Goal: Task Accomplishment & Management: Complete application form

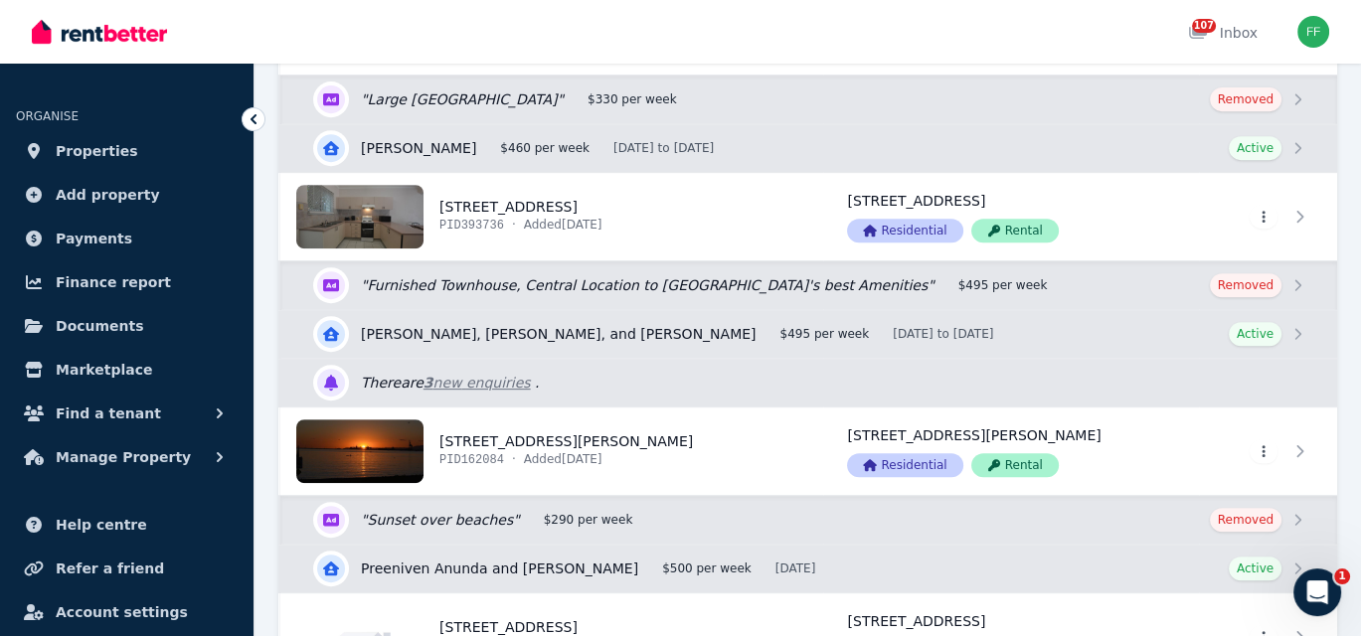
scroll to position [994, 0]
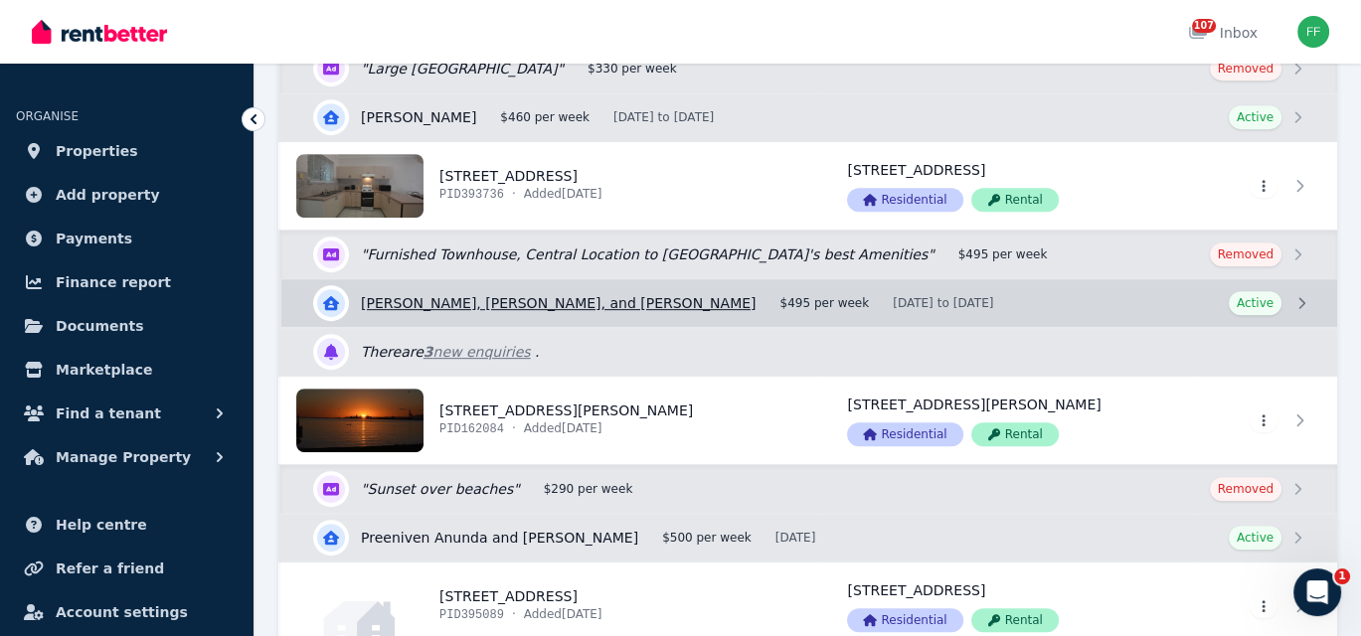
click at [1295, 299] on link "View details for [PERSON_NAME], [PERSON_NAME], and [PERSON_NAME]" at bounding box center [808, 303] width 1055 height 48
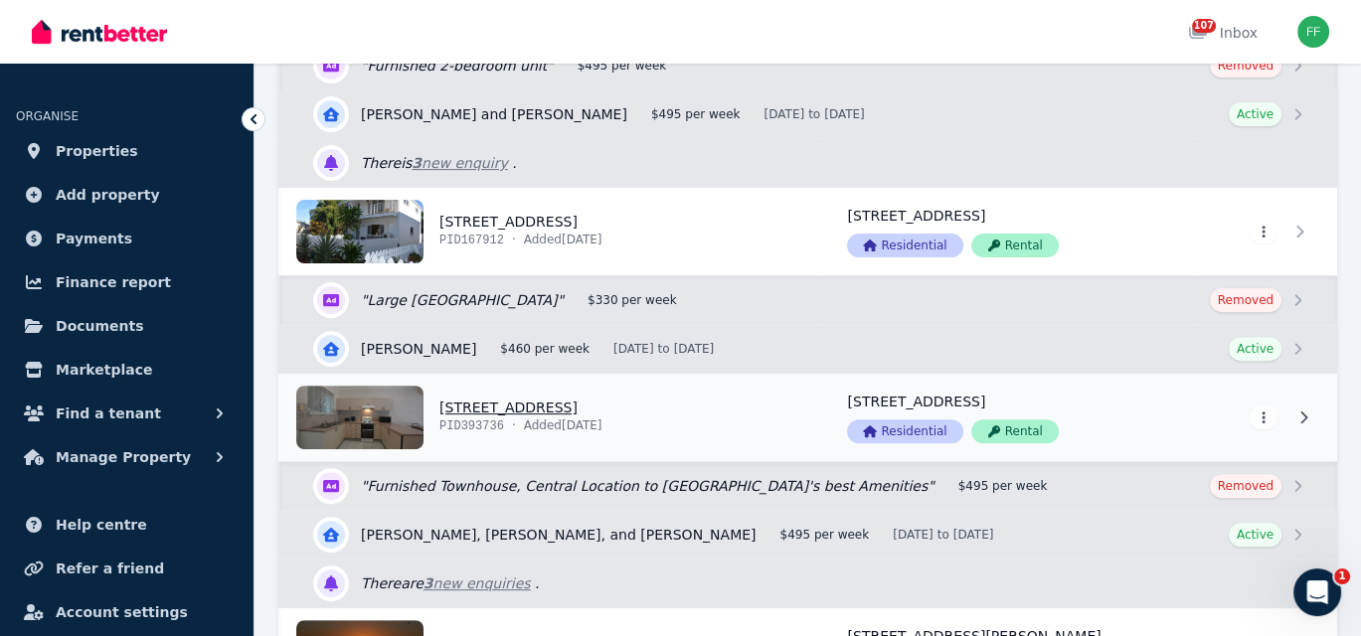
scroll to position [795, 0]
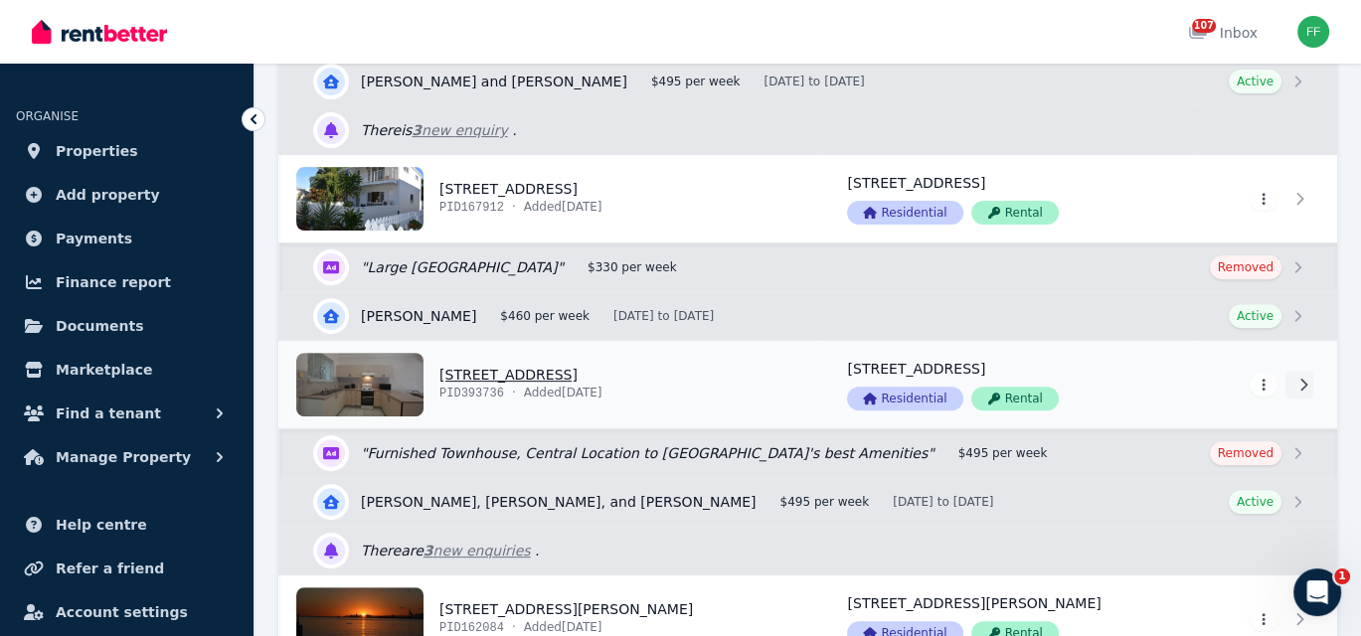
click at [1293, 384] on icon at bounding box center [1303, 385] width 20 height 14
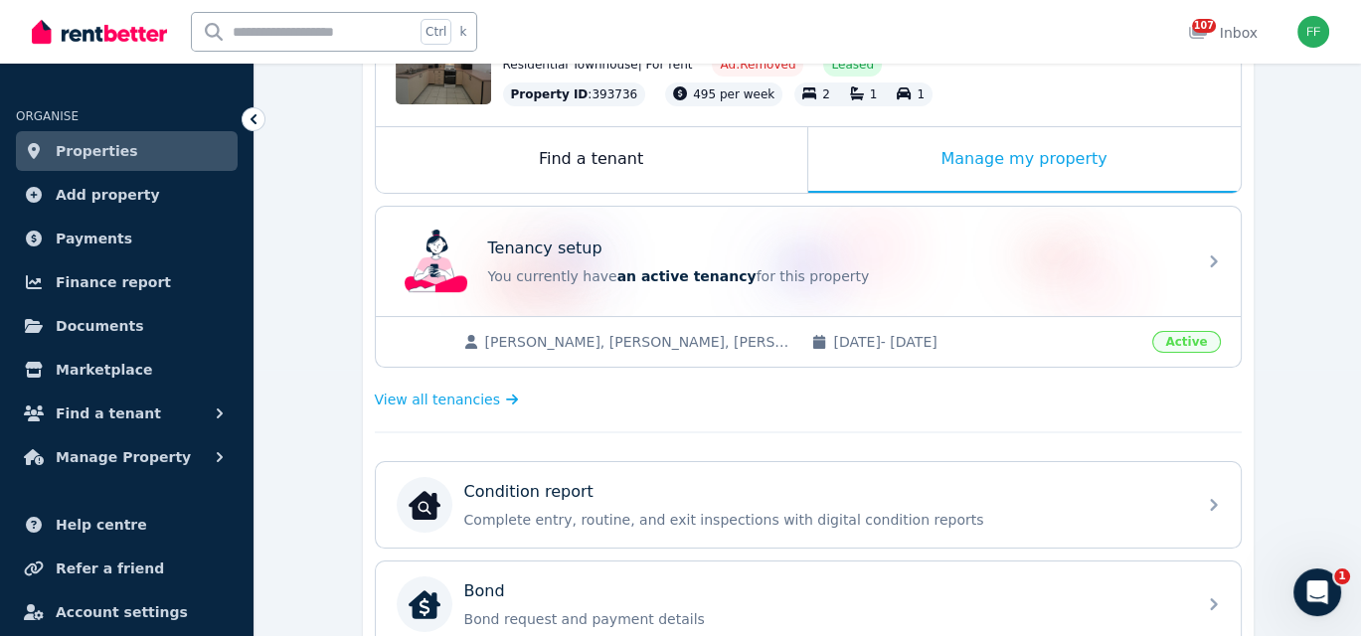
scroll to position [298, 0]
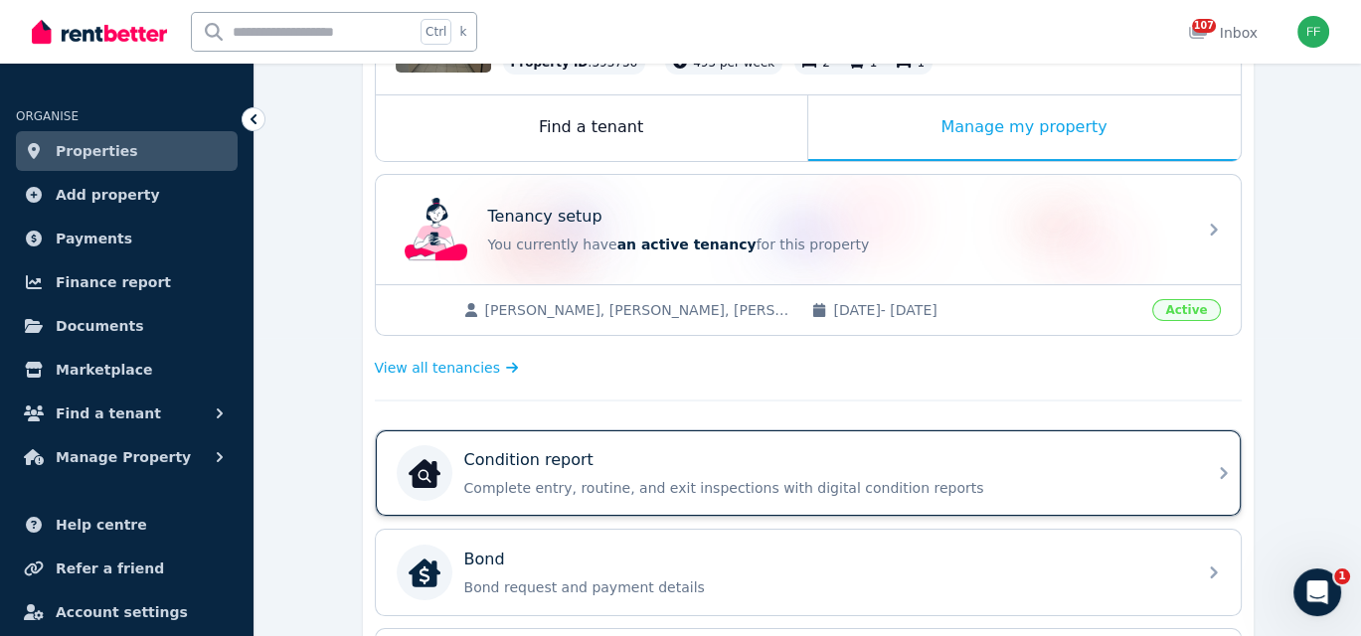
click at [1218, 463] on icon at bounding box center [1223, 473] width 24 height 24
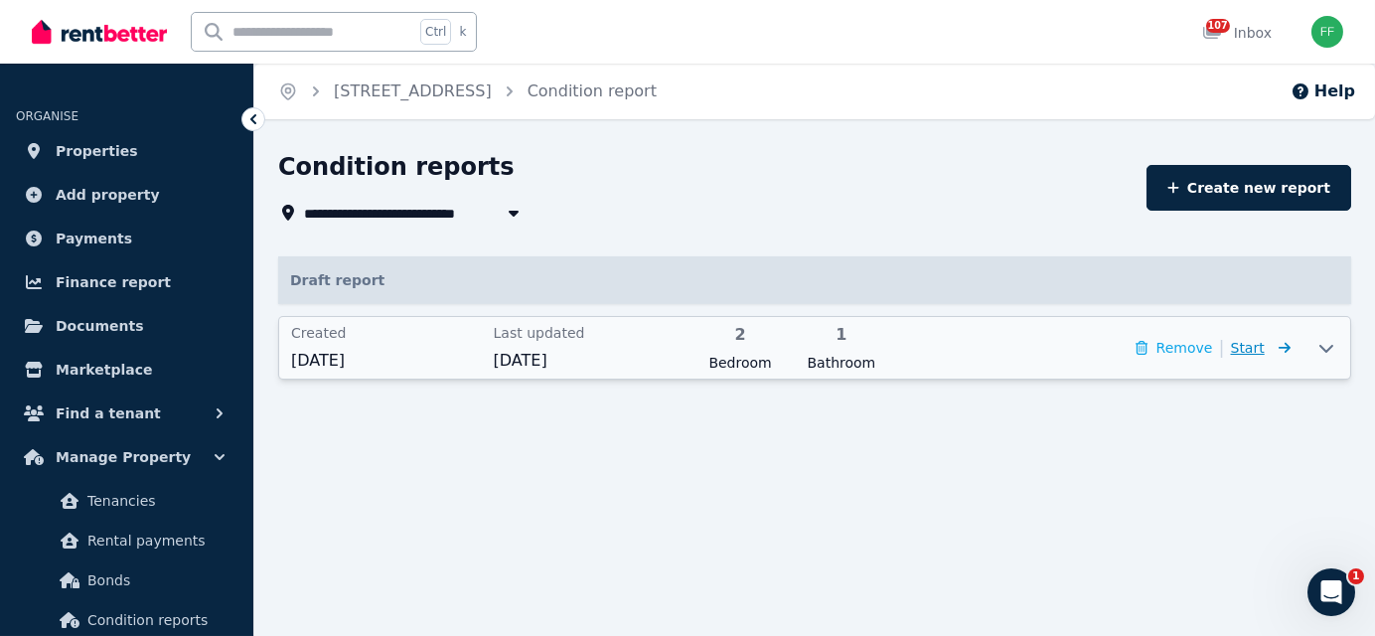
click at [1260, 352] on span "Start" at bounding box center [1248, 348] width 34 height 16
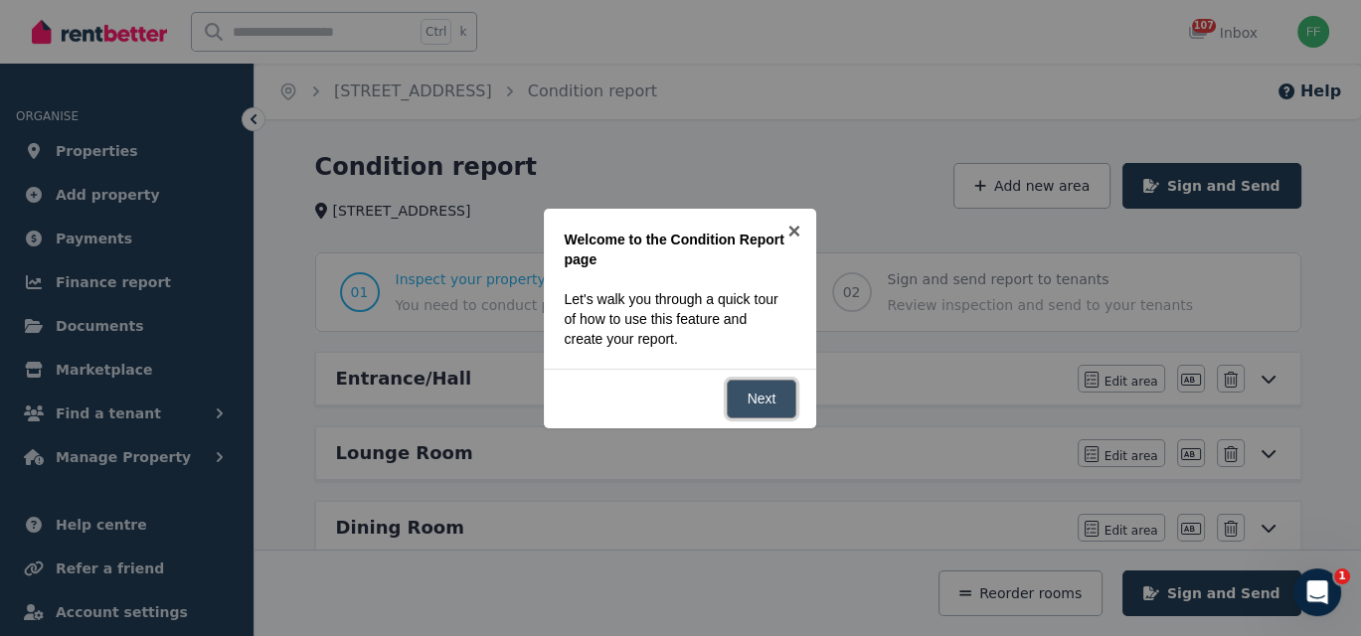
click at [772, 393] on link "Next" at bounding box center [761, 399] width 71 height 39
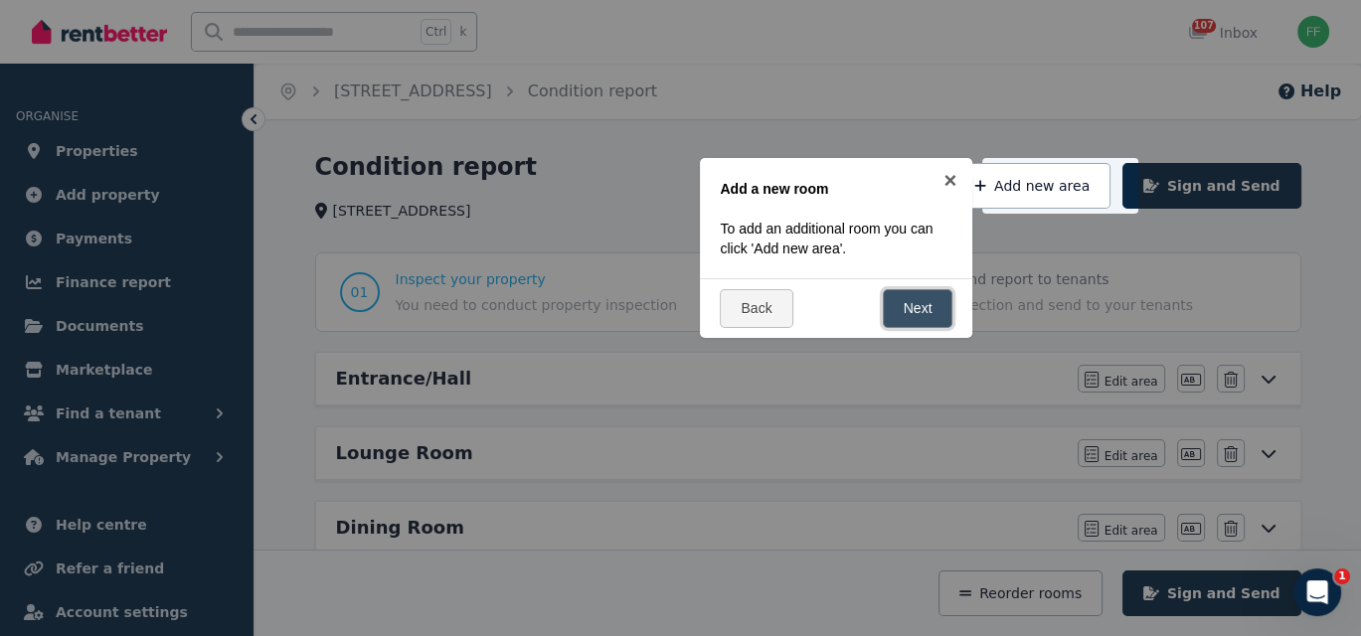
click at [937, 312] on link "Next" at bounding box center [917, 308] width 71 height 39
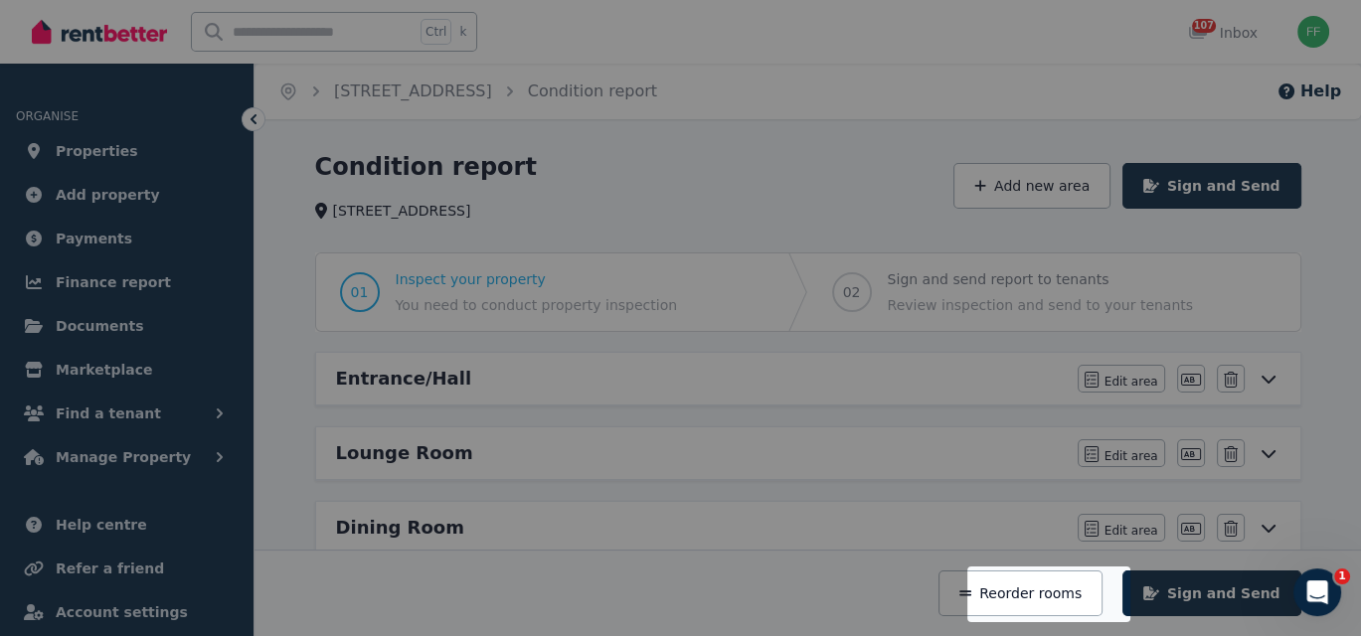
scroll to position [305, 0]
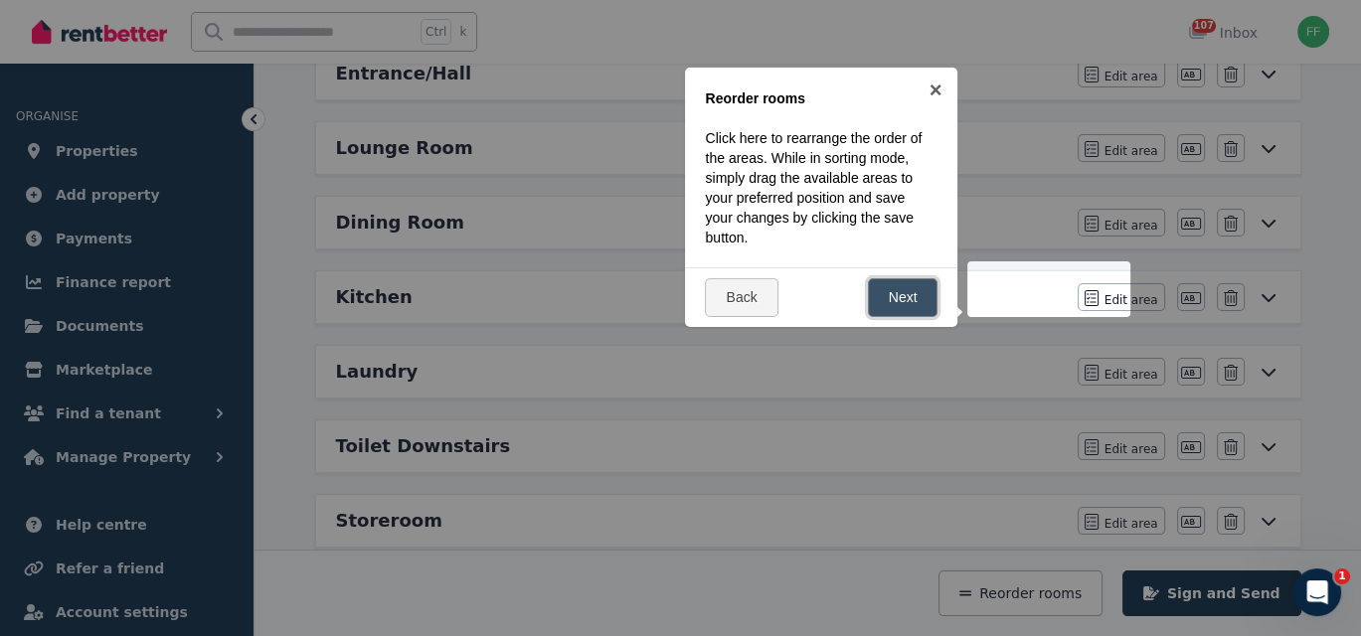
click at [918, 307] on link "Next" at bounding box center [903, 297] width 71 height 39
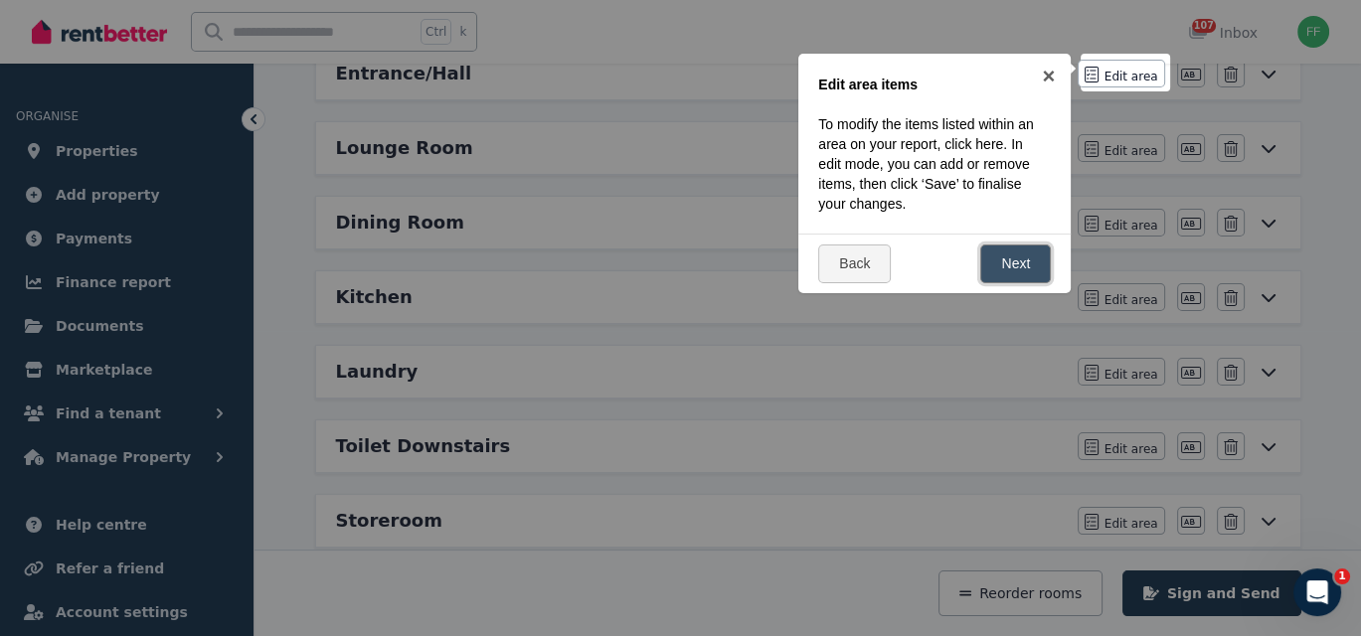
click at [1008, 272] on link "Next" at bounding box center [1015, 263] width 71 height 39
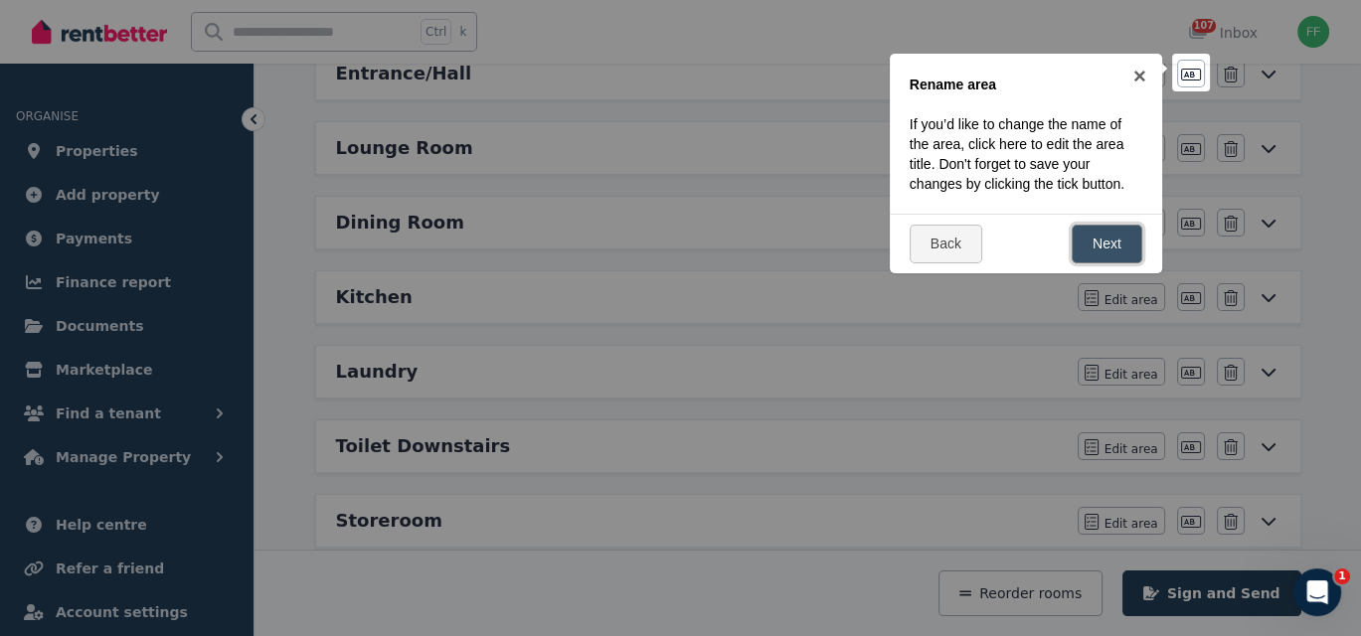
click at [1087, 228] on link "Next" at bounding box center [1106, 244] width 71 height 39
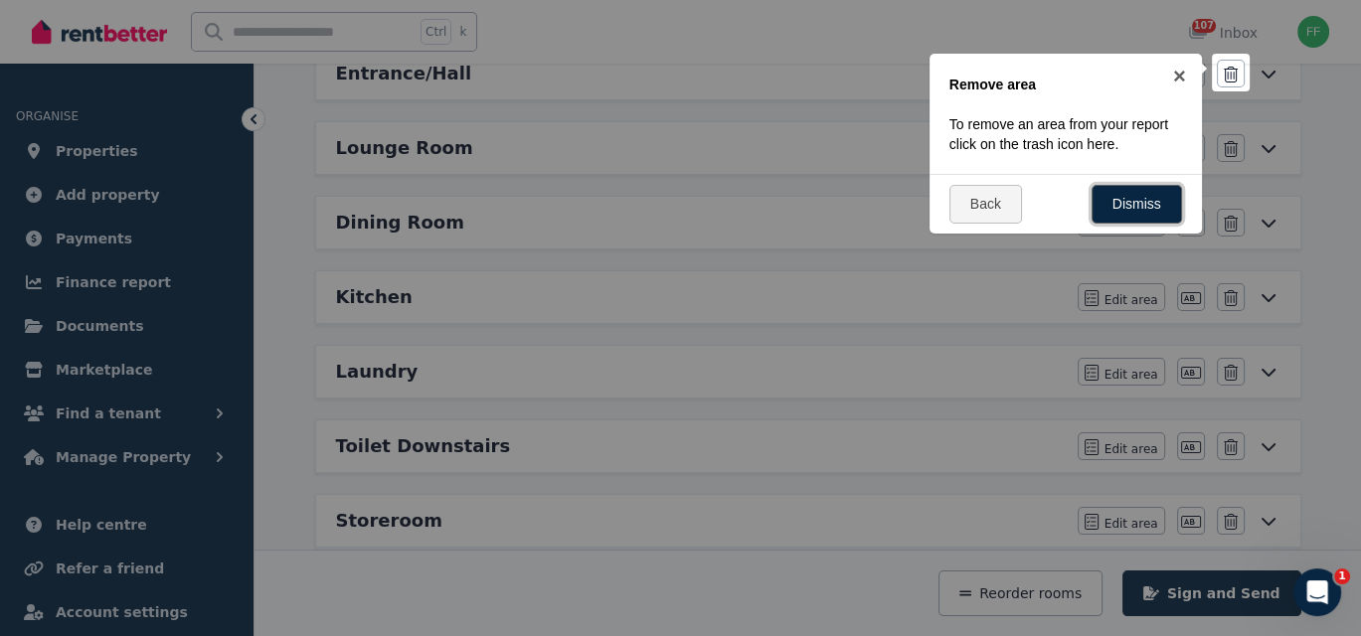
click at [1122, 212] on link "Dismiss" at bounding box center [1136, 204] width 90 height 39
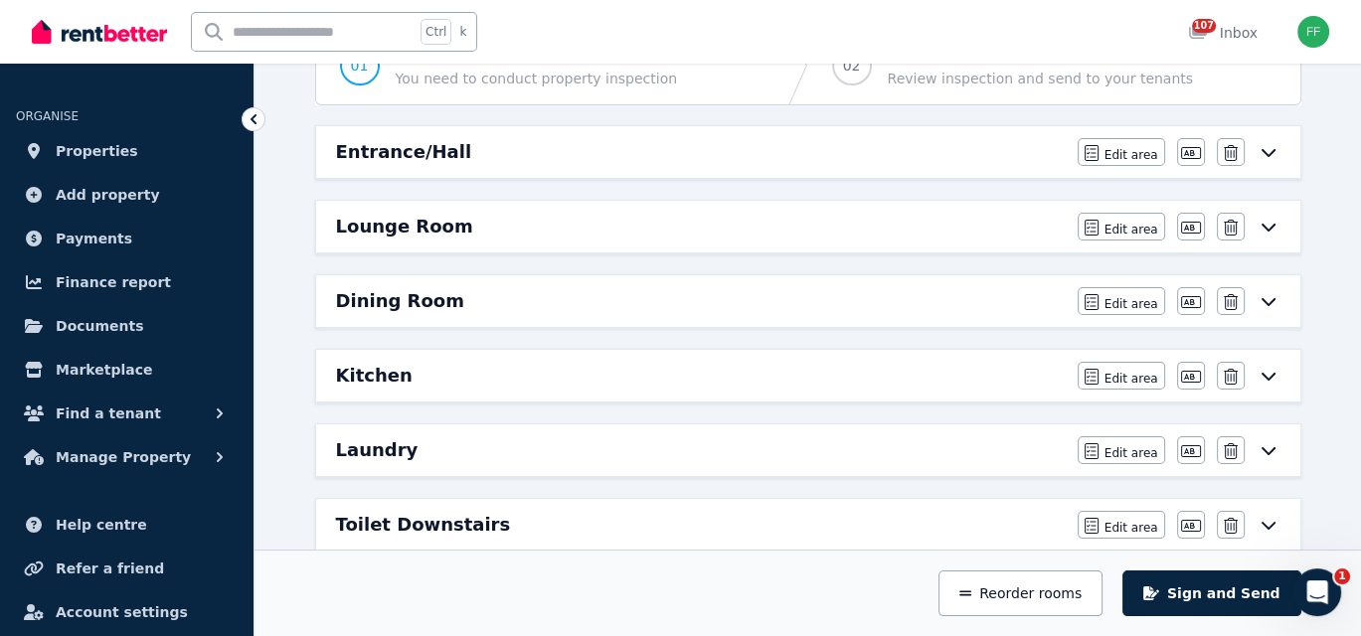
scroll to position [199, 0]
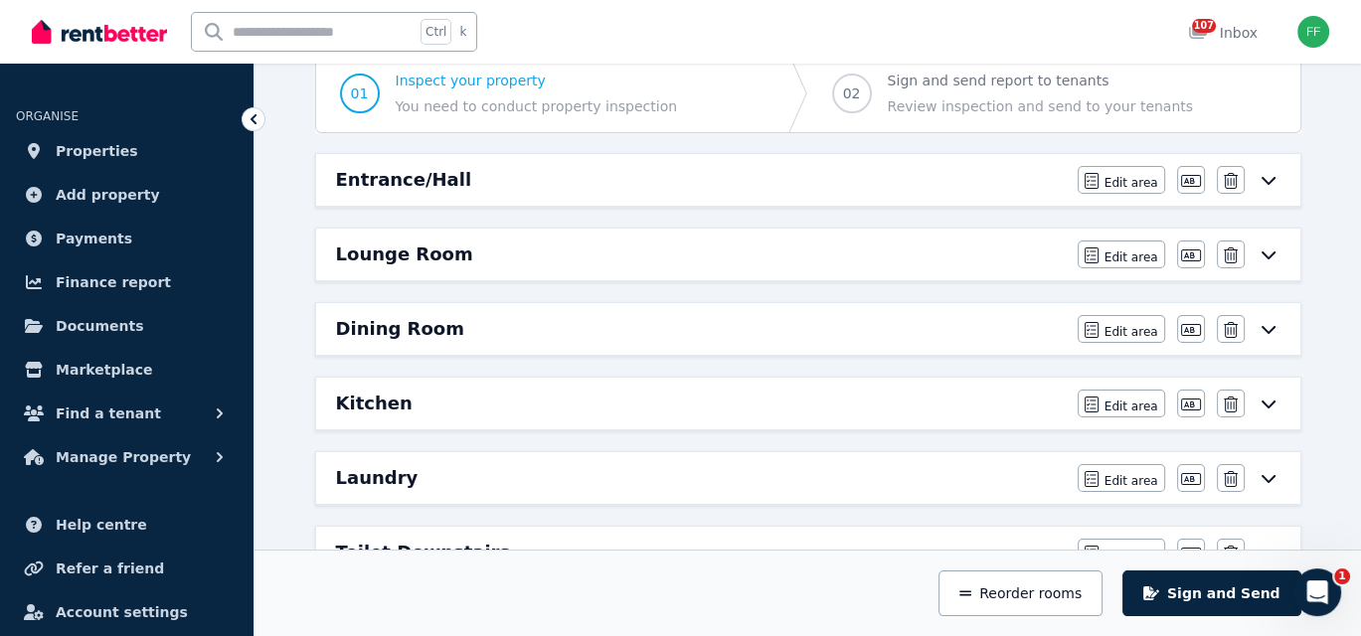
click at [1266, 181] on icon at bounding box center [1267, 181] width 14 height 8
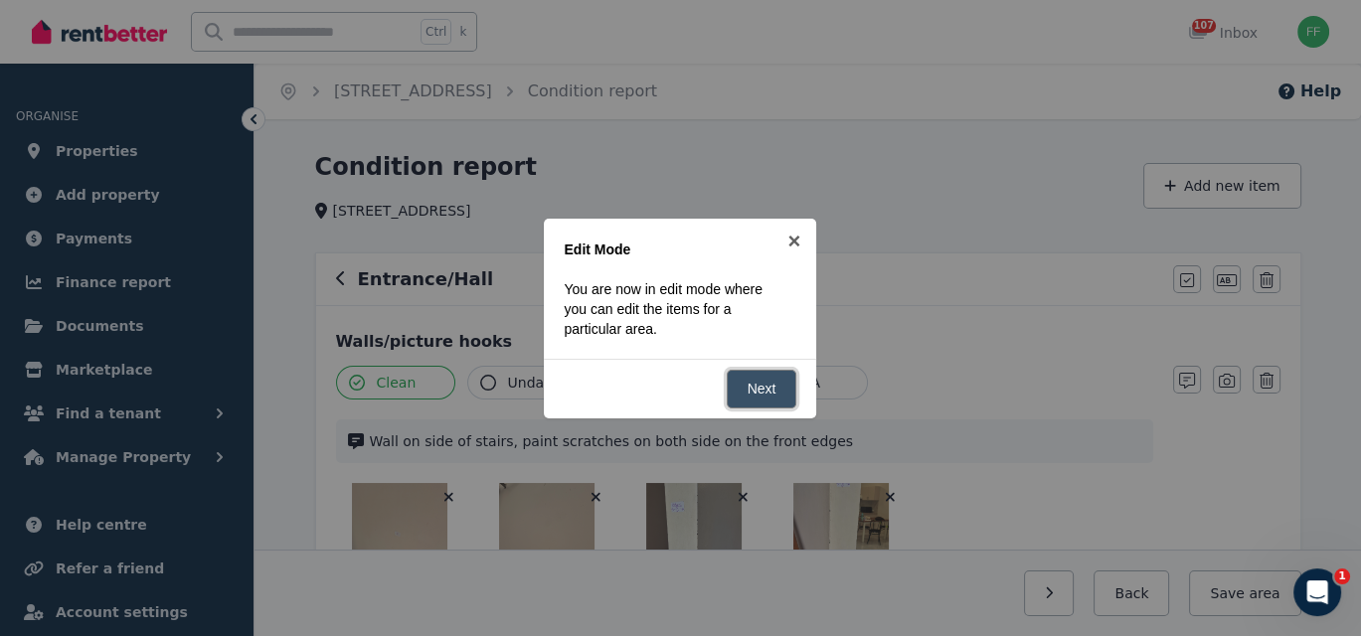
click at [764, 386] on link "Next" at bounding box center [761, 389] width 71 height 39
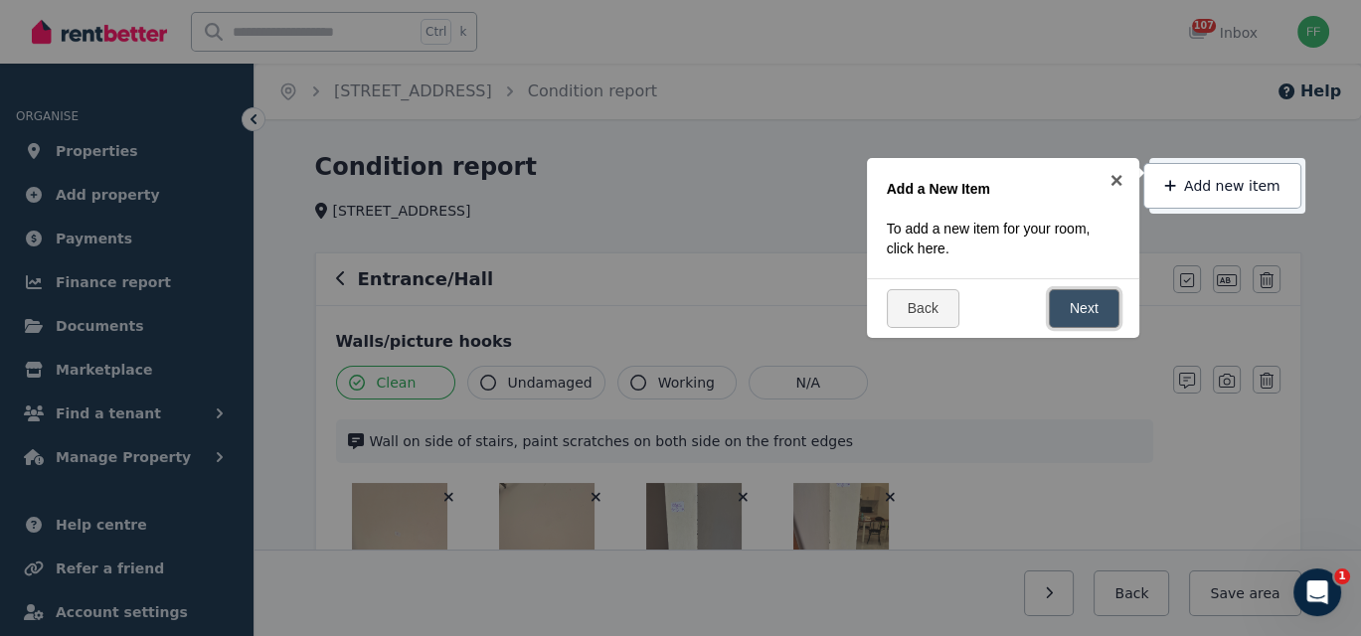
click at [1097, 308] on link "Next" at bounding box center [1083, 308] width 71 height 39
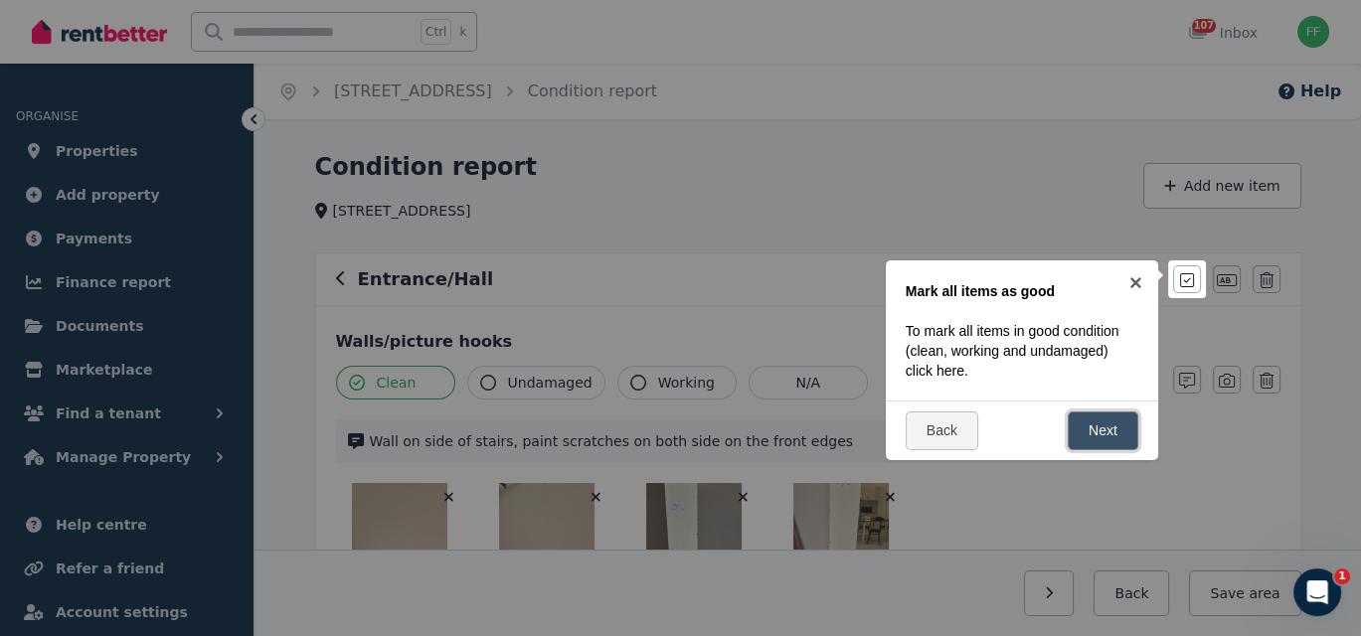
click at [1096, 425] on link "Next" at bounding box center [1102, 430] width 71 height 39
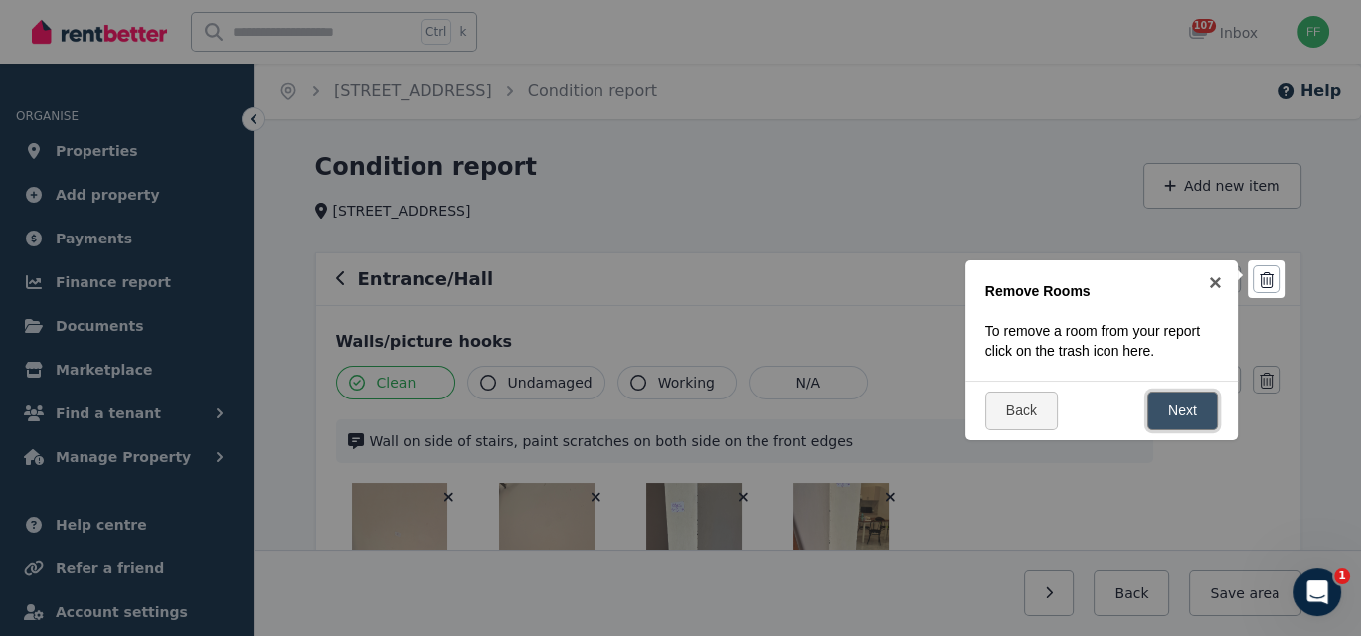
click at [1181, 406] on link "Next" at bounding box center [1182, 411] width 71 height 39
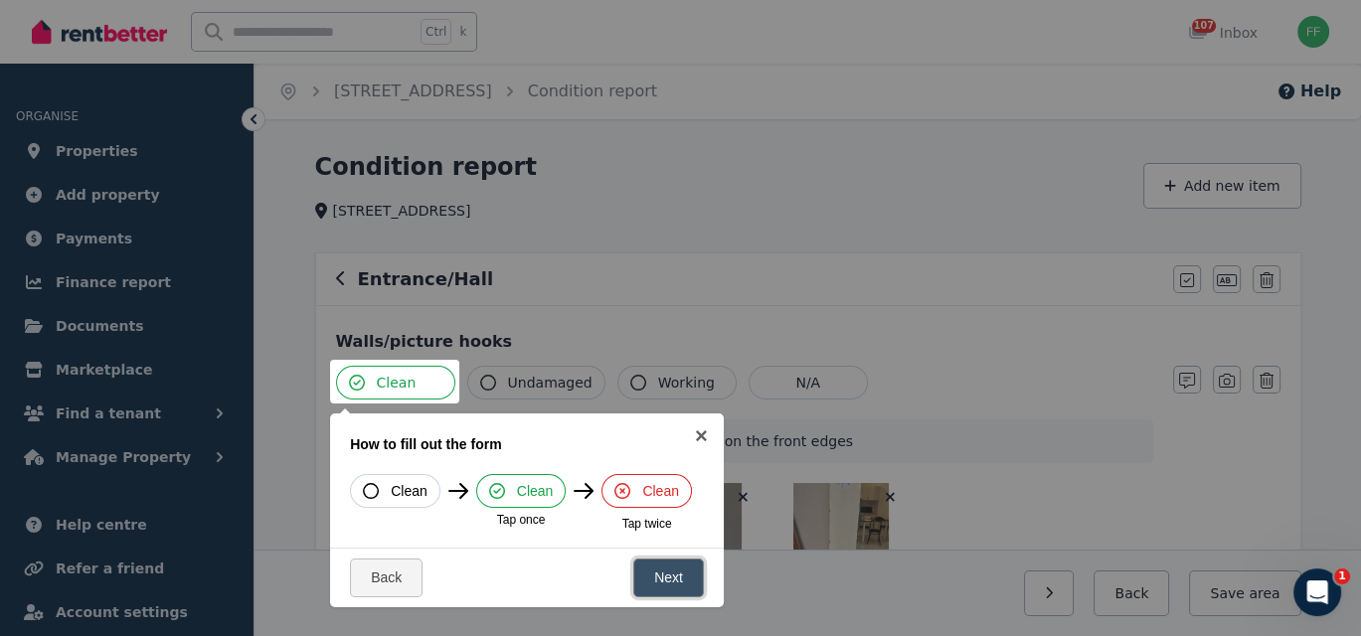
click at [675, 581] on link "Next" at bounding box center [668, 578] width 71 height 39
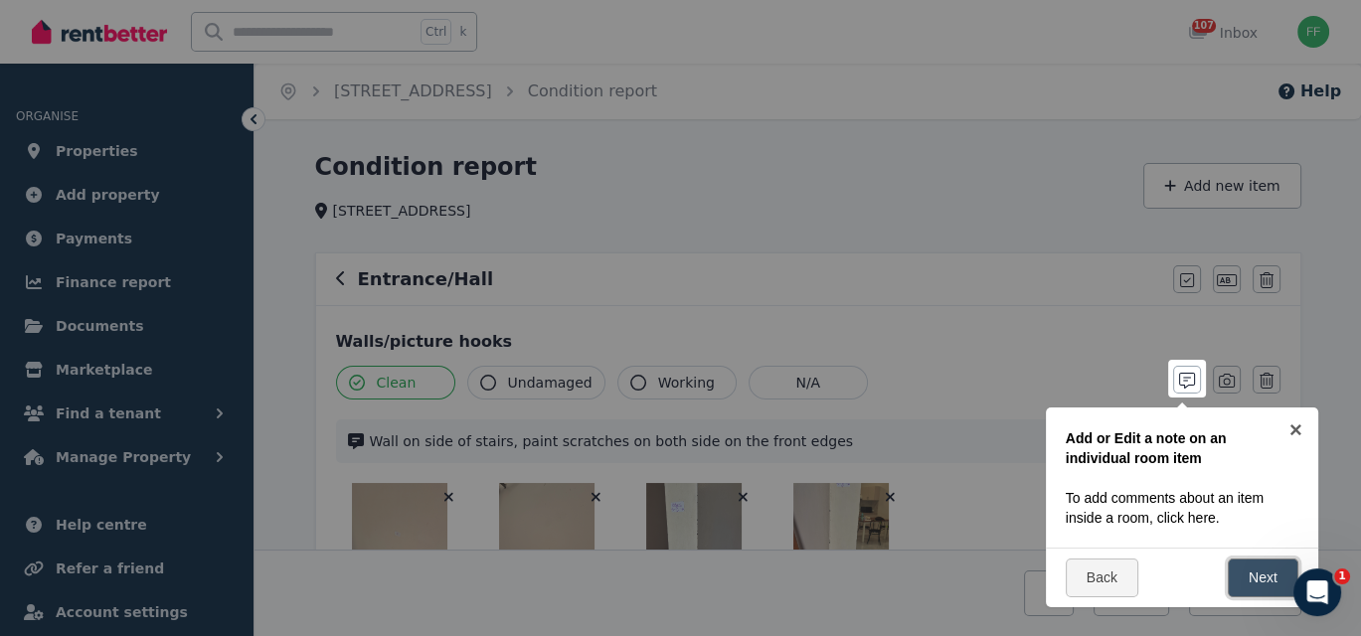
click at [1235, 574] on link "Next" at bounding box center [1262, 578] width 71 height 39
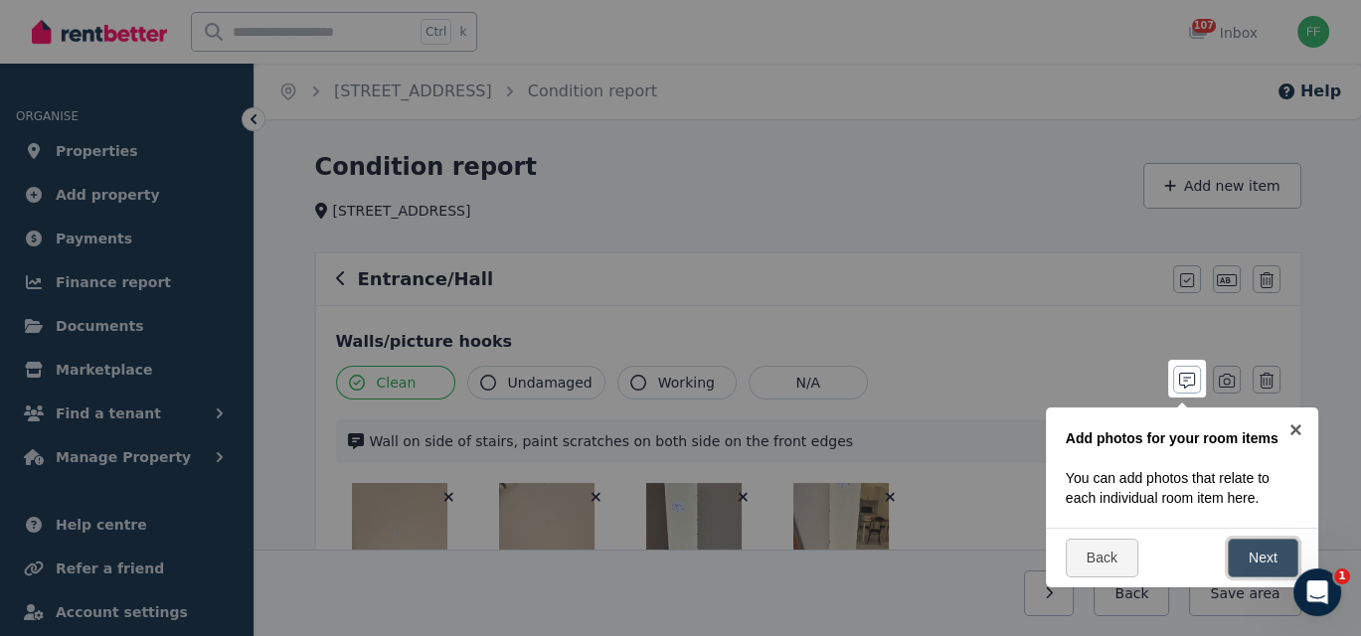
click at [1243, 558] on link "Next" at bounding box center [1262, 558] width 71 height 39
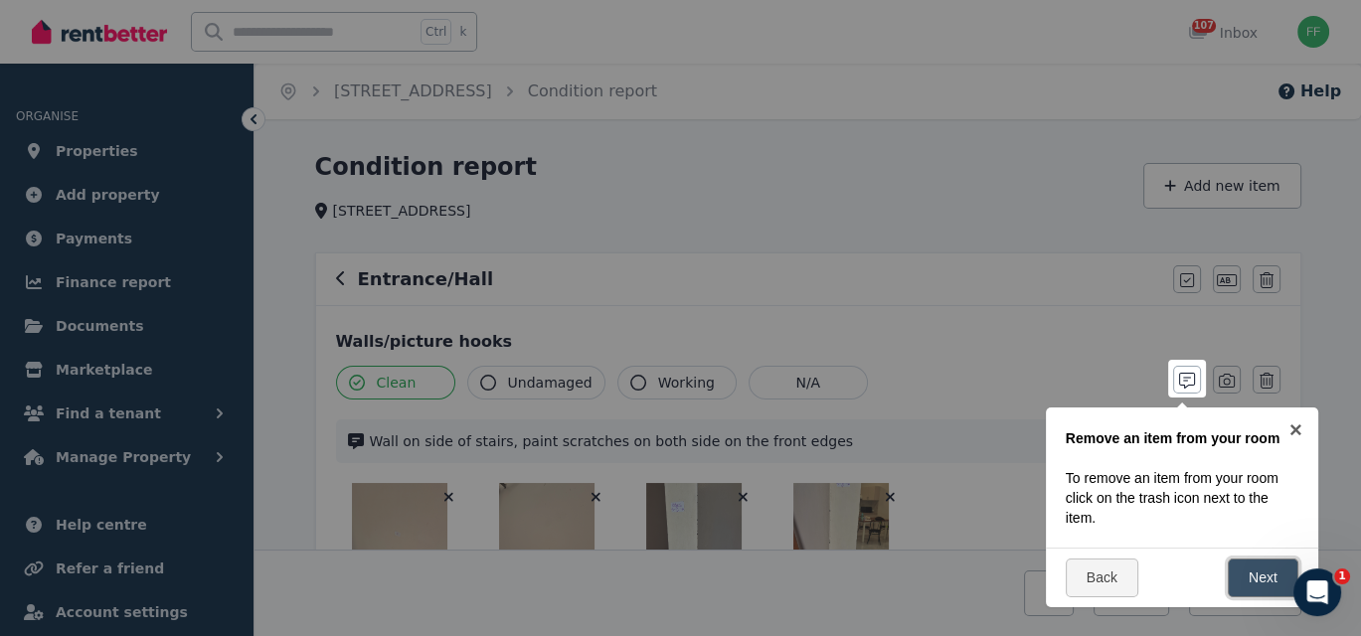
click at [1244, 572] on link "Next" at bounding box center [1262, 578] width 71 height 39
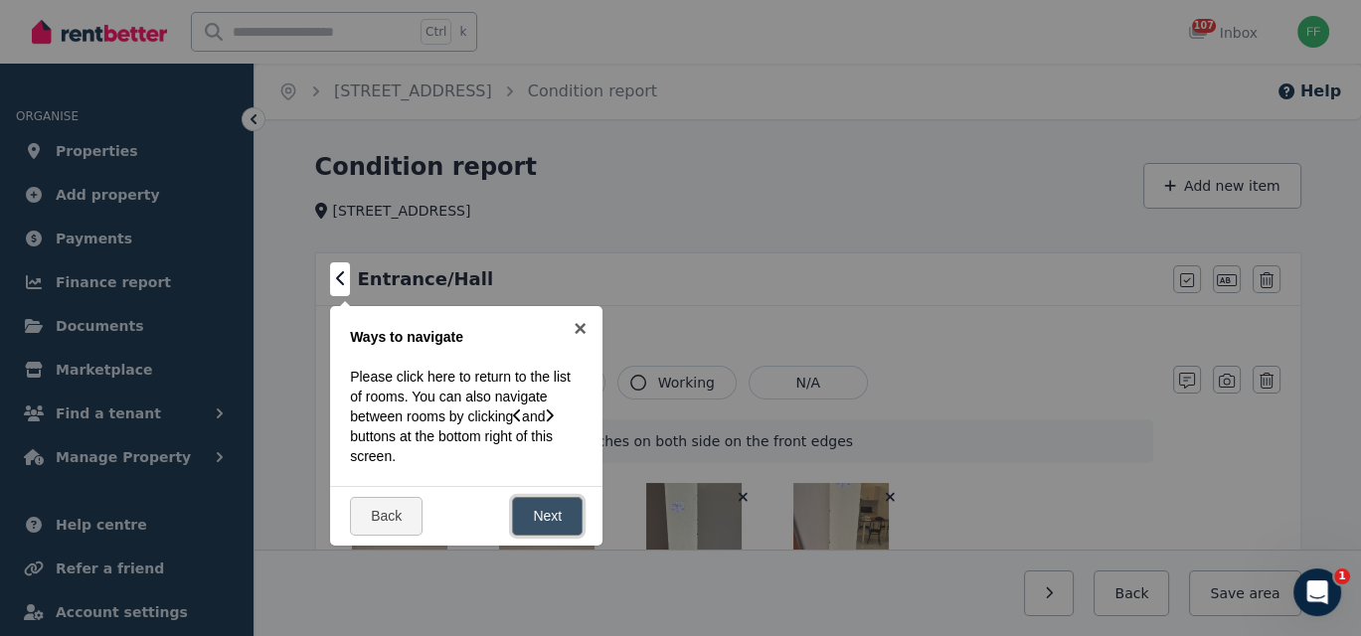
click at [540, 524] on link "Next" at bounding box center [547, 516] width 71 height 39
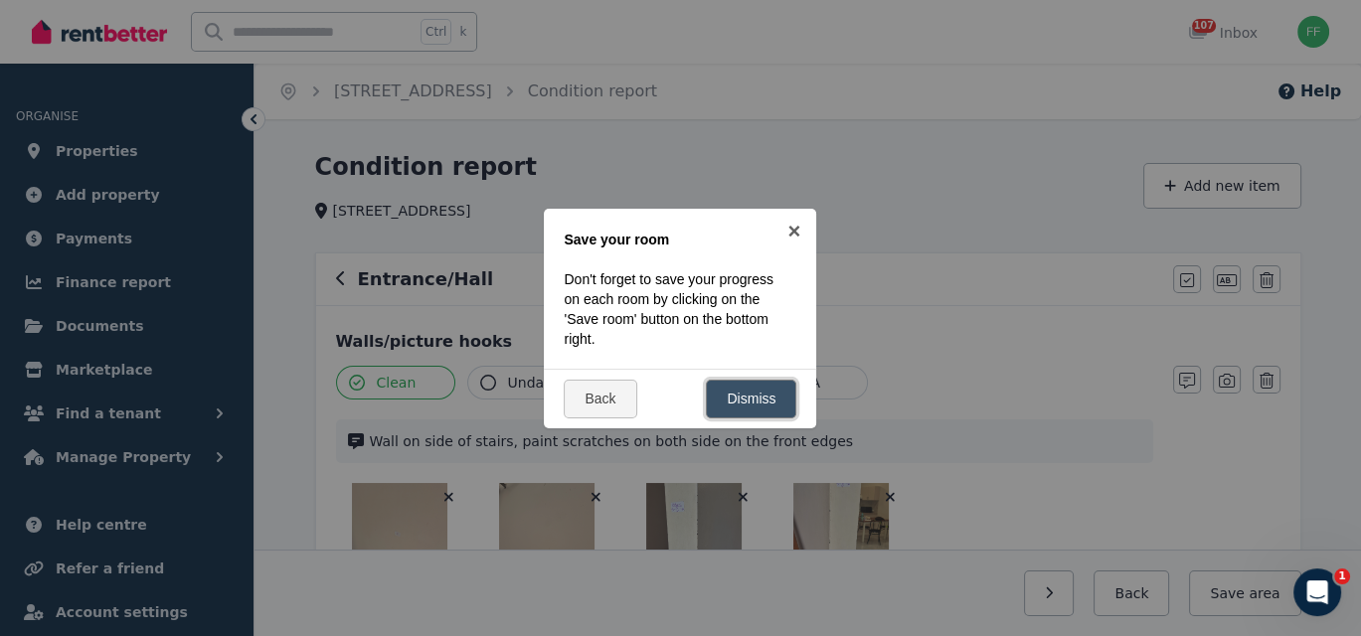
click at [746, 399] on link "Dismiss" at bounding box center [751, 399] width 90 height 39
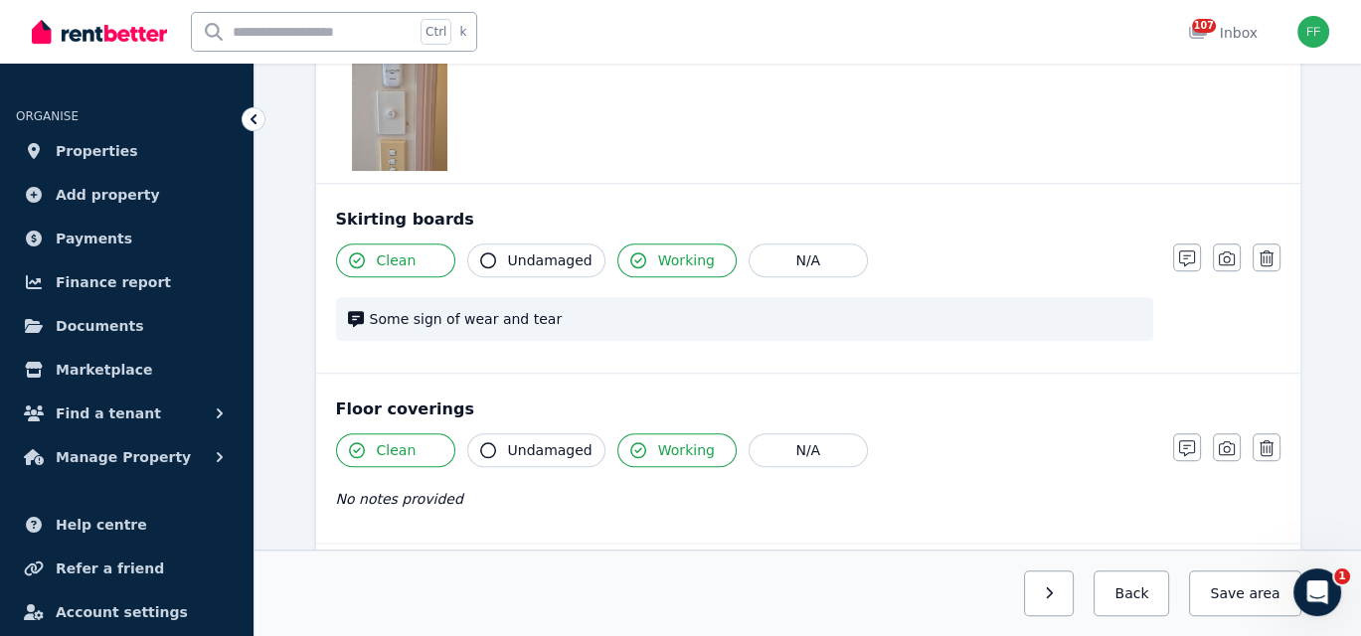
scroll to position [2090, 0]
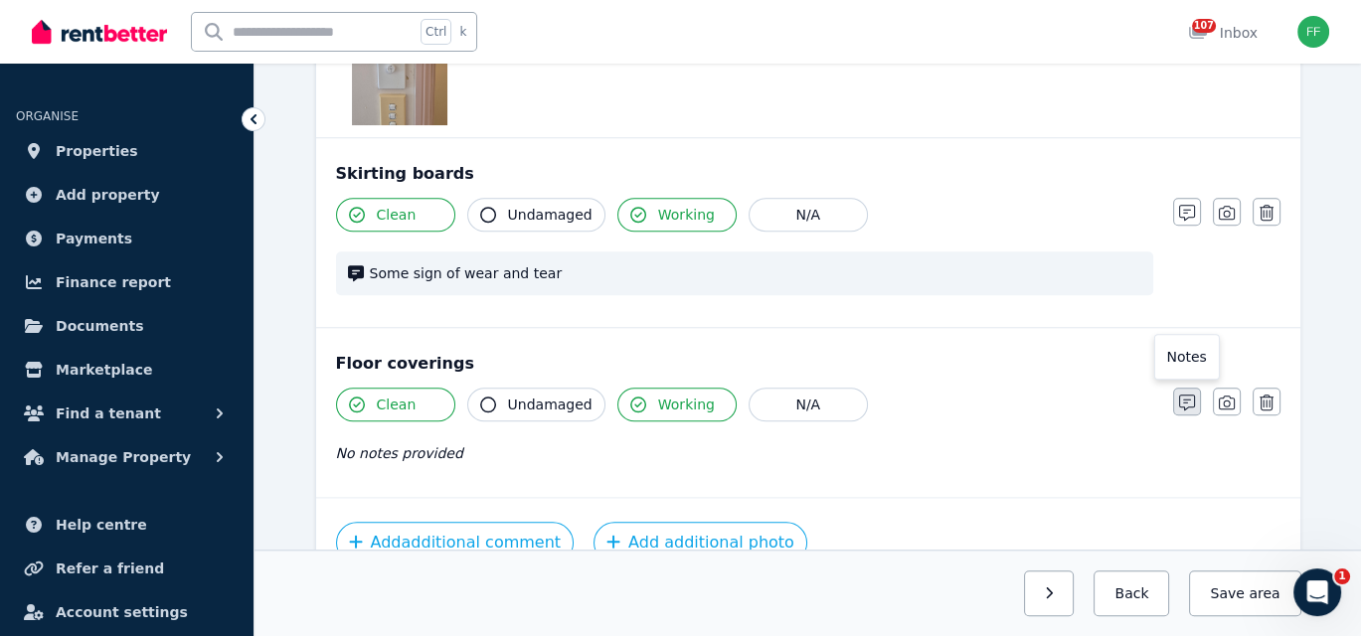
click at [1182, 401] on icon "button" at bounding box center [1187, 403] width 16 height 16
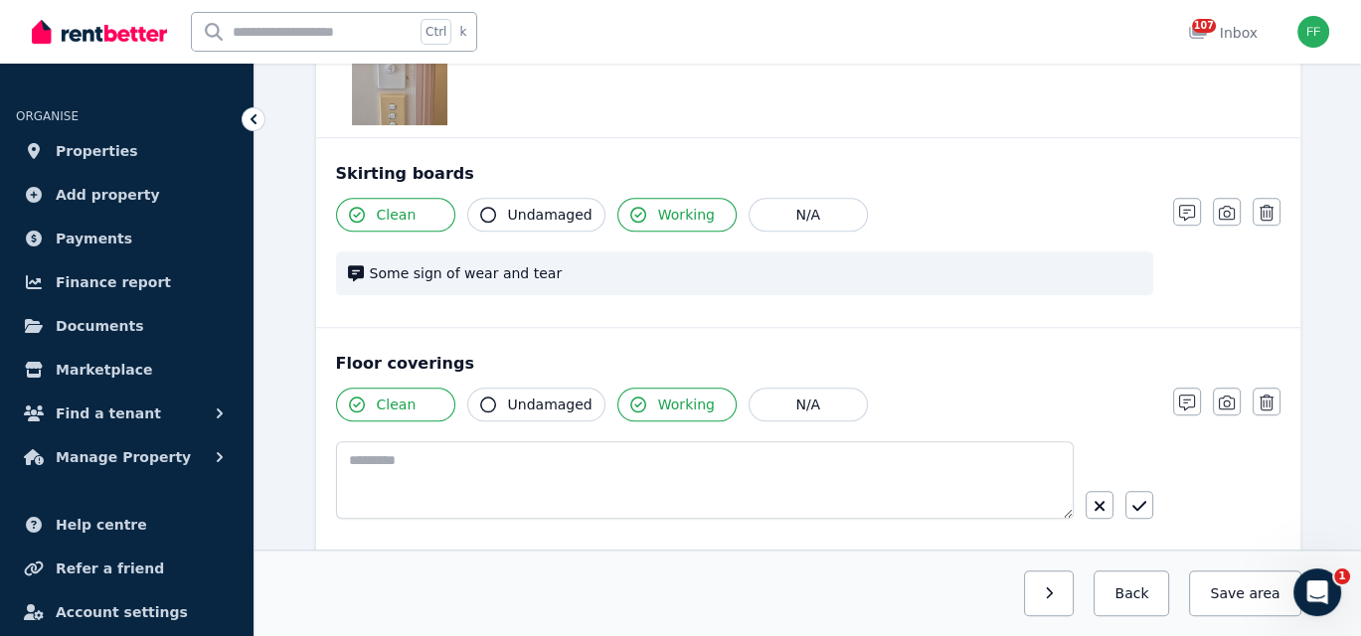
scroll to position [2159, 0]
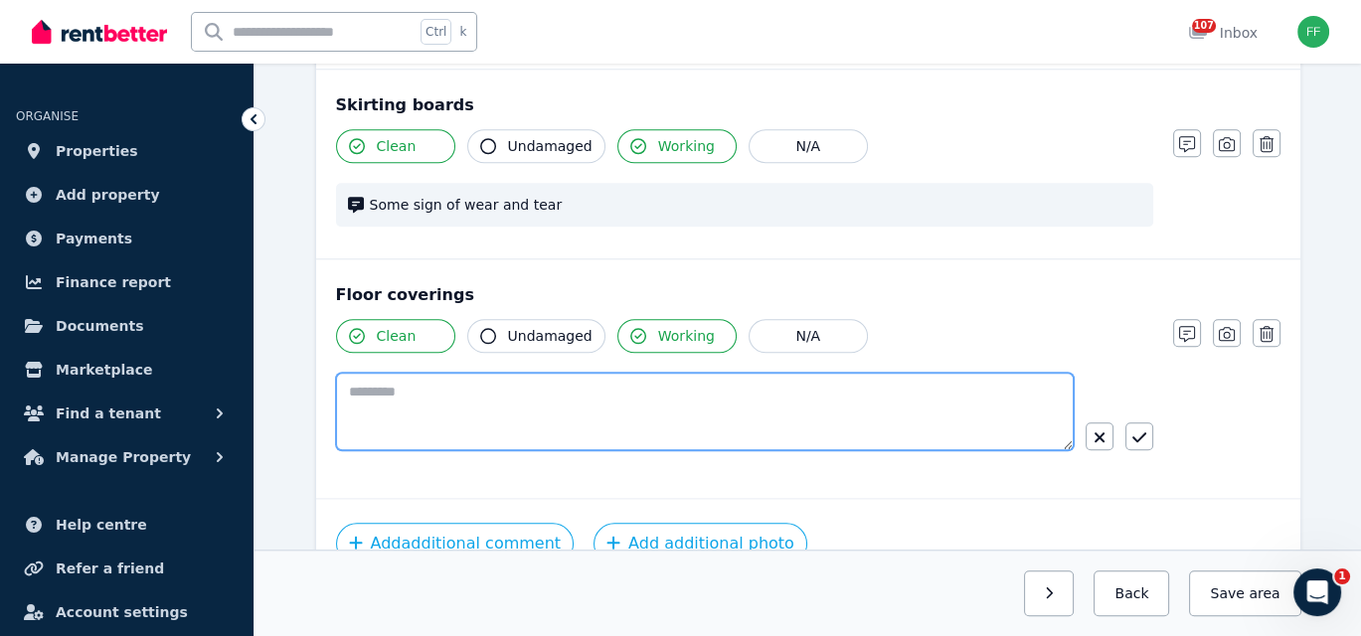
paste textarea "**********"
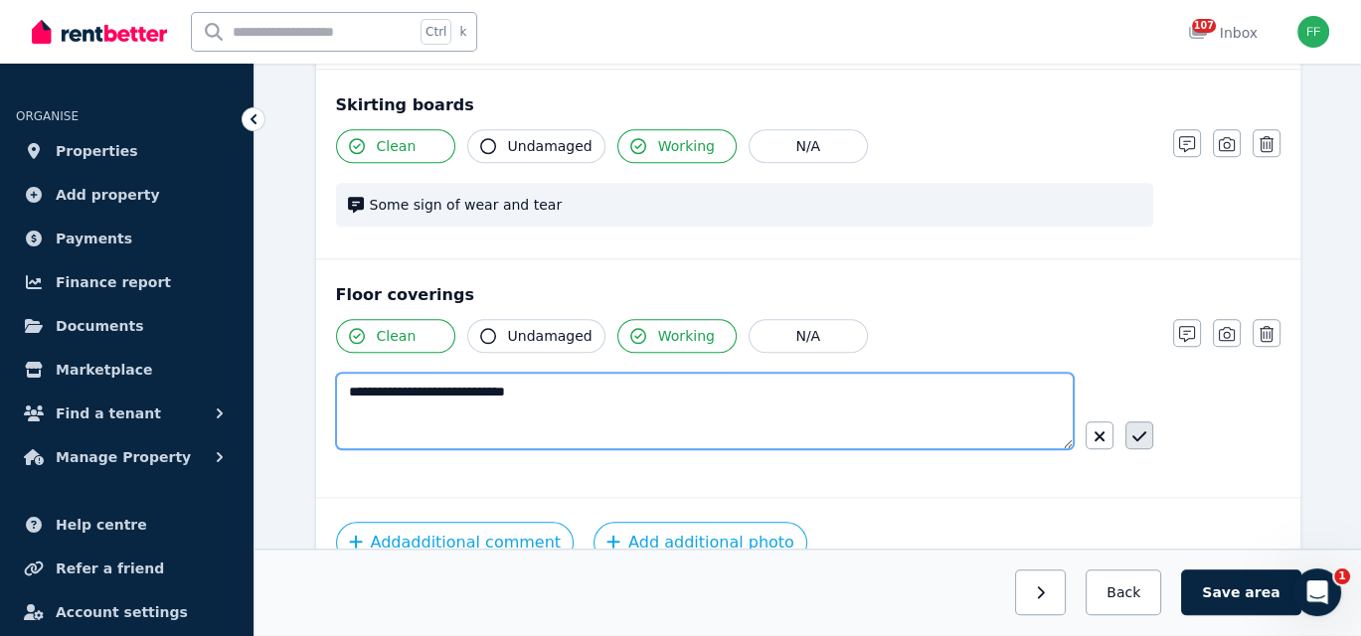
type textarea "**********"
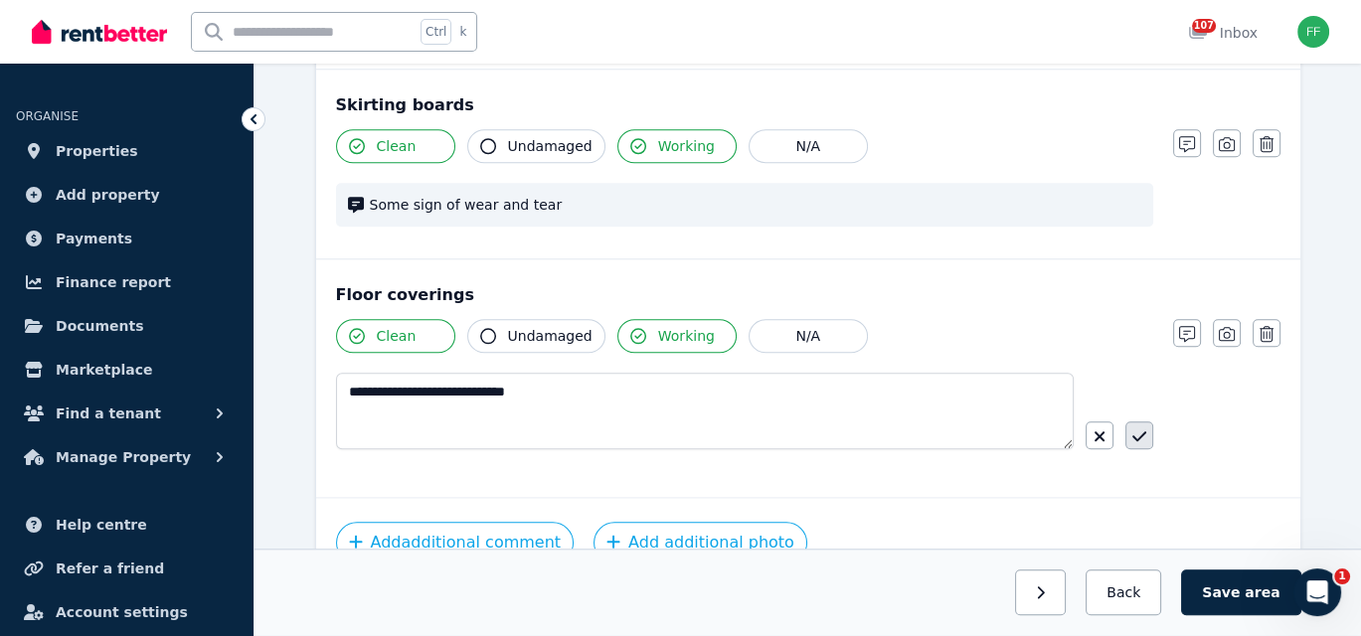
click at [1142, 431] on icon "button" at bounding box center [1139, 436] width 14 height 10
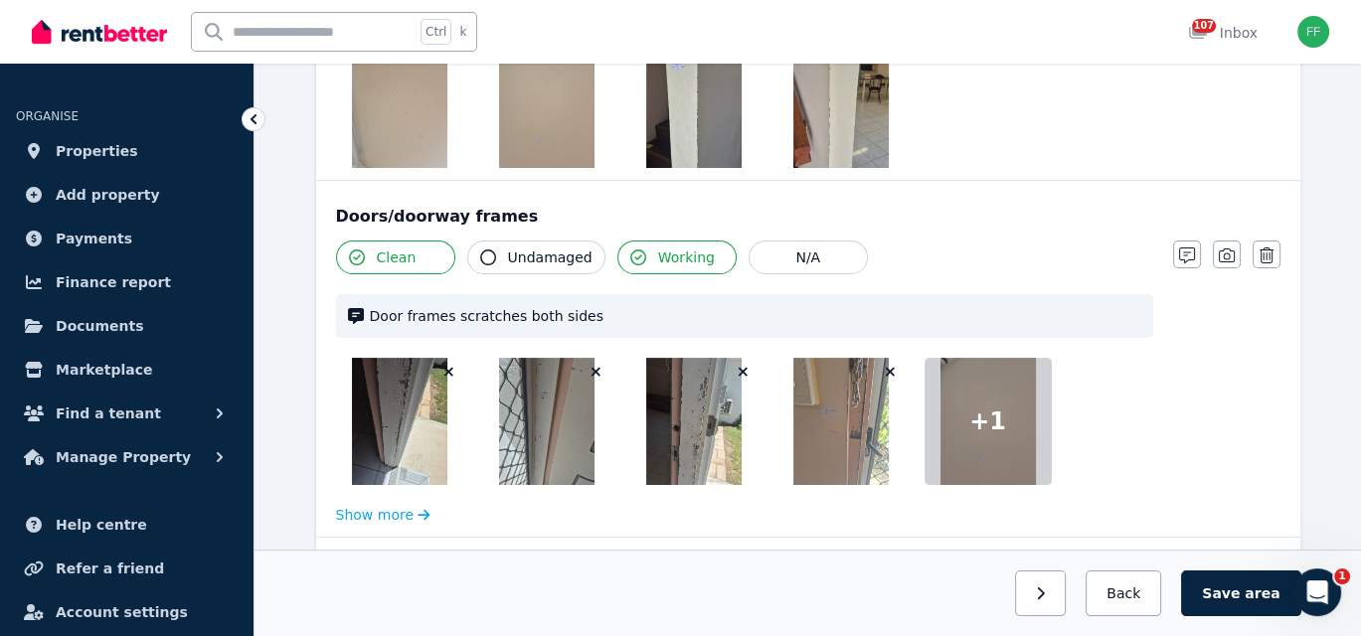
scroll to position [497, 0]
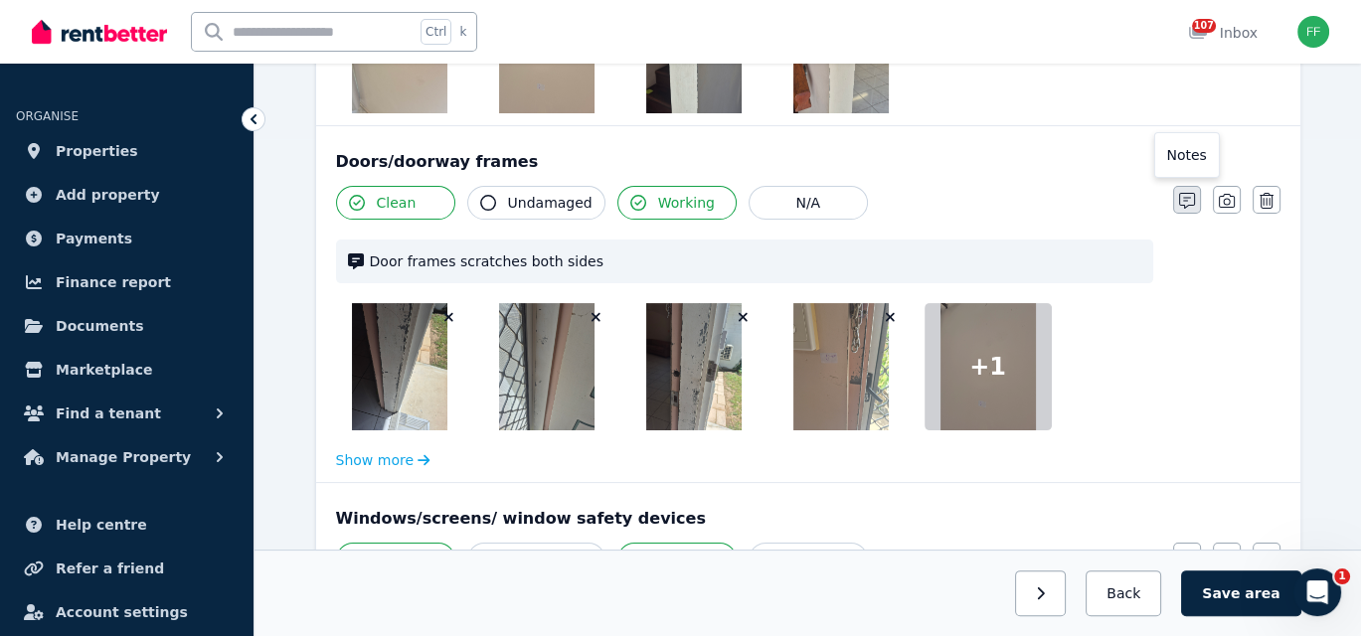
click at [1191, 202] on icon "button" at bounding box center [1187, 201] width 16 height 16
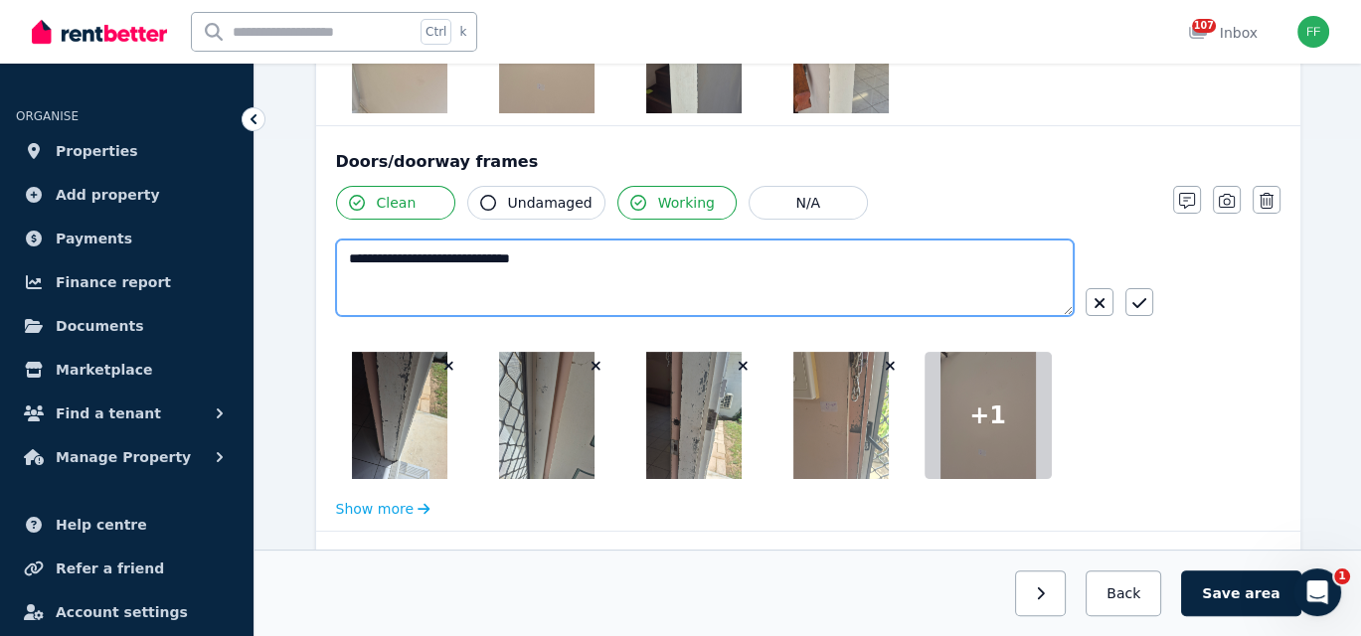
click at [556, 262] on textarea "**********" at bounding box center [705, 278] width 738 height 77
paste textarea "**********"
type textarea "**********"
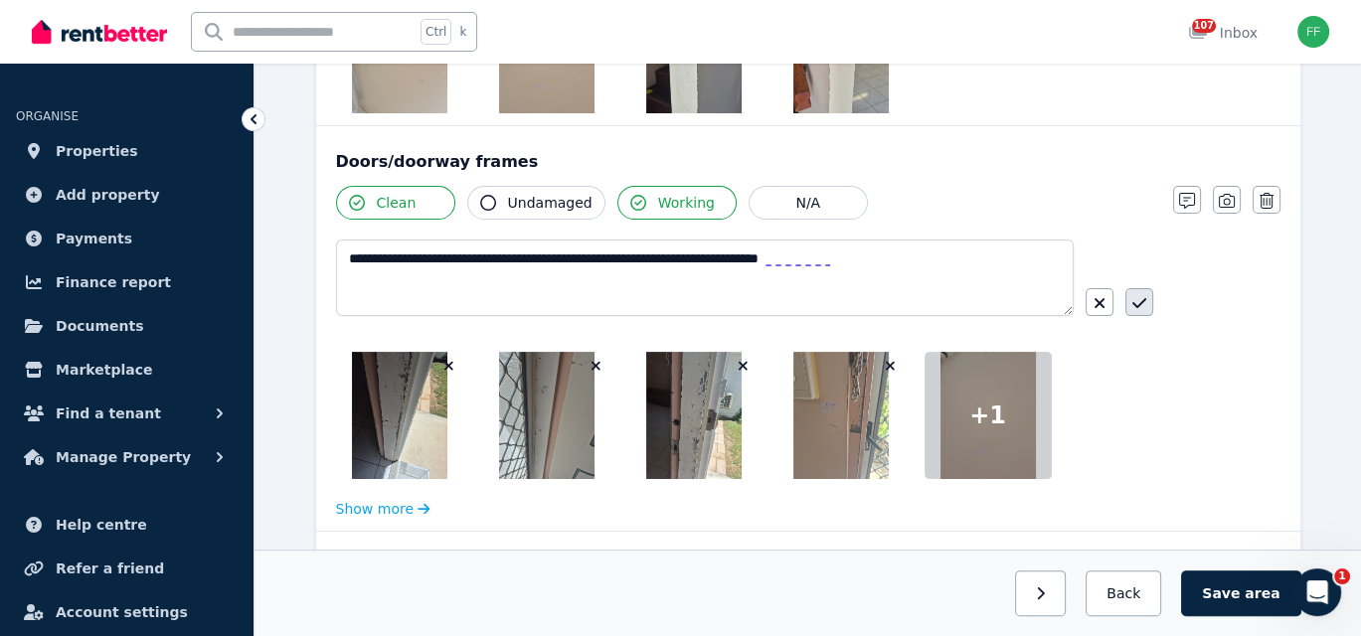
click at [1128, 304] on button "button" at bounding box center [1139, 302] width 28 height 28
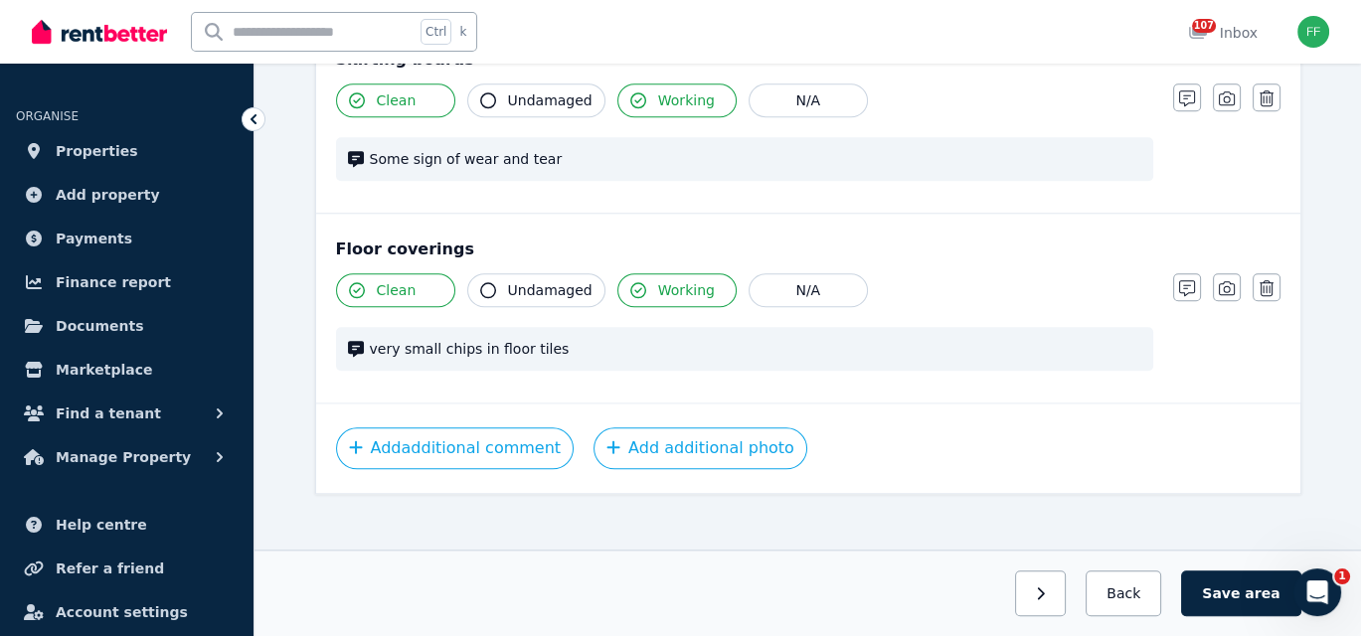
scroll to position [2209, 0]
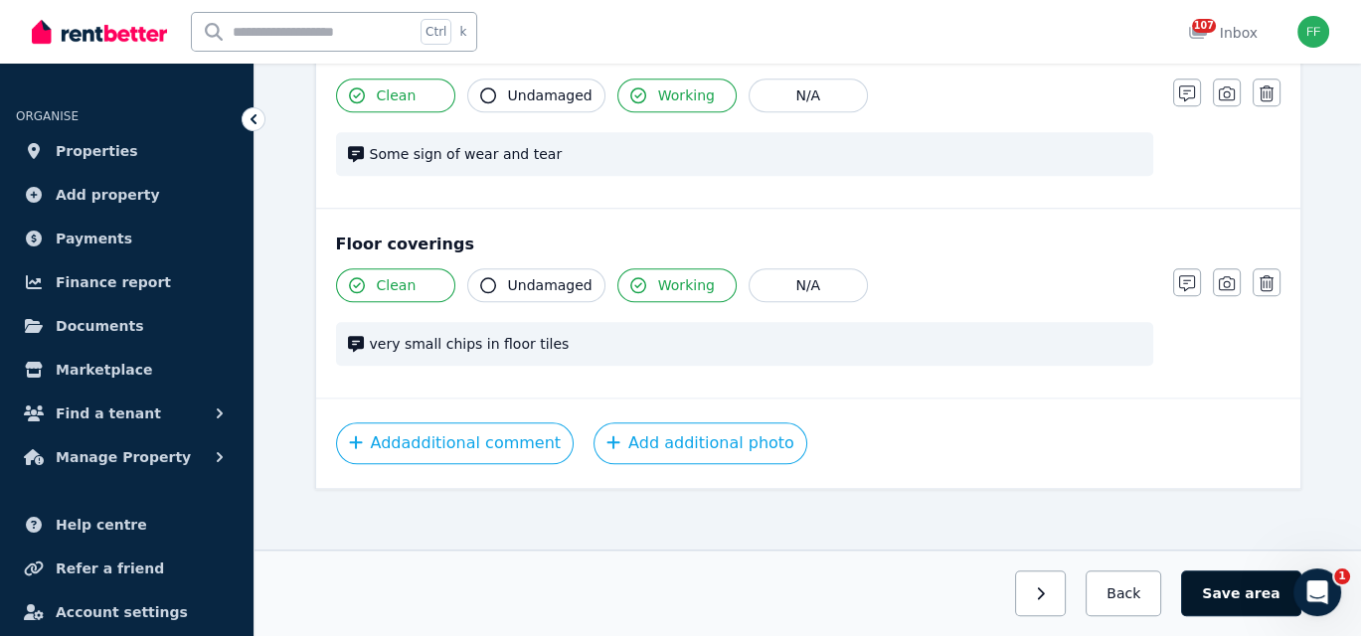
click at [1253, 586] on span "area" at bounding box center [1261, 593] width 35 height 20
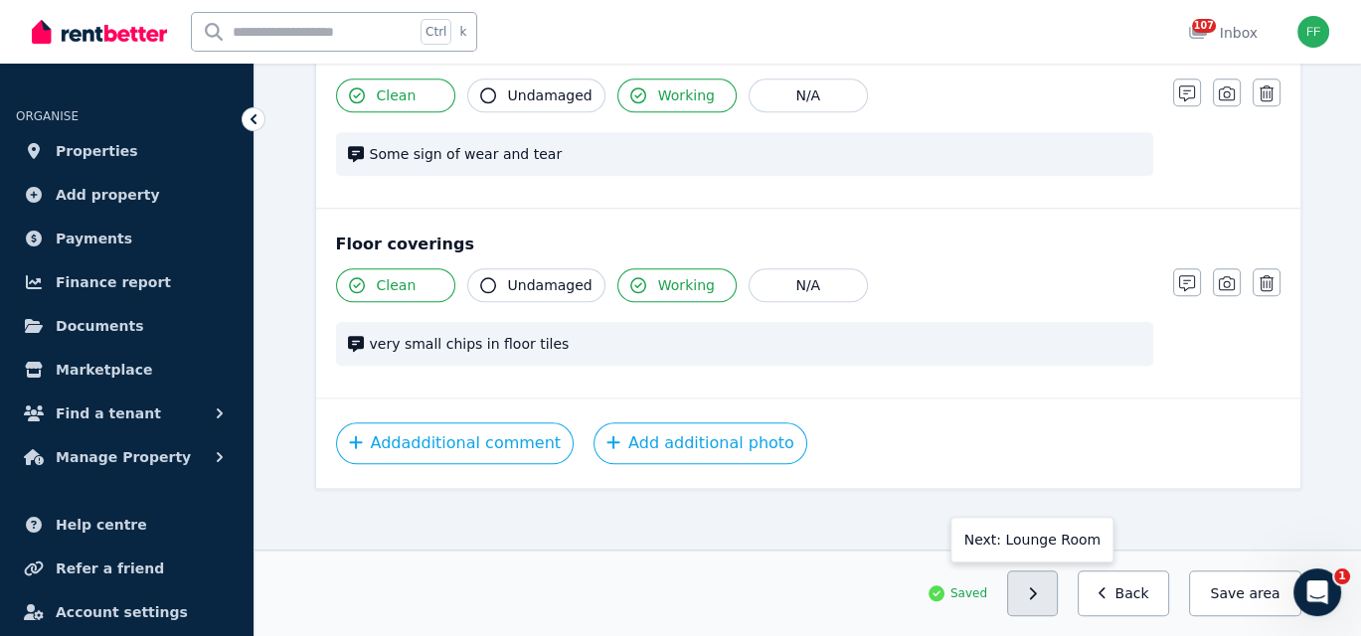
click at [1037, 598] on icon "button" at bounding box center [1032, 593] width 9 height 14
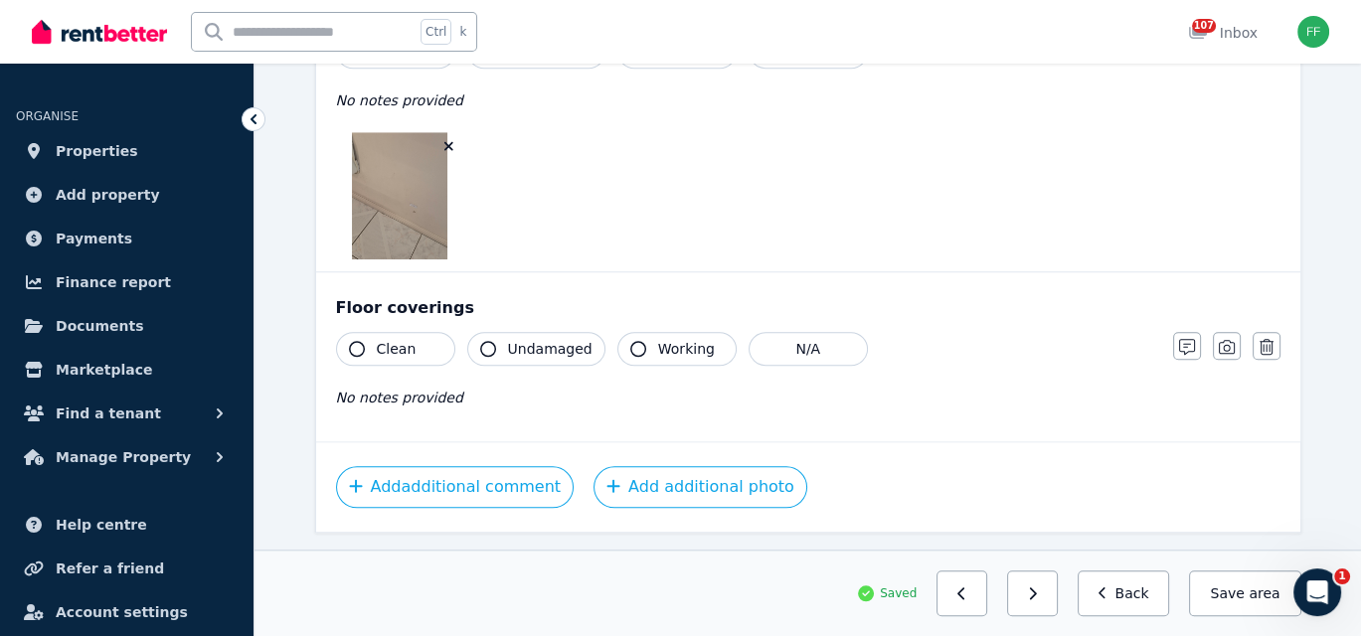
scroll to position [1964, 0]
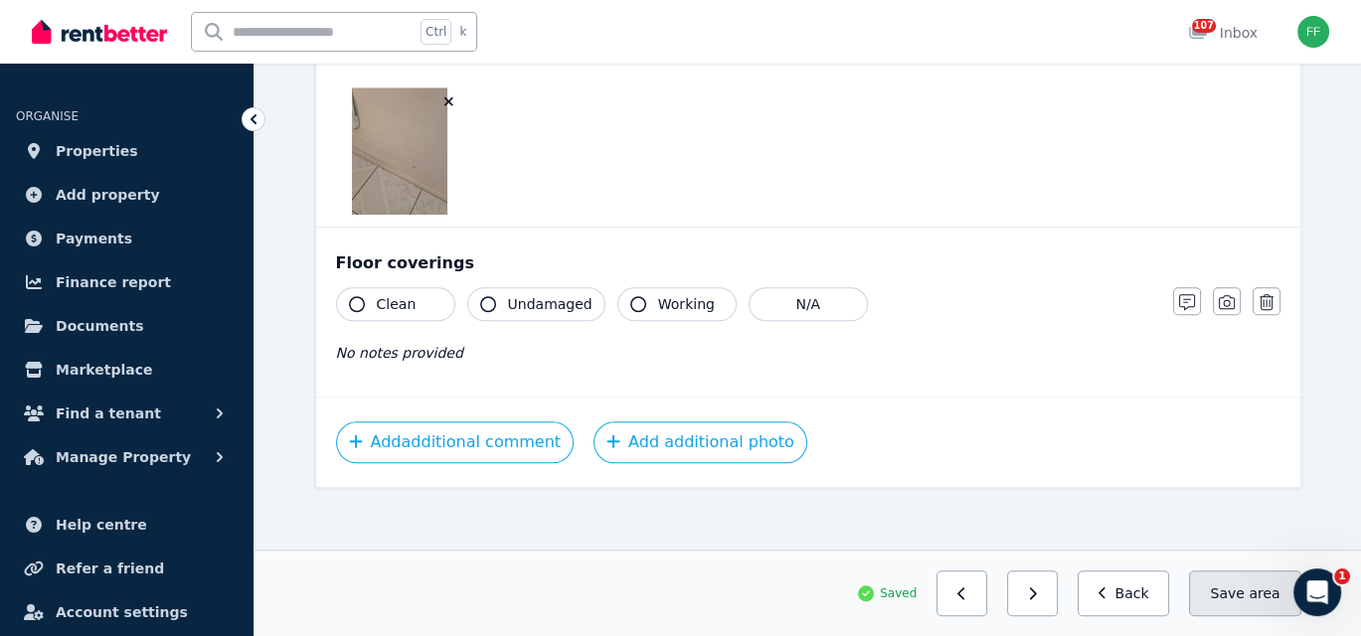
click at [1250, 603] on button "Save area" at bounding box center [1244, 593] width 111 height 46
click at [1037, 594] on icon "button" at bounding box center [1033, 593] width 7 height 12
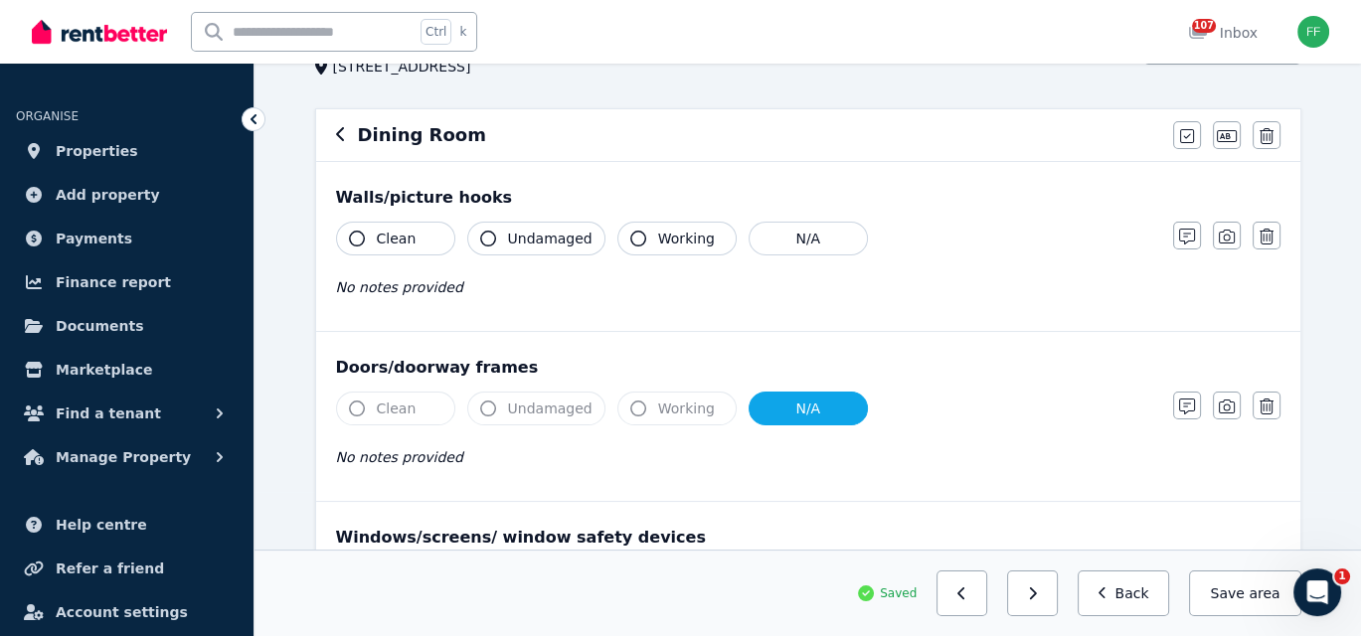
scroll to position [99, 0]
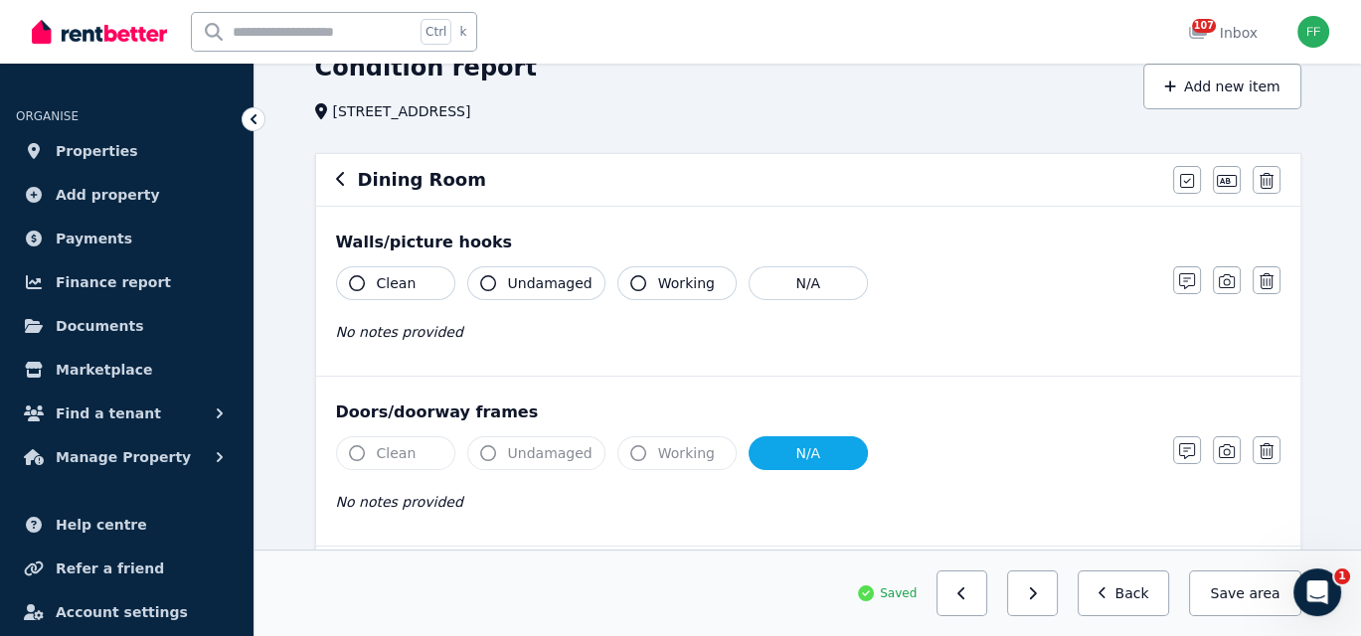
click at [355, 278] on icon "button" at bounding box center [357, 283] width 16 height 16
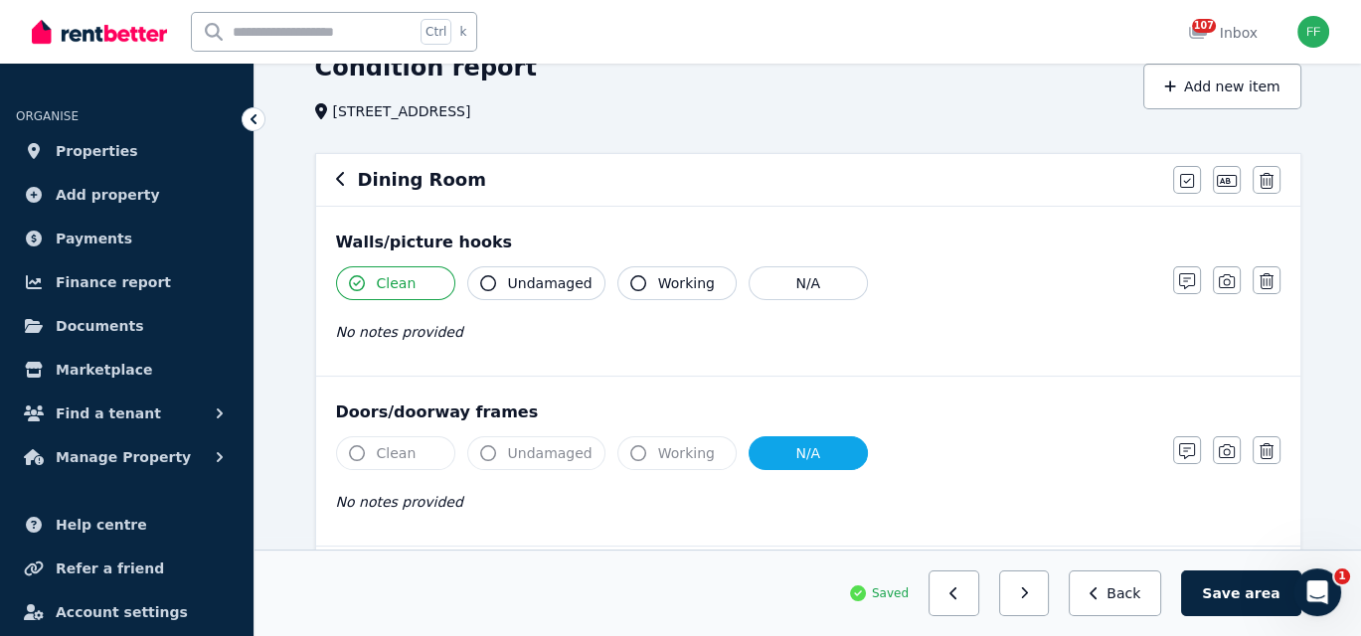
click at [630, 280] on icon "button" at bounding box center [638, 283] width 16 height 16
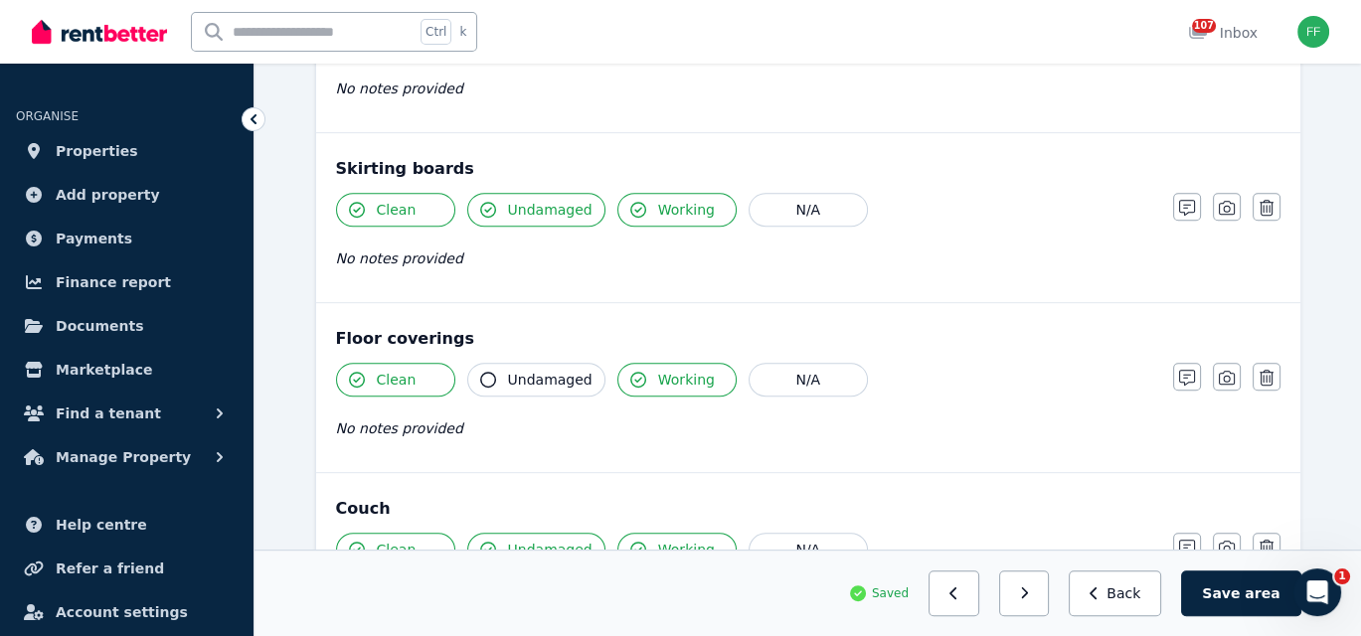
scroll to position [1292, 0]
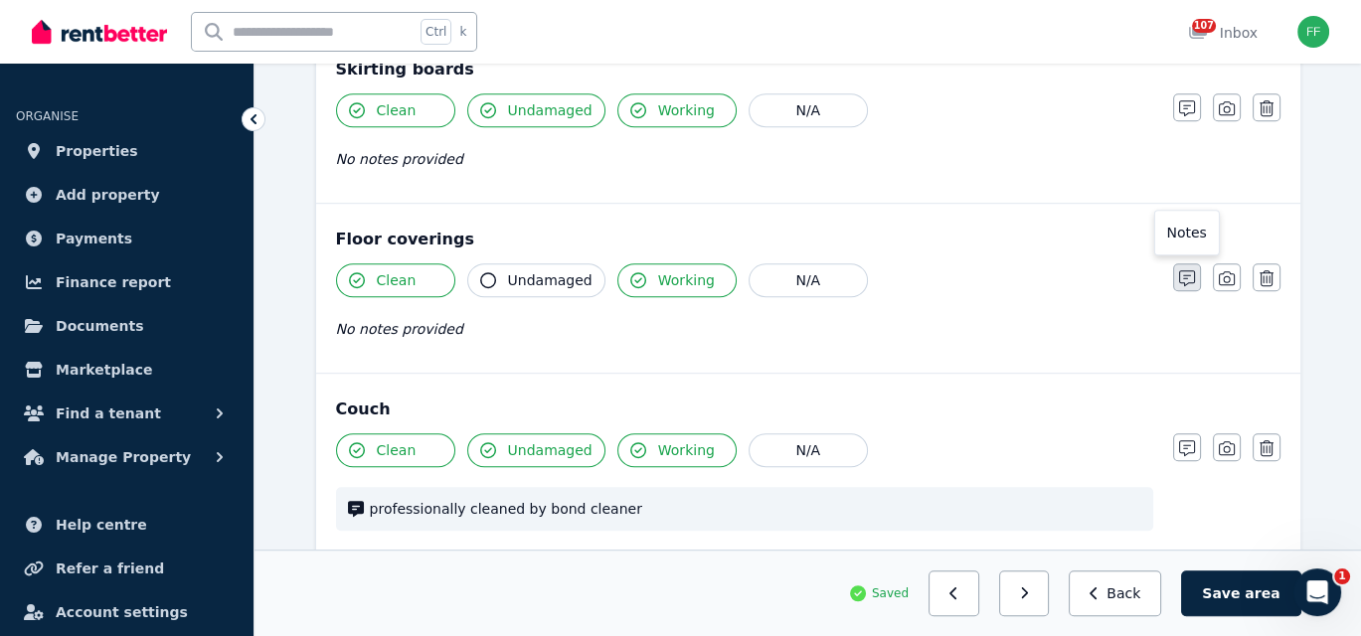
click at [1189, 275] on icon "button" at bounding box center [1187, 278] width 16 height 16
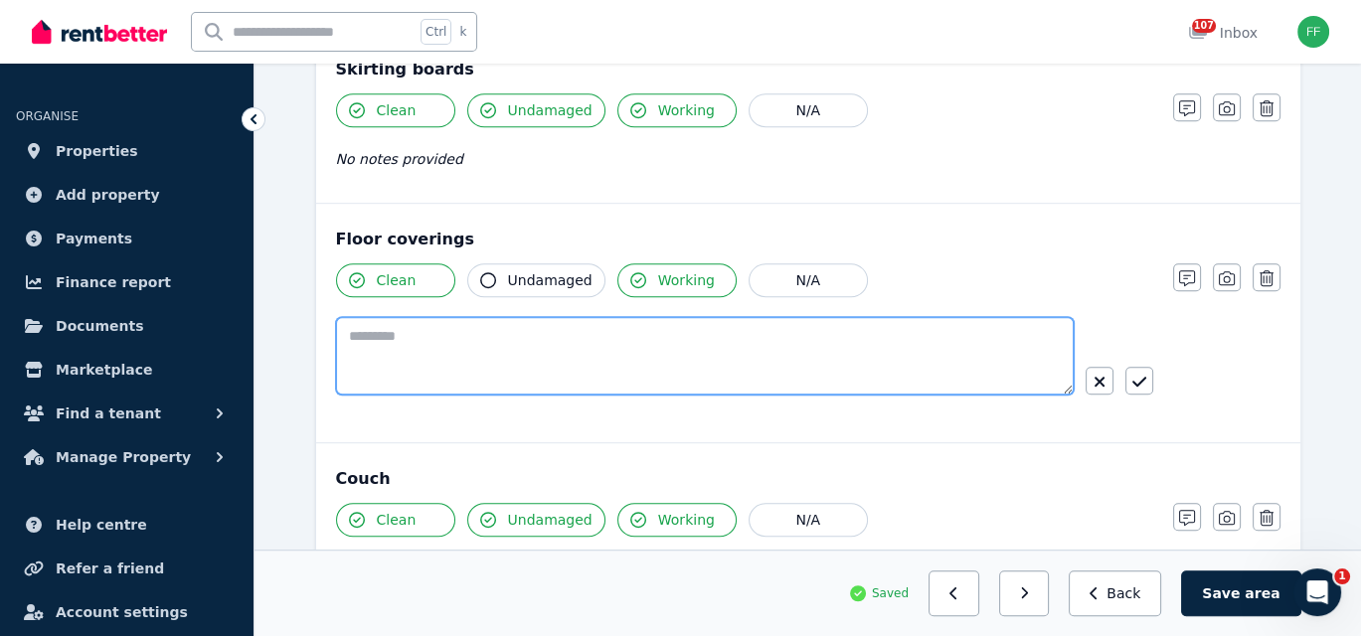
paste textarea "**********"
type textarea "**********"
drag, startPoint x: 605, startPoint y: 325, endPoint x: 320, endPoint y: 330, distance: 285.3
click at [320, 330] on div "**********" at bounding box center [808, 323] width 984 height 238
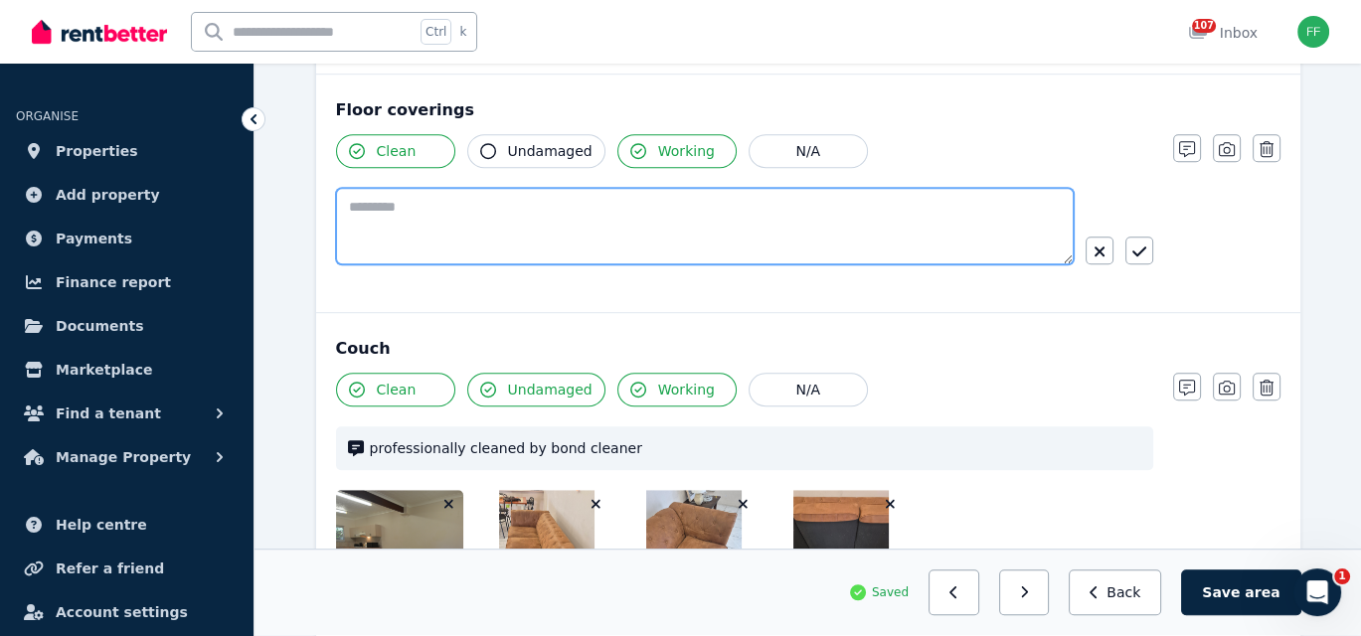
scroll to position [1388, 0]
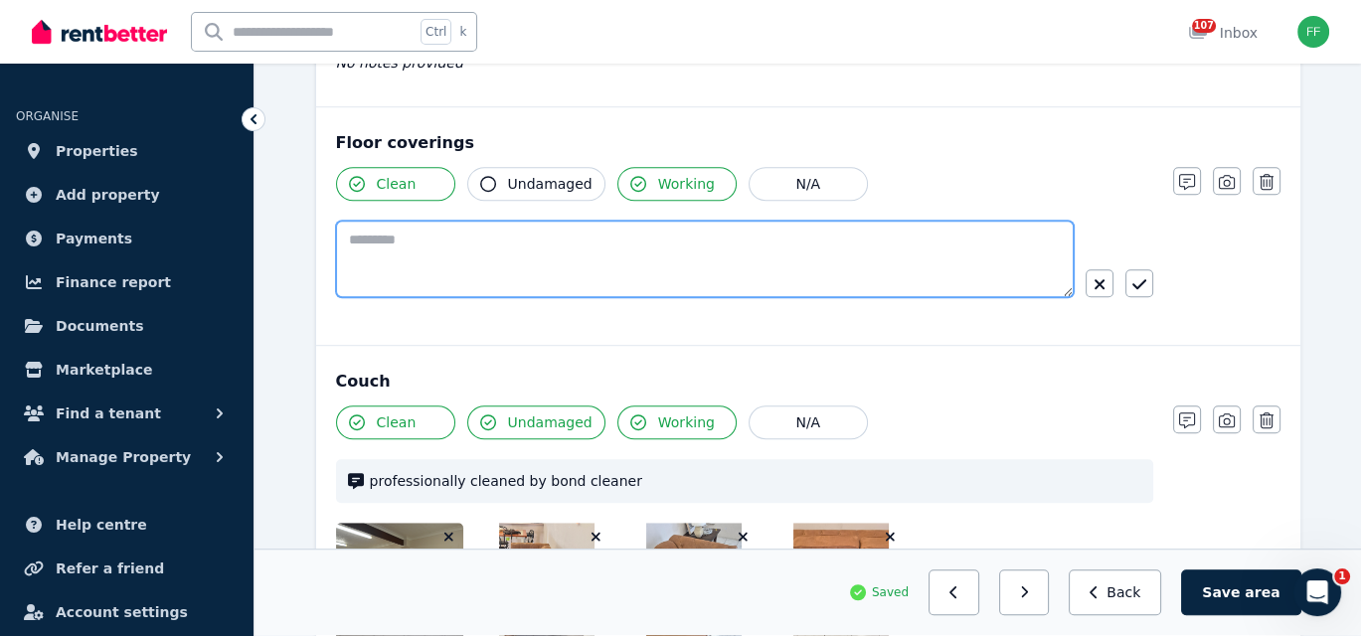
paste textarea "**********"
type textarea "**********"
drag, startPoint x: 601, startPoint y: 236, endPoint x: 338, endPoint y: 231, distance: 263.4
click at [338, 231] on textarea "**********" at bounding box center [705, 259] width 738 height 77
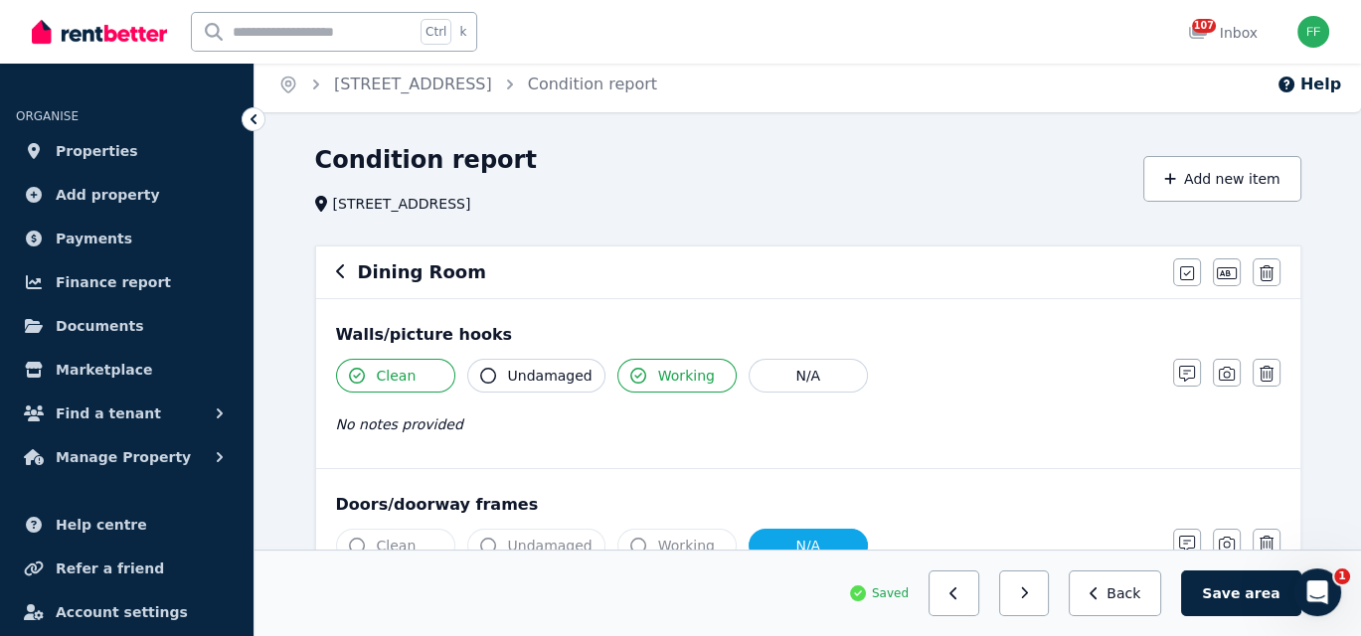
scroll to position [0, 0]
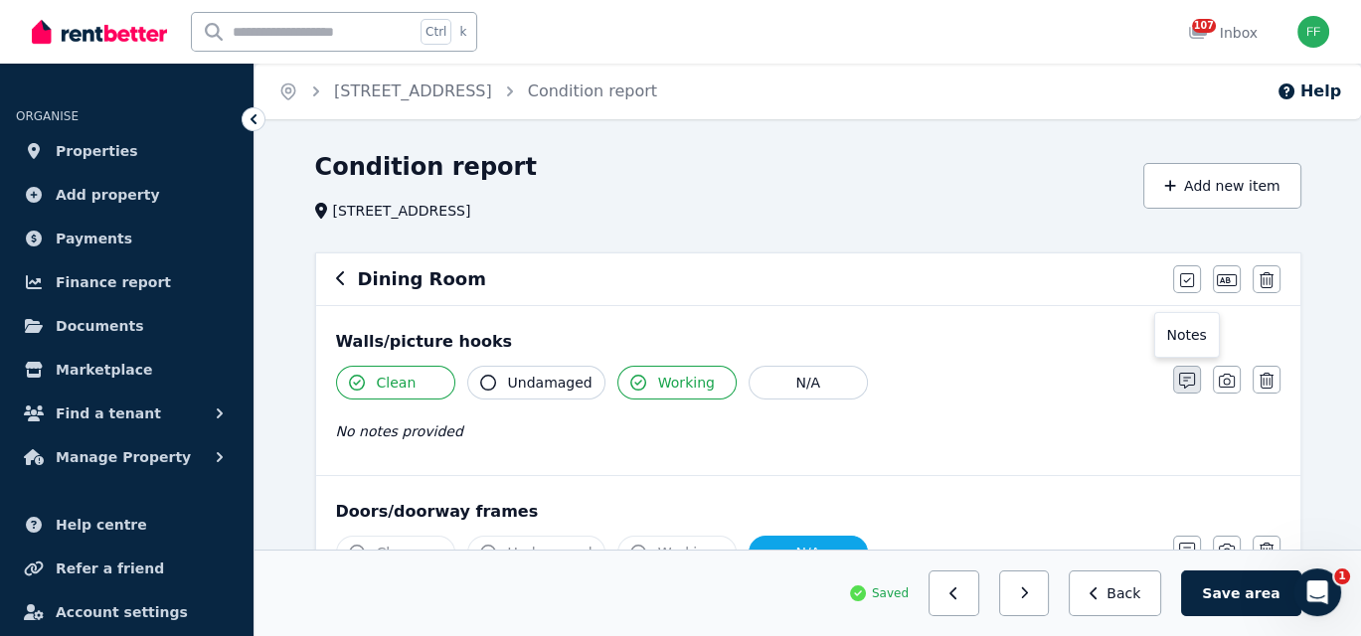
click at [1186, 373] on icon "button" at bounding box center [1187, 381] width 16 height 16
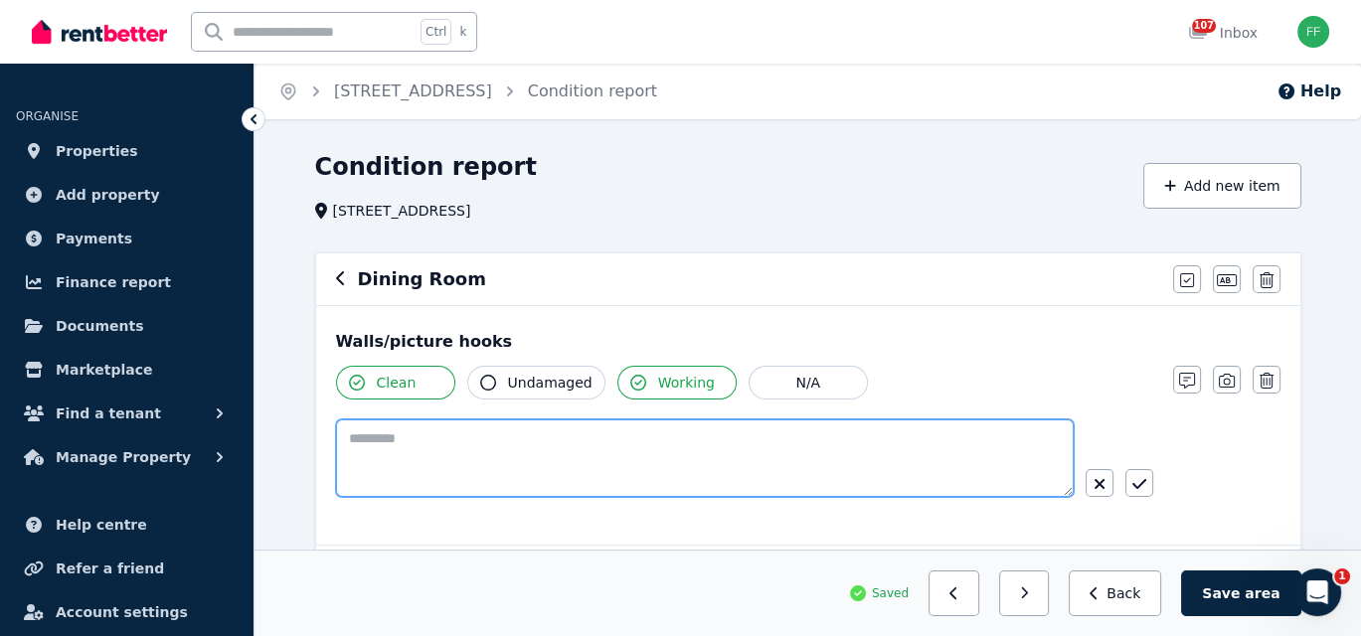
paste textarea "**********"
click at [412, 437] on textarea "**********" at bounding box center [705, 457] width 738 height 77
drag, startPoint x: 543, startPoint y: 440, endPoint x: 533, endPoint y: 435, distance: 11.1
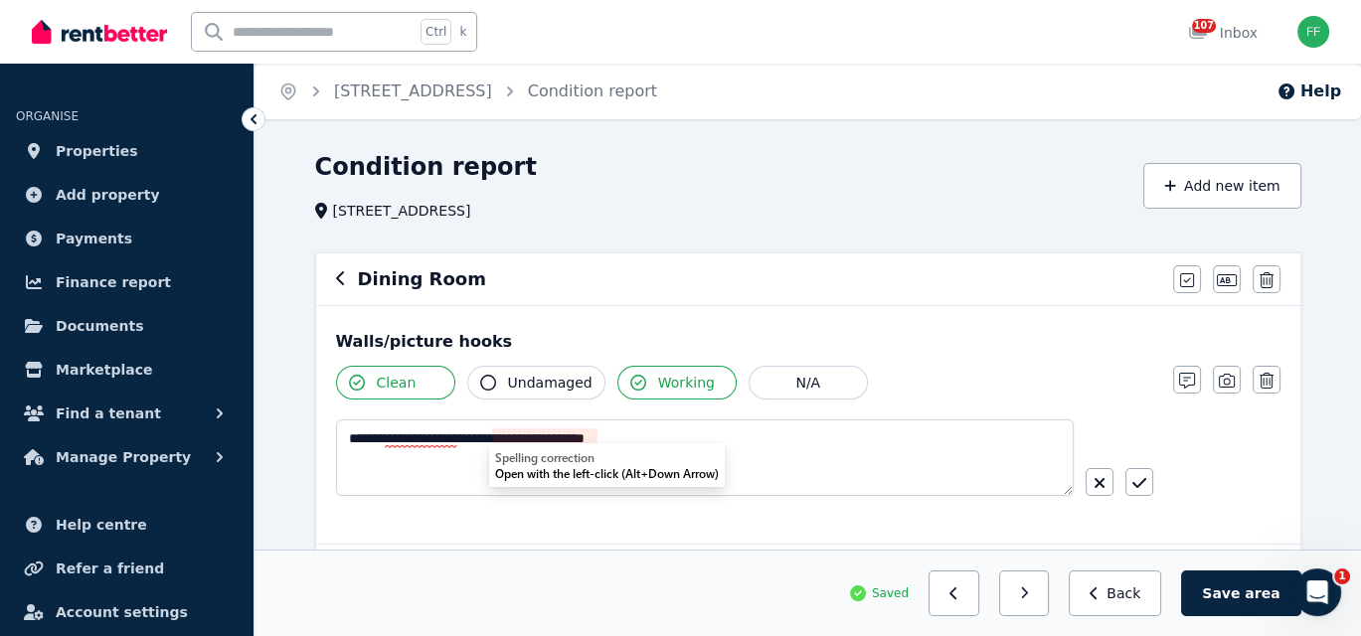
drag, startPoint x: 533, startPoint y: 435, endPoint x: 490, endPoint y: 475, distance: 58.4
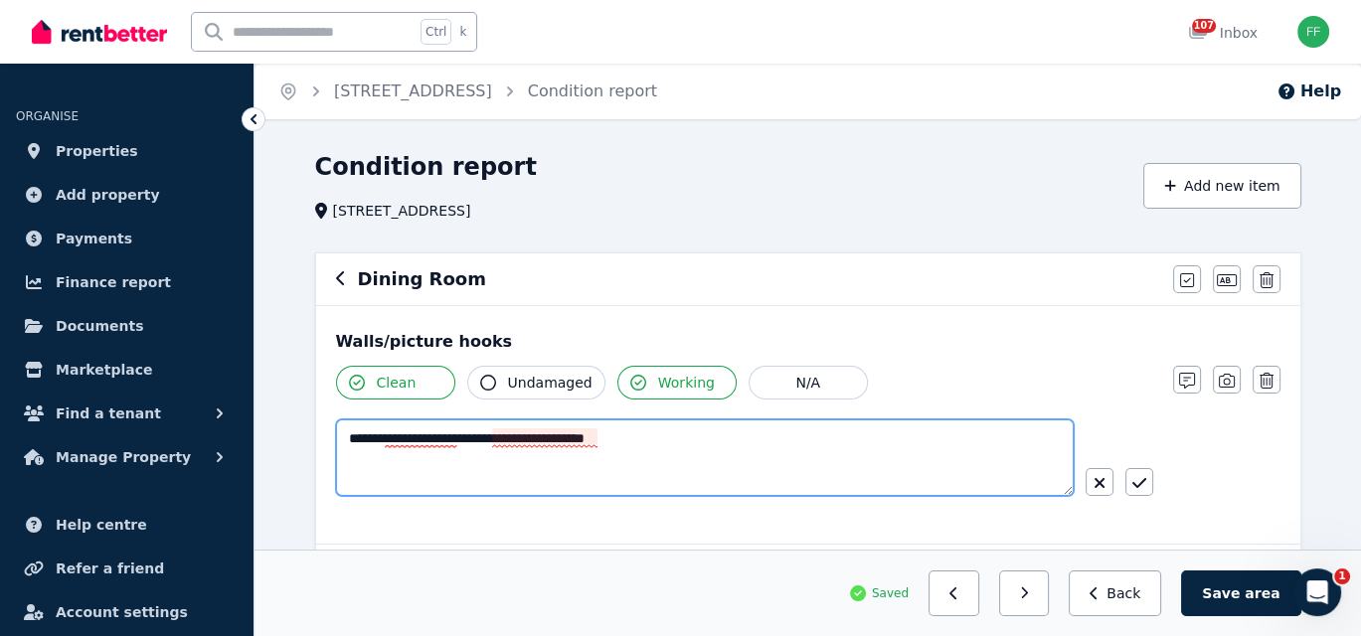
click at [515, 437] on textarea "**********" at bounding box center [705, 457] width 738 height 77
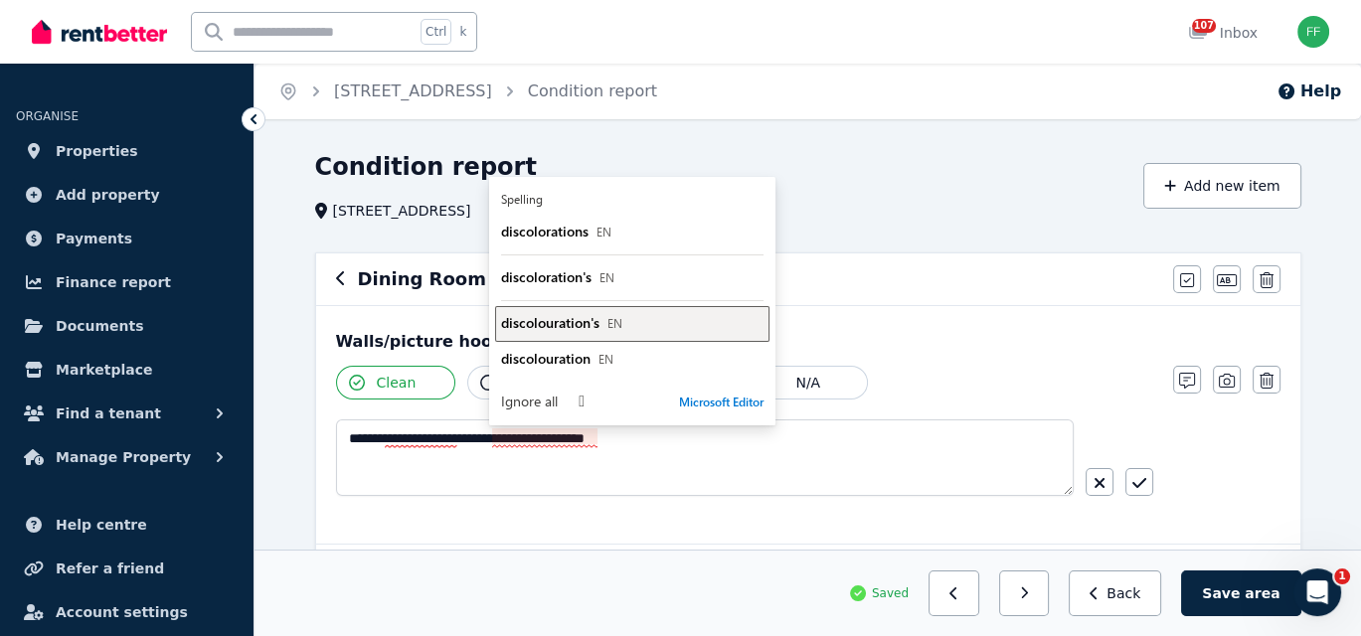
click at [545, 325] on span "discolouration's" at bounding box center [550, 322] width 98 height 19
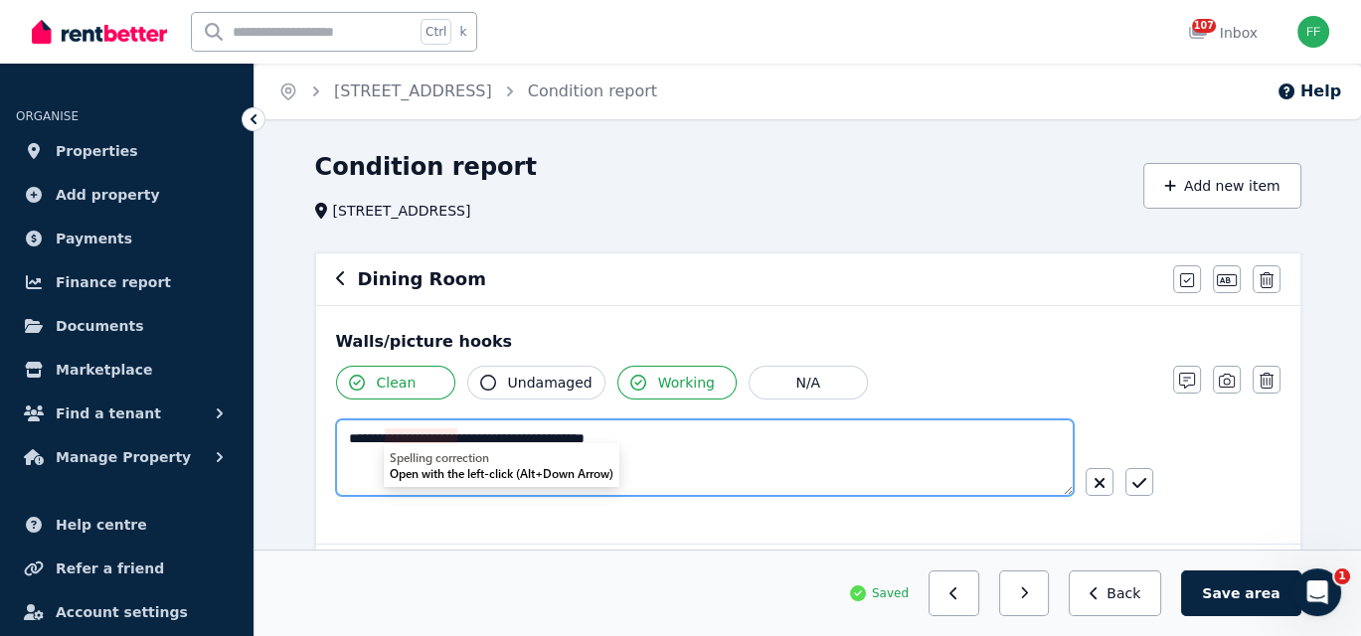
click at [411, 436] on textarea "**********" at bounding box center [705, 457] width 738 height 77
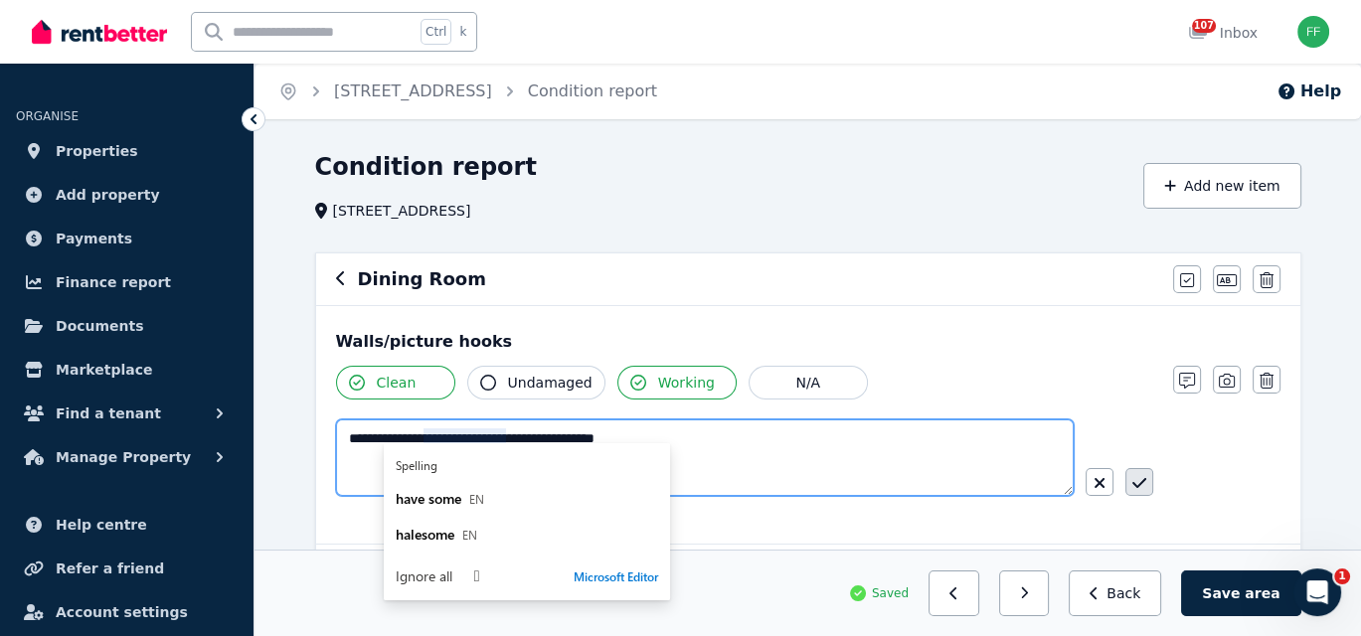
type textarea "**********"
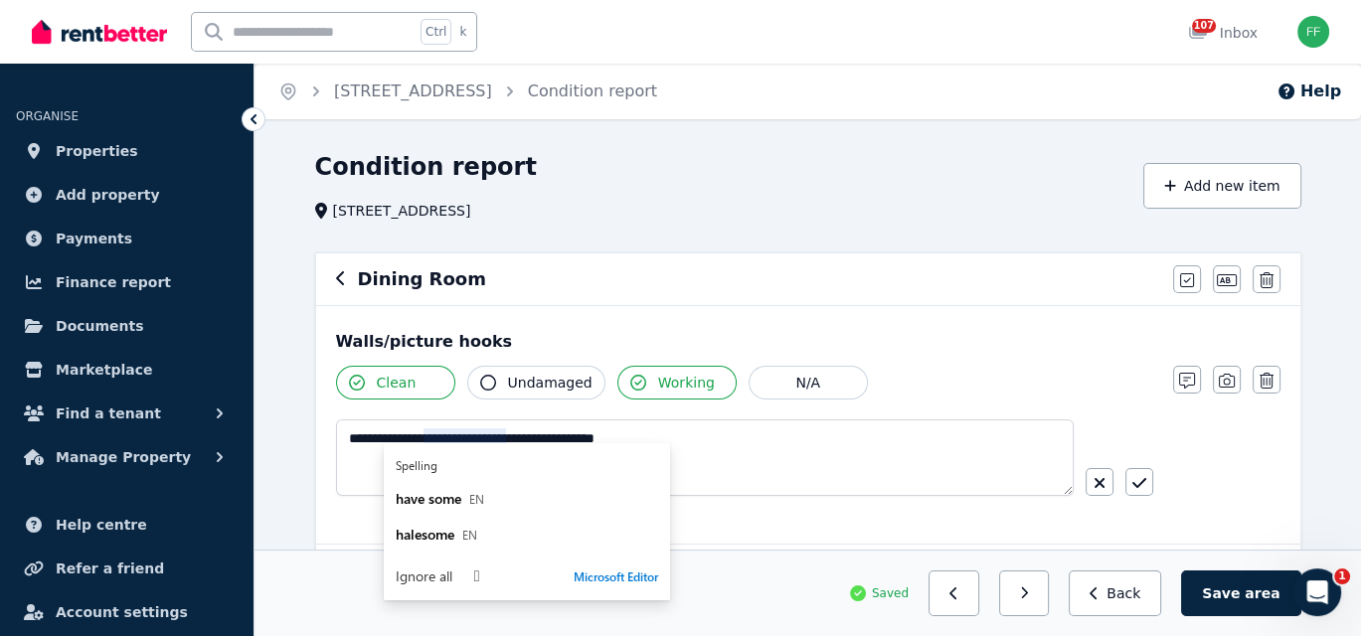
click at [1139, 481] on icon "button" at bounding box center [1139, 483] width 14 height 16
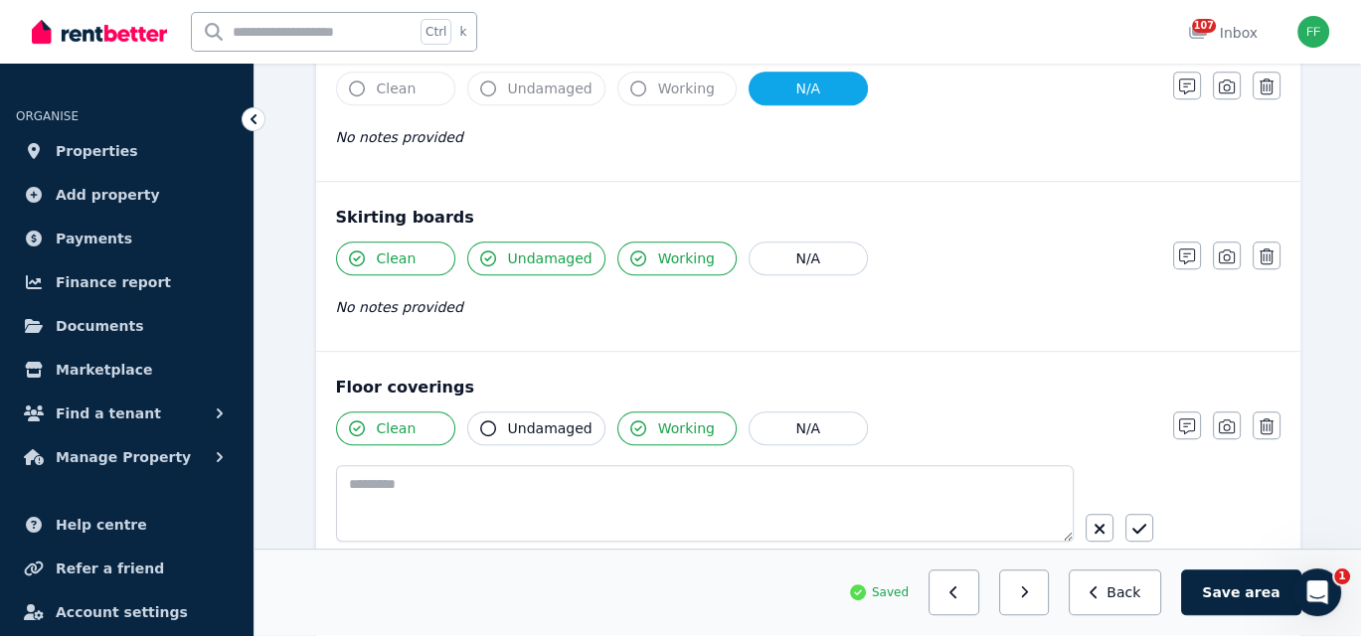
scroll to position [1193, 0]
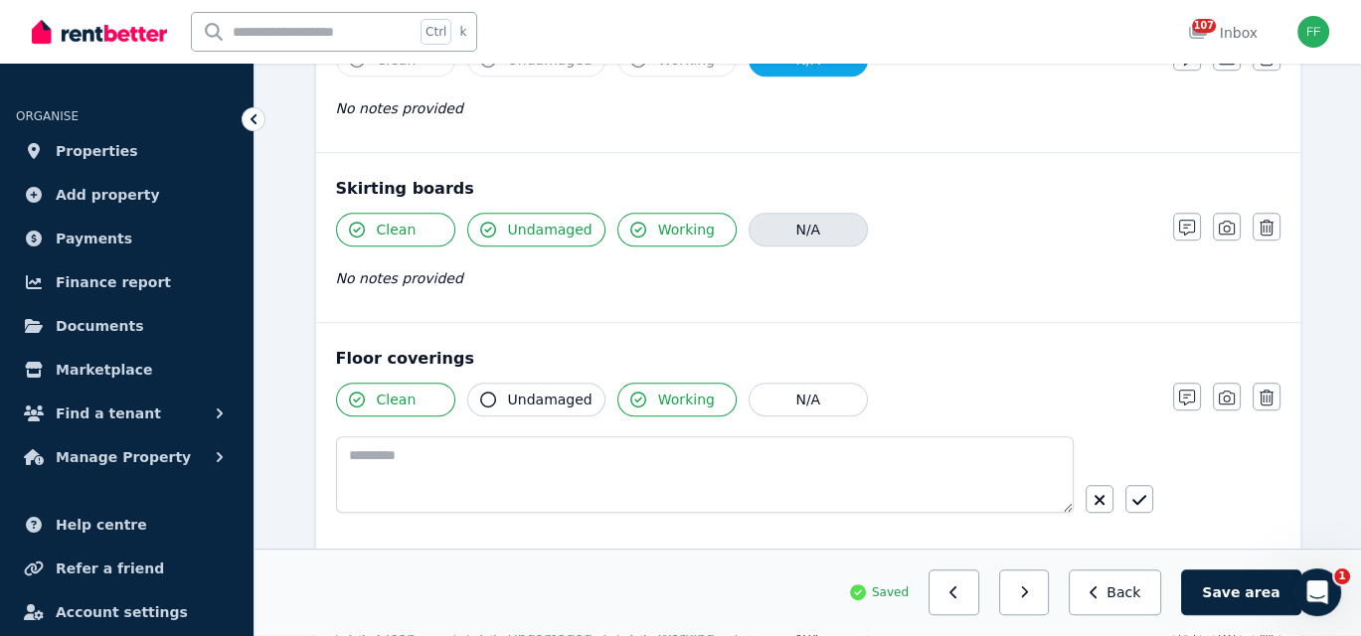
click at [793, 235] on button "N/A" at bounding box center [807, 230] width 119 height 34
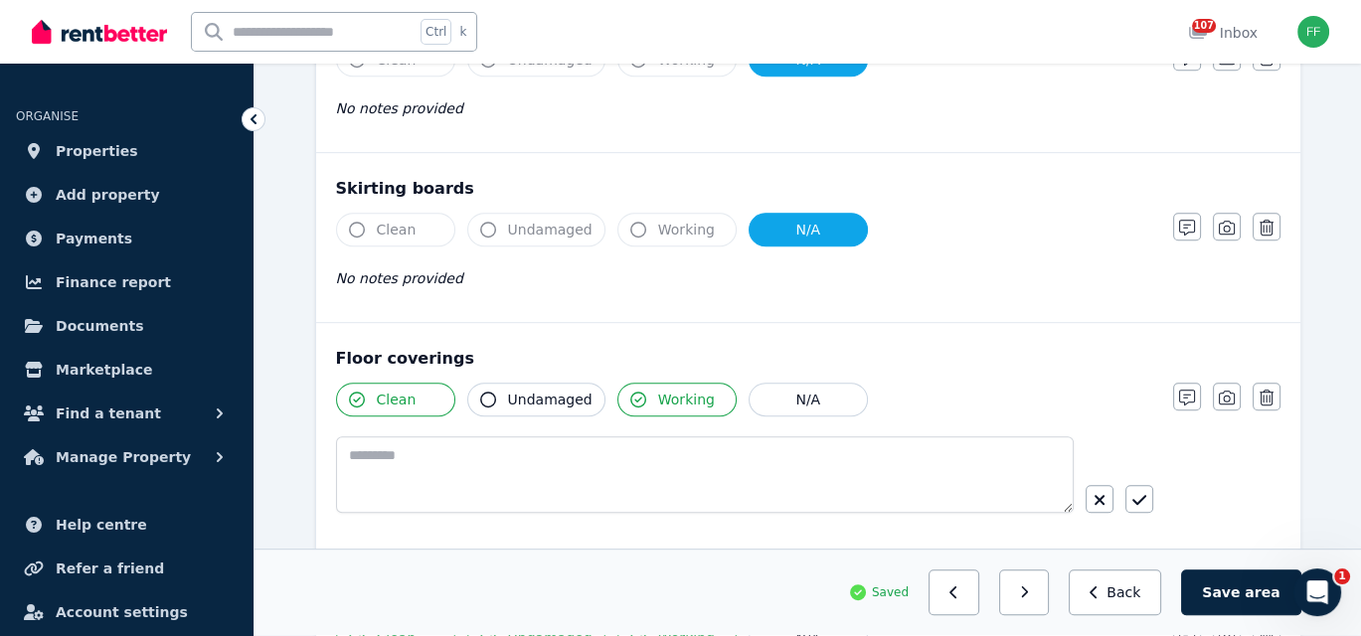
click at [793, 235] on button "N/A" at bounding box center [807, 230] width 119 height 34
click at [351, 223] on icon "button" at bounding box center [357, 230] width 16 height 16
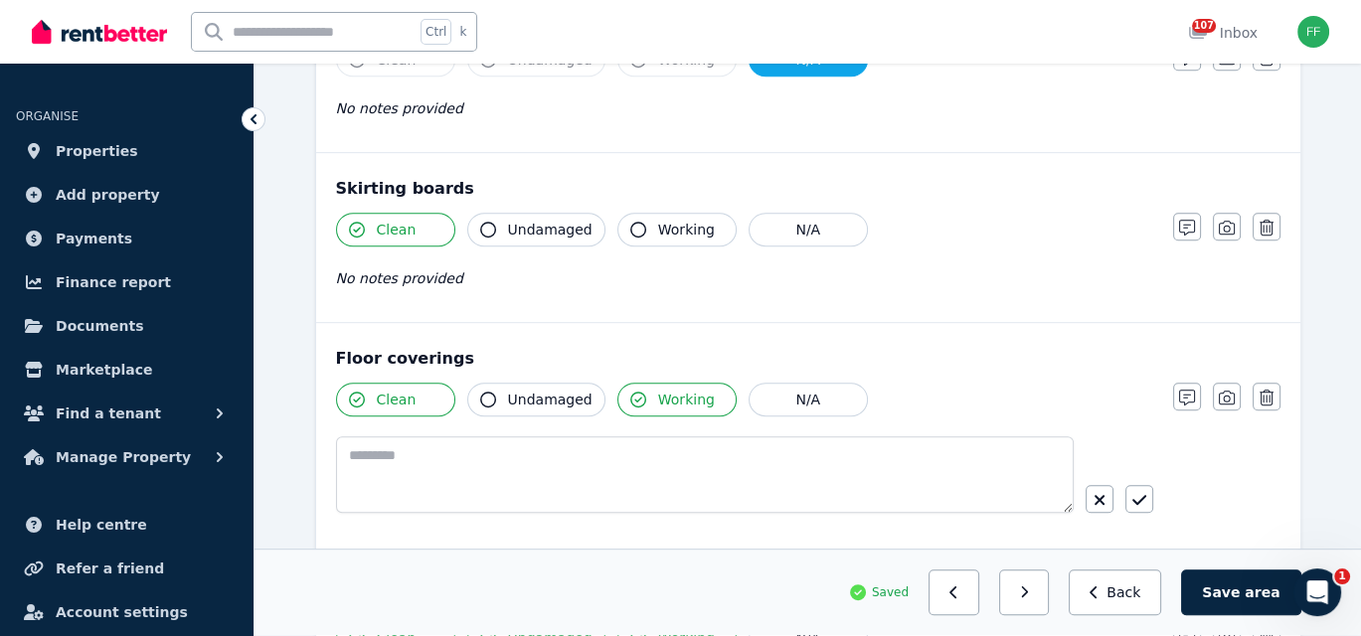
click at [481, 223] on icon "button" at bounding box center [488, 230] width 16 height 16
click at [630, 223] on icon "button" at bounding box center [638, 230] width 16 height 16
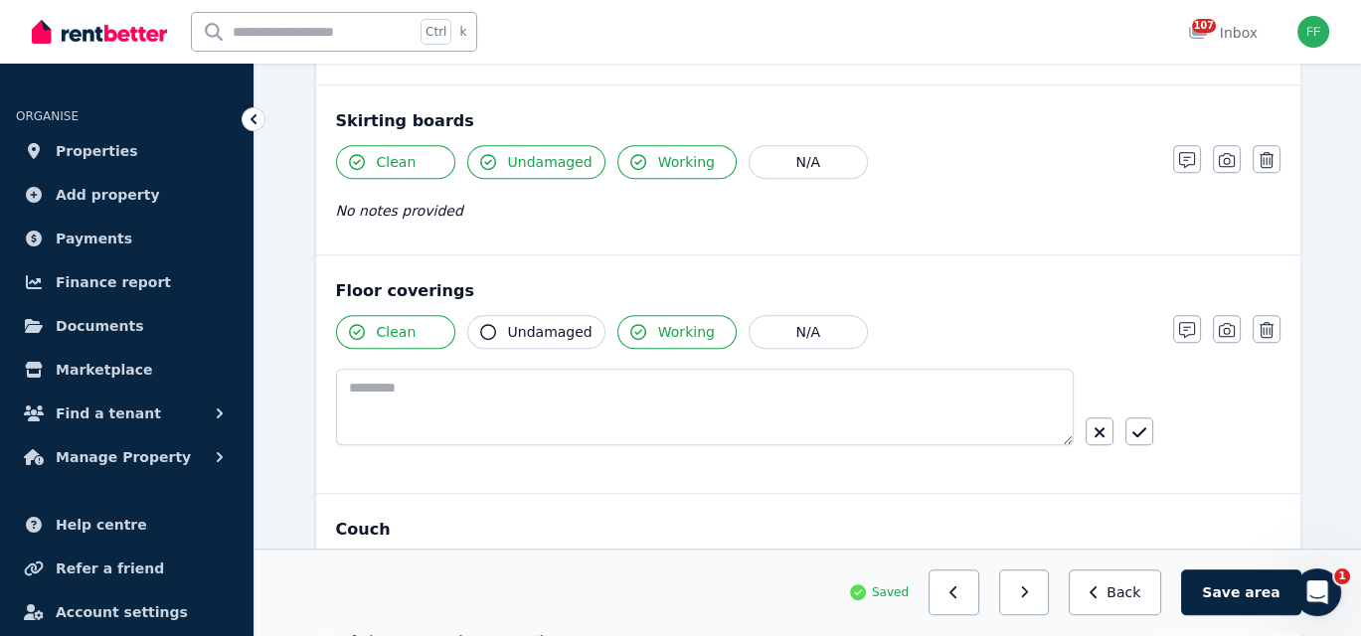
scroll to position [1292, 0]
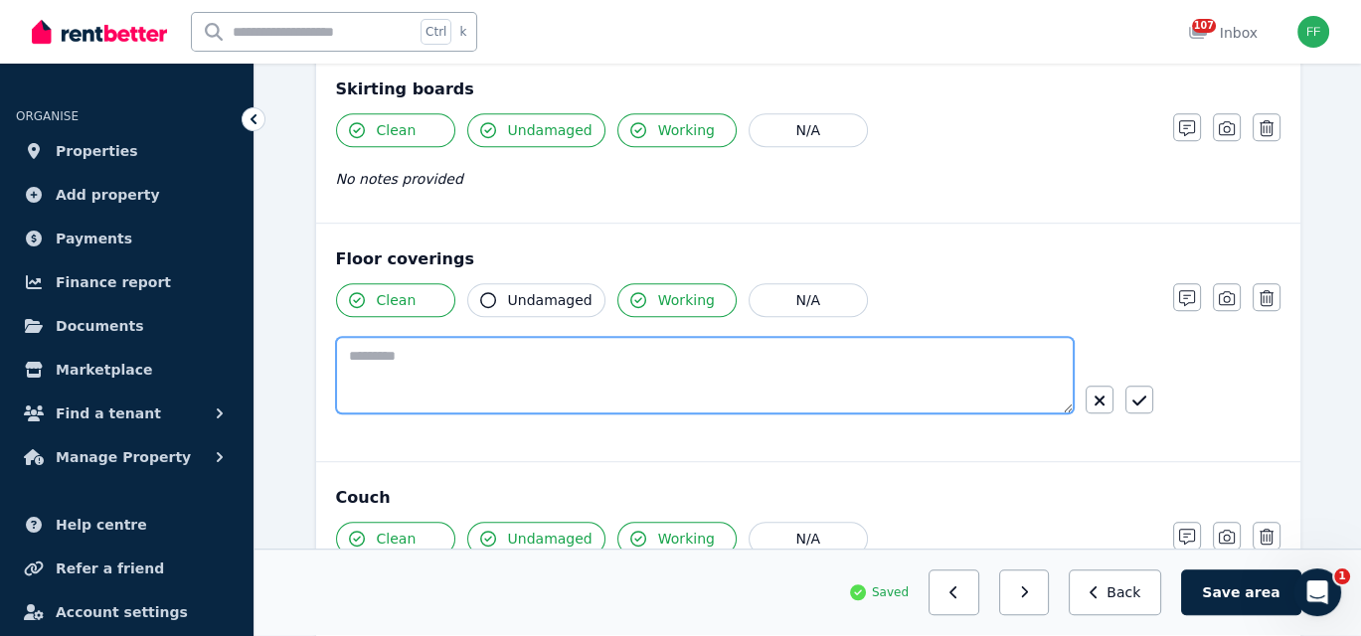
click at [359, 349] on textarea at bounding box center [705, 375] width 738 height 77
type textarea "**********"
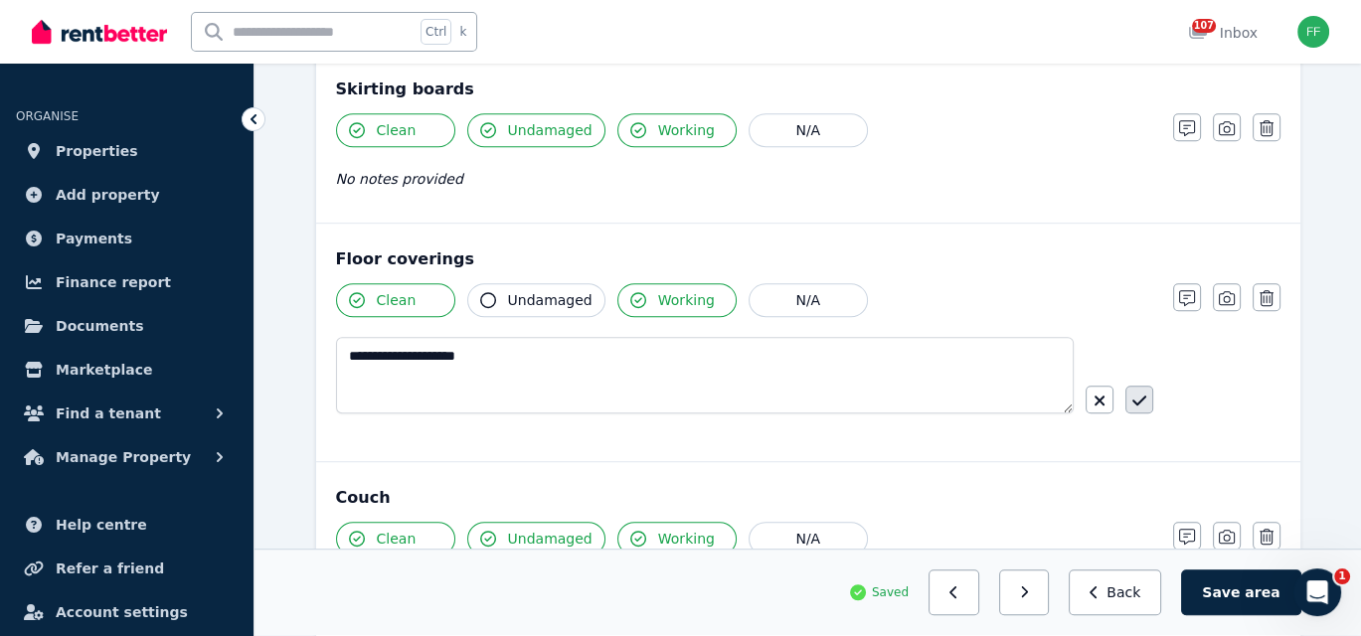
click at [1141, 395] on icon "button" at bounding box center [1139, 401] width 14 height 16
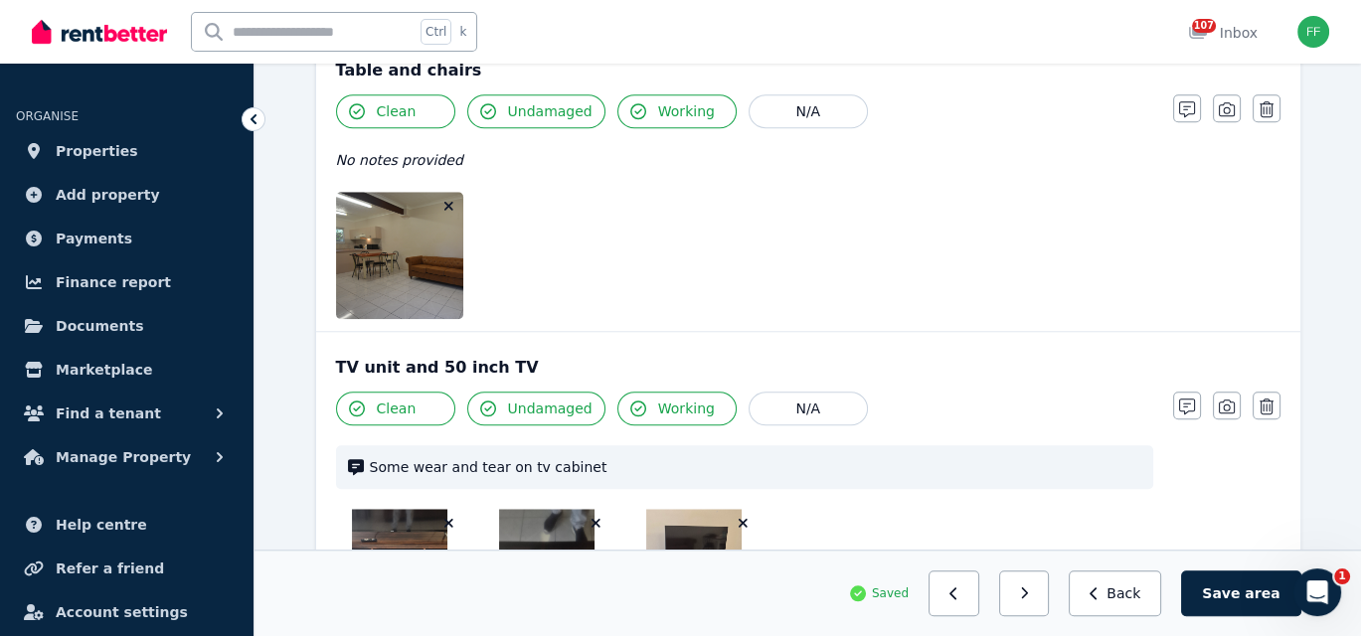
scroll to position [1888, 0]
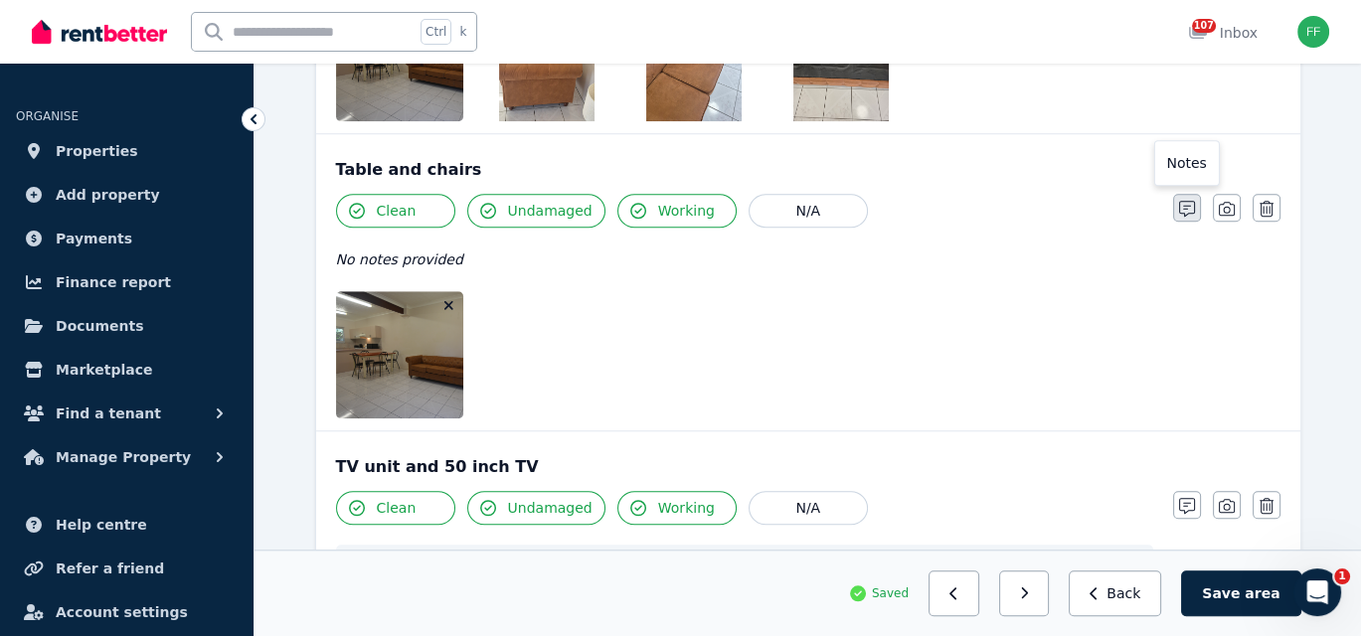
click at [1183, 201] on icon "button" at bounding box center [1187, 209] width 16 height 16
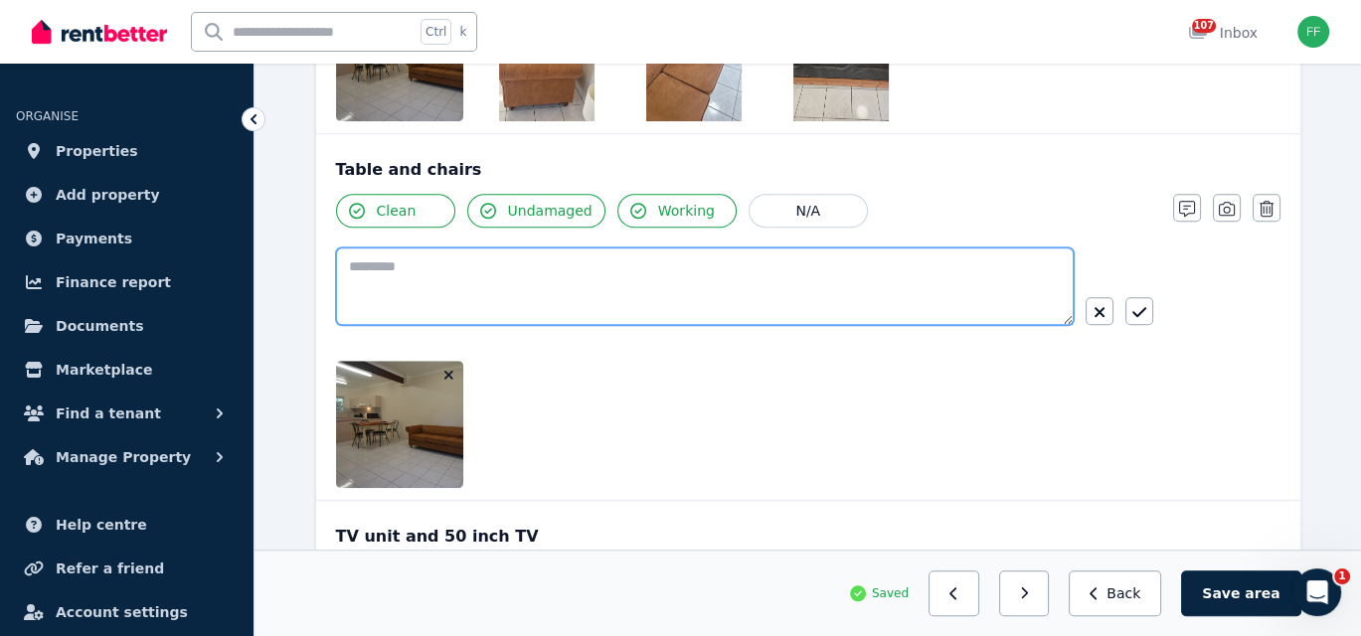
click at [360, 266] on textarea at bounding box center [704, 286] width 737 height 78
type textarea "**********"
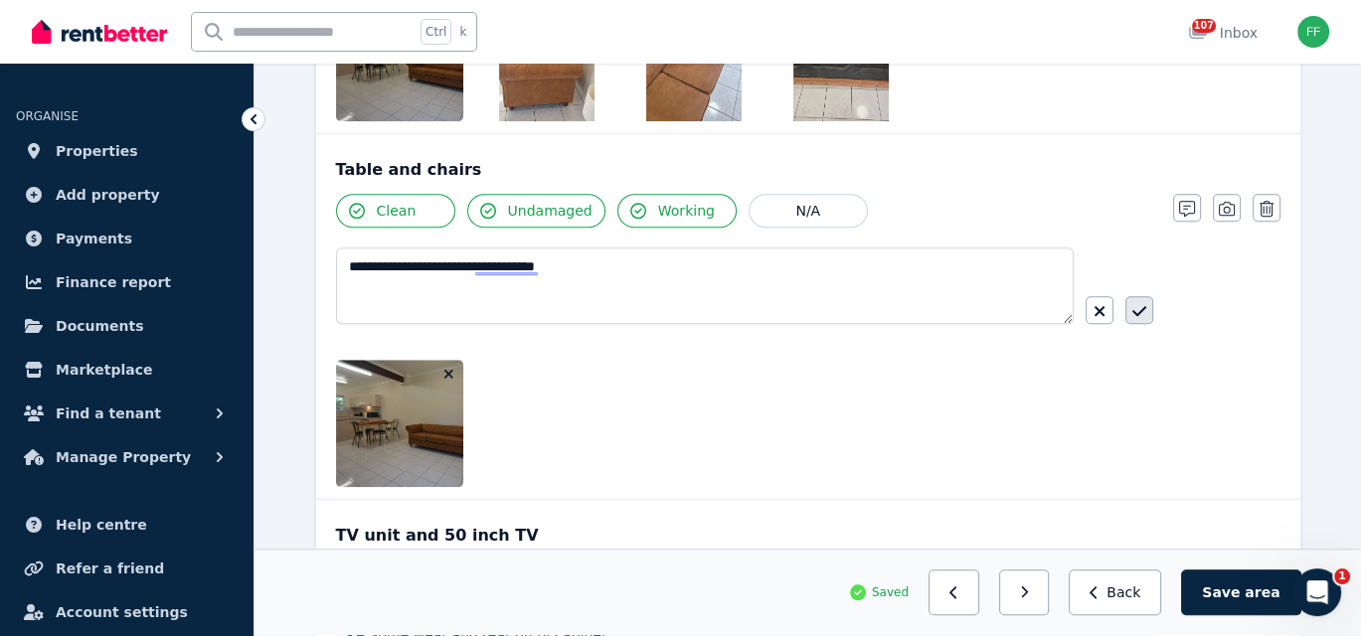
click at [1141, 306] on icon "button" at bounding box center [1139, 311] width 14 height 10
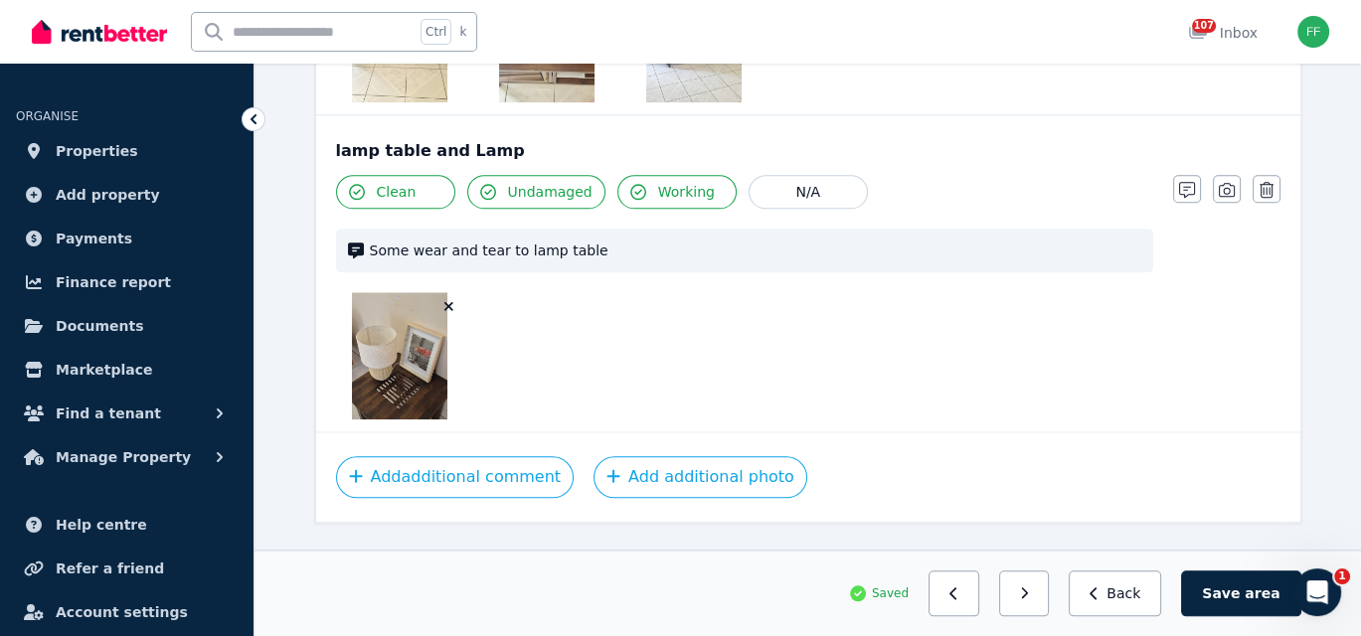
scroll to position [2572, 0]
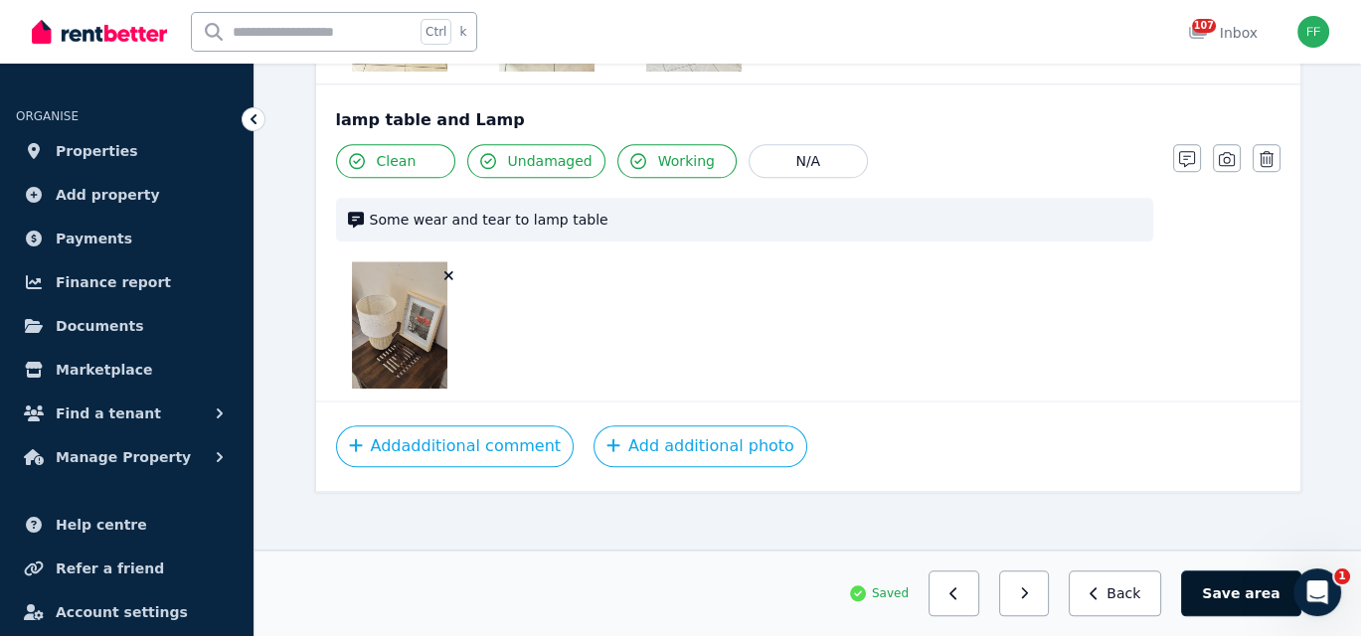
click at [1229, 589] on button "Save area" at bounding box center [1240, 593] width 119 height 46
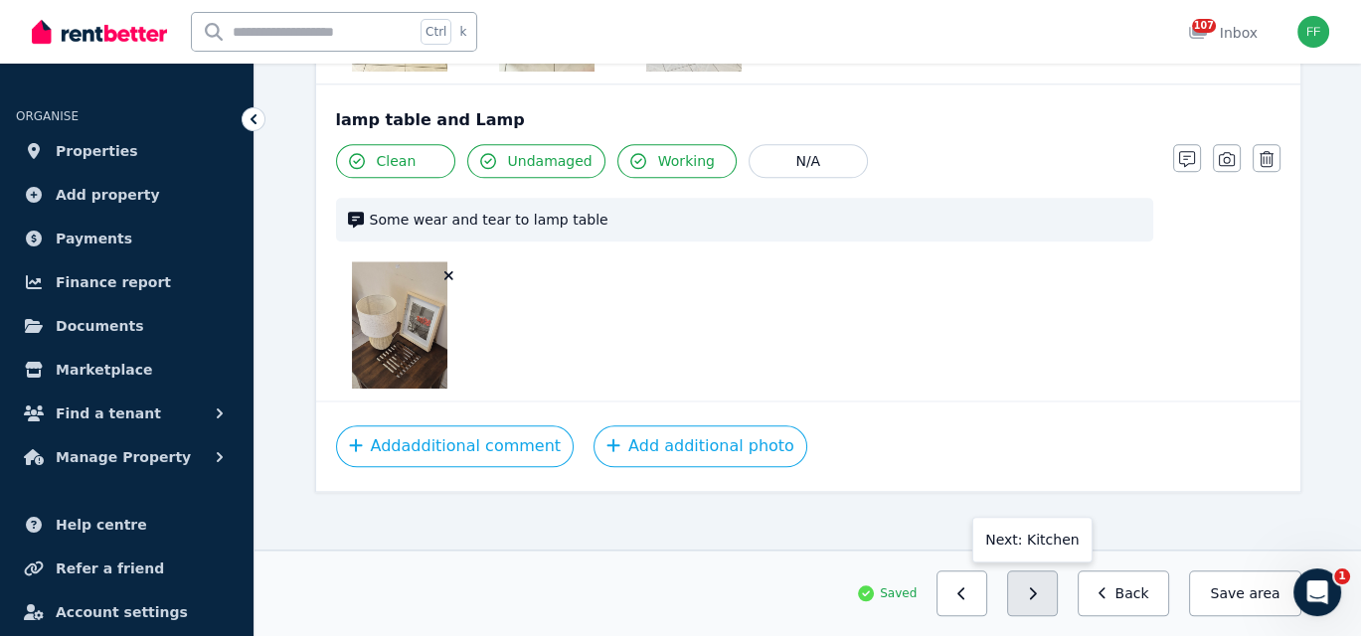
click at [1037, 604] on button "button" at bounding box center [1032, 593] width 51 height 46
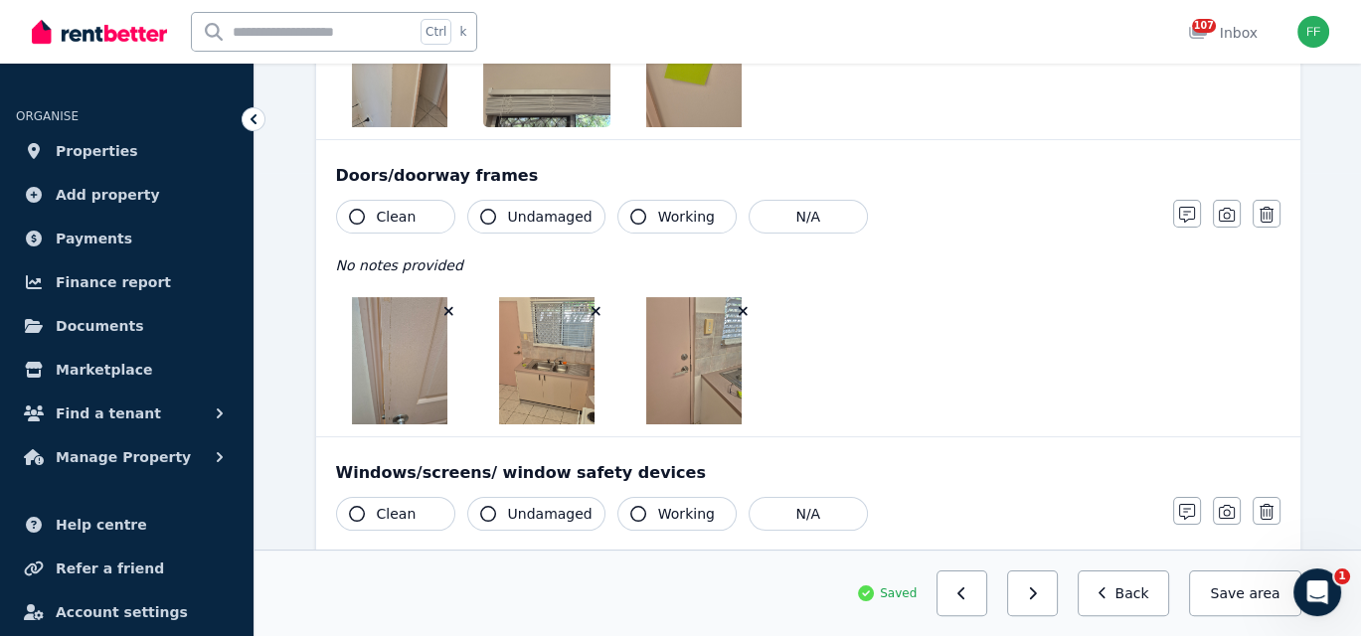
scroll to position [497, 0]
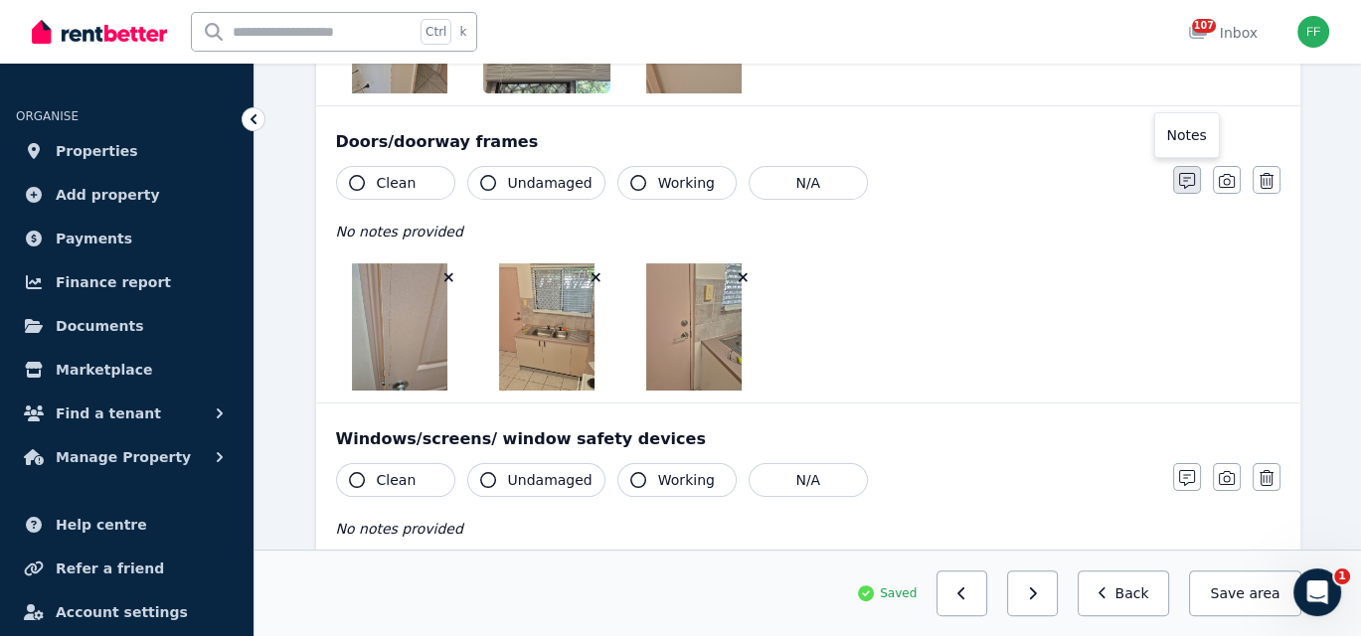
click at [1186, 179] on icon "button" at bounding box center [1187, 181] width 16 height 16
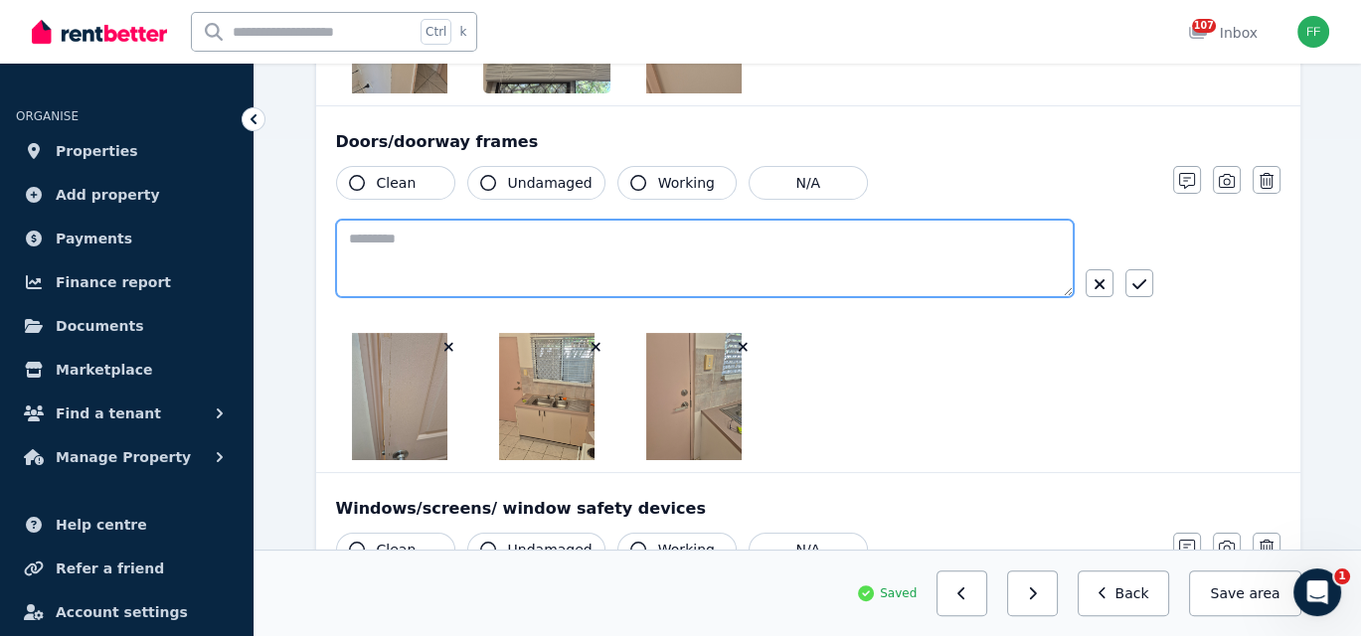
paste textarea "**********"
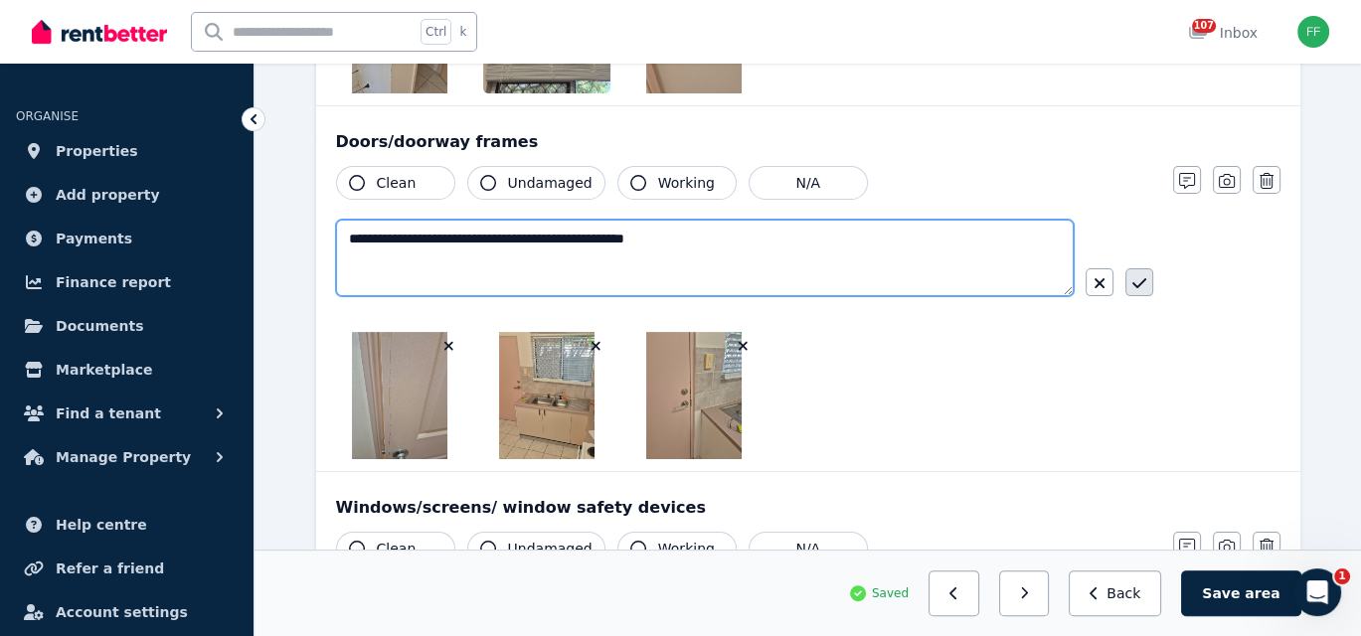
type textarea "**********"
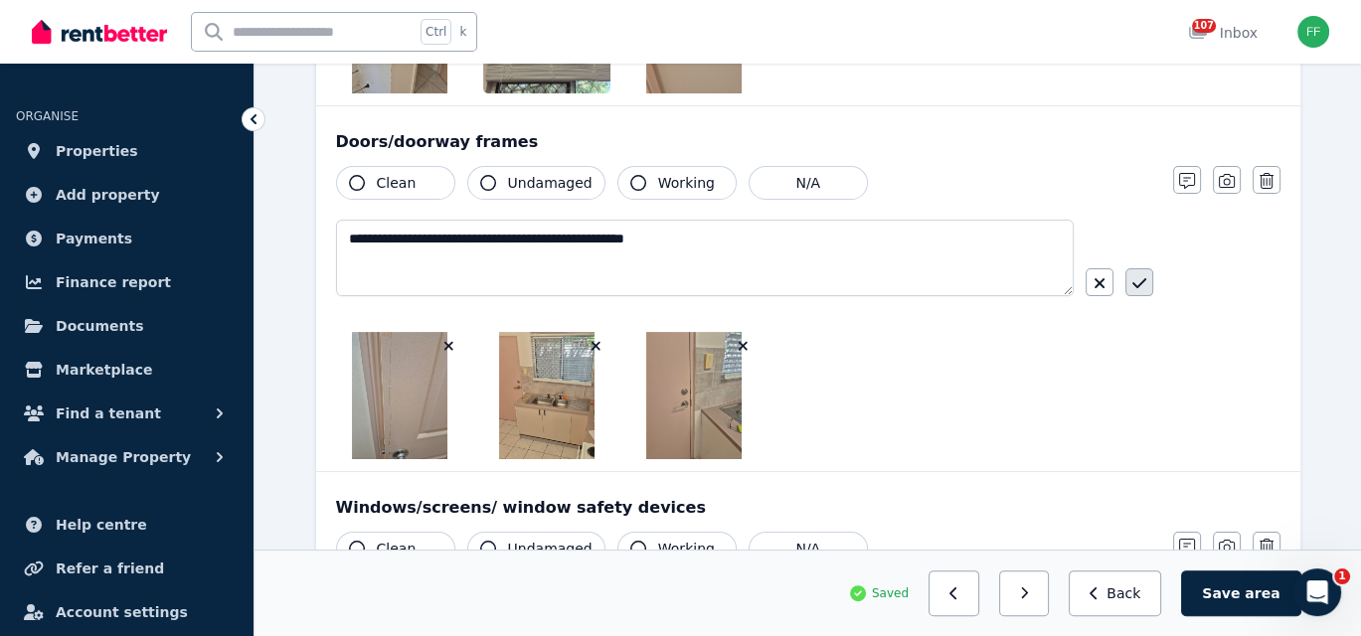
click at [1136, 281] on icon "button" at bounding box center [1139, 283] width 14 height 16
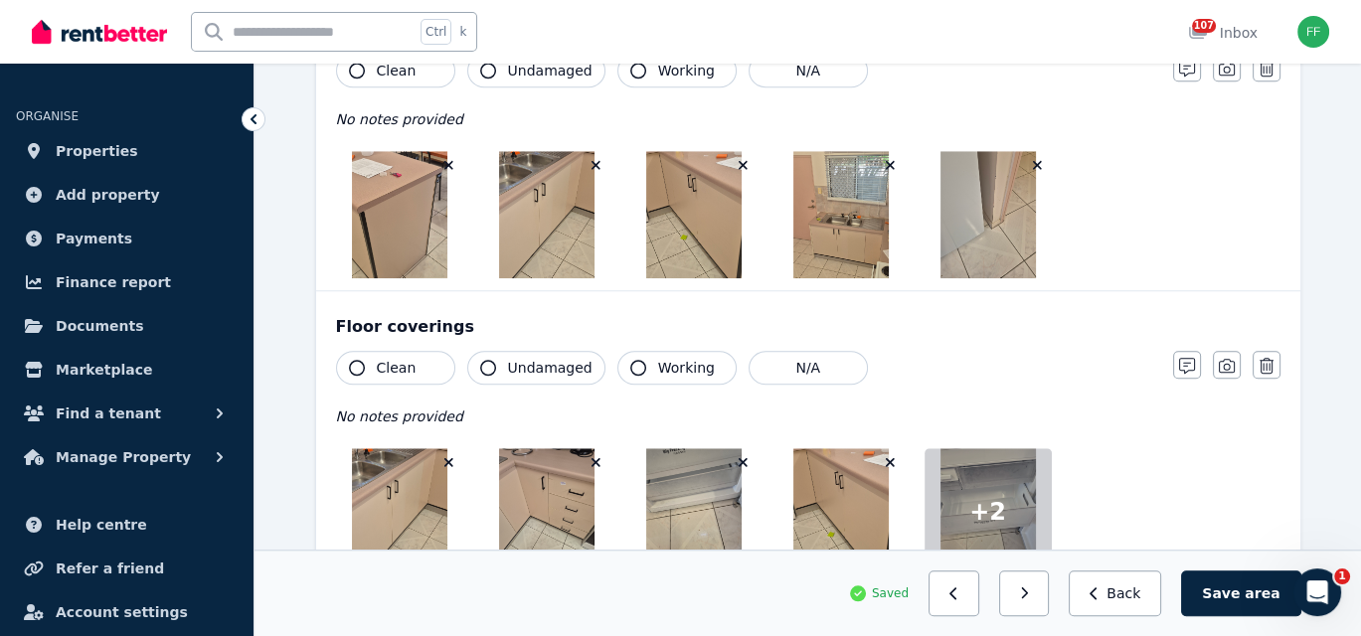
scroll to position [2087, 0]
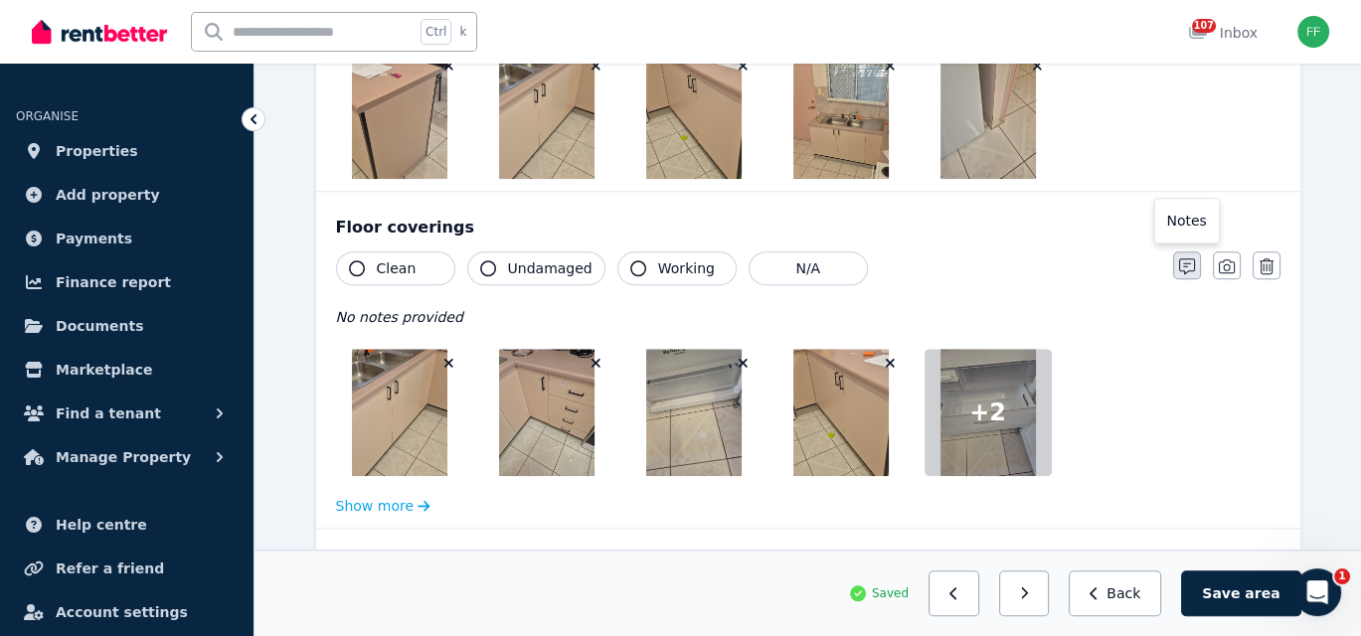
click at [1191, 259] on icon "button" at bounding box center [1187, 266] width 16 height 16
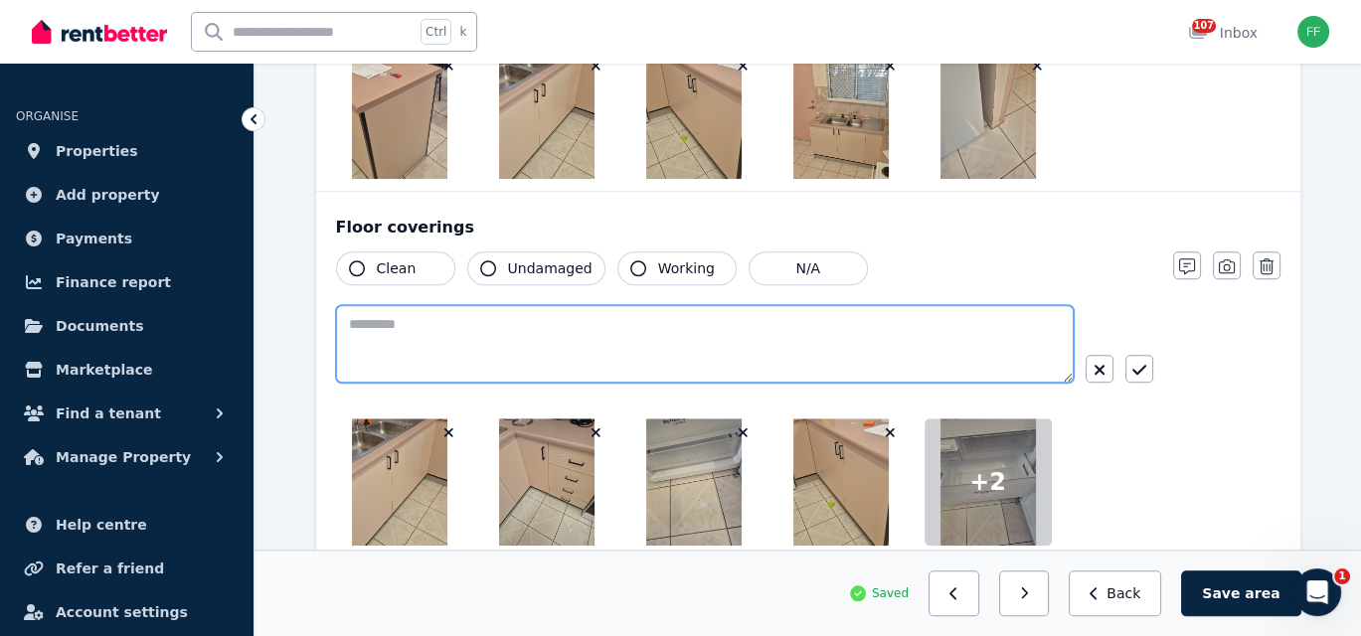
paste textarea "**********"
type textarea "**********"
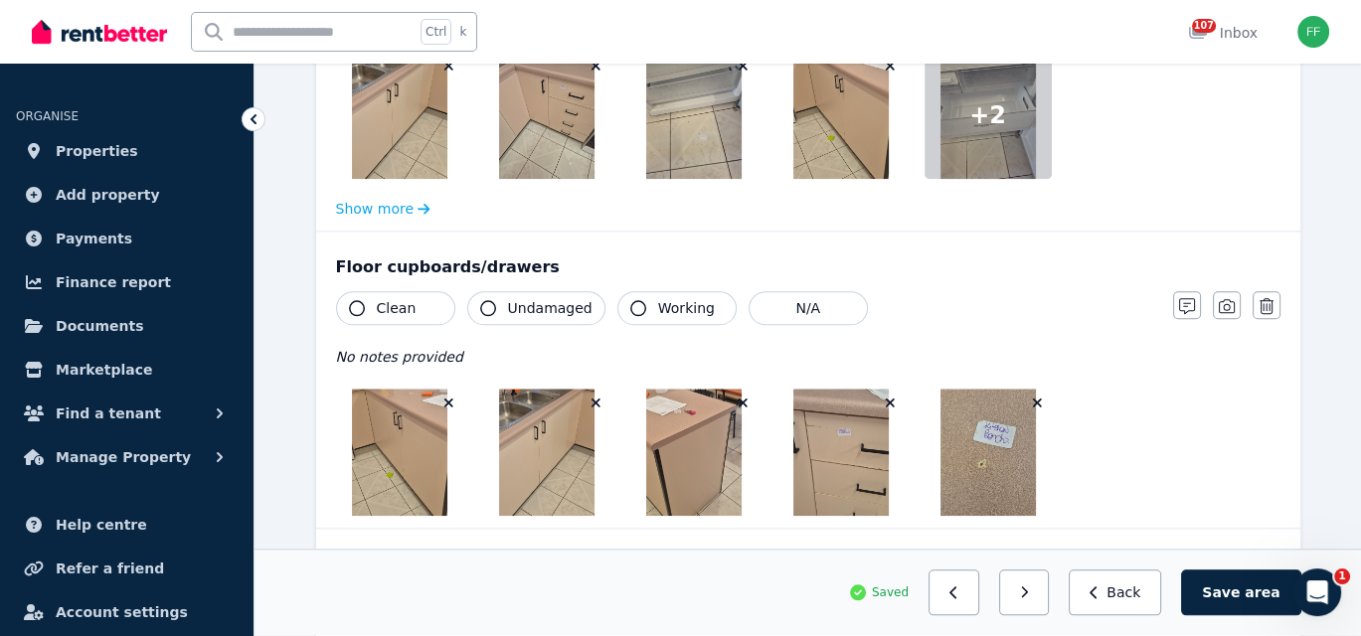
scroll to position [2485, 0]
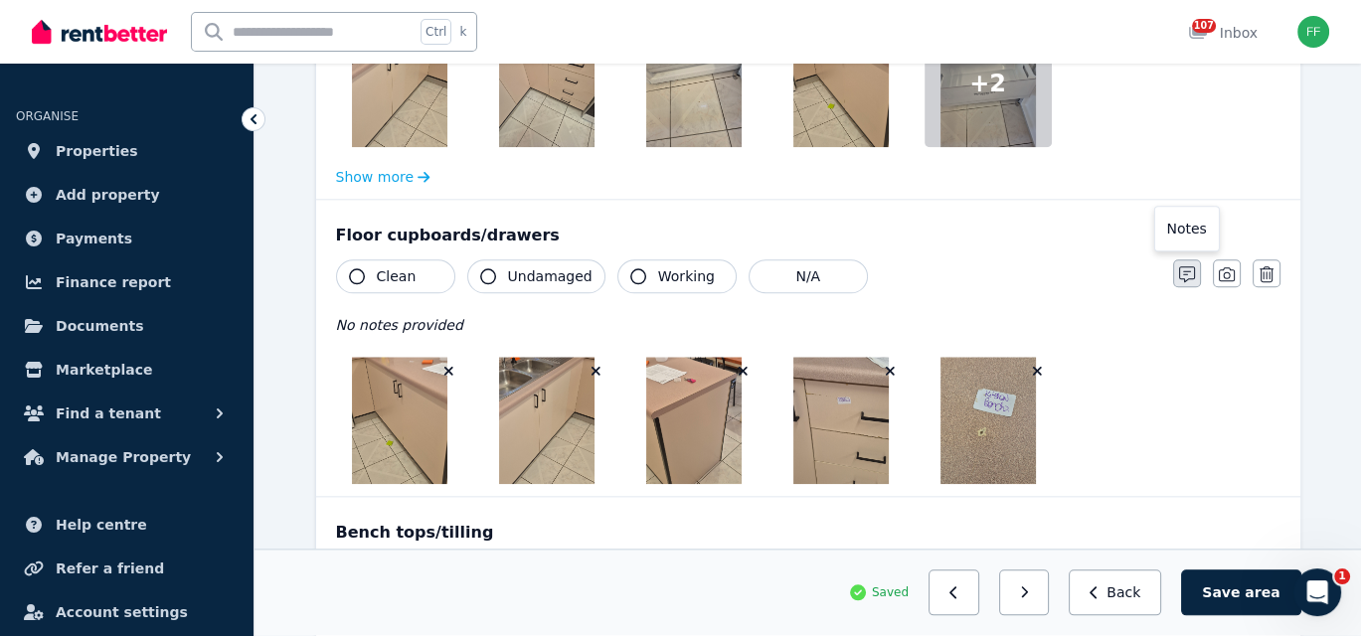
click at [1186, 268] on icon "button" at bounding box center [1187, 274] width 16 height 16
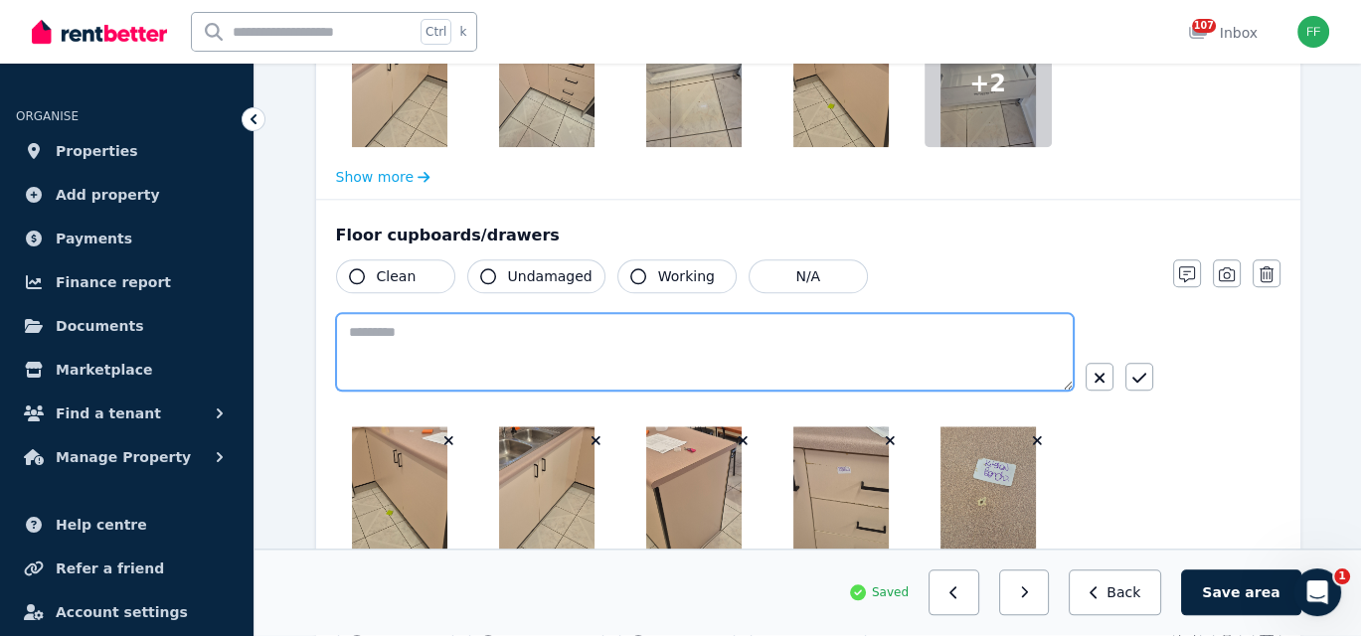
paste textarea "**********"
type textarea "**********"
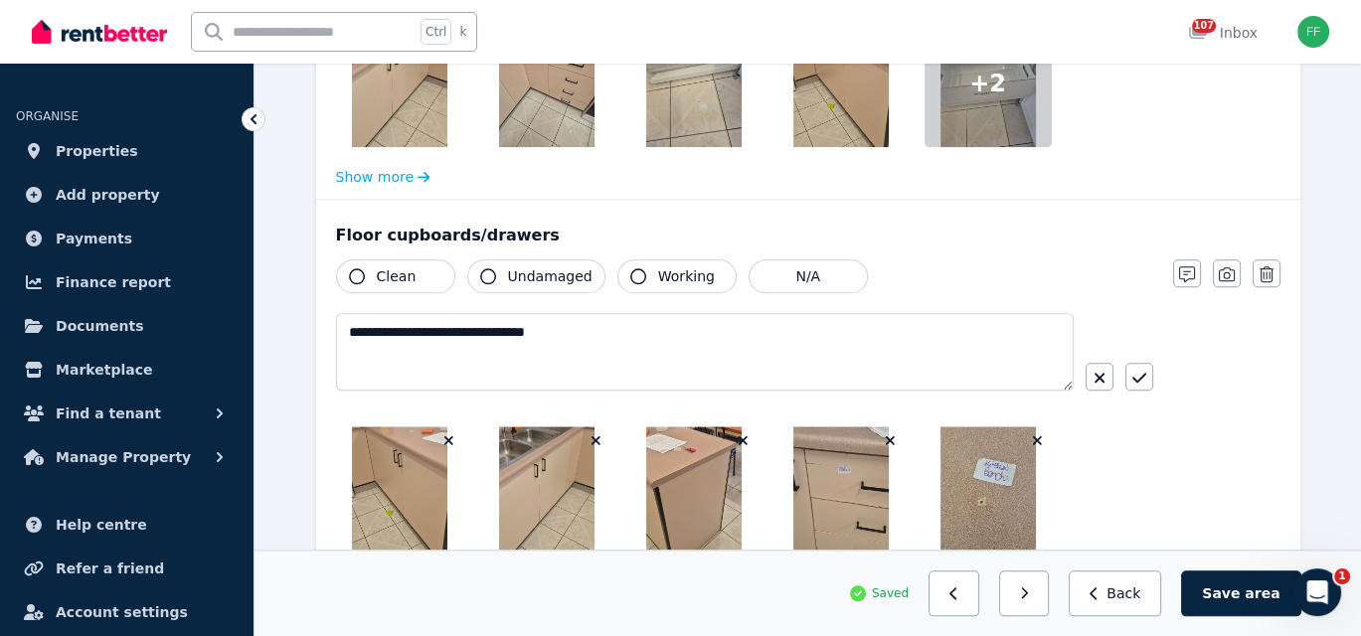
click at [1132, 371] on icon "button" at bounding box center [1139, 378] width 14 height 16
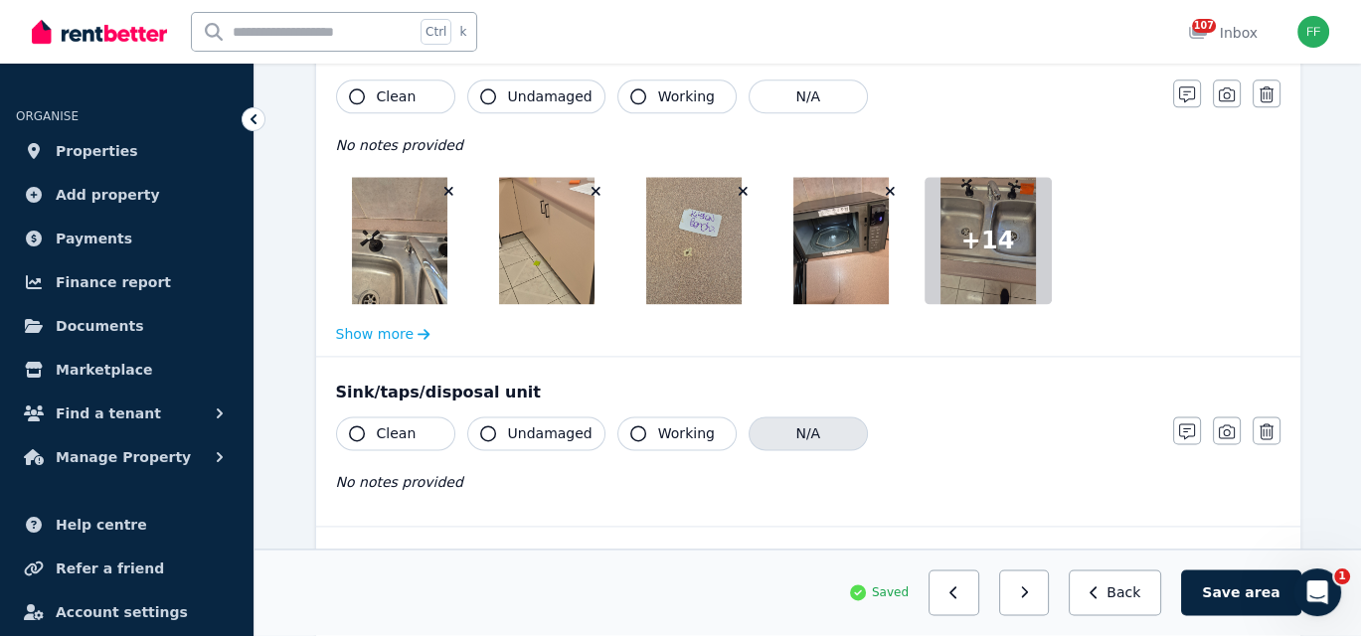
scroll to position [2882, 0]
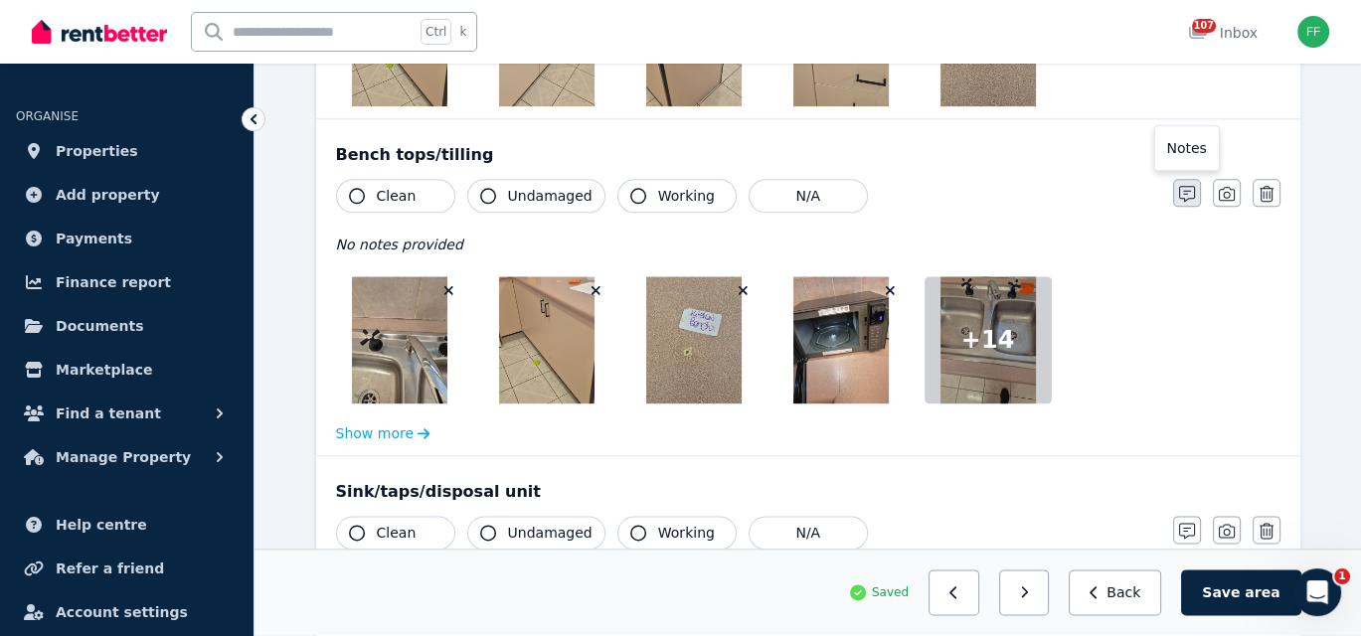
click at [1179, 187] on icon "button" at bounding box center [1187, 194] width 16 height 16
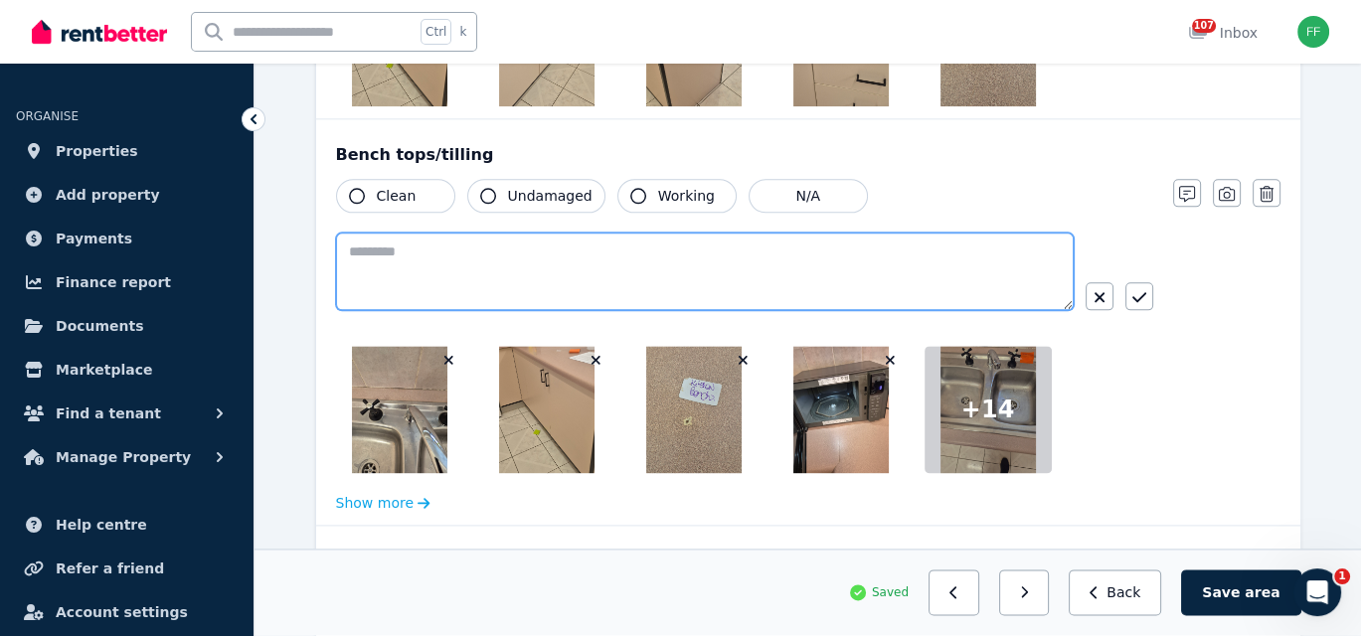
paste textarea "**********"
type textarea "**********"
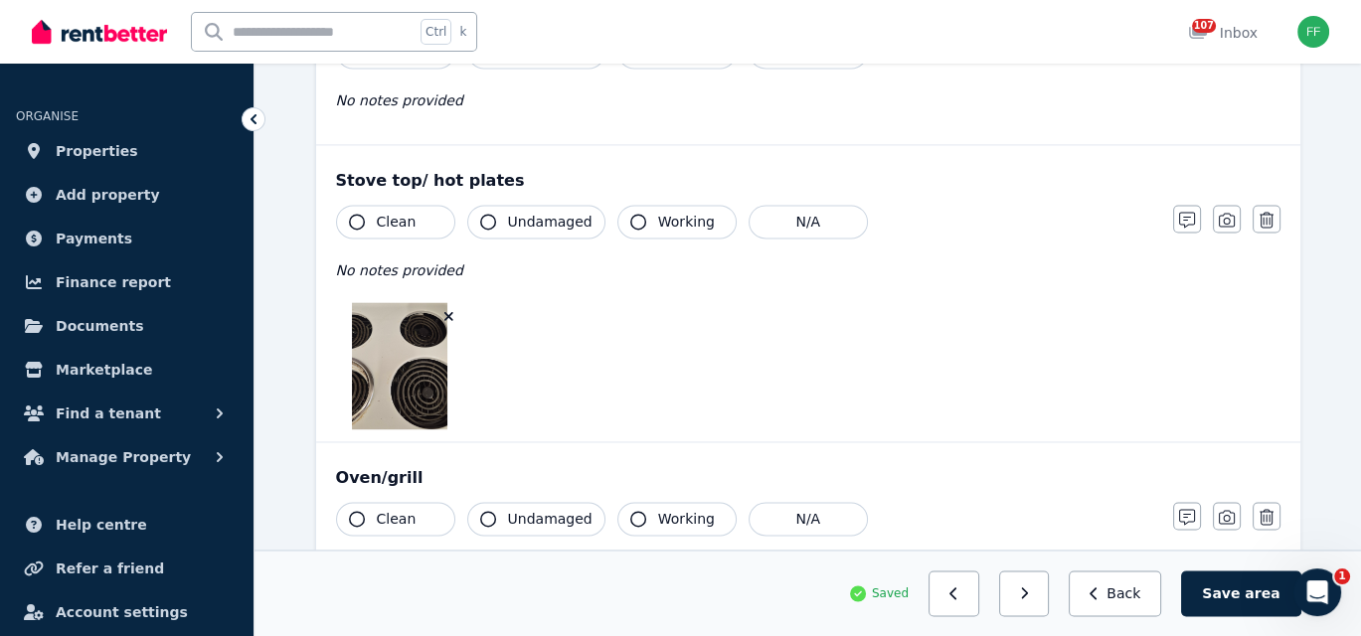
scroll to position [3478, 0]
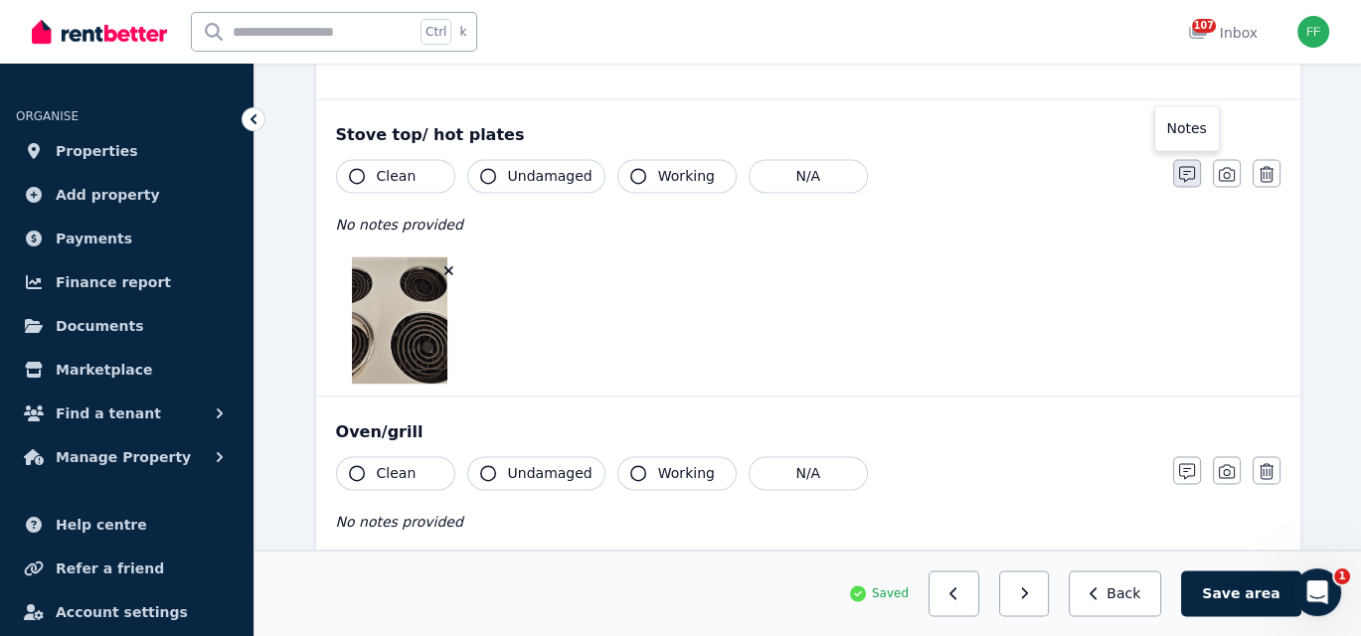
click at [1179, 167] on icon "button" at bounding box center [1187, 174] width 16 height 16
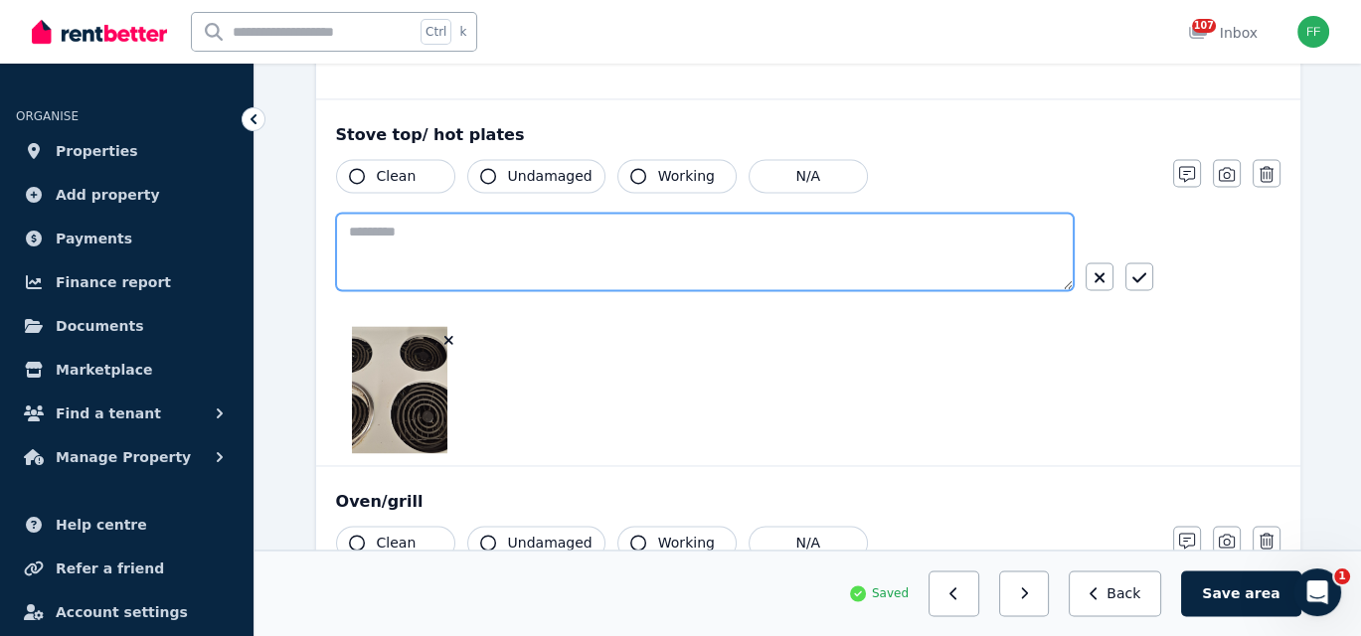
paste textarea "**********"
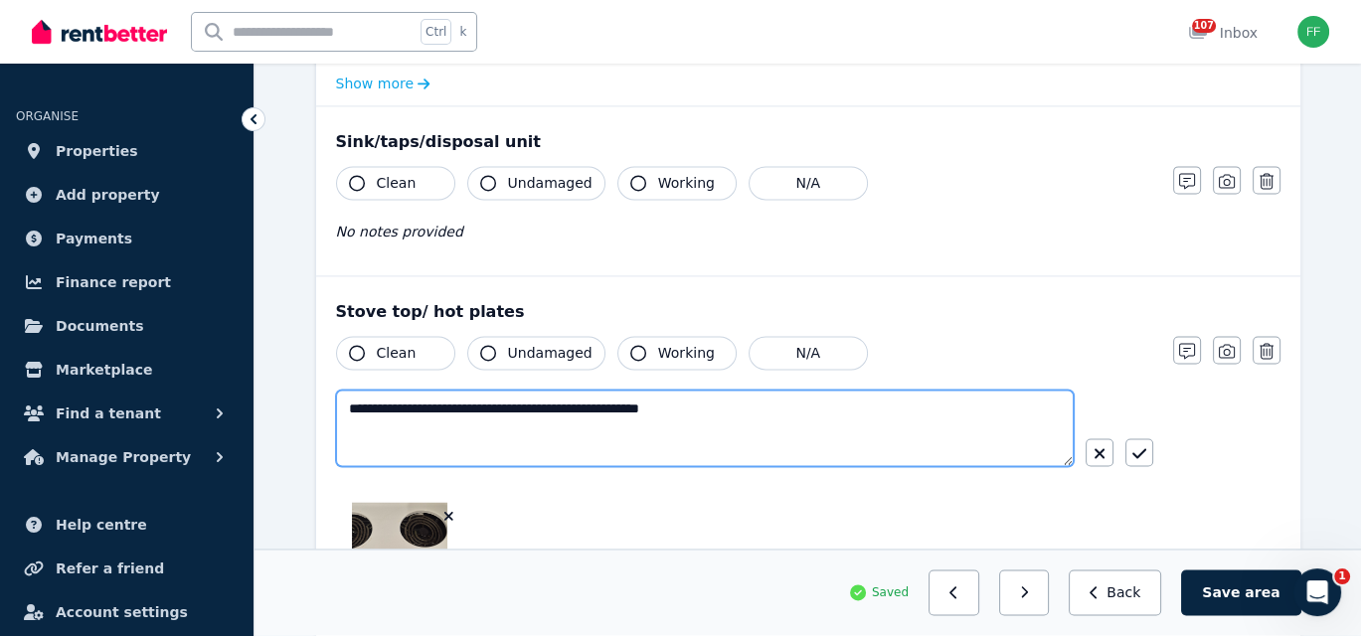
scroll to position [3280, 0]
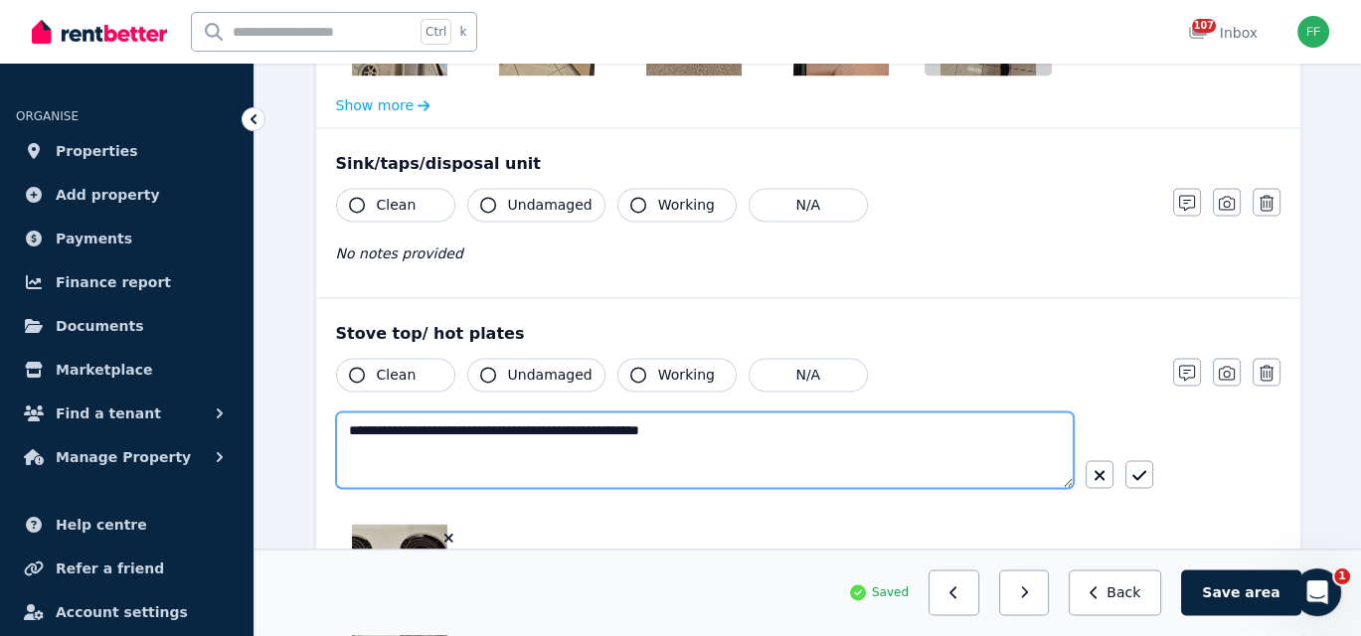
type textarea "**********"
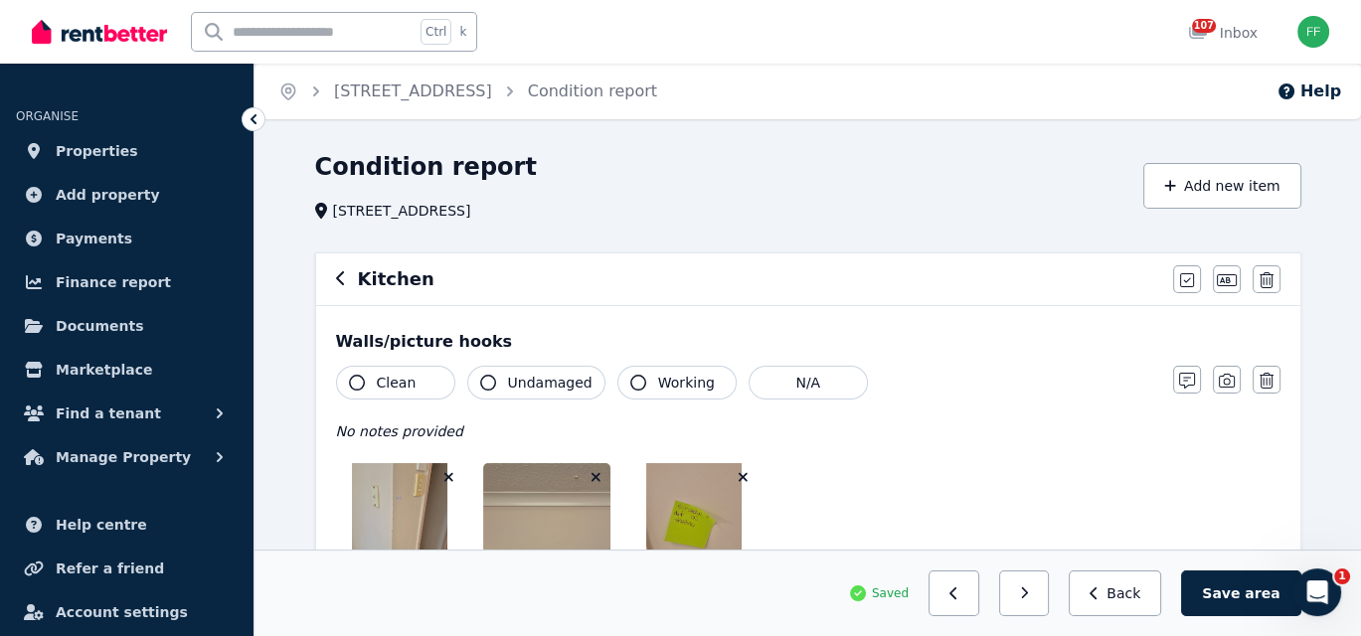
scroll to position [99, 0]
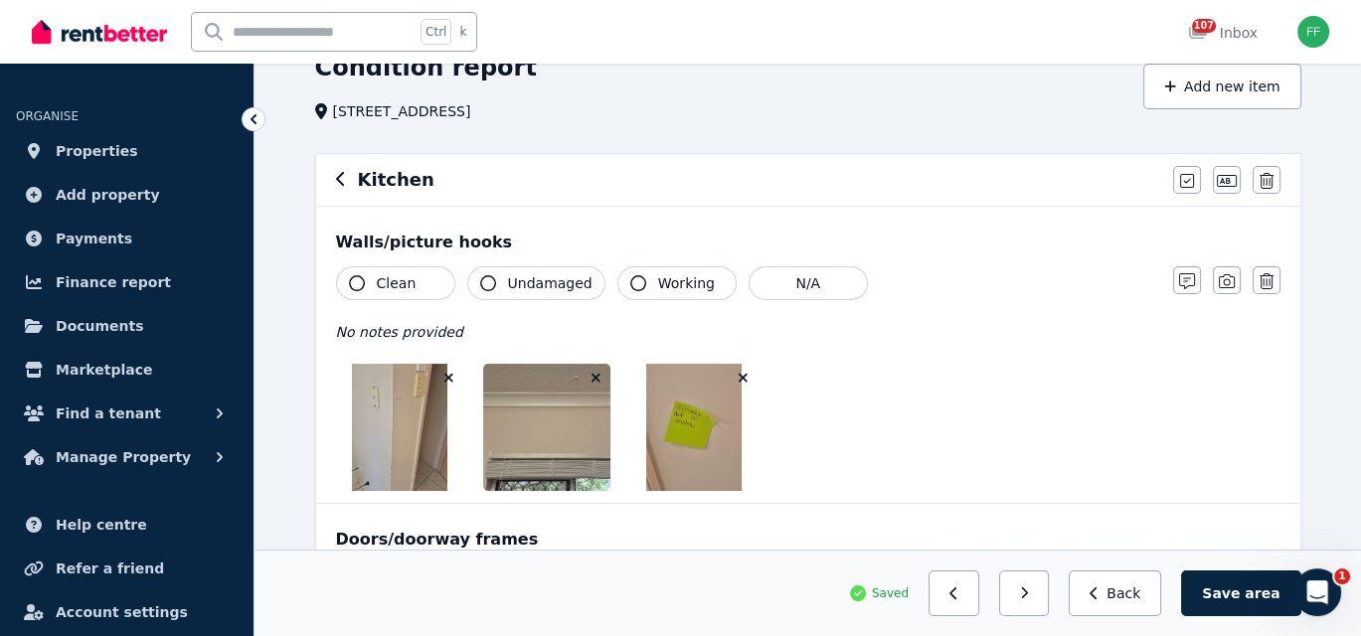
click at [357, 286] on icon "button" at bounding box center [357, 283] width 16 height 16
click at [484, 283] on icon "button" at bounding box center [488, 283] width 16 height 16
click at [482, 288] on icon "button" at bounding box center [488, 283] width 16 height 16
click at [487, 285] on icon "button" at bounding box center [488, 283] width 16 height 16
click at [630, 280] on icon "button" at bounding box center [638, 283] width 16 height 16
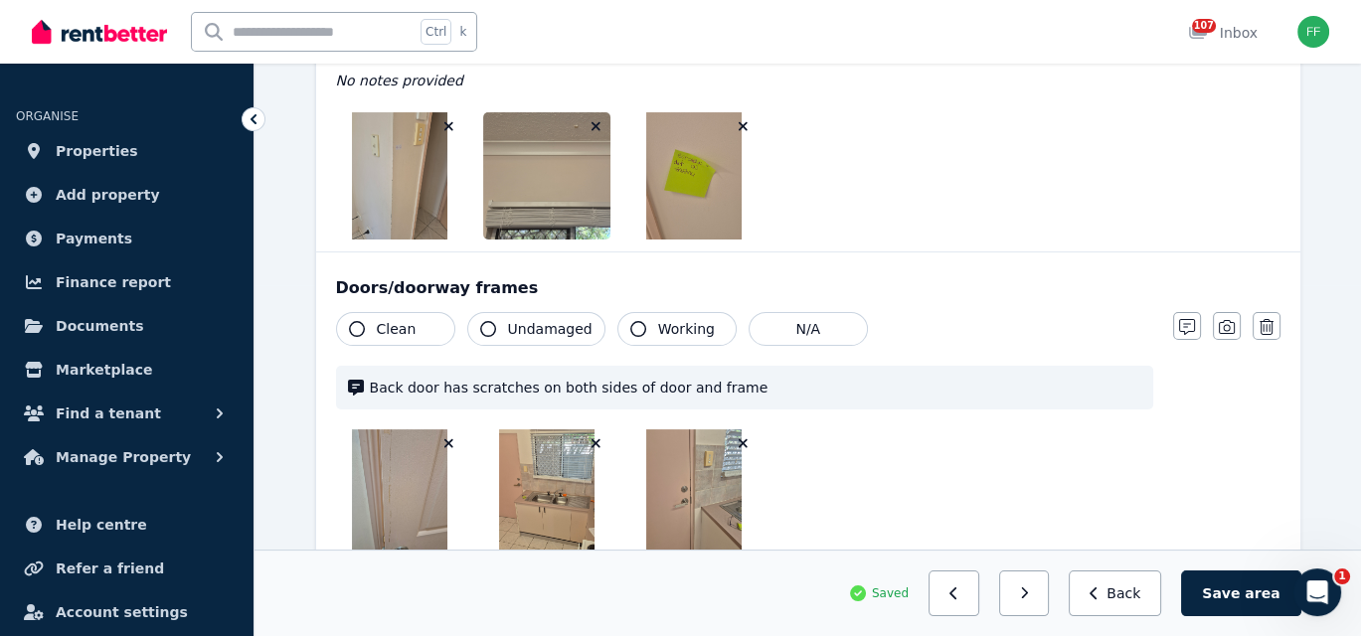
scroll to position [398, 0]
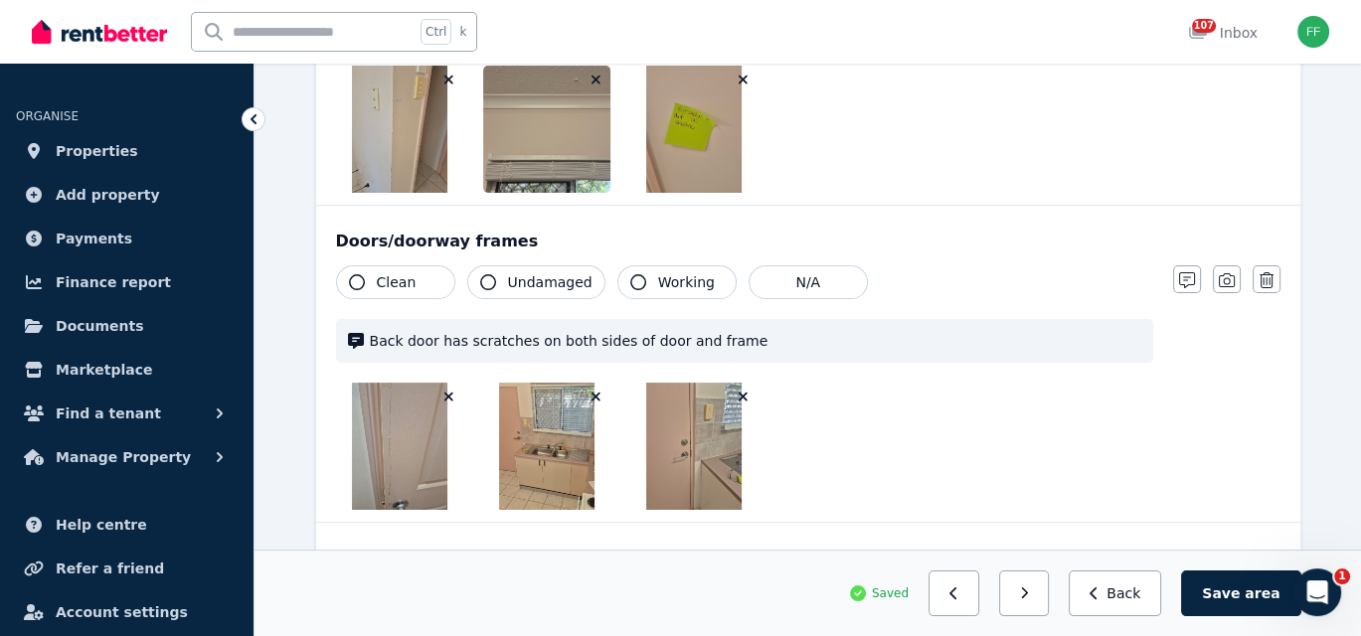
click at [355, 279] on icon "button" at bounding box center [357, 282] width 16 height 16
click at [483, 281] on icon "button" at bounding box center [488, 282] width 16 height 16
click at [488, 281] on icon "button" at bounding box center [488, 282] width 16 height 16
click at [487, 280] on icon "button" at bounding box center [488, 282] width 16 height 16
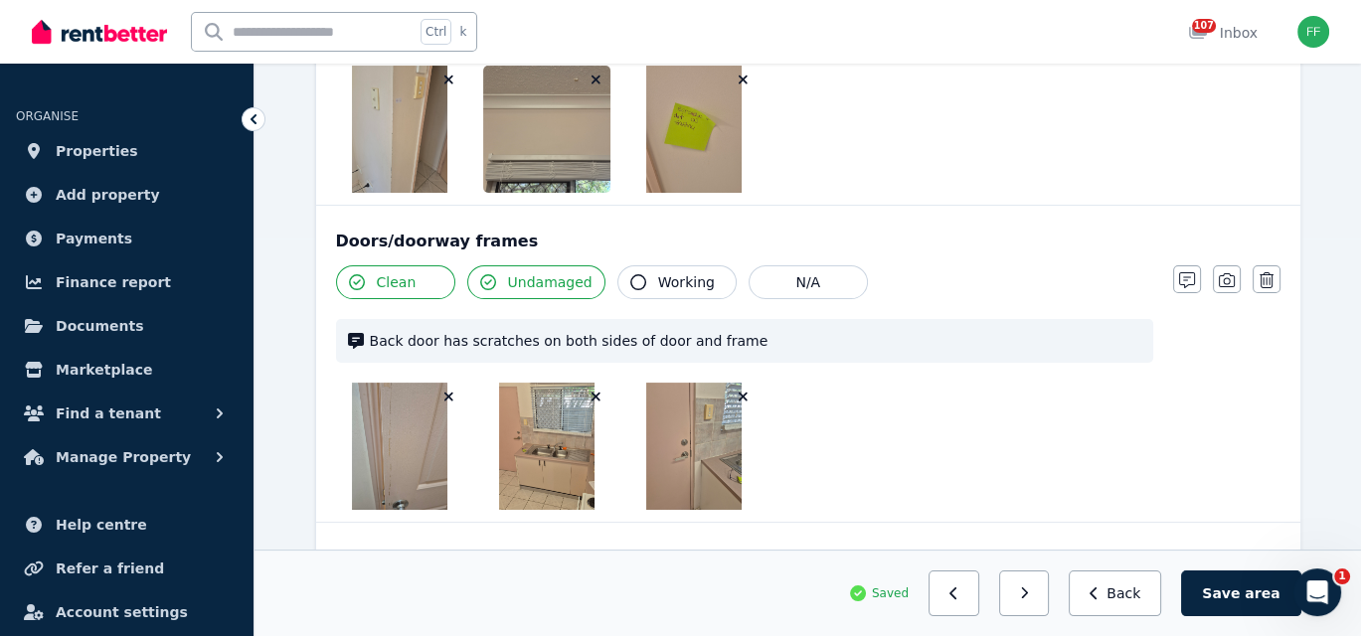
click at [487, 280] on icon "button" at bounding box center [488, 282] width 16 height 16
click at [630, 283] on icon "button" at bounding box center [638, 282] width 16 height 16
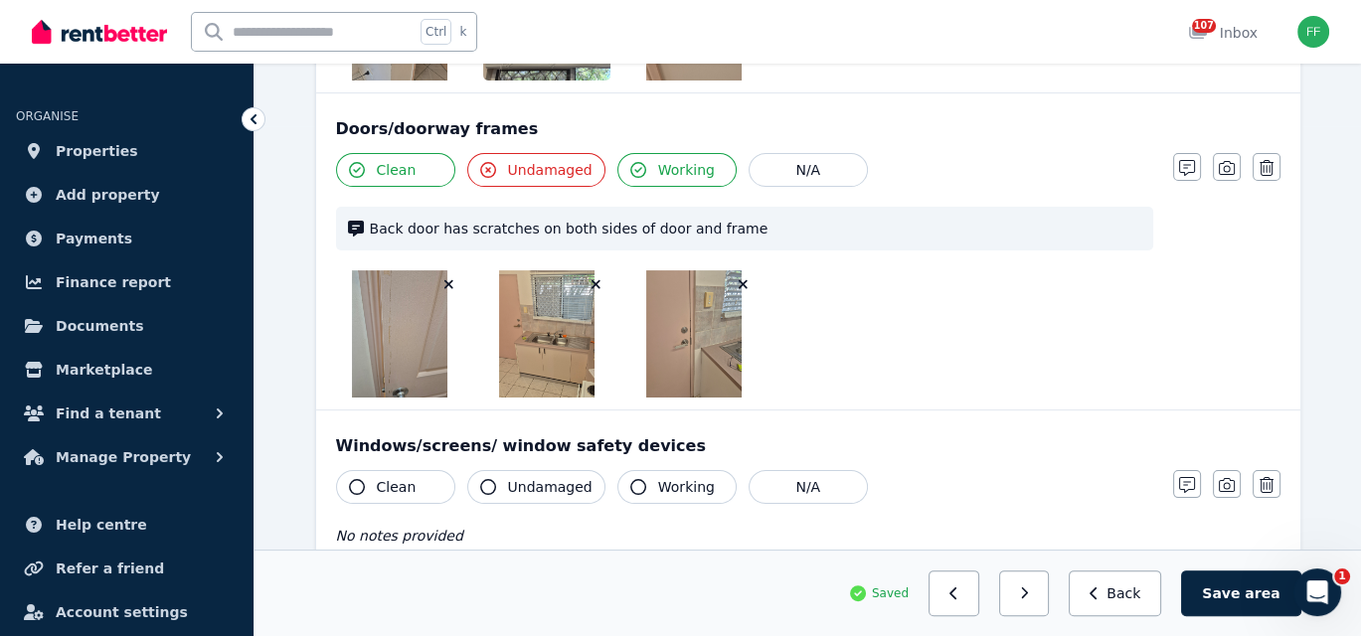
scroll to position [596, 0]
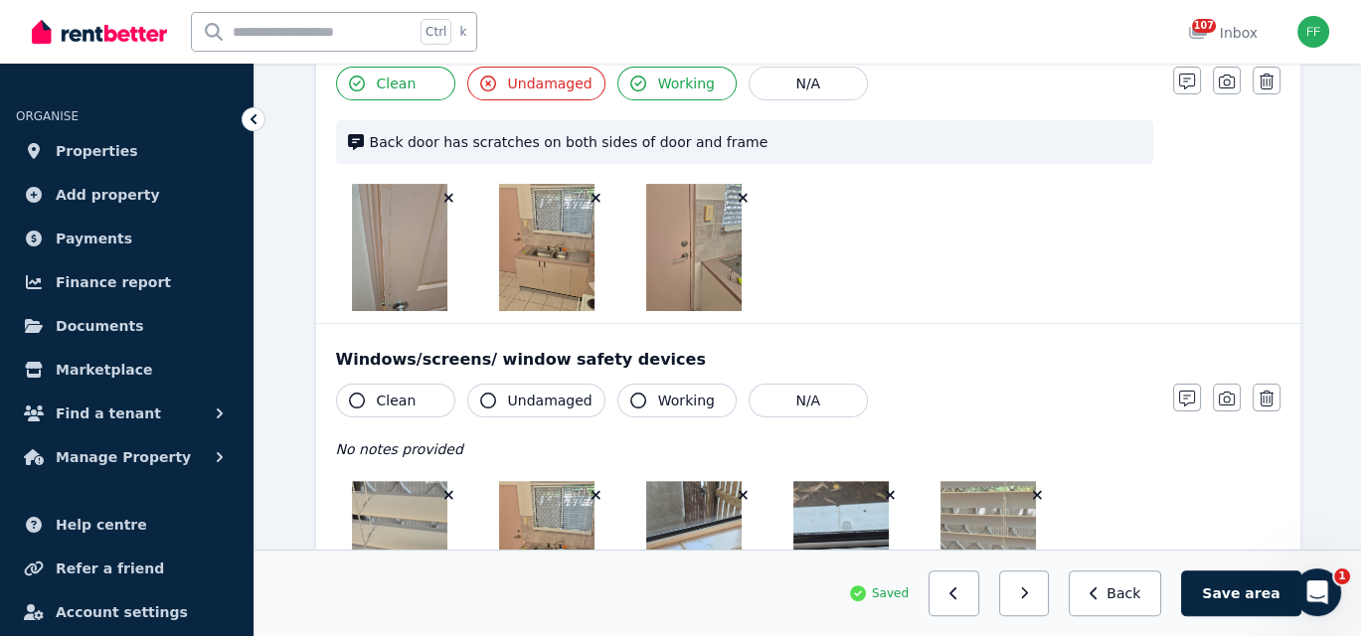
click at [355, 397] on icon "button" at bounding box center [357, 401] width 16 height 16
click at [486, 397] on icon "button" at bounding box center [488, 401] width 16 height 16
click at [630, 397] on icon "button" at bounding box center [638, 401] width 16 height 16
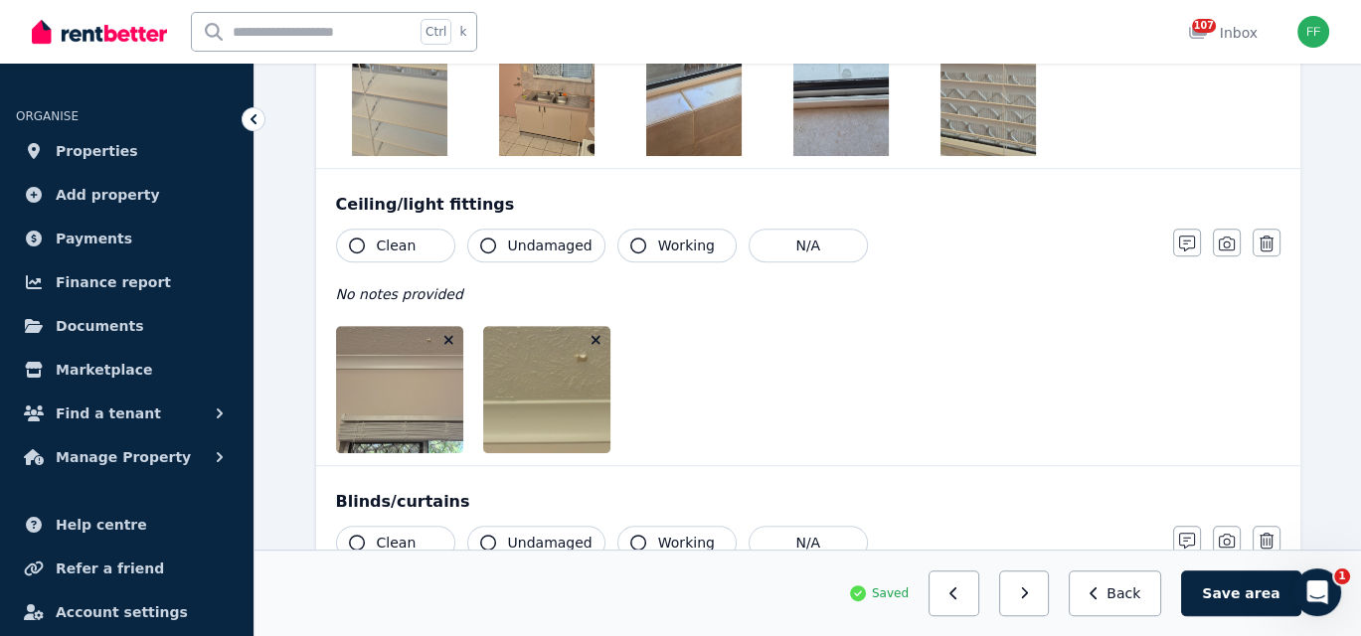
scroll to position [1093, 0]
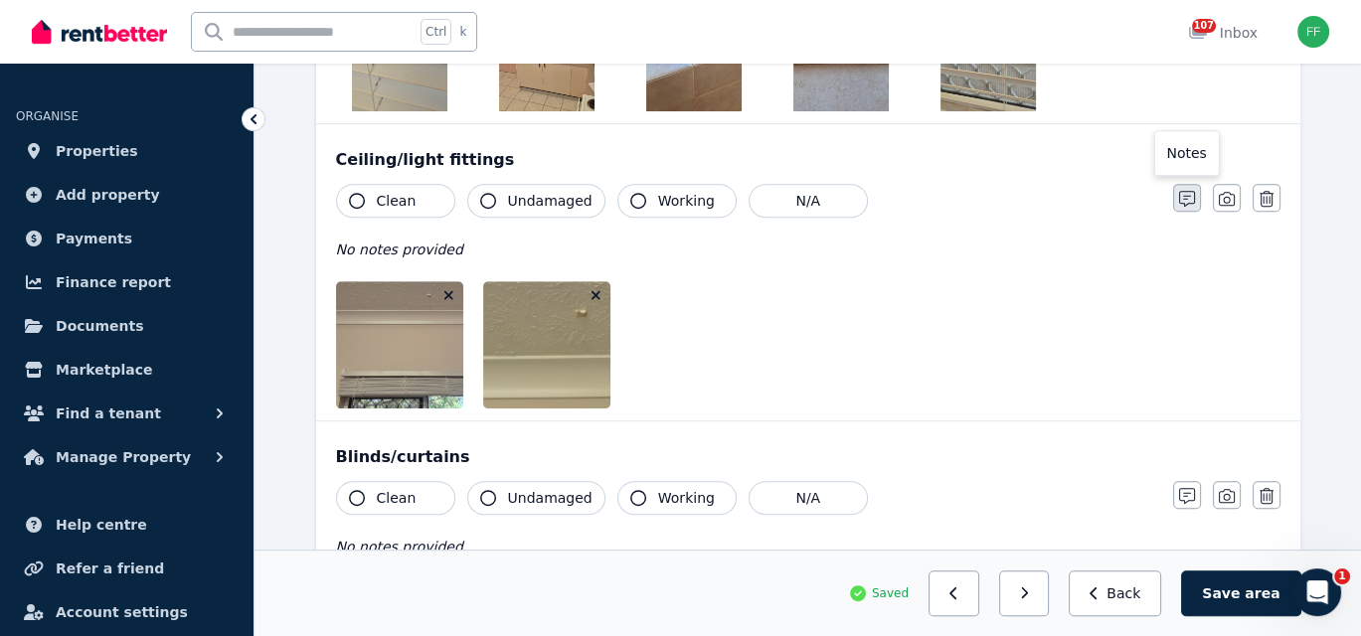
click at [1184, 196] on icon "button" at bounding box center [1187, 199] width 16 height 16
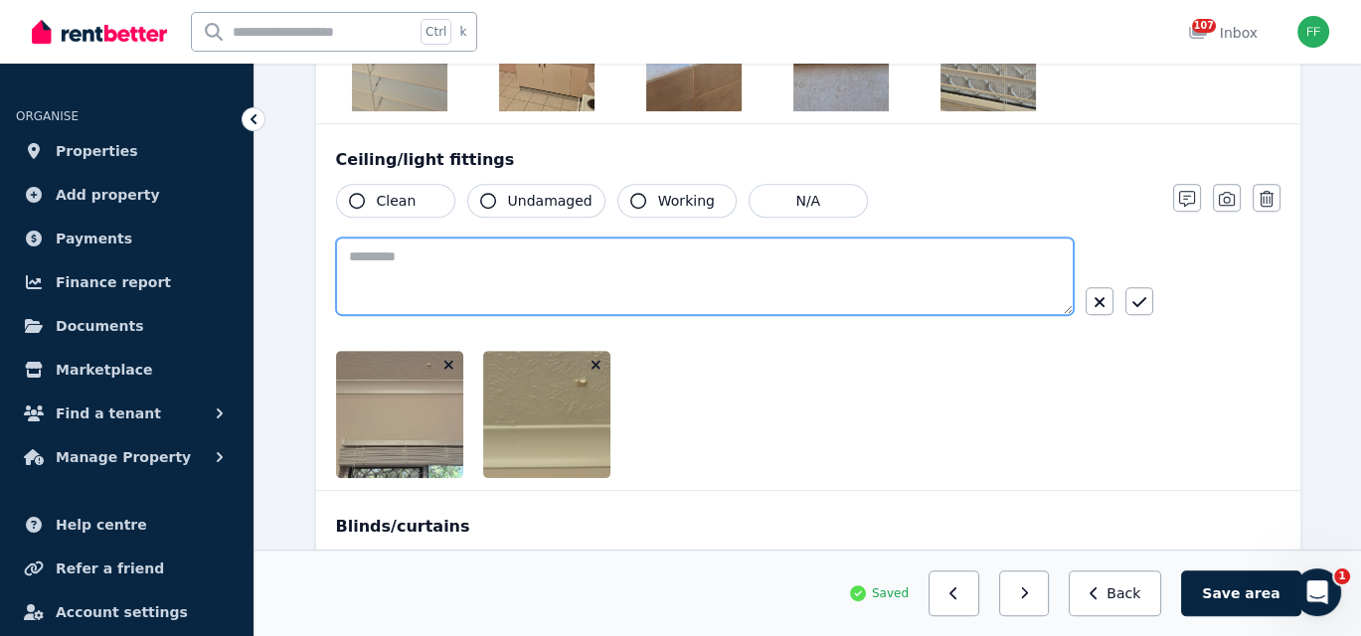
click at [372, 261] on textarea at bounding box center [704, 277] width 737 height 78
type textarea "**********"
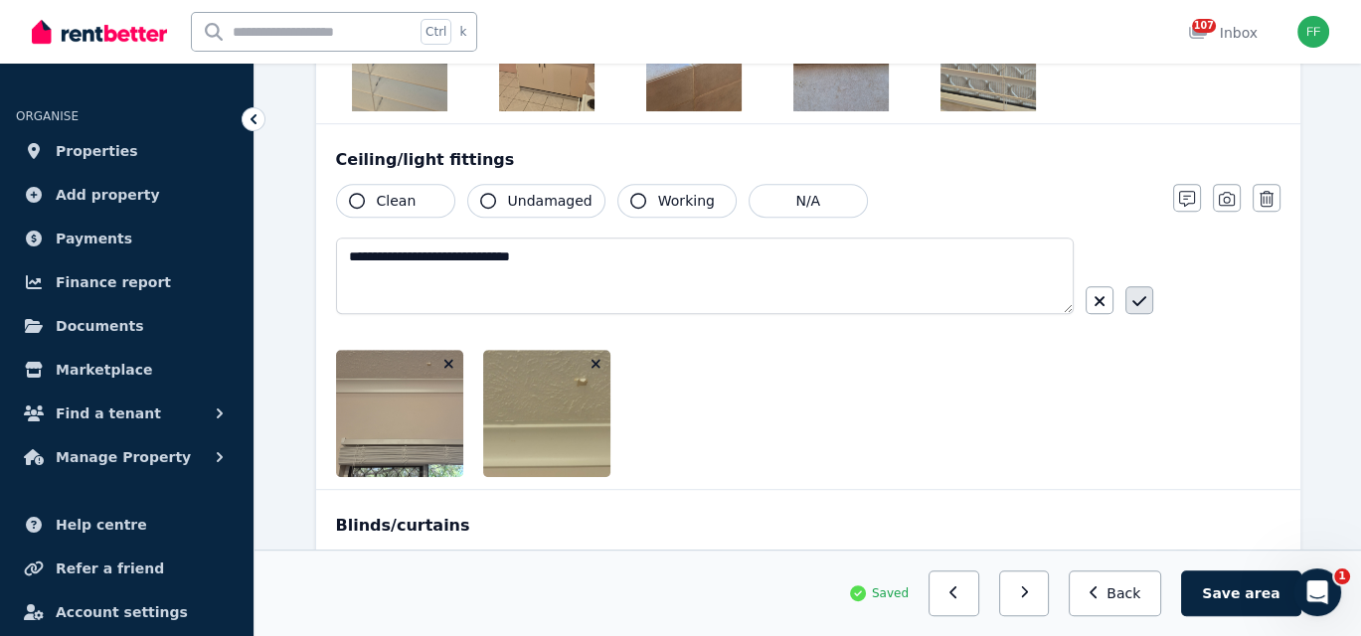
click at [1138, 299] on icon "button" at bounding box center [1139, 301] width 14 height 16
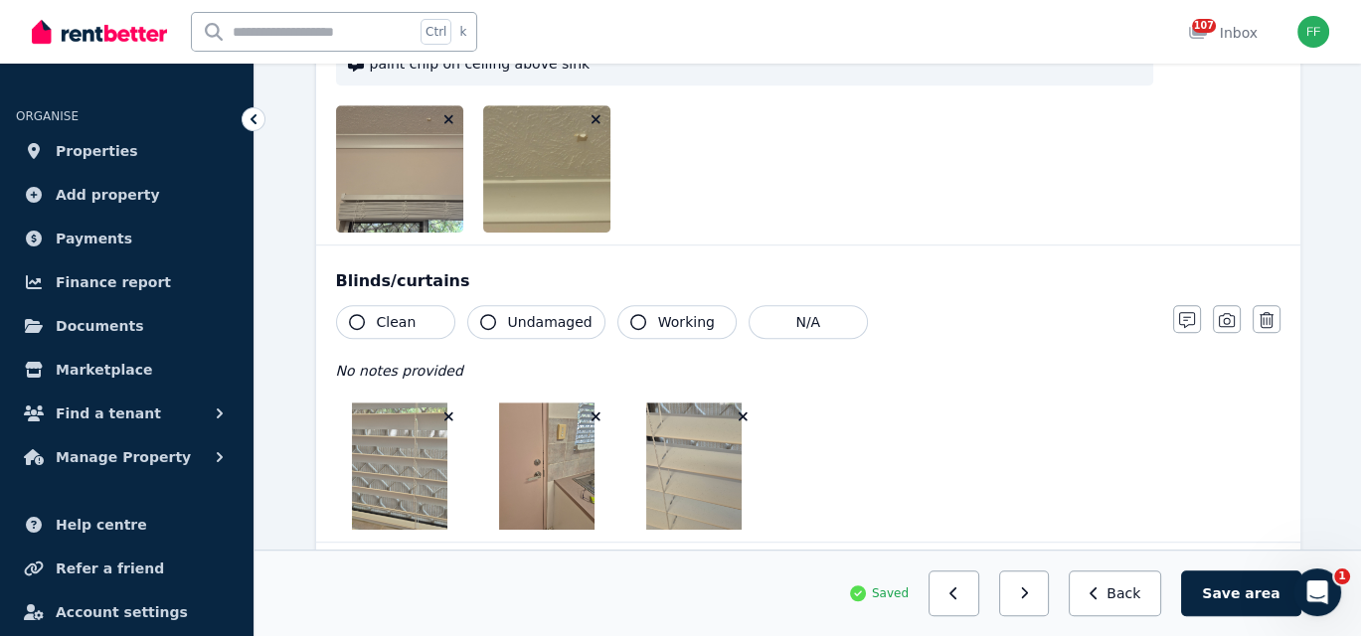
scroll to position [1292, 0]
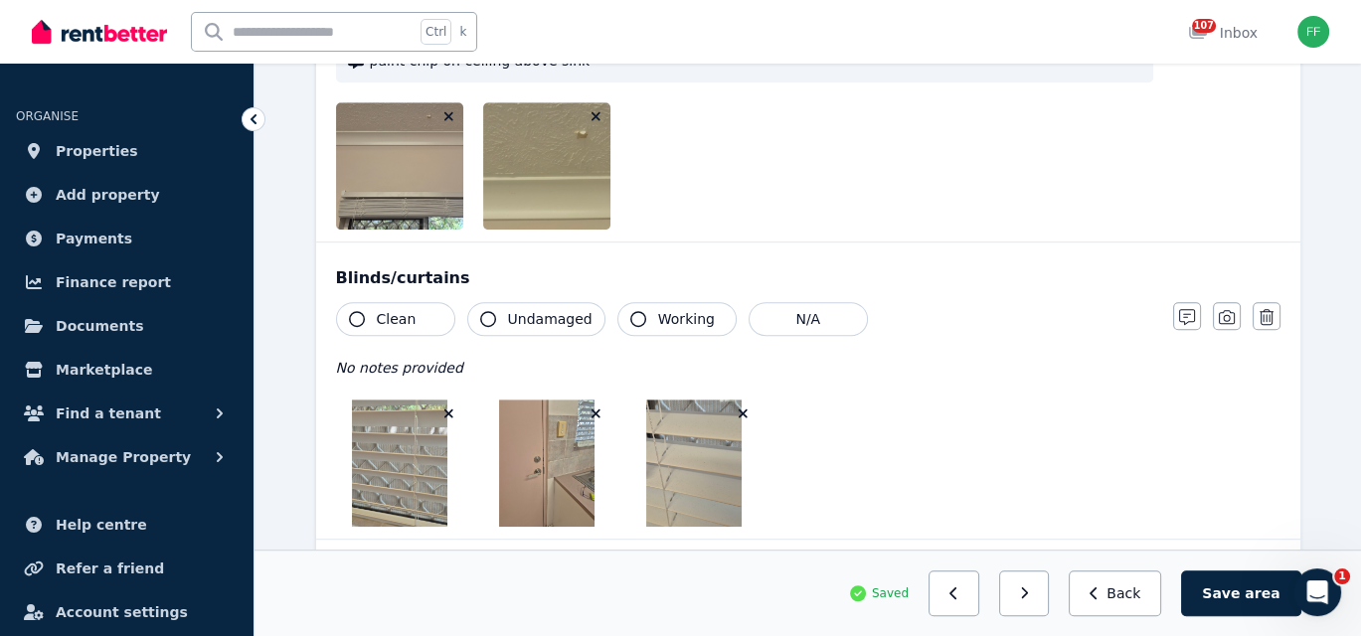
click at [347, 317] on button "Clean" at bounding box center [395, 319] width 119 height 34
click at [482, 315] on icon "button" at bounding box center [488, 319] width 16 height 16
click at [620, 320] on button "Working" at bounding box center [676, 319] width 119 height 34
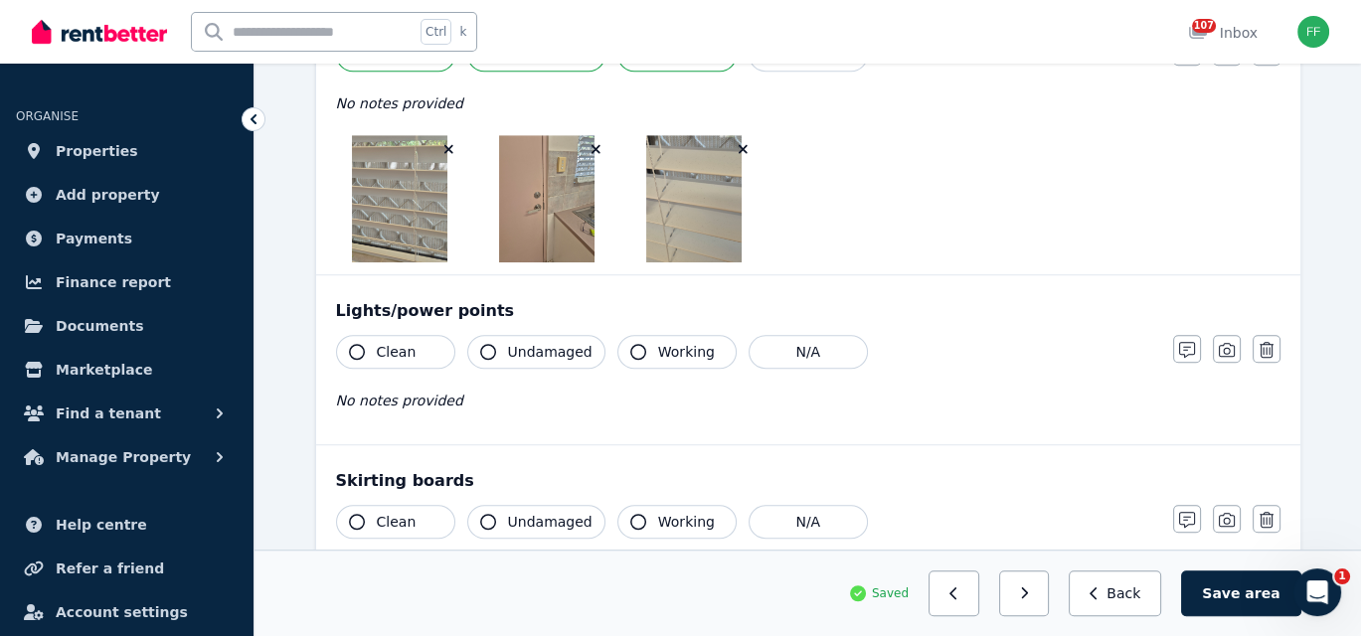
scroll to position [1590, 0]
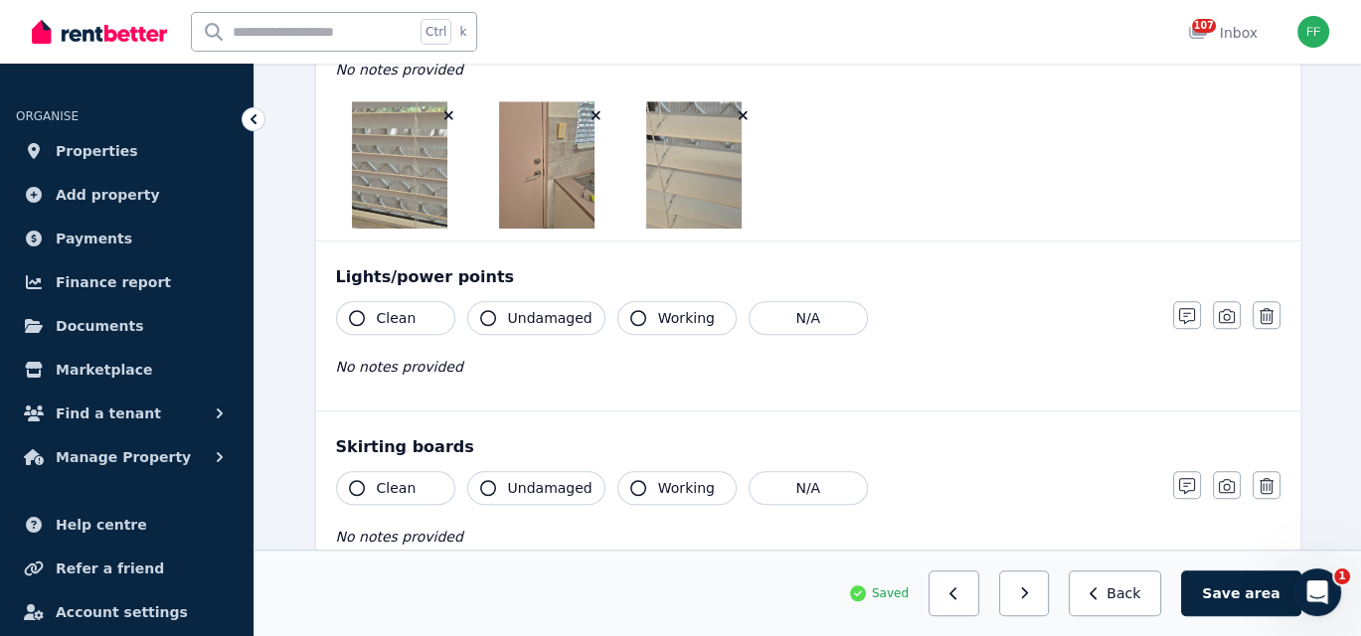
click at [359, 310] on icon "button" at bounding box center [357, 318] width 16 height 16
click at [485, 311] on icon "button" at bounding box center [488, 318] width 16 height 16
click at [630, 315] on icon "button" at bounding box center [638, 318] width 16 height 16
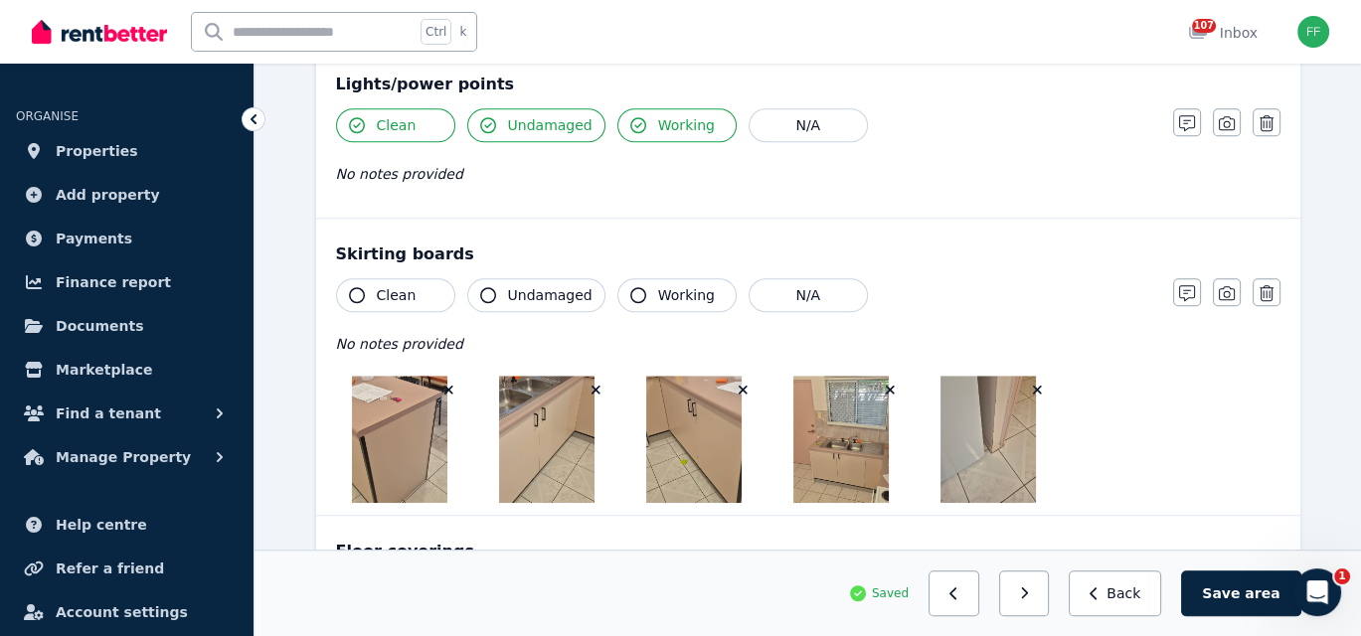
scroll to position [1789, 0]
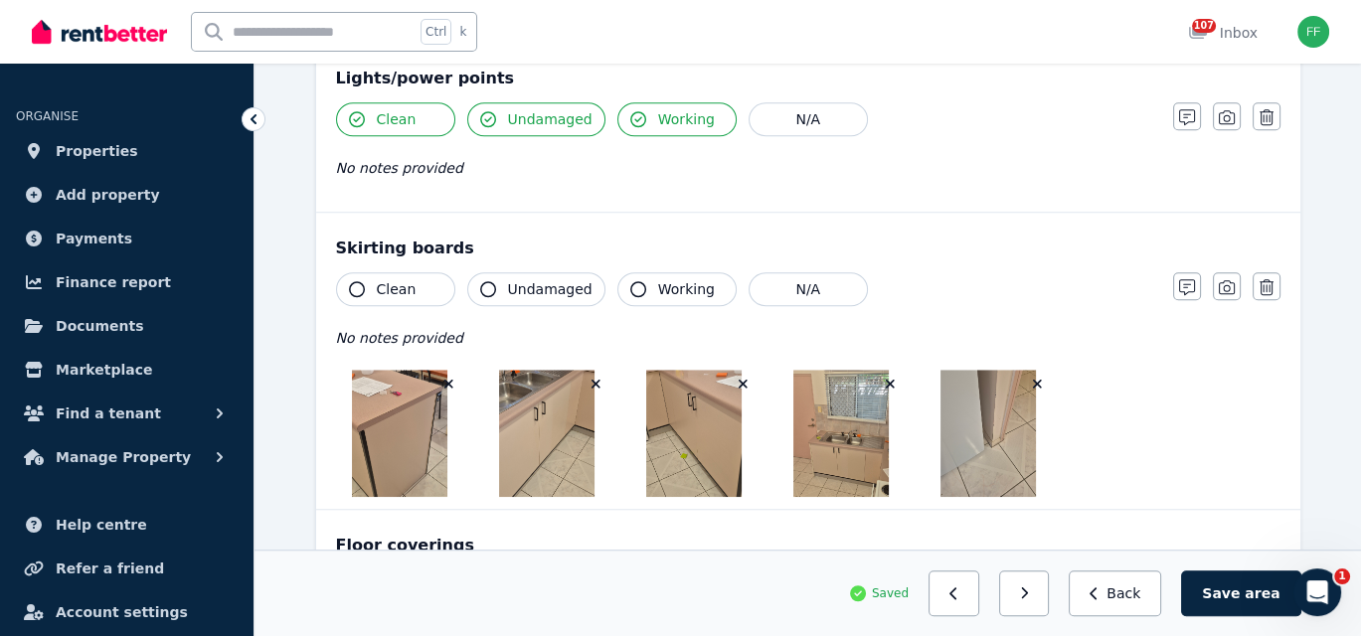
click at [358, 286] on icon "button" at bounding box center [357, 289] width 16 height 16
click at [482, 286] on icon "button" at bounding box center [488, 289] width 16 height 16
click at [630, 286] on icon "button" at bounding box center [638, 289] width 16 height 16
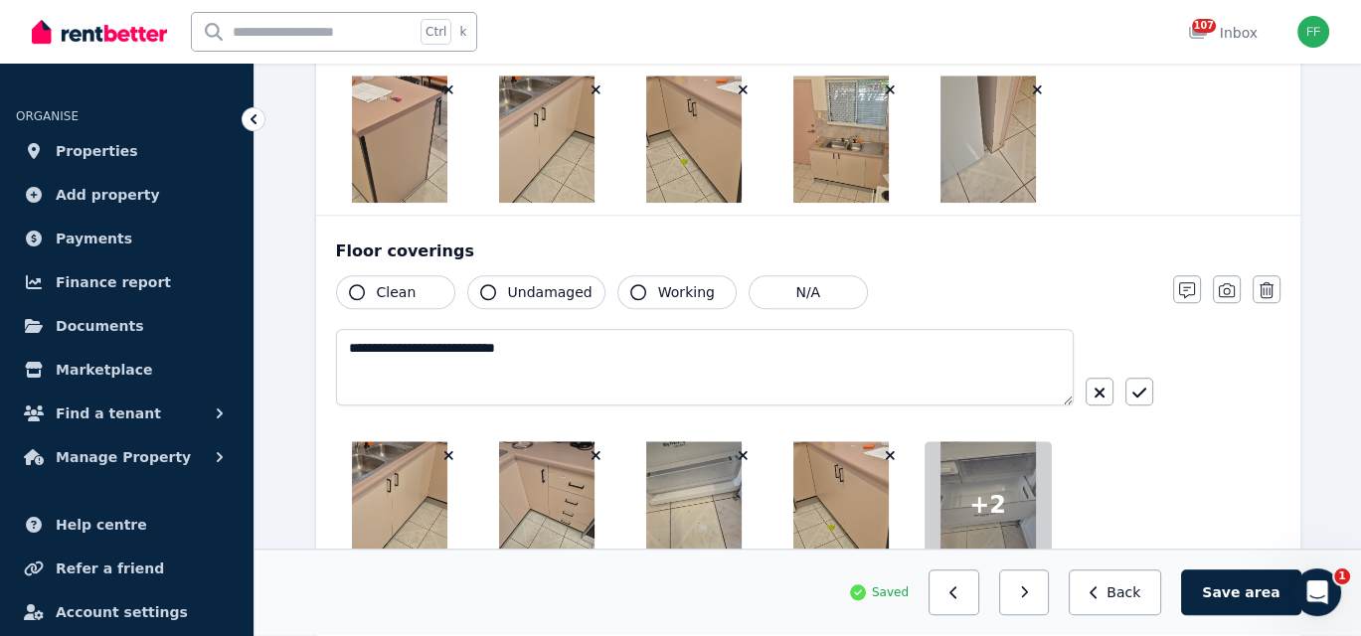
scroll to position [2087, 0]
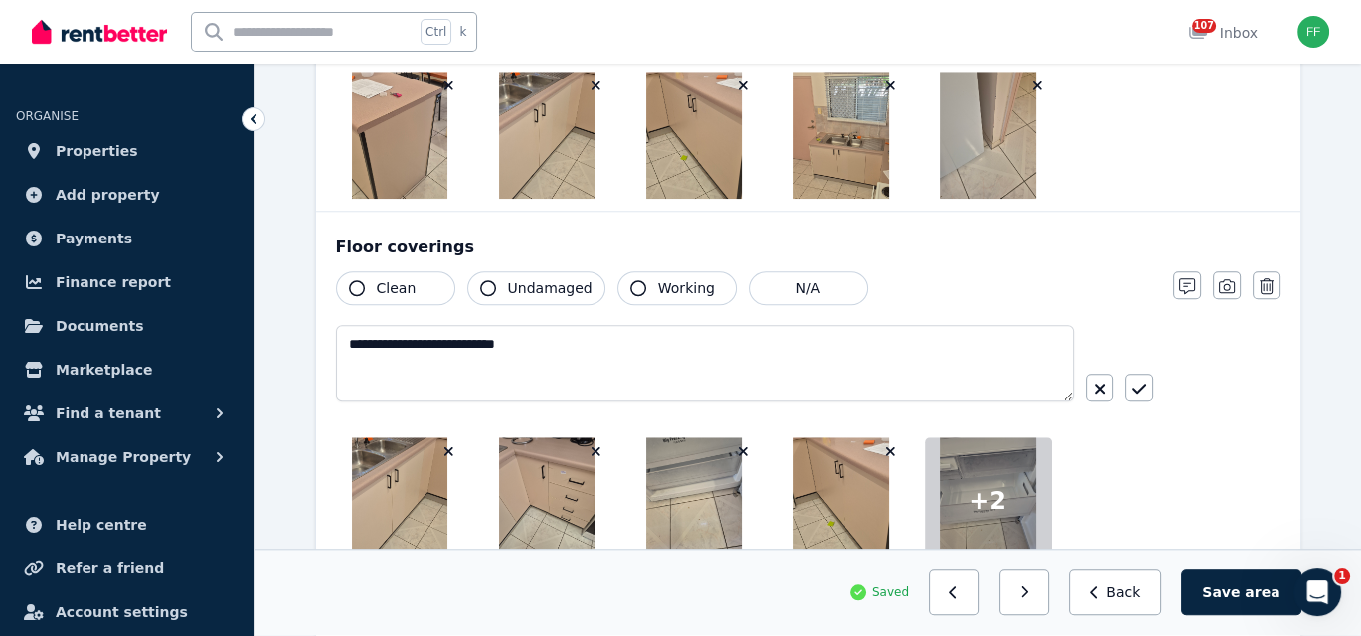
click at [356, 283] on icon "button" at bounding box center [357, 288] width 16 height 16
click at [630, 280] on icon "button" at bounding box center [638, 288] width 16 height 16
click at [1136, 385] on icon "button" at bounding box center [1139, 389] width 14 height 10
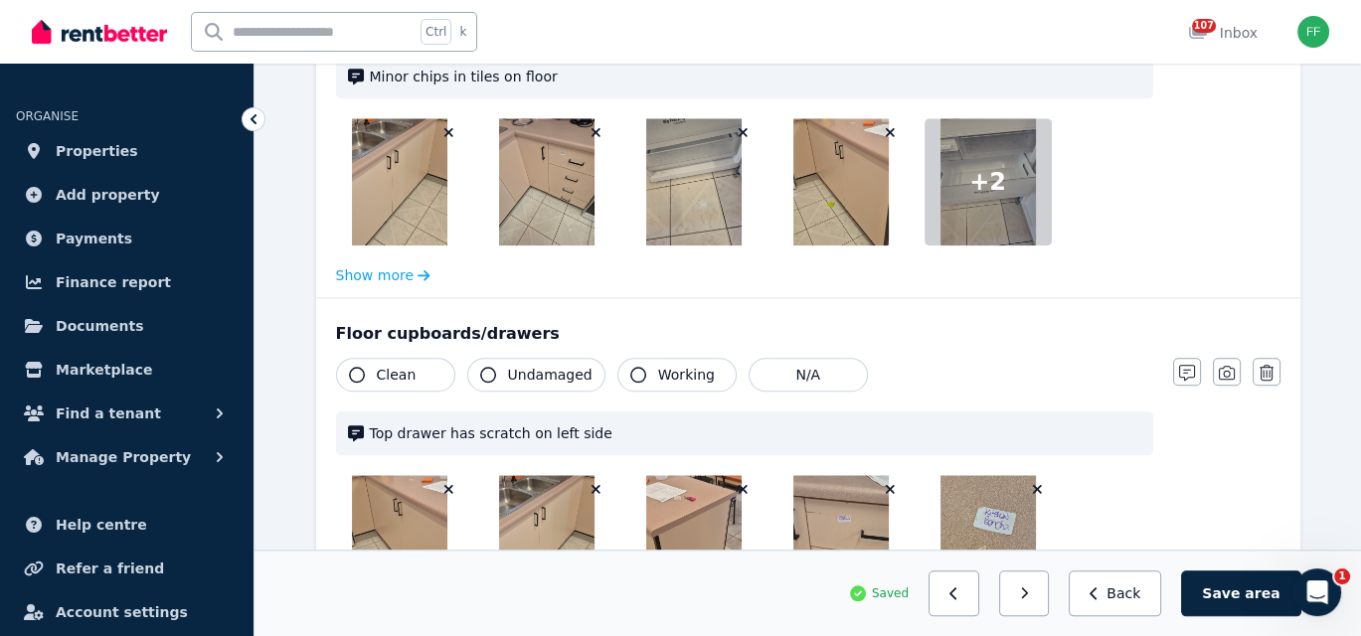
scroll to position [2385, 0]
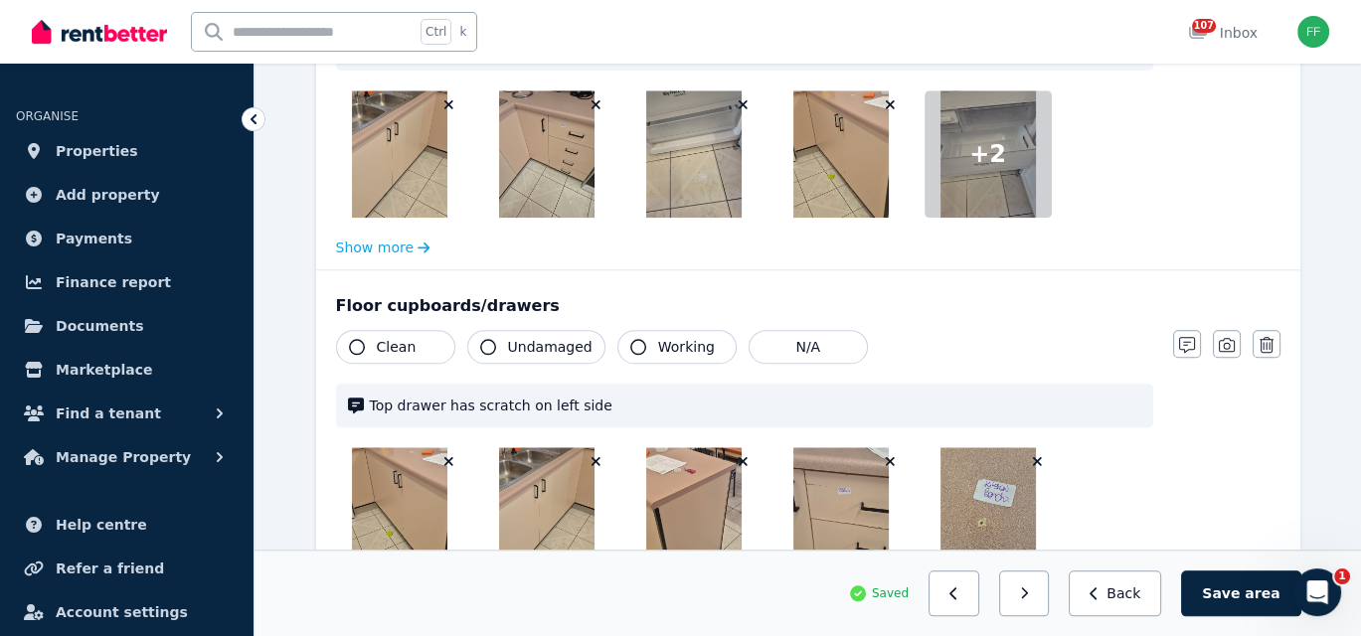
click at [351, 339] on icon "button" at bounding box center [357, 347] width 16 height 16
click at [630, 341] on icon "button" at bounding box center [638, 347] width 16 height 16
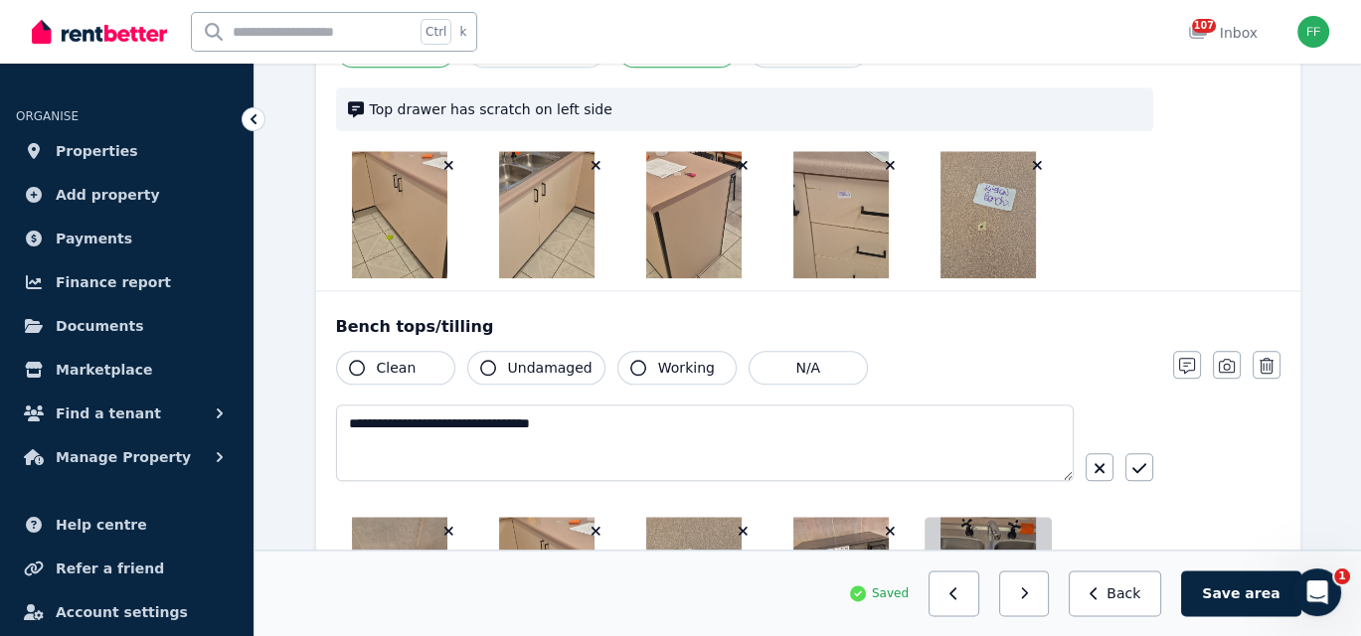
scroll to position [2683, 0]
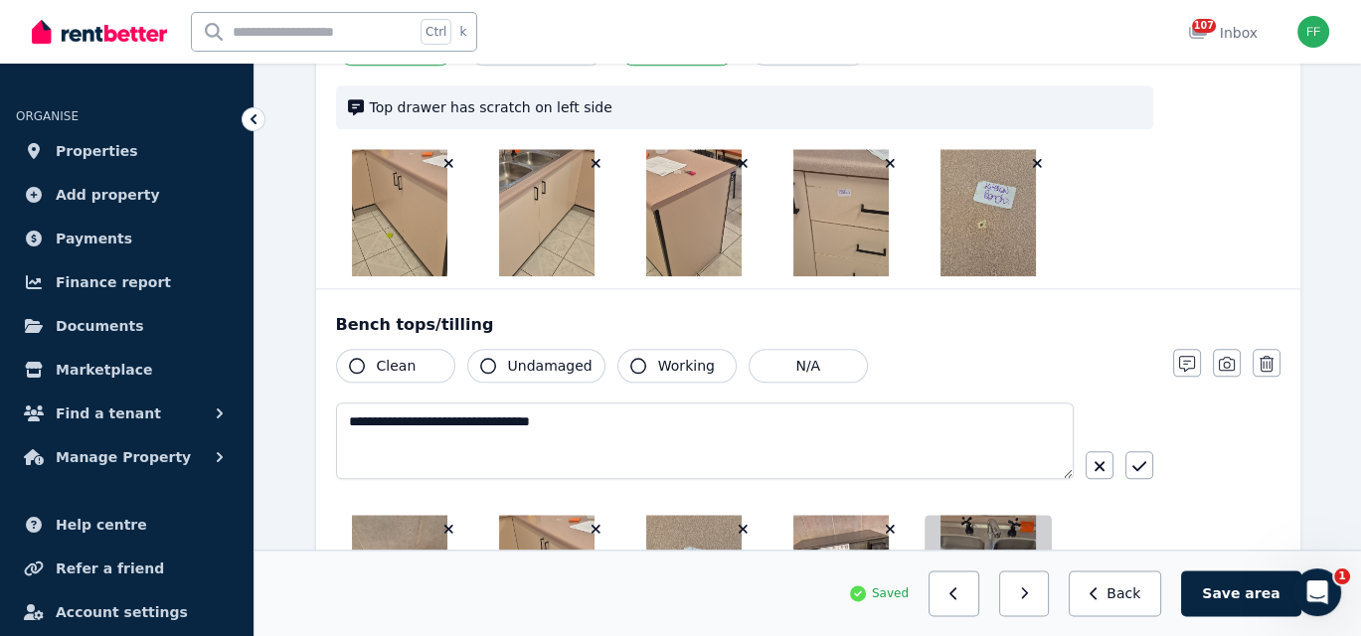
click at [349, 360] on icon "button" at bounding box center [357, 366] width 16 height 16
click at [630, 358] on icon "button" at bounding box center [638, 366] width 16 height 16
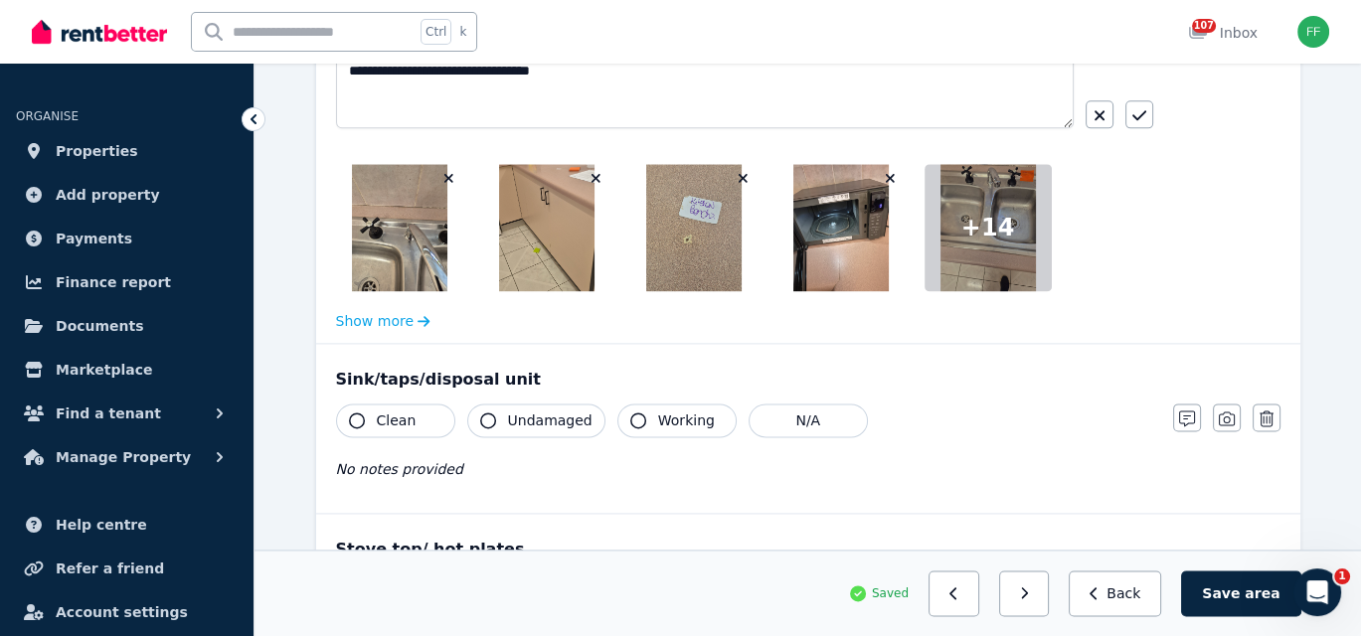
scroll to position [3081, 0]
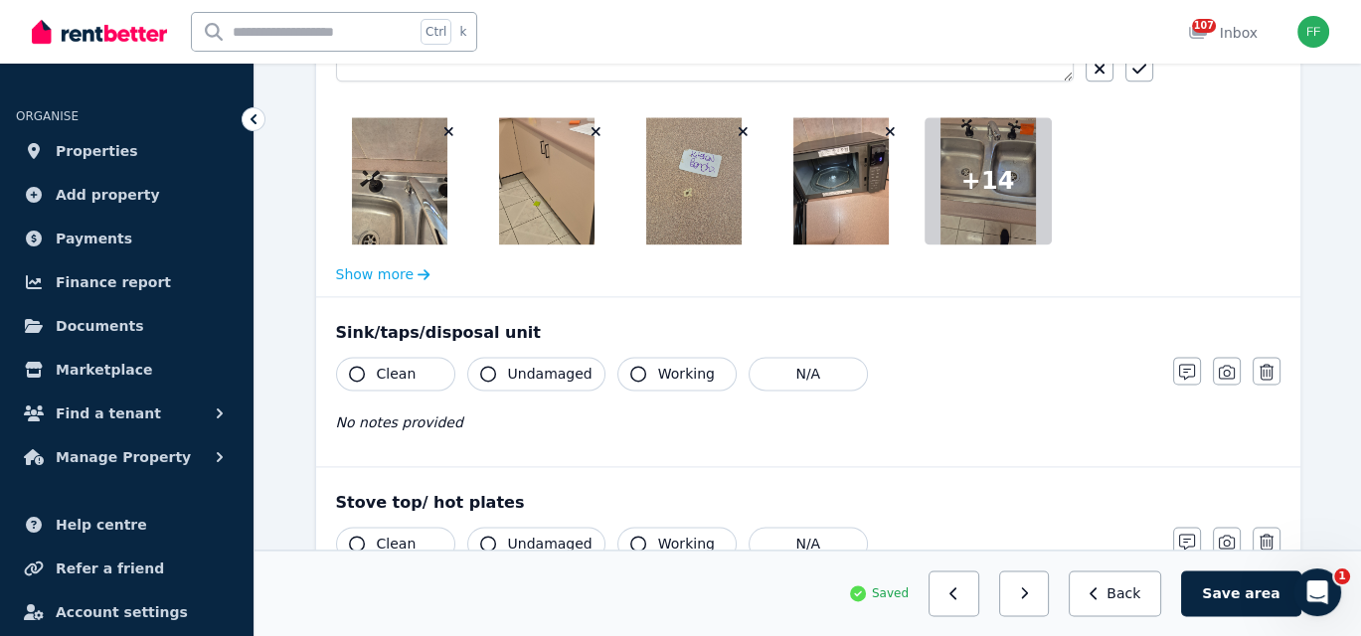
click at [357, 367] on icon "button" at bounding box center [357, 374] width 16 height 16
click at [632, 366] on icon "button" at bounding box center [638, 374] width 16 height 16
click at [485, 366] on icon "button" at bounding box center [488, 374] width 16 height 16
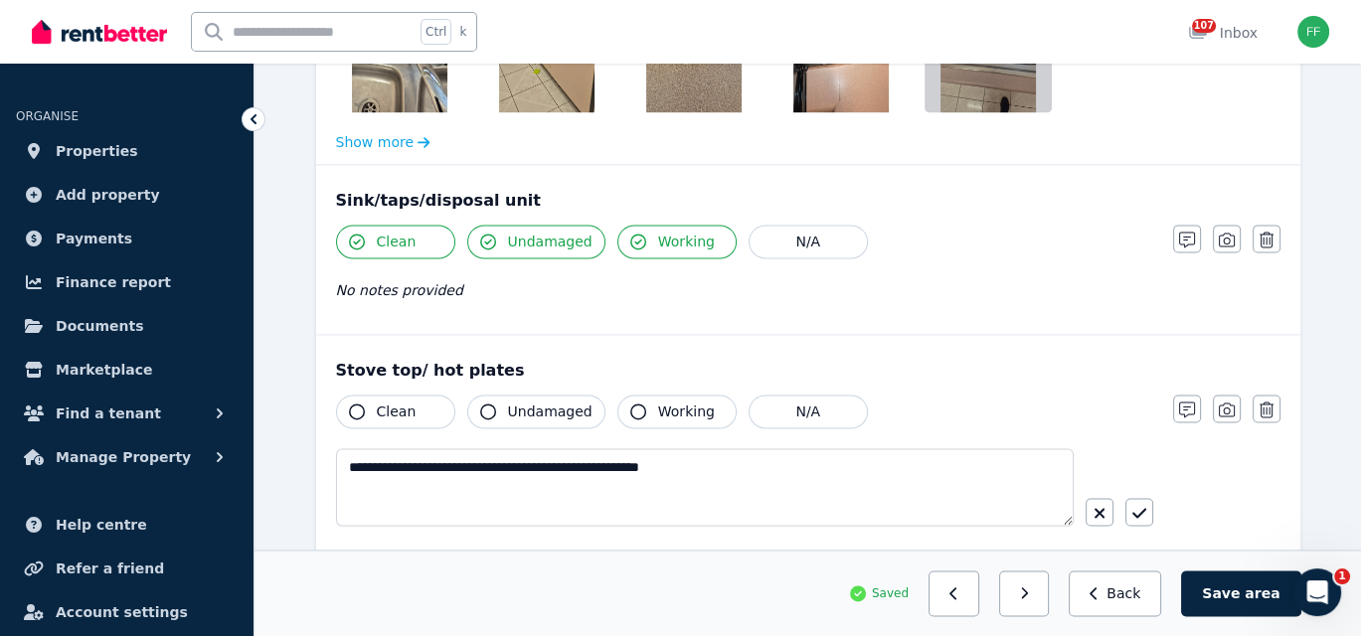
scroll to position [3280, 0]
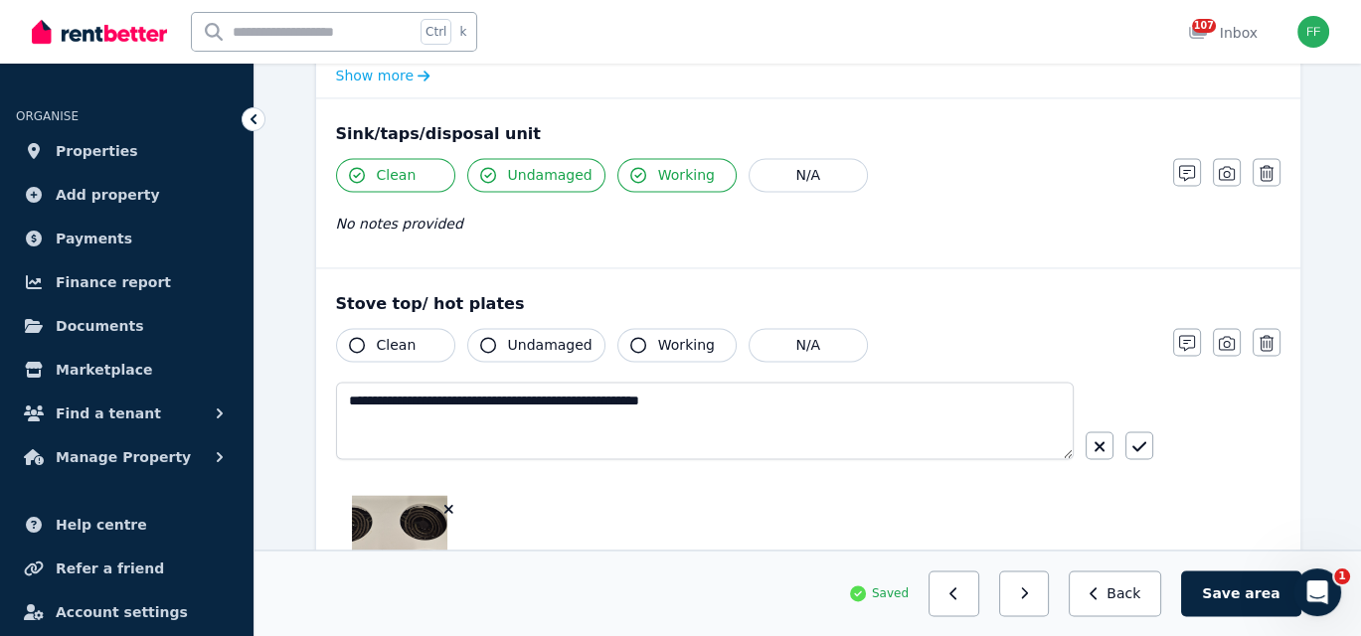
click at [362, 338] on icon "button" at bounding box center [357, 345] width 16 height 16
click at [631, 337] on icon "button" at bounding box center [638, 345] width 16 height 16
drag, startPoint x: 482, startPoint y: 336, endPoint x: 561, endPoint y: 354, distance: 80.5
click at [483, 337] on icon "button" at bounding box center [488, 345] width 16 height 16
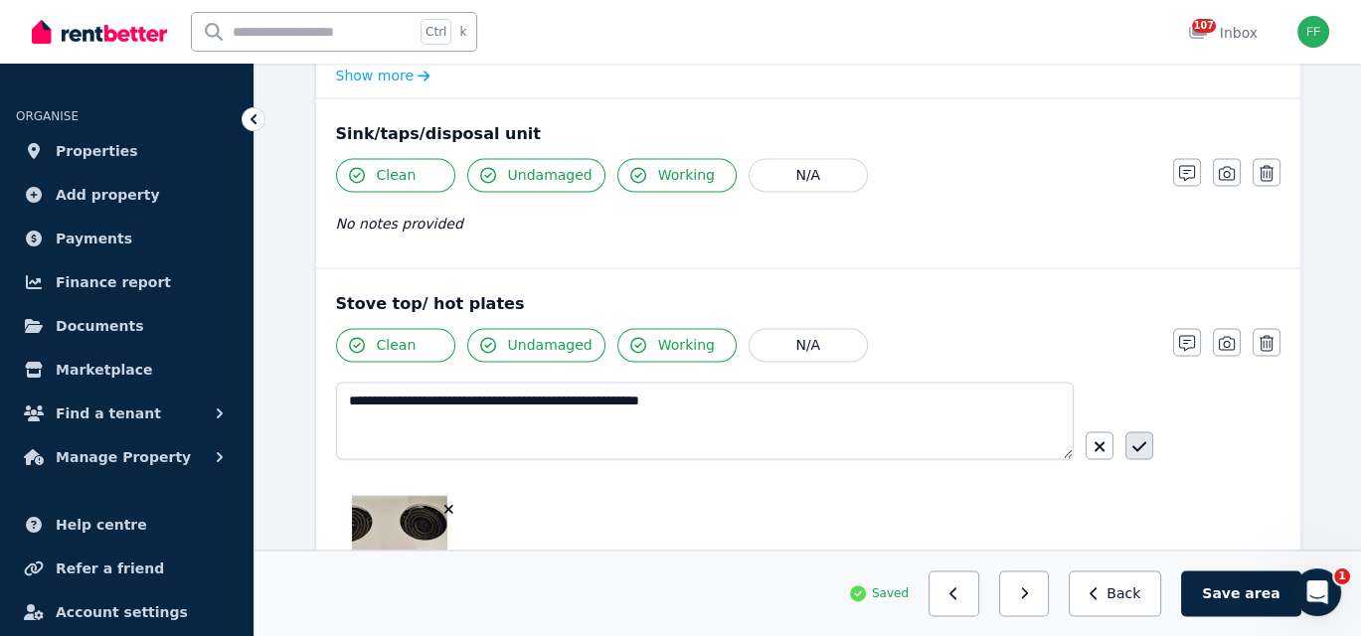
click at [1142, 438] on icon "button" at bounding box center [1139, 446] width 14 height 16
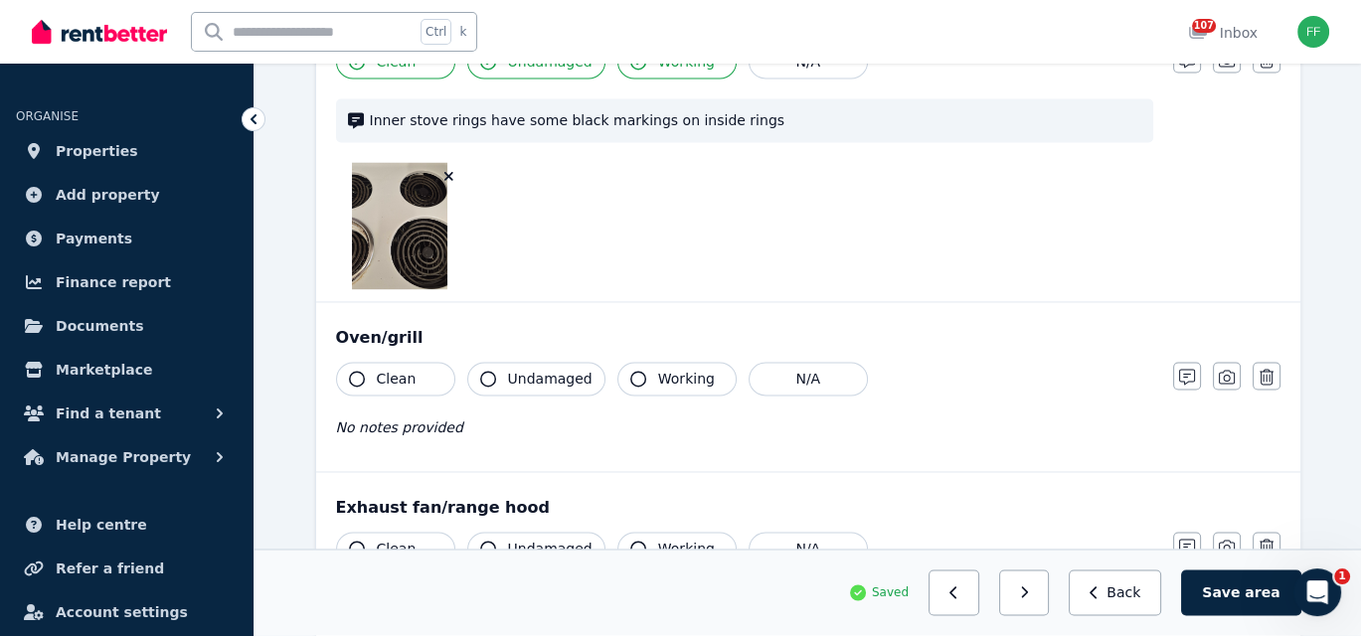
scroll to position [3578, 0]
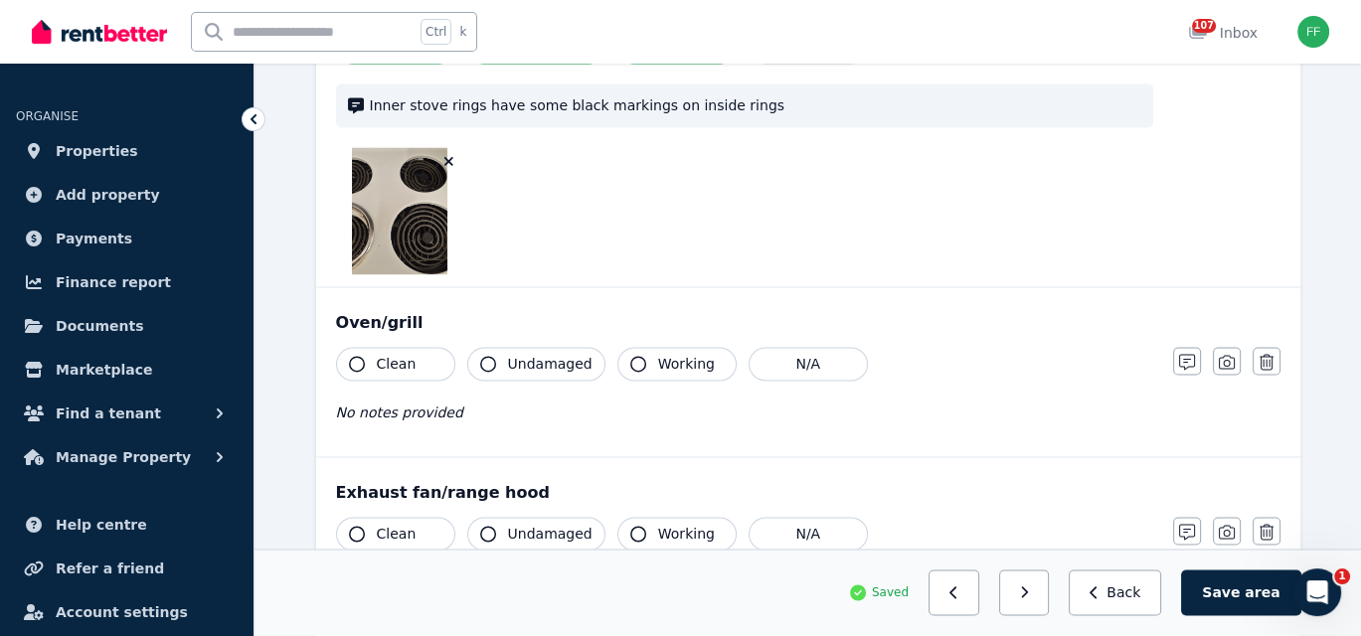
click at [353, 356] on icon "button" at bounding box center [357, 364] width 16 height 16
click at [487, 356] on icon "button" at bounding box center [488, 364] width 16 height 16
click at [630, 356] on icon "button" at bounding box center [638, 364] width 16 height 16
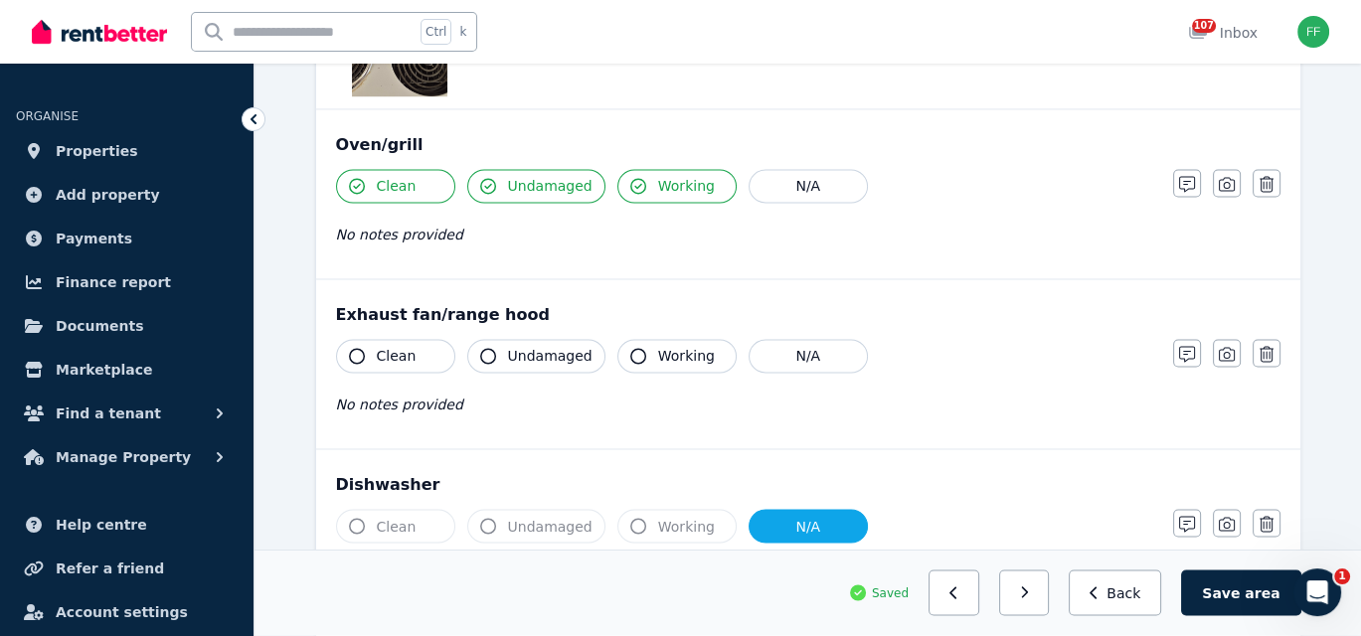
scroll to position [3776, 0]
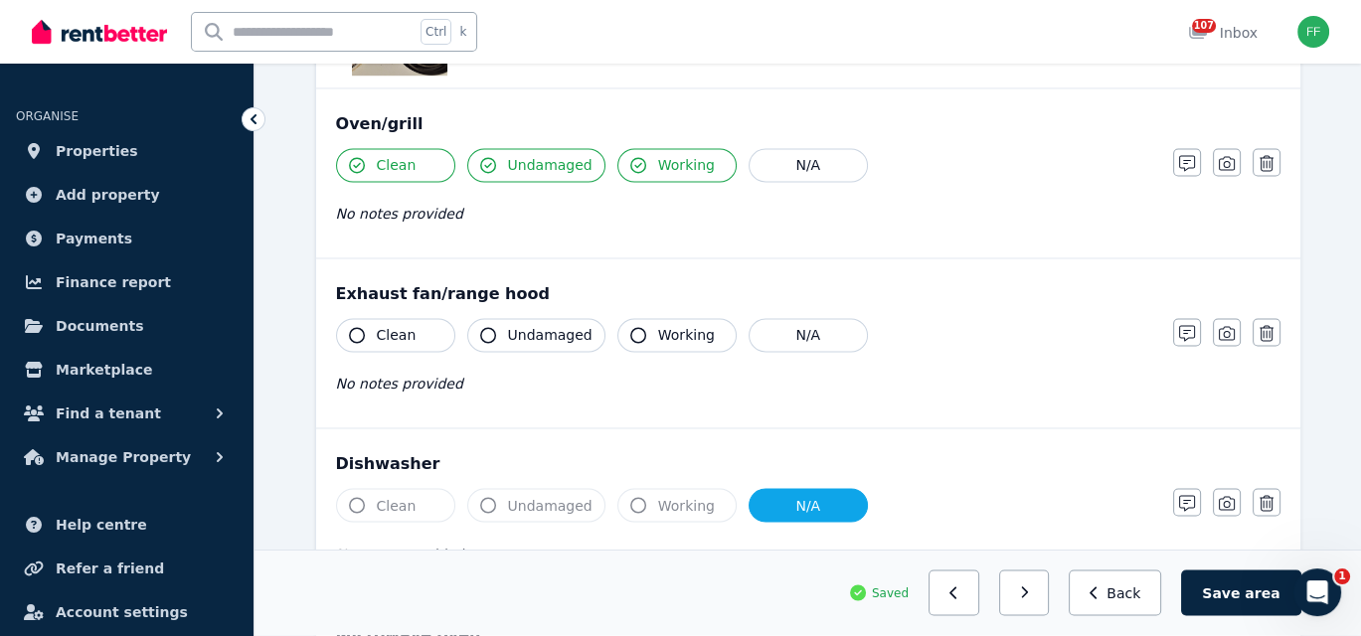
click at [362, 327] on icon "button" at bounding box center [357, 335] width 16 height 16
click at [484, 327] on icon "button" at bounding box center [488, 335] width 16 height 16
click at [630, 327] on icon "button" at bounding box center [638, 335] width 16 height 16
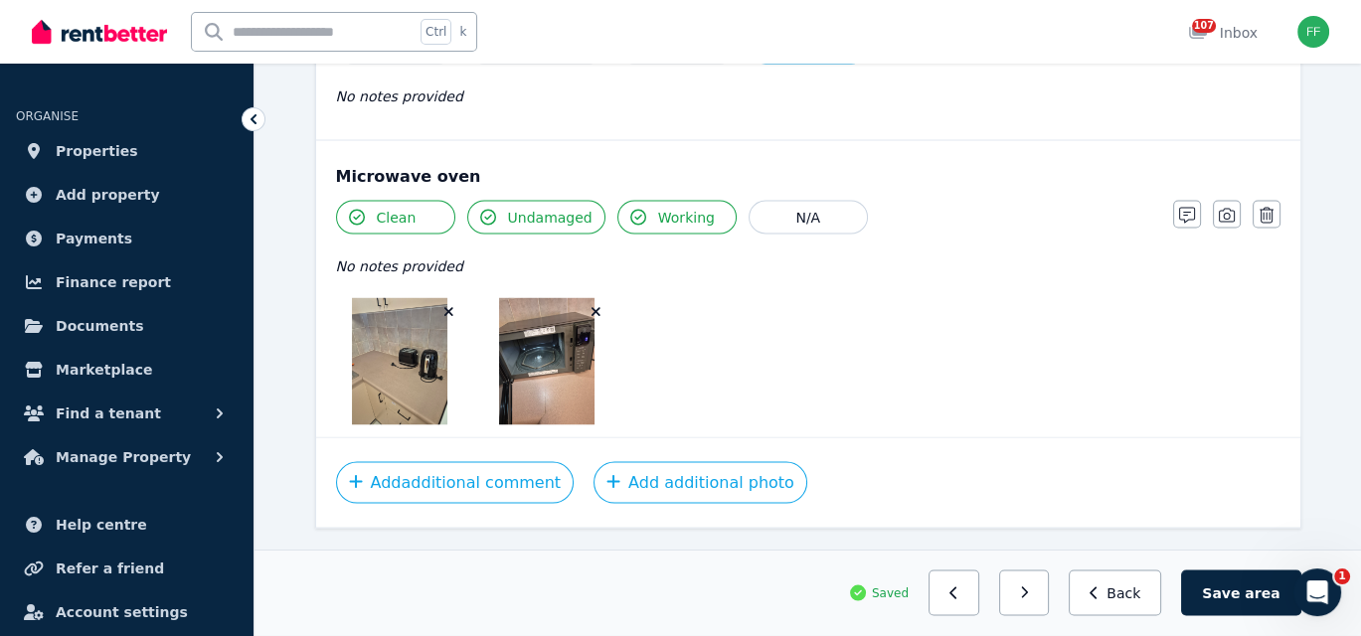
scroll to position [4266, 0]
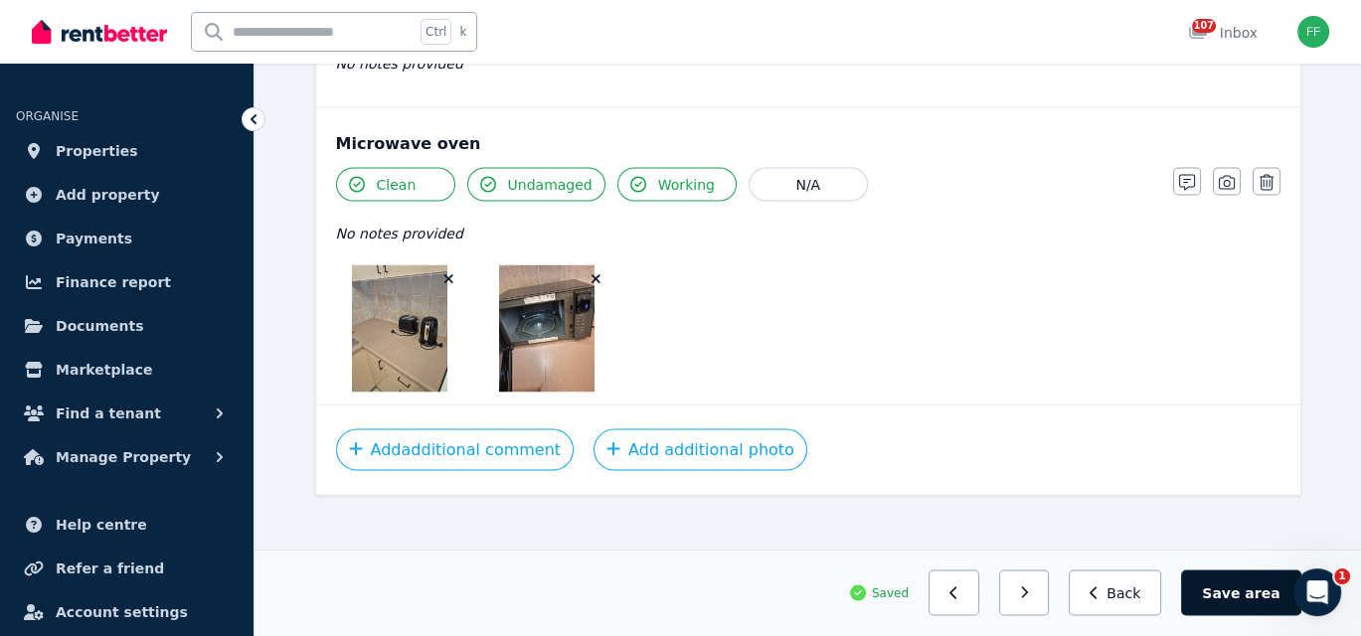
click at [1240, 598] on button "Save area" at bounding box center [1240, 593] width 119 height 46
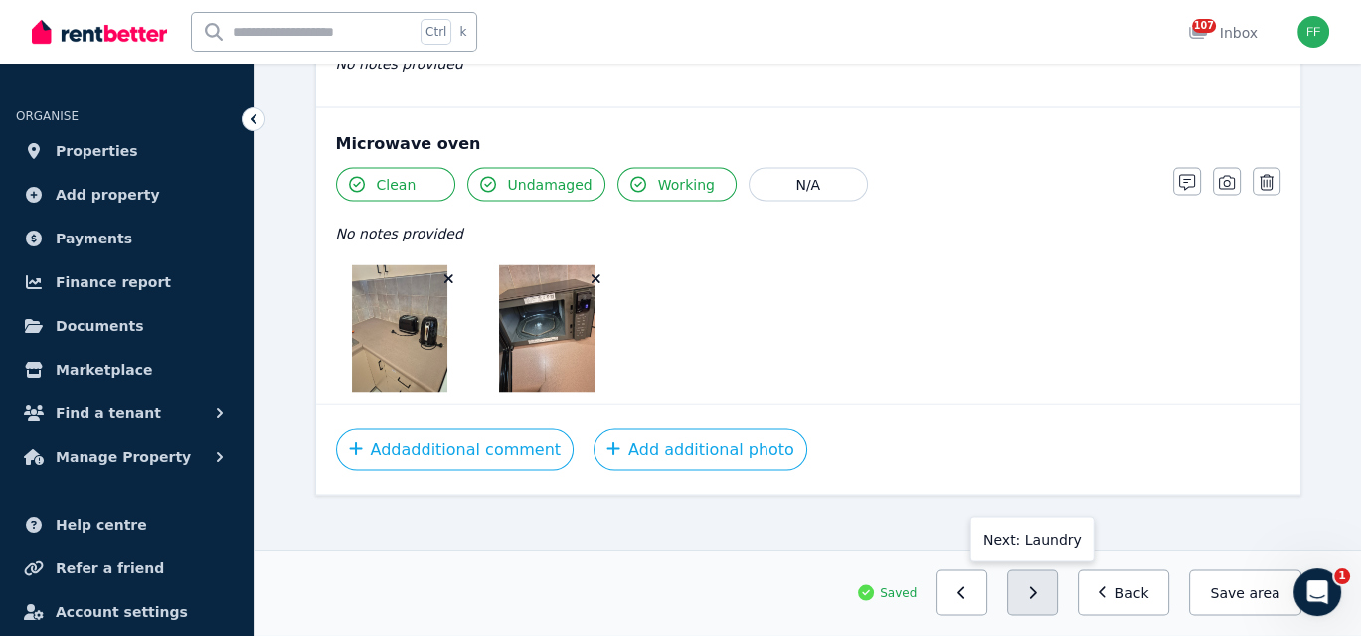
click at [1041, 593] on button "button" at bounding box center [1032, 593] width 51 height 46
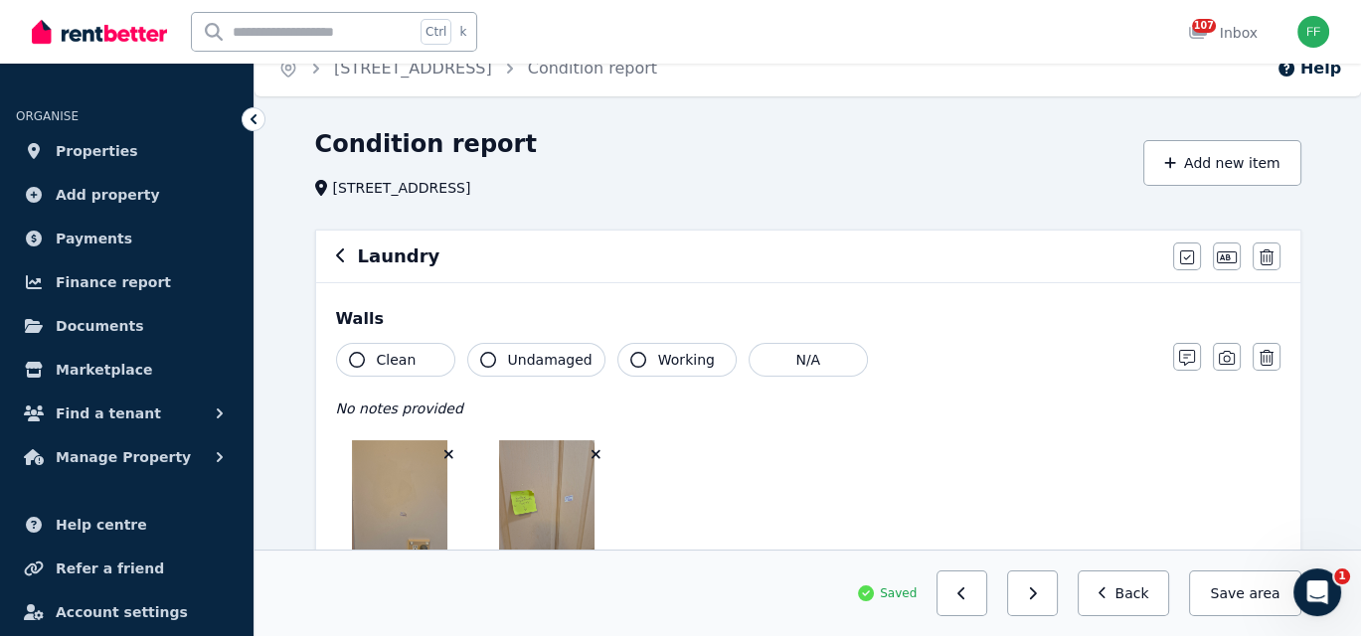
scroll to position [0, 0]
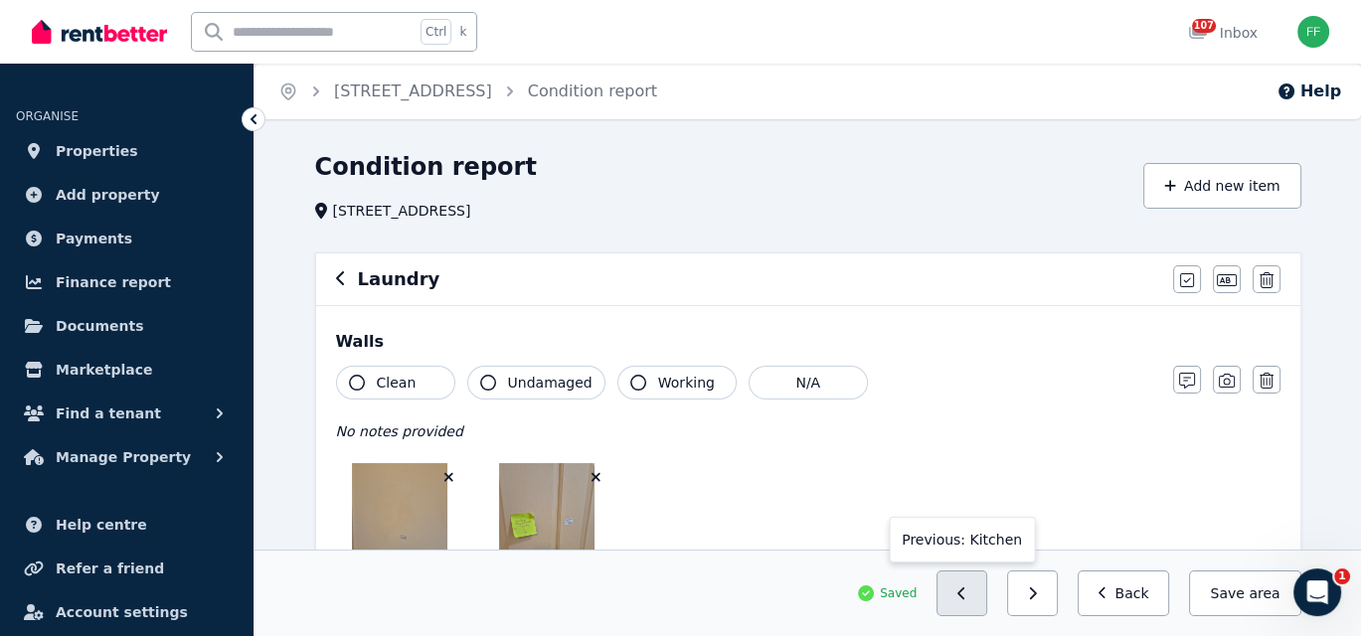
click at [966, 597] on icon "button" at bounding box center [961, 593] width 9 height 14
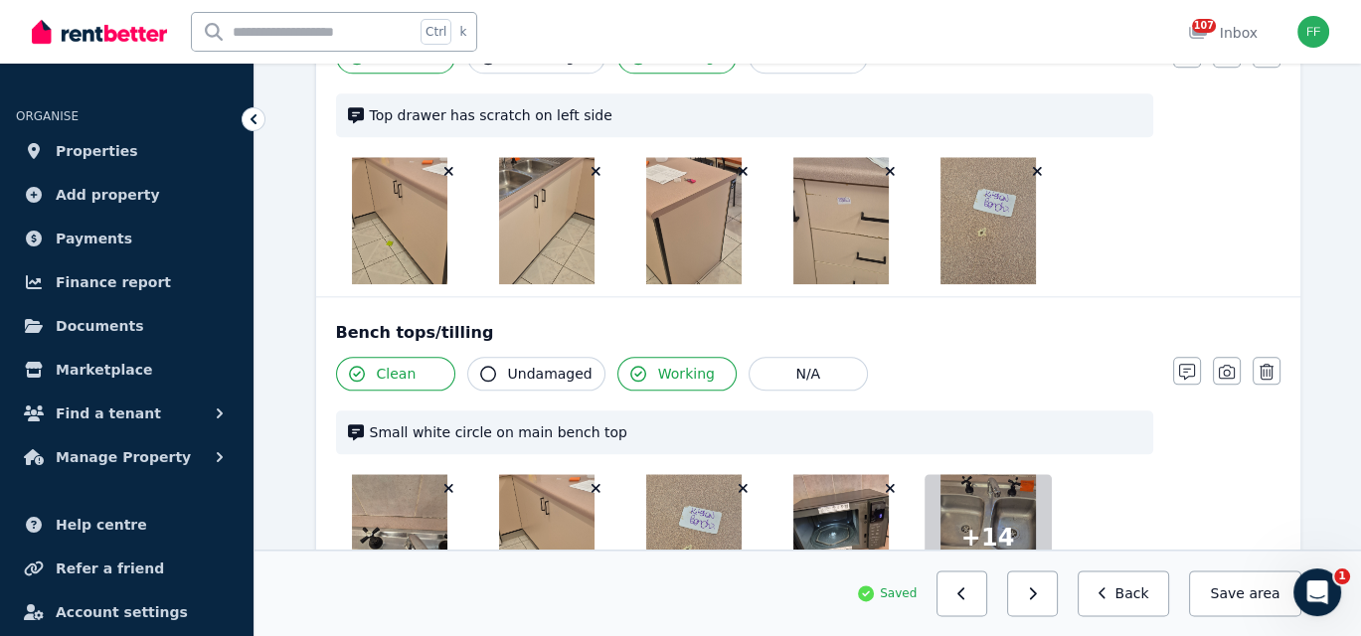
scroll to position [2683, 0]
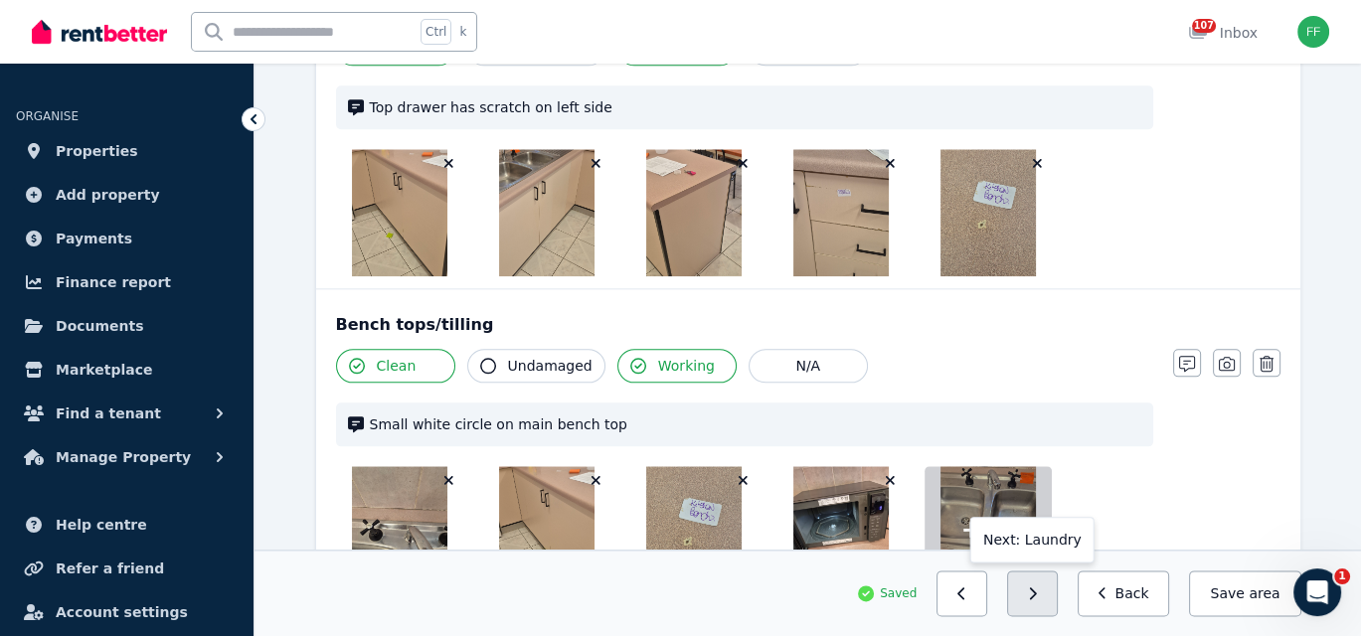
click at [1034, 596] on button "button" at bounding box center [1032, 593] width 51 height 46
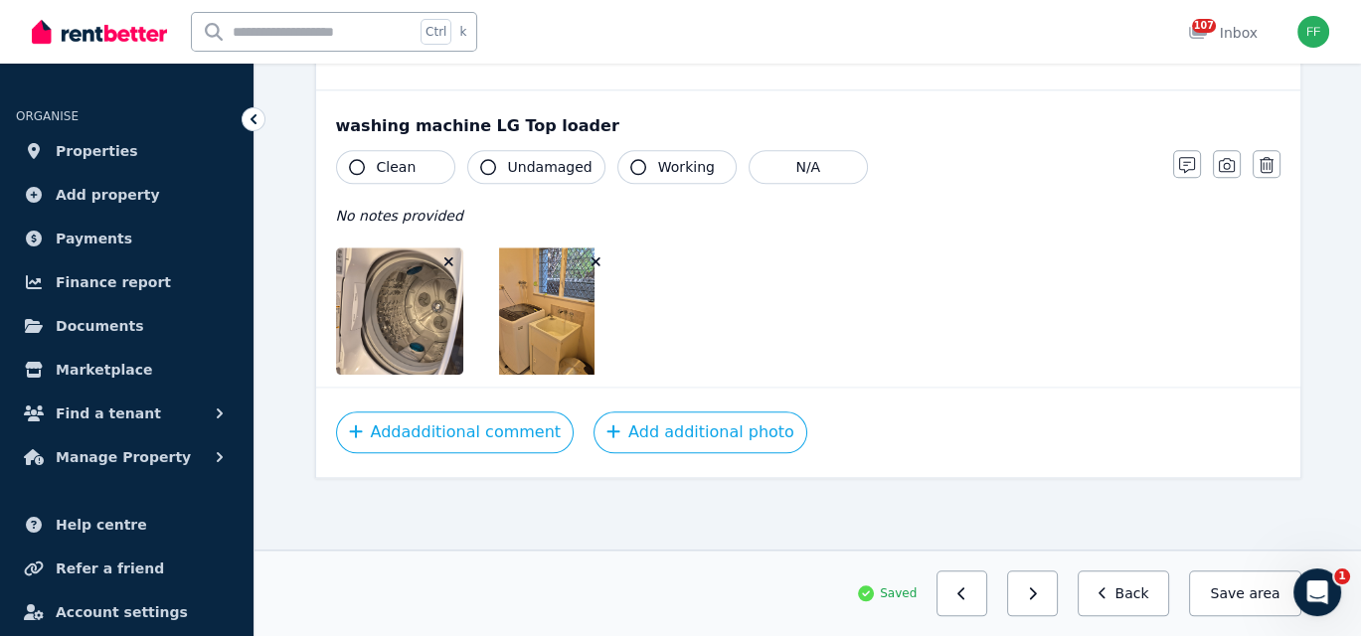
scroll to position [2450, 0]
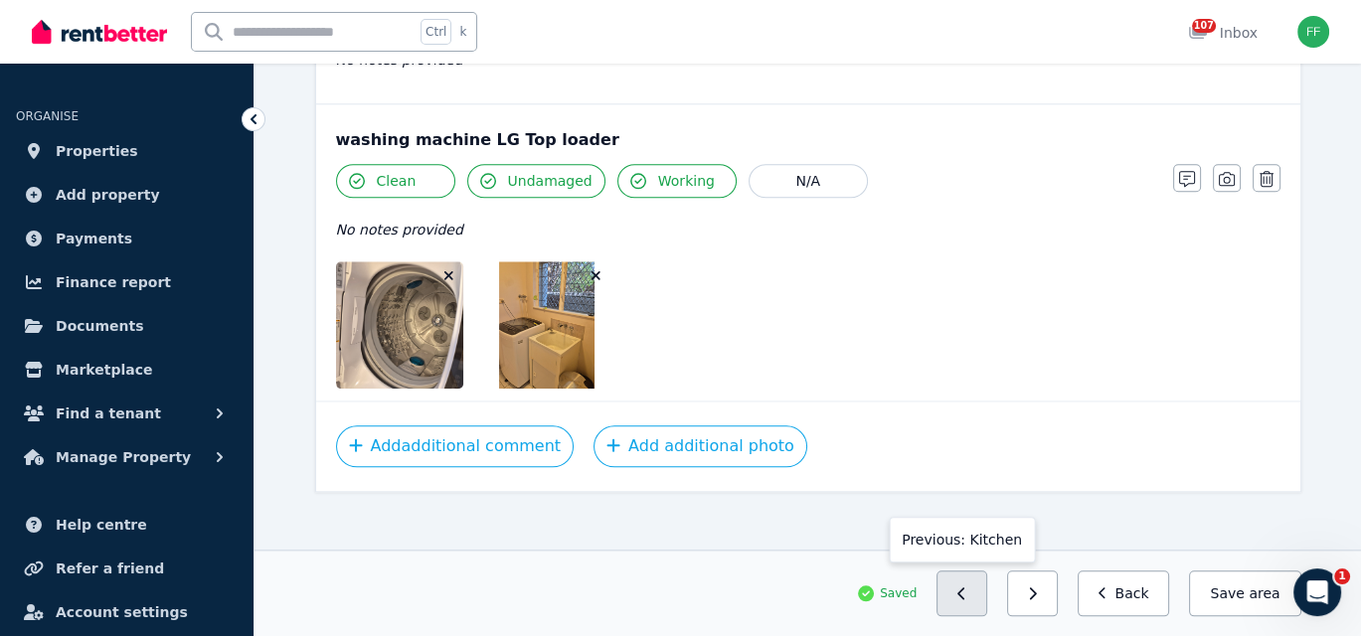
click at [964, 598] on icon "button" at bounding box center [960, 593] width 7 height 12
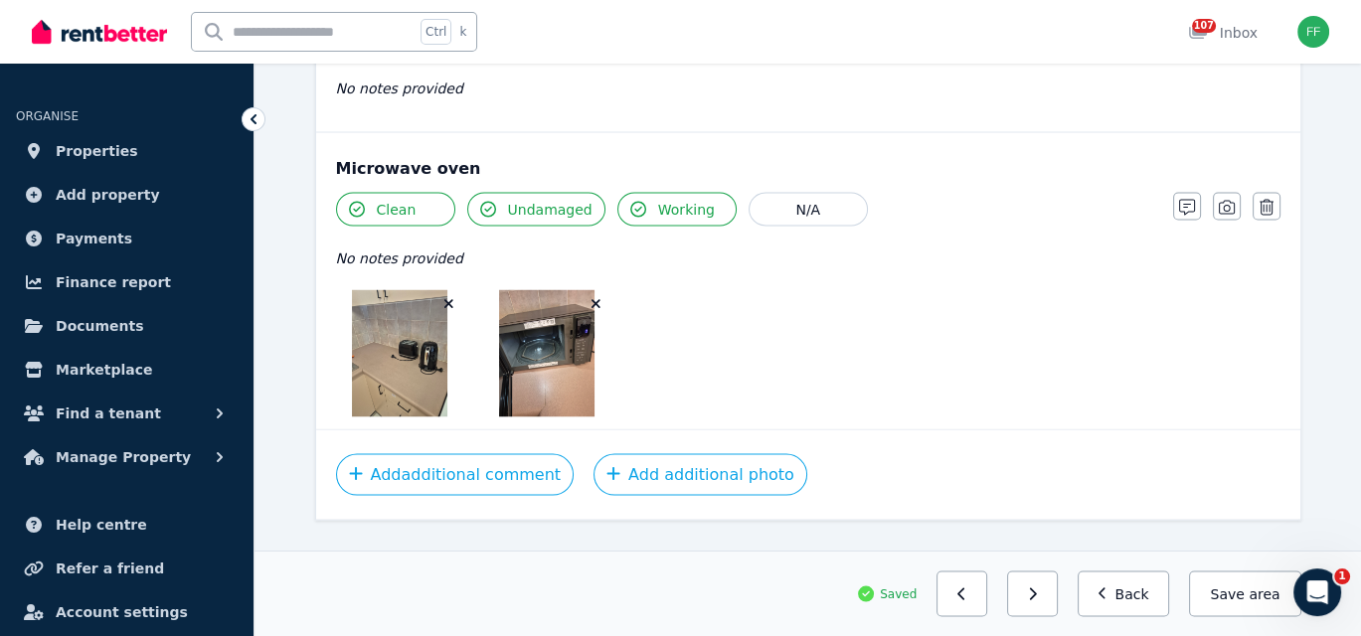
scroll to position [4218, 0]
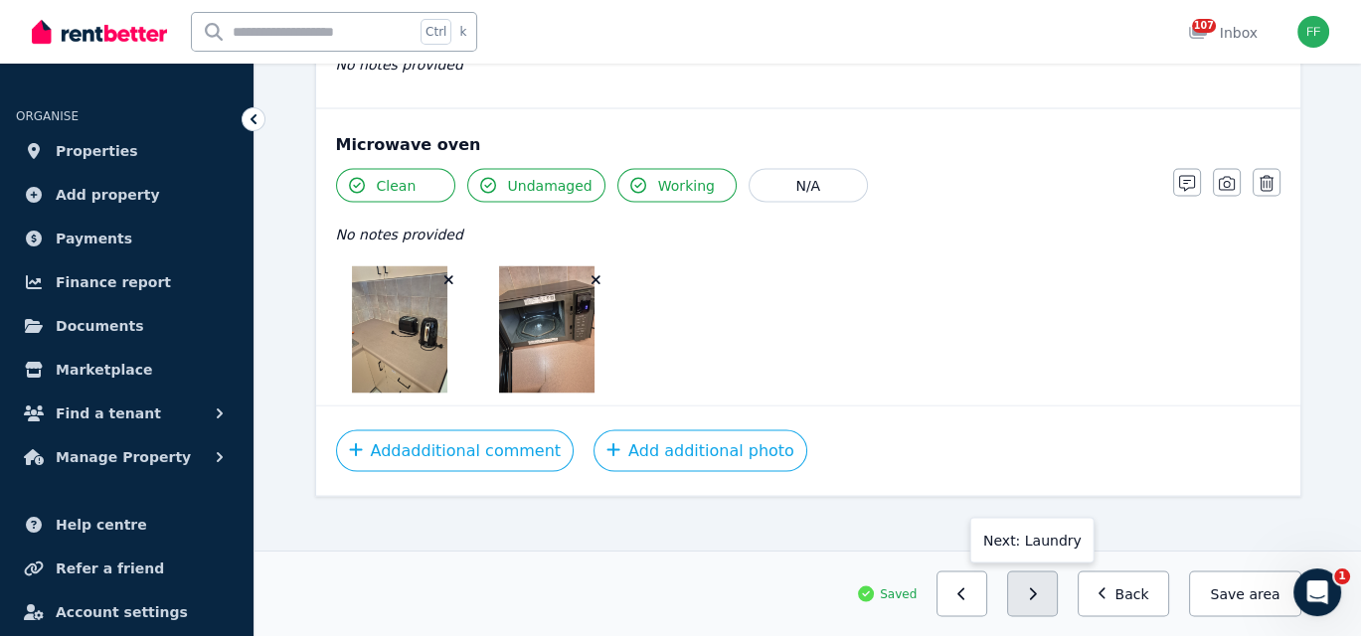
click at [1037, 598] on icon "button" at bounding box center [1033, 593] width 7 height 12
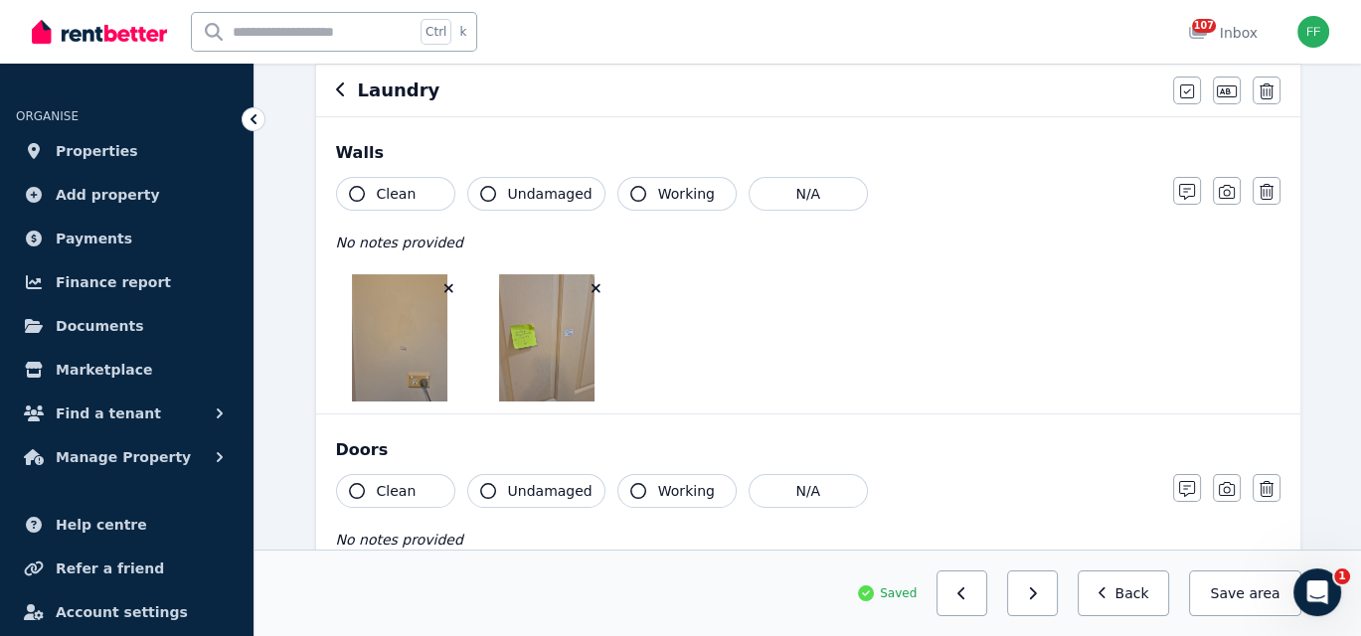
scroll to position [199, 0]
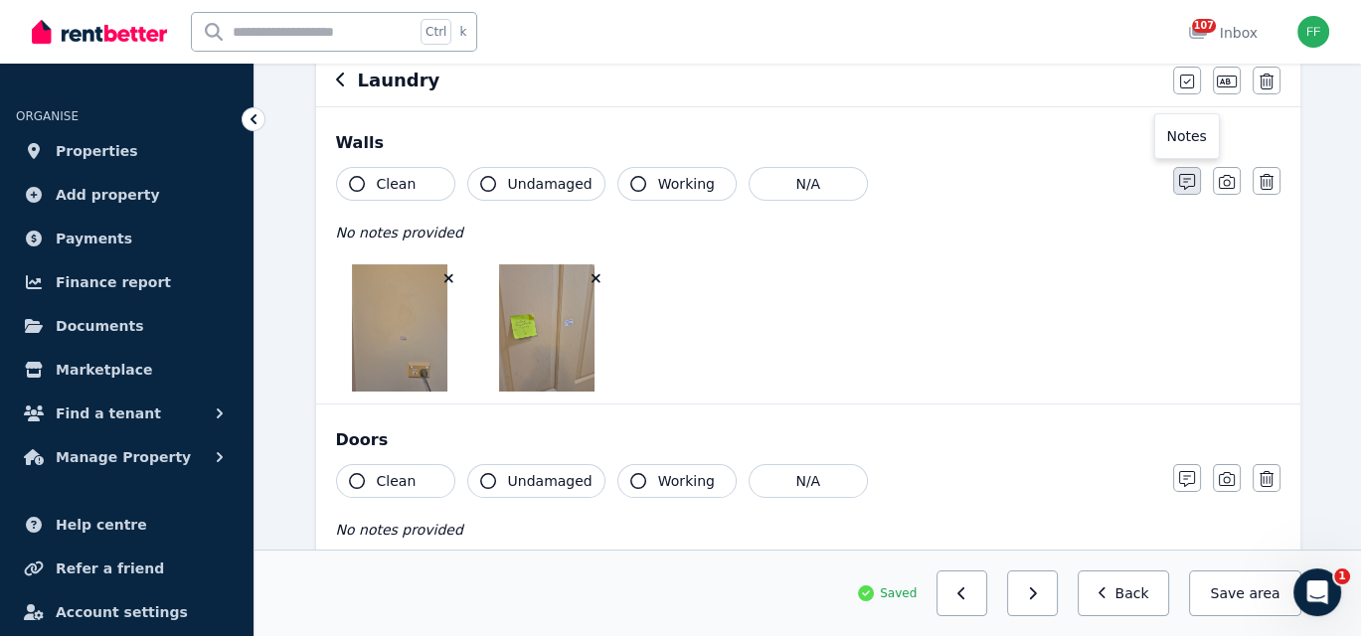
click at [1186, 186] on icon "button" at bounding box center [1187, 182] width 16 height 16
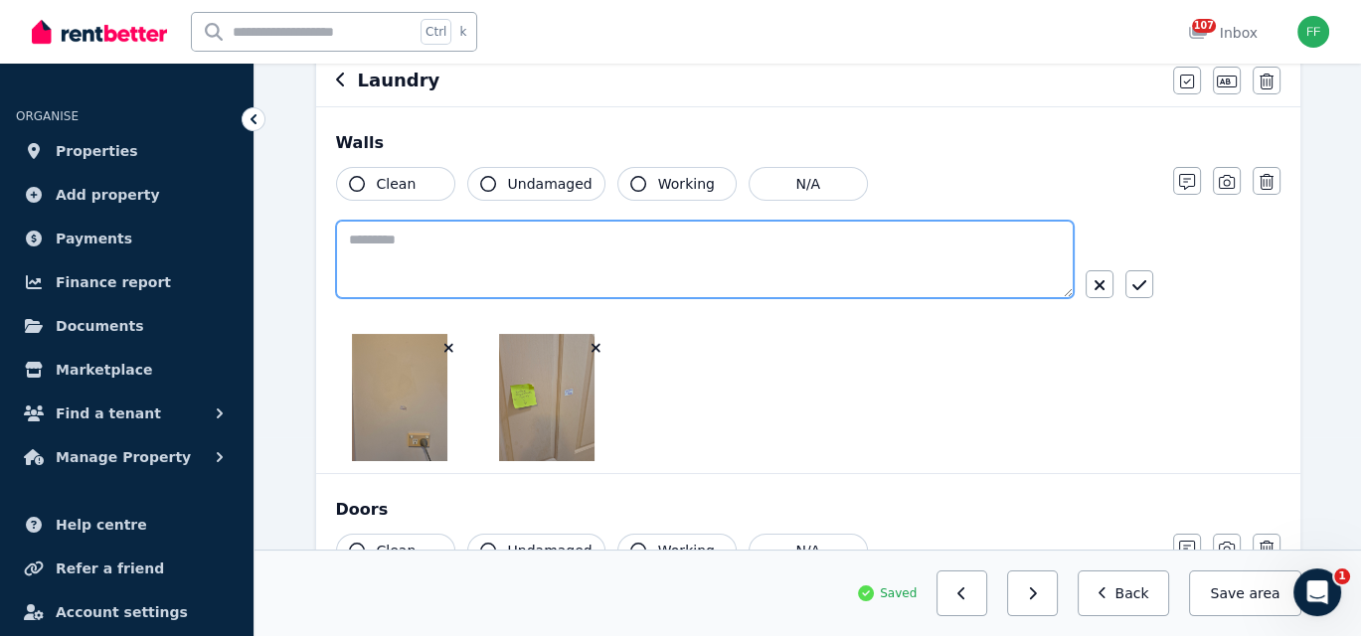
paste textarea "**********"
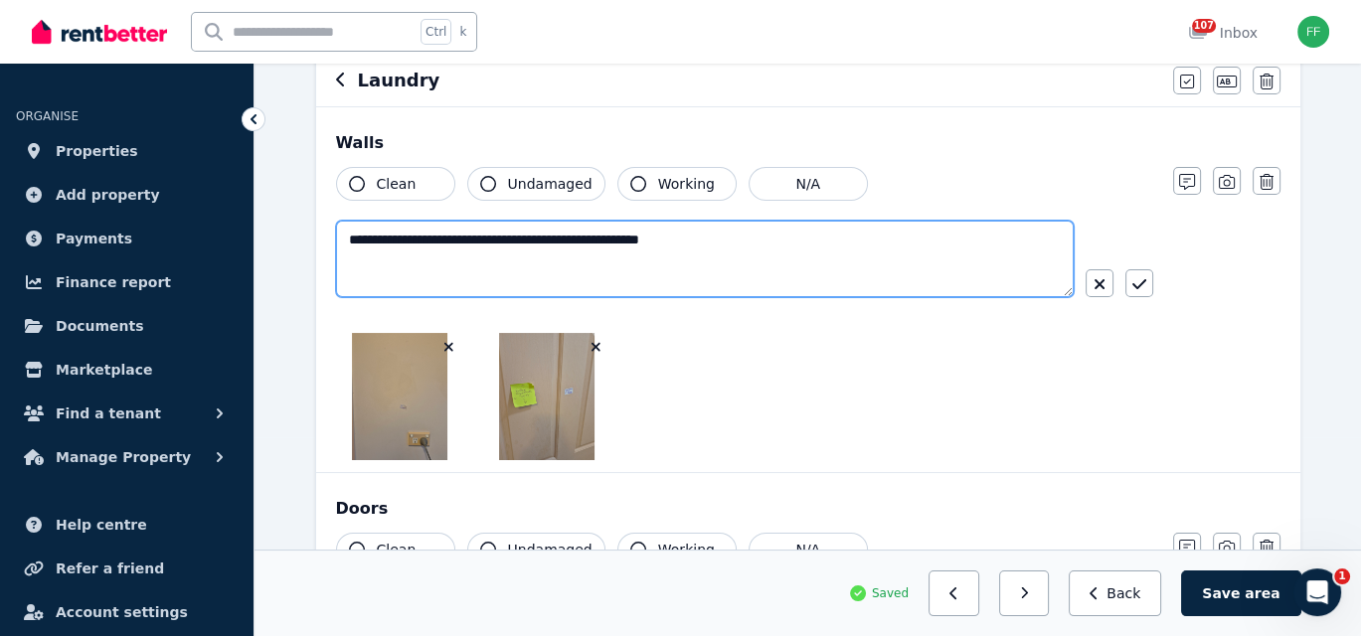
type textarea "**********"
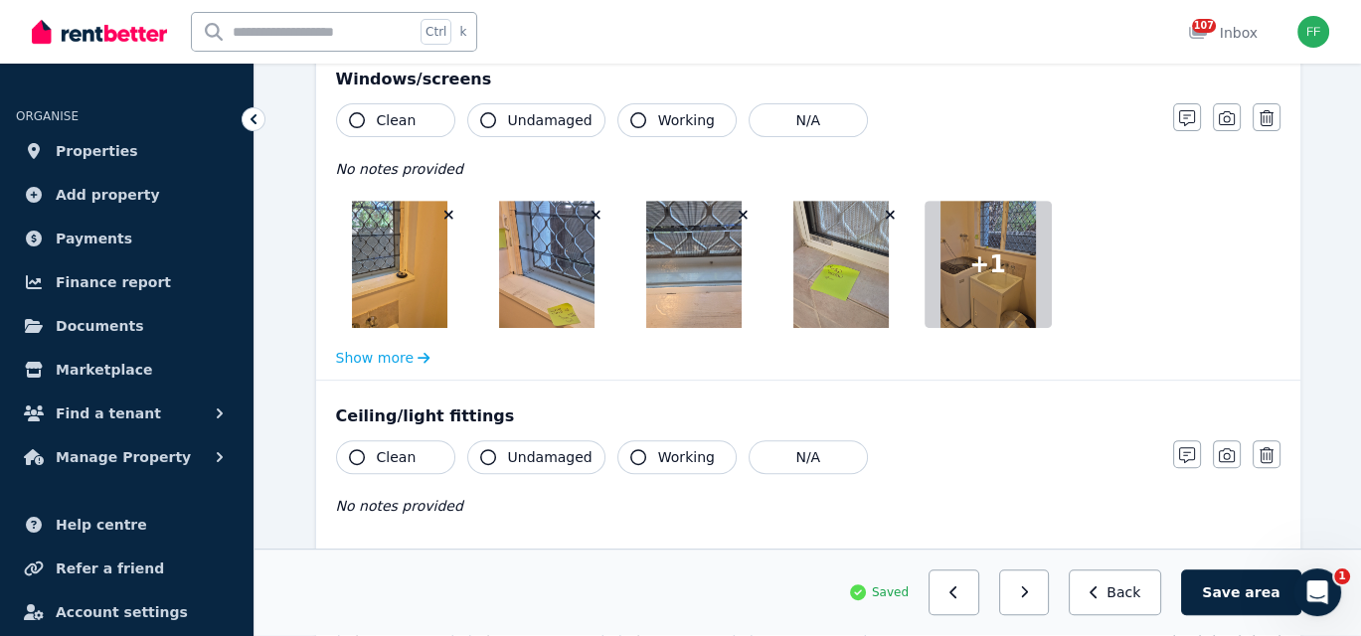
scroll to position [894, 0]
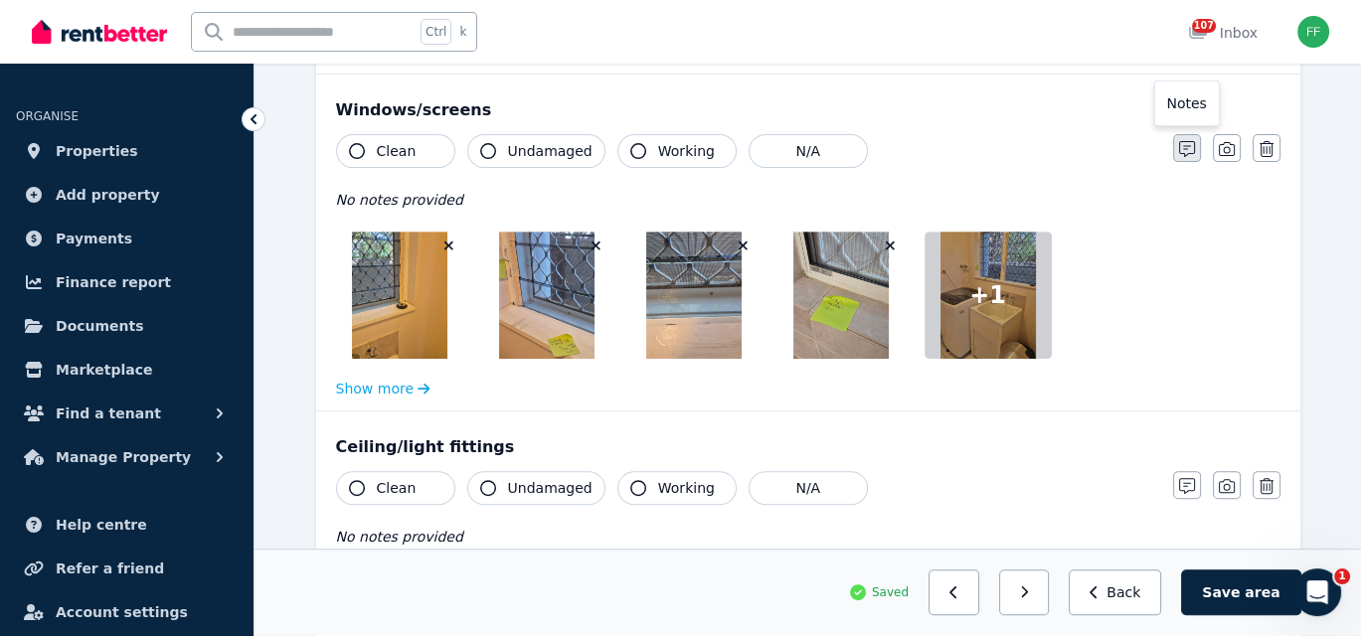
click at [1186, 149] on icon "button" at bounding box center [1187, 149] width 16 height 16
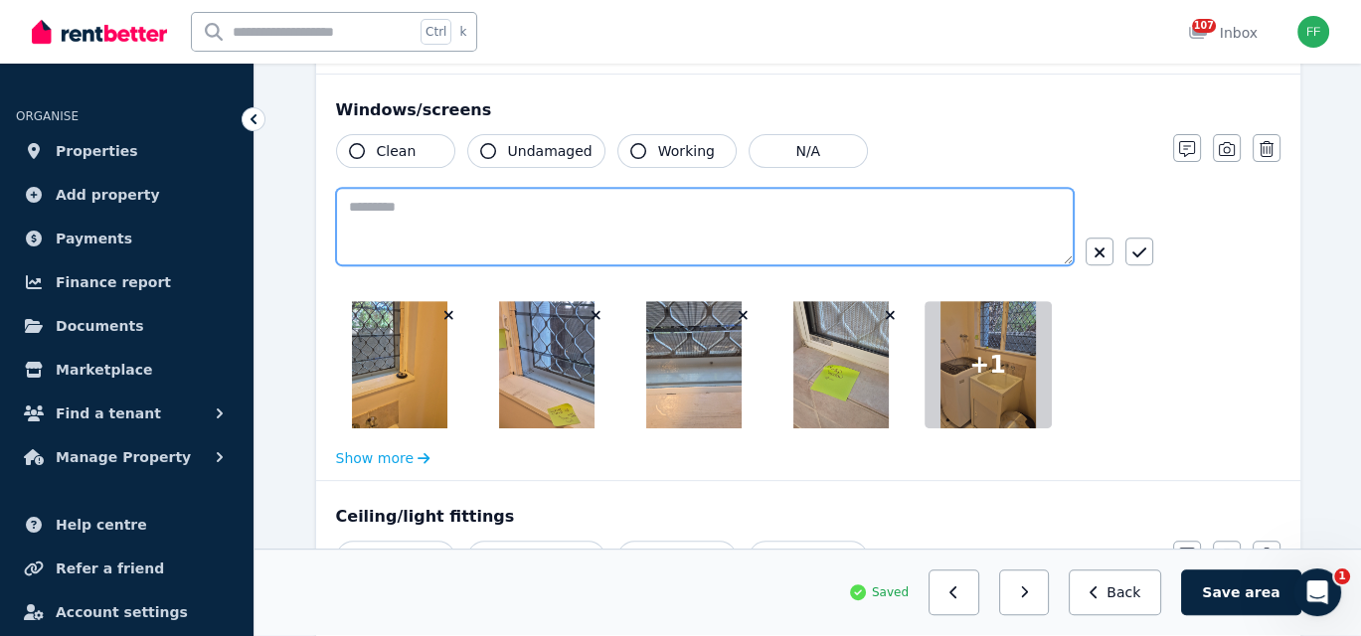
paste textarea "**********"
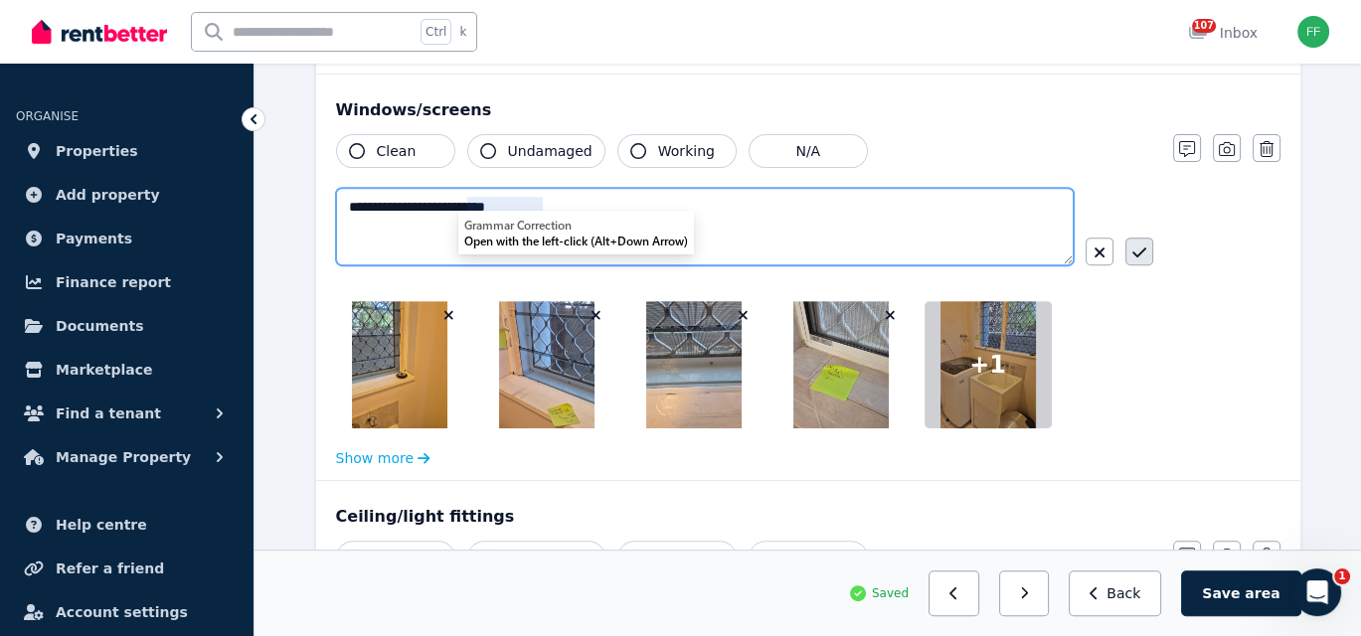
type textarea "**********"
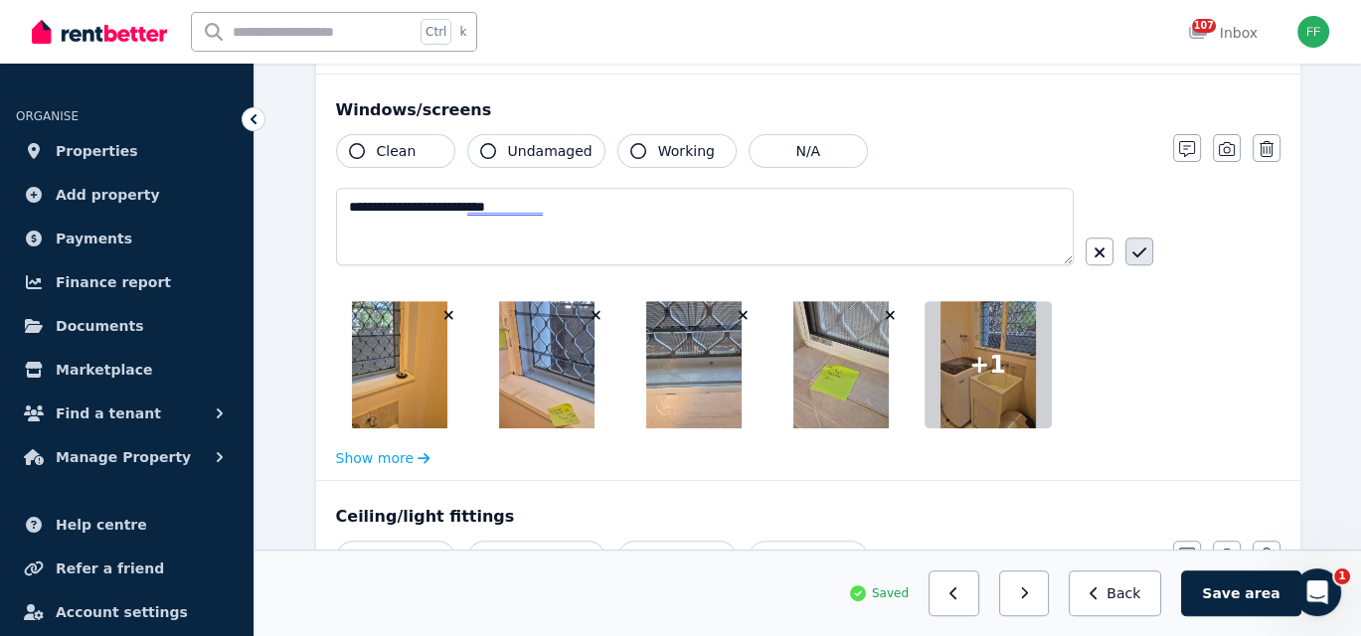
click at [1131, 249] on button "button" at bounding box center [1139, 252] width 28 height 28
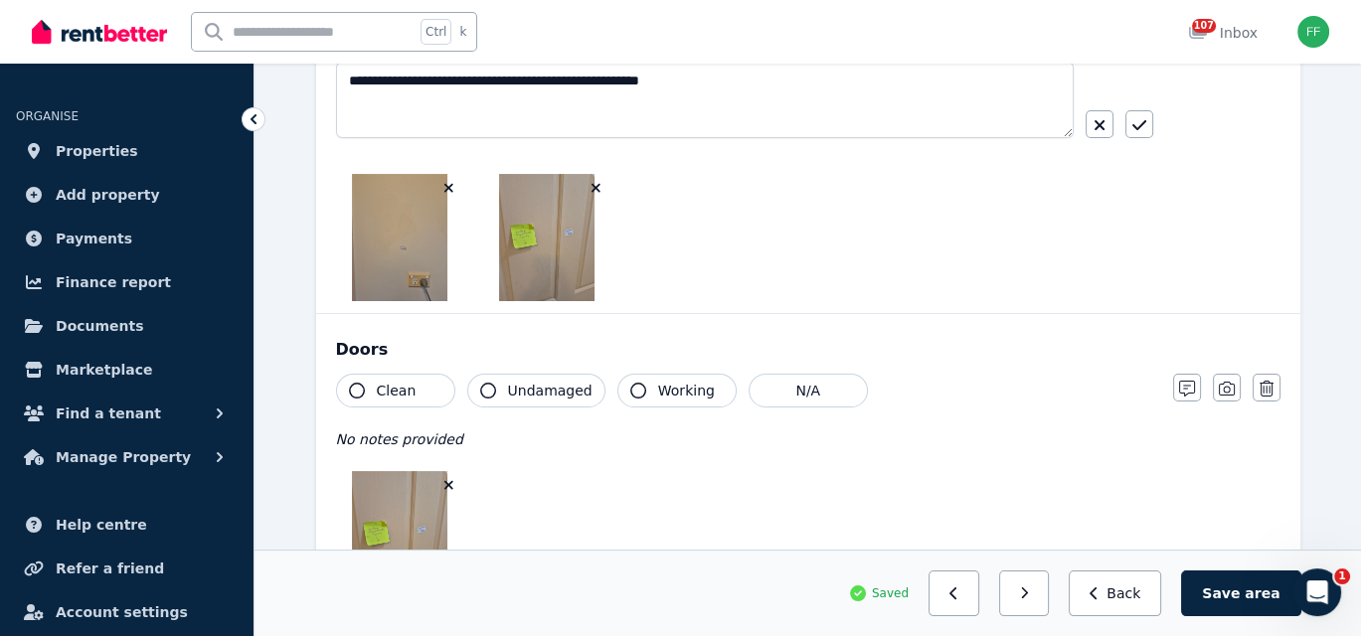
scroll to position [199, 0]
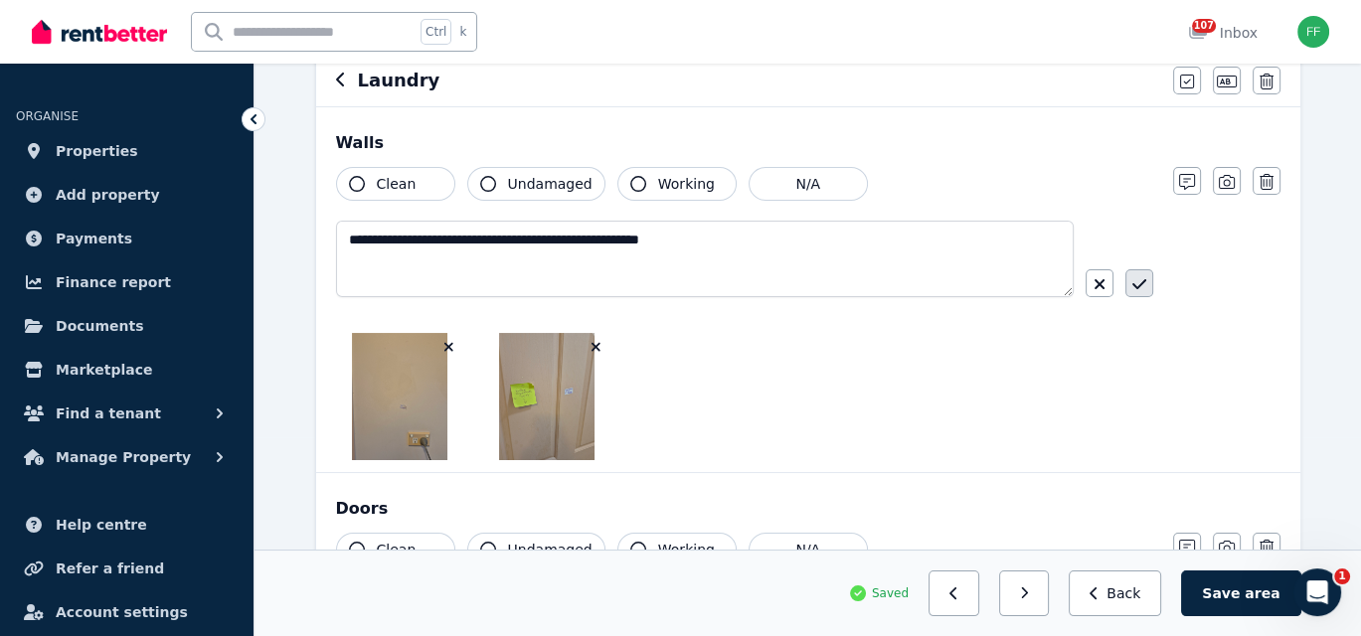
click at [1136, 289] on icon "button" at bounding box center [1139, 284] width 14 height 16
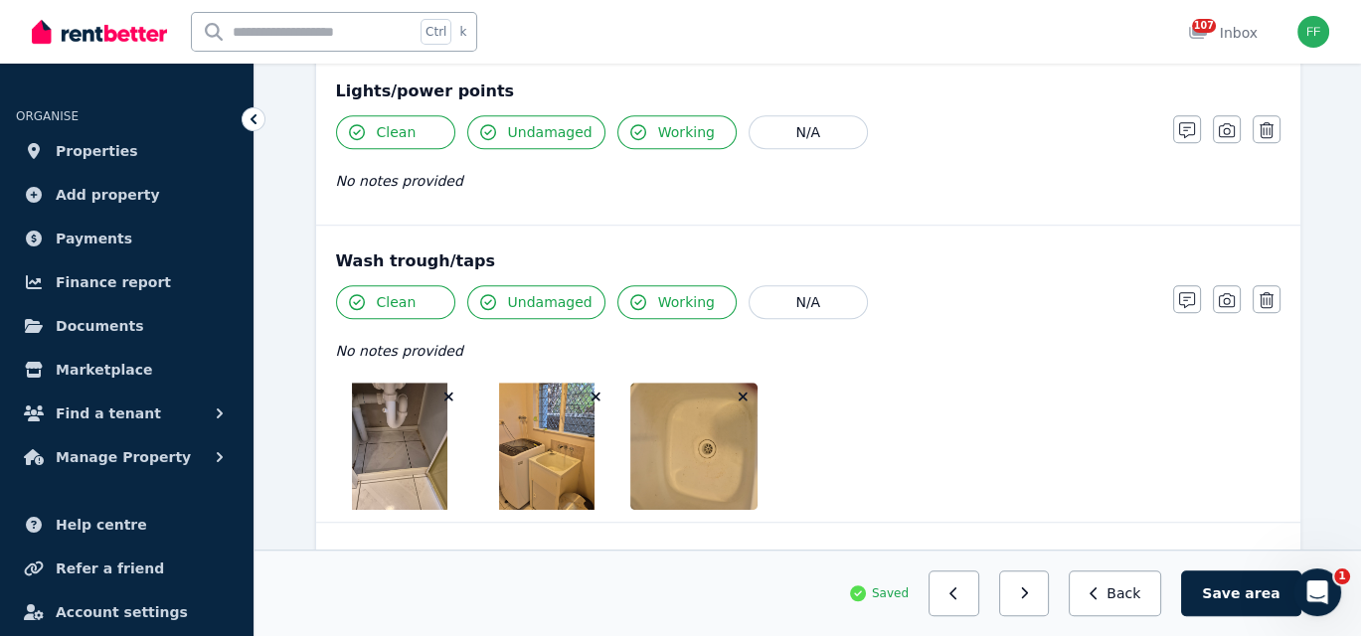
scroll to position [1590, 0]
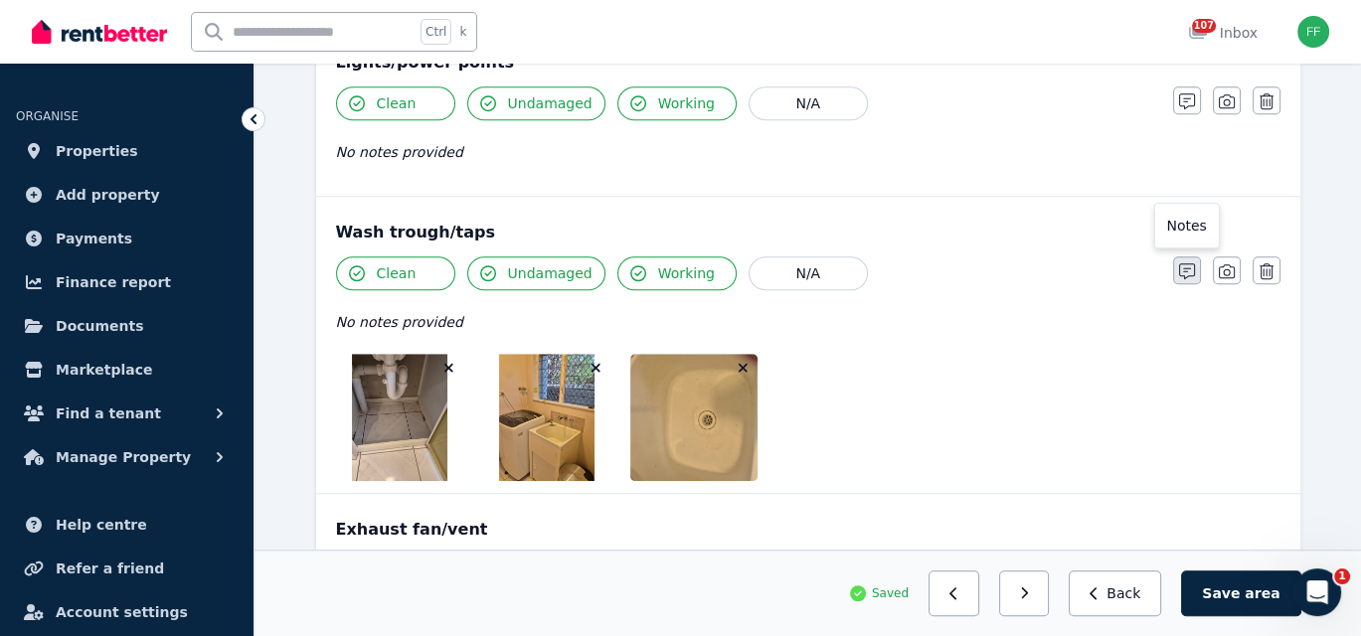
click at [1184, 264] on icon "button" at bounding box center [1187, 271] width 16 height 16
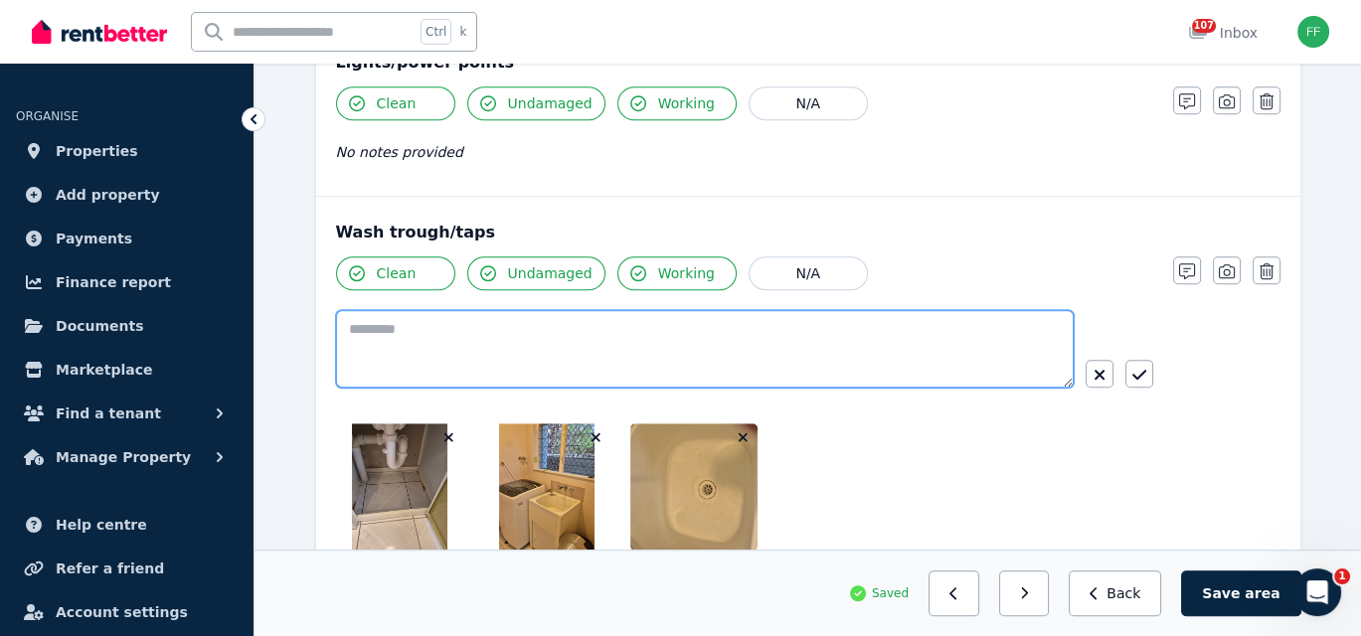
paste textarea "**********"
type textarea "**********"
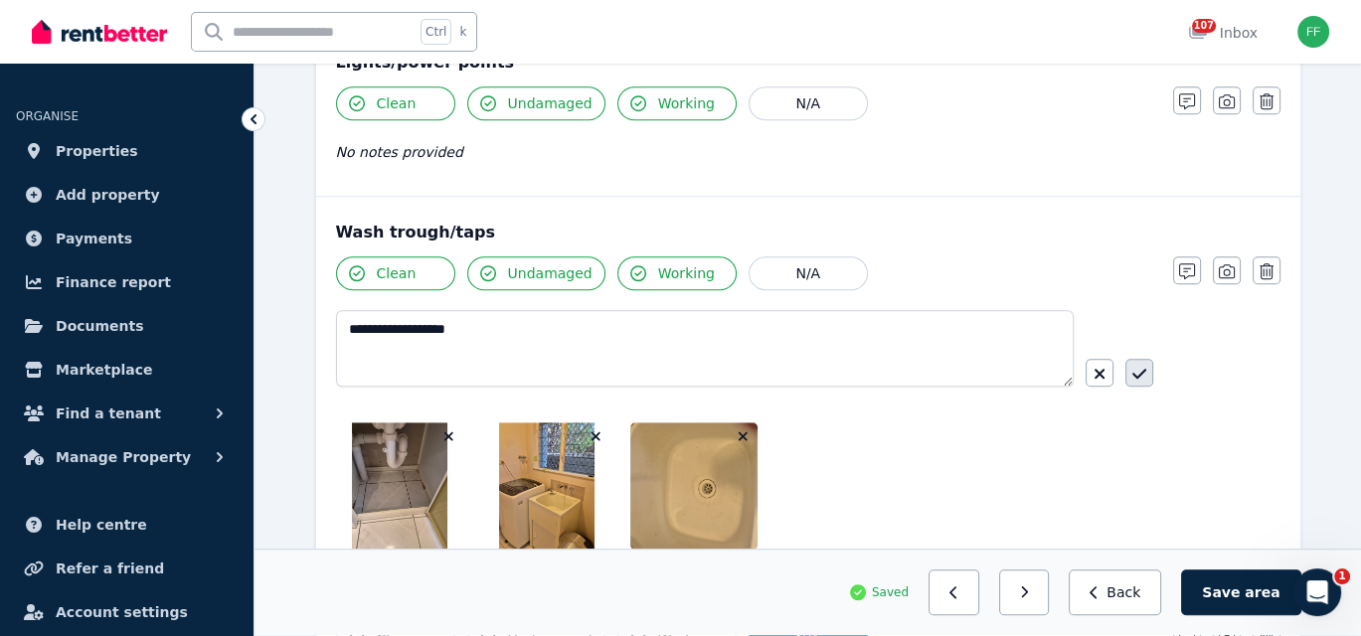
click at [1135, 369] on icon "button" at bounding box center [1139, 374] width 14 height 16
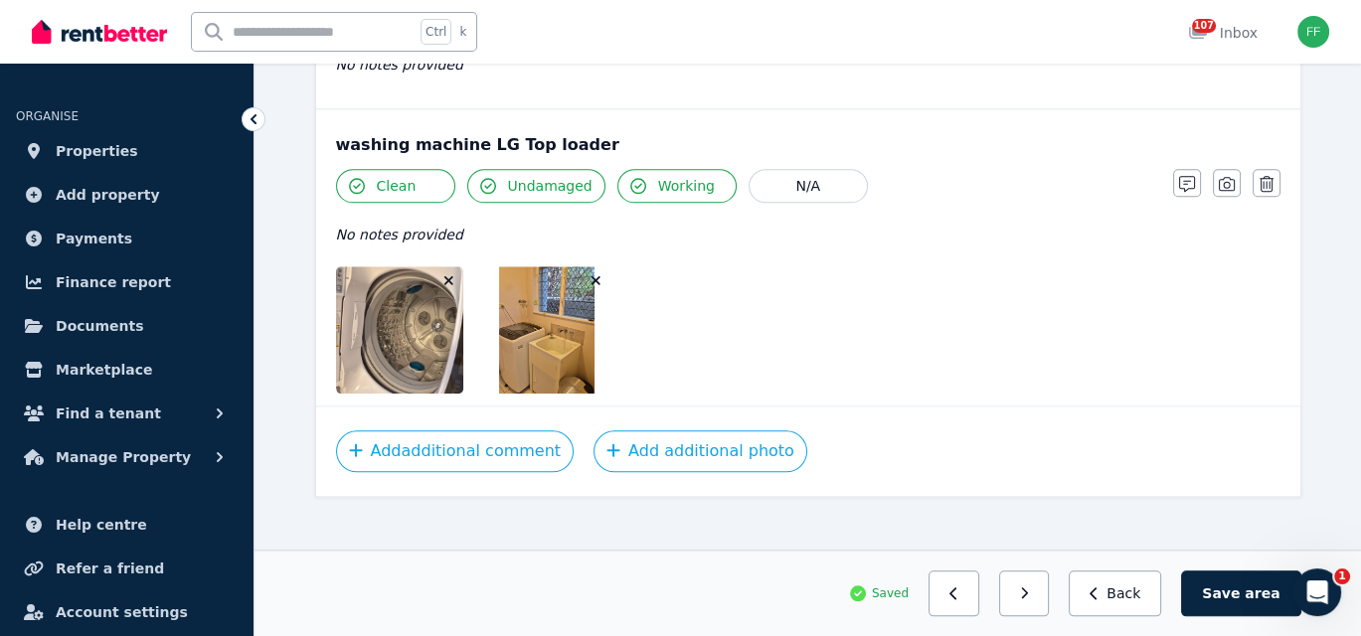
scroll to position [2510, 0]
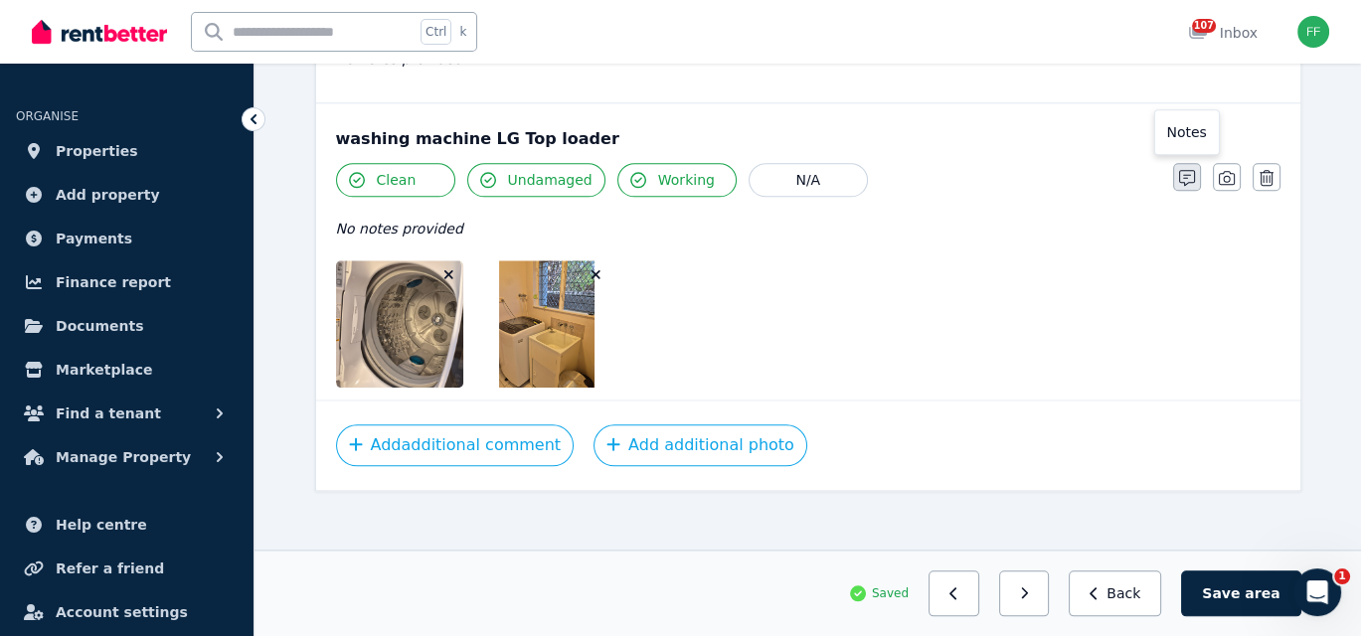
click at [1184, 170] on icon "button" at bounding box center [1187, 178] width 16 height 16
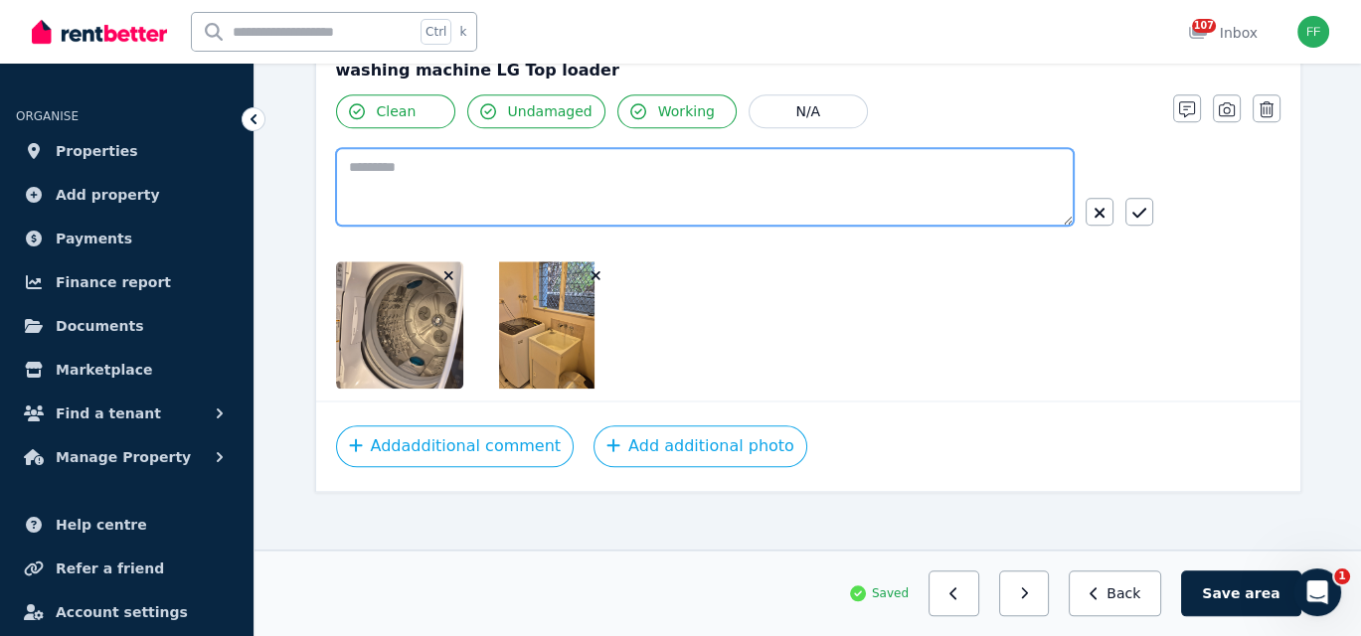
paste textarea "**********"
type textarea "**********"
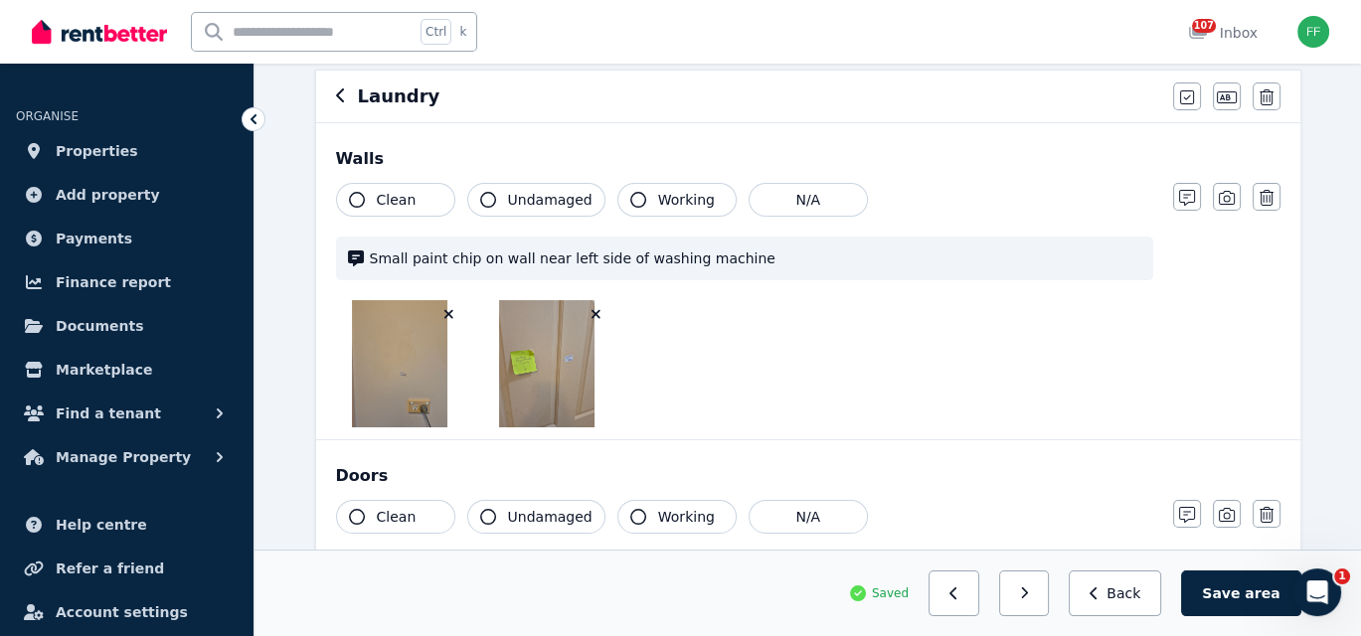
scroll to position [0, 0]
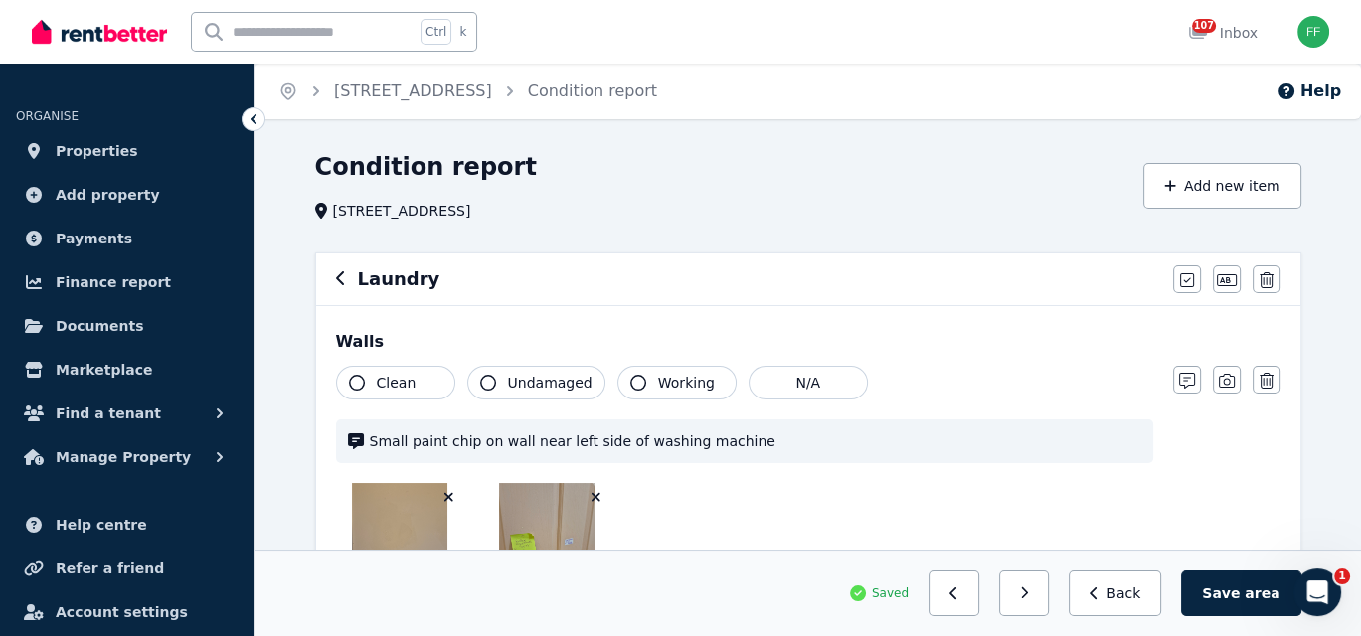
click at [360, 381] on icon "button" at bounding box center [357, 383] width 16 height 16
click at [635, 385] on button "Working" at bounding box center [676, 383] width 119 height 34
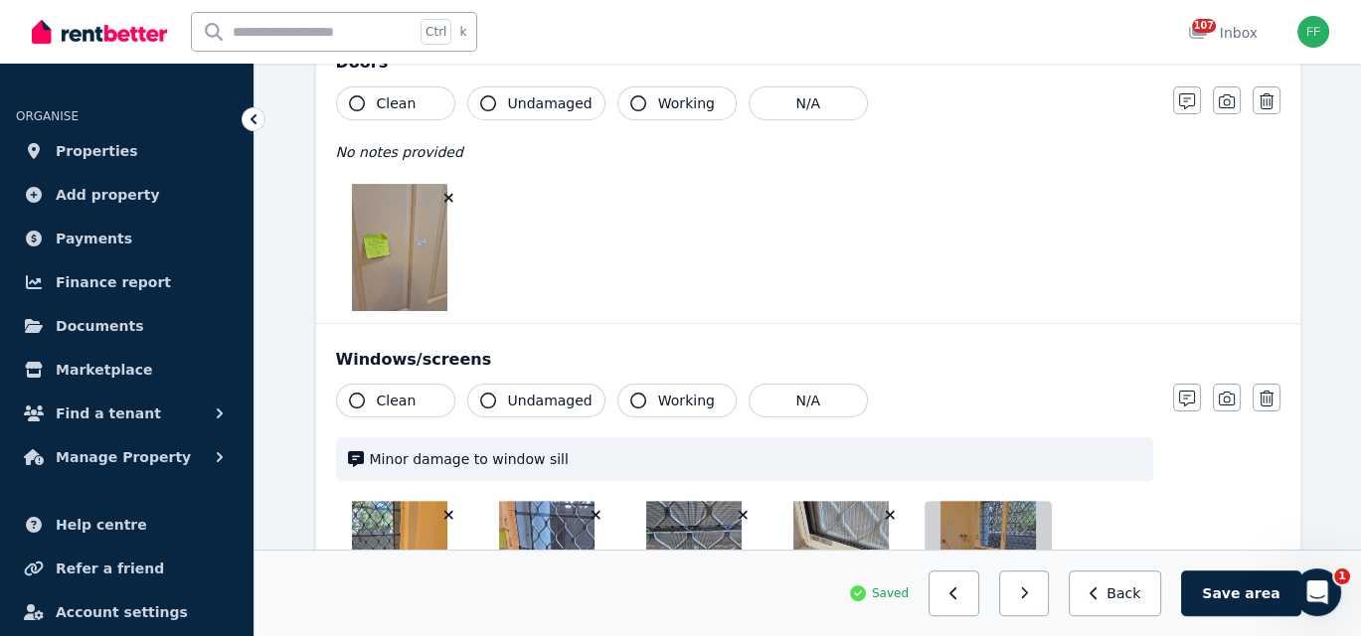
scroll to position [497, 0]
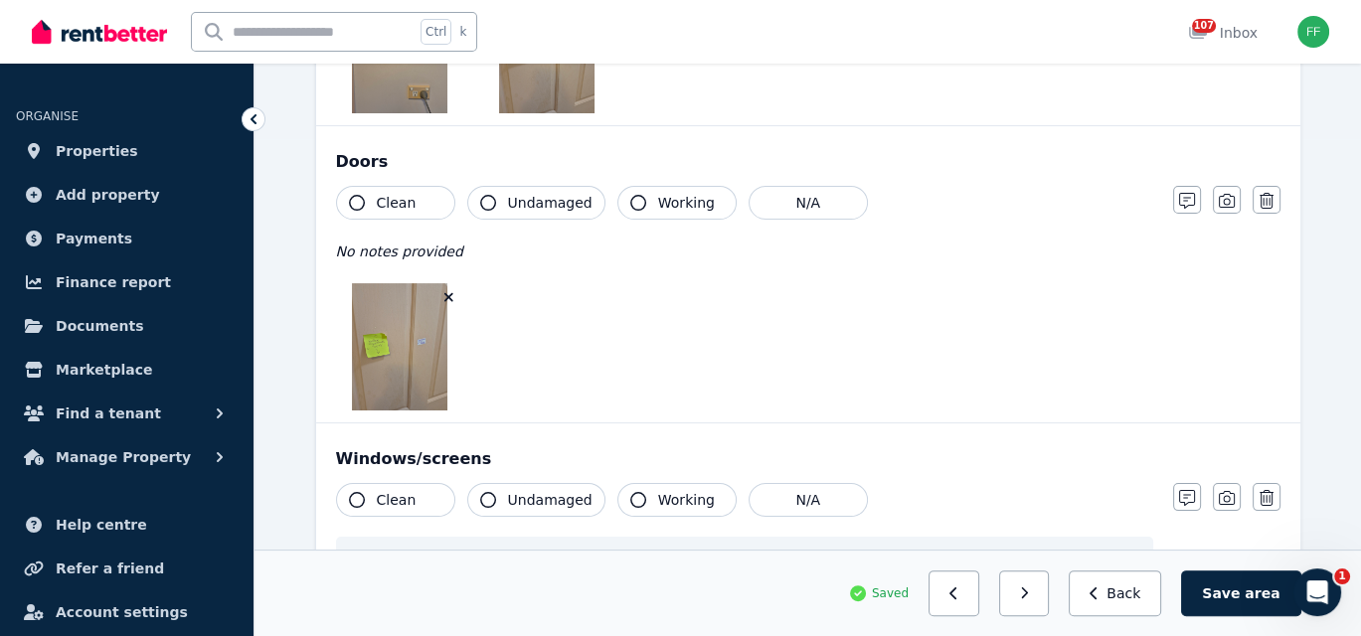
click at [358, 200] on icon "button" at bounding box center [357, 203] width 16 height 16
click at [630, 202] on icon "button" at bounding box center [638, 203] width 16 height 16
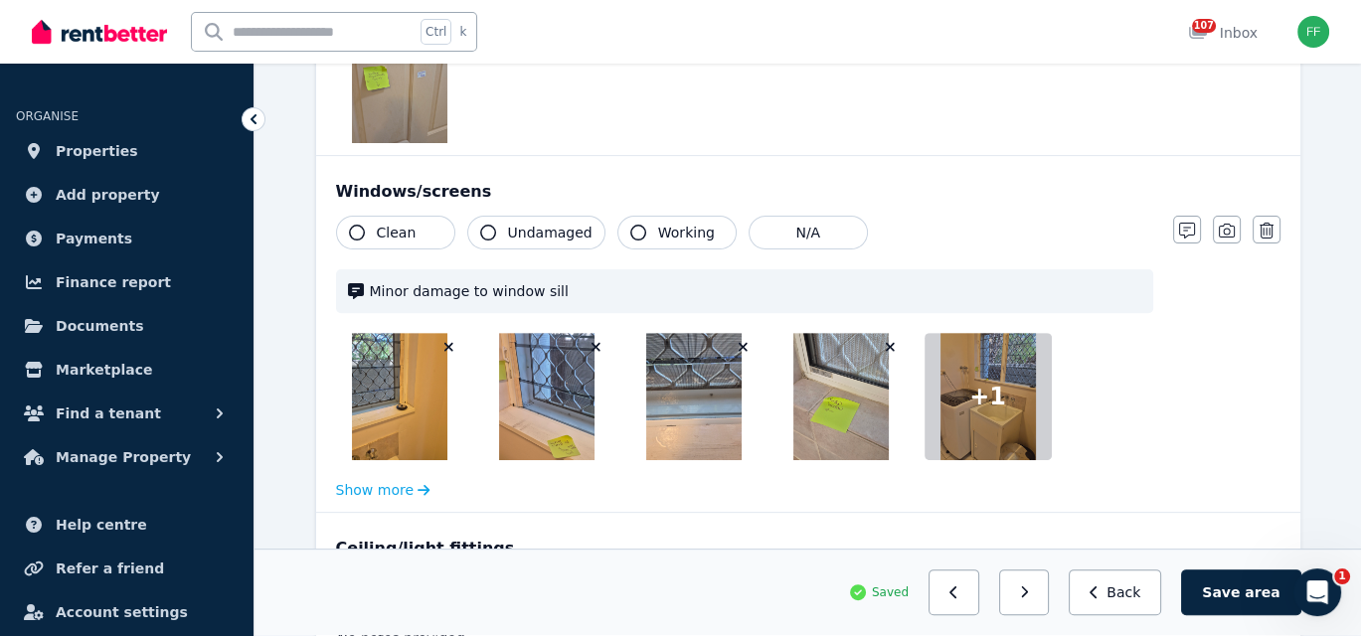
scroll to position [795, 0]
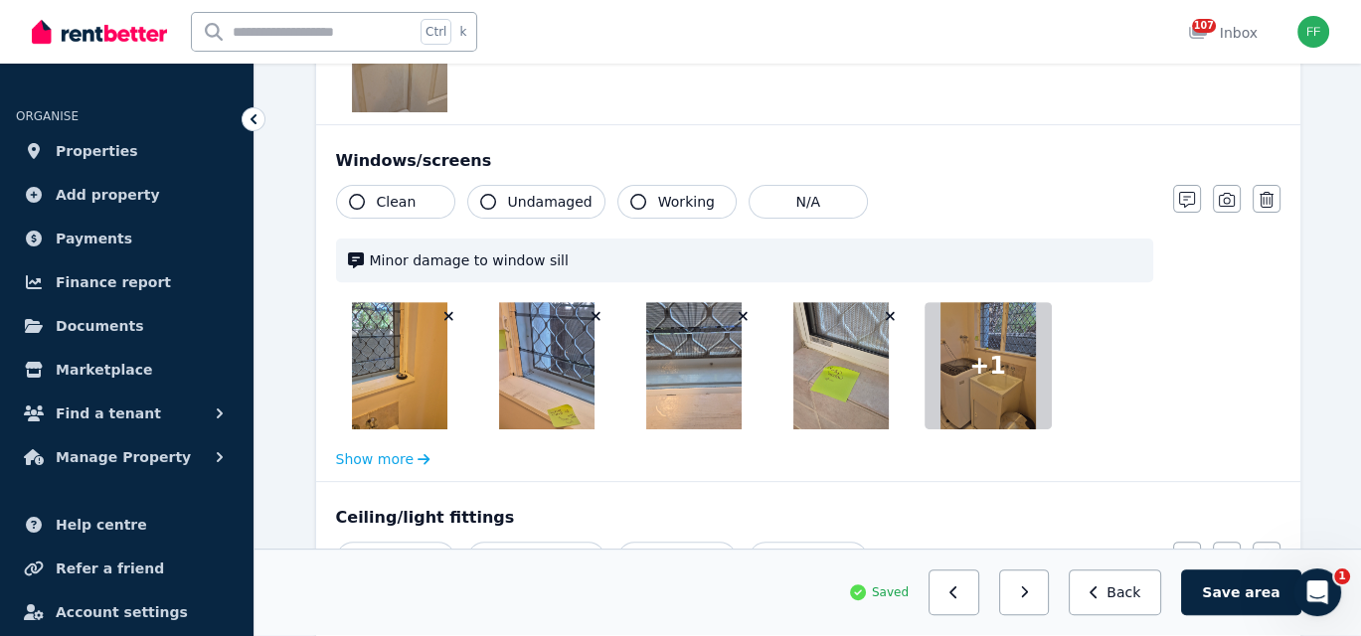
click at [352, 203] on icon "button" at bounding box center [357, 202] width 16 height 16
click at [630, 202] on icon "button" at bounding box center [638, 202] width 16 height 16
click at [480, 198] on icon "button" at bounding box center [488, 202] width 16 height 16
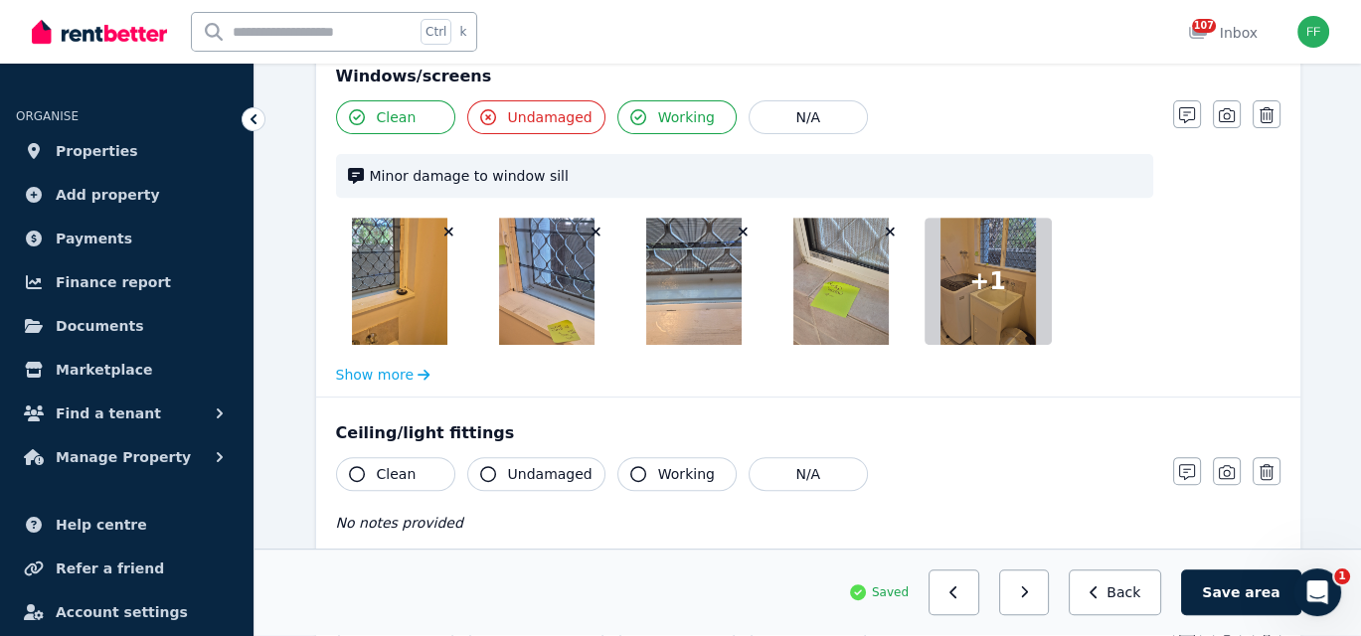
scroll to position [994, 0]
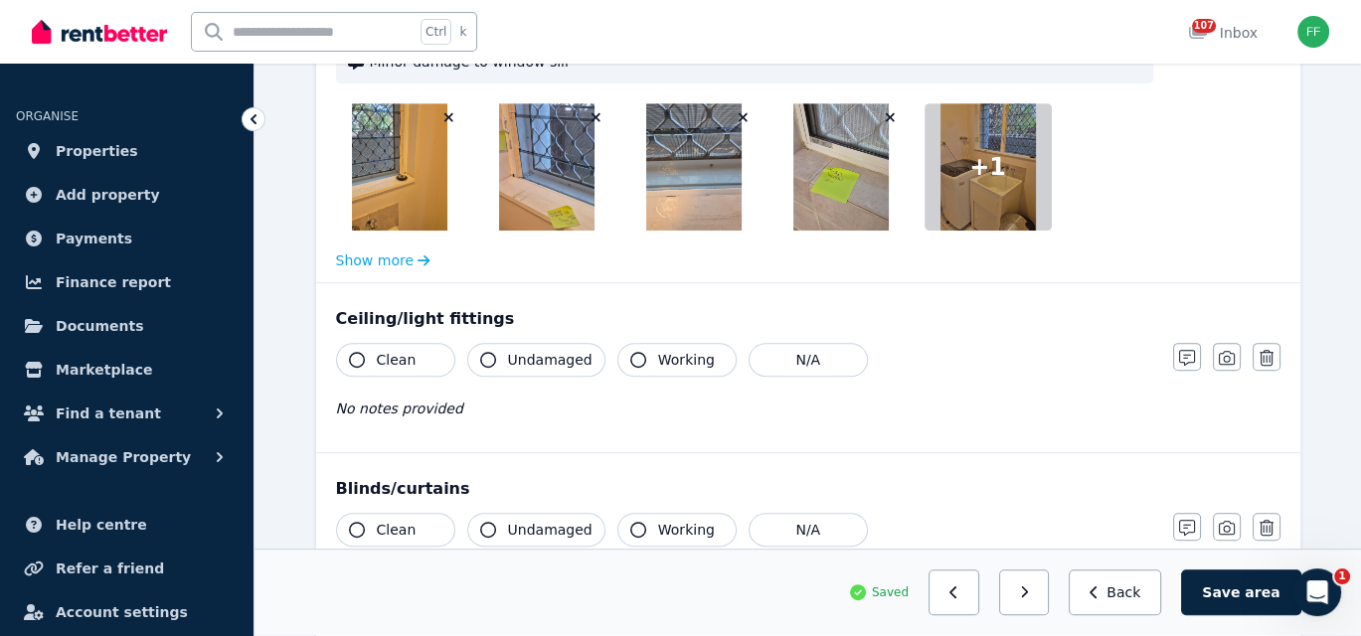
click at [360, 352] on icon "button" at bounding box center [357, 360] width 16 height 16
click at [490, 357] on icon "button" at bounding box center [488, 360] width 16 height 16
click at [635, 354] on button "Working" at bounding box center [676, 360] width 119 height 34
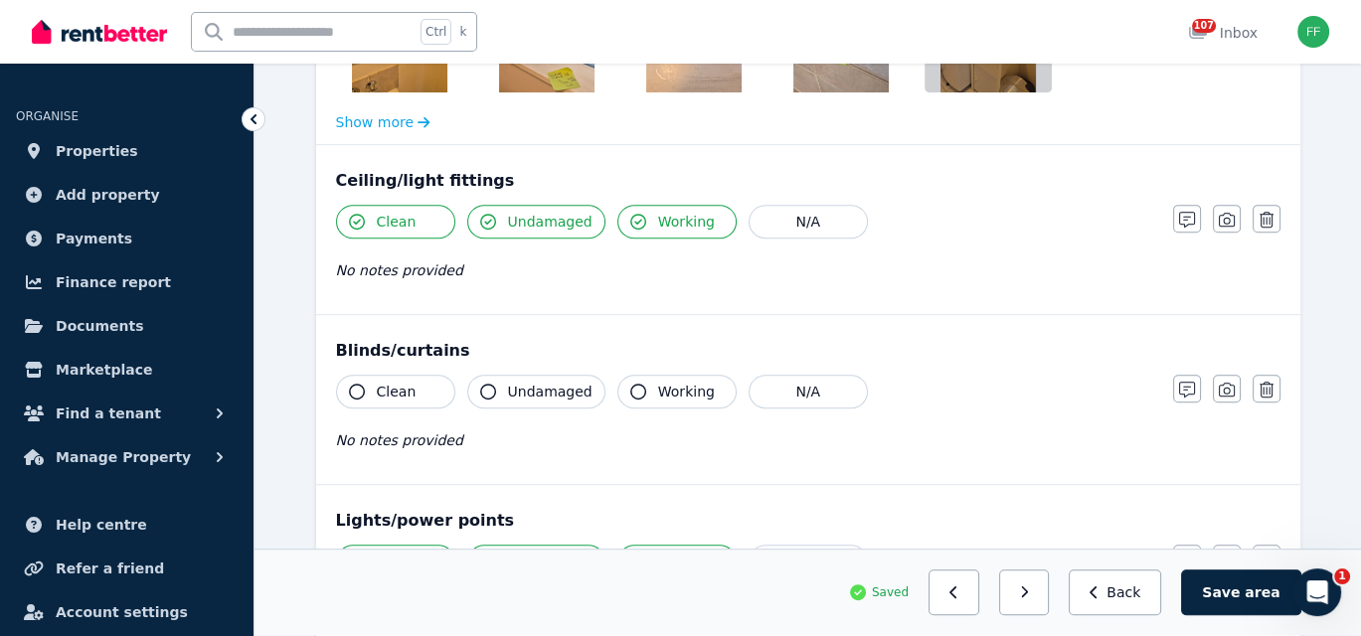
scroll to position [1193, 0]
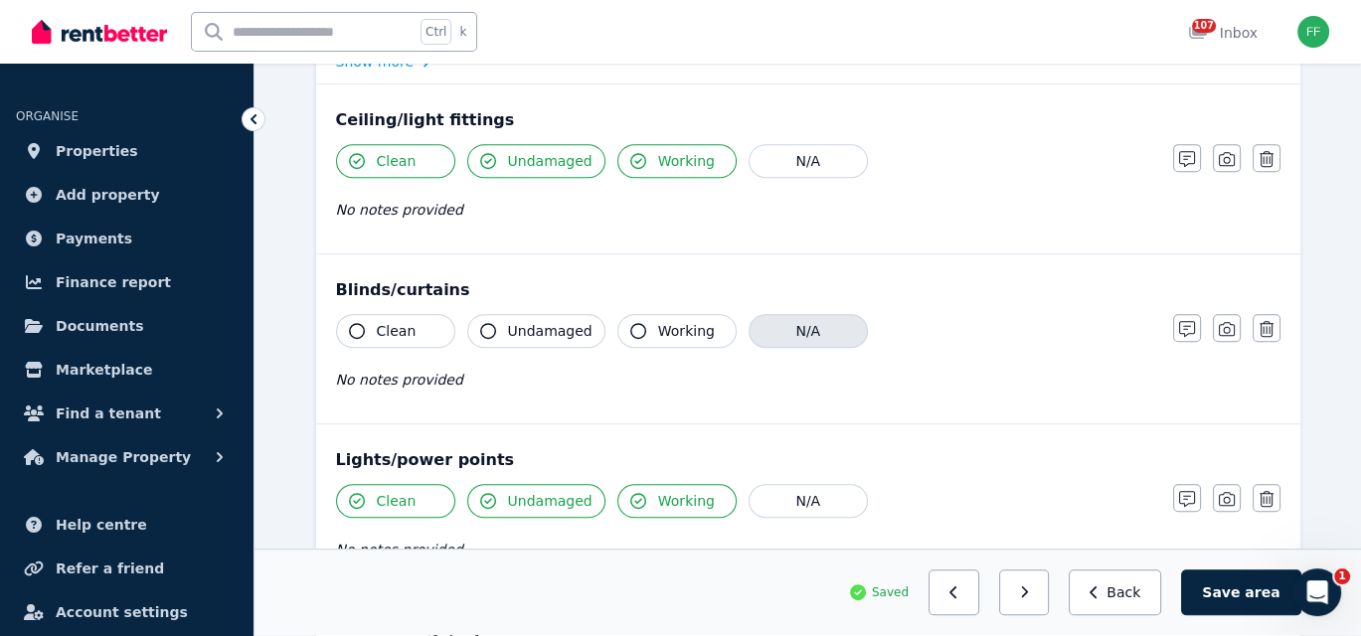
click at [766, 335] on button "N/A" at bounding box center [807, 331] width 119 height 34
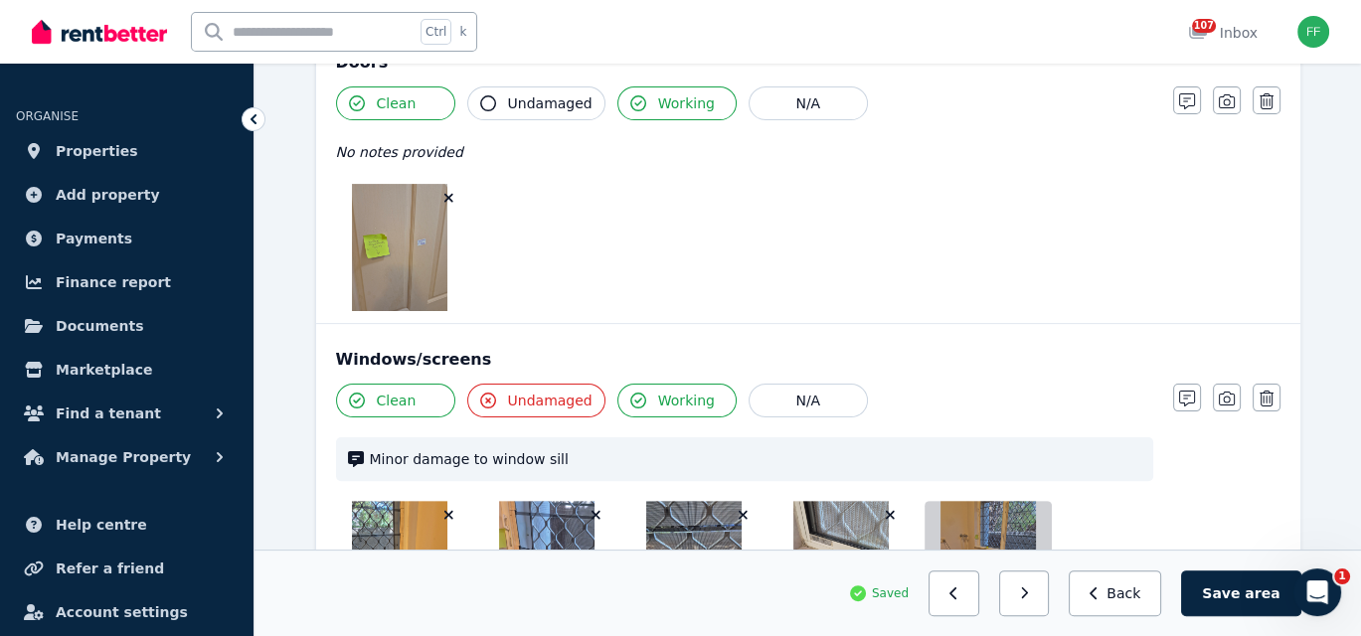
scroll to position [497, 0]
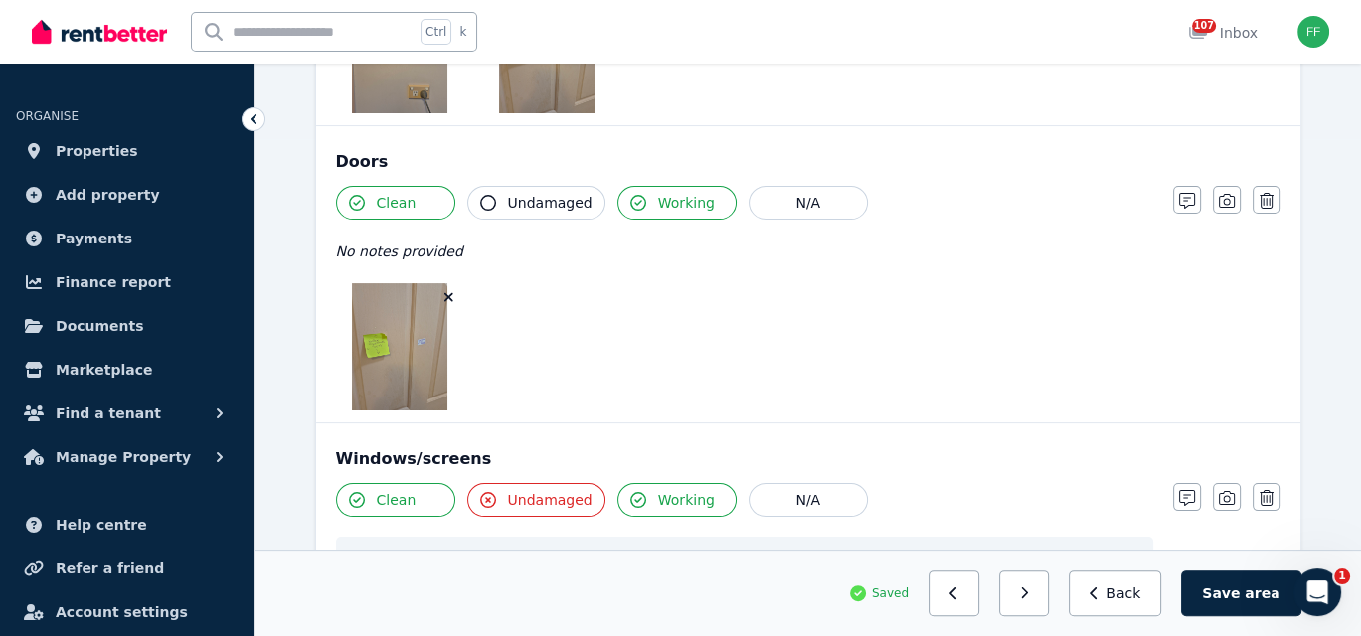
click at [407, 344] on img at bounding box center [399, 346] width 95 height 127
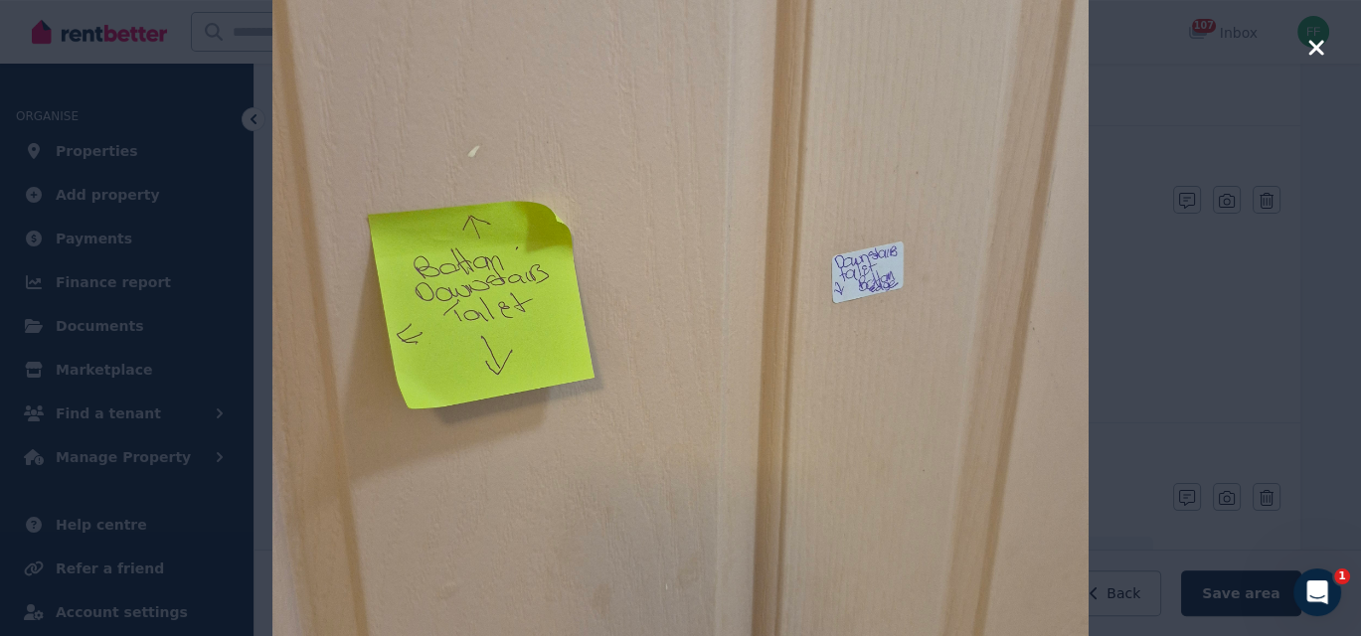
click at [1309, 48] on icon "button" at bounding box center [1316, 48] width 18 height 24
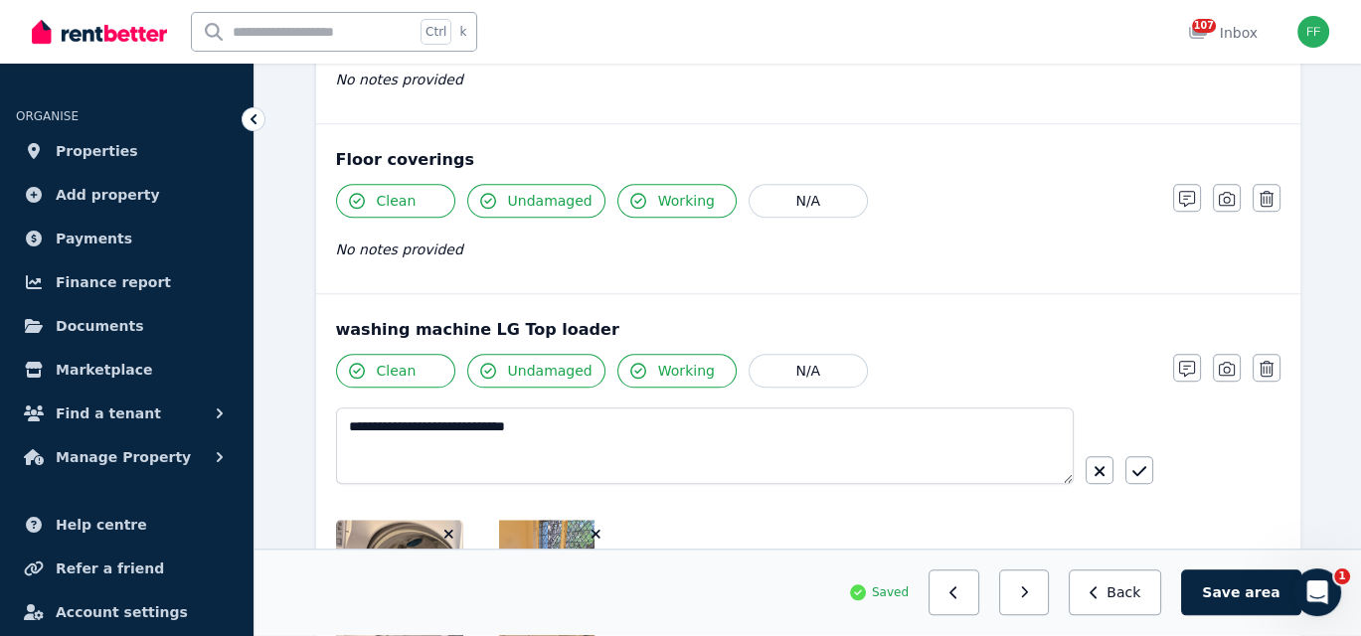
scroll to position [2385, 0]
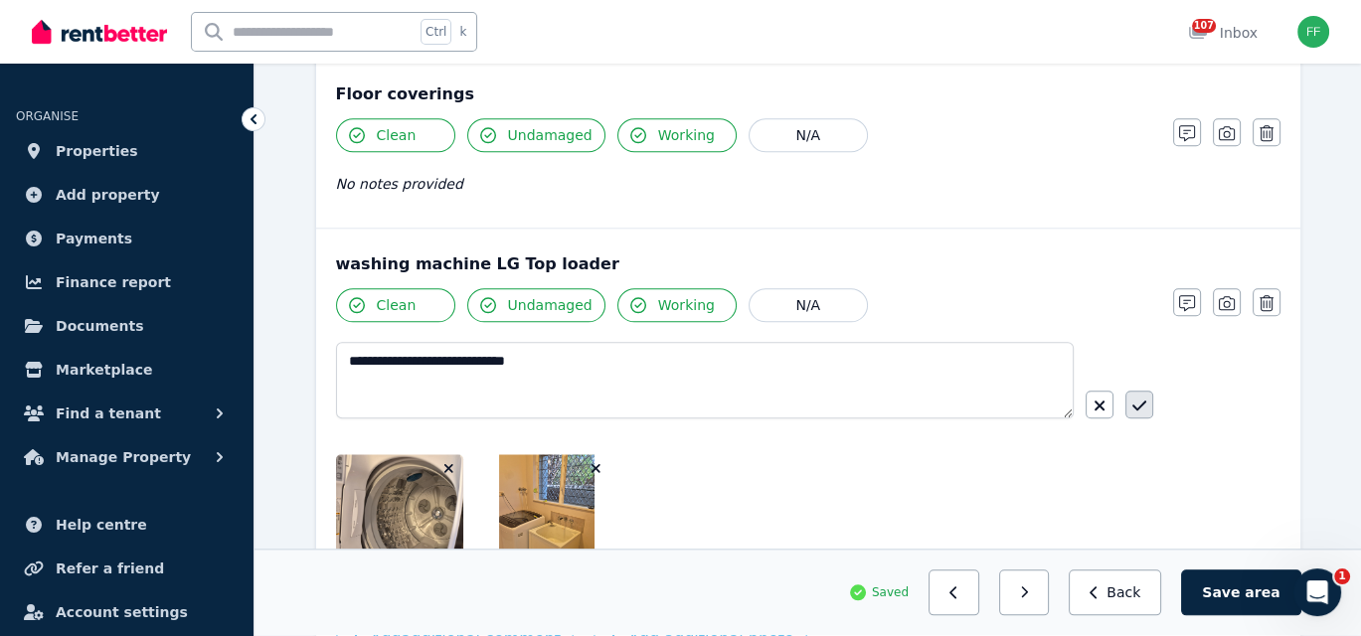
click at [1137, 404] on button "button" at bounding box center [1139, 405] width 28 height 28
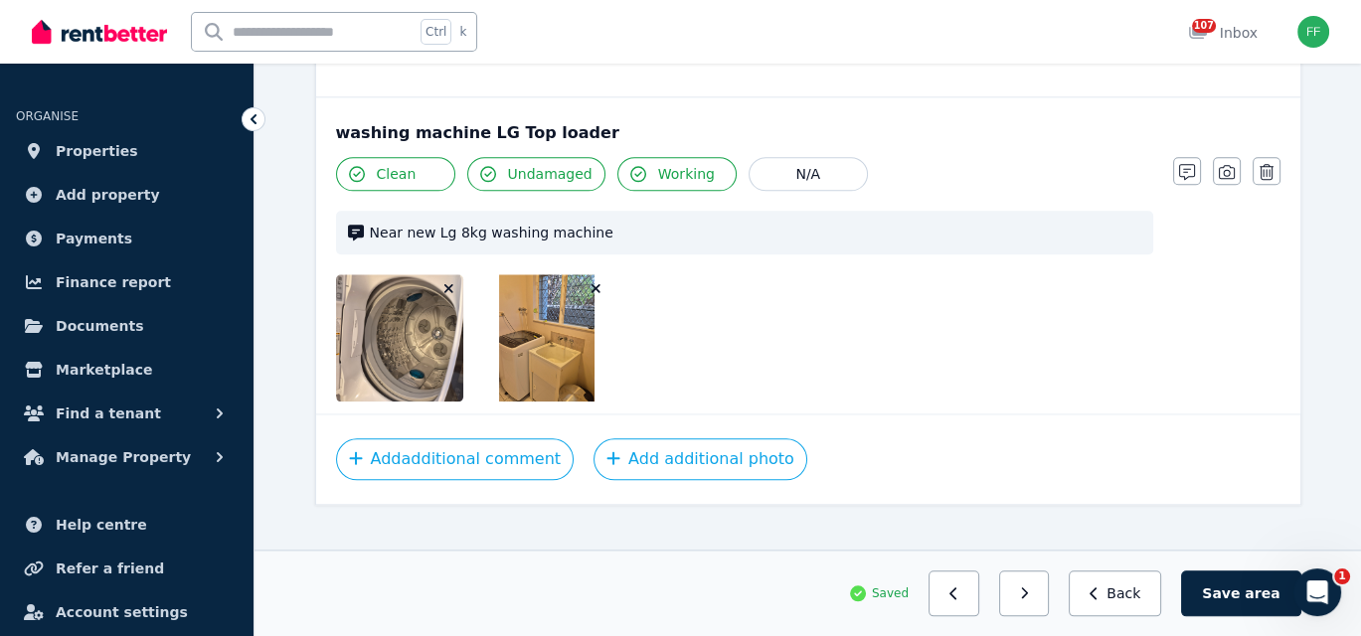
scroll to position [2529, 0]
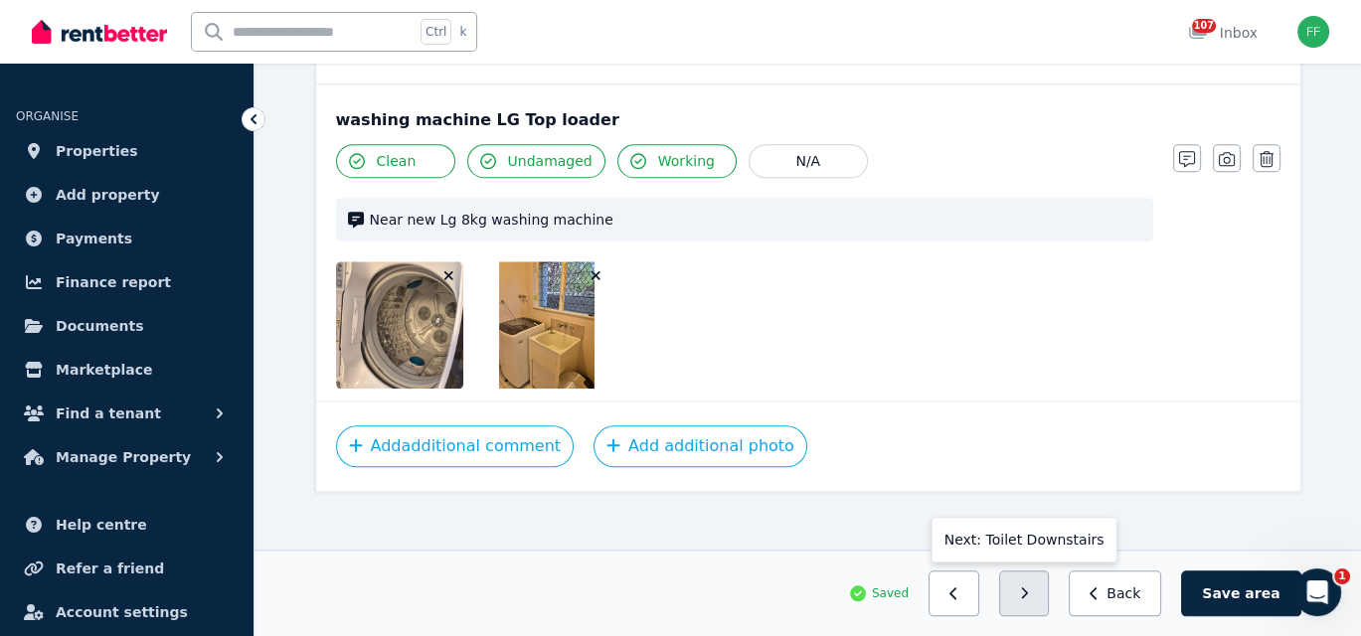
click at [1049, 594] on button "button" at bounding box center [1024, 593] width 51 height 46
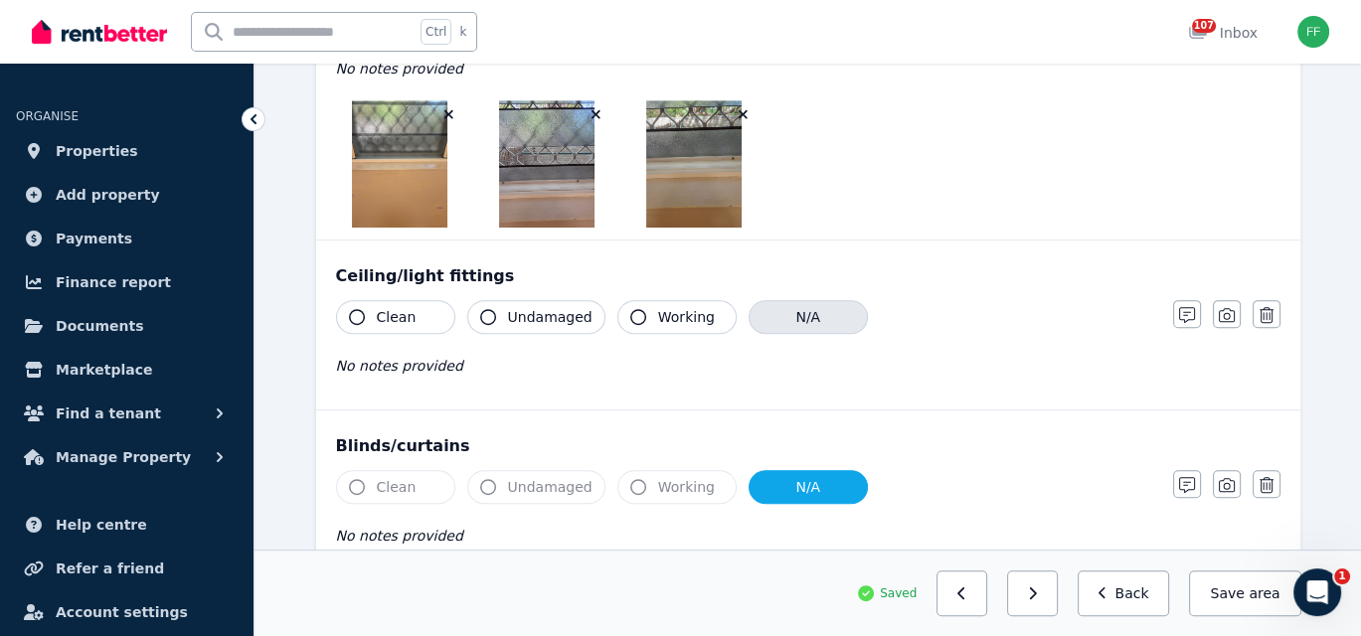
scroll to position [1182, 0]
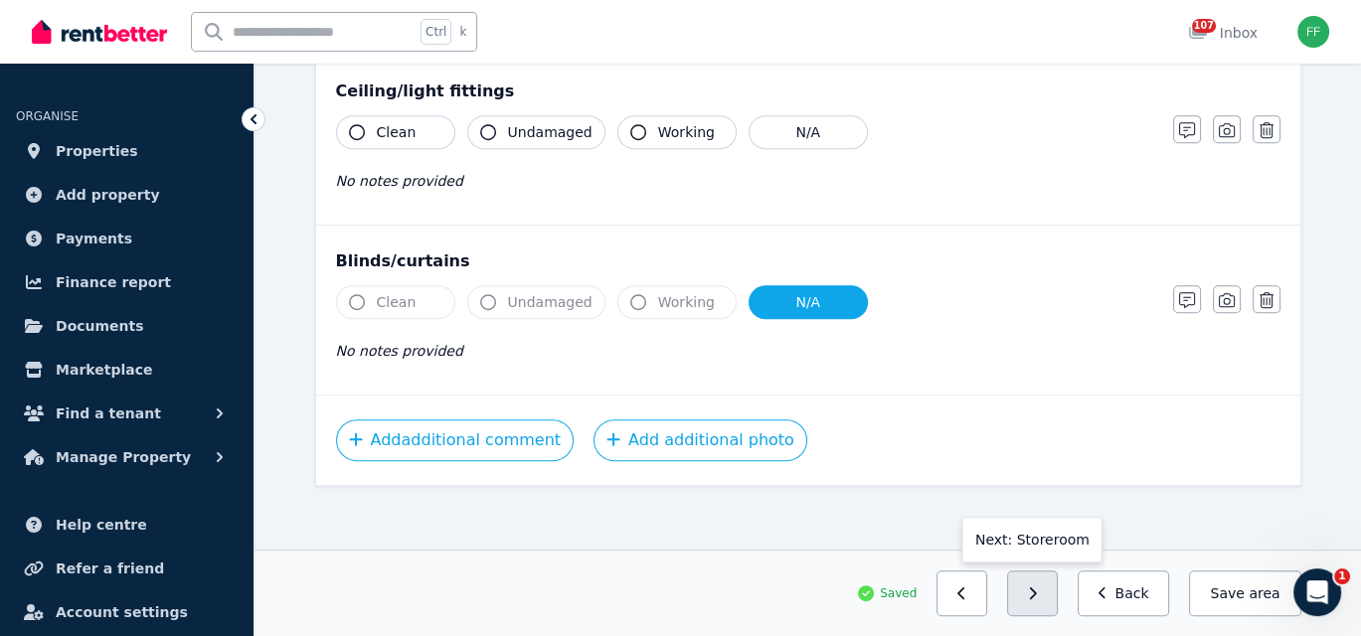
click at [1042, 594] on button "button" at bounding box center [1032, 593] width 51 height 46
click at [966, 599] on icon "button" at bounding box center [961, 593] width 9 height 14
click at [1041, 603] on button "button" at bounding box center [1032, 593] width 51 height 46
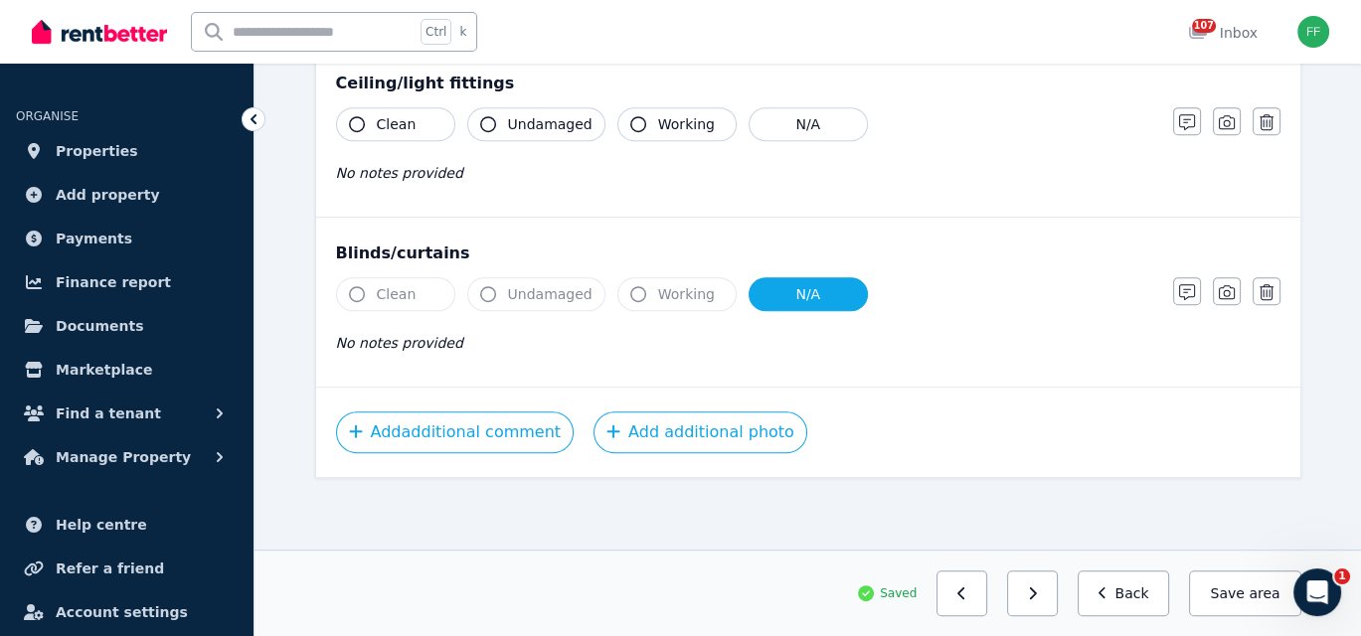
scroll to position [1054, 0]
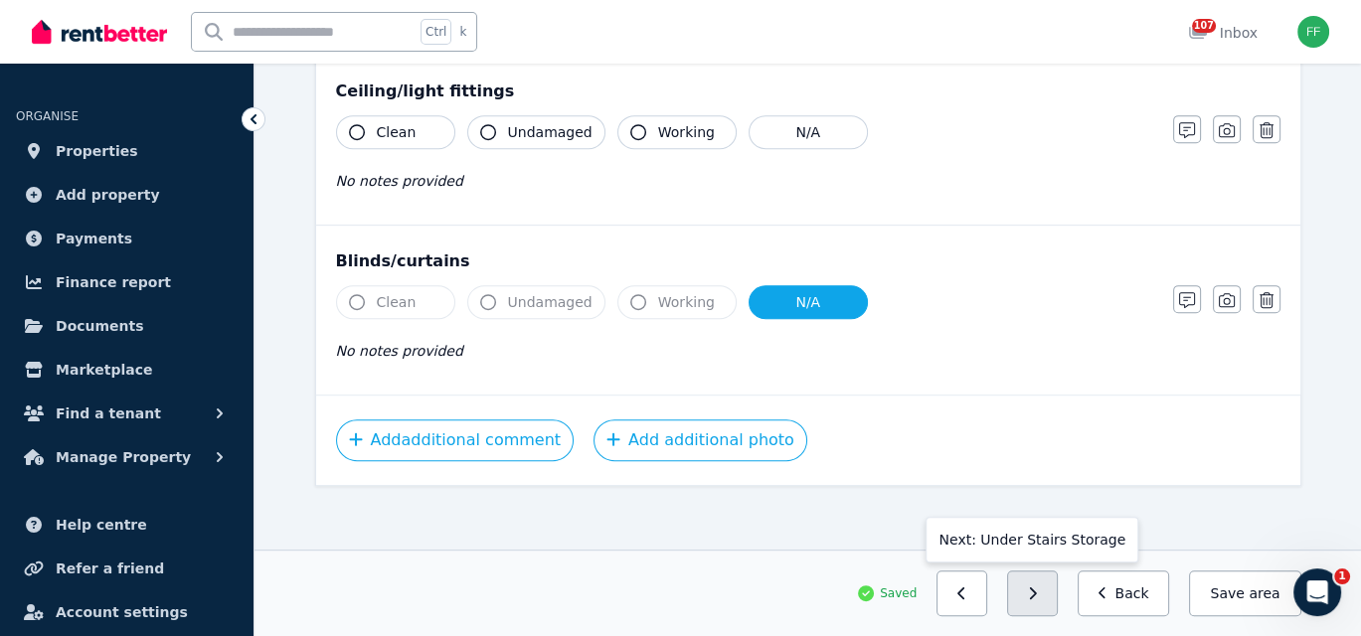
click at [1040, 603] on button "button" at bounding box center [1032, 593] width 51 height 46
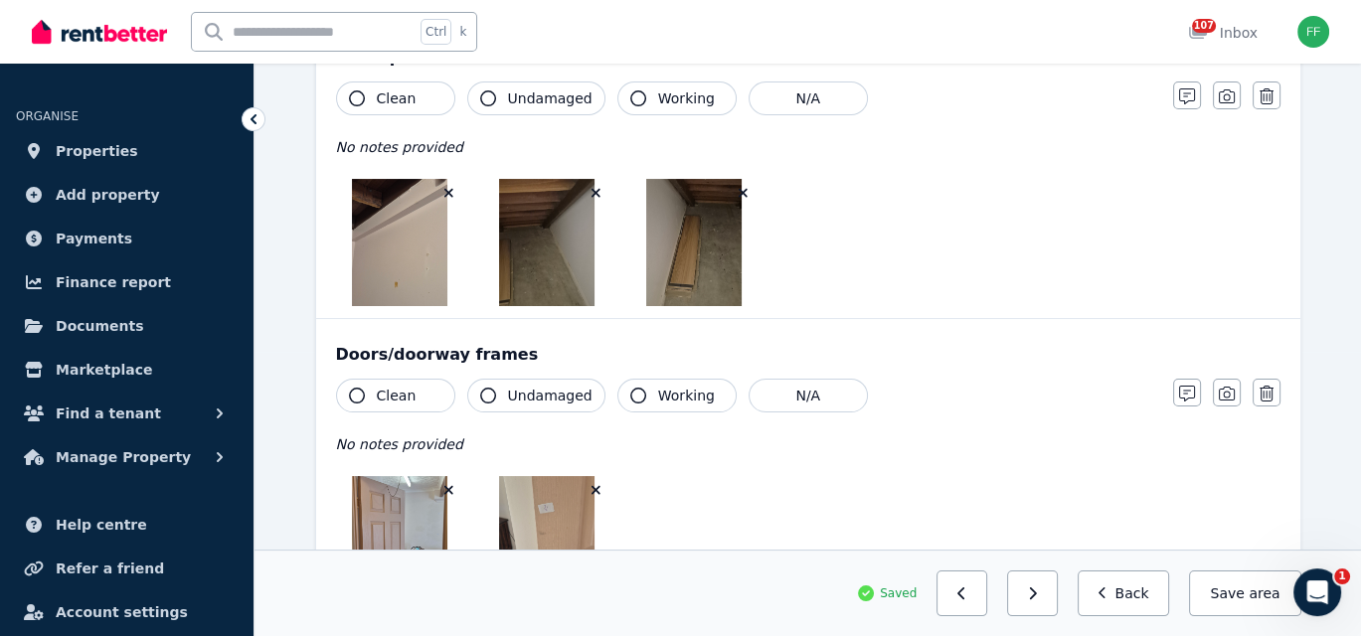
scroll to position [0, 0]
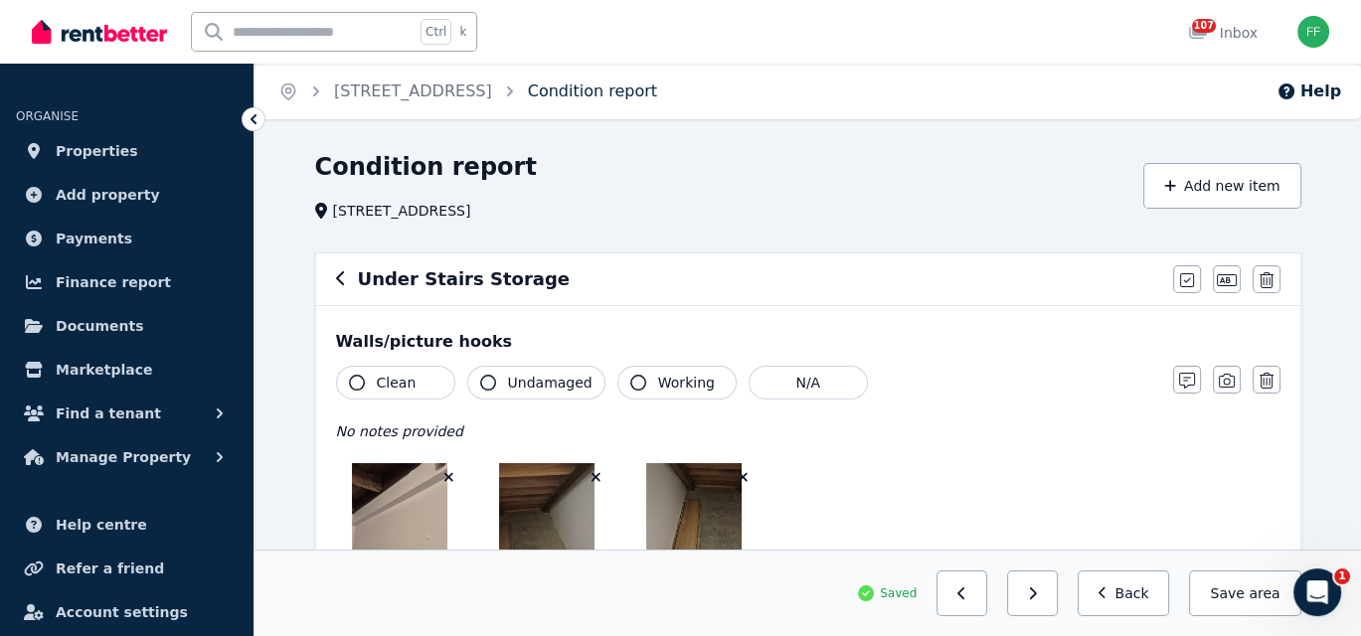
click at [631, 91] on link "Condition report" at bounding box center [592, 90] width 129 height 19
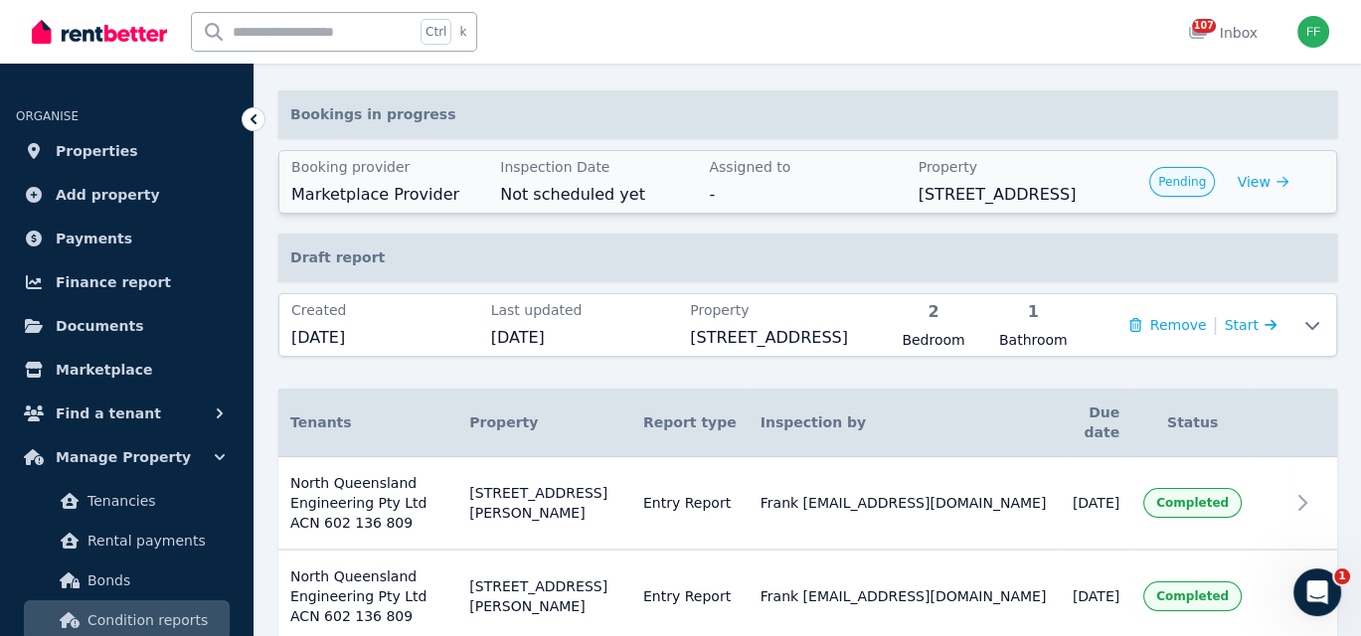
scroll to position [199, 0]
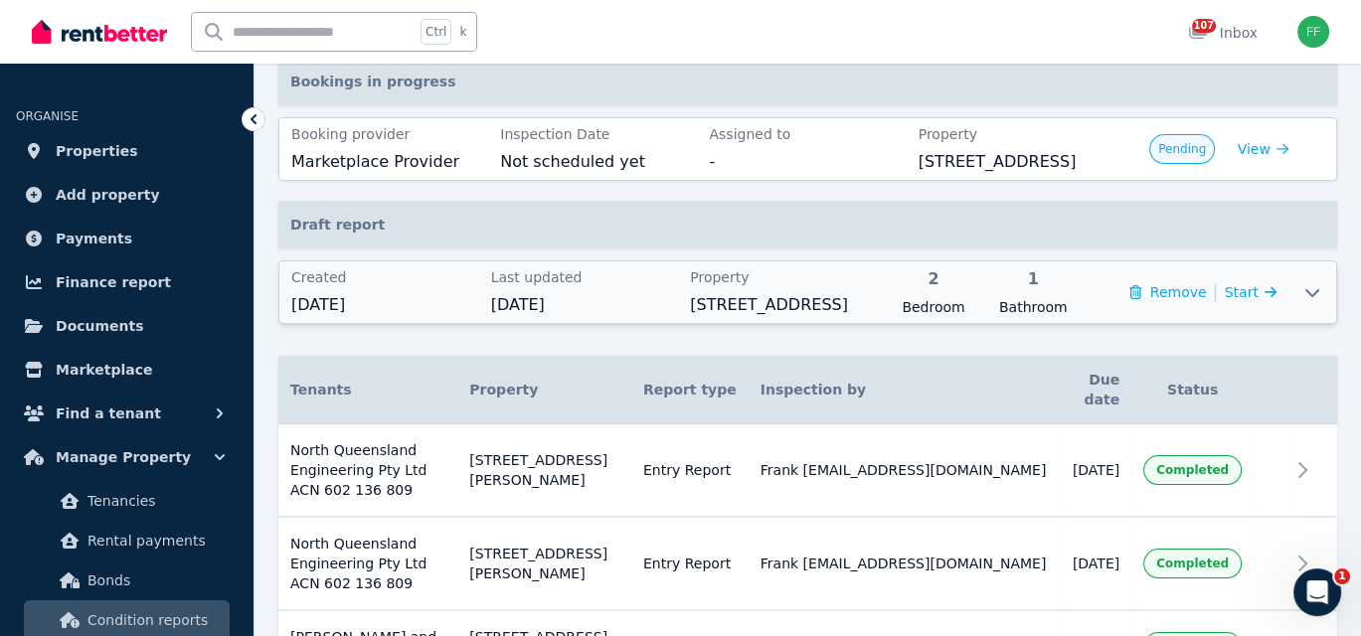
click at [1303, 292] on icon at bounding box center [1312, 292] width 24 height 16
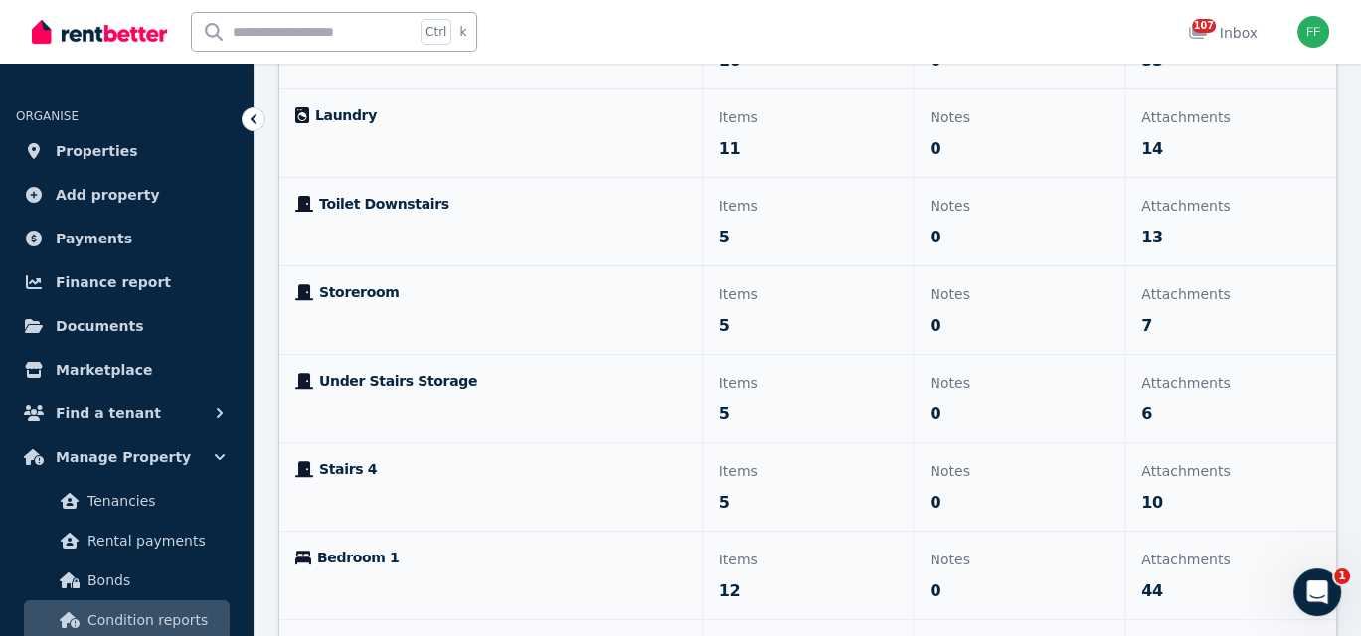
scroll to position [795, 0]
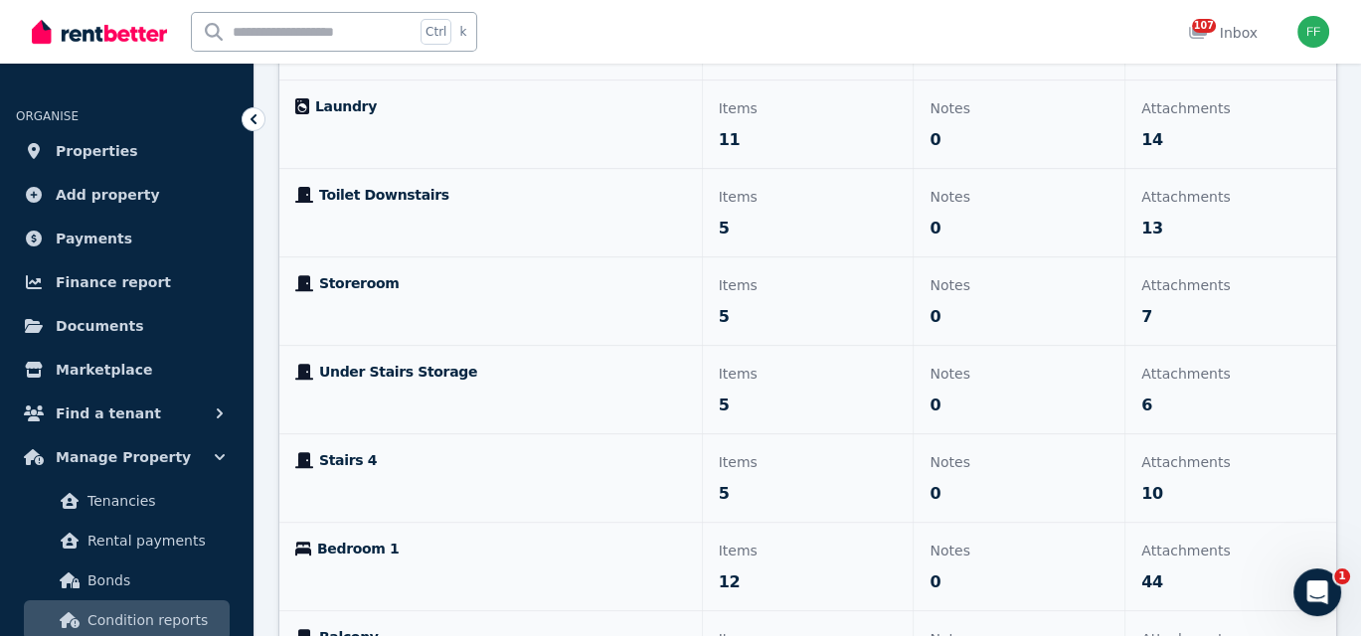
click at [346, 191] on span "Toilet Downstairs" at bounding box center [384, 195] width 130 height 20
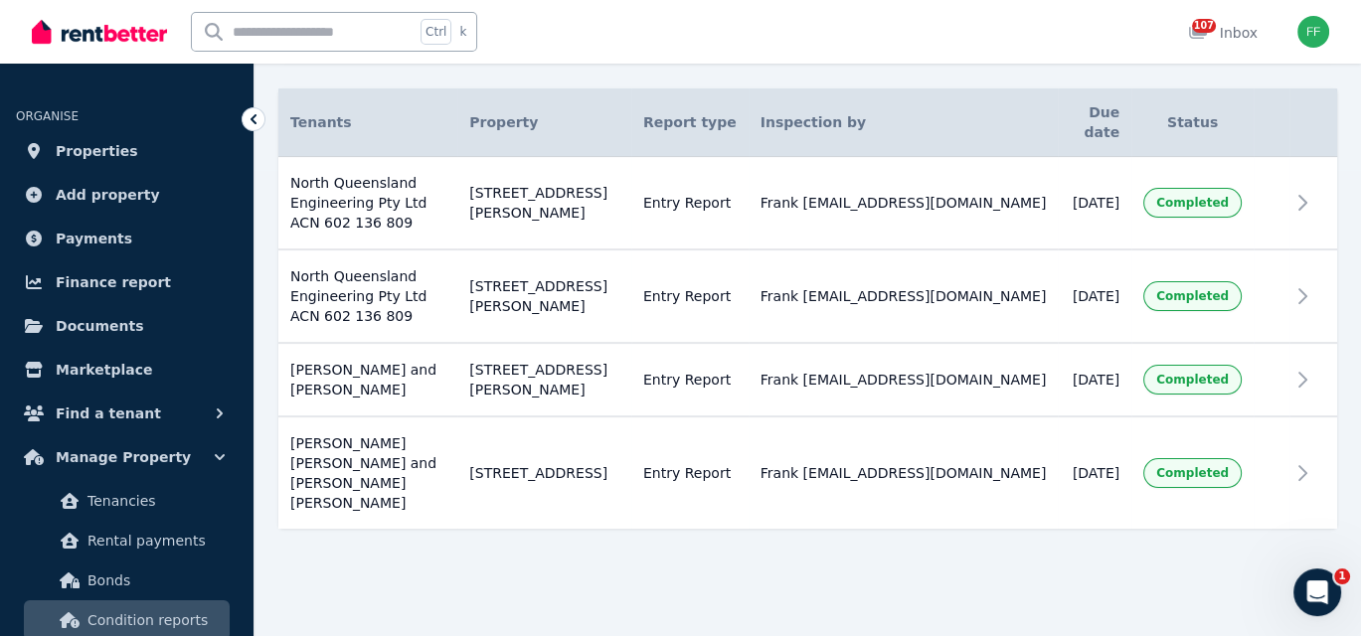
scroll to position [363, 0]
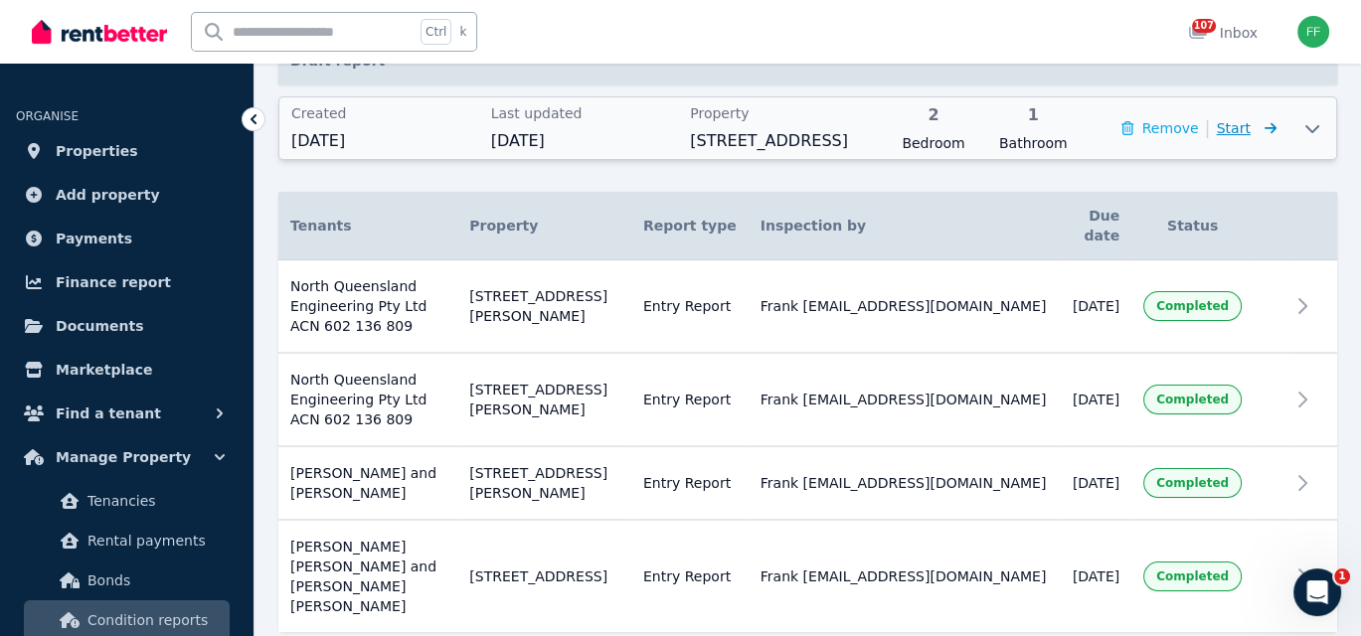
click at [1261, 129] on icon at bounding box center [1266, 128] width 20 height 14
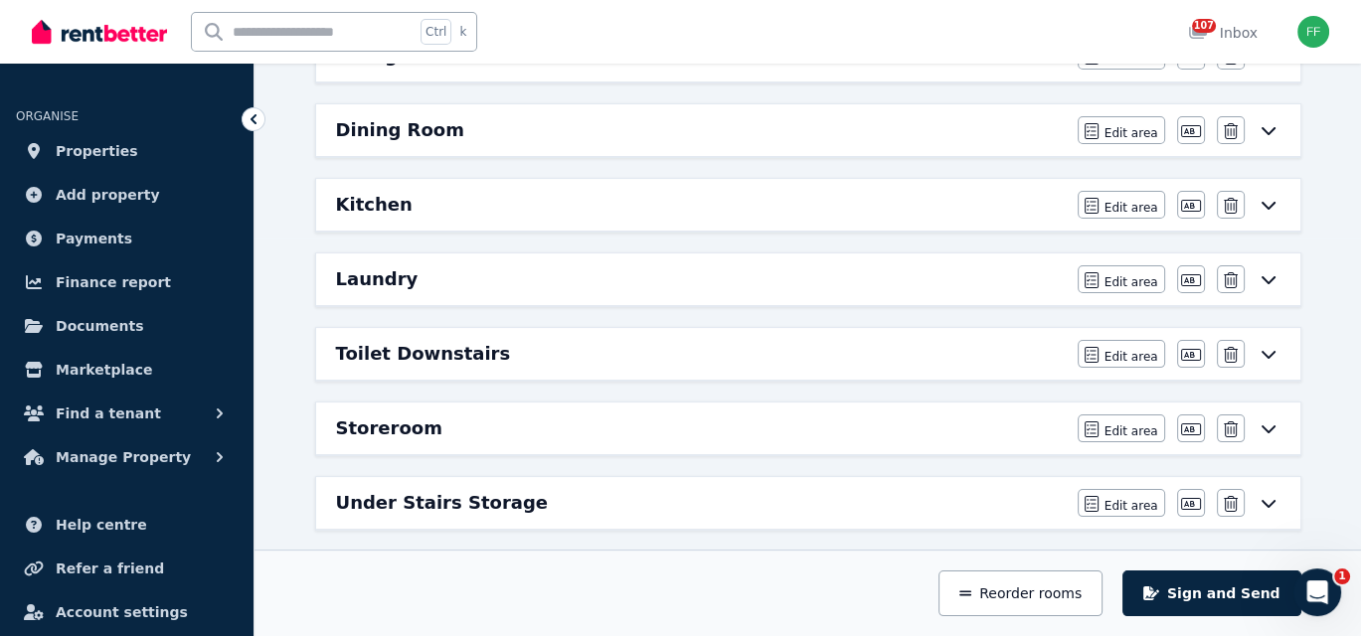
scroll to position [497, 0]
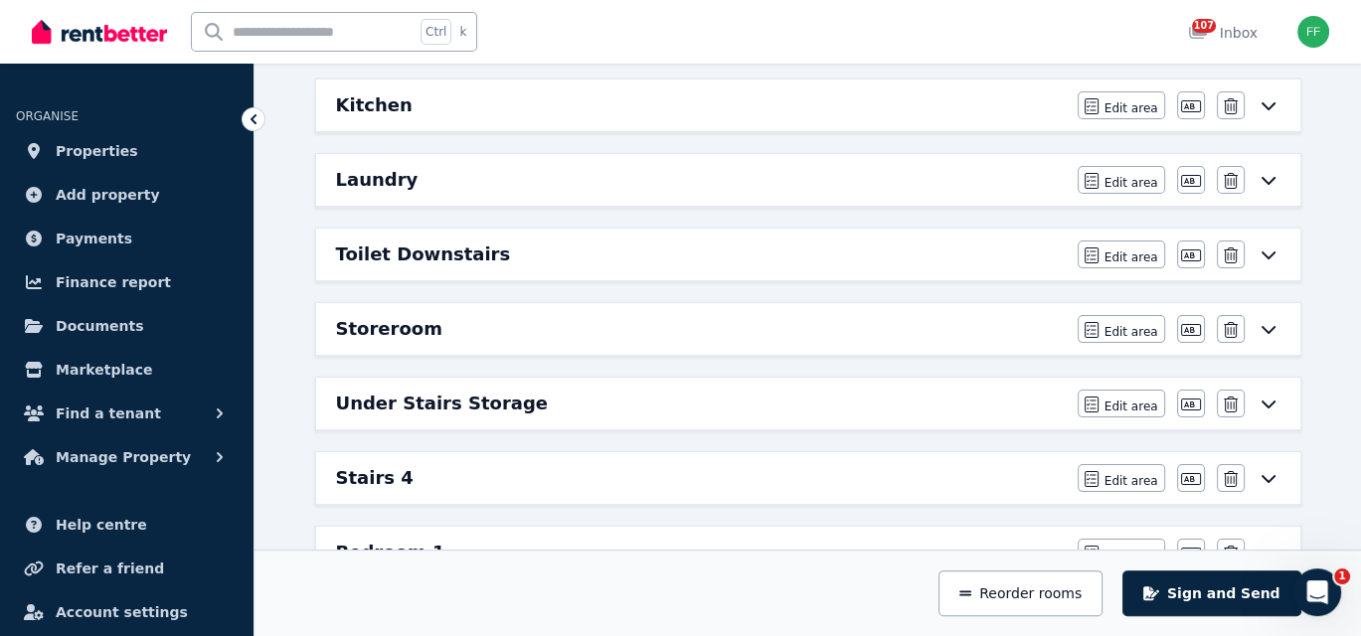
click at [1262, 250] on icon at bounding box center [1268, 254] width 24 height 16
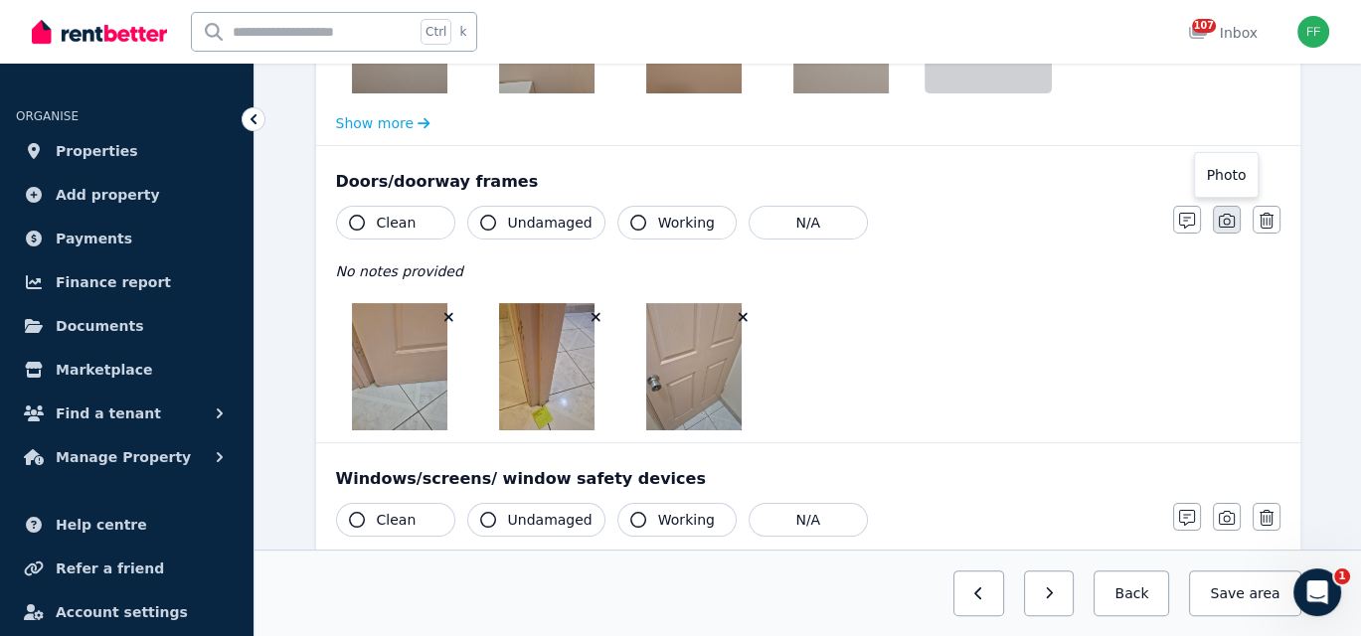
click at [1225, 222] on icon "button" at bounding box center [1226, 221] width 16 height 16
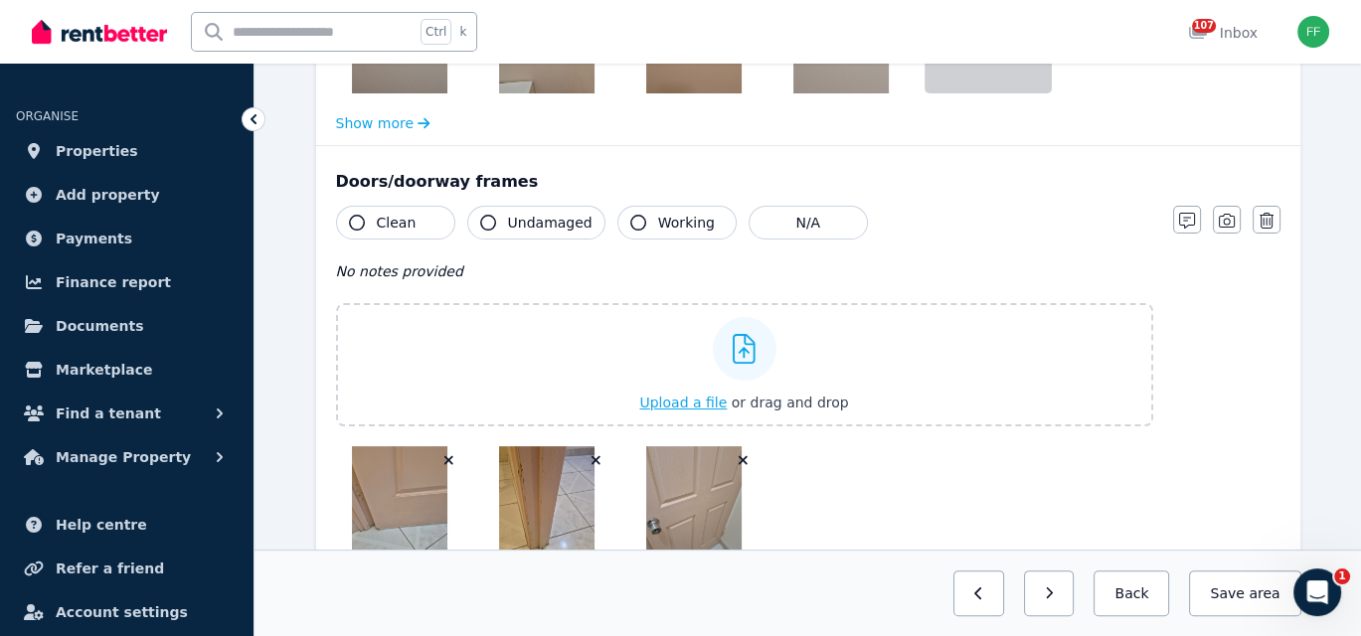
click at [673, 399] on span "Upload a file" at bounding box center [682, 403] width 87 height 16
click at [1184, 216] on icon "button" at bounding box center [1187, 221] width 16 height 16
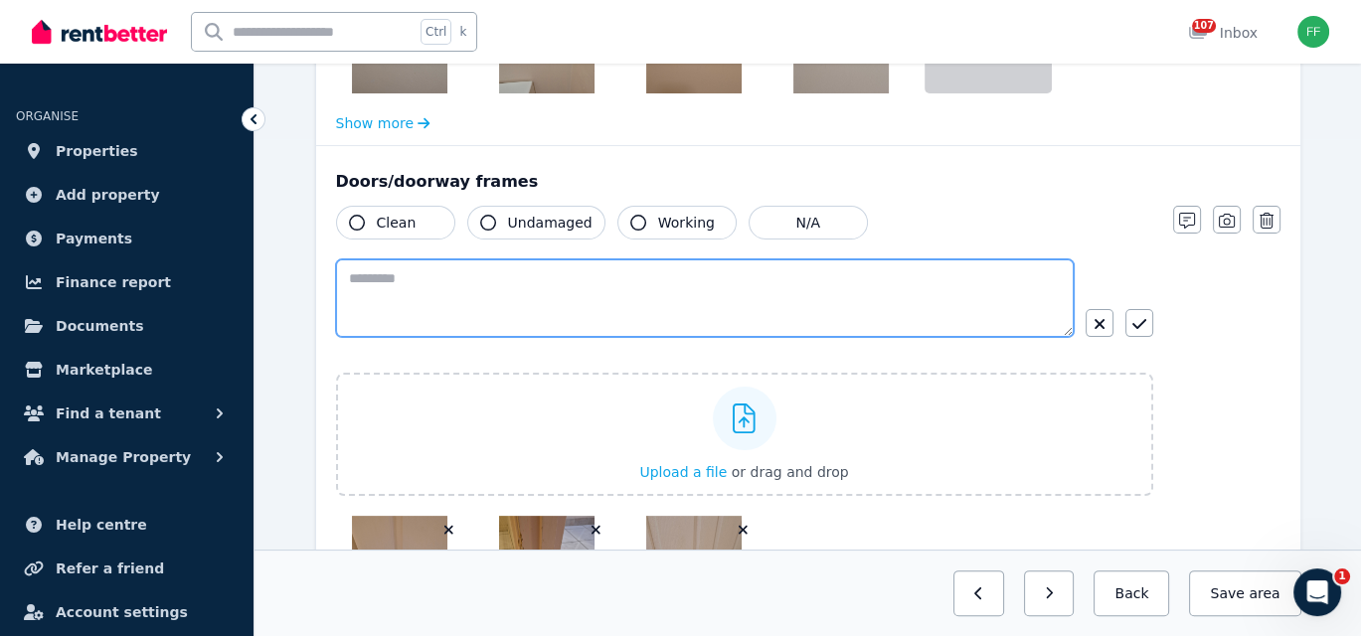
click at [370, 275] on textarea at bounding box center [704, 298] width 737 height 78
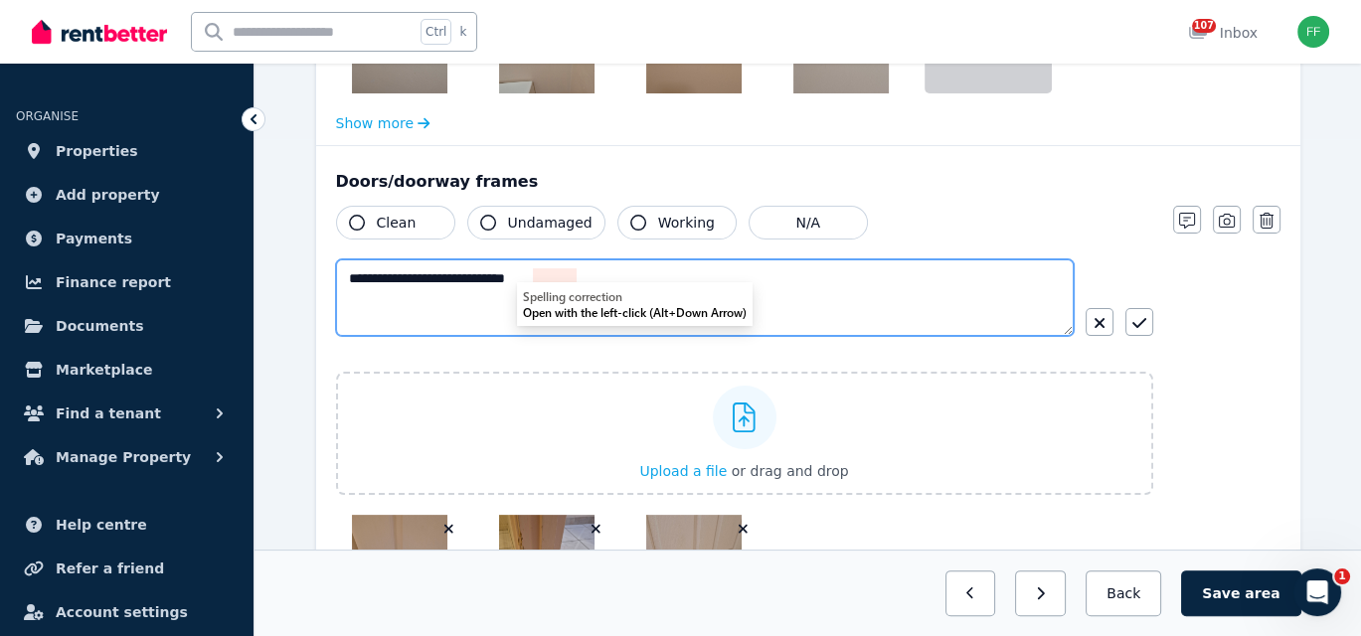
click at [535, 274] on textarea "**********" at bounding box center [705, 297] width 738 height 77
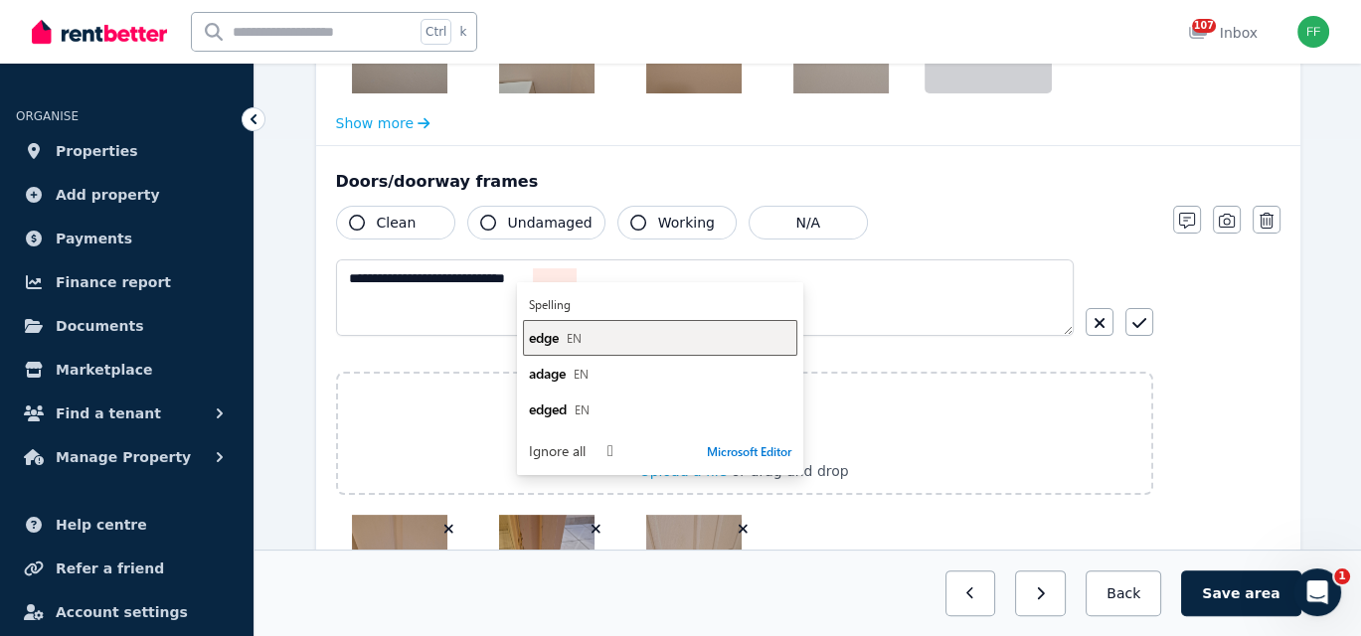
click at [548, 338] on span "edge" at bounding box center [544, 337] width 30 height 19
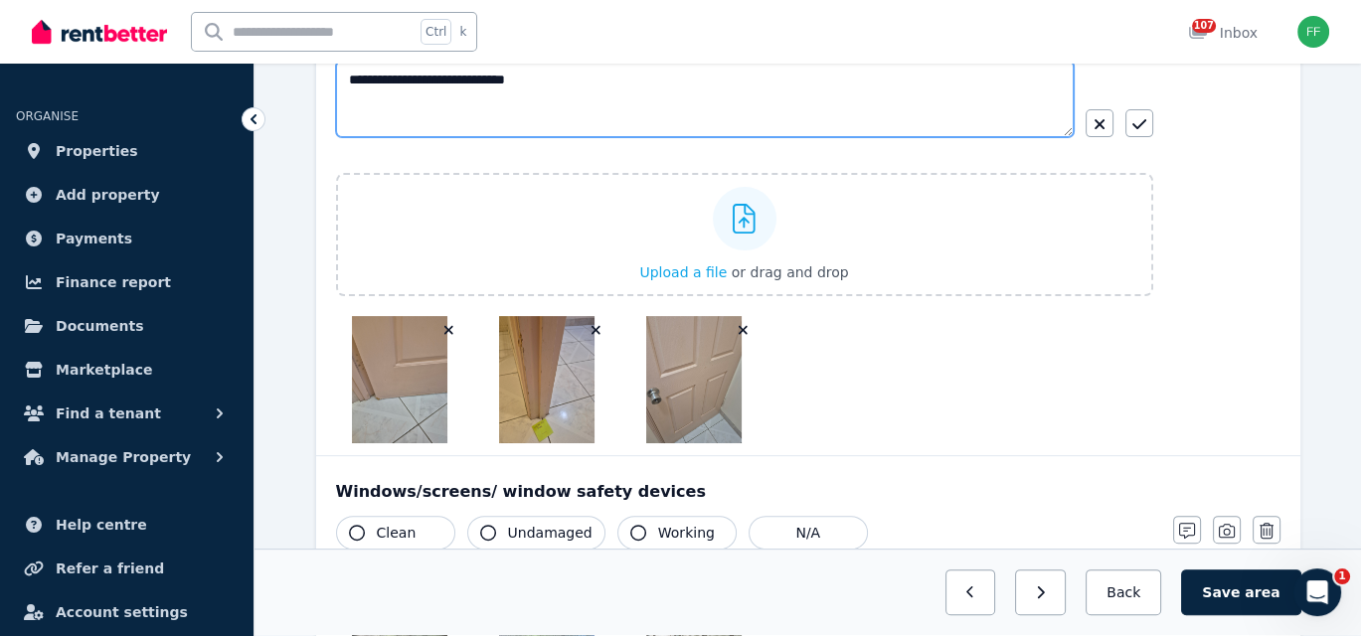
scroll to position [596, 0]
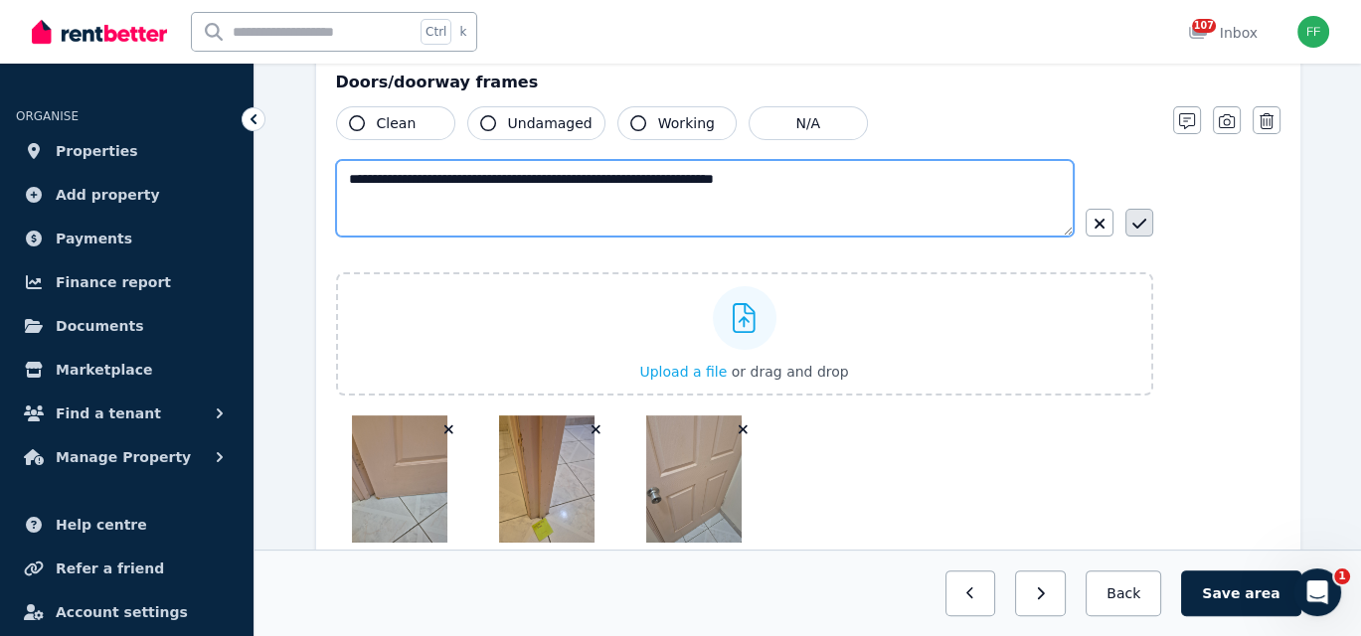
type textarea "**********"
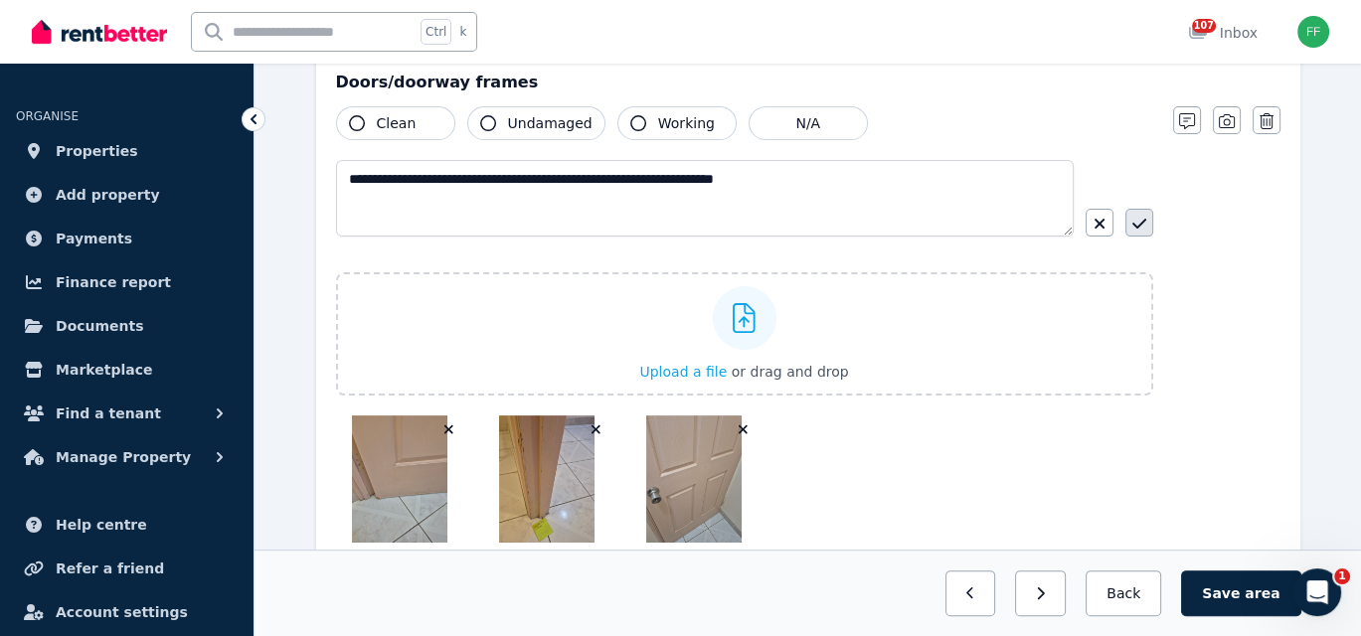
click at [1125, 224] on button "button" at bounding box center [1139, 223] width 28 height 28
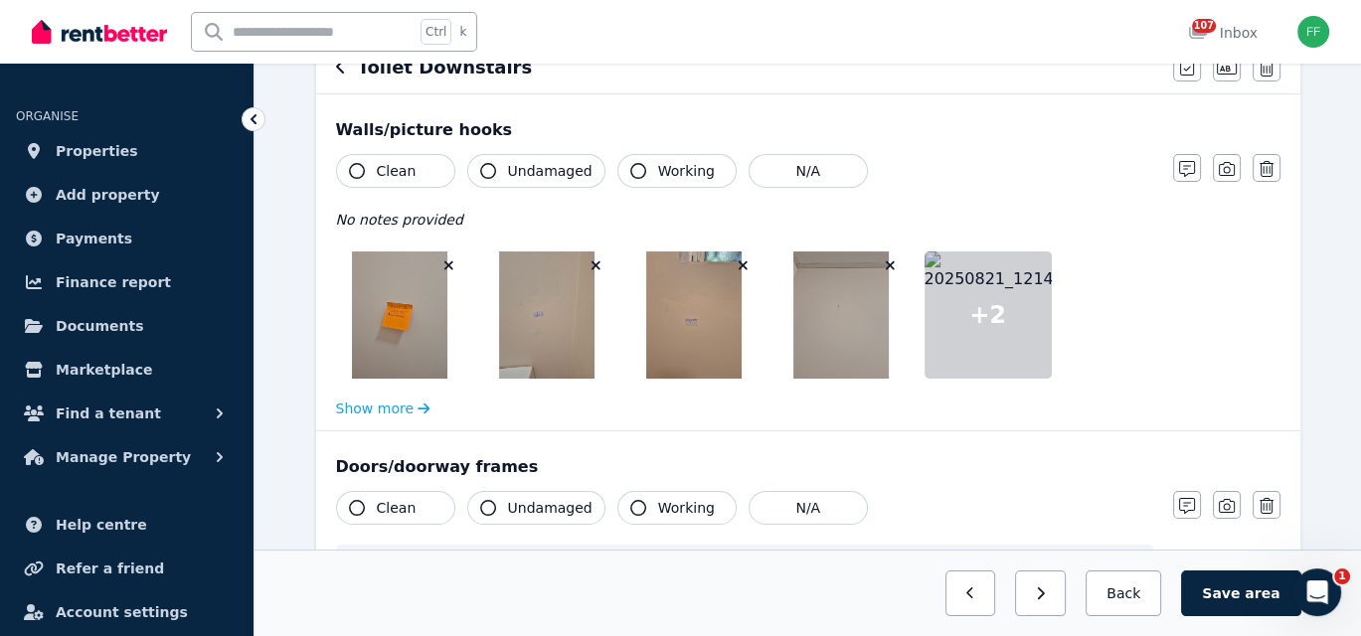
scroll to position [298, 0]
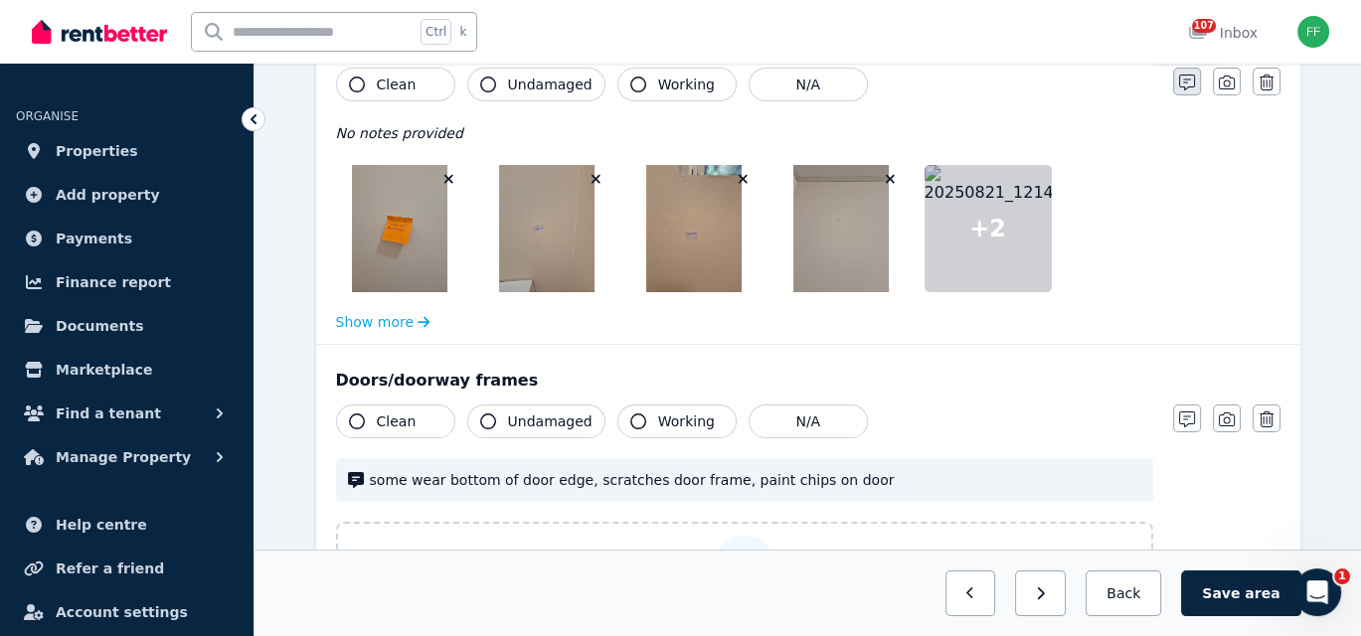
click at [1181, 83] on icon "button" at bounding box center [1187, 83] width 16 height 16
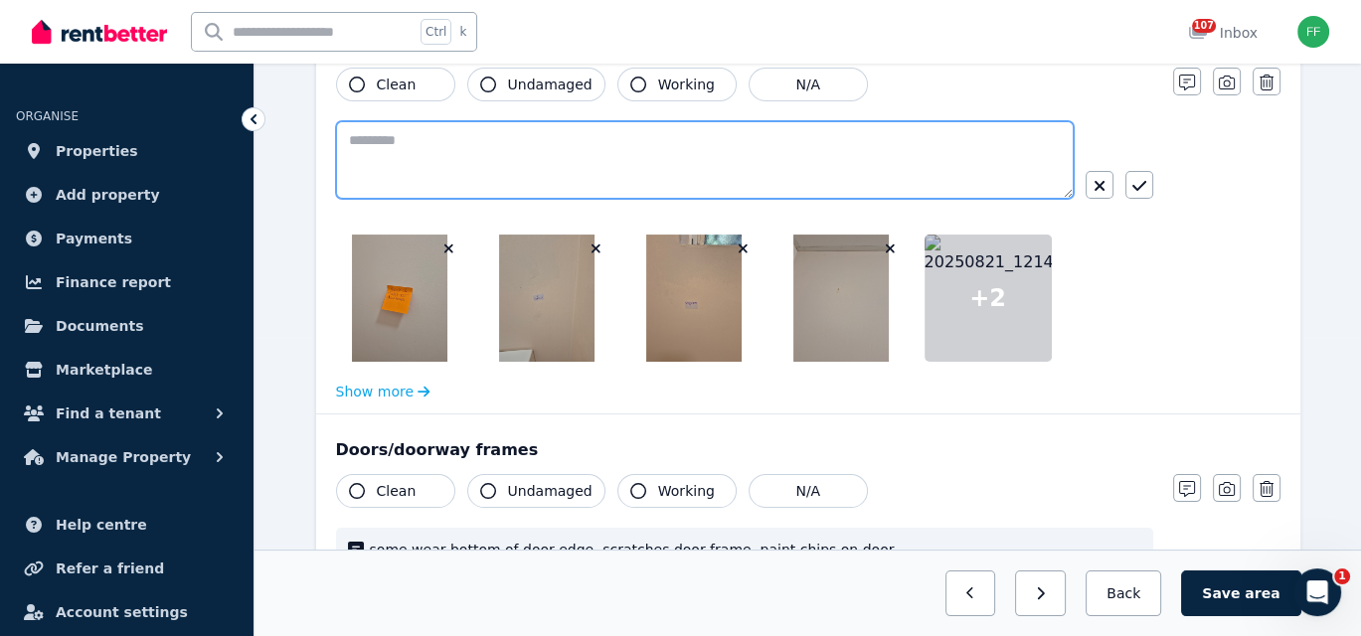
paste textarea "**********"
type textarea "**********"
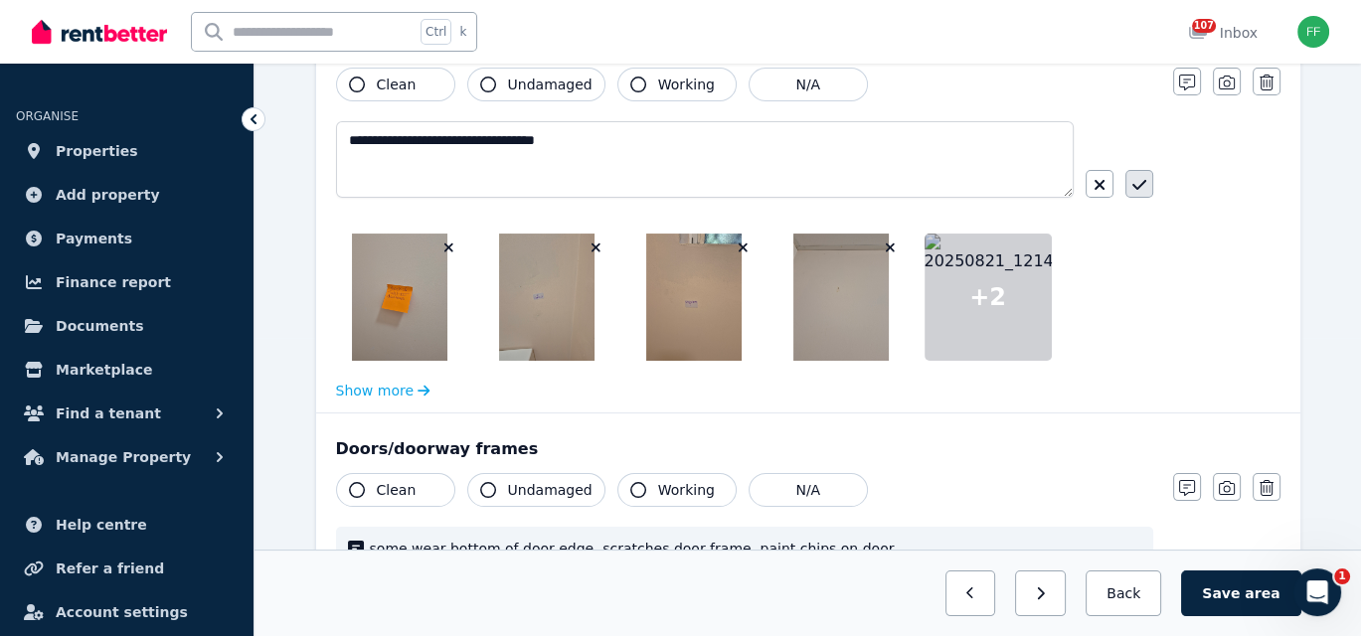
click at [1144, 184] on icon "button" at bounding box center [1139, 185] width 14 height 16
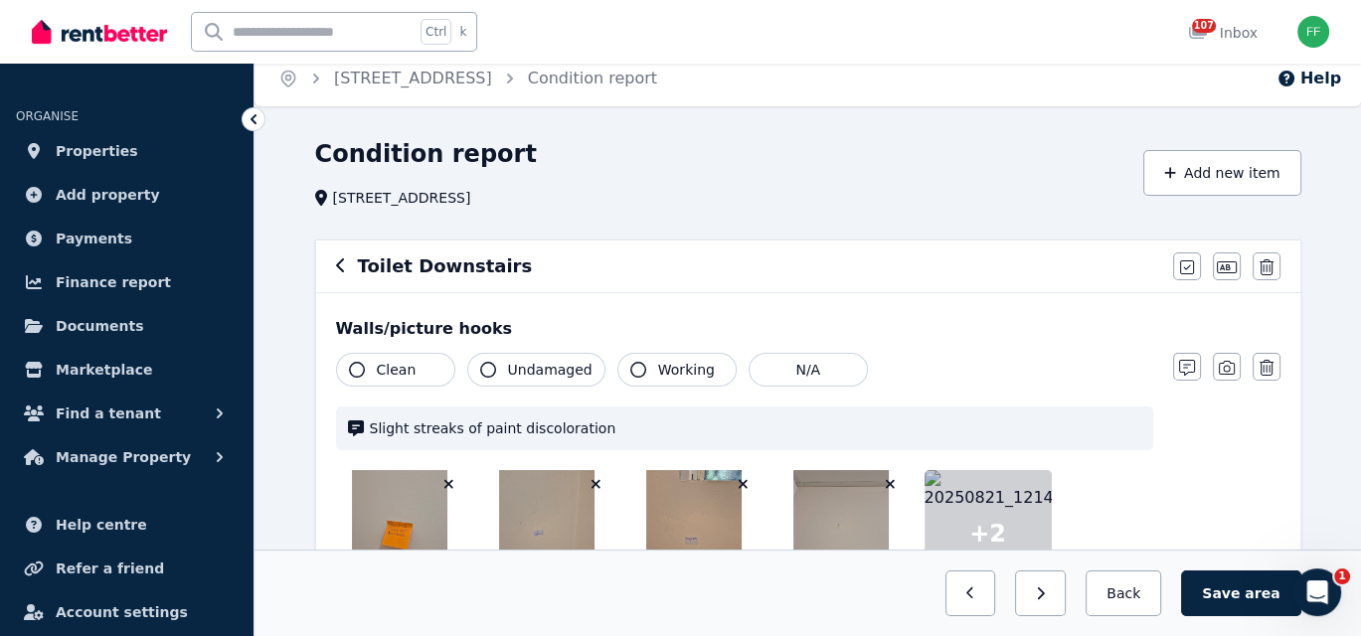
scroll to position [0, 0]
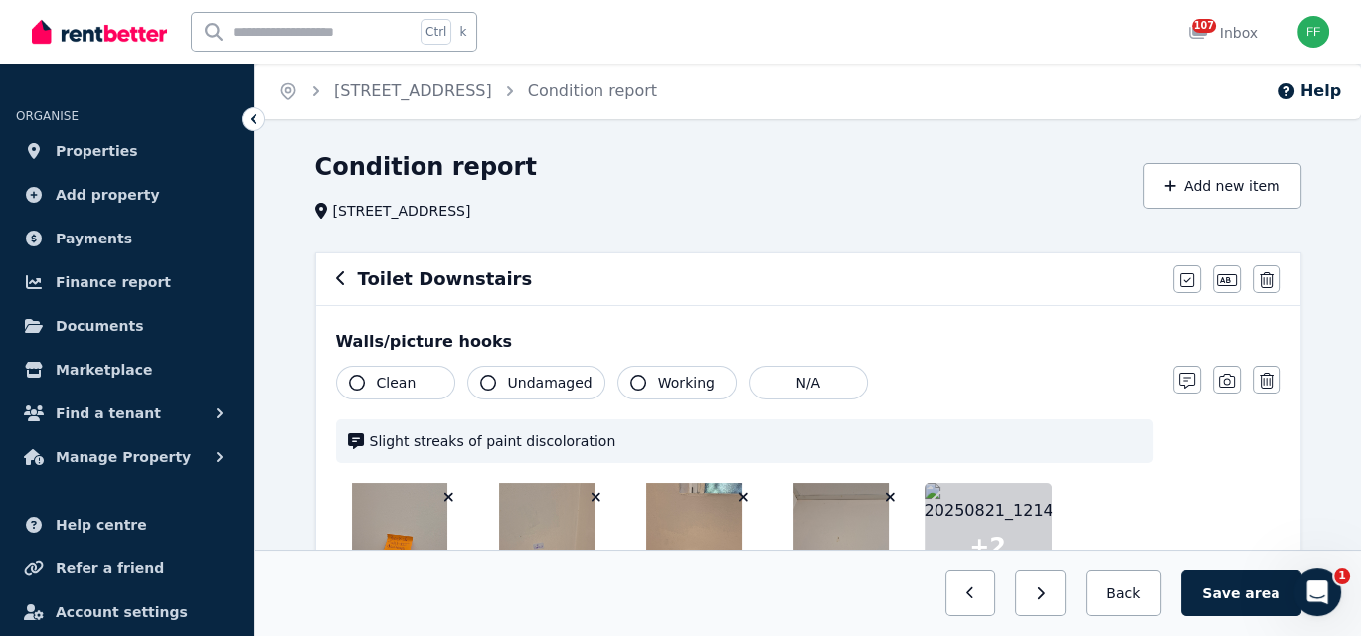
click at [354, 383] on icon "button" at bounding box center [357, 383] width 16 height 16
click at [630, 383] on icon "button" at bounding box center [638, 383] width 16 height 16
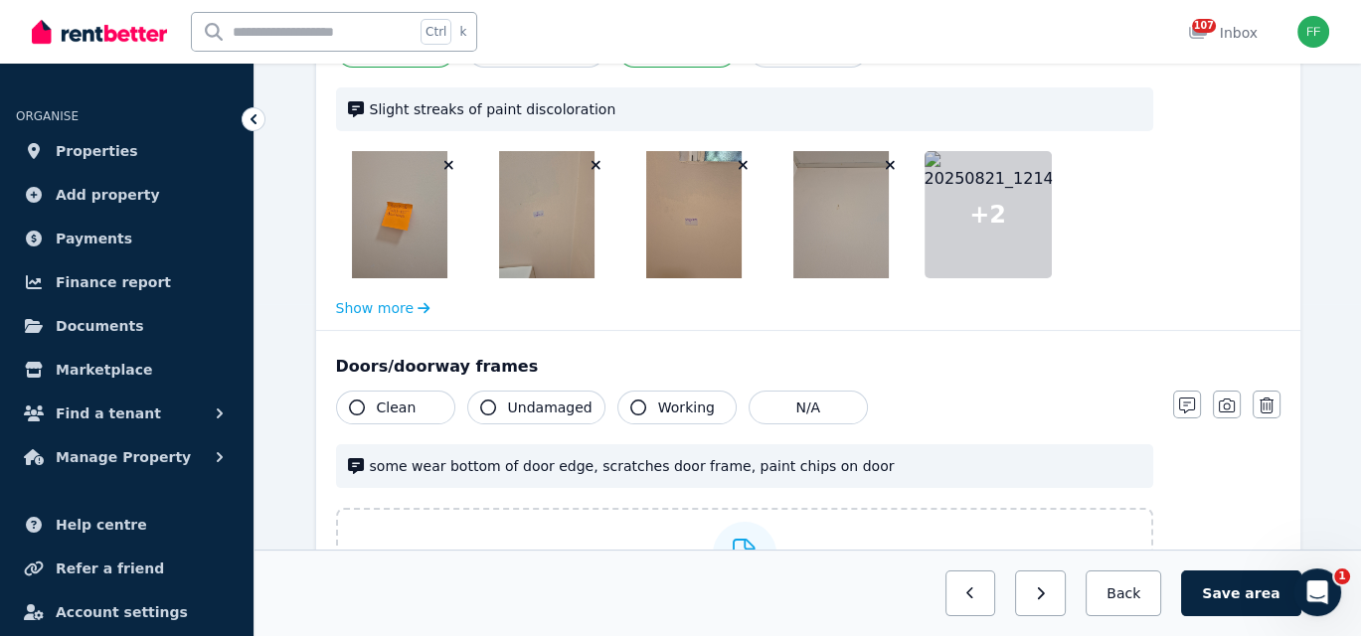
scroll to position [298, 0]
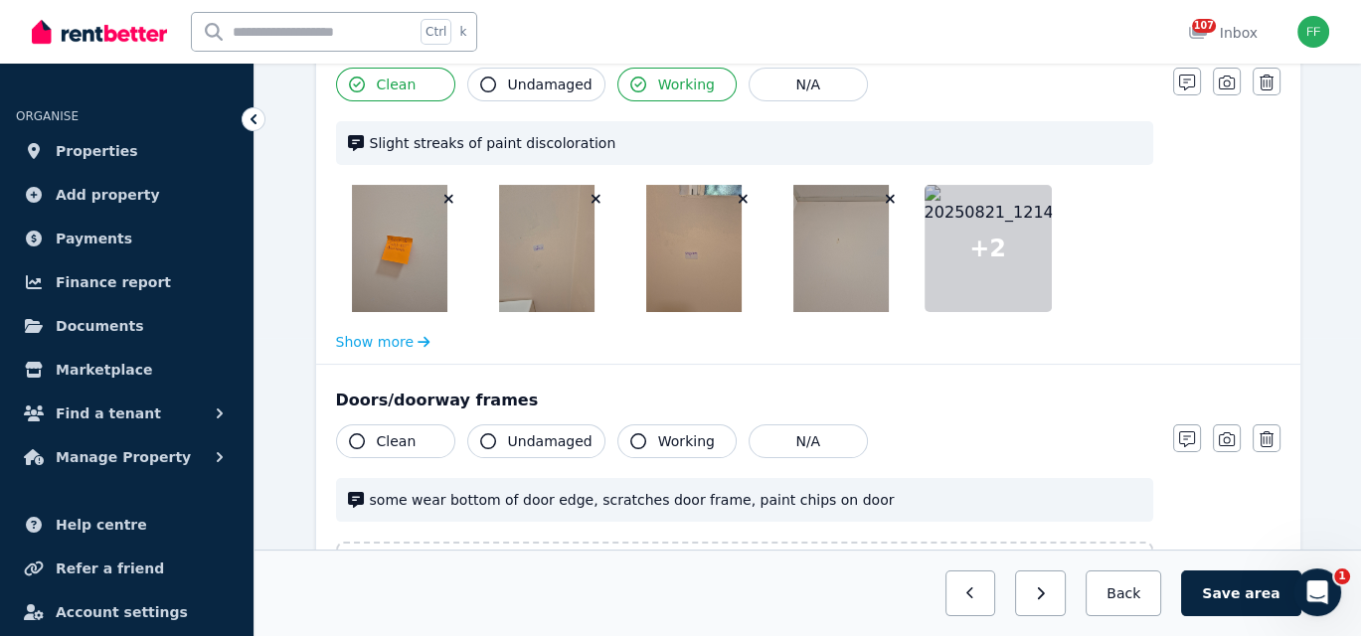
click at [594, 141] on span "Slight streaks of paint discoloration" at bounding box center [755, 143] width 771 height 20
click at [1184, 72] on button "button" at bounding box center [1187, 82] width 28 height 28
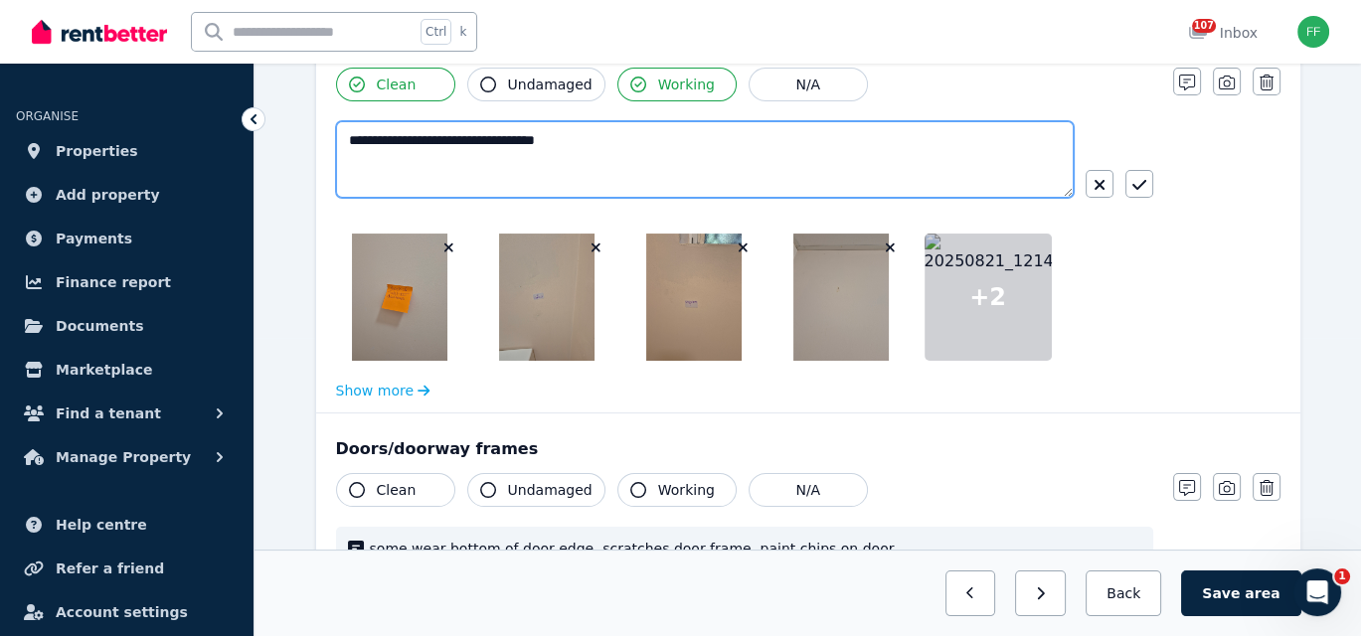
click at [587, 150] on textarea "**********" at bounding box center [705, 159] width 738 height 77
type textarea "**********"
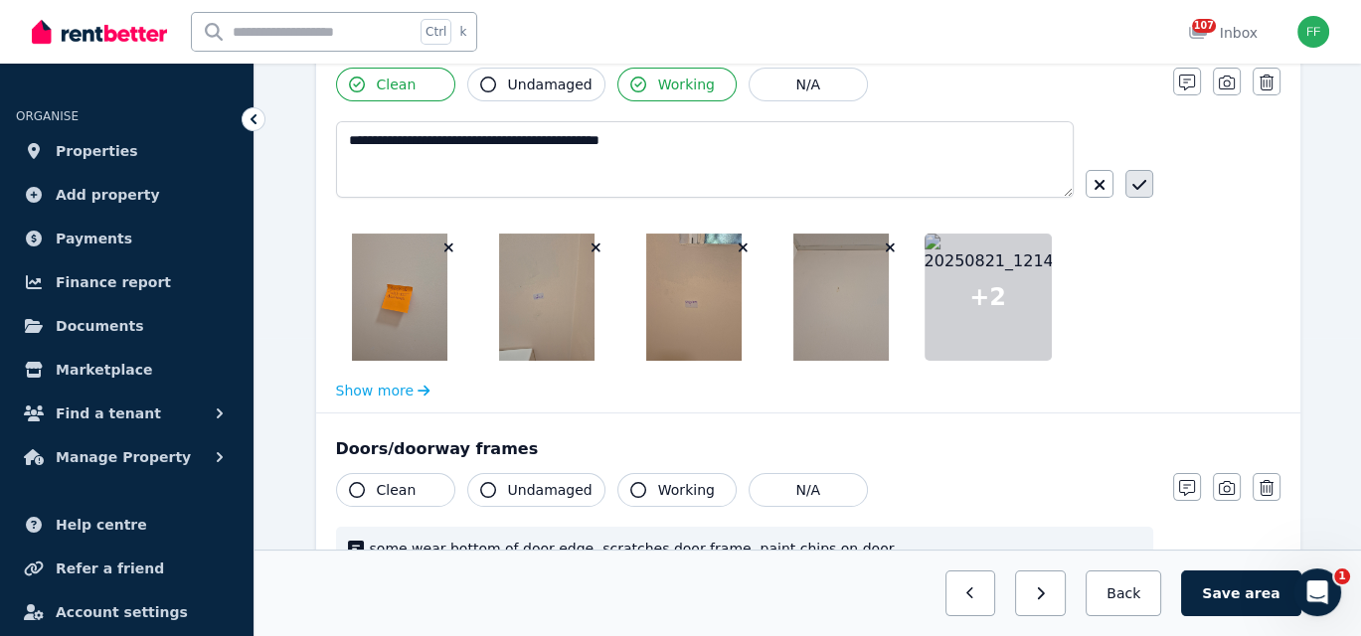
click at [1139, 190] on icon "button" at bounding box center [1139, 185] width 14 height 16
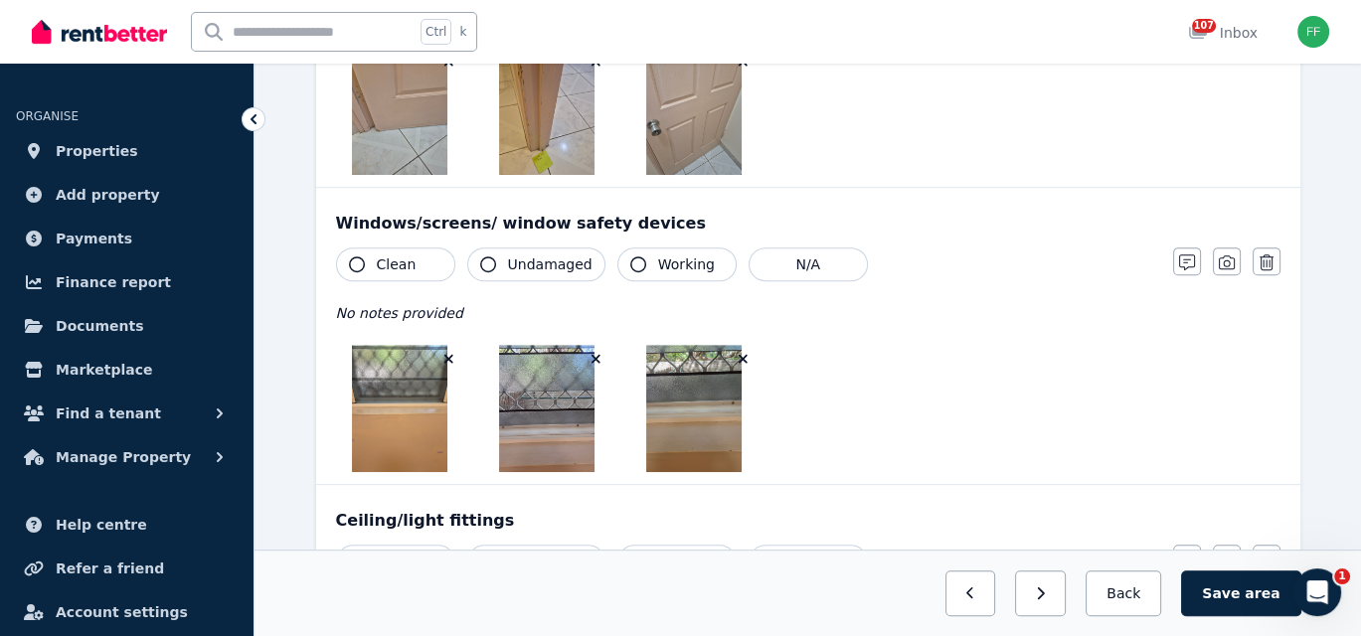
scroll to position [994, 0]
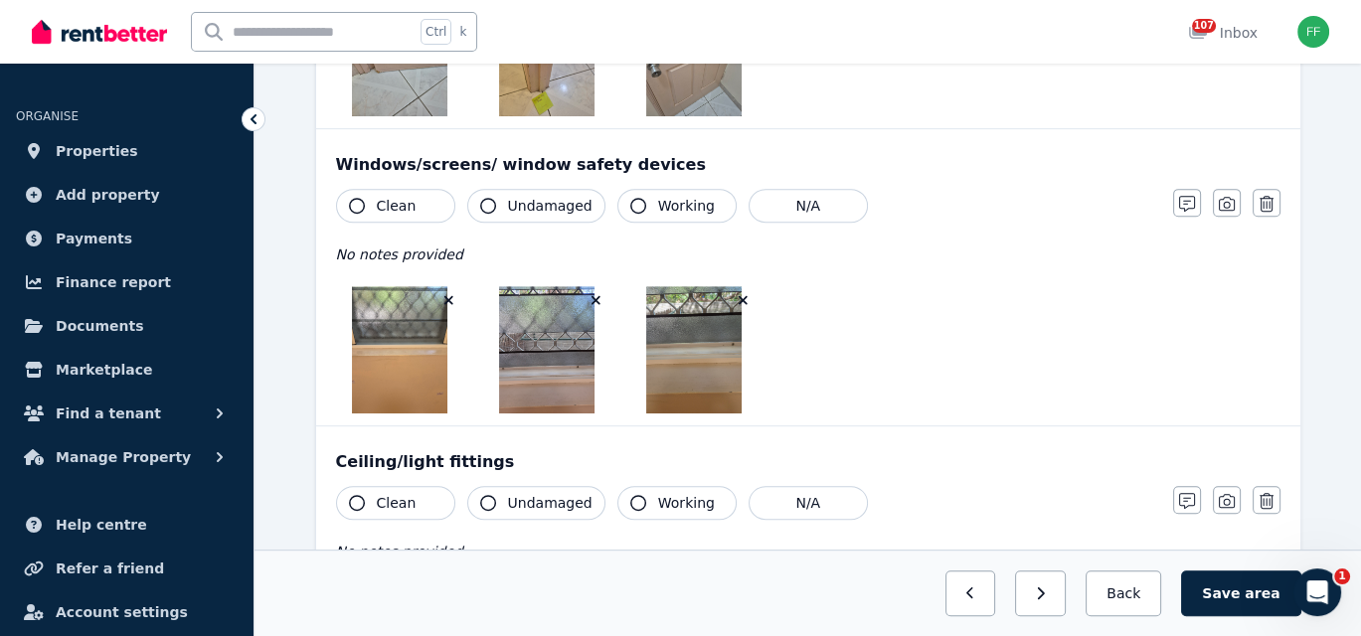
click at [351, 208] on icon "button" at bounding box center [357, 206] width 16 height 16
click at [486, 203] on icon "button" at bounding box center [488, 206] width 16 height 16
click at [630, 207] on icon "button" at bounding box center [638, 206] width 16 height 16
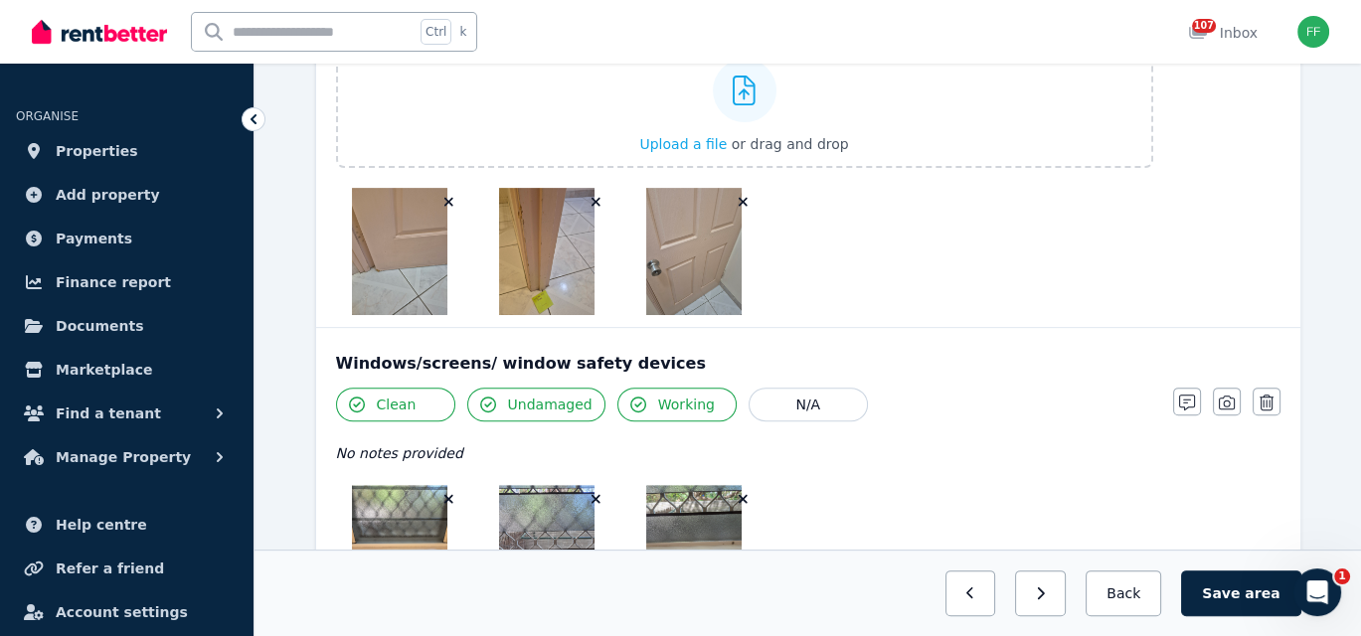
scroll to position [894, 0]
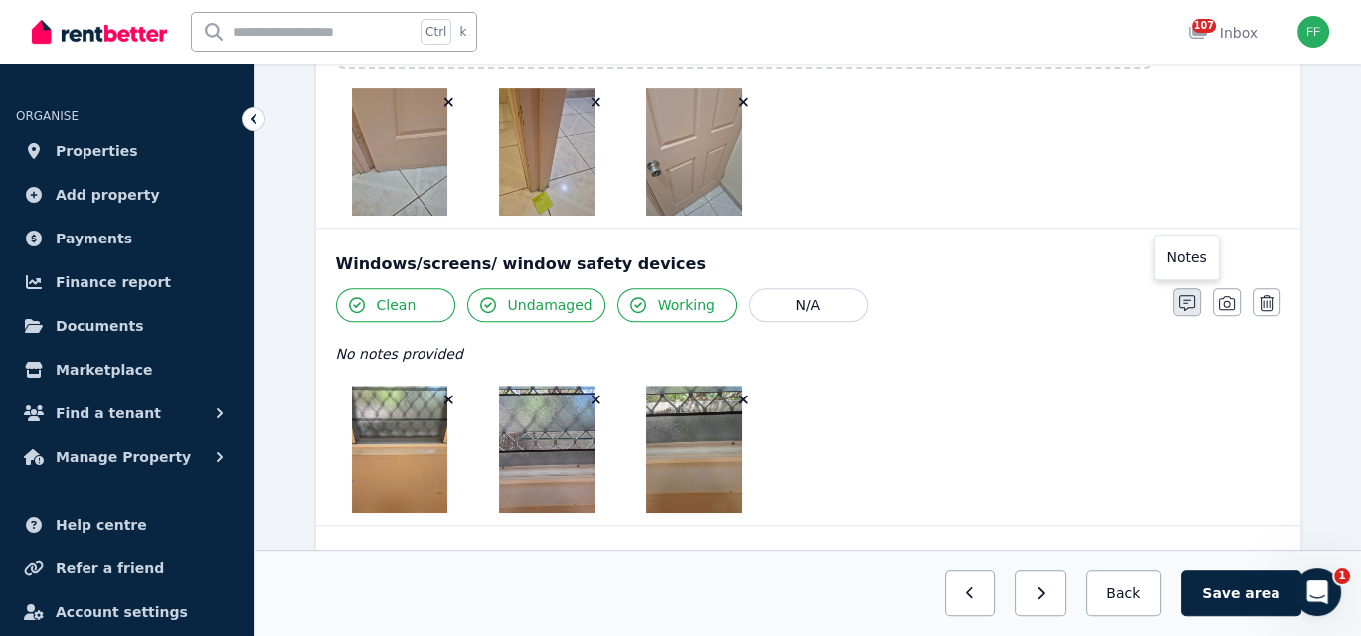
click at [1183, 301] on icon "button" at bounding box center [1187, 303] width 16 height 16
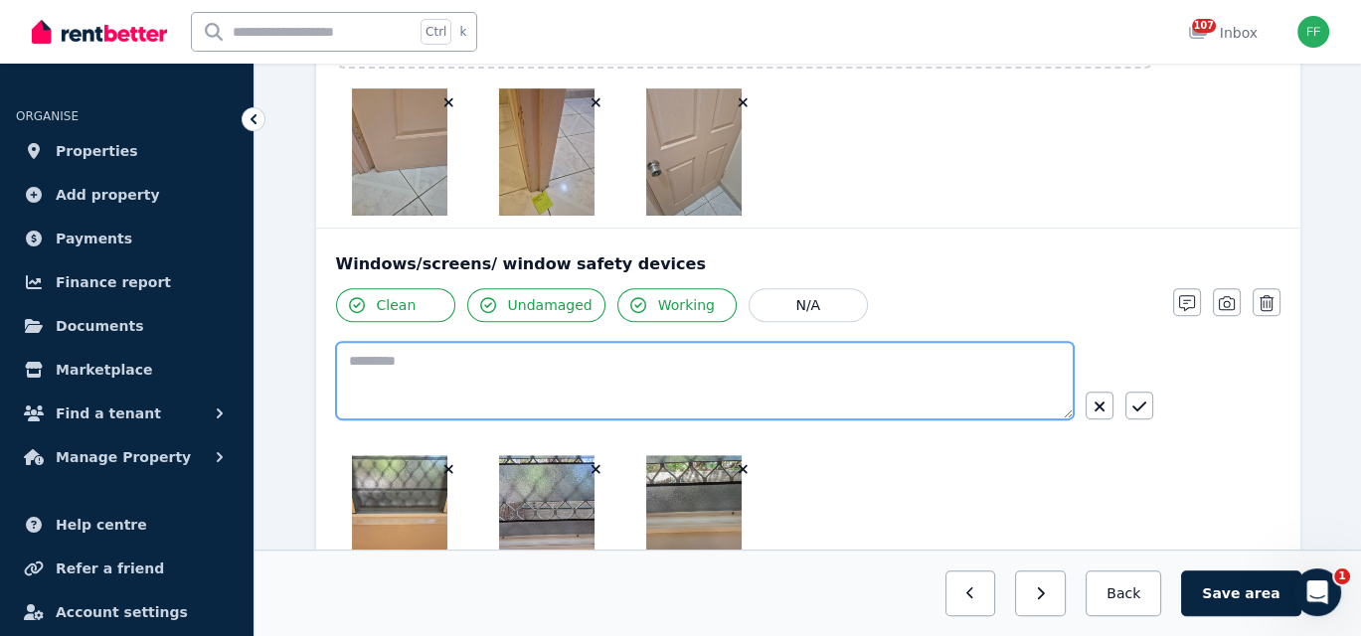
click at [342, 356] on textarea at bounding box center [704, 381] width 737 height 78
type textarea "**********"
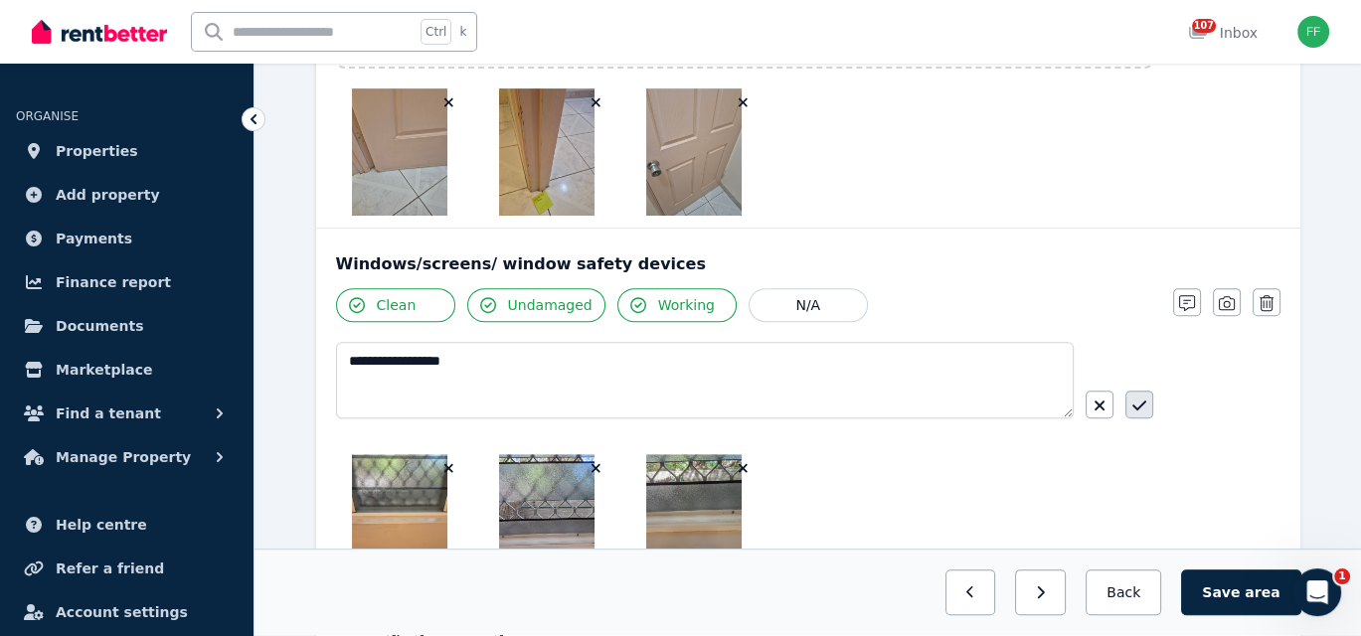
click at [1130, 403] on button "button" at bounding box center [1139, 405] width 28 height 28
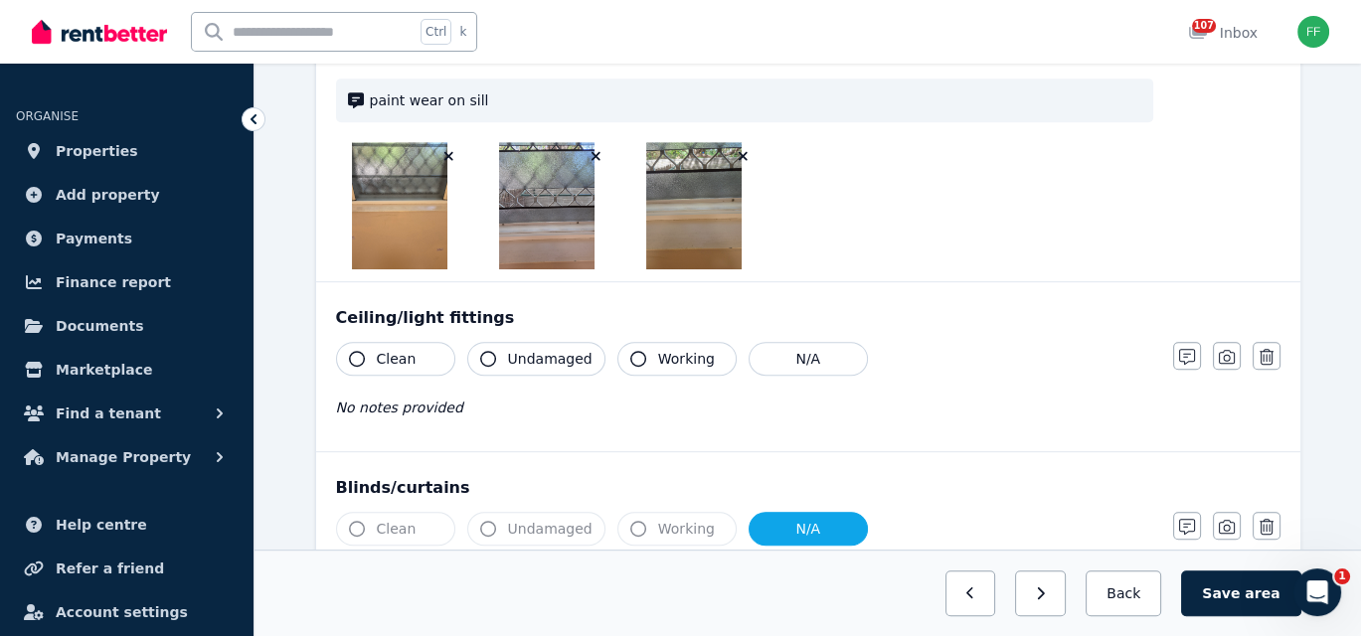
scroll to position [1193, 0]
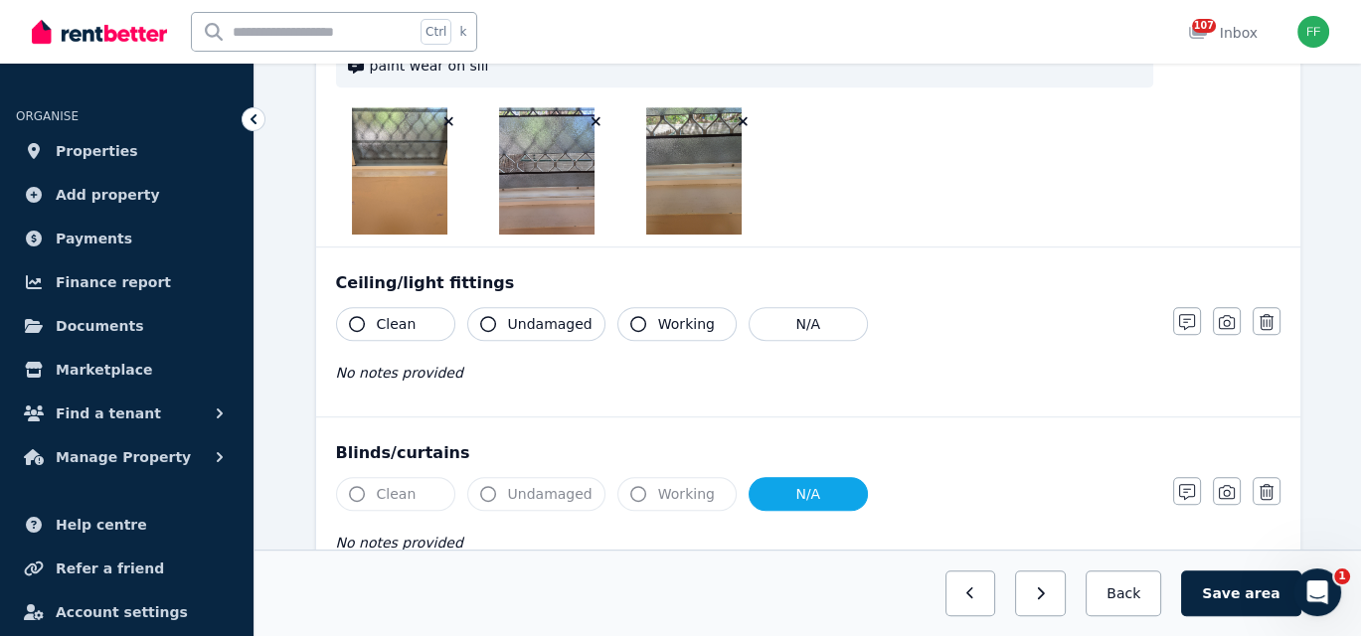
click at [351, 320] on icon "button" at bounding box center [357, 324] width 16 height 16
click at [633, 317] on icon "button" at bounding box center [638, 324] width 16 height 16
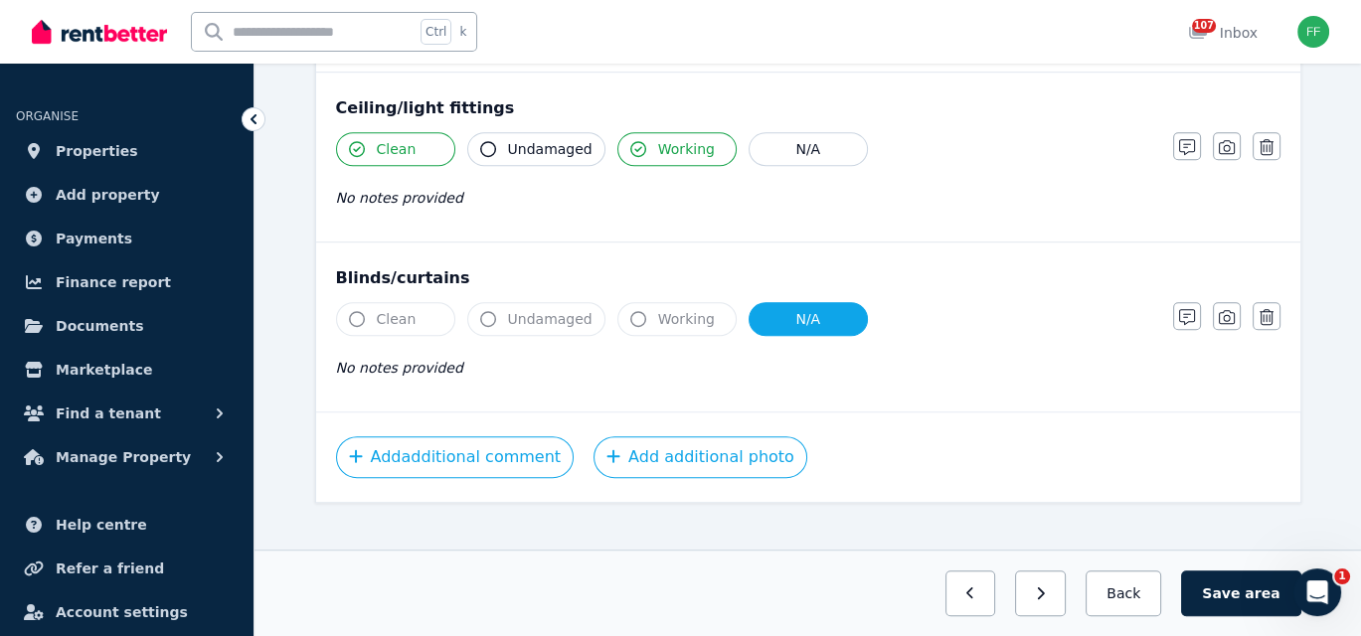
scroll to position [1383, 0]
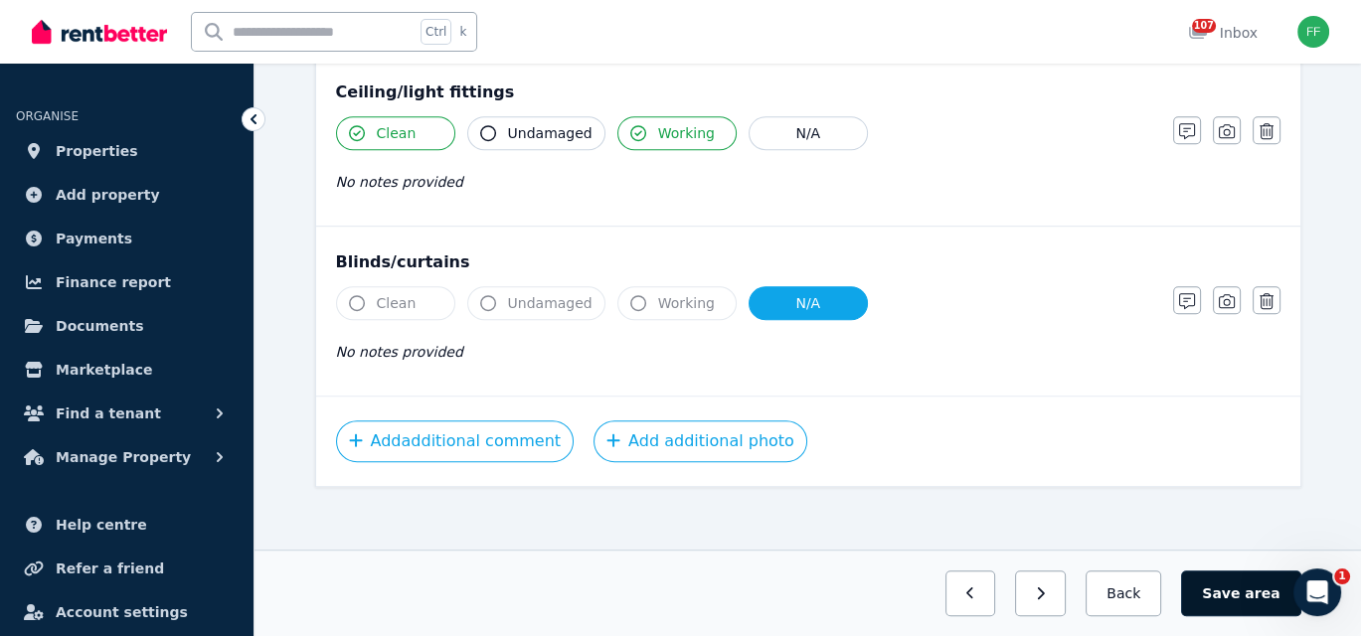
click at [1262, 588] on span "area" at bounding box center [1261, 593] width 35 height 20
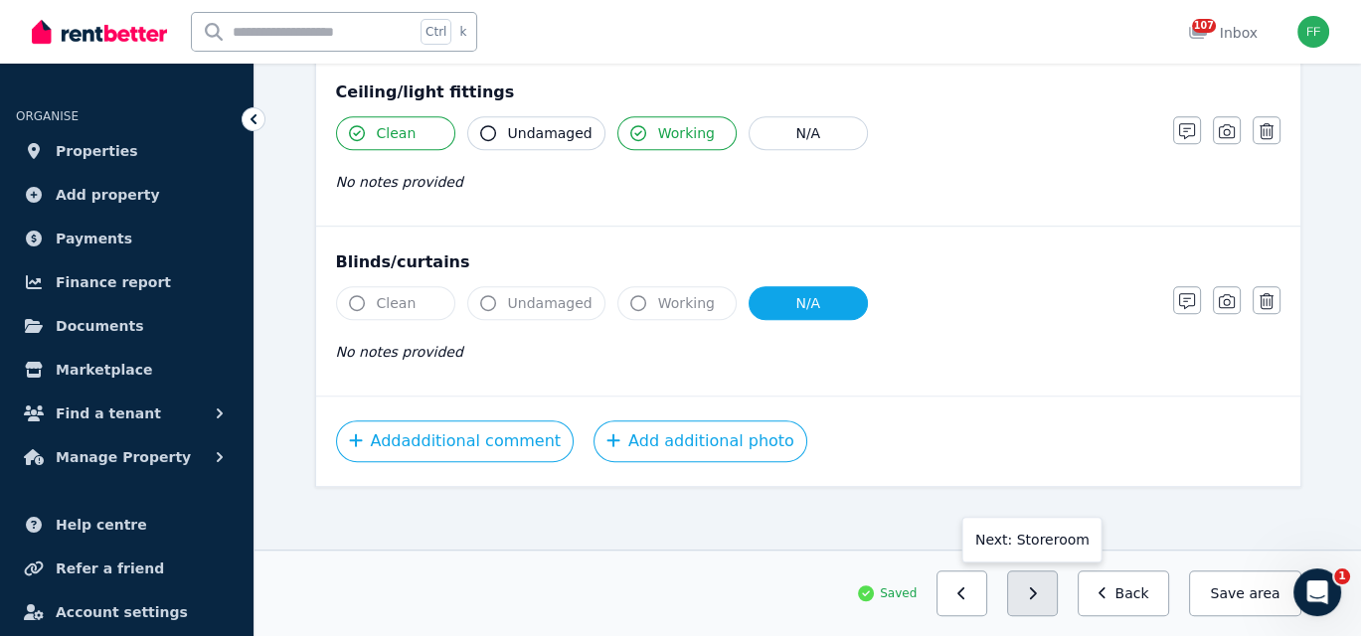
click at [1044, 592] on button "button" at bounding box center [1032, 593] width 51 height 46
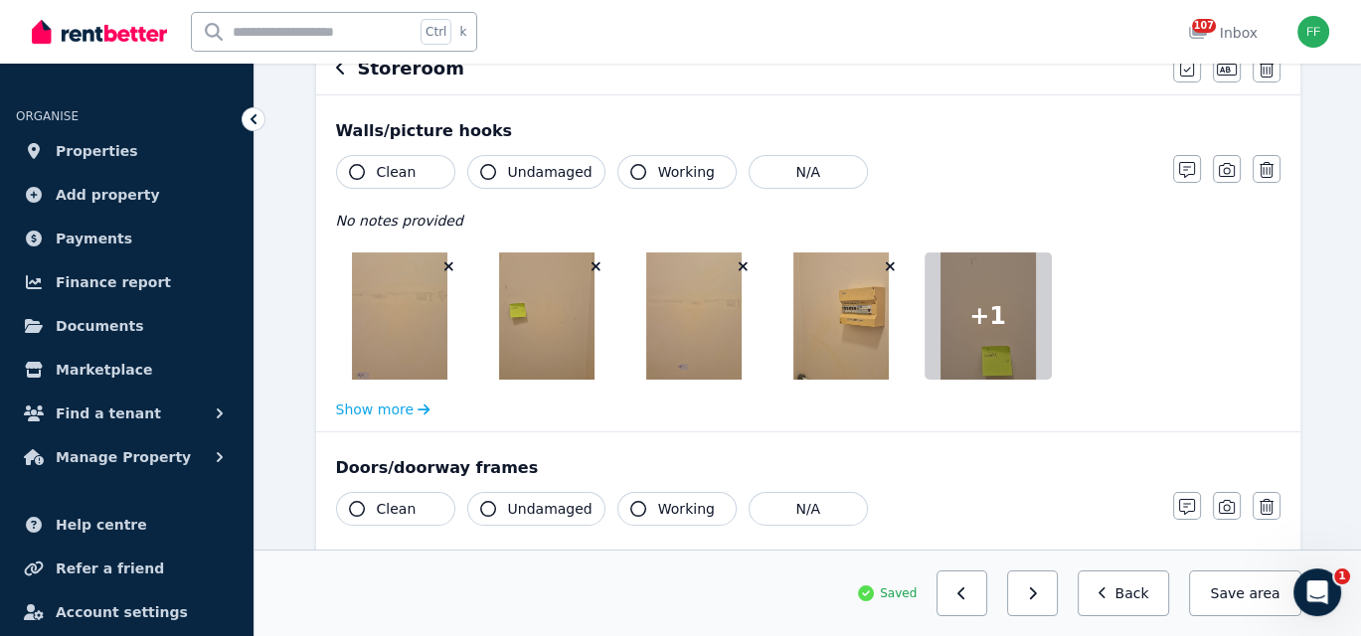
scroll to position [60, 0]
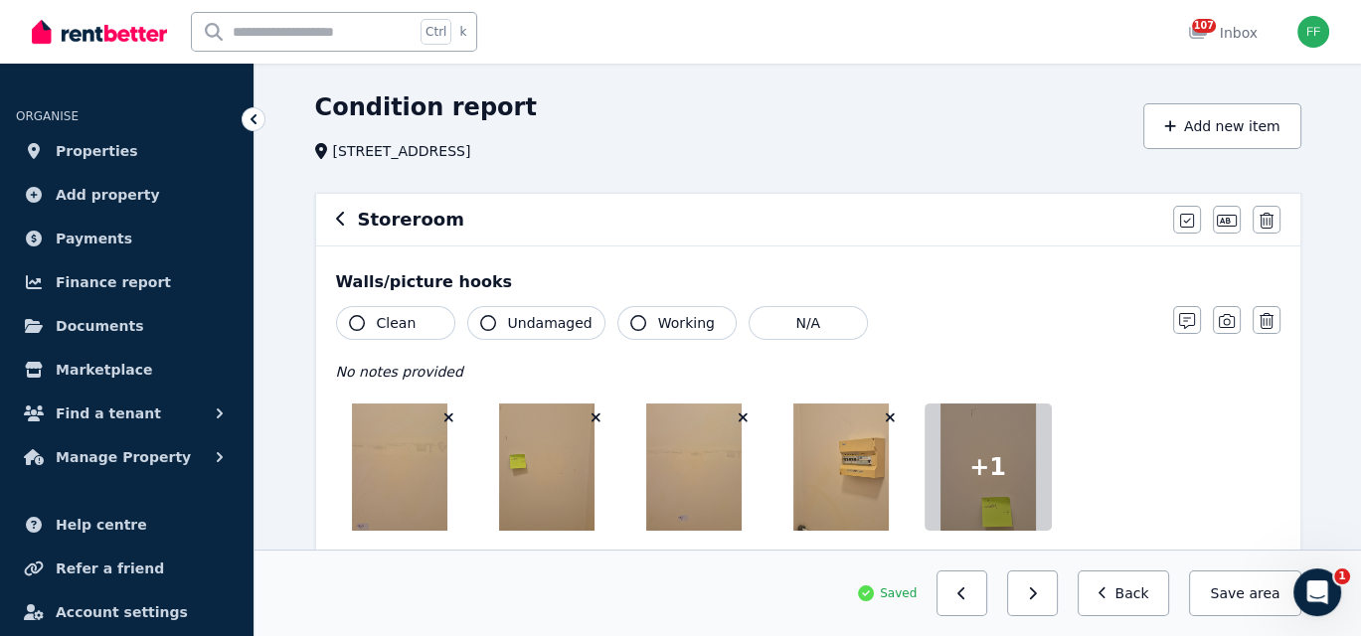
click at [355, 328] on icon "button" at bounding box center [357, 323] width 16 height 16
click at [630, 325] on icon "button" at bounding box center [638, 323] width 16 height 16
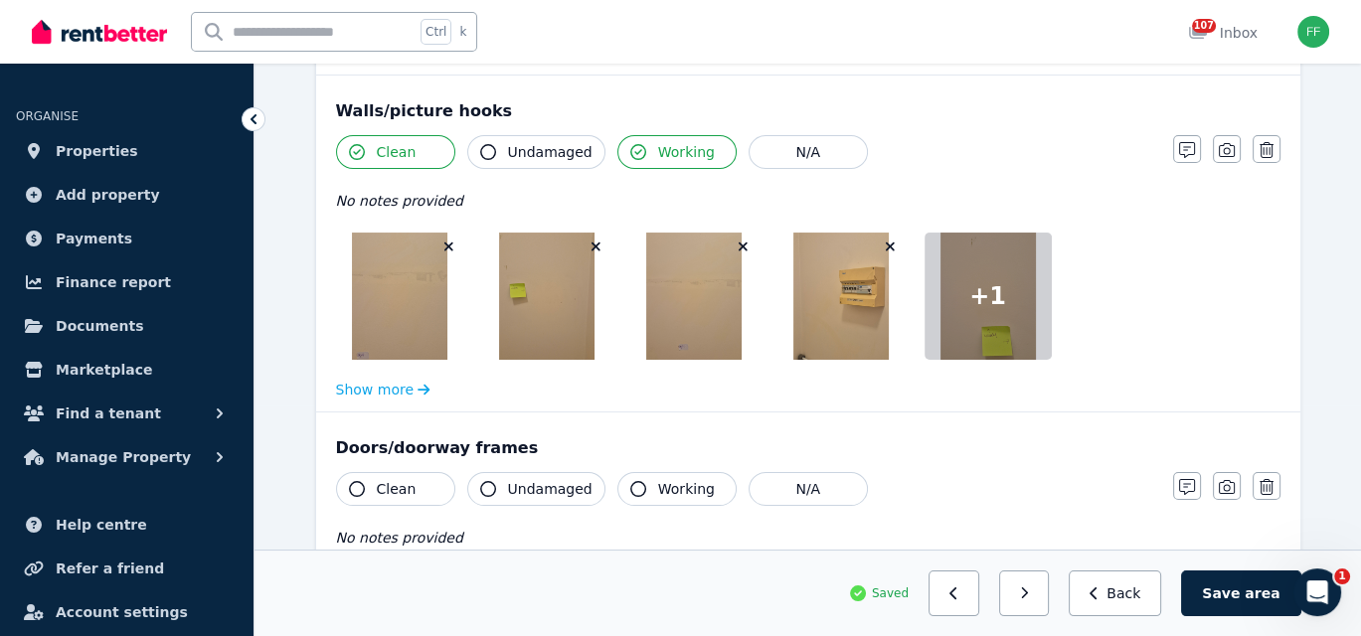
scroll to position [199, 0]
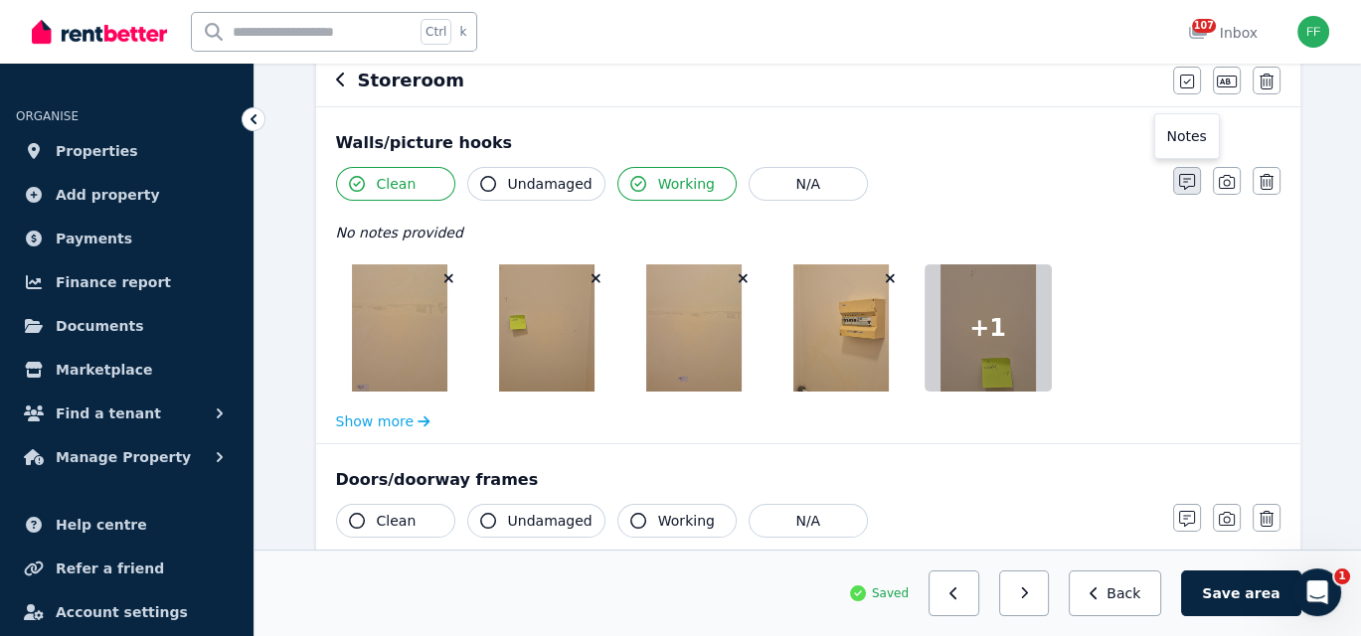
click at [1183, 186] on icon "button" at bounding box center [1187, 182] width 16 height 16
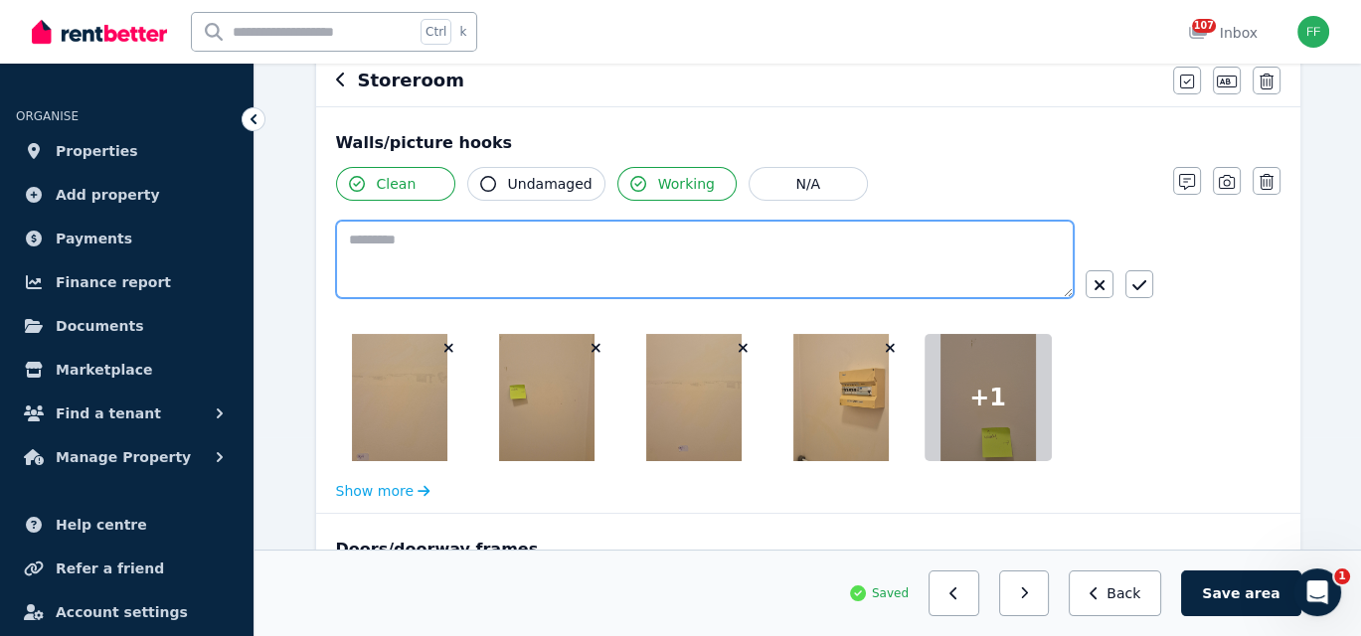
click at [365, 243] on textarea at bounding box center [704, 260] width 737 height 78
type textarea "*"
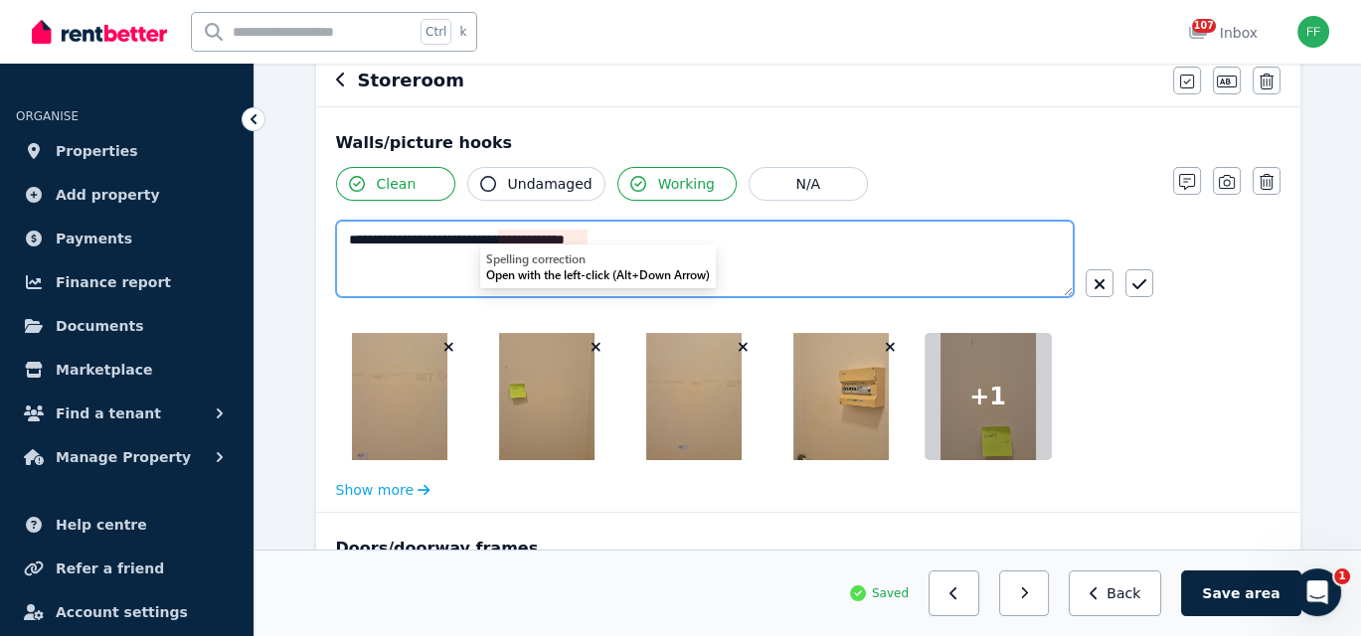
drag, startPoint x: 515, startPoint y: 237, endPoint x: 465, endPoint y: 269, distance: 59.5
click at [465, 269] on textarea "**********" at bounding box center [705, 259] width 738 height 77
click at [537, 243] on textarea "**********" at bounding box center [705, 259] width 738 height 77
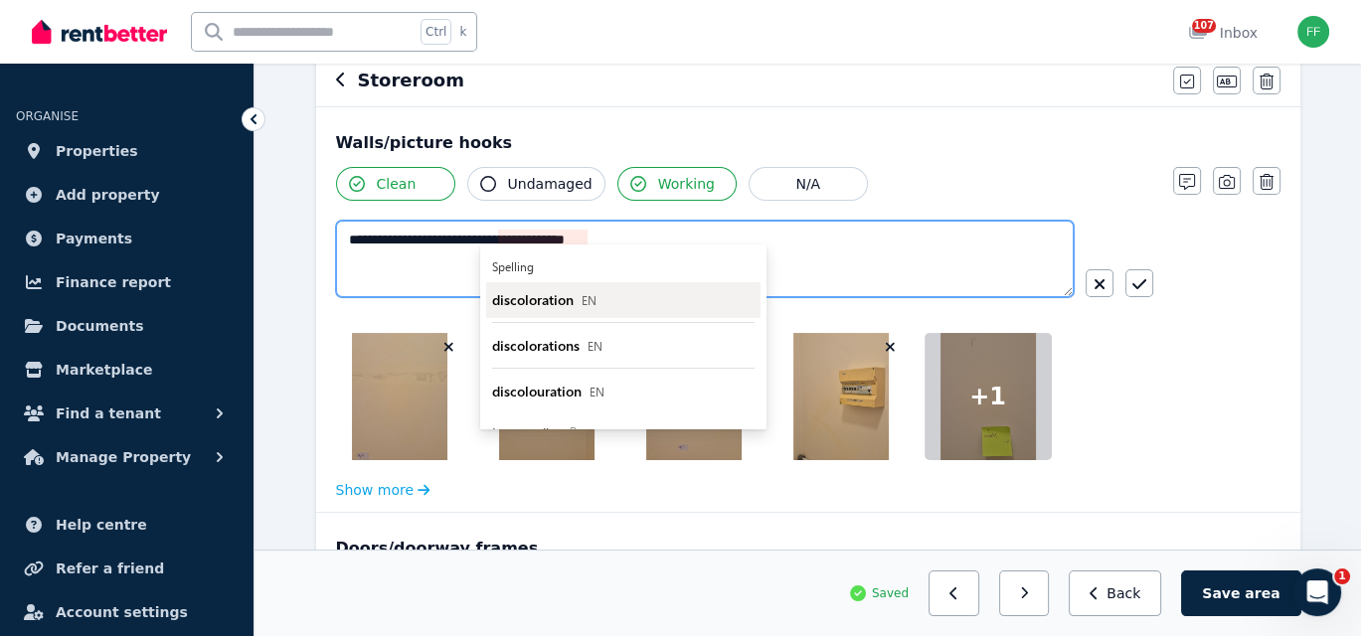
type textarea "**********"
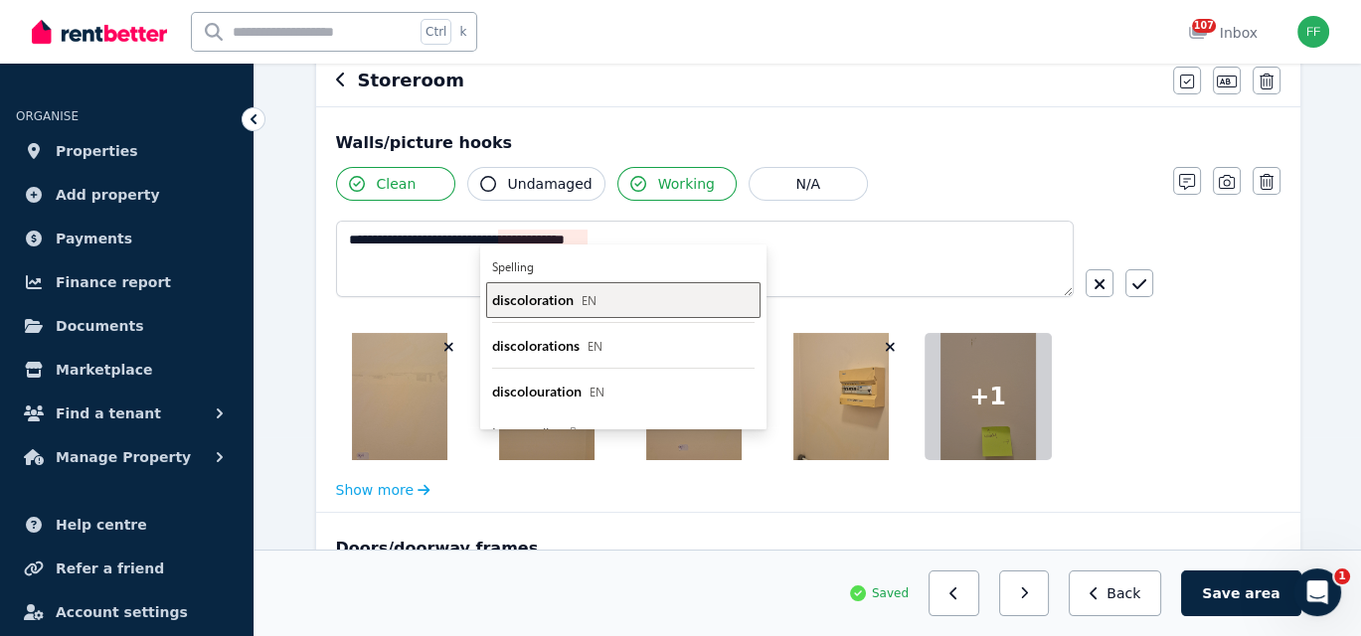
click at [518, 301] on span "discoloration" at bounding box center [532, 299] width 81 height 19
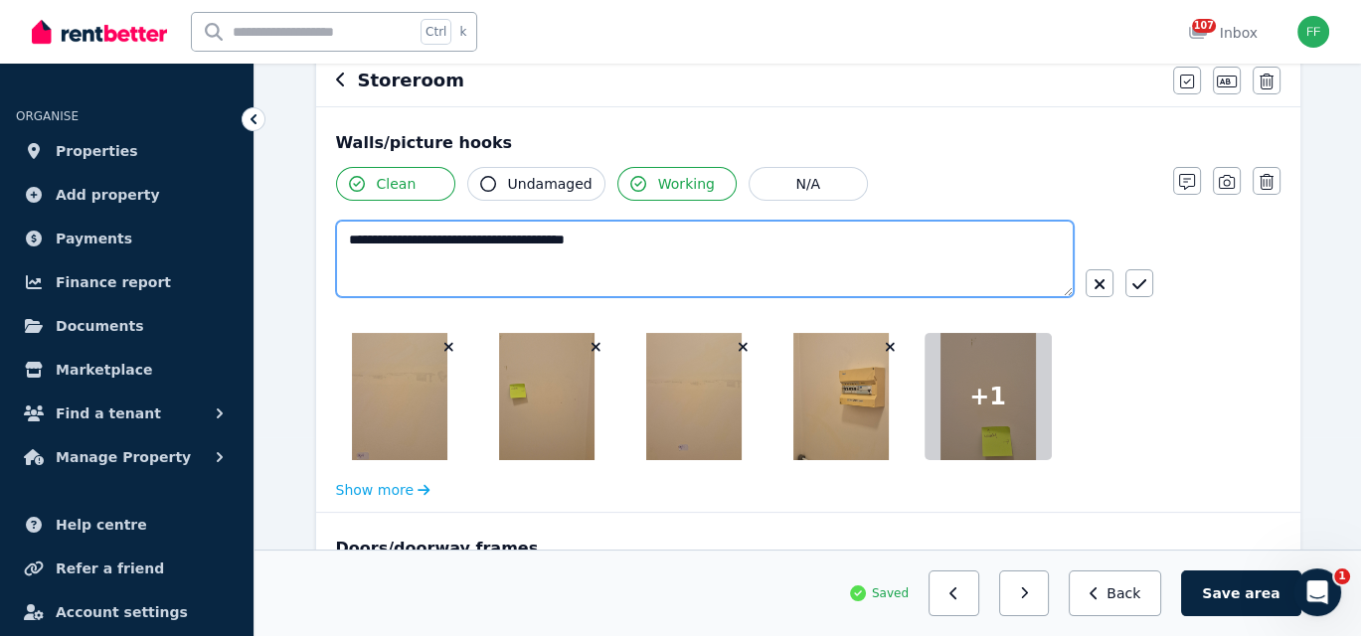
click at [498, 241] on textarea "**********" at bounding box center [705, 259] width 738 height 77
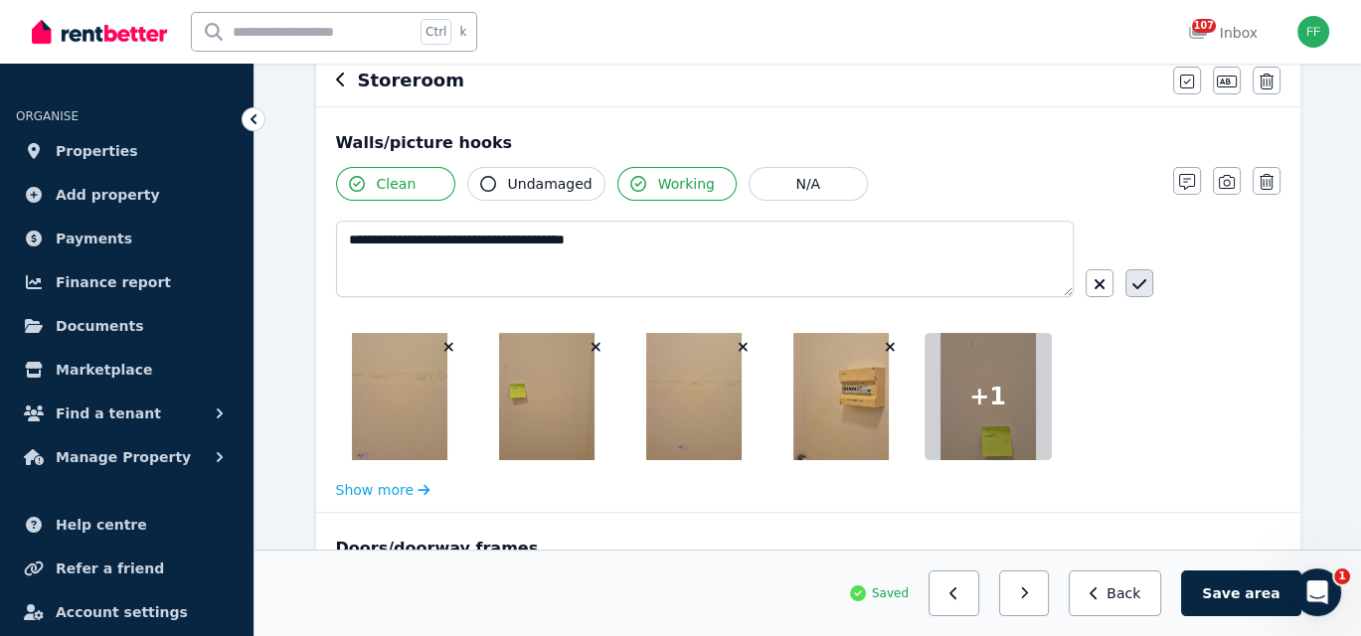
click at [1142, 288] on icon "button" at bounding box center [1139, 284] width 14 height 16
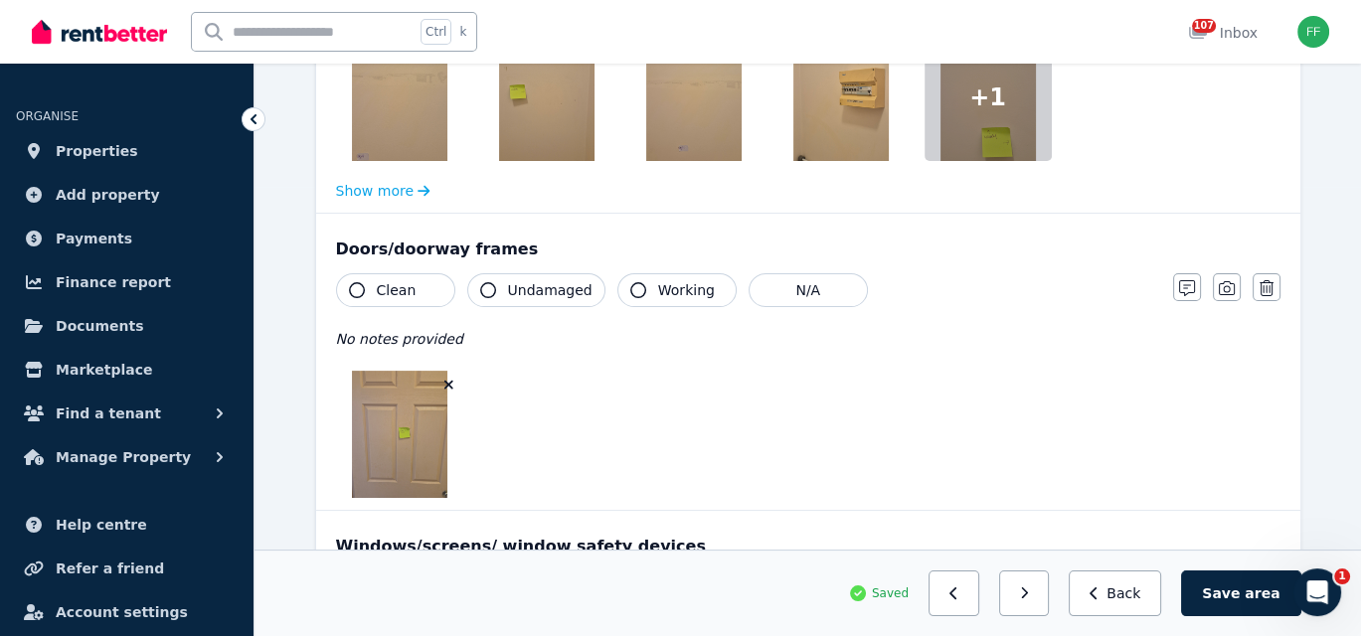
scroll to position [497, 0]
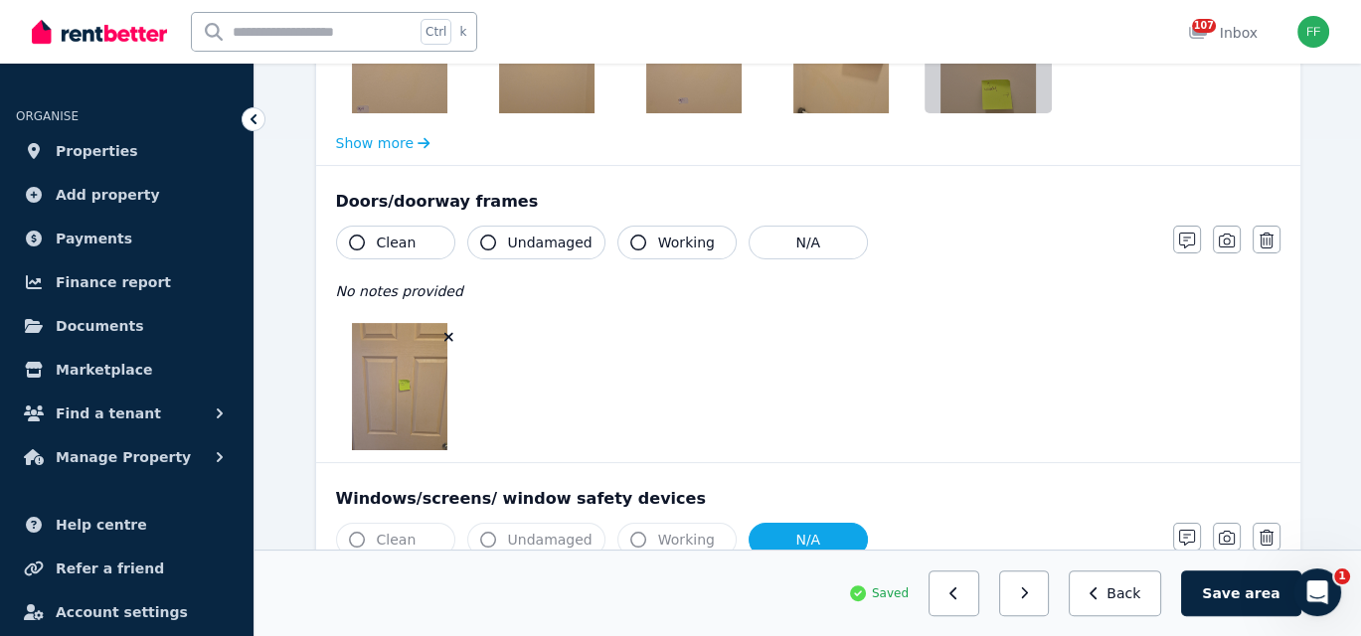
click at [356, 237] on icon "button" at bounding box center [357, 243] width 16 height 16
click at [632, 241] on icon "button" at bounding box center [638, 243] width 16 height 16
click at [1183, 241] on icon "button" at bounding box center [1187, 241] width 16 height 16
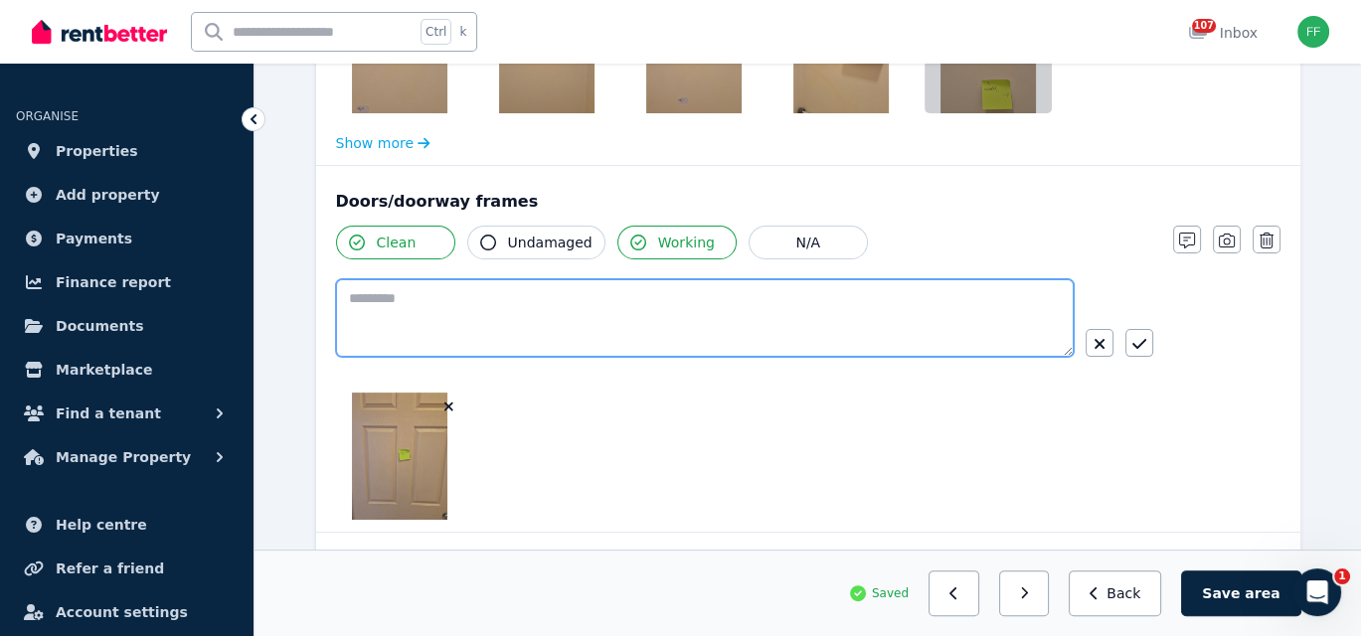
click at [359, 299] on textarea at bounding box center [704, 318] width 737 height 78
type textarea "**********"
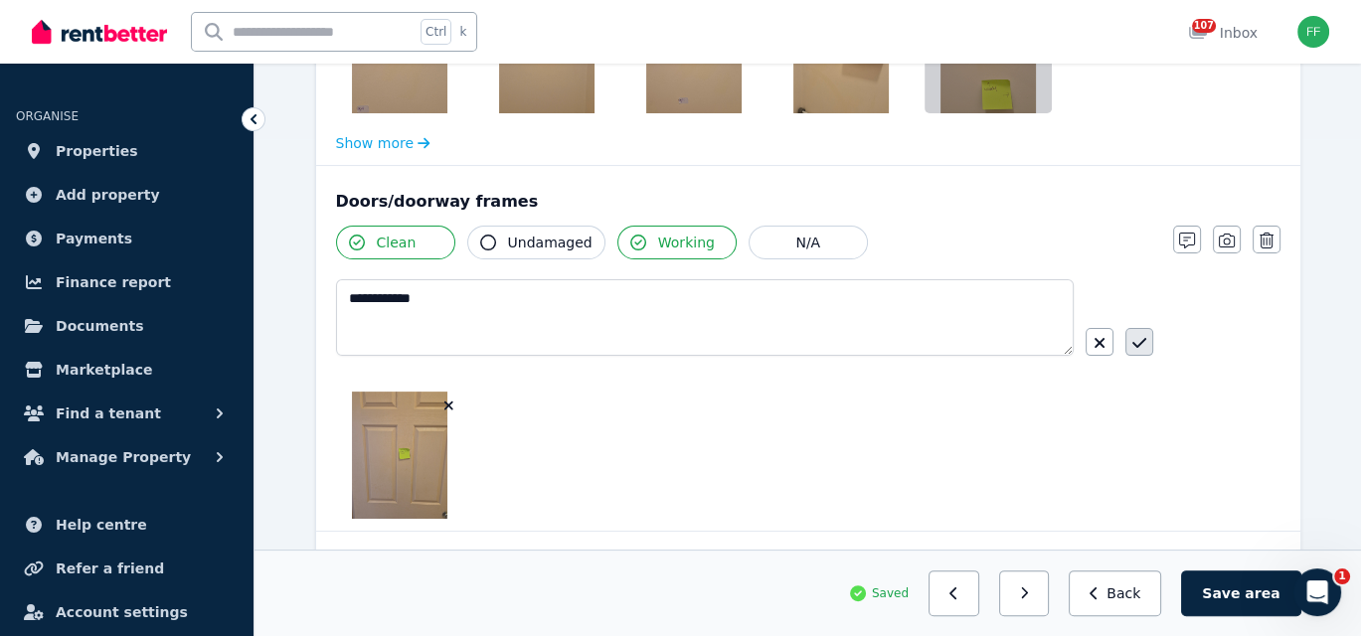
click at [1149, 343] on button "button" at bounding box center [1139, 342] width 28 height 28
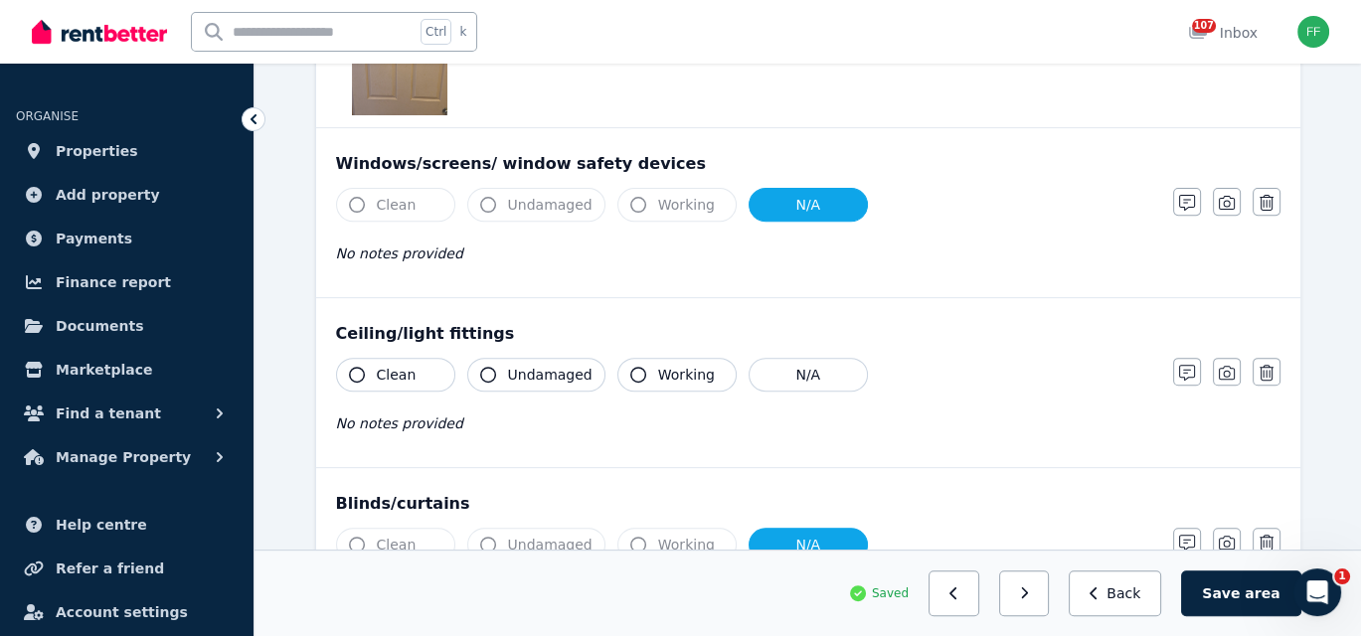
scroll to position [894, 0]
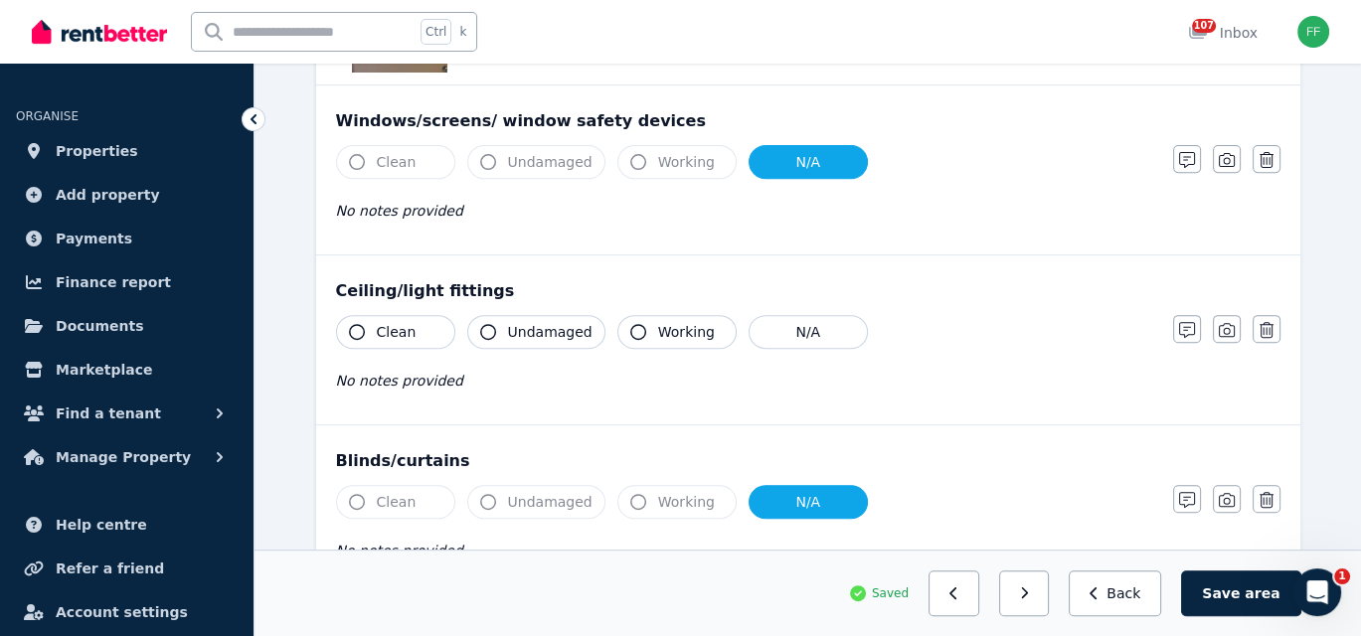
click at [356, 330] on icon "button" at bounding box center [357, 332] width 16 height 16
click at [488, 329] on icon "button" at bounding box center [488, 332] width 16 height 16
click at [630, 325] on icon "button" at bounding box center [638, 332] width 16 height 16
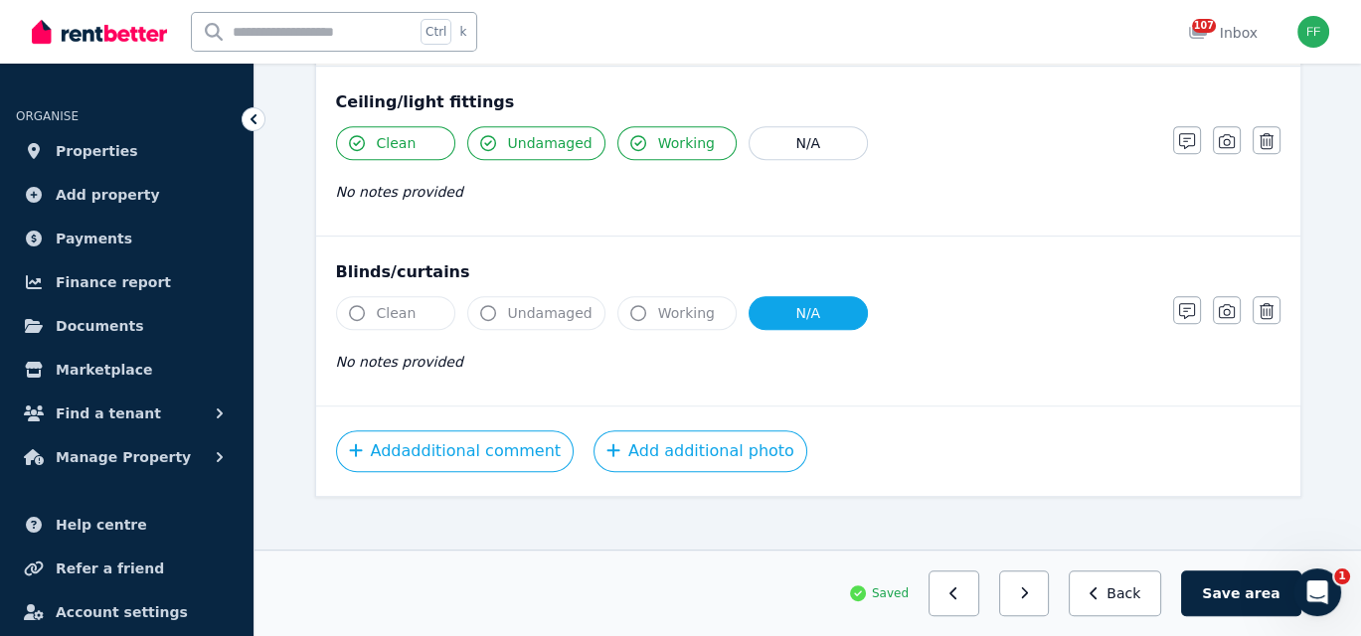
scroll to position [1093, 0]
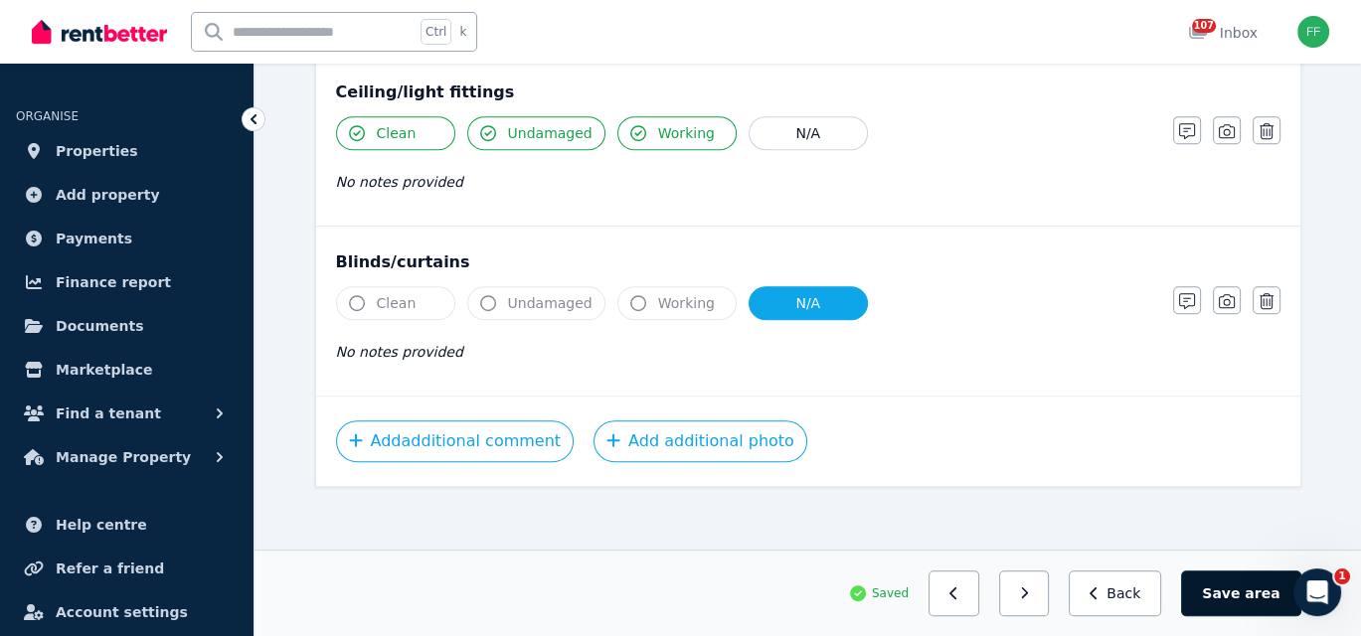
click at [1216, 595] on button "Save area" at bounding box center [1240, 593] width 119 height 46
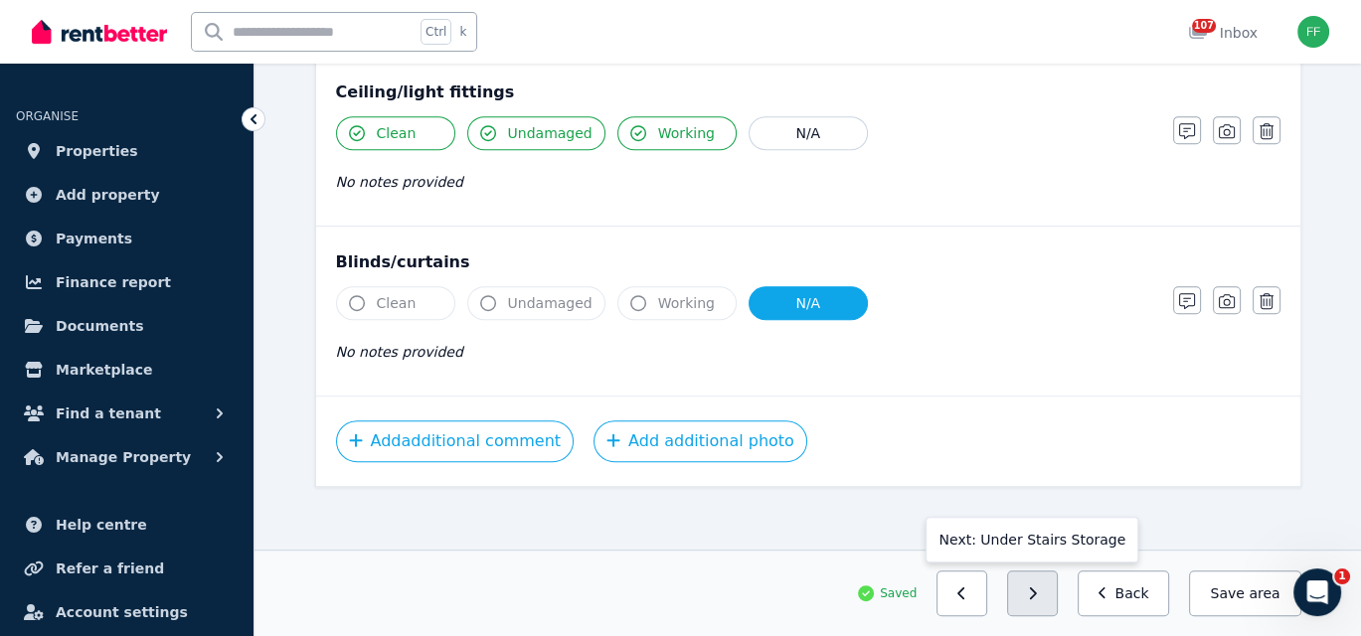
click at [1037, 587] on icon "button" at bounding box center [1032, 593] width 9 height 14
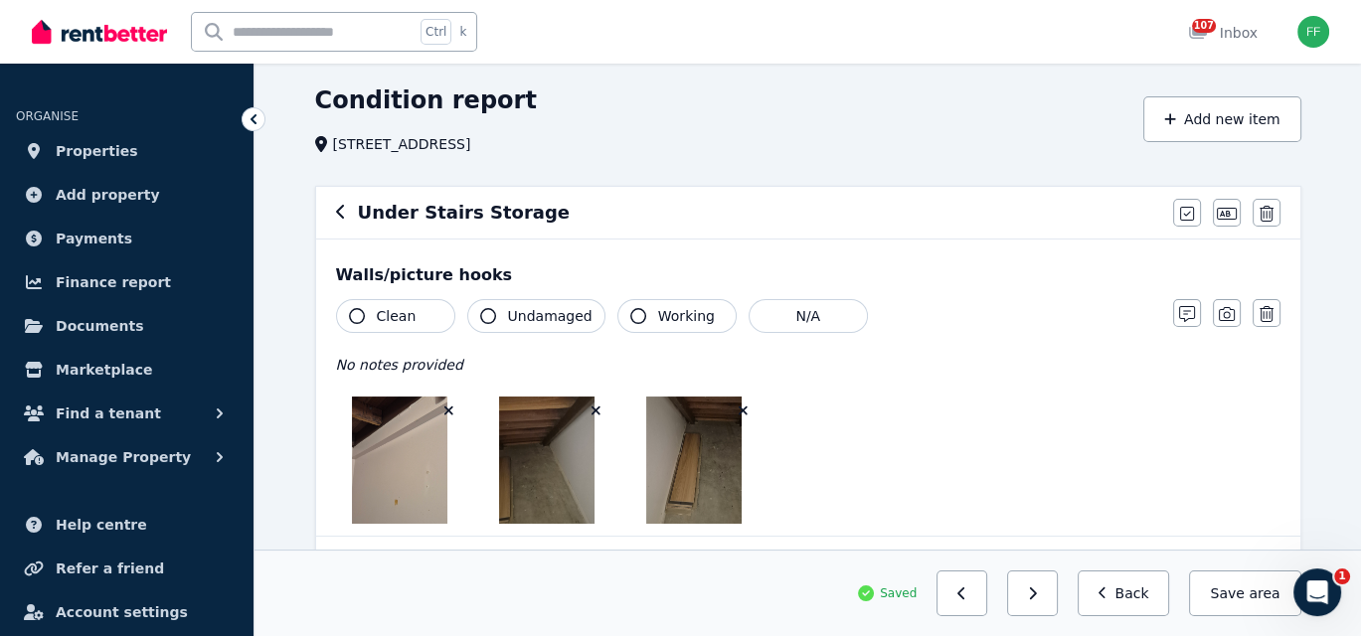
scroll to position [99, 0]
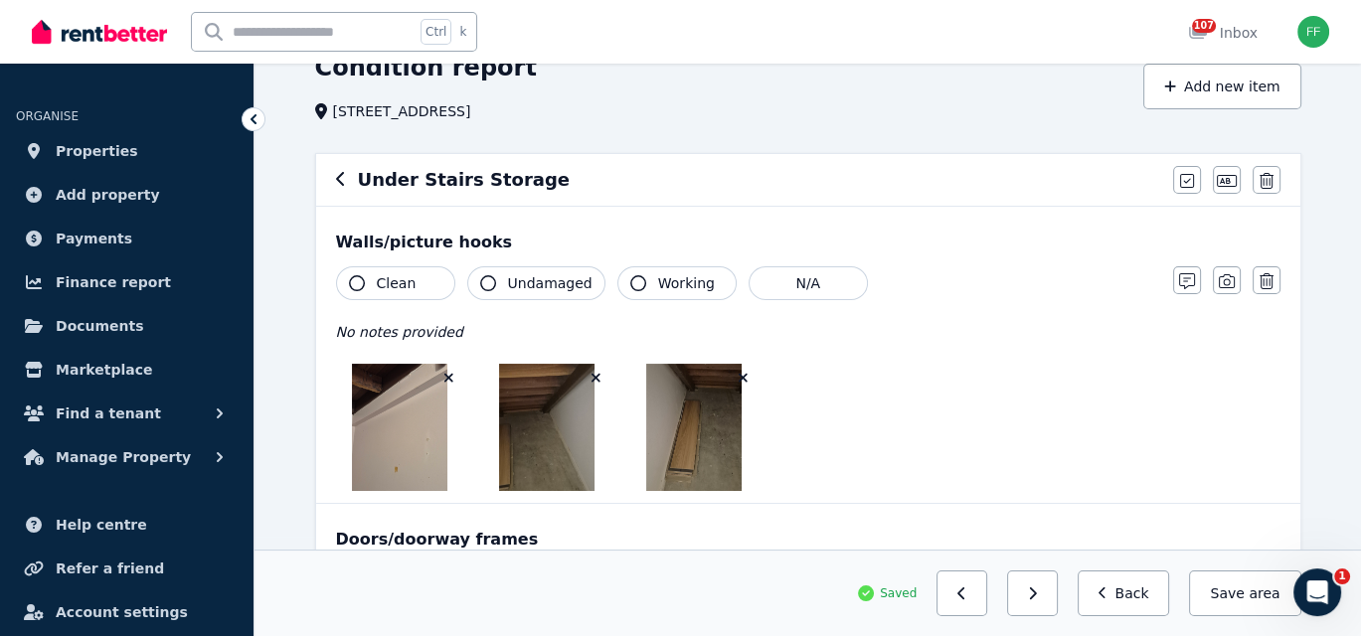
click at [351, 278] on icon "button" at bounding box center [357, 283] width 16 height 16
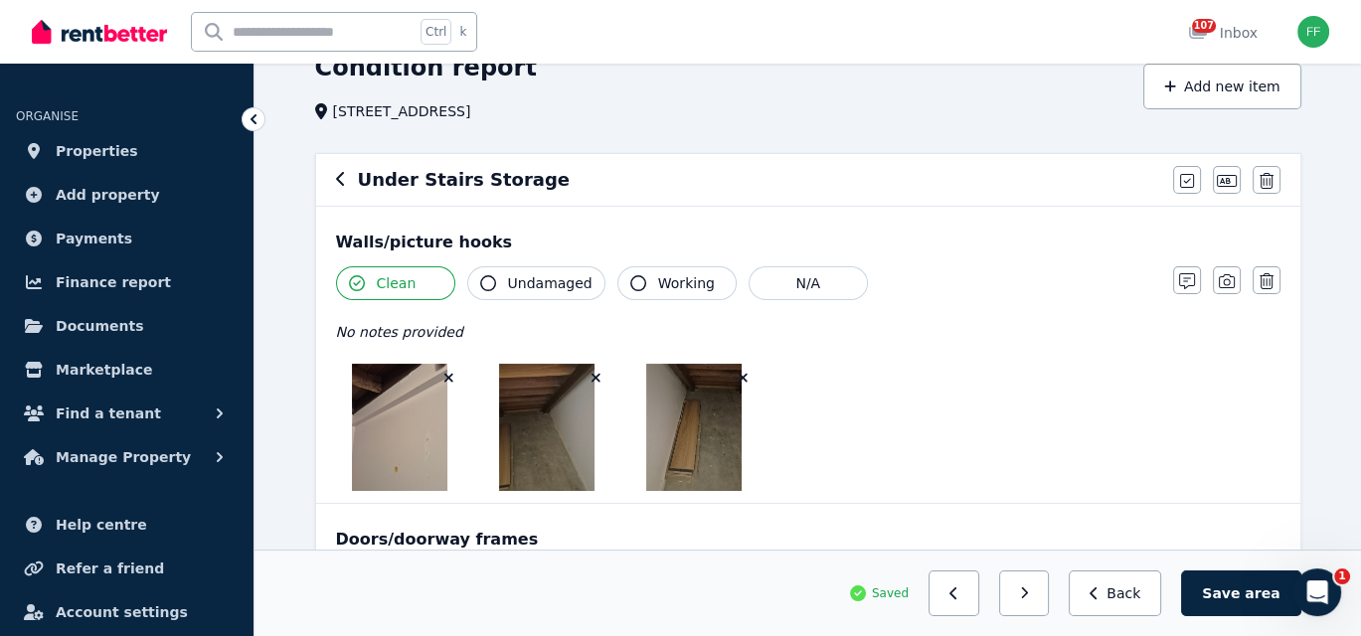
click at [630, 284] on icon "button" at bounding box center [638, 283] width 16 height 16
click at [1179, 286] on icon "button" at bounding box center [1187, 281] width 16 height 16
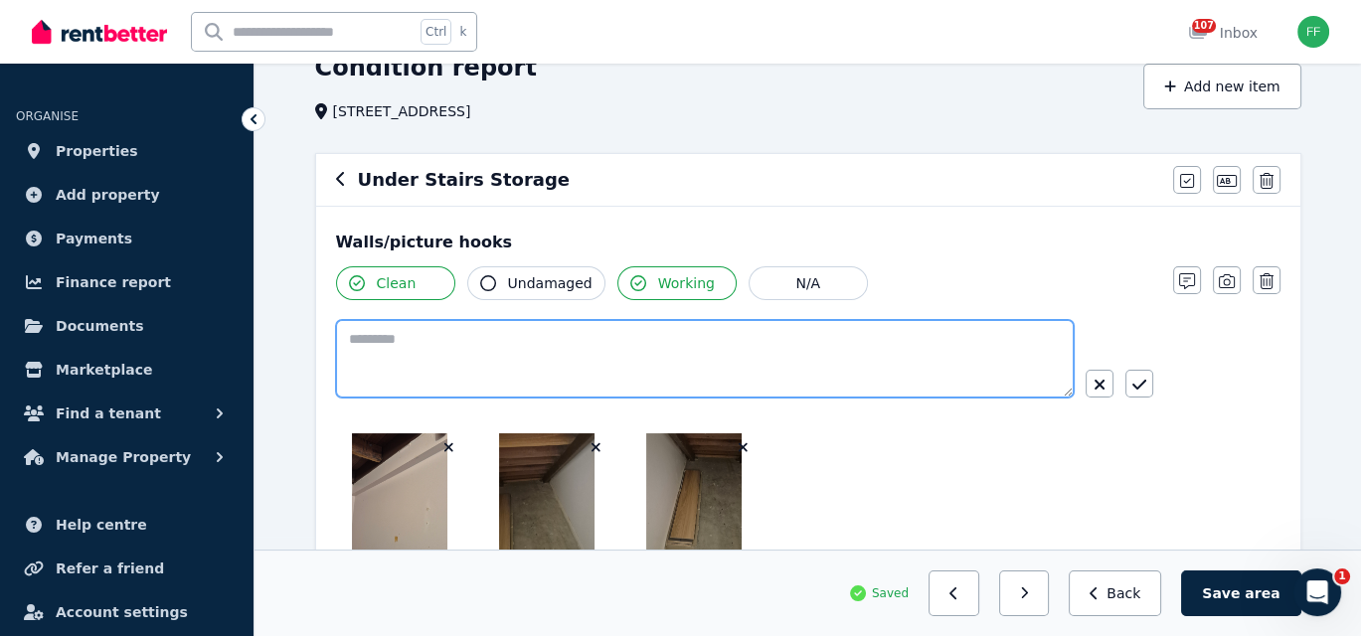
click at [349, 367] on textarea at bounding box center [704, 359] width 737 height 78
type textarea "**********"
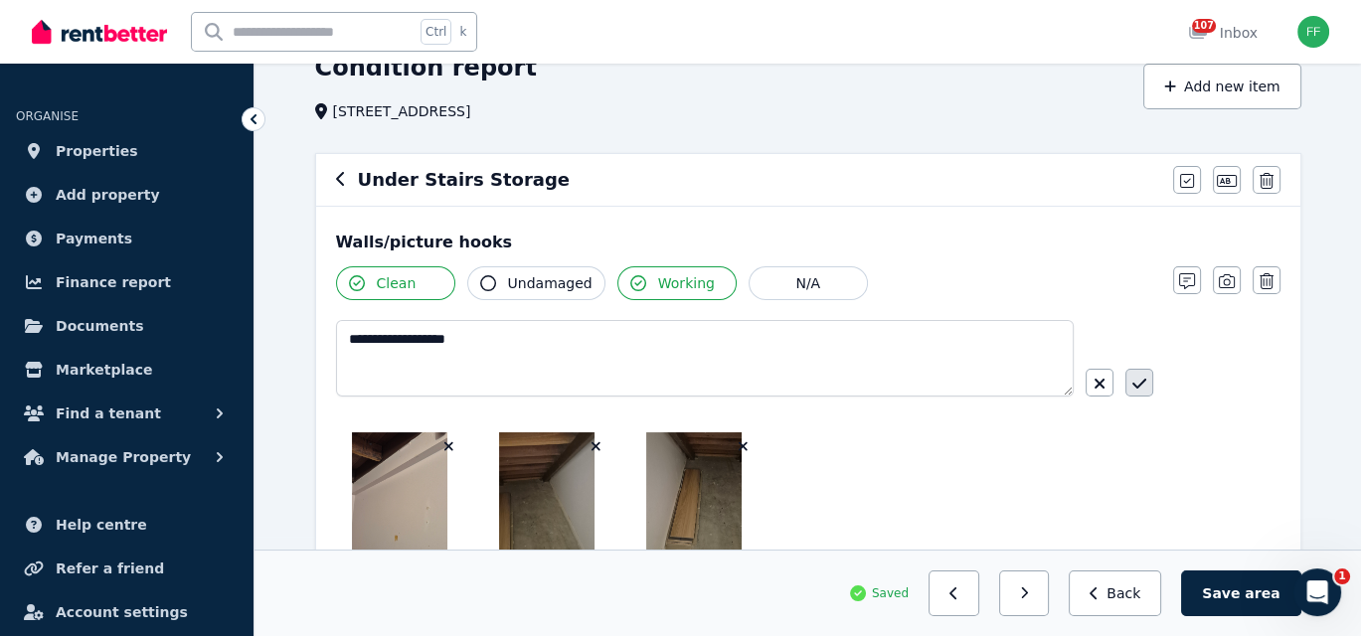
click at [1132, 385] on icon "button" at bounding box center [1139, 384] width 14 height 16
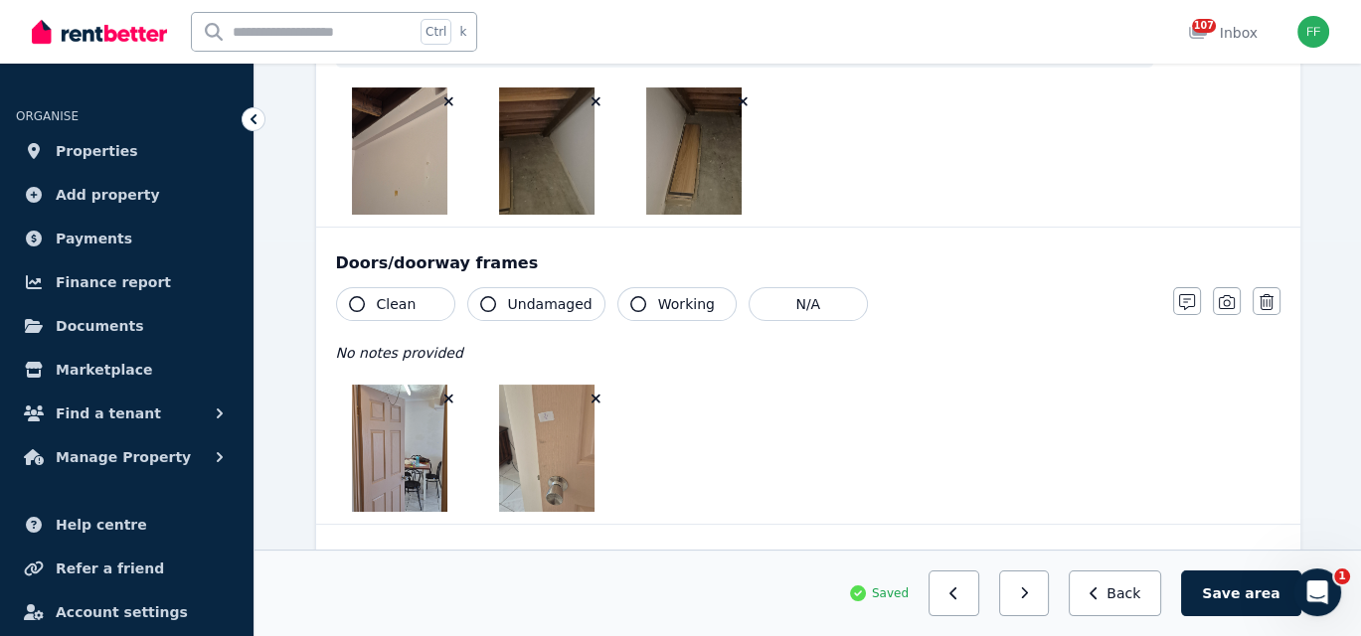
scroll to position [398, 0]
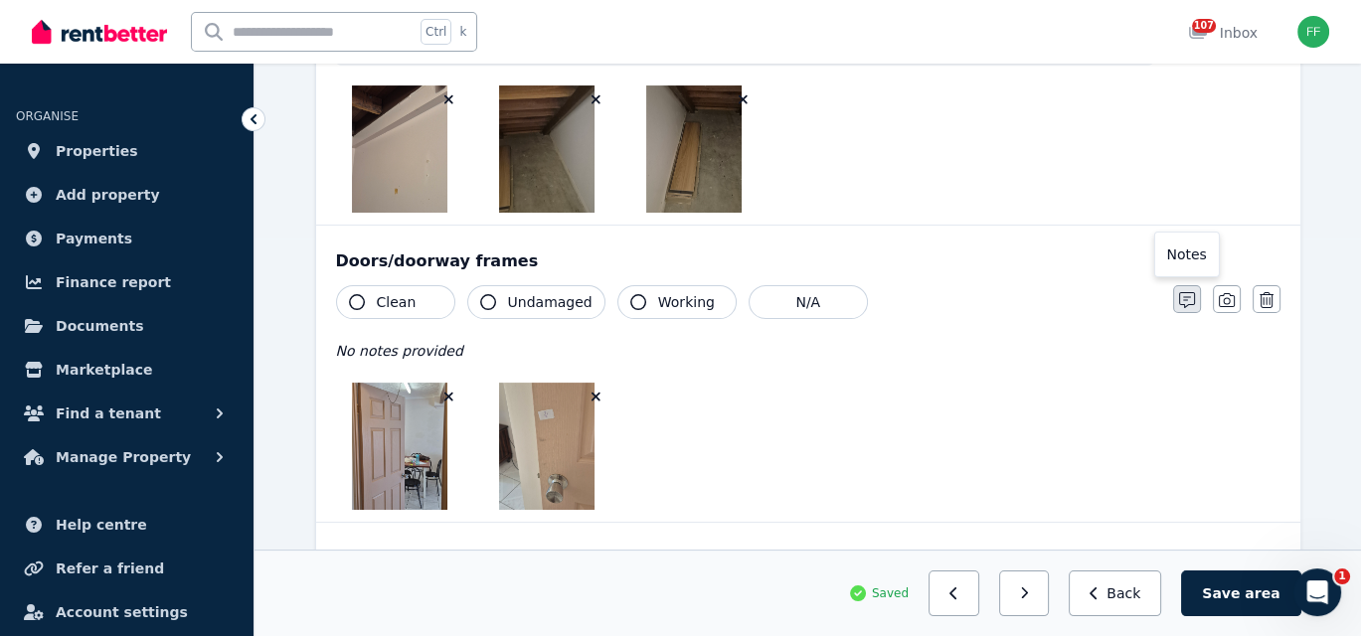
click at [1189, 296] on icon "button" at bounding box center [1187, 300] width 16 height 16
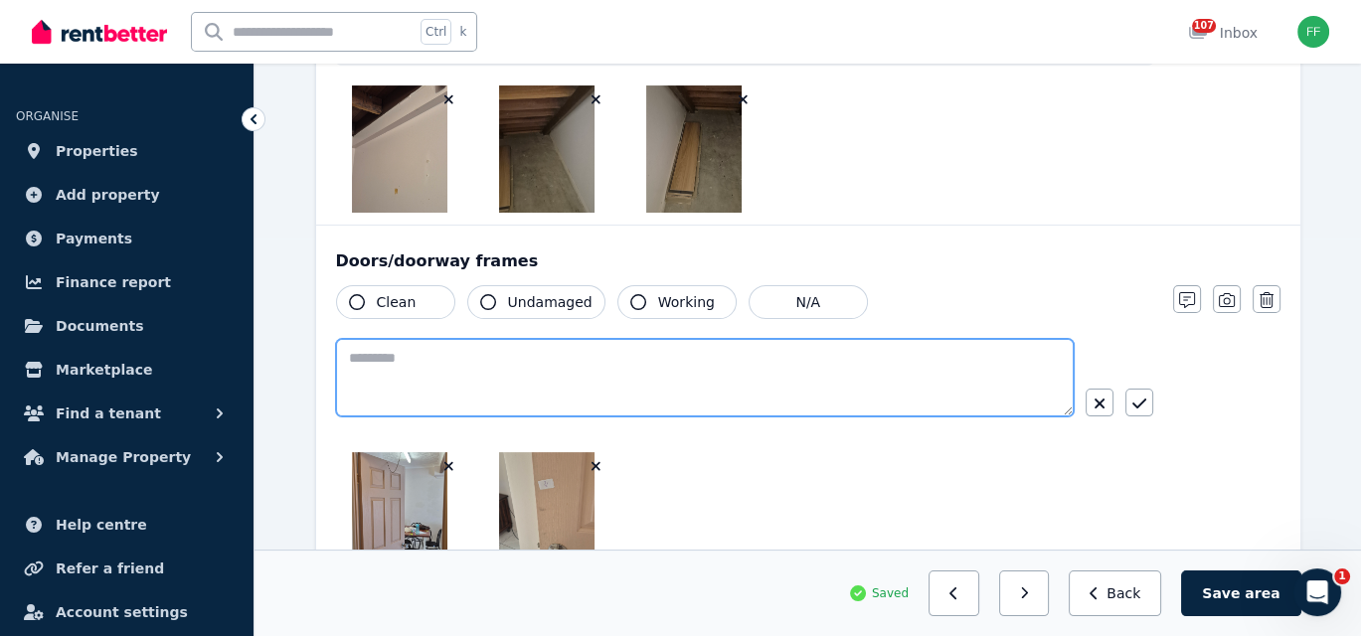
click at [386, 352] on textarea at bounding box center [704, 378] width 737 height 78
type textarea "*"
type textarea "**********"
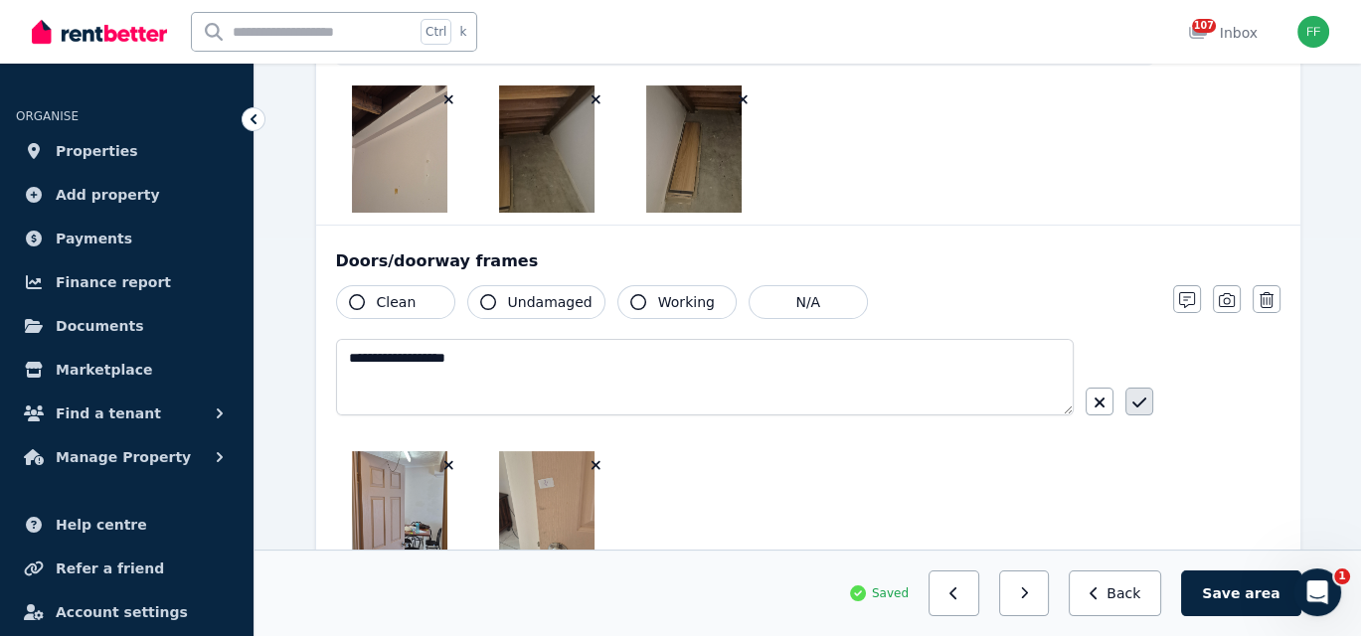
click at [1140, 399] on icon "button" at bounding box center [1139, 403] width 14 height 16
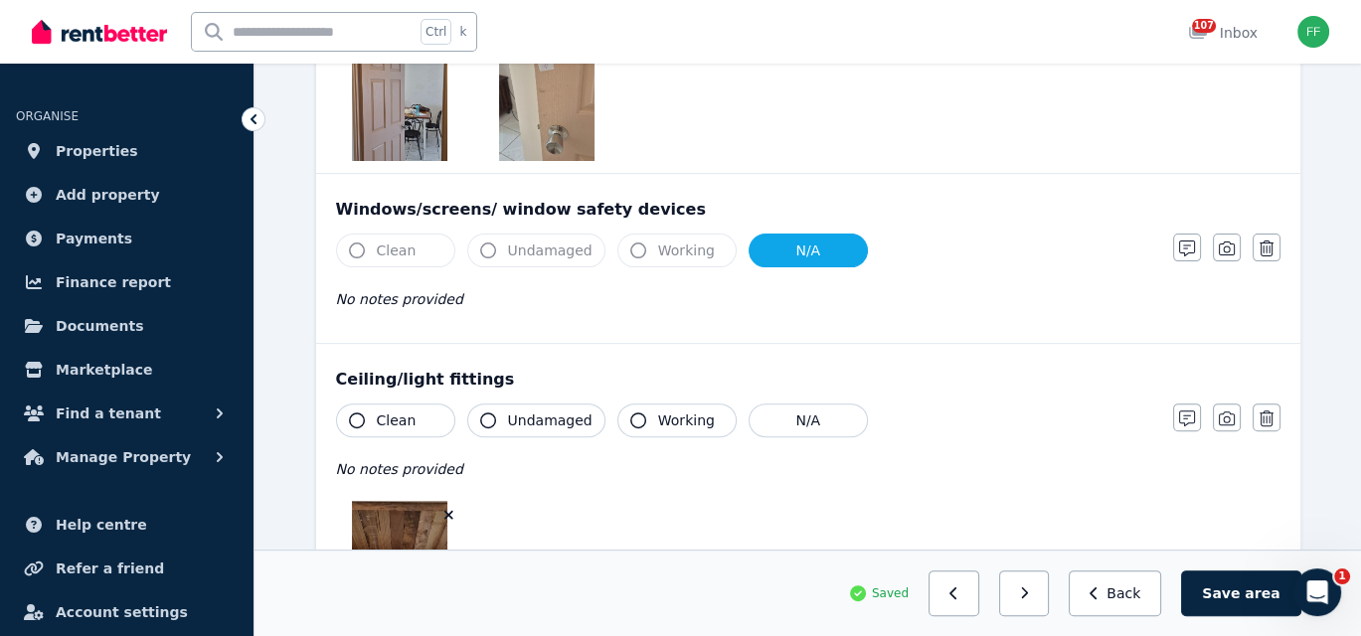
scroll to position [795, 0]
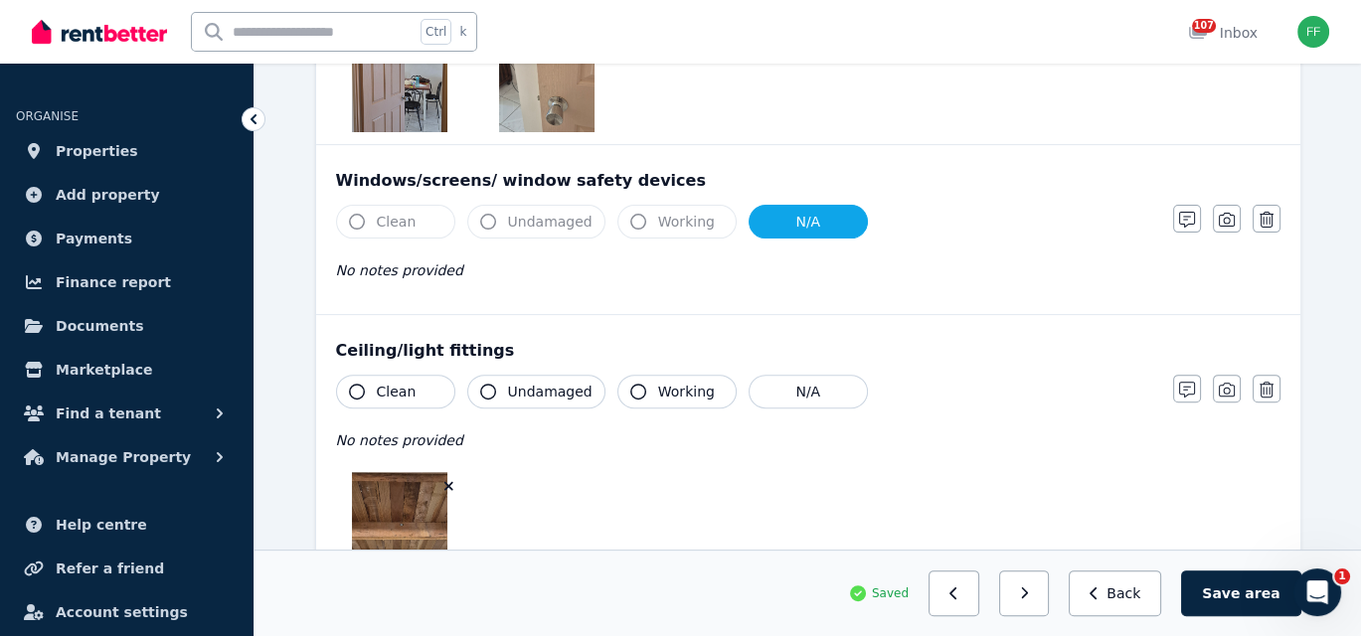
click at [354, 389] on icon "button" at bounding box center [357, 392] width 16 height 16
click at [633, 388] on icon "button" at bounding box center [638, 392] width 16 height 16
click at [487, 387] on icon "button" at bounding box center [488, 392] width 16 height 16
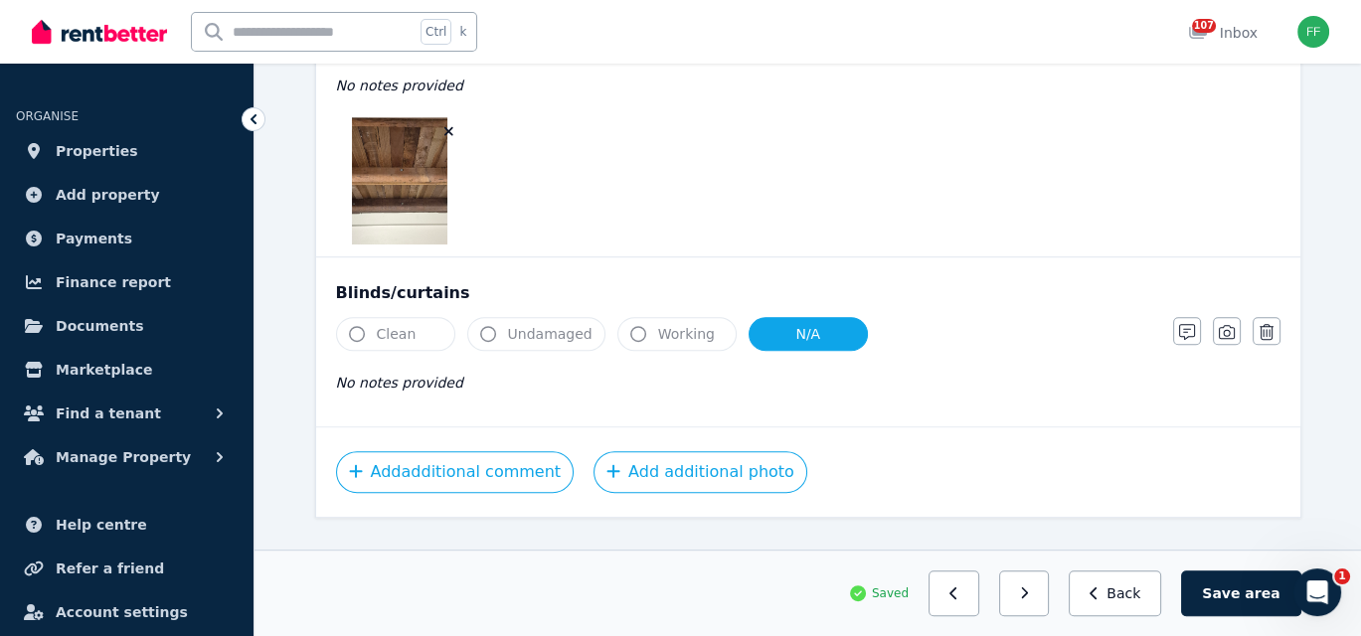
scroll to position [1182, 0]
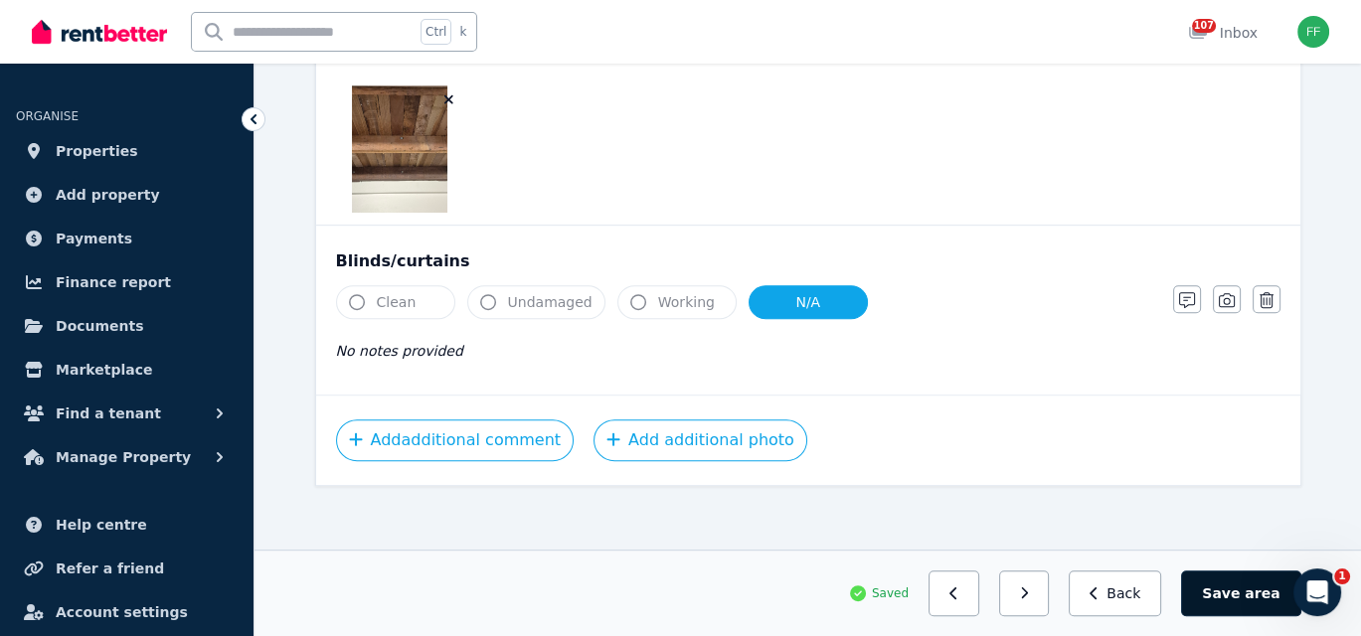
click at [1224, 599] on button "Save area" at bounding box center [1240, 593] width 119 height 46
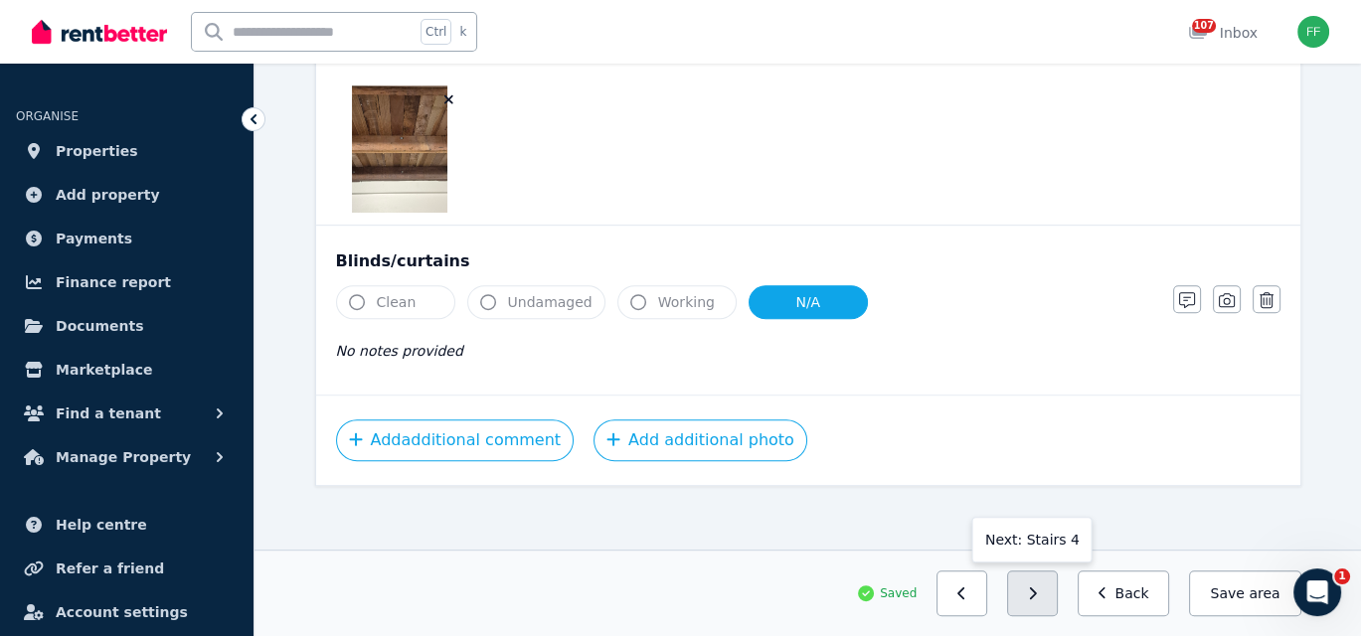
click at [1042, 603] on button "button" at bounding box center [1032, 593] width 51 height 46
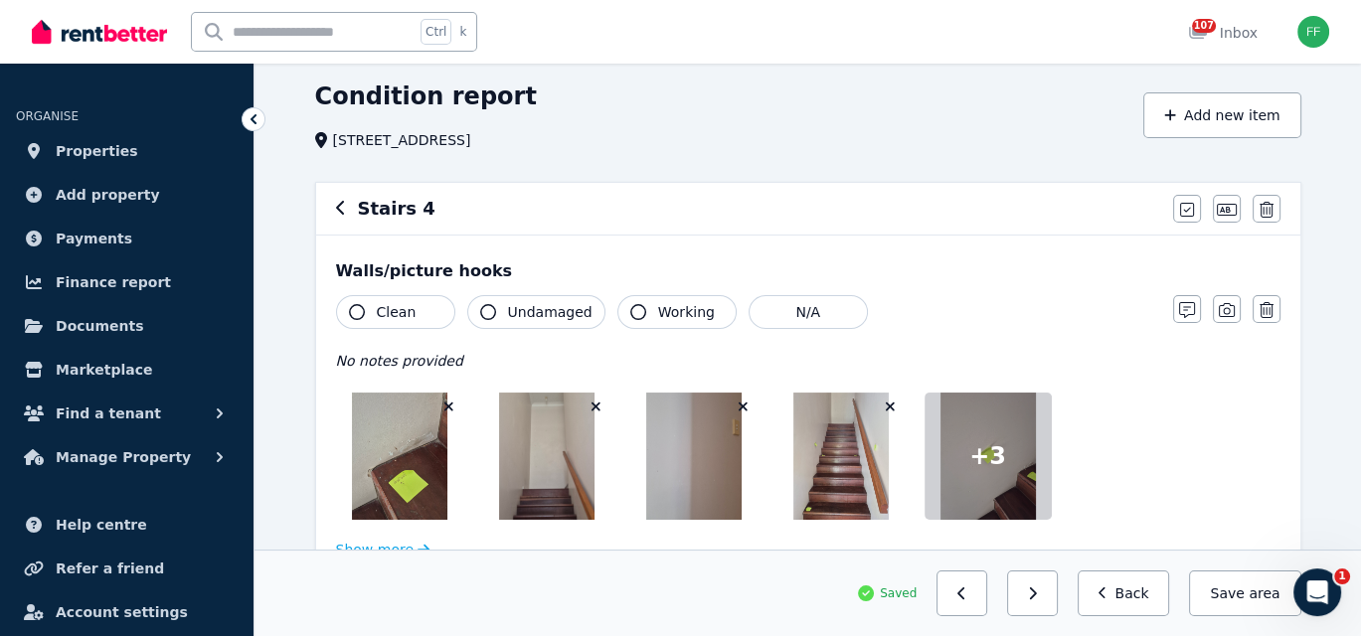
scroll to position [99, 0]
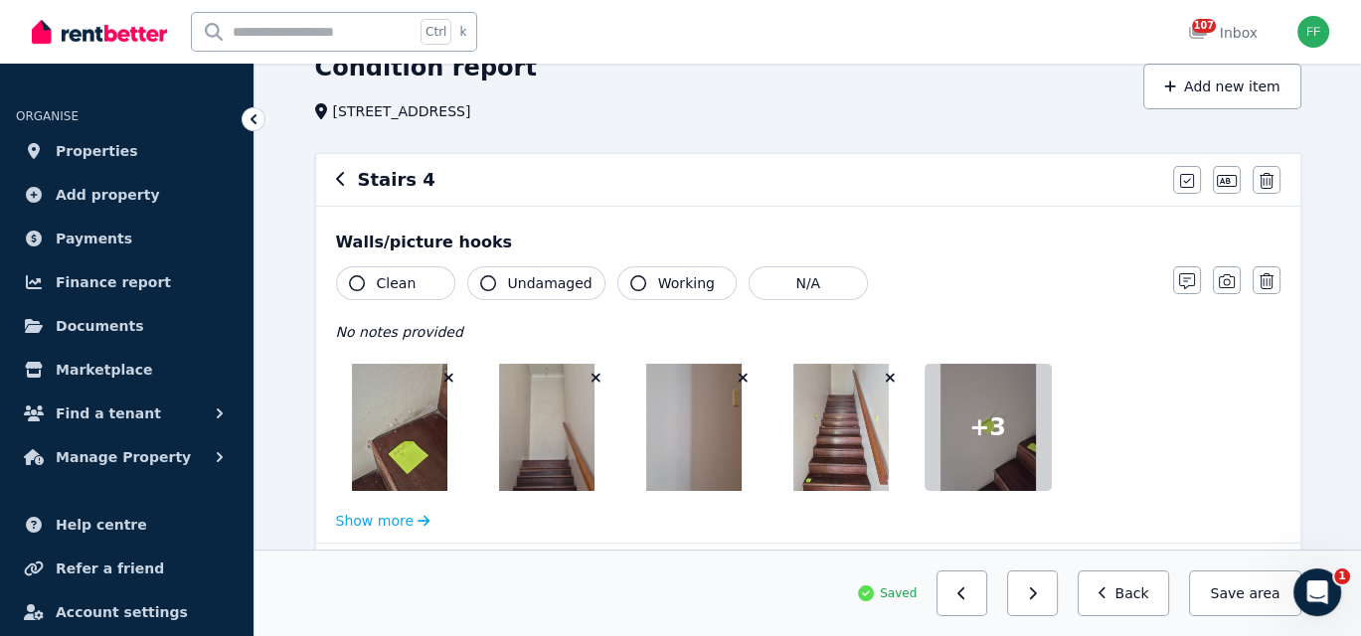
click at [359, 275] on icon "button" at bounding box center [357, 283] width 16 height 16
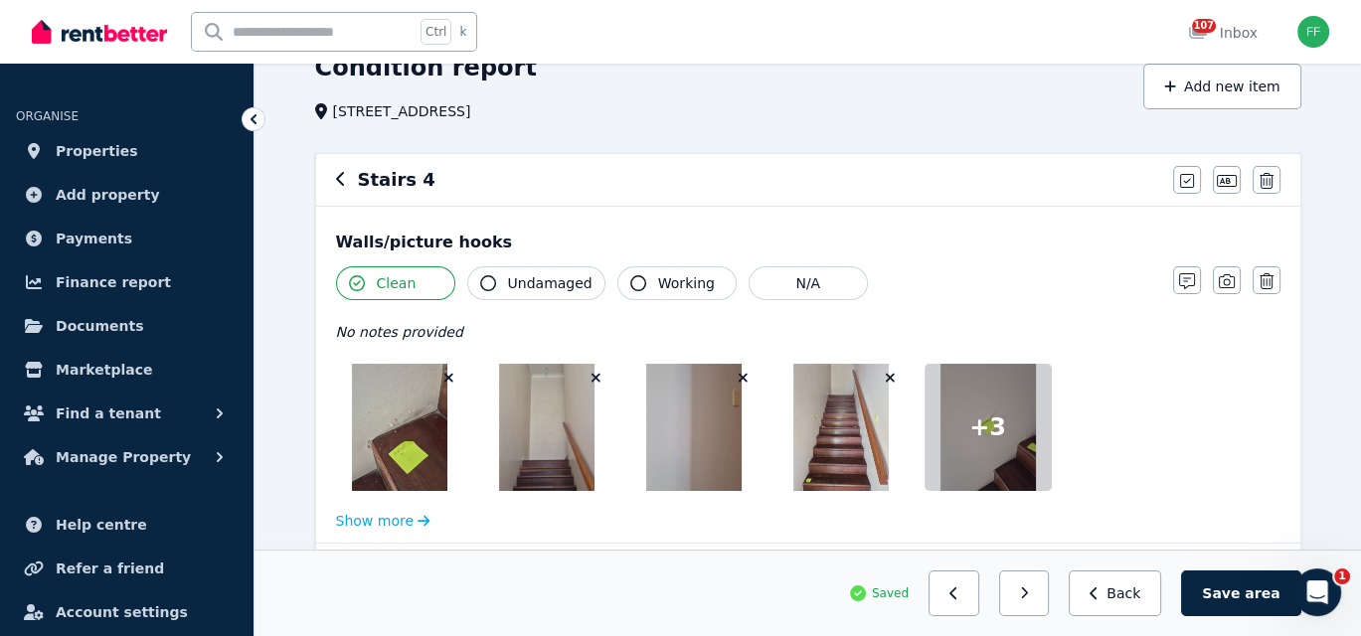
click at [617, 290] on button "Working" at bounding box center [676, 283] width 119 height 34
click at [1188, 283] on icon "button" at bounding box center [1187, 281] width 16 height 16
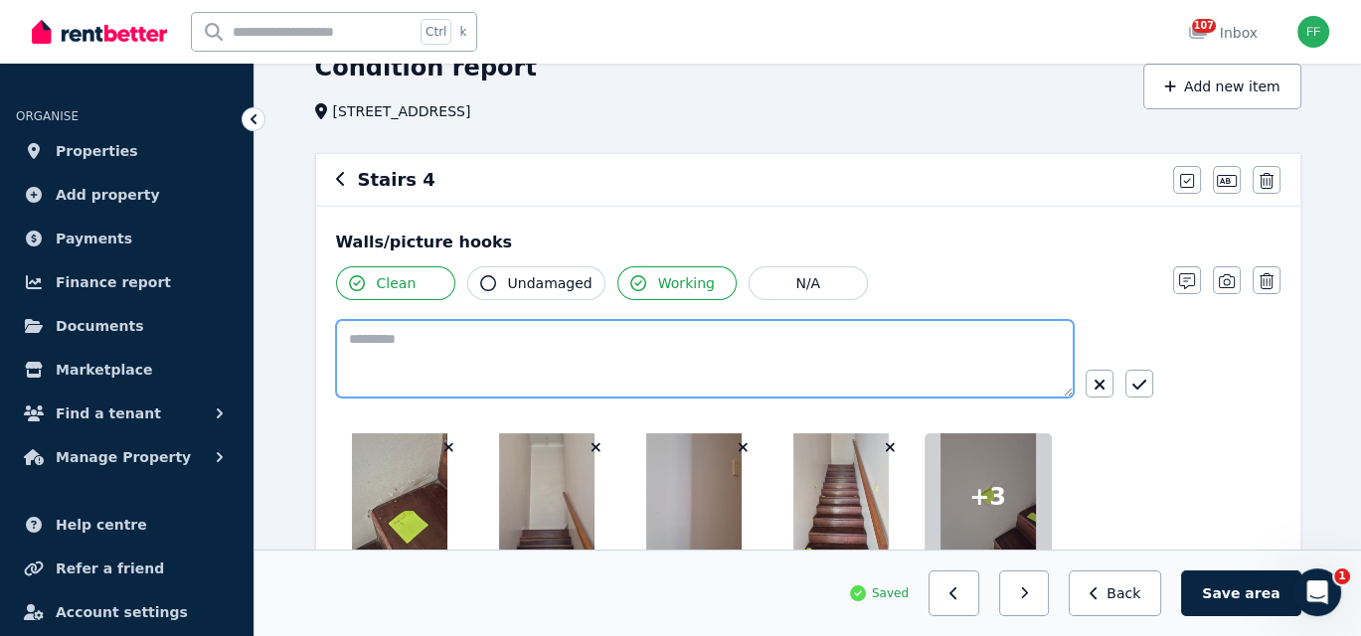
click at [387, 320] on textarea at bounding box center [704, 359] width 737 height 78
type textarea "**********"
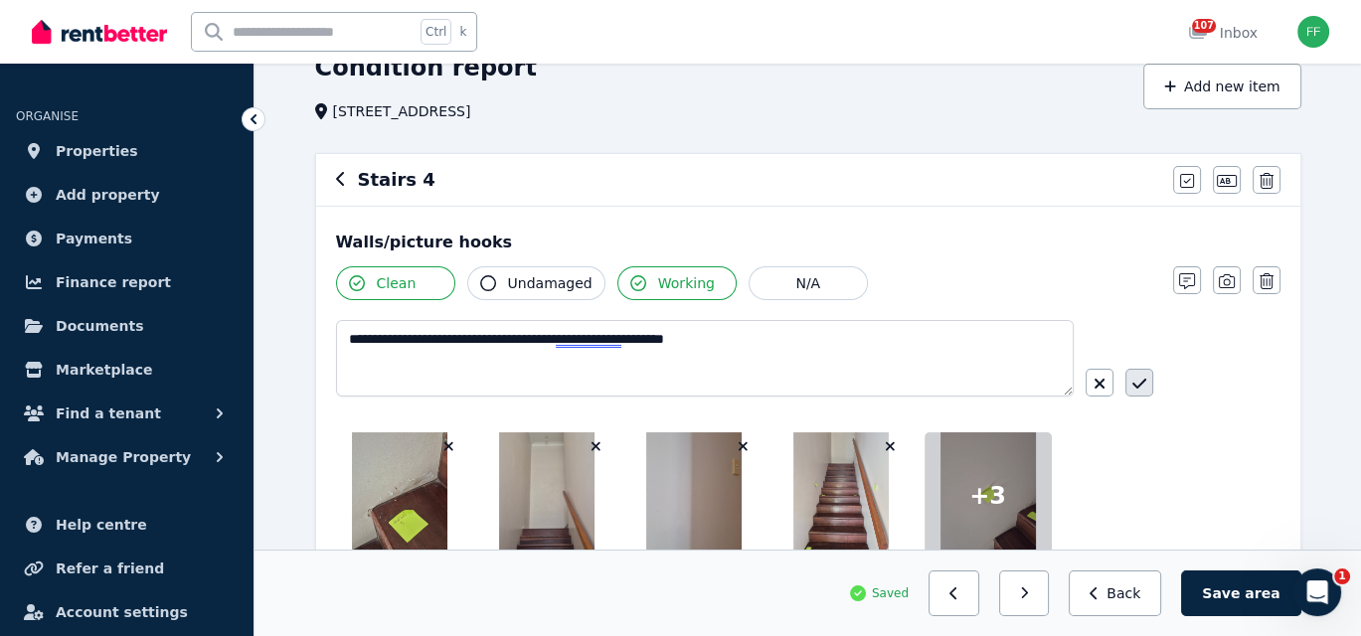
click at [1146, 386] on button "button" at bounding box center [1139, 383] width 28 height 28
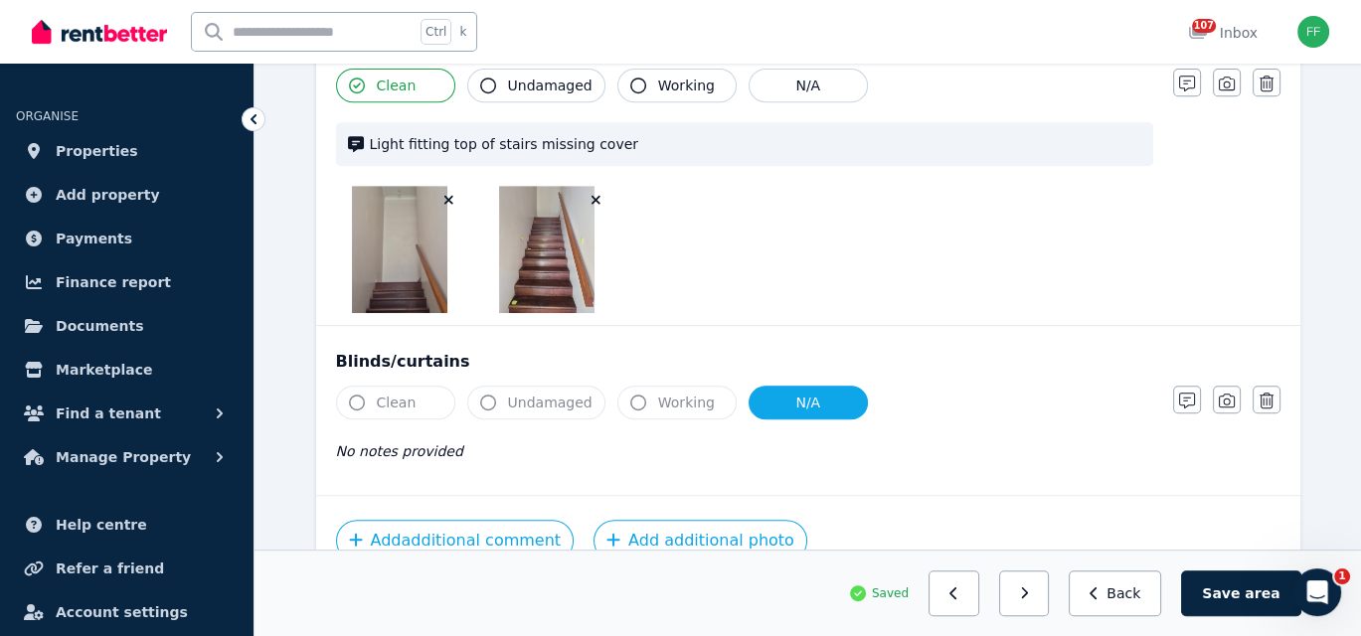
scroll to position [1094, 0]
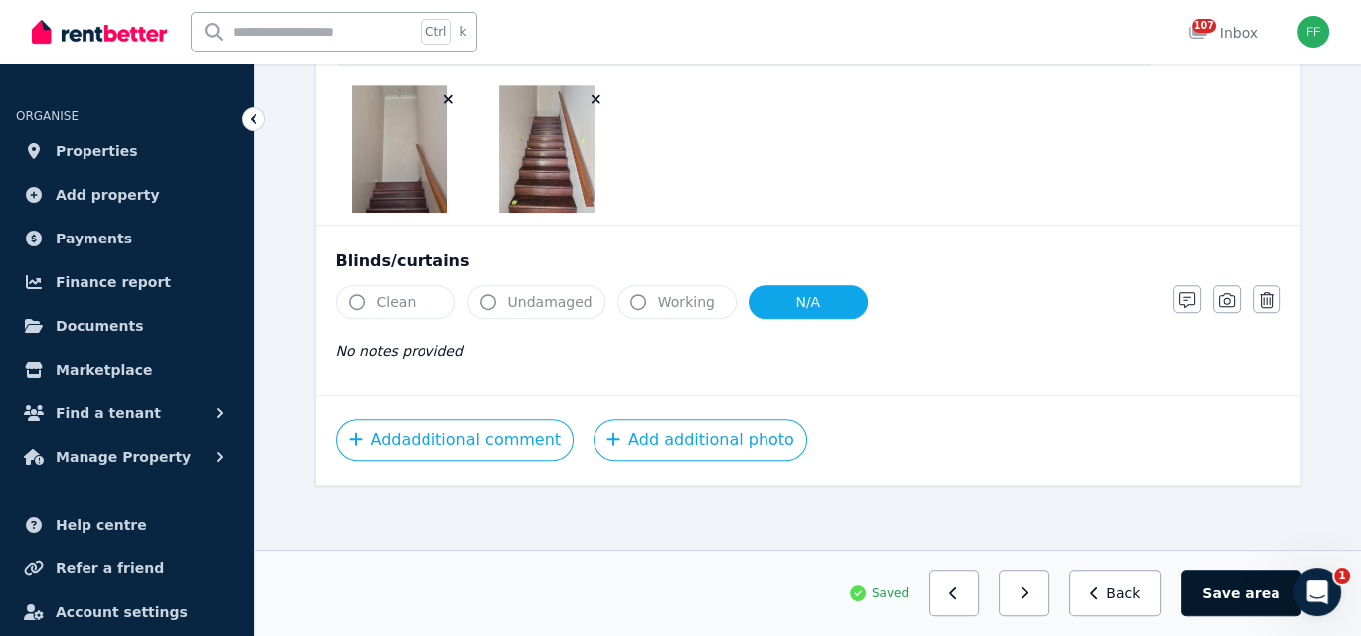
click at [1244, 587] on button "Save area" at bounding box center [1240, 593] width 119 height 46
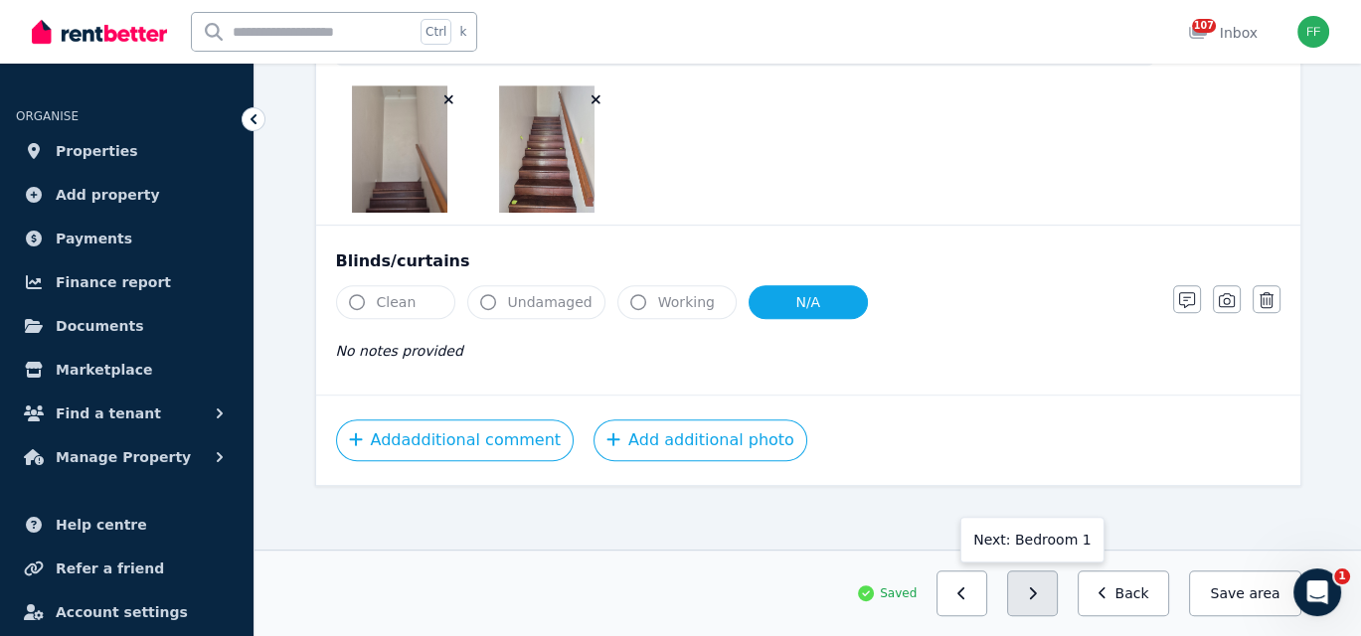
click at [1037, 597] on icon "button" at bounding box center [1032, 593] width 9 height 14
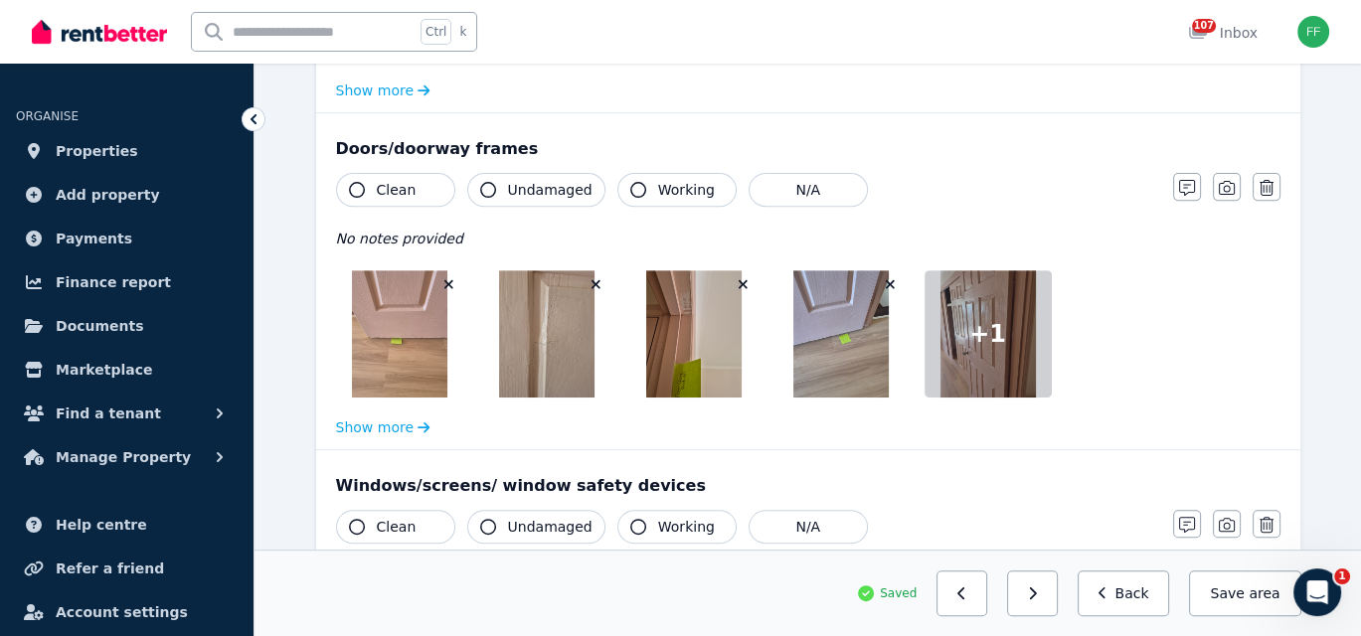
scroll to position [894, 0]
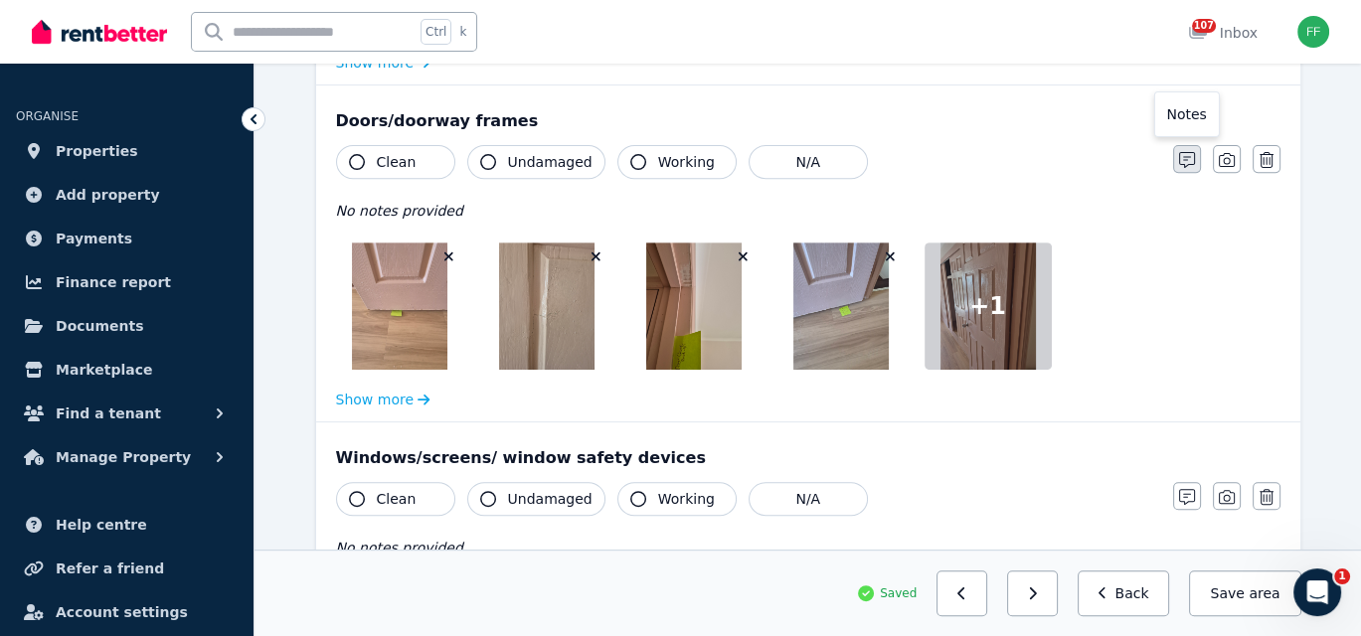
click at [1189, 157] on icon "button" at bounding box center [1187, 160] width 16 height 16
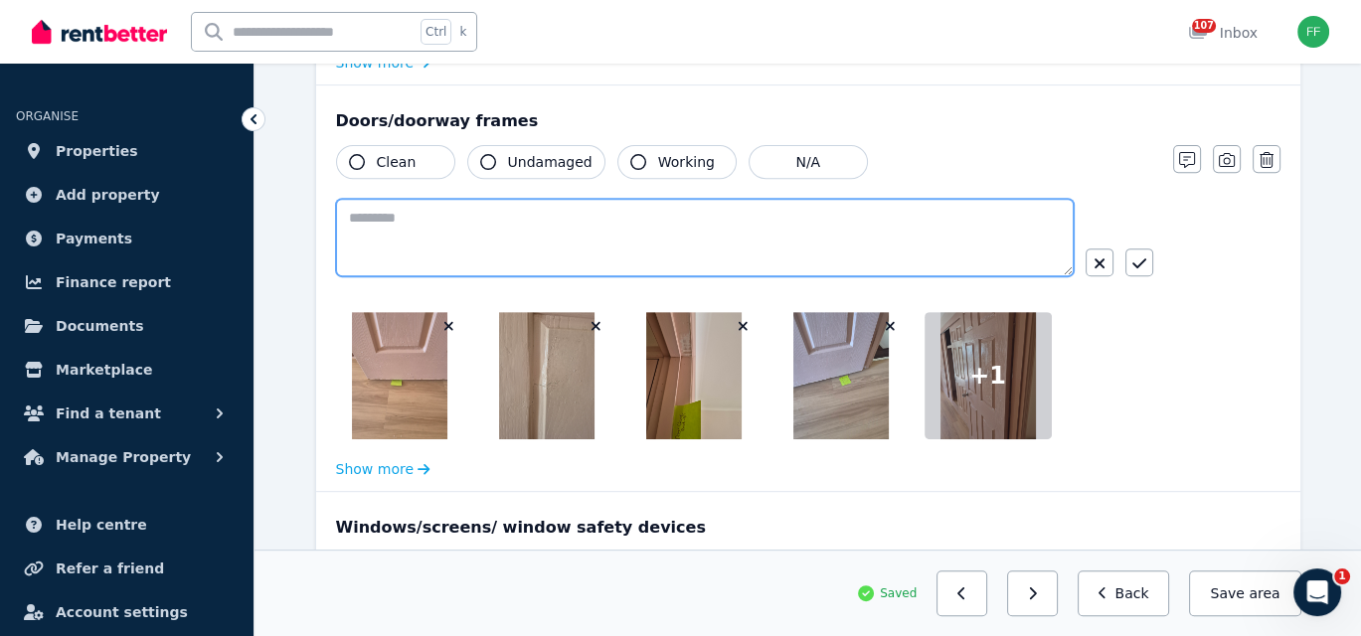
paste textarea "**********"
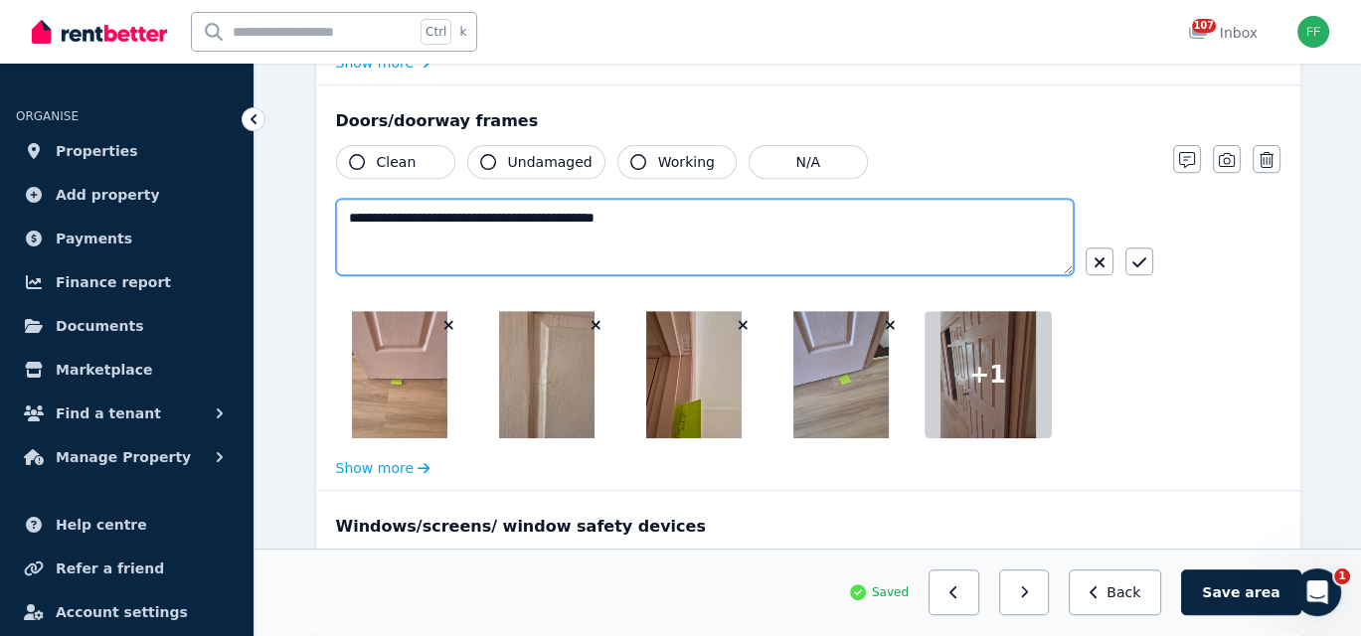
type textarea "**********"
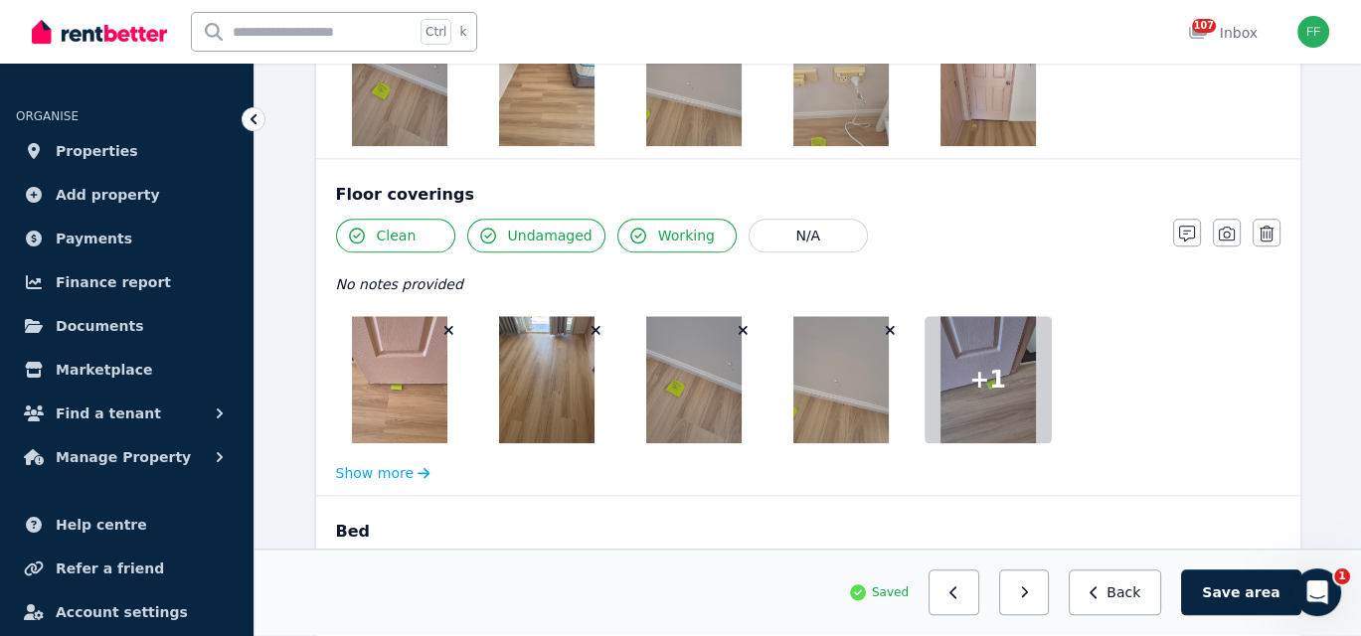
scroll to position [2485, 0]
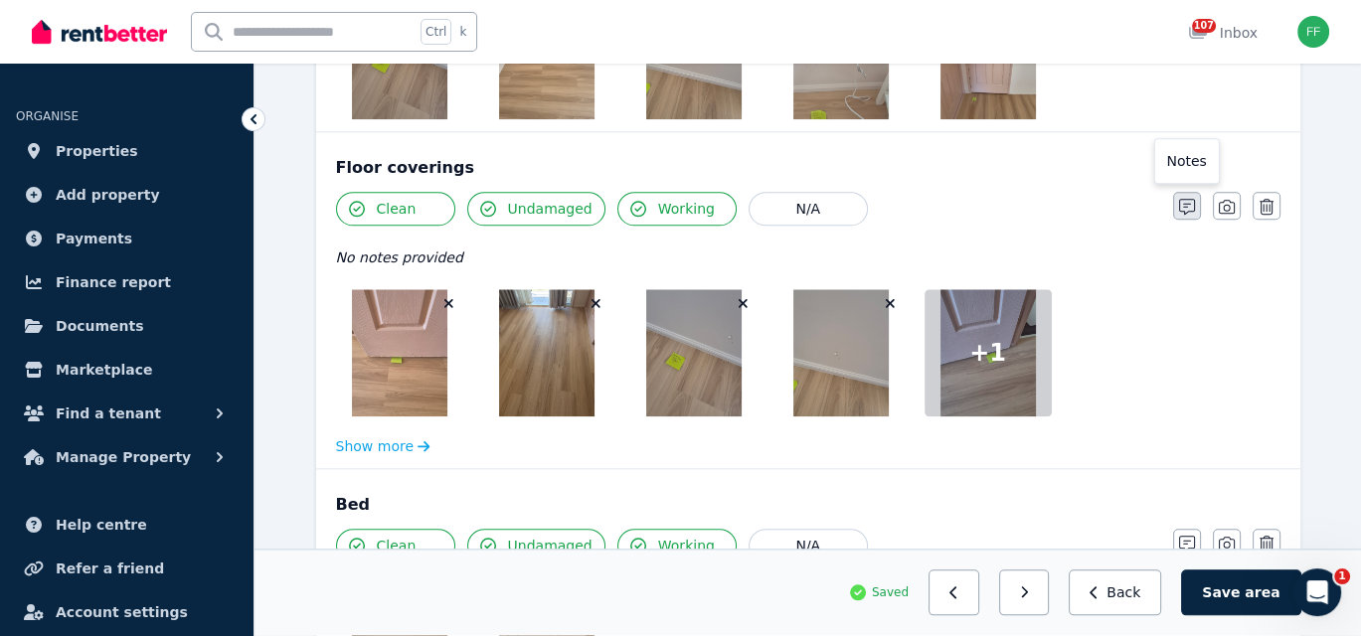
click at [1176, 201] on button "button" at bounding box center [1187, 206] width 28 height 28
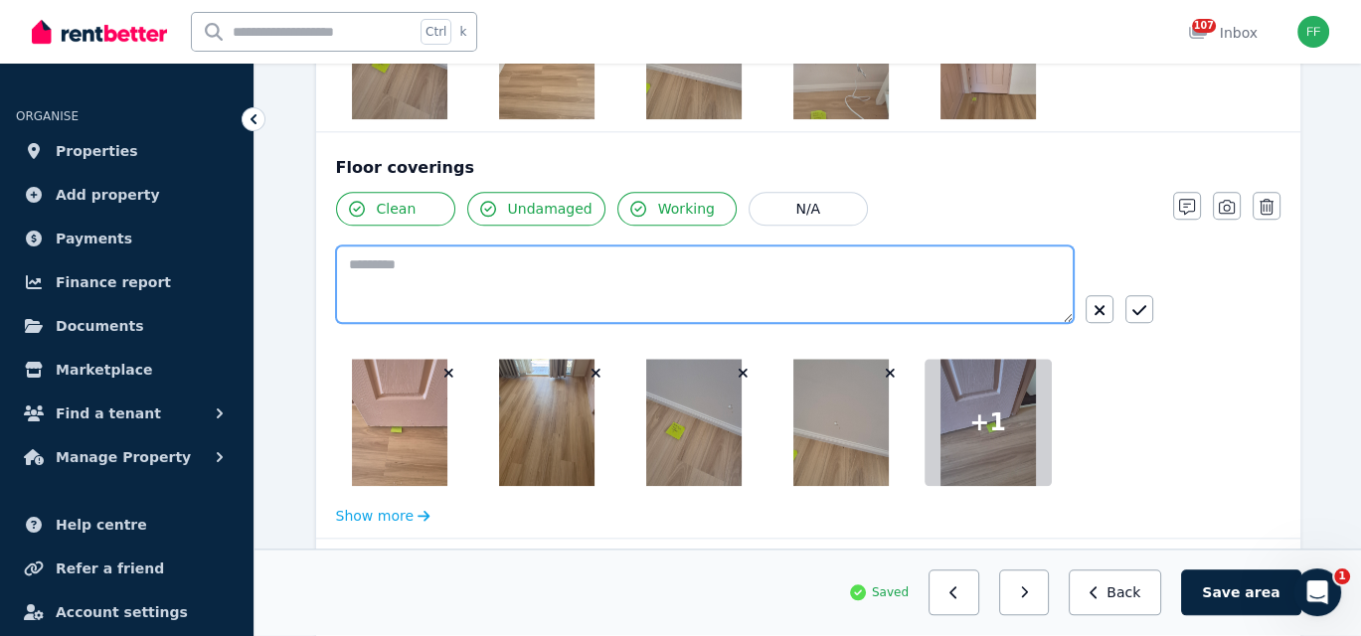
paste textarea "**********"
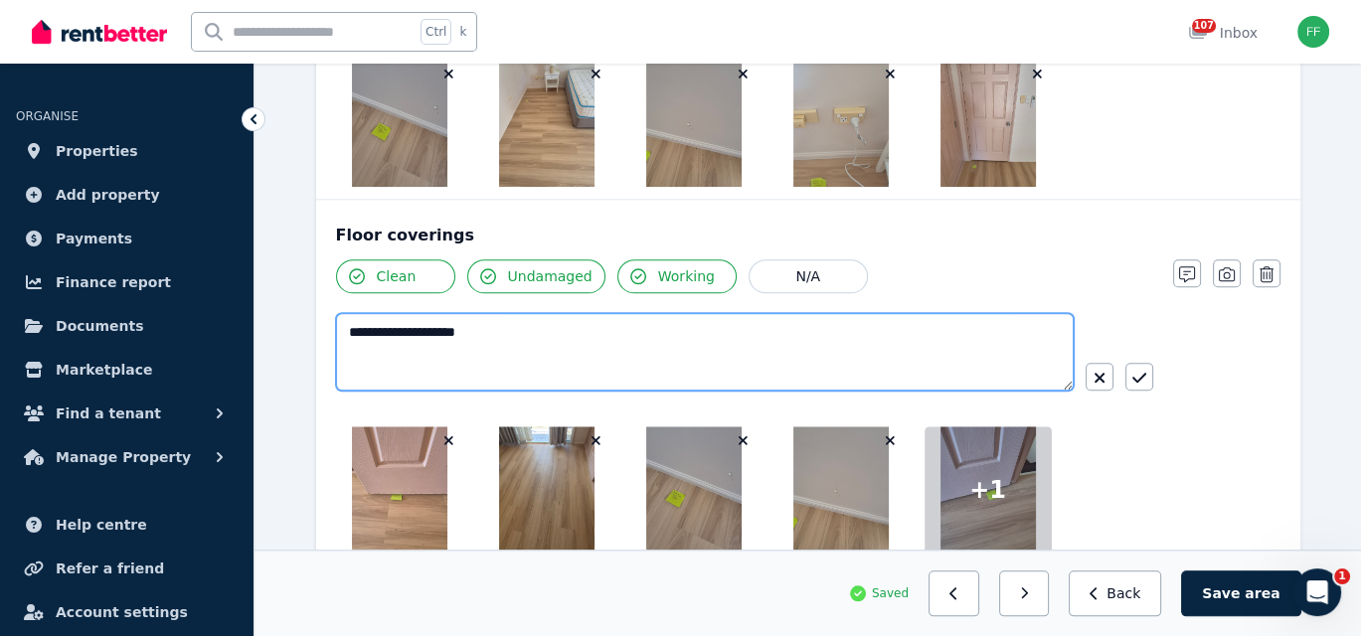
scroll to position [2385, 0]
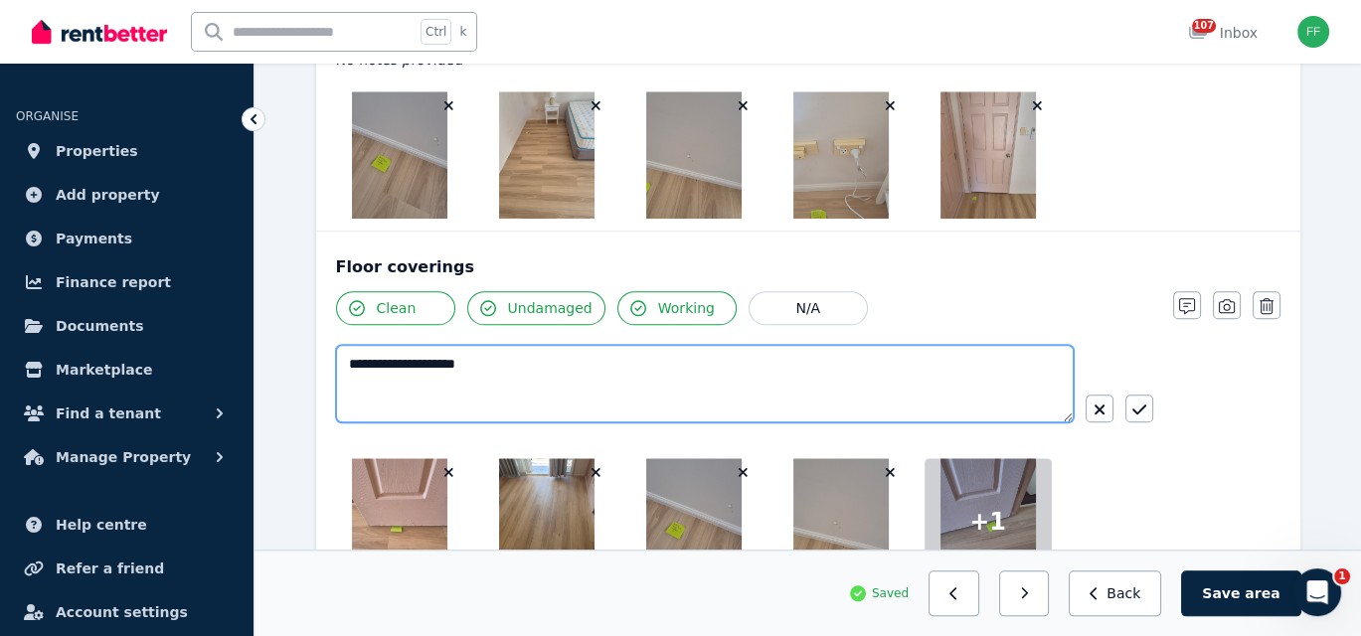
type textarea "**********"
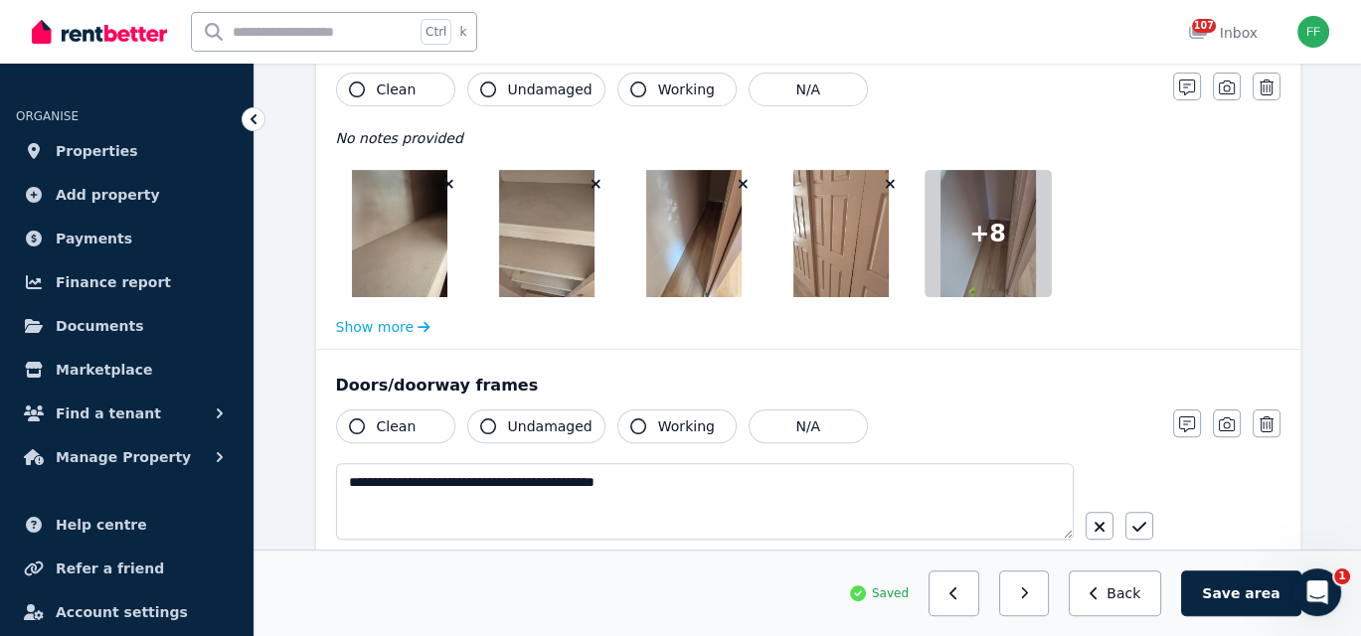
scroll to position [531, 0]
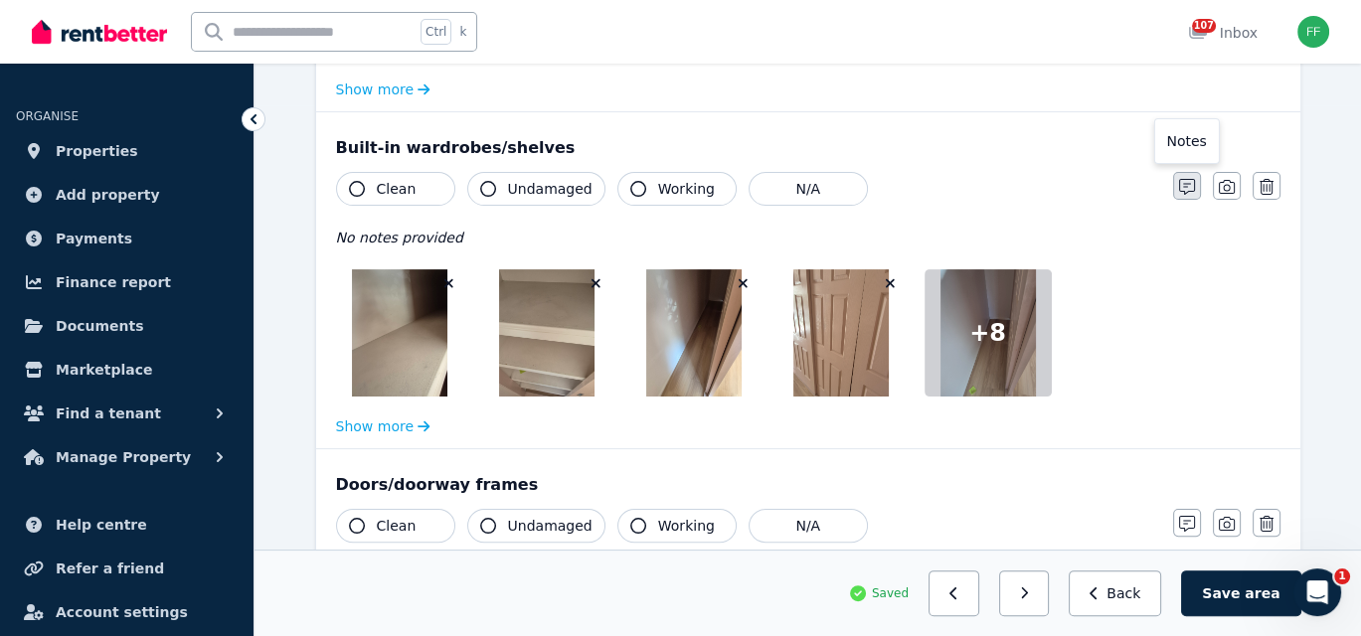
click at [1187, 191] on icon "button" at bounding box center [1187, 187] width 16 height 16
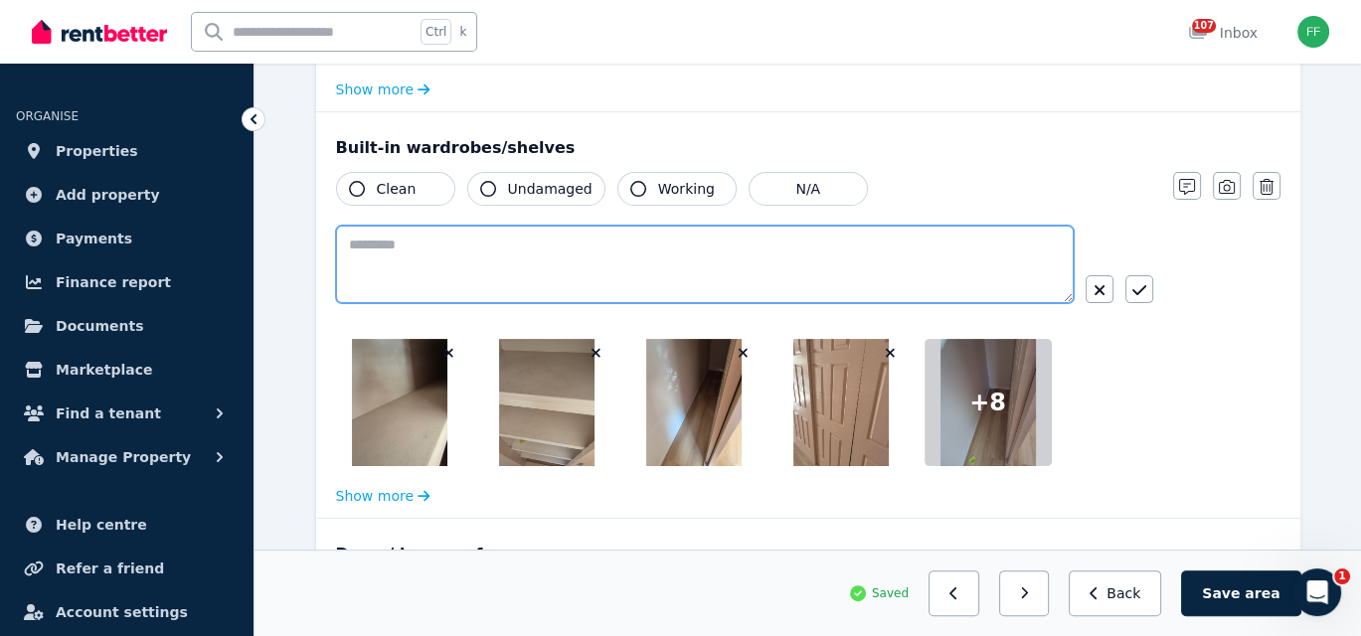
paste textarea "**********"
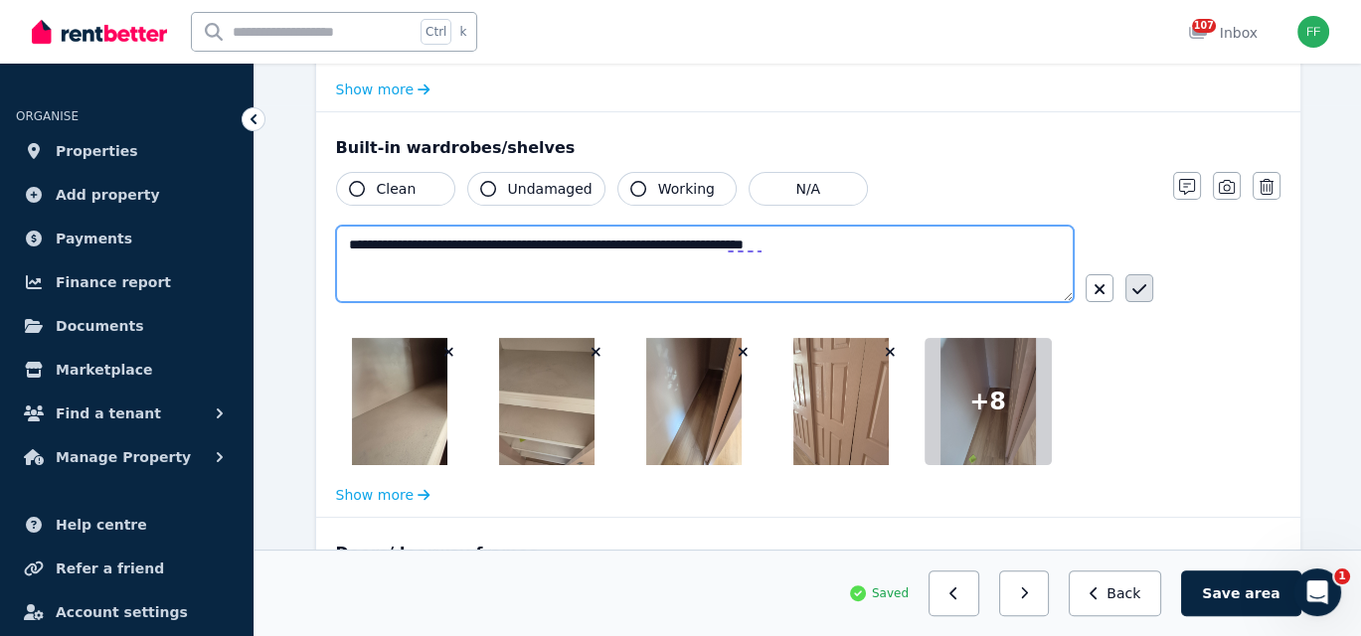
type textarea "**********"
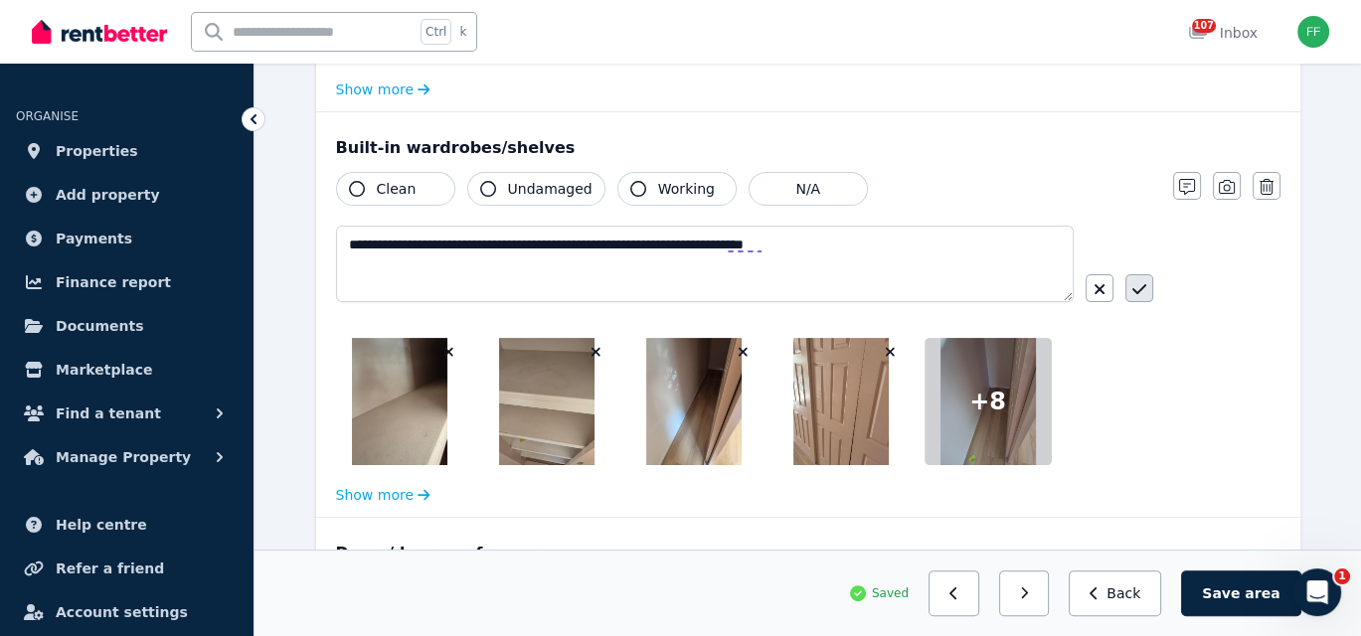
click at [1143, 287] on icon "button" at bounding box center [1139, 289] width 14 height 16
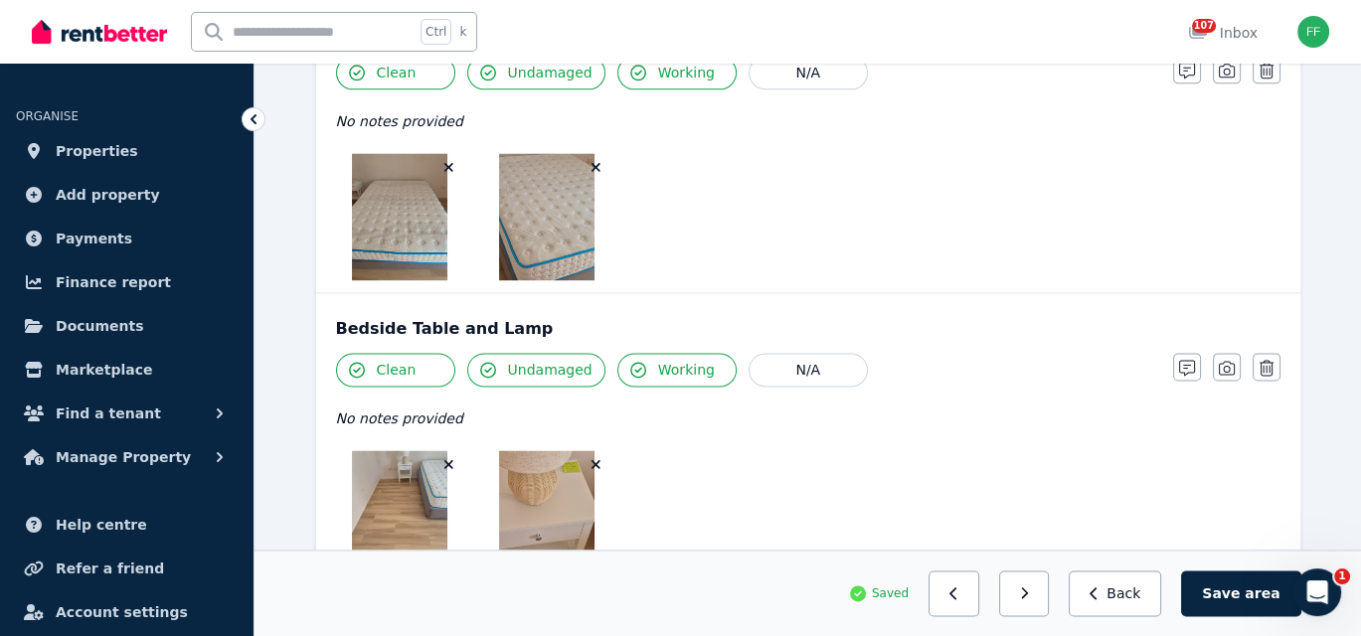
scroll to position [3015, 0]
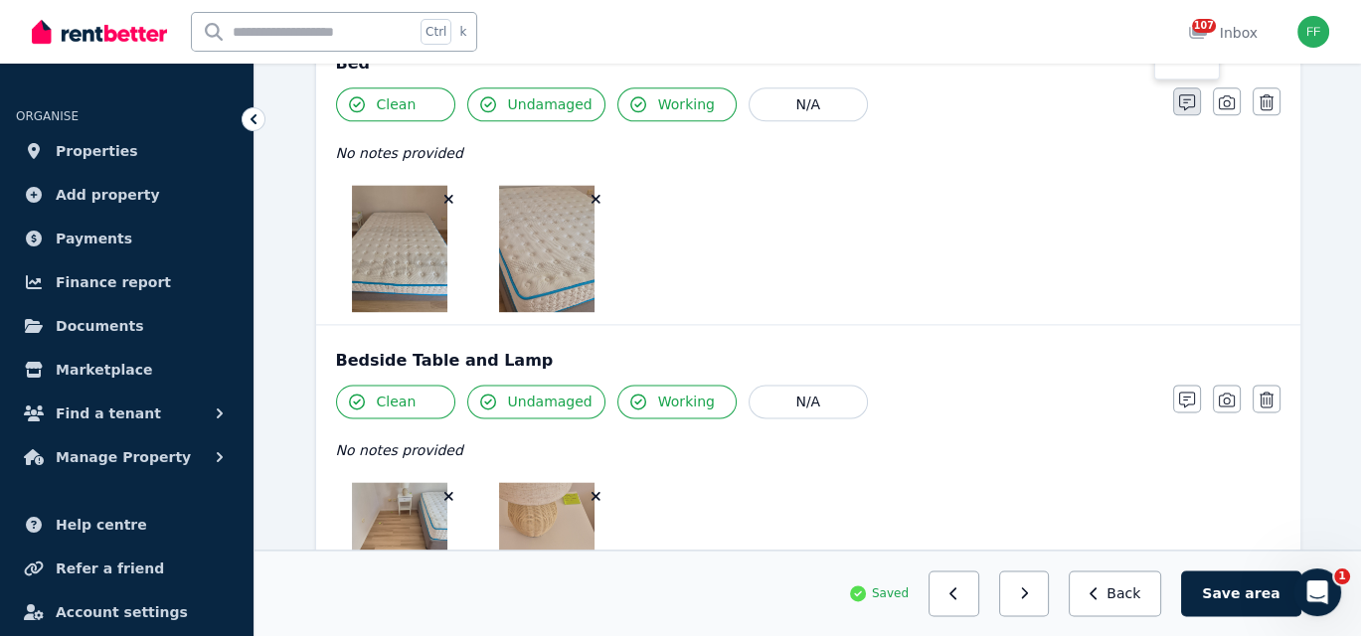
click at [1183, 97] on icon "button" at bounding box center [1187, 102] width 16 height 16
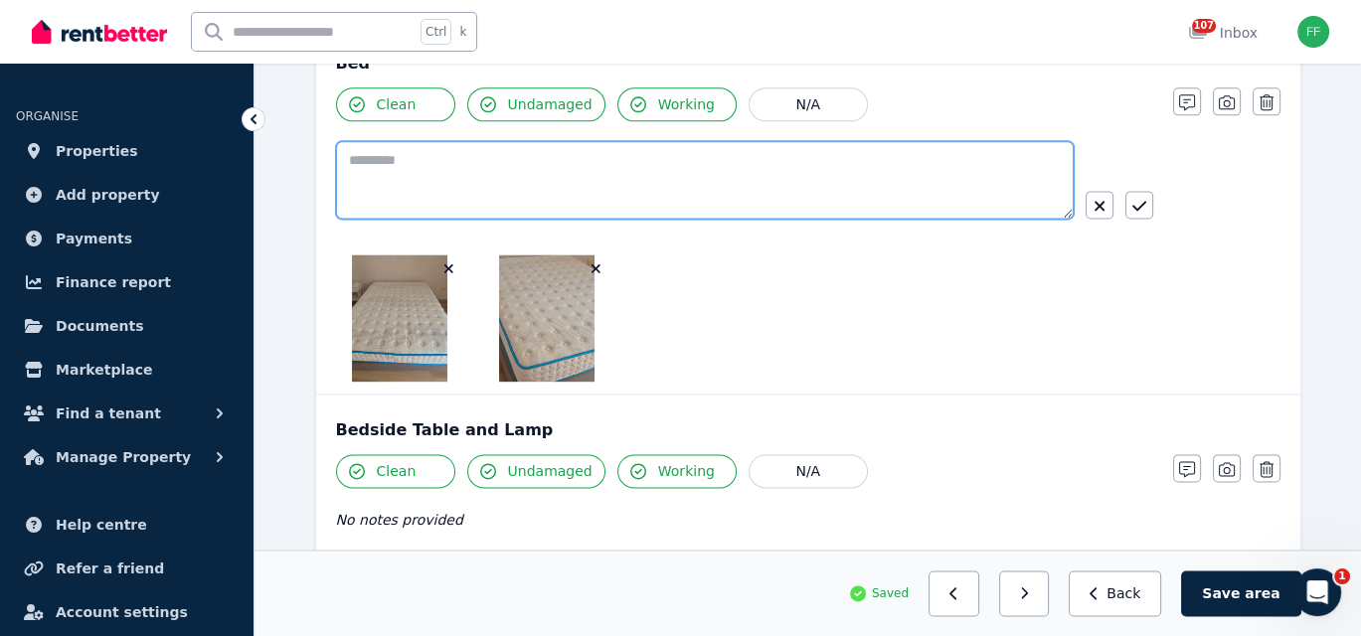
paste textarea "**********"
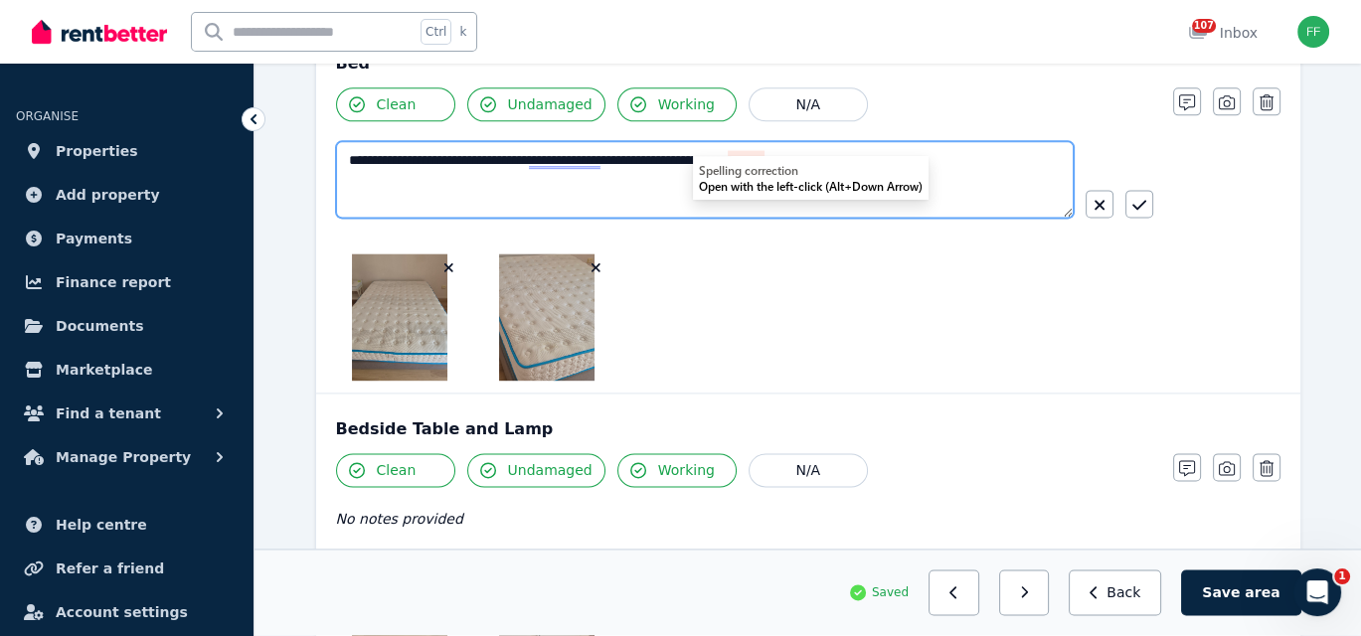
click at [725, 148] on textarea "**********" at bounding box center [705, 179] width 738 height 77
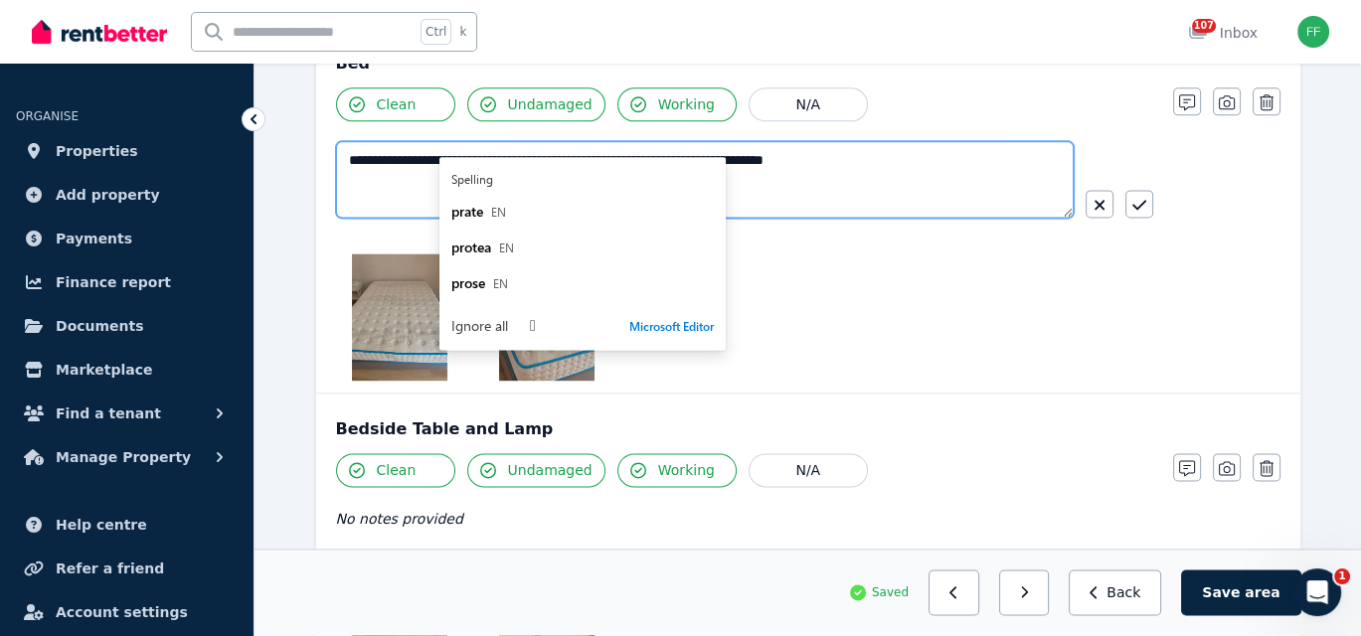
click at [877, 150] on textarea "**********" at bounding box center [705, 179] width 738 height 77
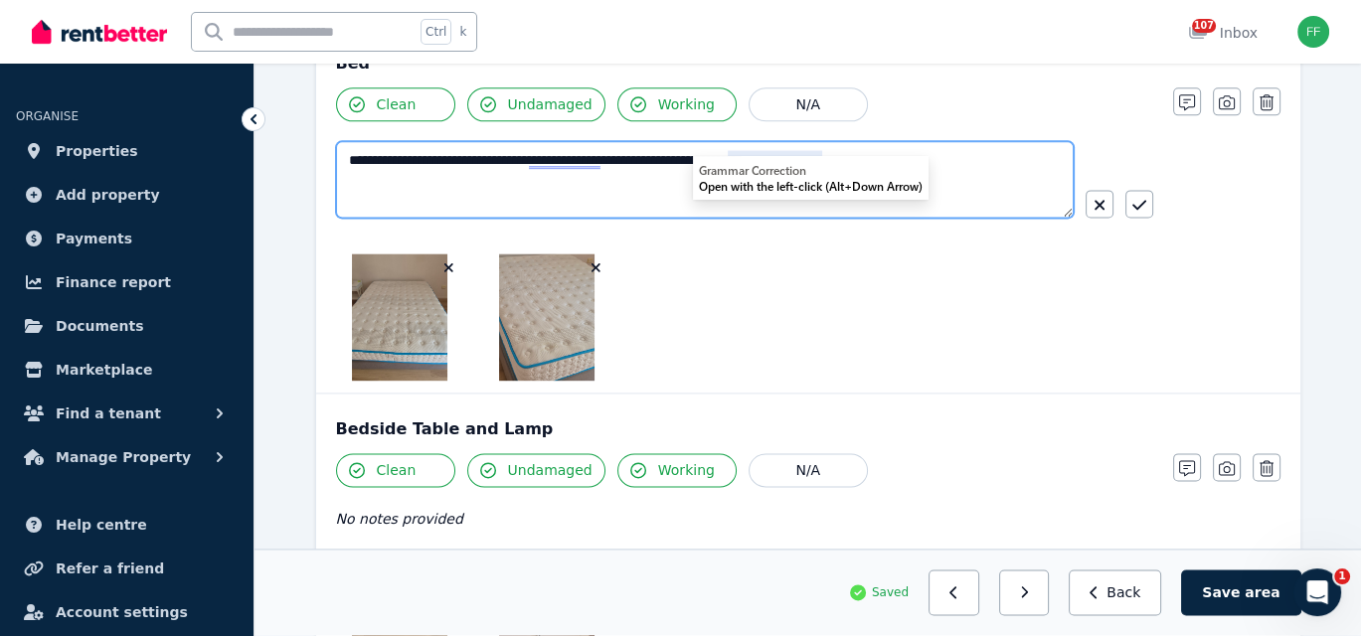
drag, startPoint x: 724, startPoint y: 151, endPoint x: 691, endPoint y: 176, distance: 41.9
click at [691, 176] on textarea "**********" at bounding box center [705, 179] width 738 height 77
click at [712, 157] on textarea "**********" at bounding box center [705, 179] width 738 height 77
click at [712, 155] on textarea "**********" at bounding box center [705, 179] width 738 height 77
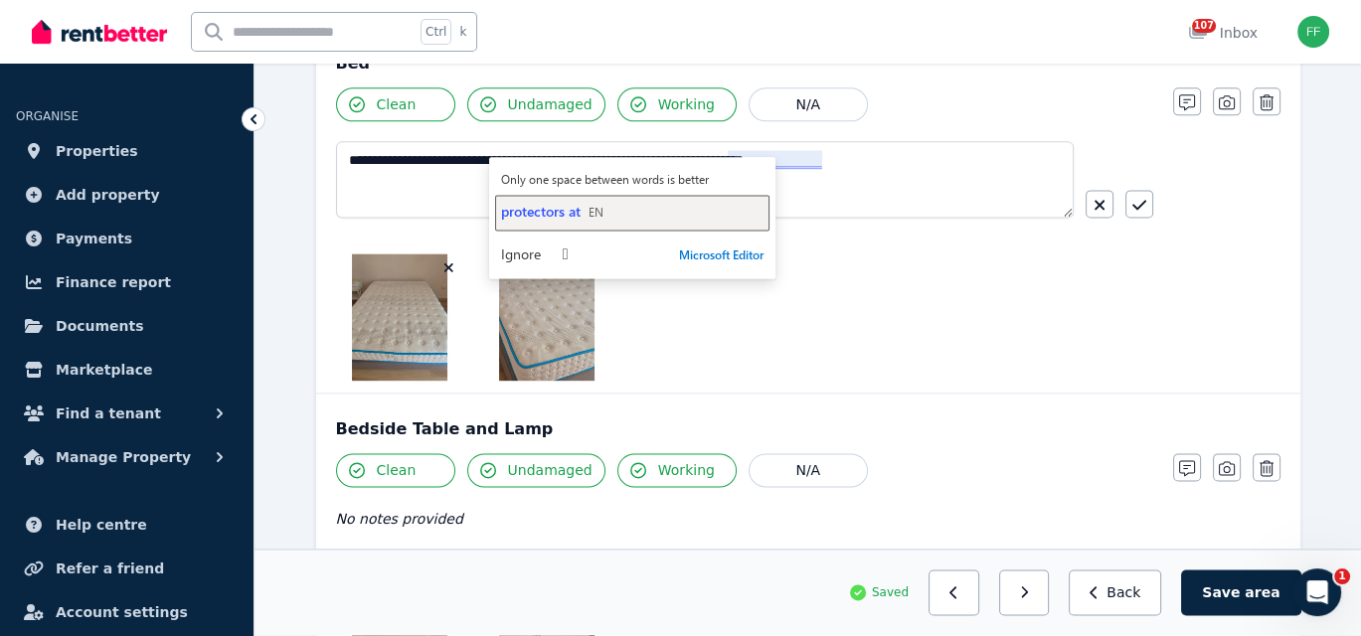
click at [543, 210] on span "protectors at" at bounding box center [541, 211] width 80 height 19
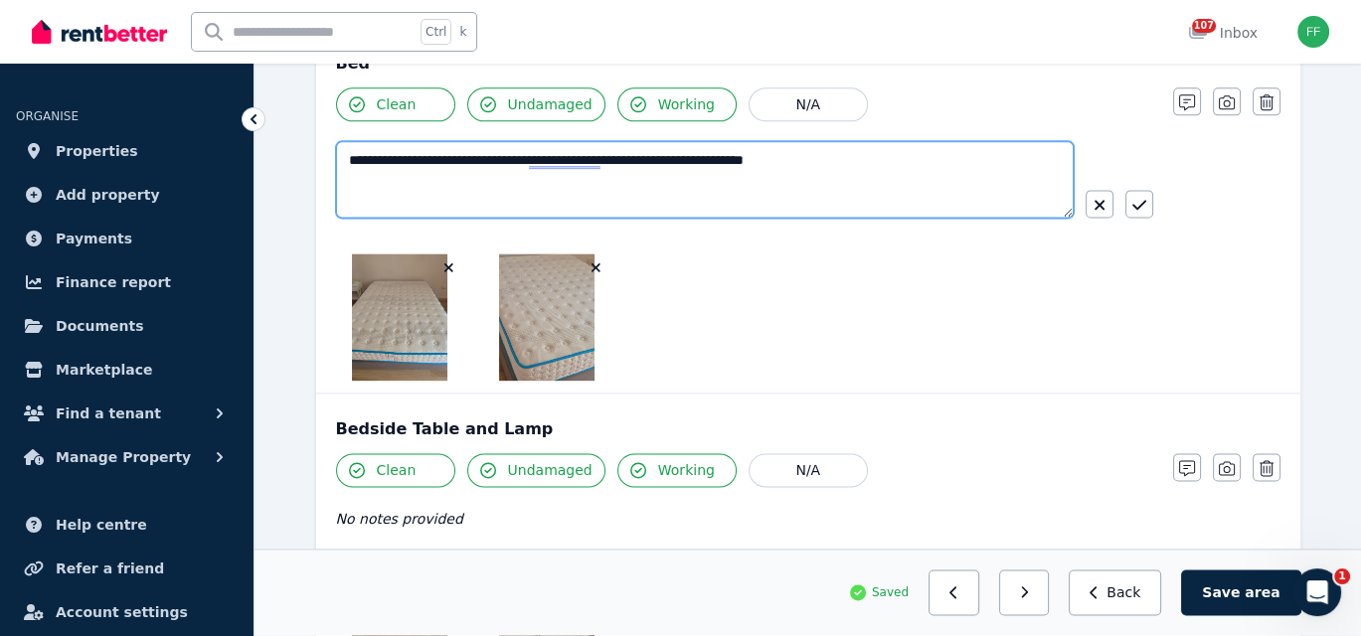
click at [529, 155] on textarea "**********" at bounding box center [705, 179] width 738 height 77
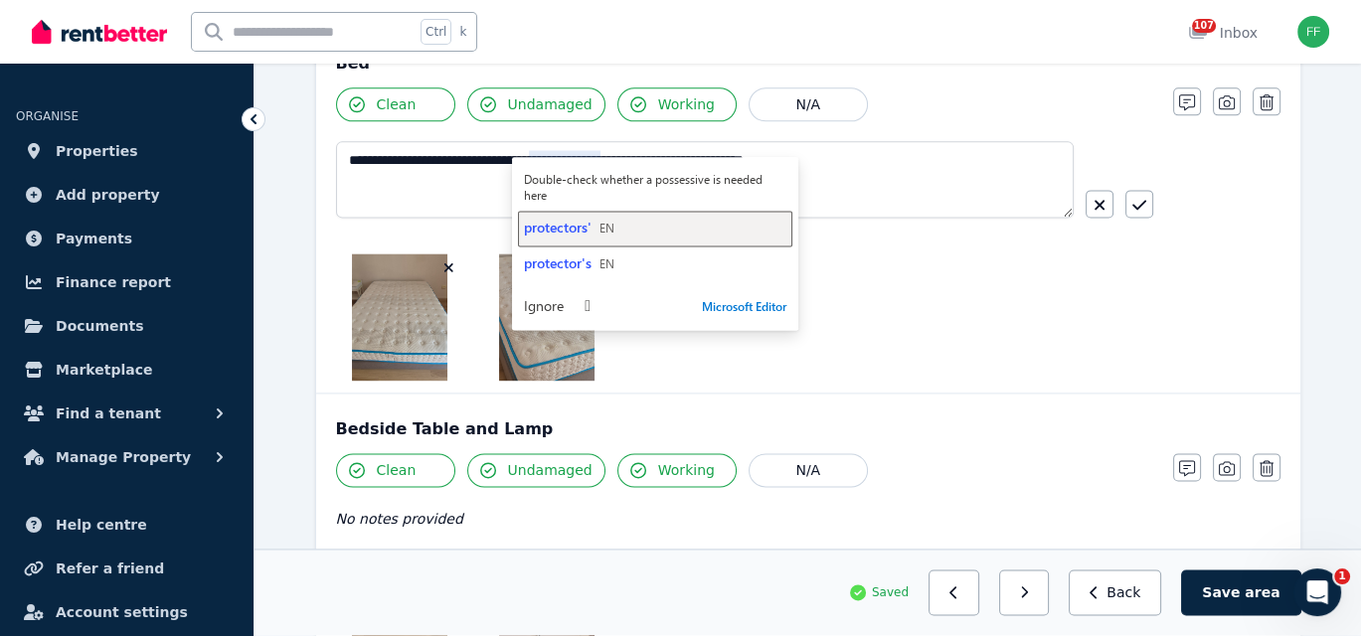
click at [552, 234] on span "protectors'" at bounding box center [558, 227] width 68 height 19
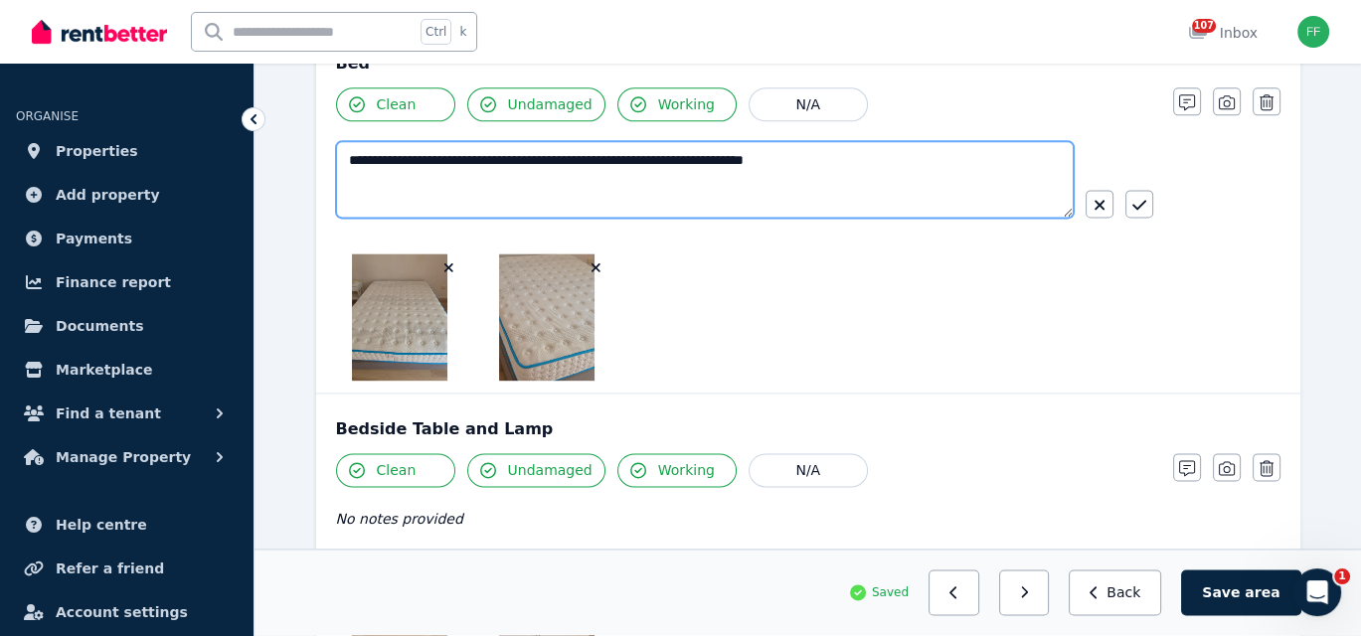
click at [439, 150] on textarea "**********" at bounding box center [705, 179] width 738 height 77
type textarea "**********"
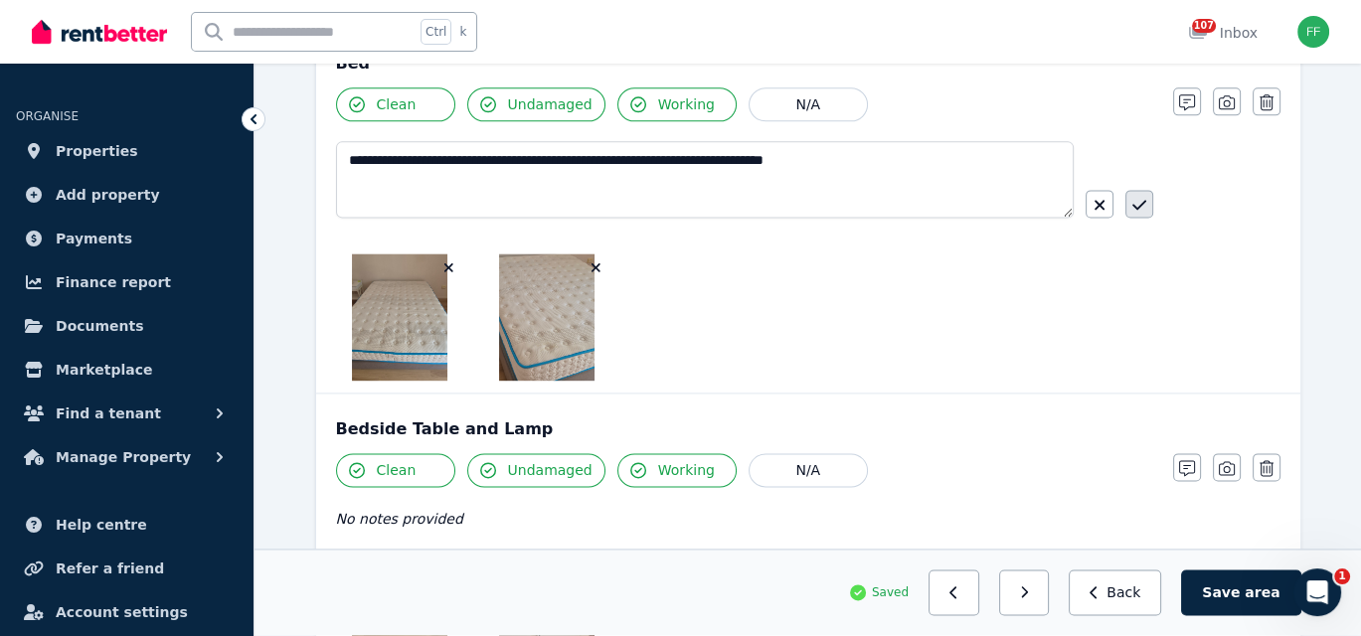
click at [1136, 197] on icon "button" at bounding box center [1139, 205] width 14 height 16
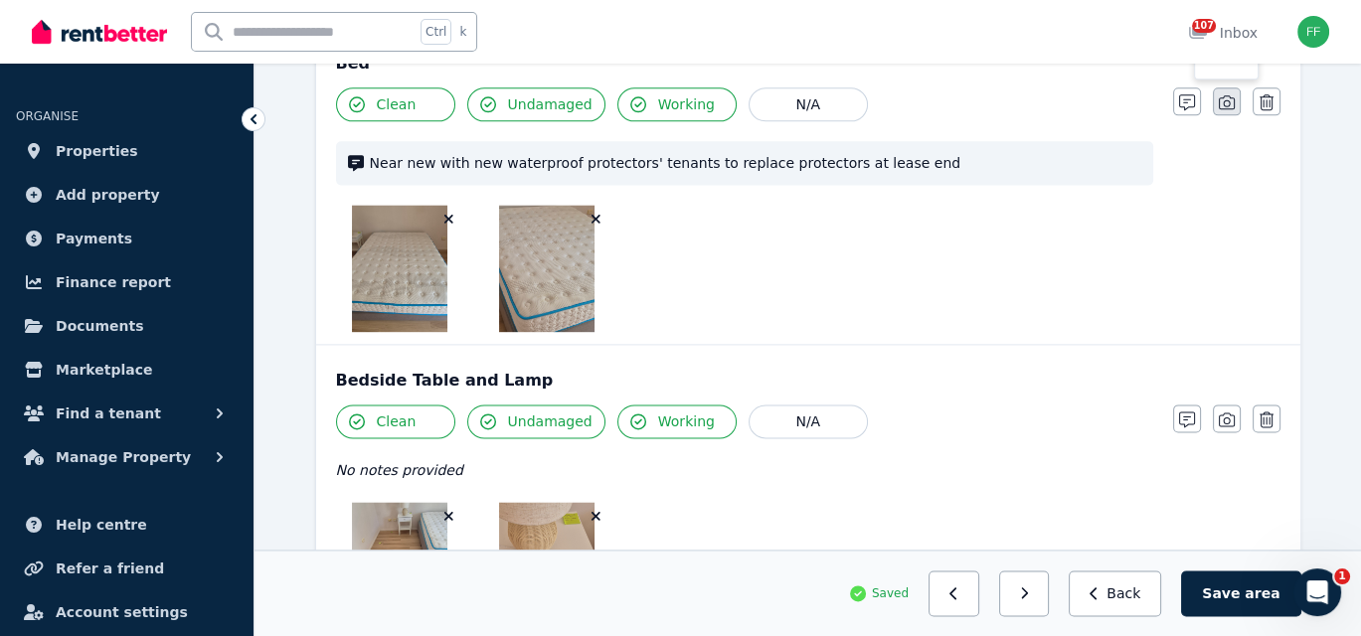
click at [1226, 94] on icon "button" at bounding box center [1226, 102] width 16 height 16
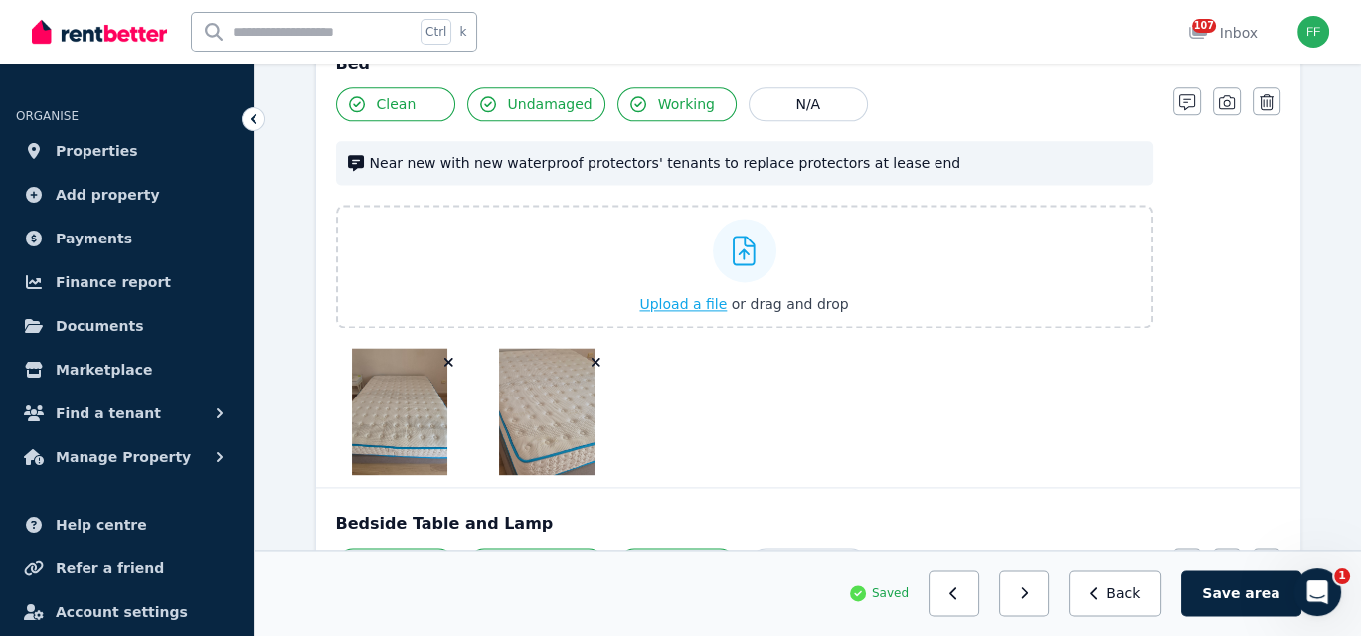
click at [659, 296] on span "Upload a file" at bounding box center [682, 304] width 87 height 16
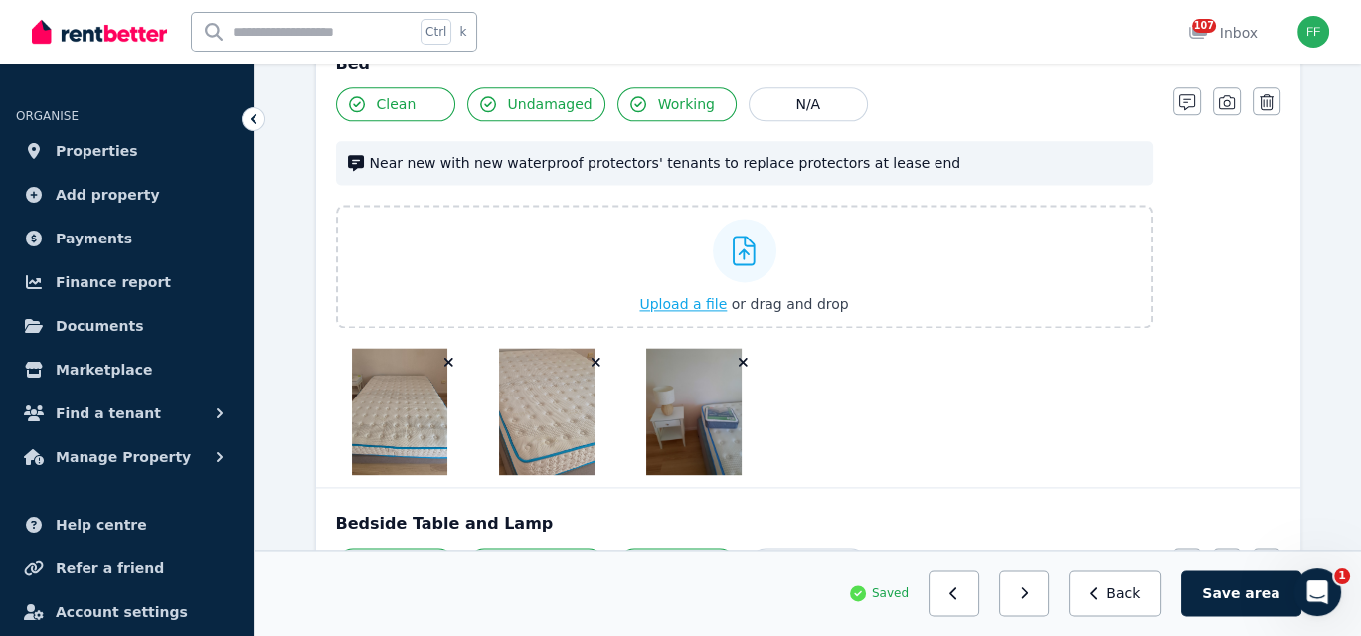
click at [699, 297] on span "Upload a file" at bounding box center [682, 304] width 87 height 16
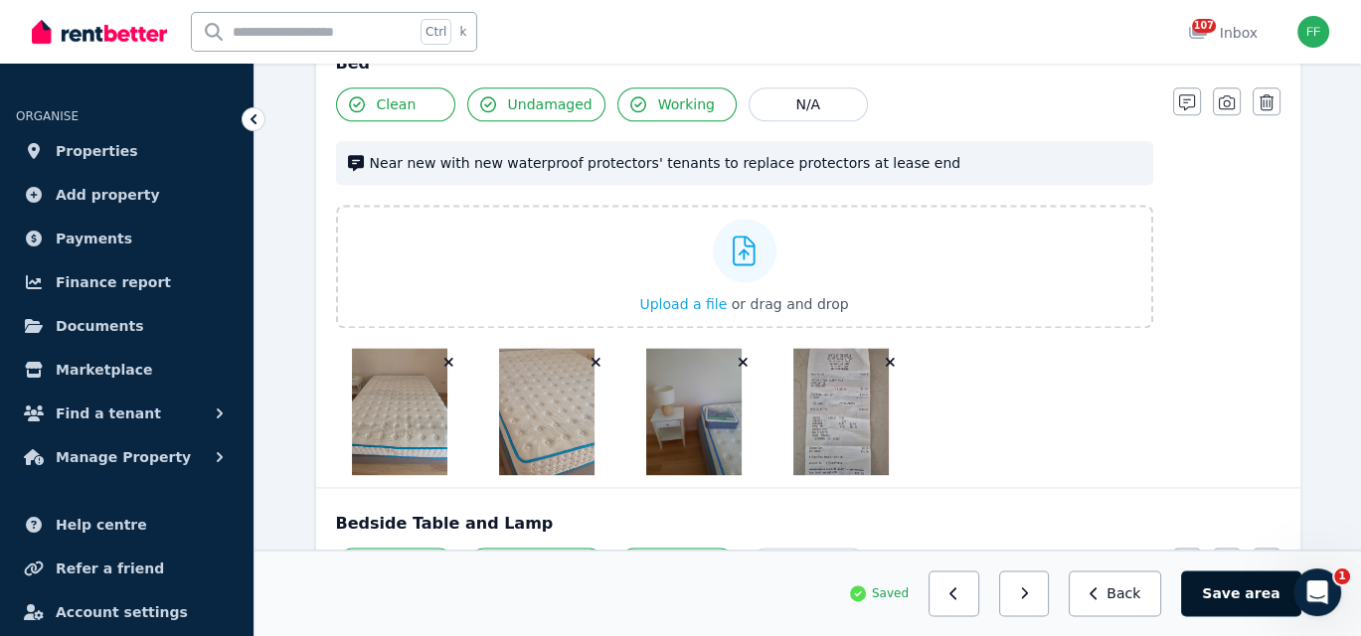
click at [1227, 601] on button "Save area" at bounding box center [1240, 593] width 119 height 46
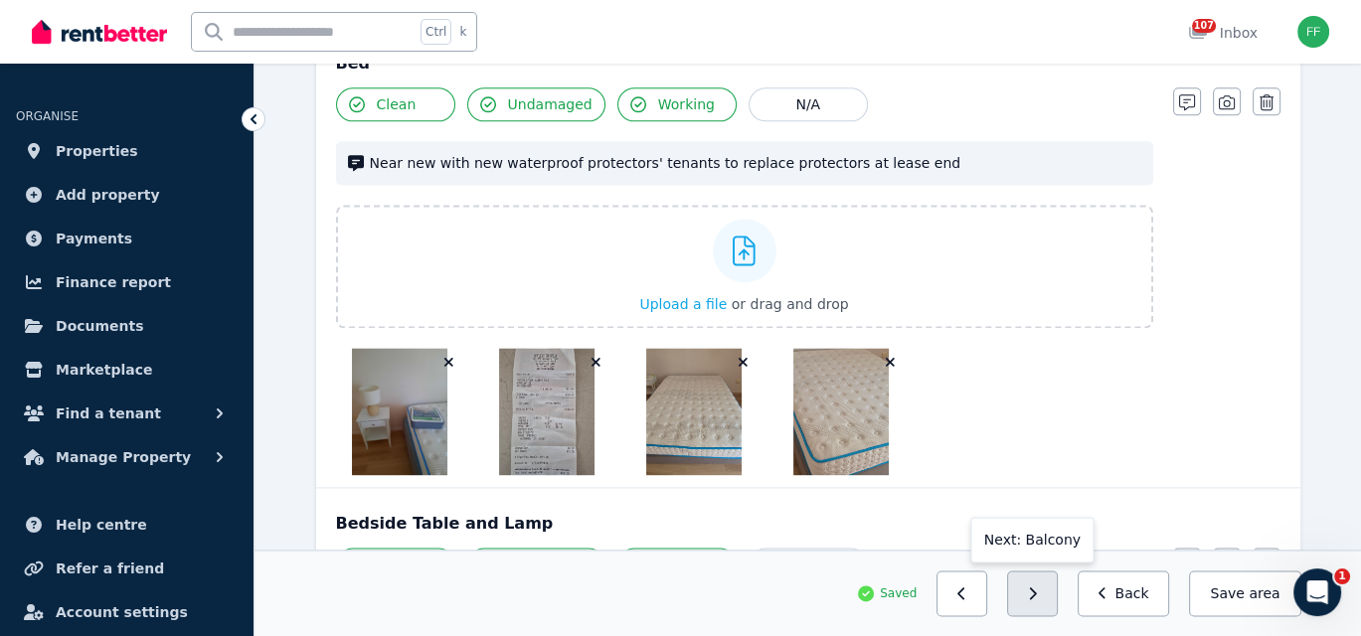
click at [1035, 601] on button "button" at bounding box center [1032, 593] width 51 height 46
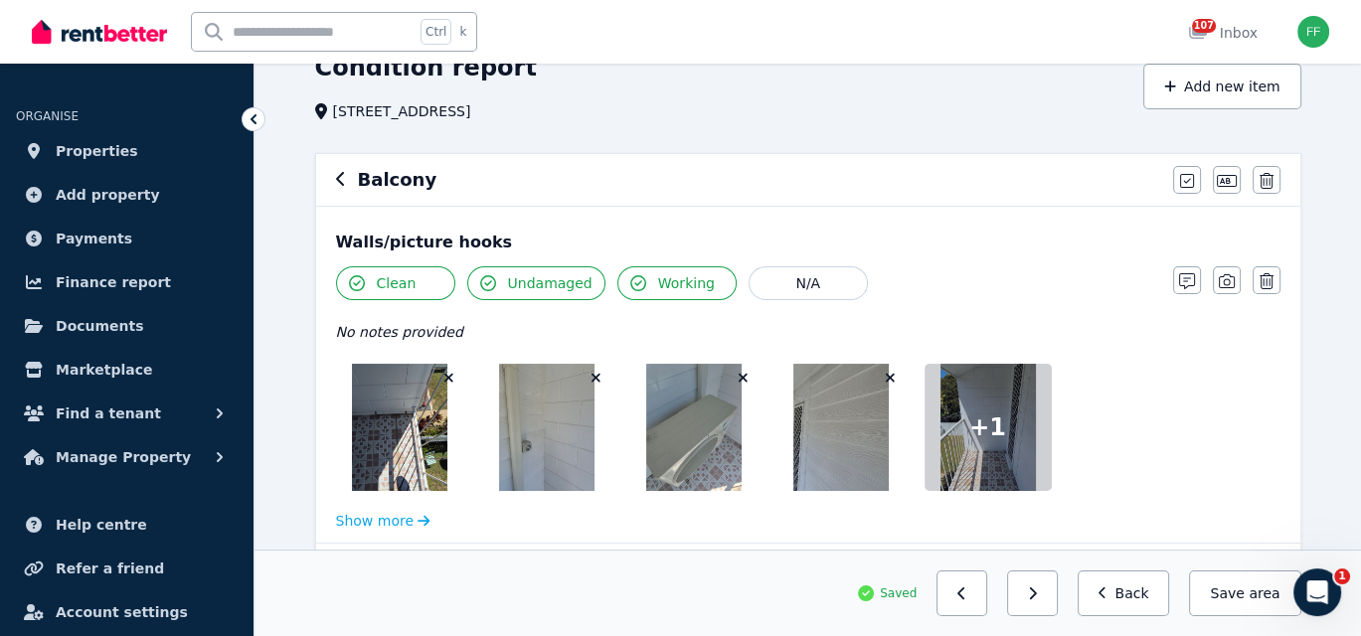
scroll to position [199, 0]
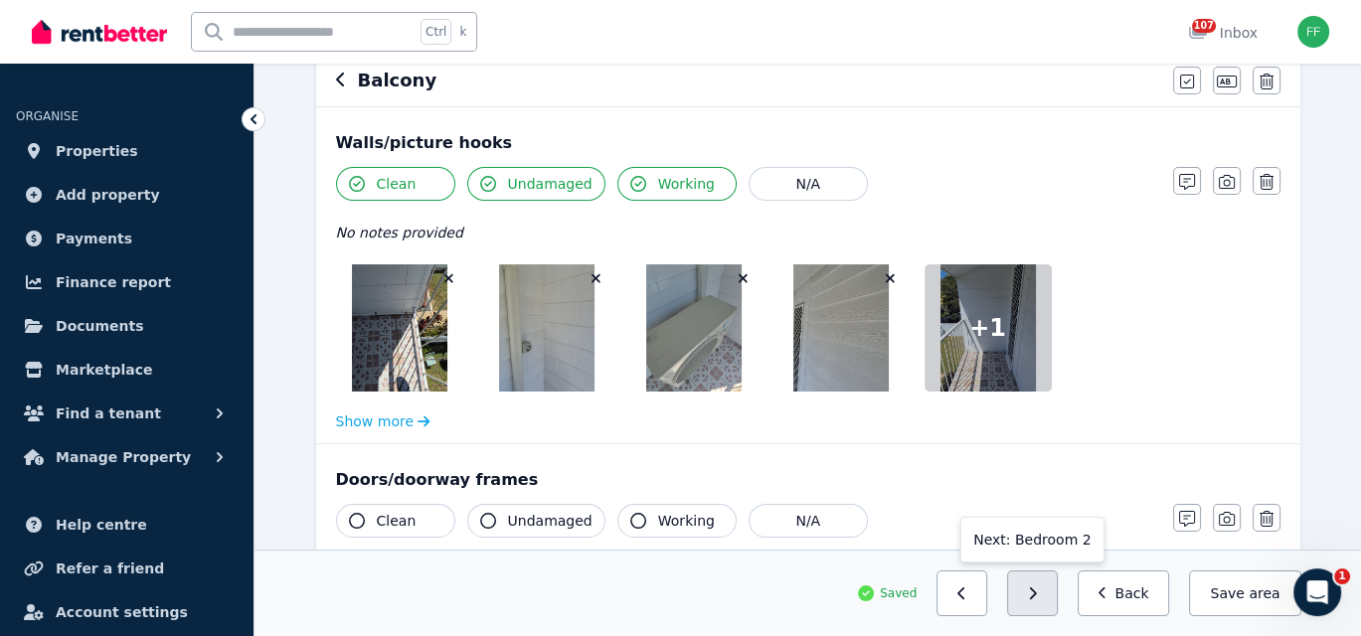
click at [1044, 589] on button "button" at bounding box center [1032, 593] width 51 height 46
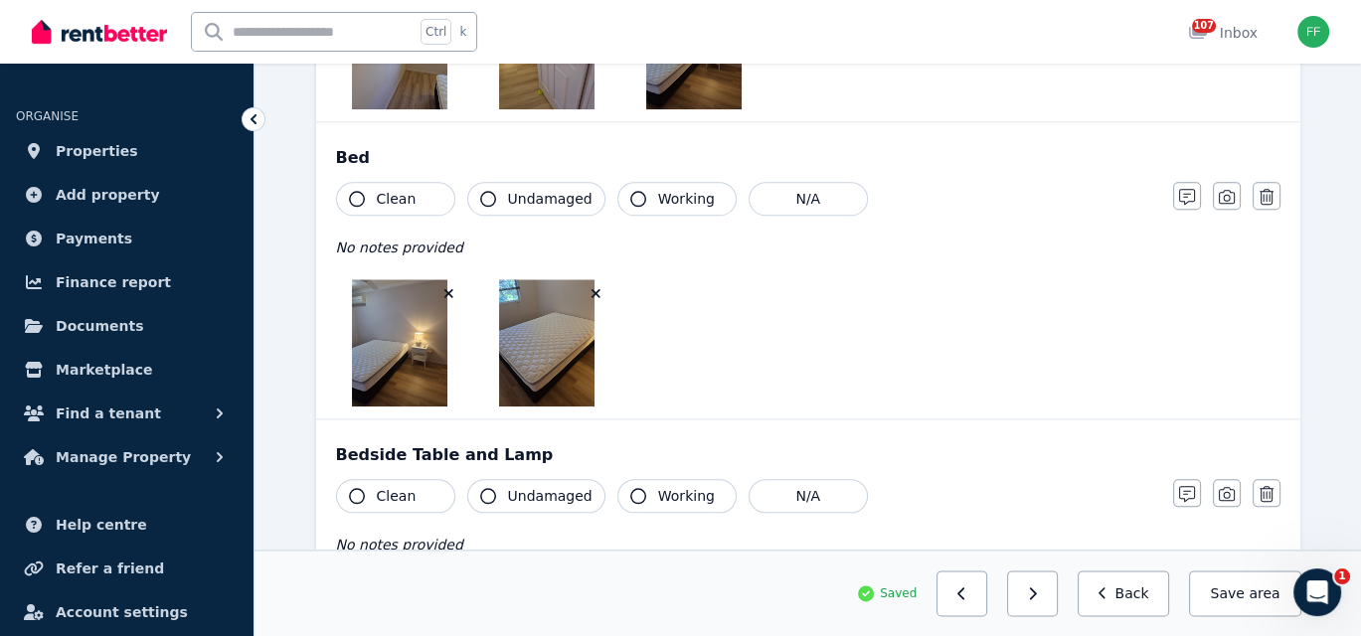
scroll to position [2599, 0]
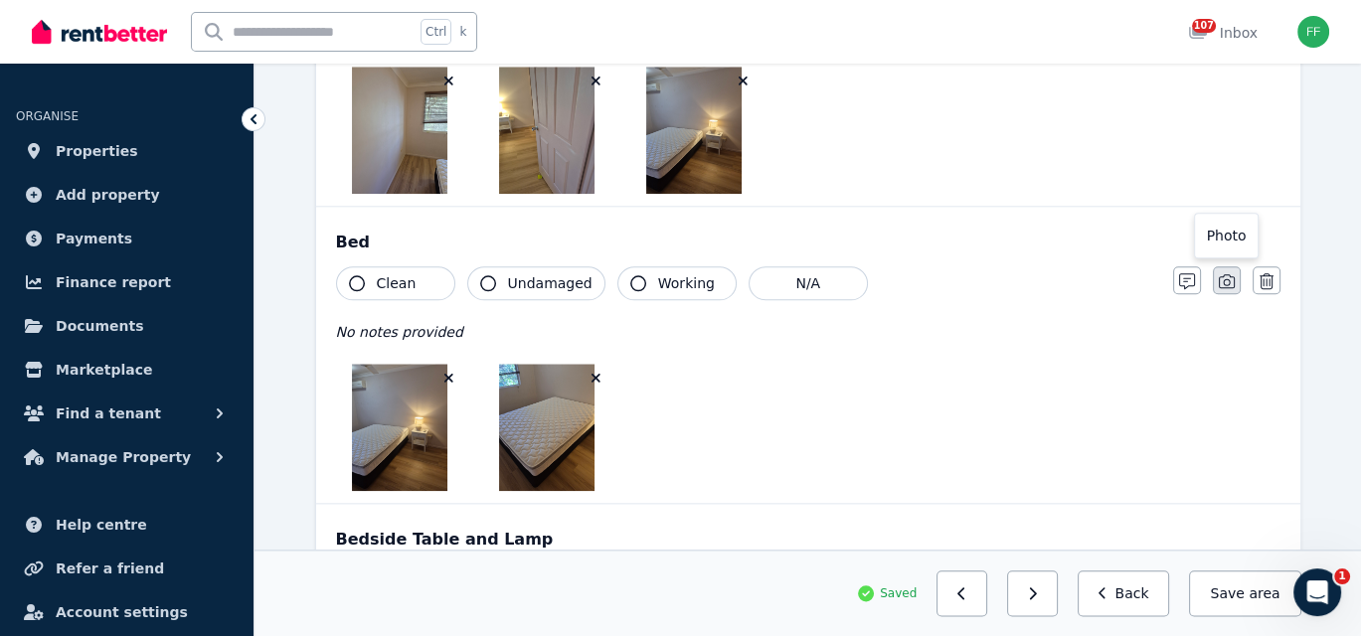
click at [1221, 273] on icon "button" at bounding box center [1226, 281] width 16 height 16
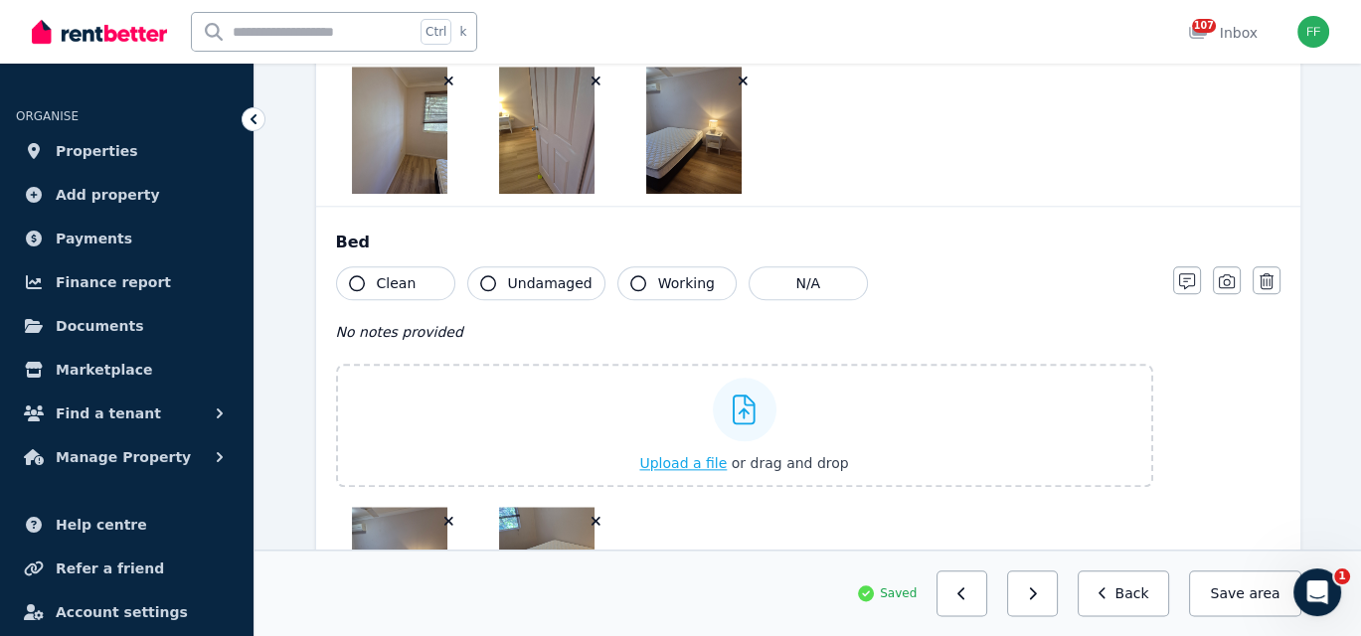
click at [673, 455] on span "Upload a file" at bounding box center [682, 463] width 87 height 16
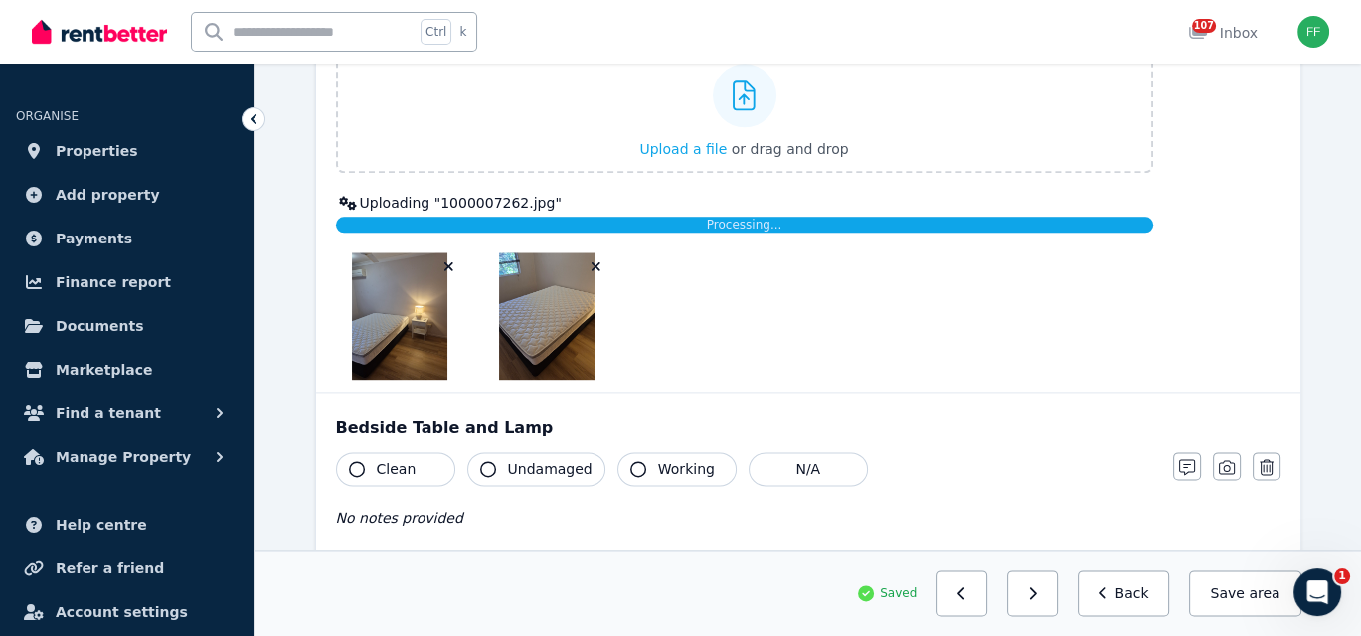
scroll to position [2996, 0]
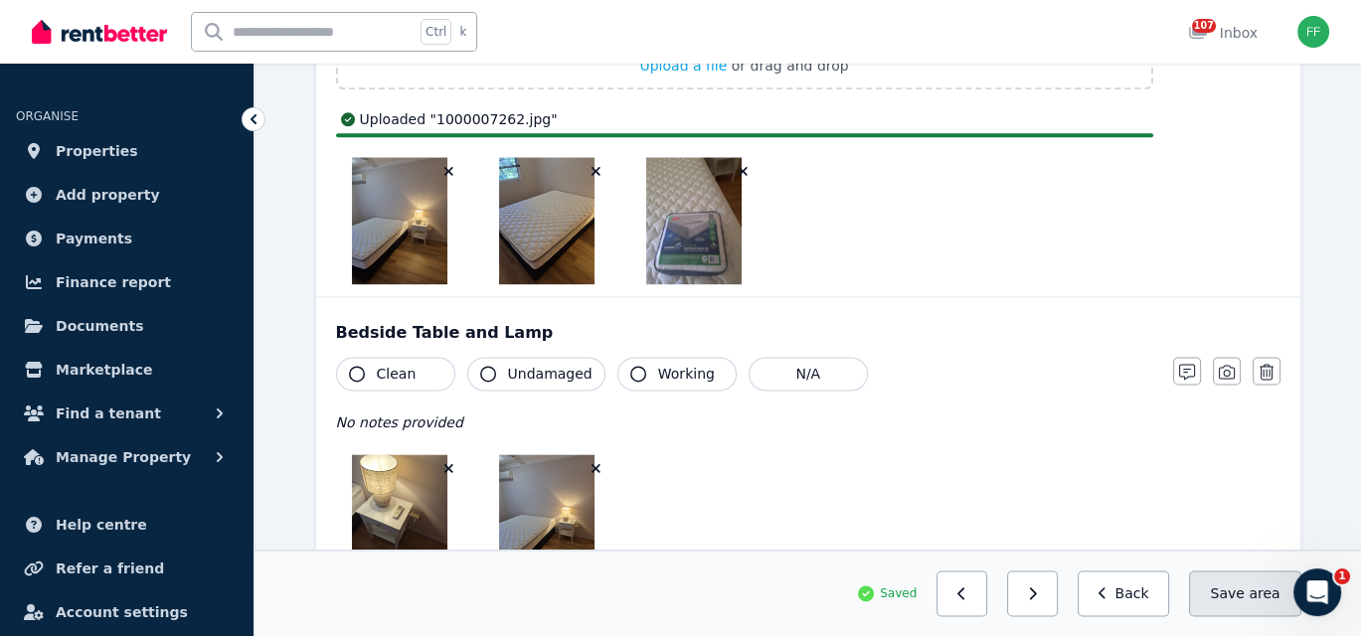
click at [1217, 593] on button "Save area" at bounding box center [1244, 593] width 111 height 46
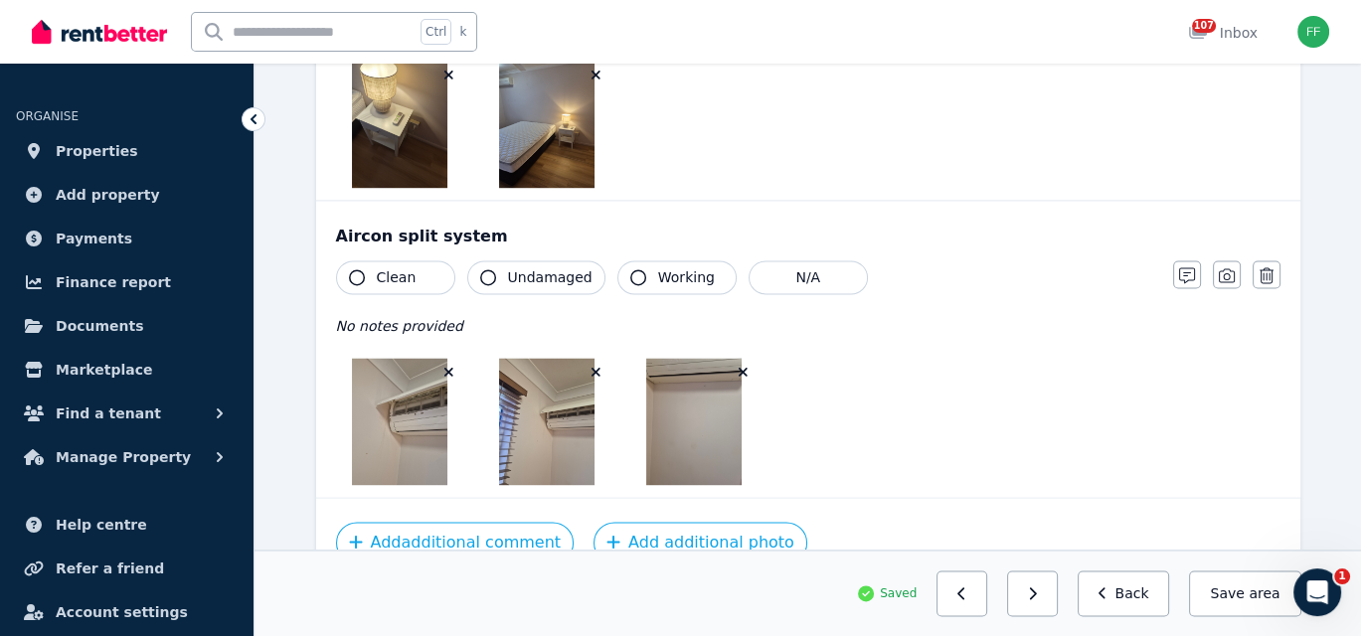
scroll to position [3394, 0]
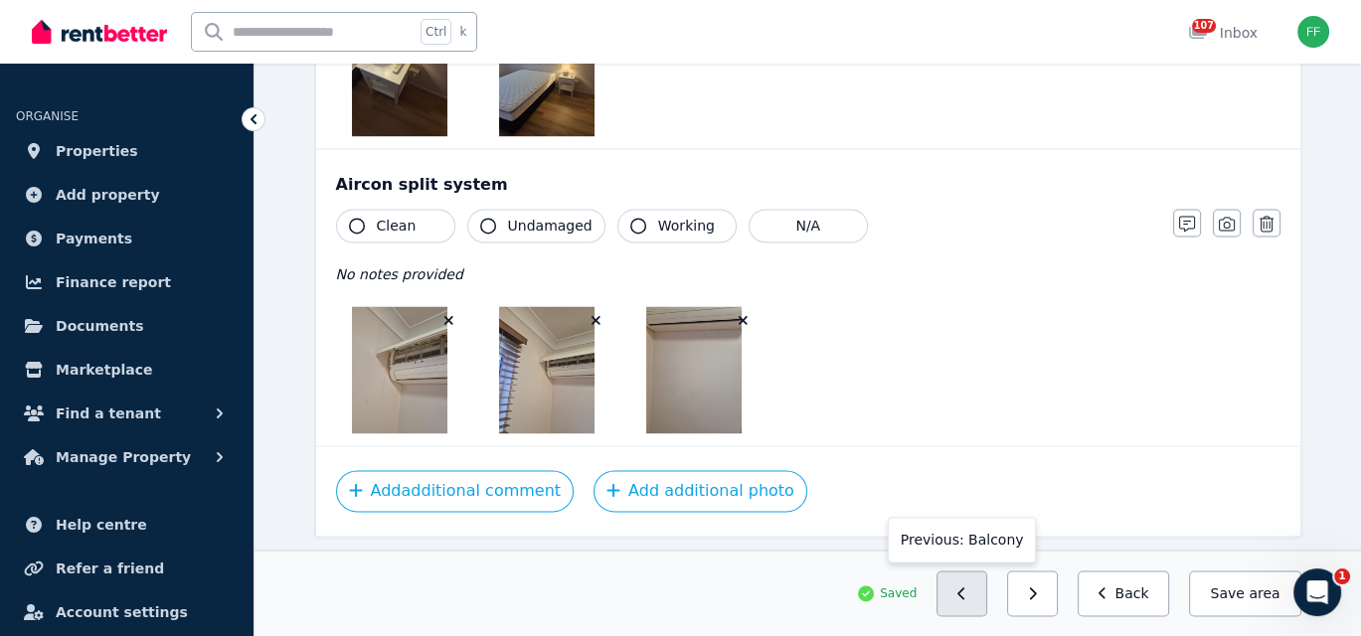
click at [964, 595] on icon "button" at bounding box center [960, 593] width 7 height 12
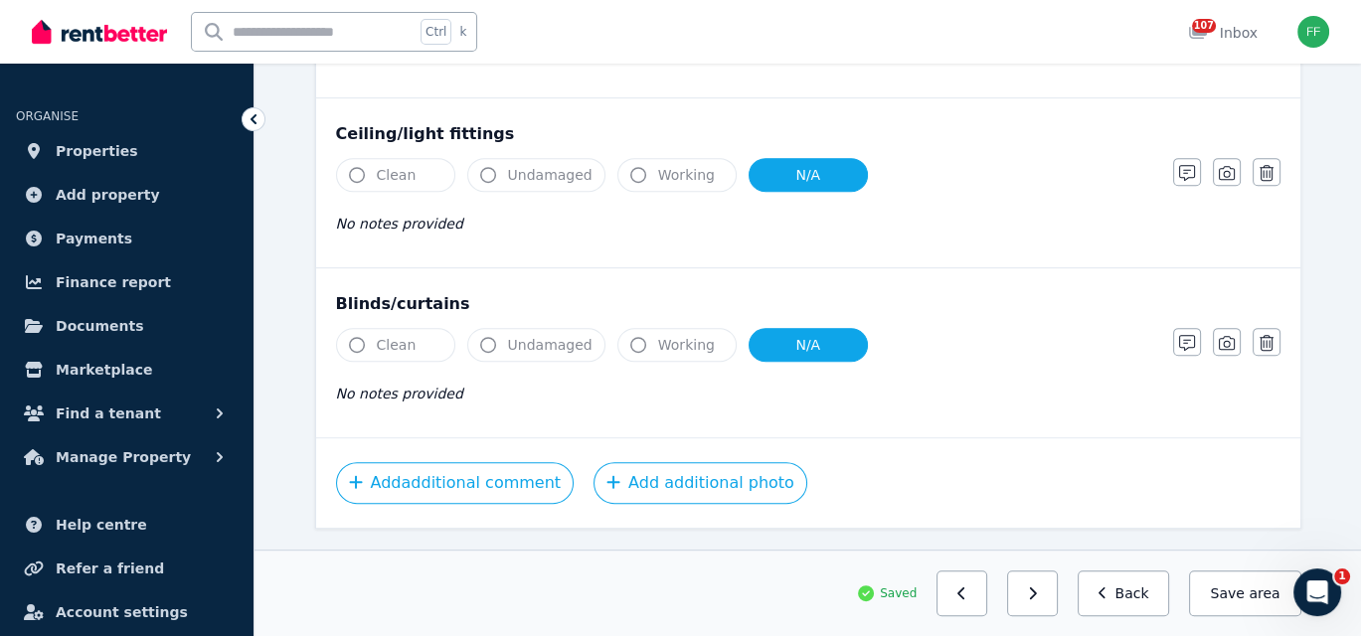
click at [964, 595] on icon "button" at bounding box center [960, 593] width 7 height 12
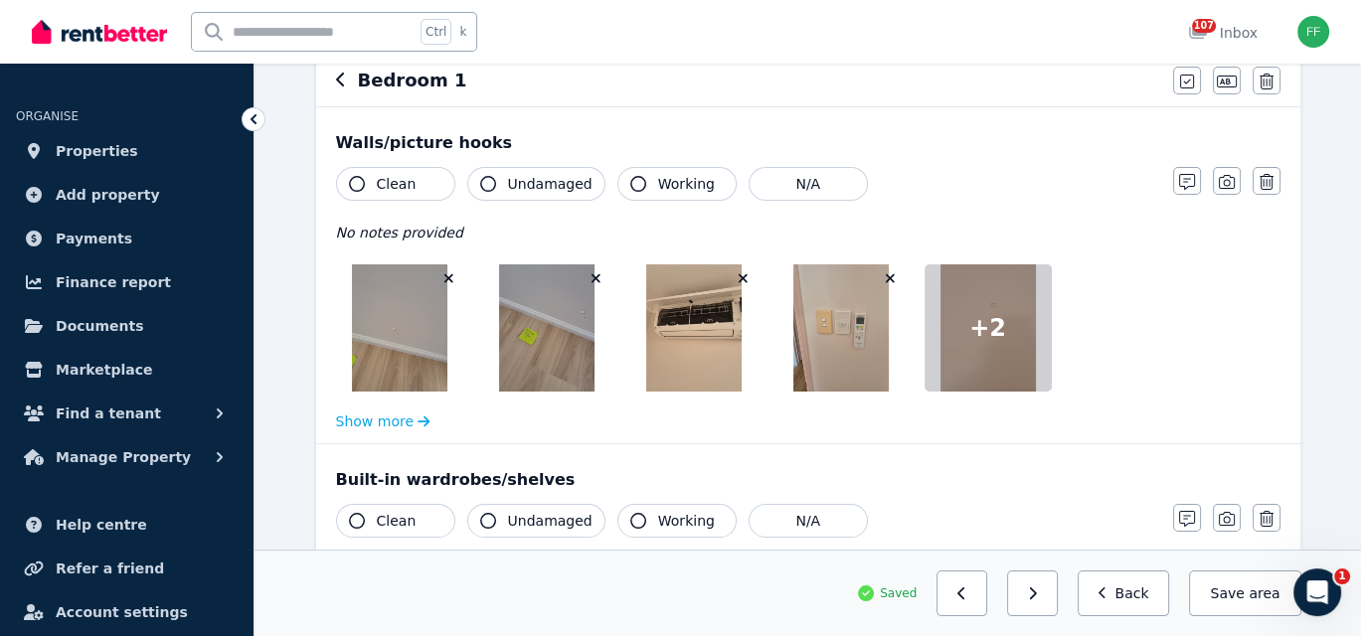
scroll to position [0, 0]
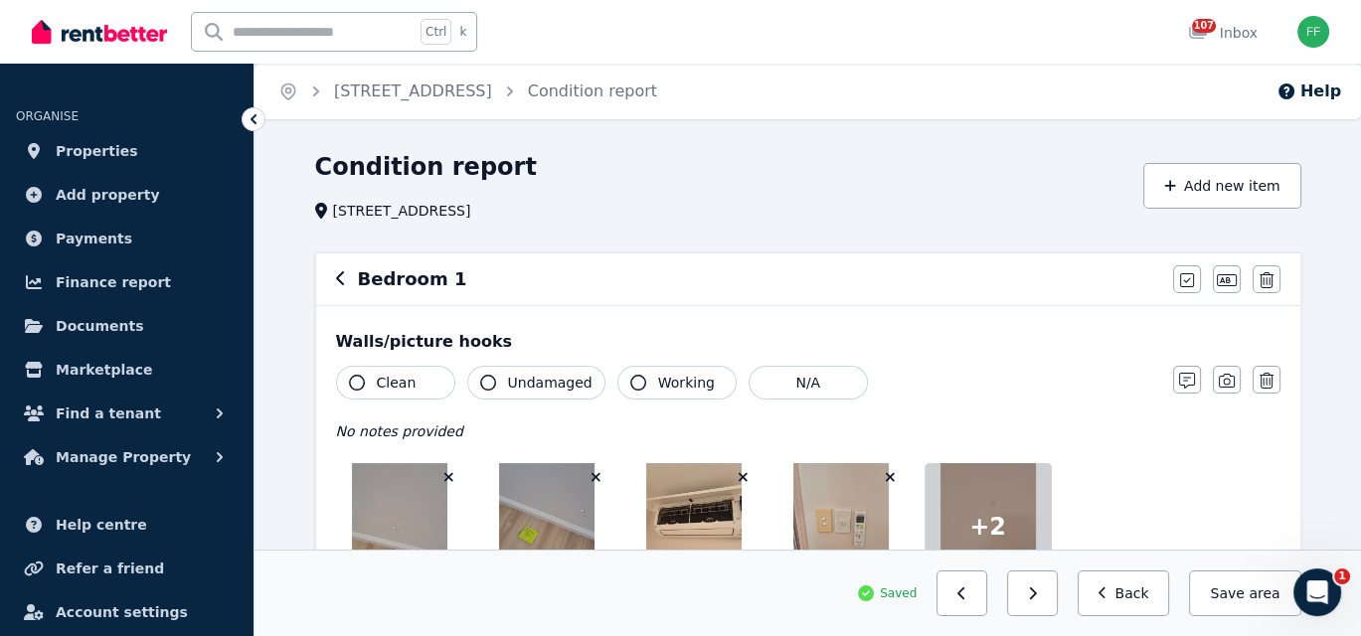
click at [361, 378] on icon "button" at bounding box center [357, 383] width 16 height 16
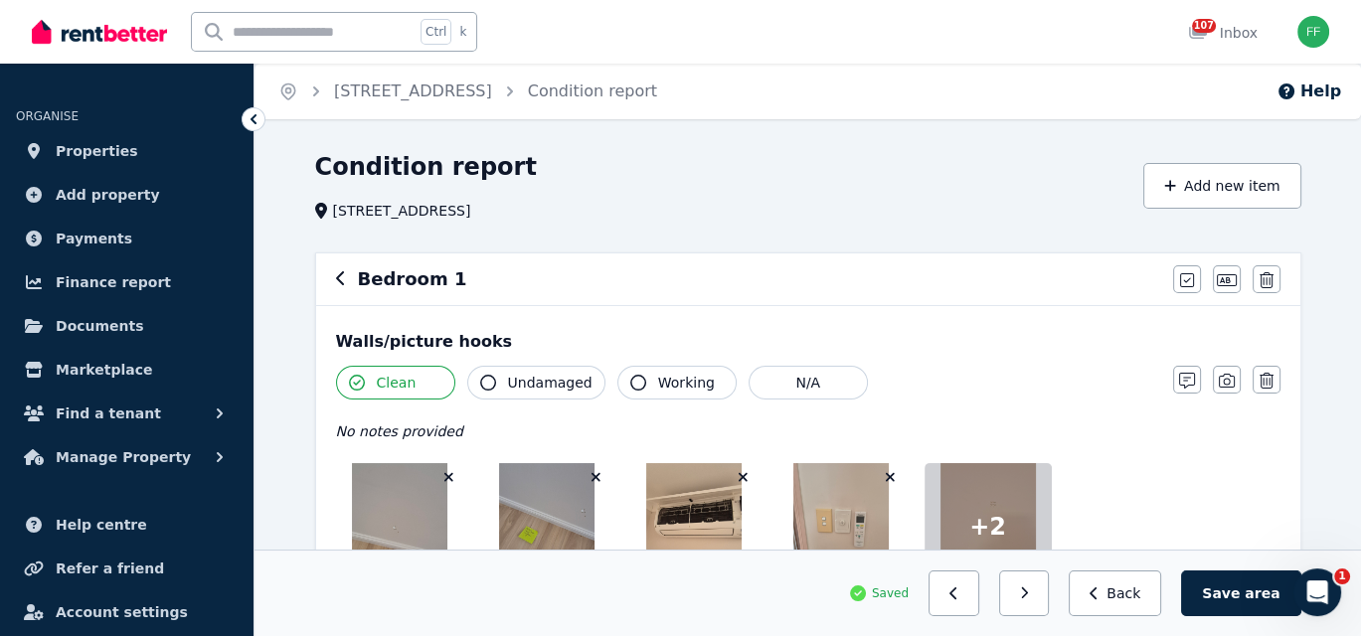
click at [490, 386] on icon "button" at bounding box center [488, 383] width 16 height 16
click at [617, 388] on button "Working" at bounding box center [676, 383] width 119 height 34
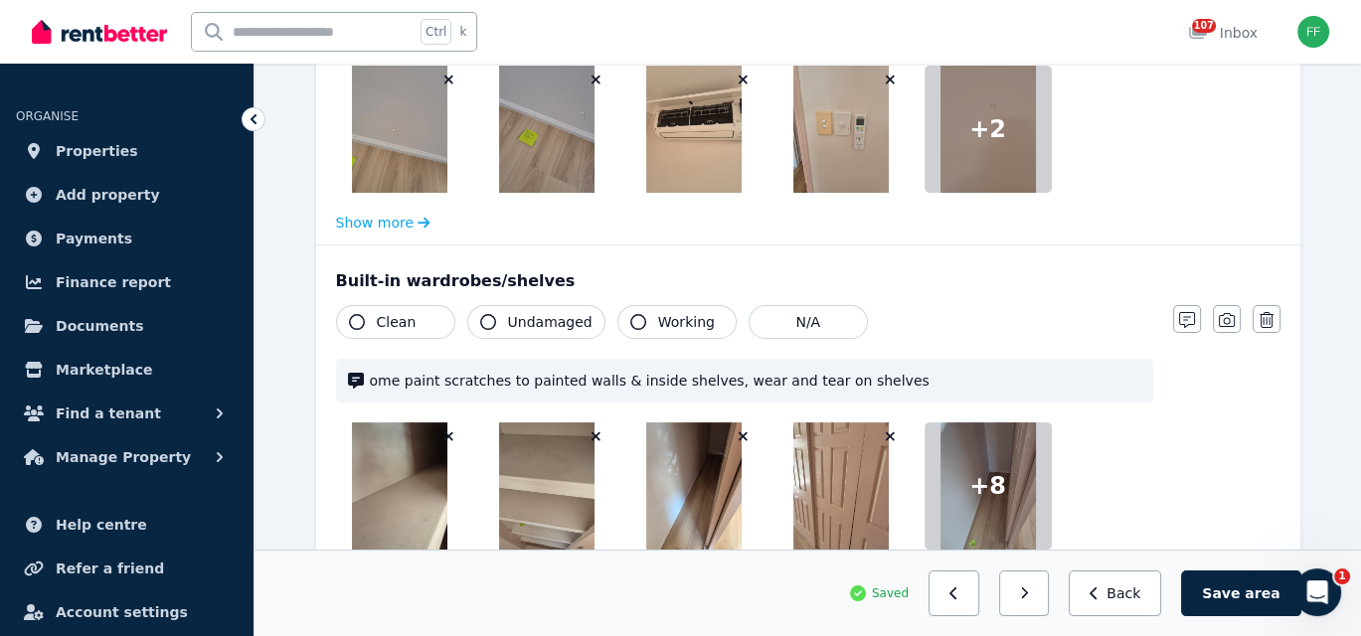
scroll to position [497, 0]
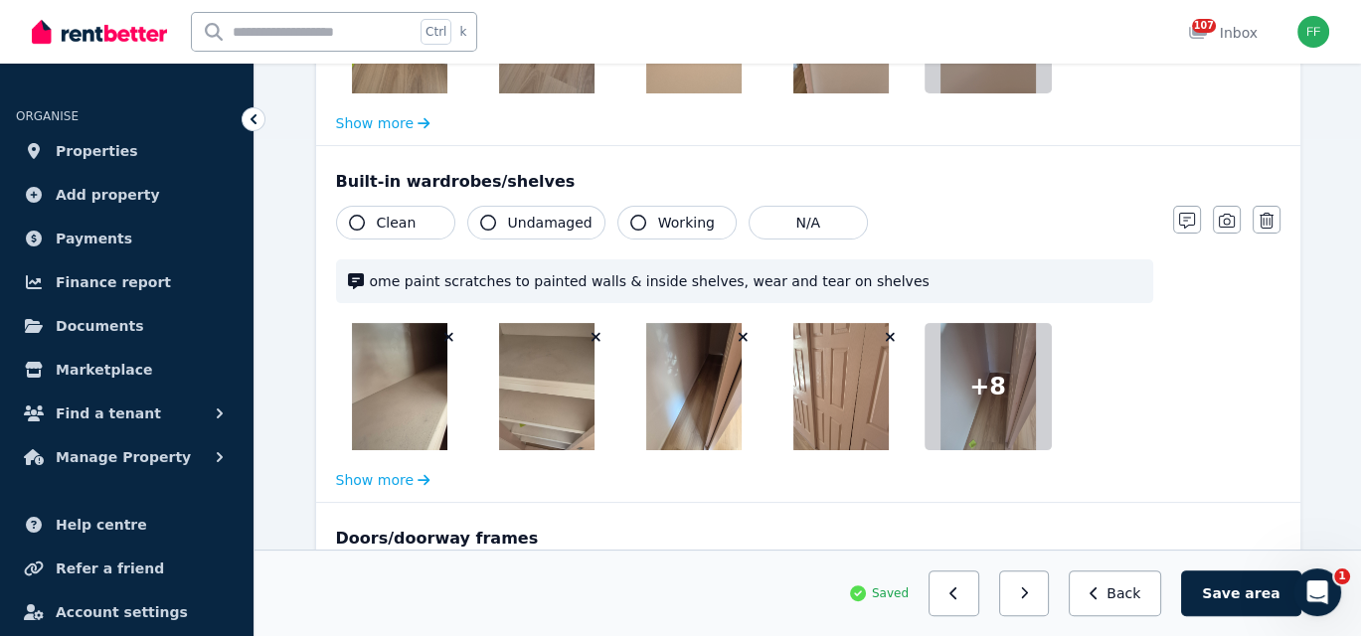
click at [359, 219] on icon "button" at bounding box center [357, 223] width 16 height 16
click at [630, 225] on icon "button" at bounding box center [638, 223] width 16 height 16
click at [490, 218] on icon "button" at bounding box center [488, 223] width 16 height 16
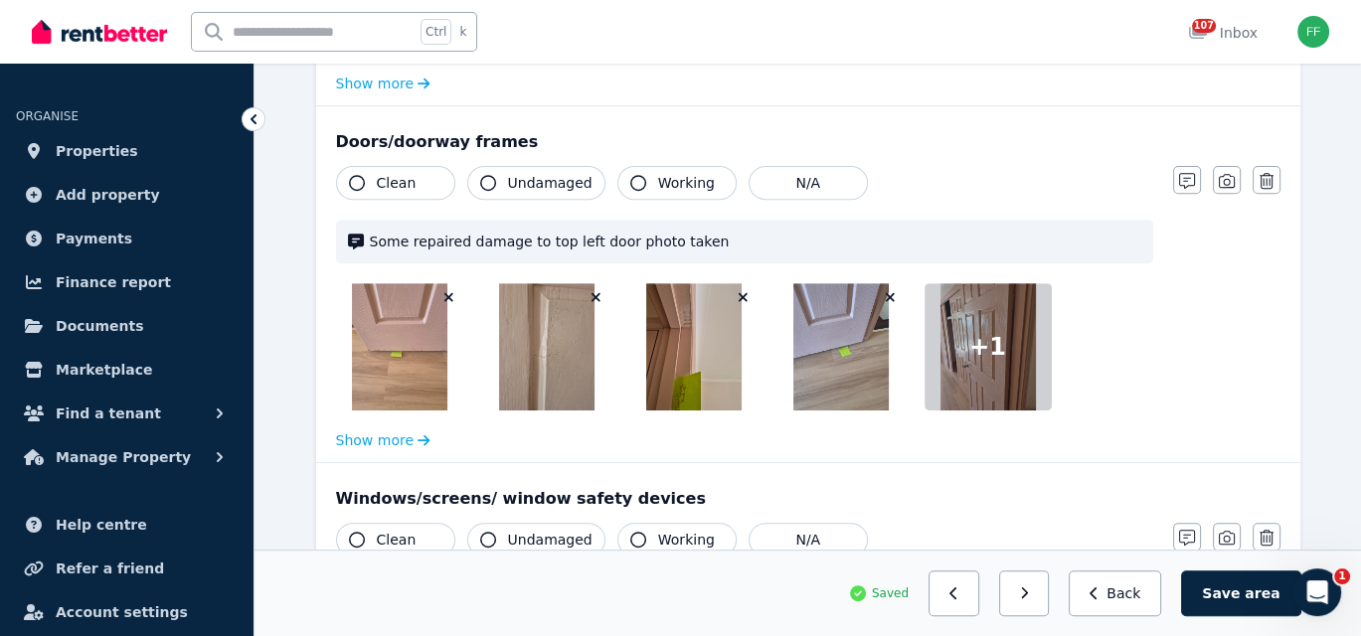
scroll to position [894, 0]
click at [352, 179] on icon "button" at bounding box center [357, 182] width 16 height 16
click at [630, 188] on button "Working" at bounding box center [676, 182] width 119 height 34
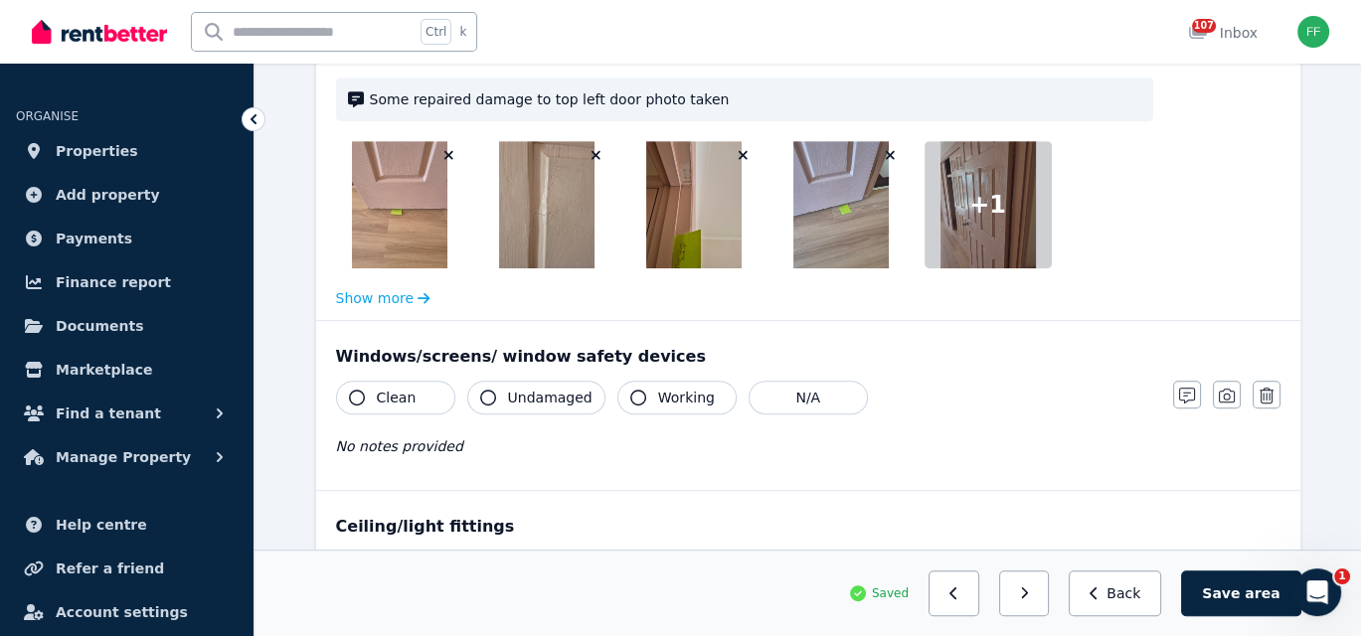
scroll to position [1093, 0]
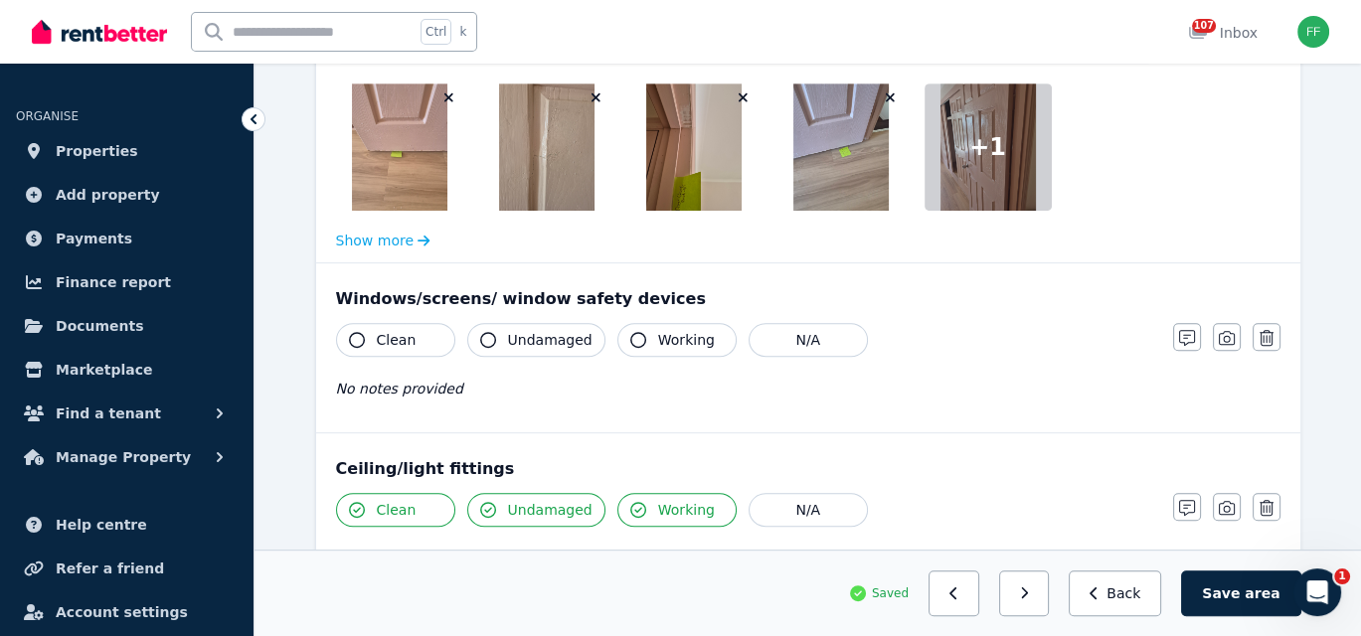
click at [354, 340] on icon "button" at bounding box center [357, 340] width 16 height 16
click at [487, 340] on icon "button" at bounding box center [488, 340] width 16 height 16
click at [630, 340] on icon "button" at bounding box center [638, 340] width 16 height 16
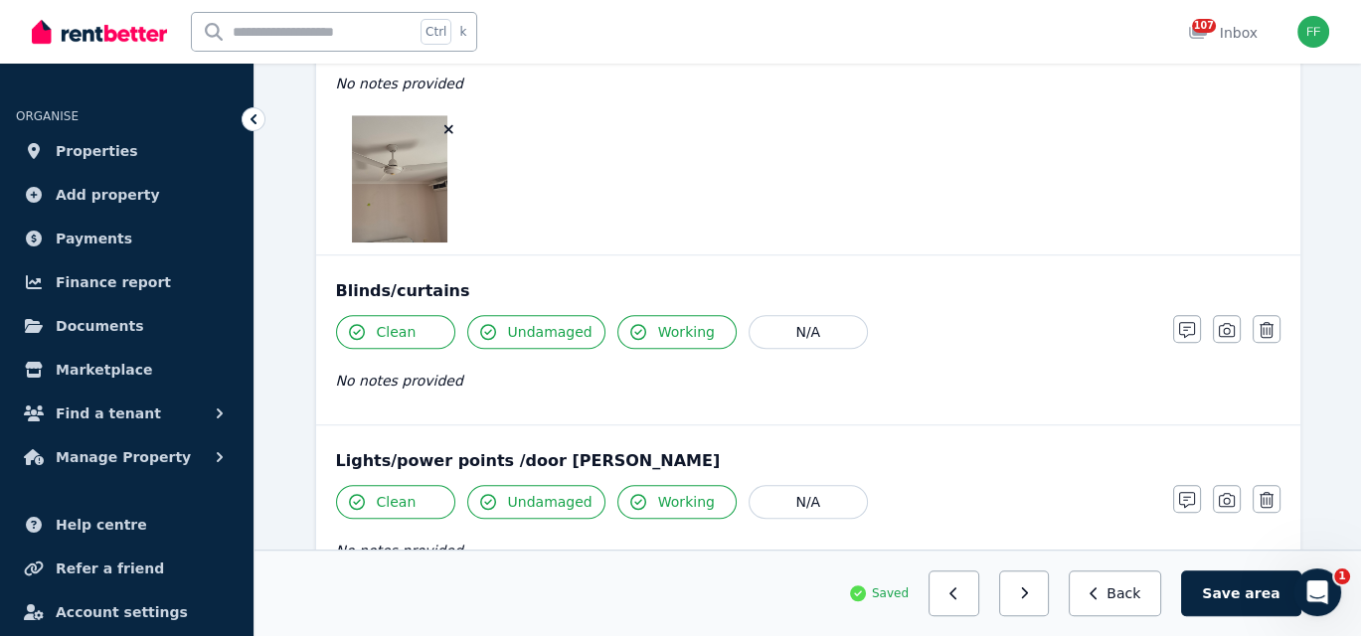
scroll to position [1590, 0]
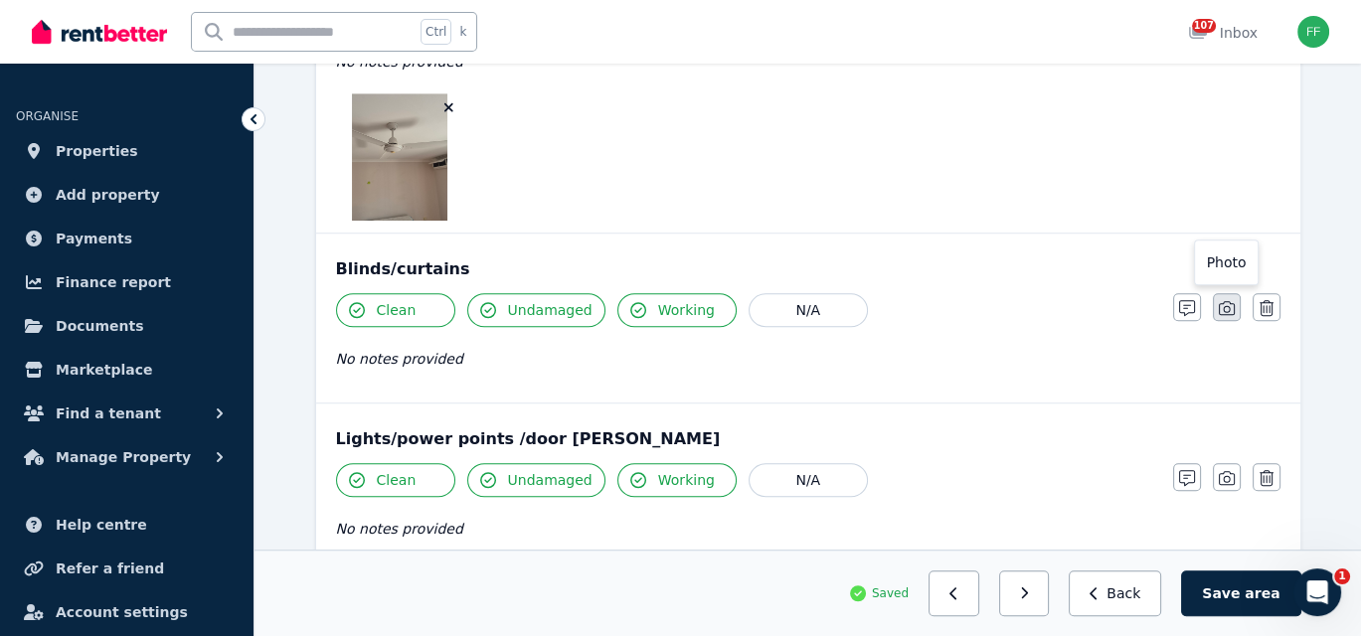
click at [1219, 309] on icon "button" at bounding box center [1226, 308] width 16 height 16
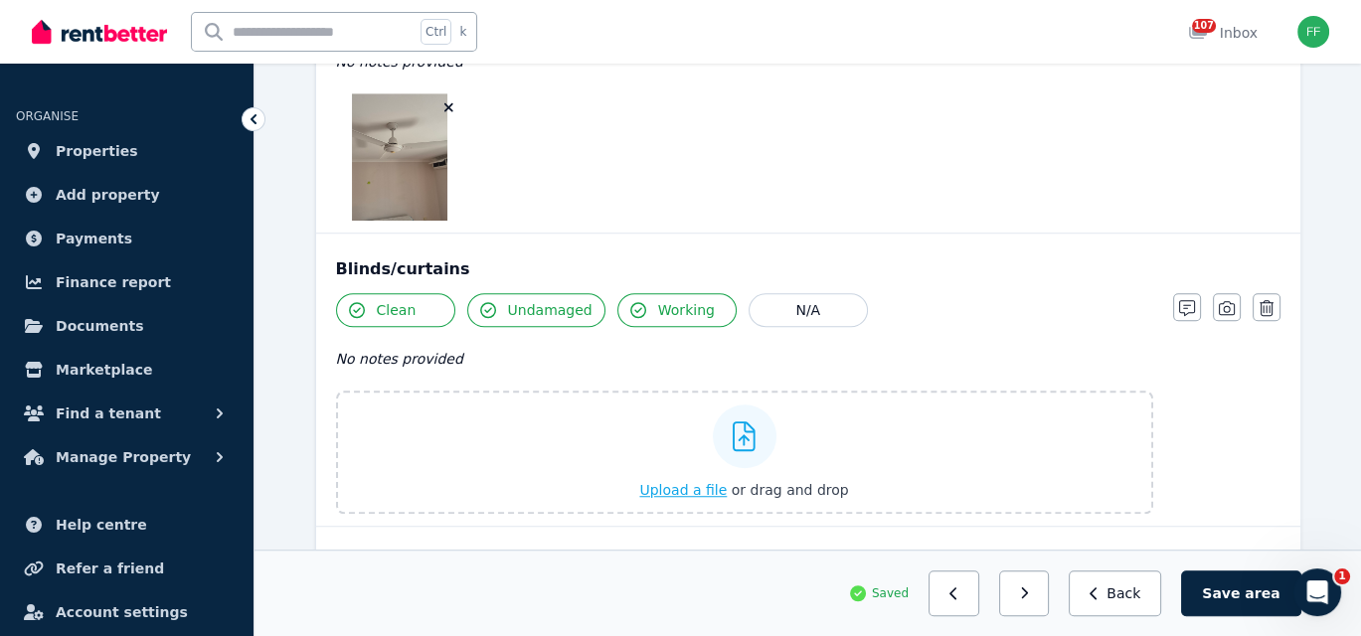
click at [668, 493] on button "Upload a file or drag and drop" at bounding box center [743, 490] width 209 height 20
click at [1187, 300] on icon "button" at bounding box center [1187, 308] width 16 height 16
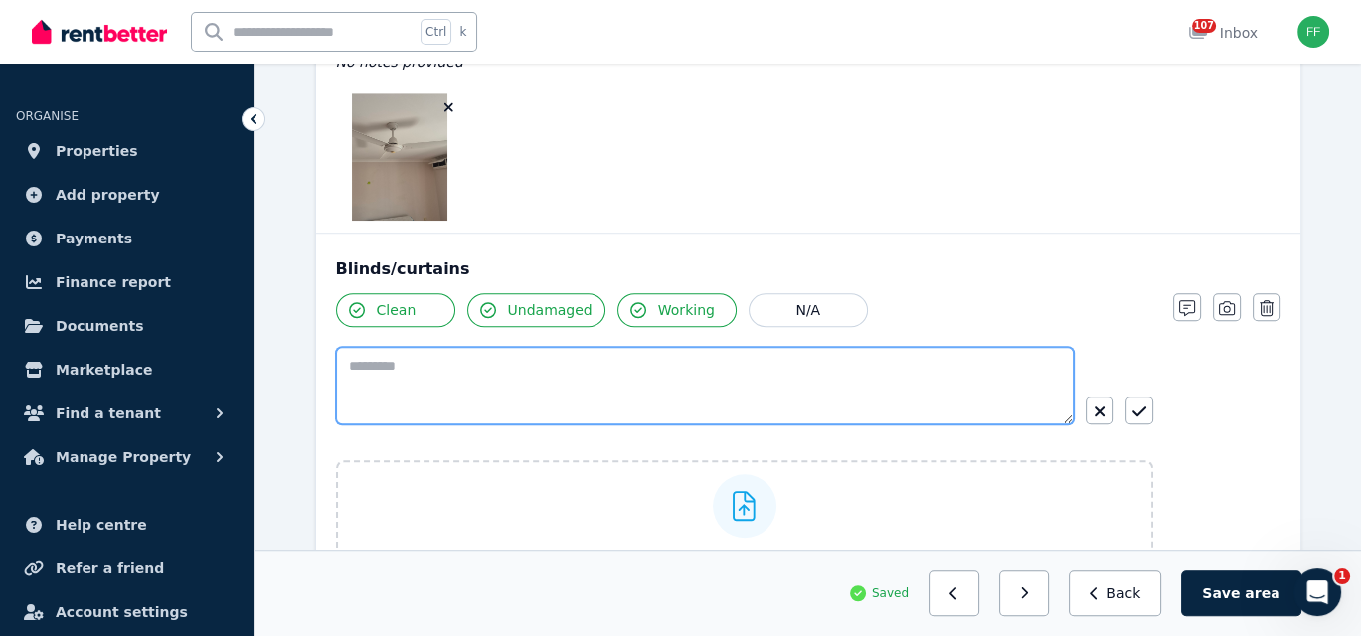
paste textarea "**********"
type textarea "**********"
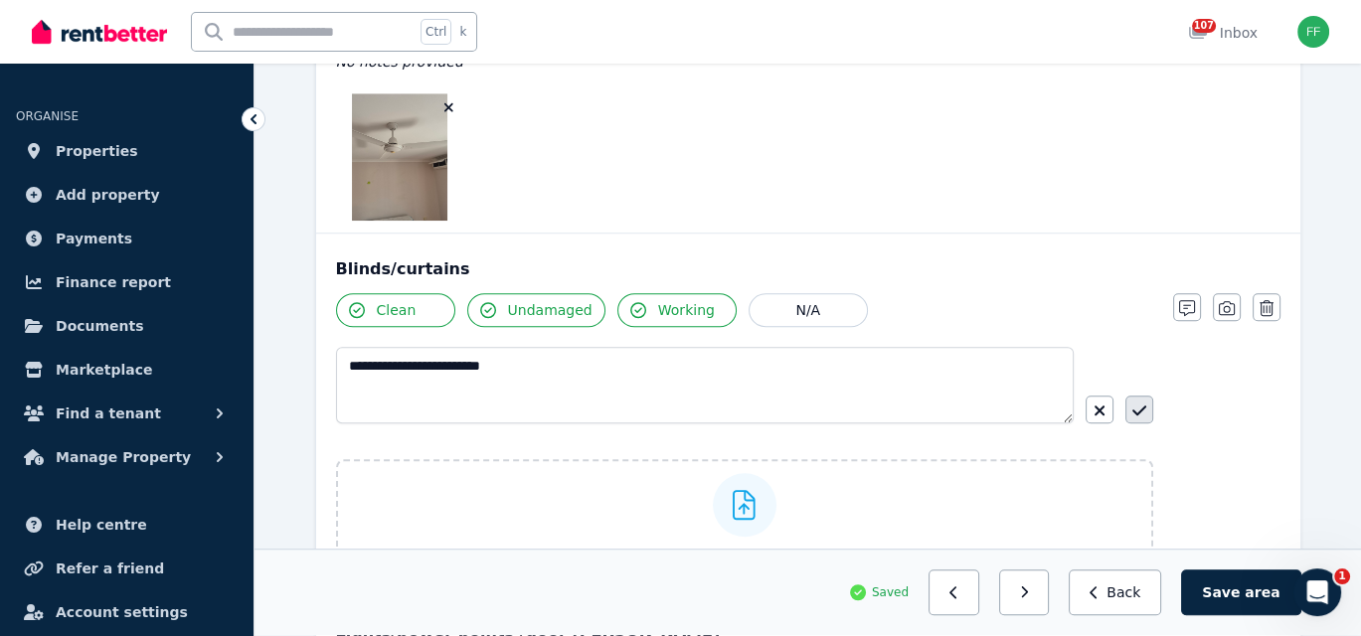
click at [1132, 402] on icon "button" at bounding box center [1139, 410] width 14 height 16
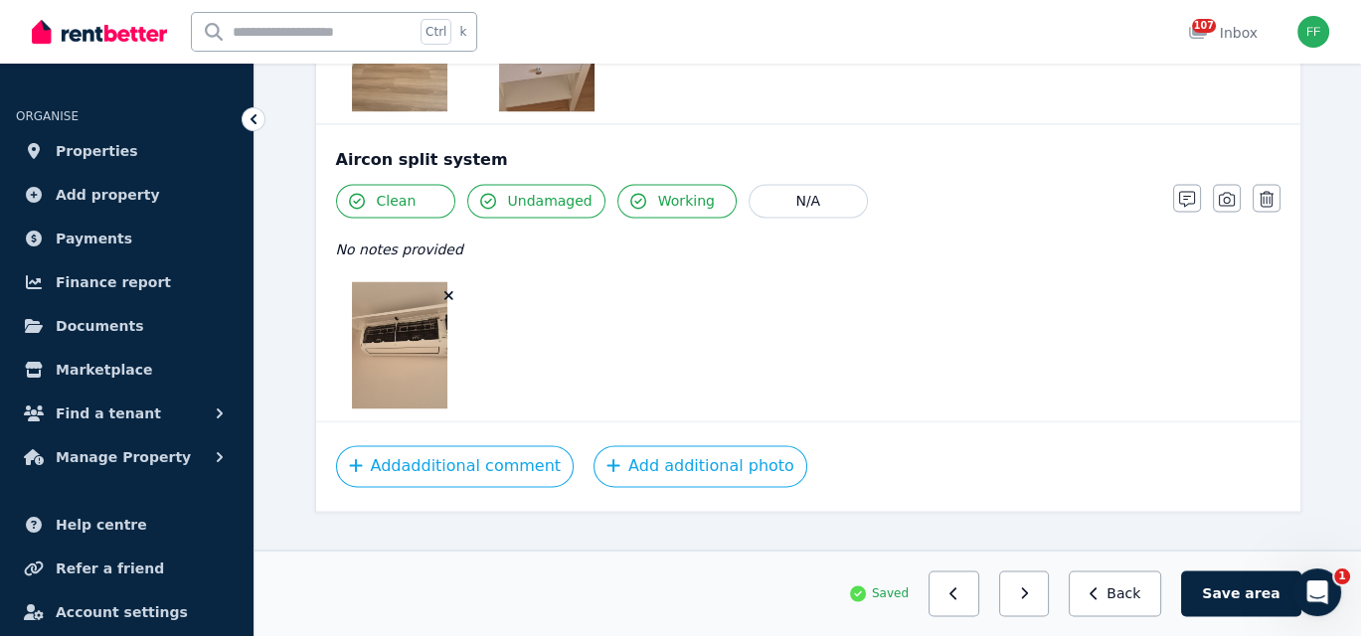
scroll to position [3596, 0]
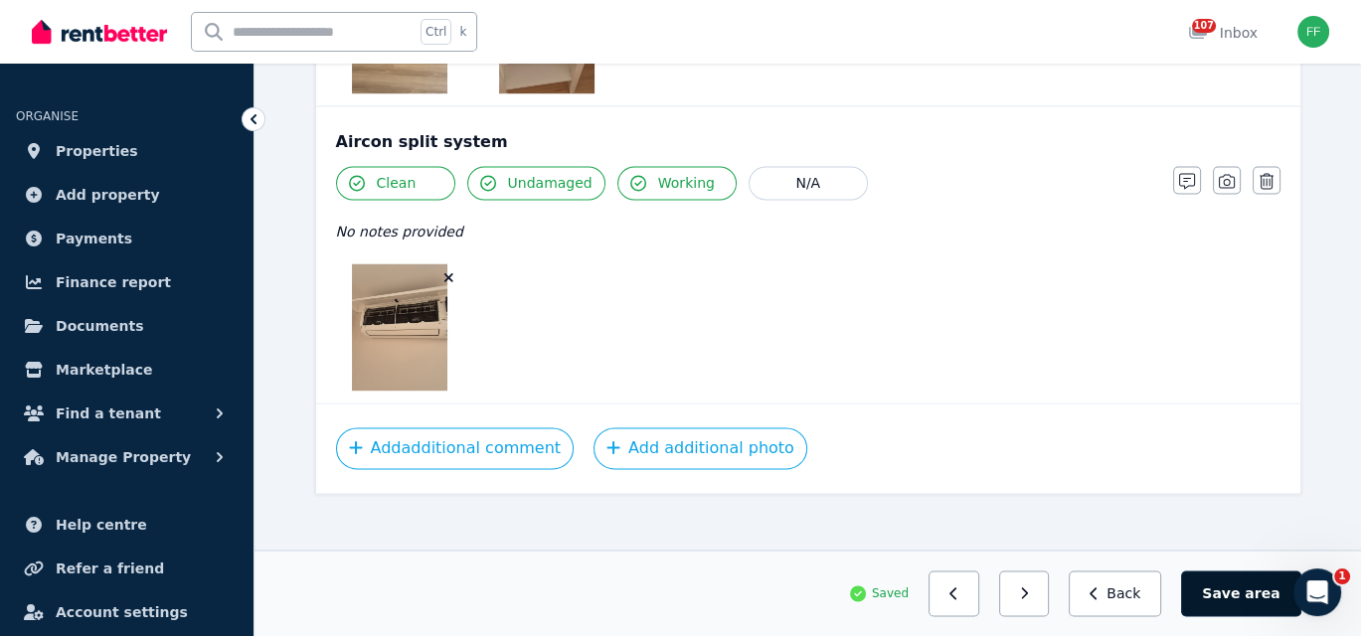
click at [1226, 599] on button "Save area" at bounding box center [1240, 593] width 119 height 46
click at [1238, 605] on button "Save area" at bounding box center [1244, 593] width 111 height 46
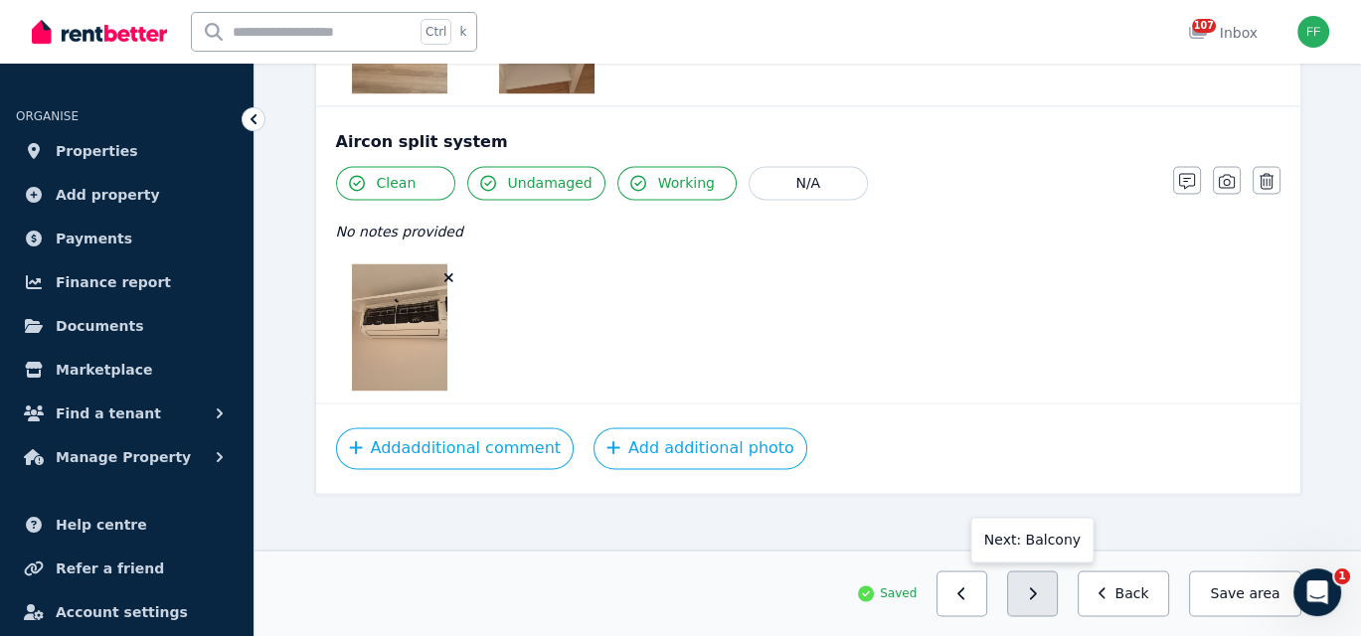
click at [1037, 594] on icon "button" at bounding box center [1032, 593] width 9 height 14
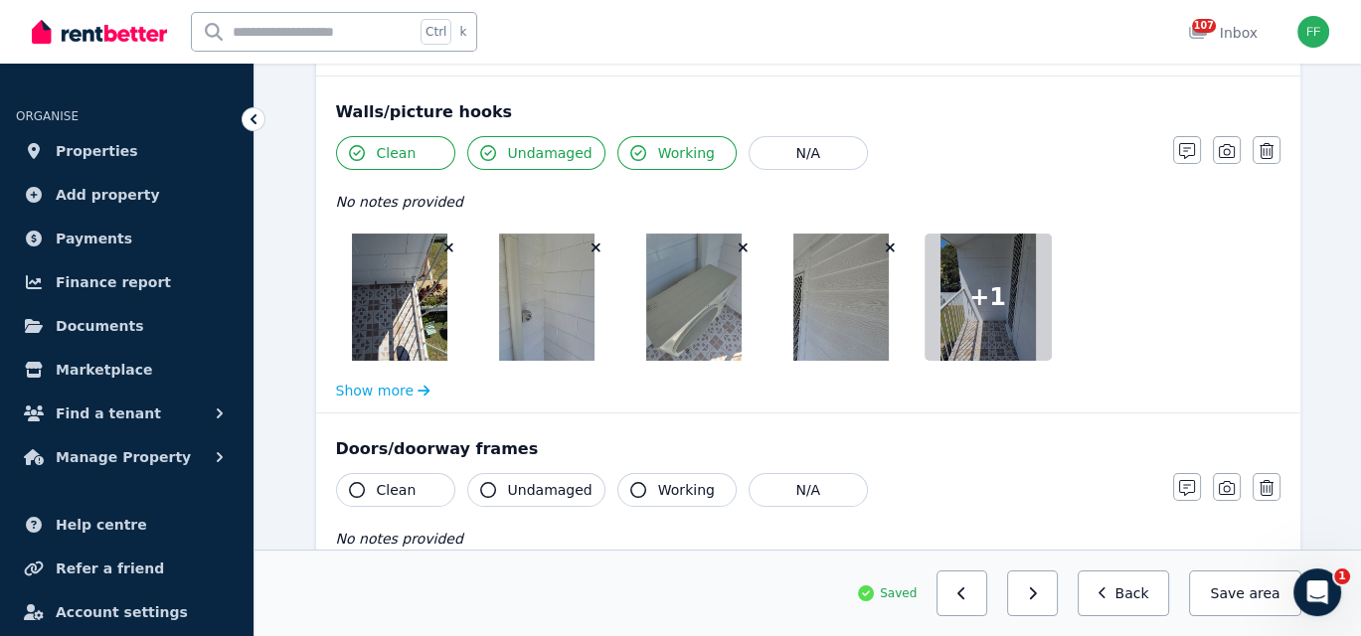
scroll to position [199, 0]
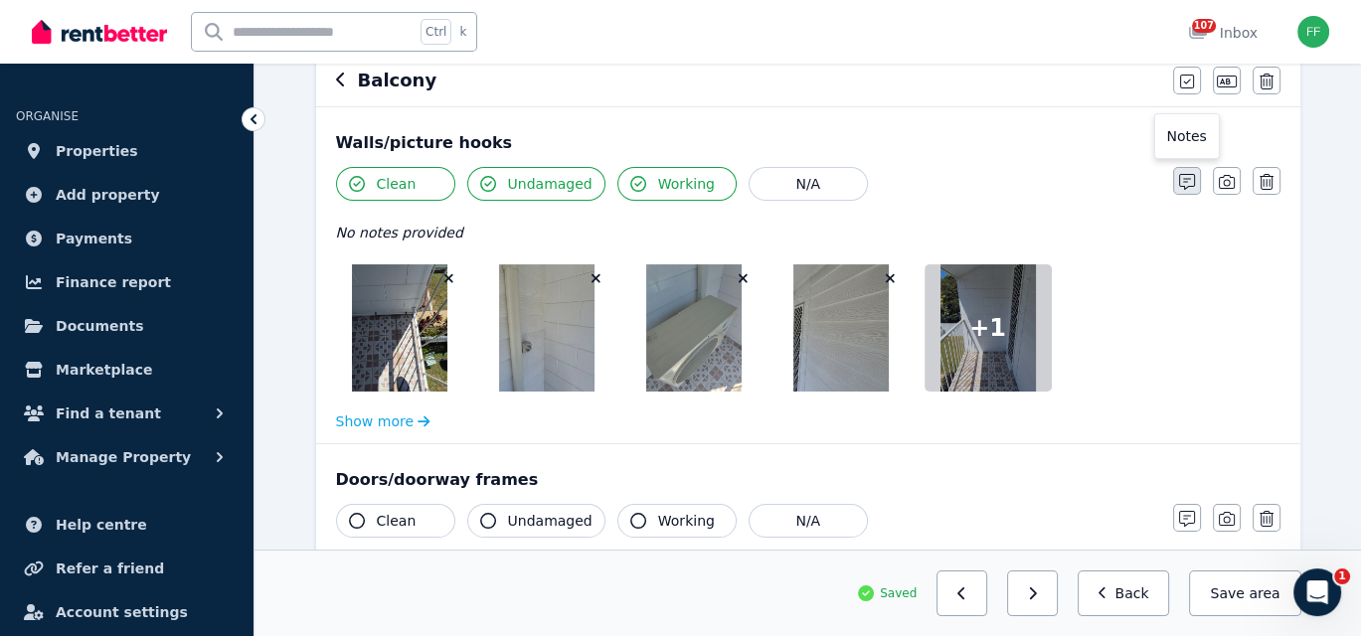
click at [1189, 181] on icon "button" at bounding box center [1187, 182] width 16 height 16
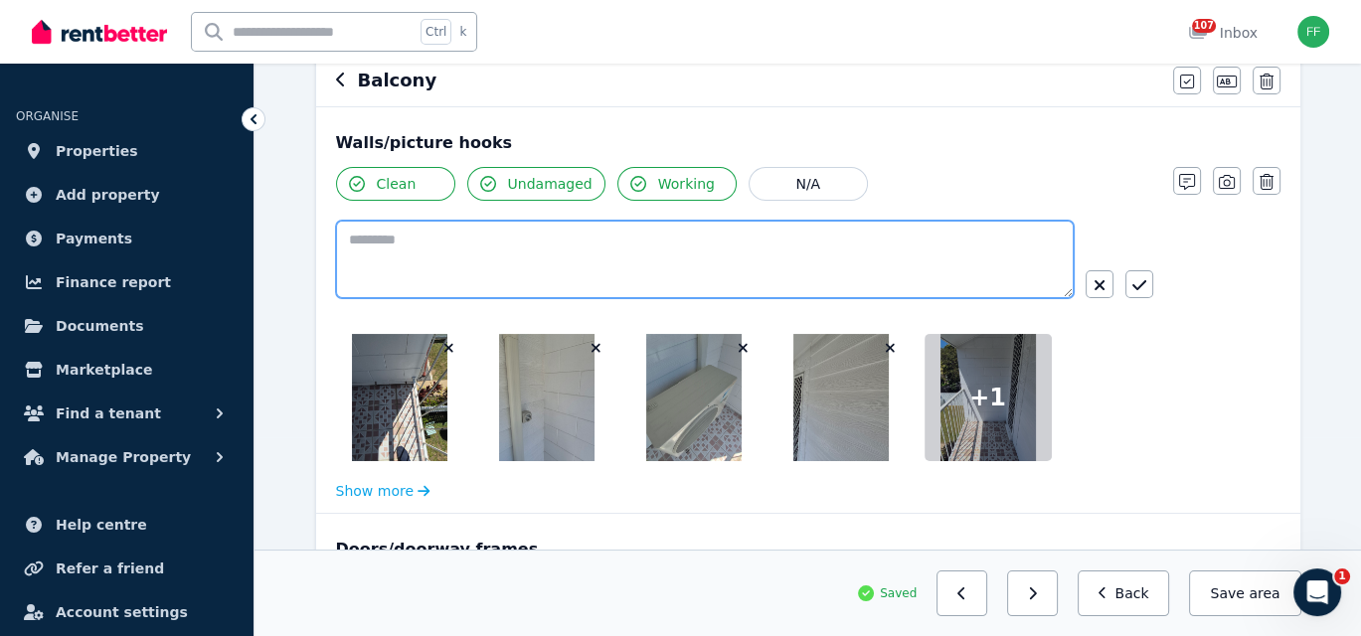
paste textarea "**********"
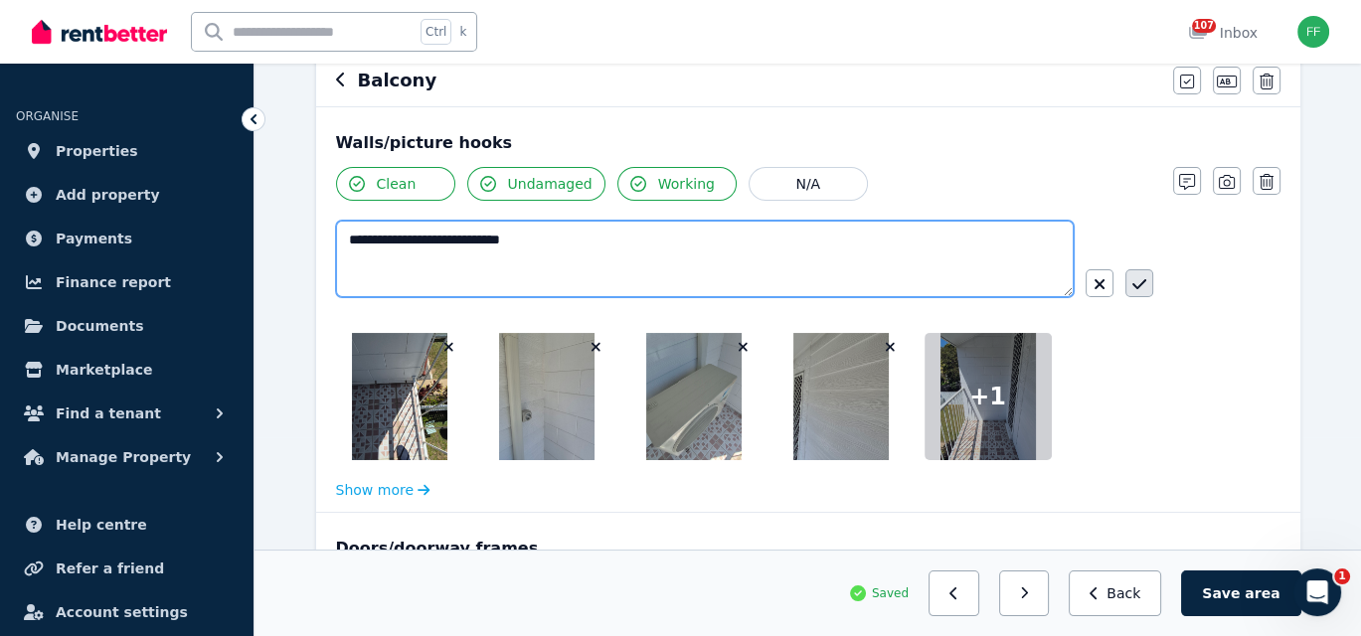
type textarea "**********"
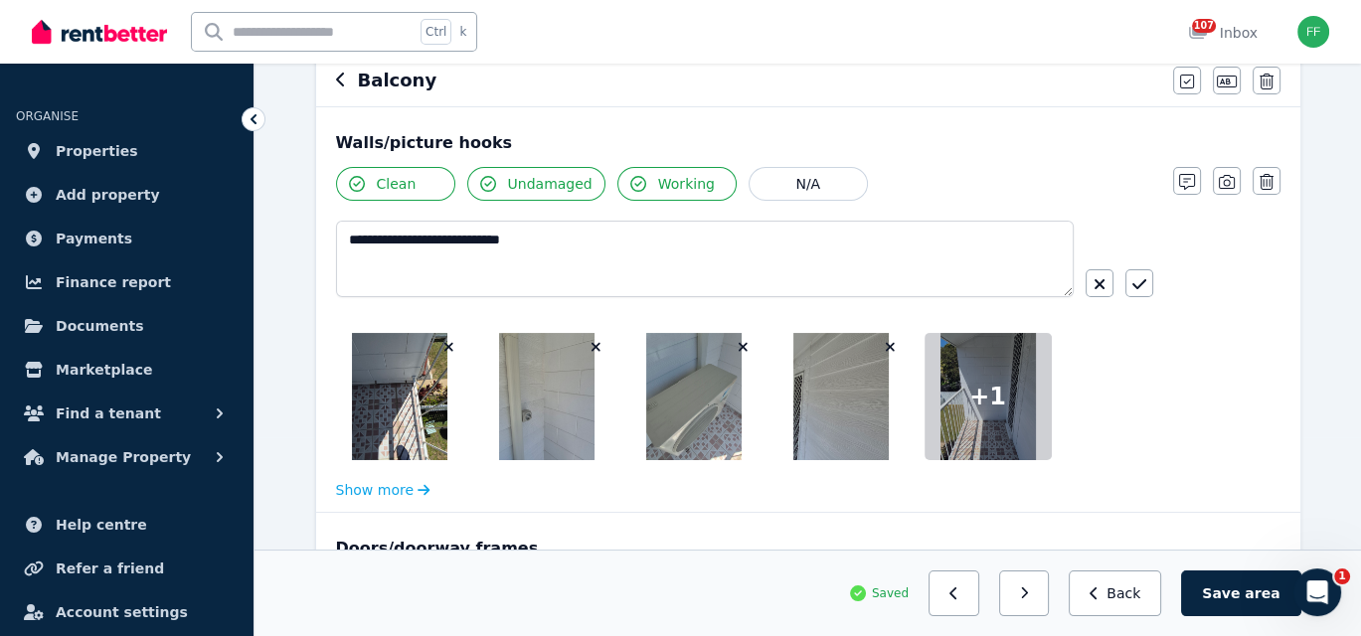
click at [1135, 289] on icon "button" at bounding box center [1139, 284] width 14 height 16
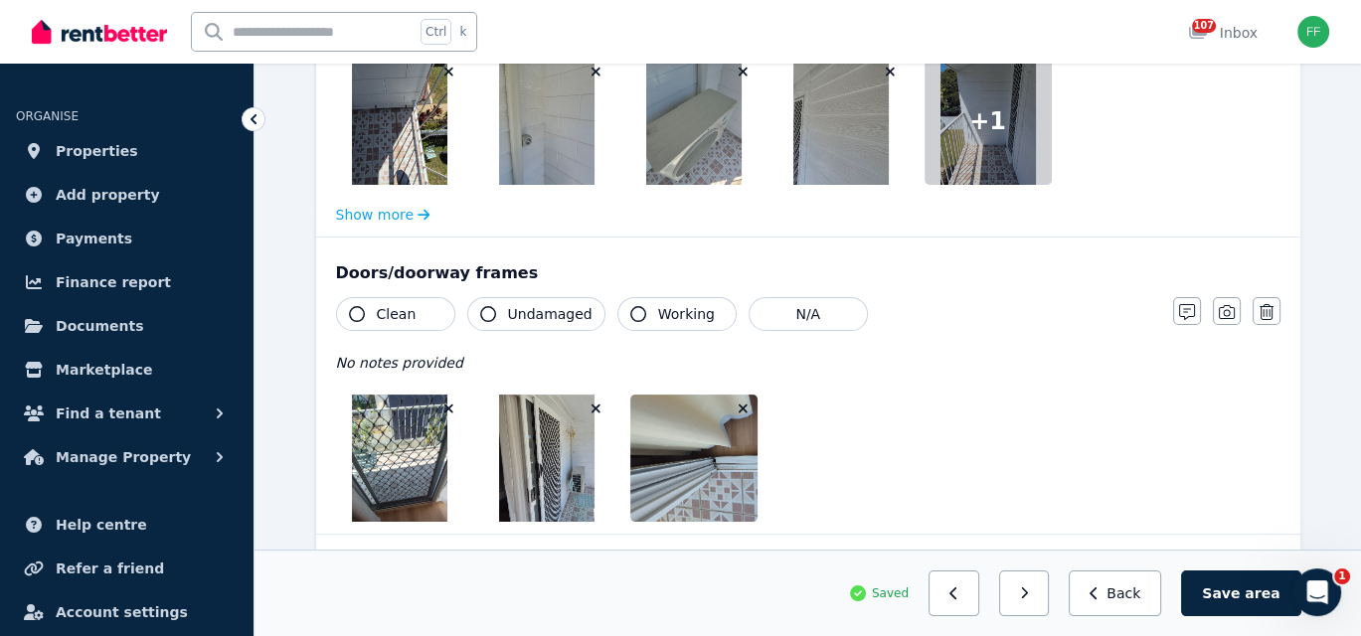
scroll to position [497, 0]
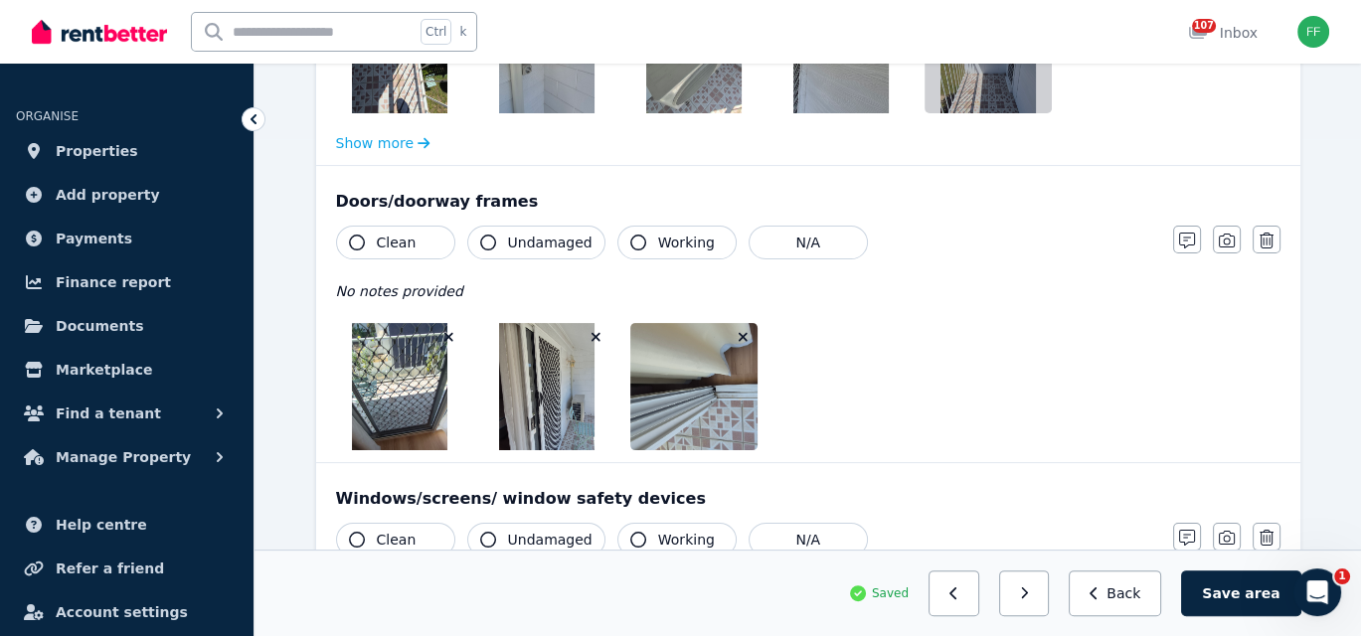
click at [356, 239] on icon "button" at bounding box center [357, 243] width 16 height 16
click at [488, 239] on icon "button" at bounding box center [488, 243] width 16 height 16
click at [630, 244] on icon "button" at bounding box center [638, 243] width 16 height 16
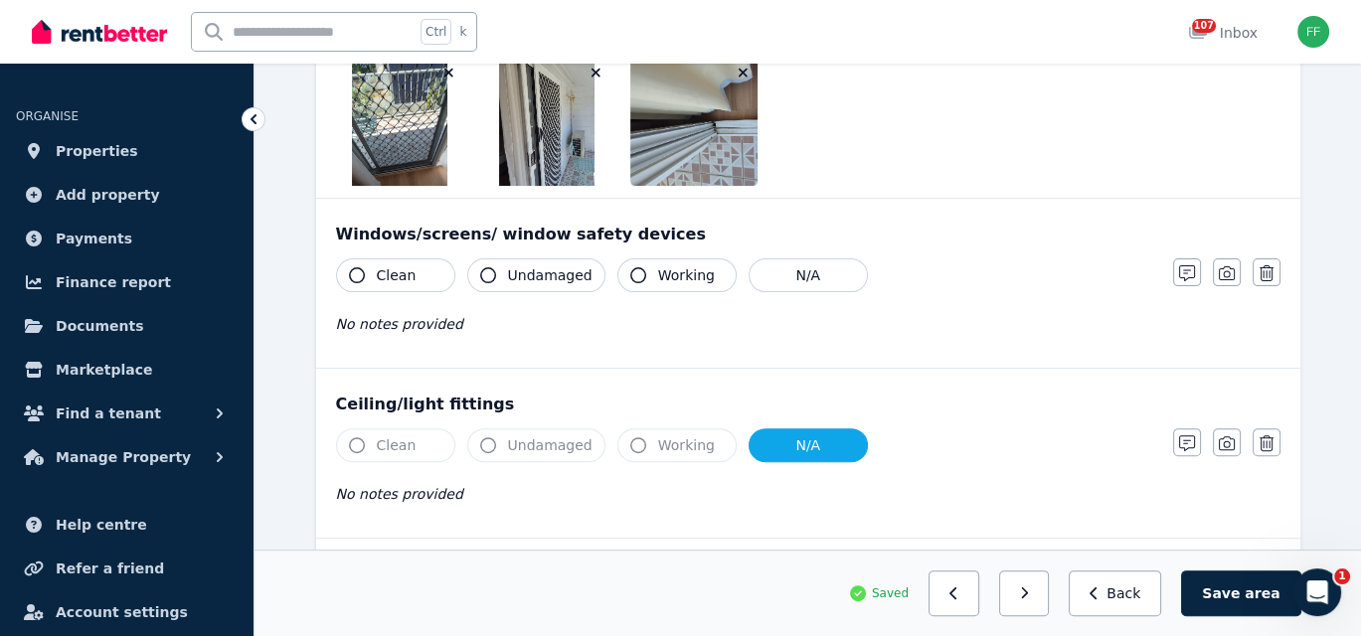
scroll to position [795, 0]
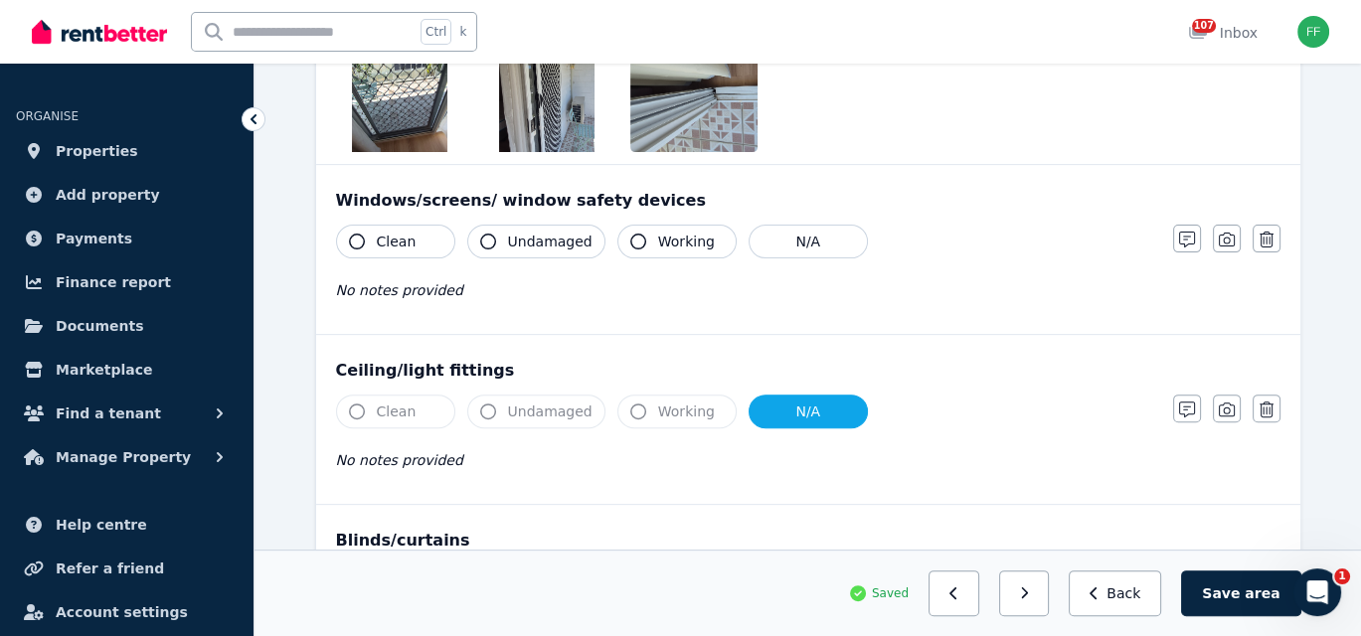
click at [356, 234] on icon "button" at bounding box center [357, 242] width 16 height 16
click at [481, 243] on icon "button" at bounding box center [488, 242] width 16 height 16
click at [630, 240] on icon "button" at bounding box center [638, 242] width 16 height 16
click at [770, 278] on div "No notes provided" at bounding box center [744, 290] width 817 height 24
click at [772, 414] on button "N/A" at bounding box center [807, 412] width 119 height 34
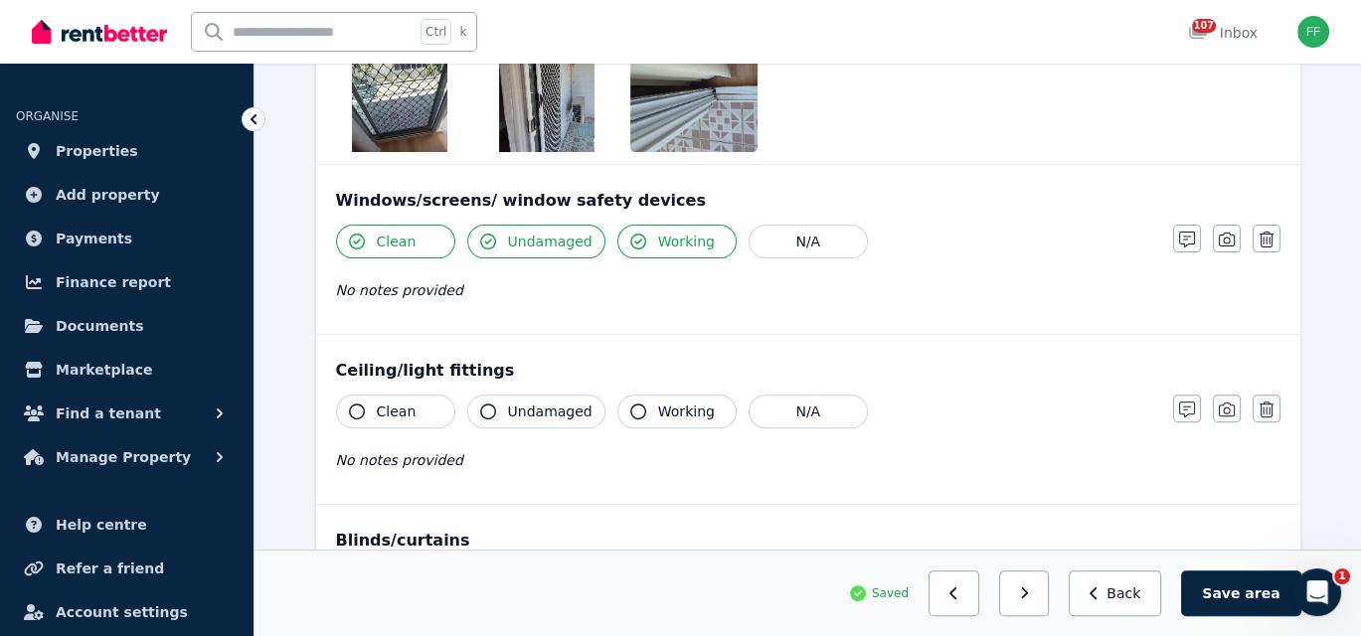
click at [626, 415] on button "Working" at bounding box center [676, 412] width 119 height 34
click at [482, 408] on icon "button" at bounding box center [488, 411] width 16 height 16
click at [357, 408] on icon "button" at bounding box center [357, 411] width 16 height 16
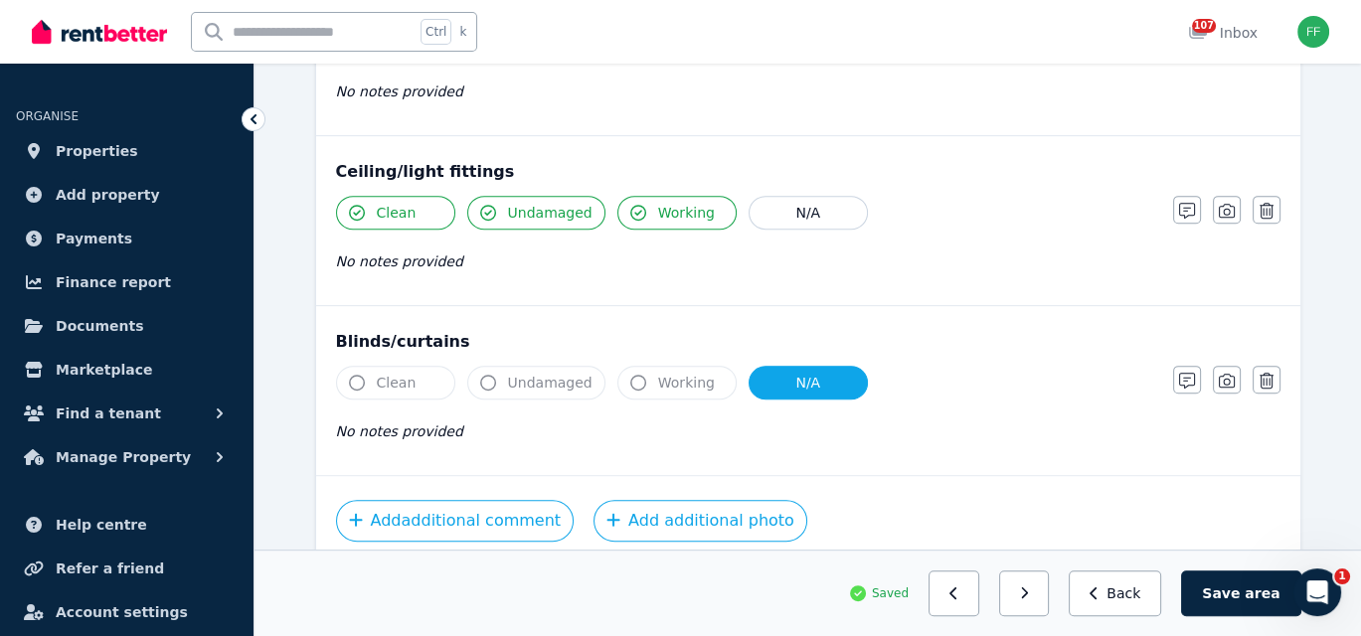
scroll to position [1074, 0]
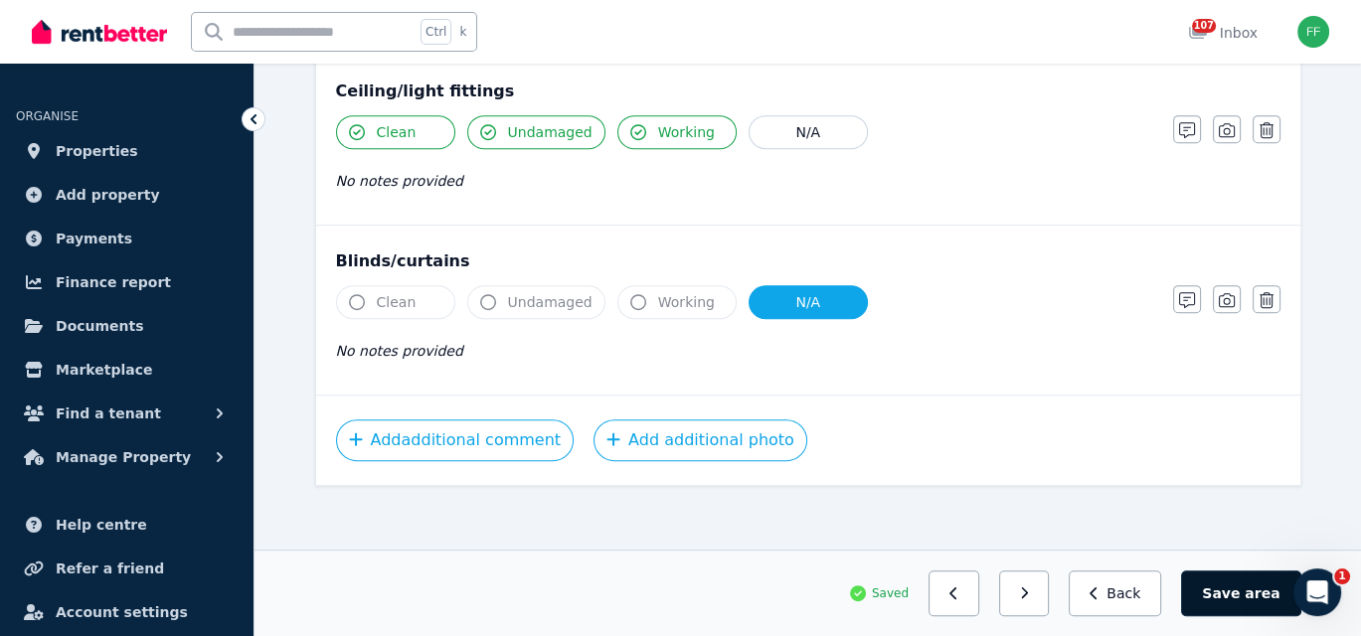
click at [1232, 592] on button "Save area" at bounding box center [1240, 593] width 119 height 46
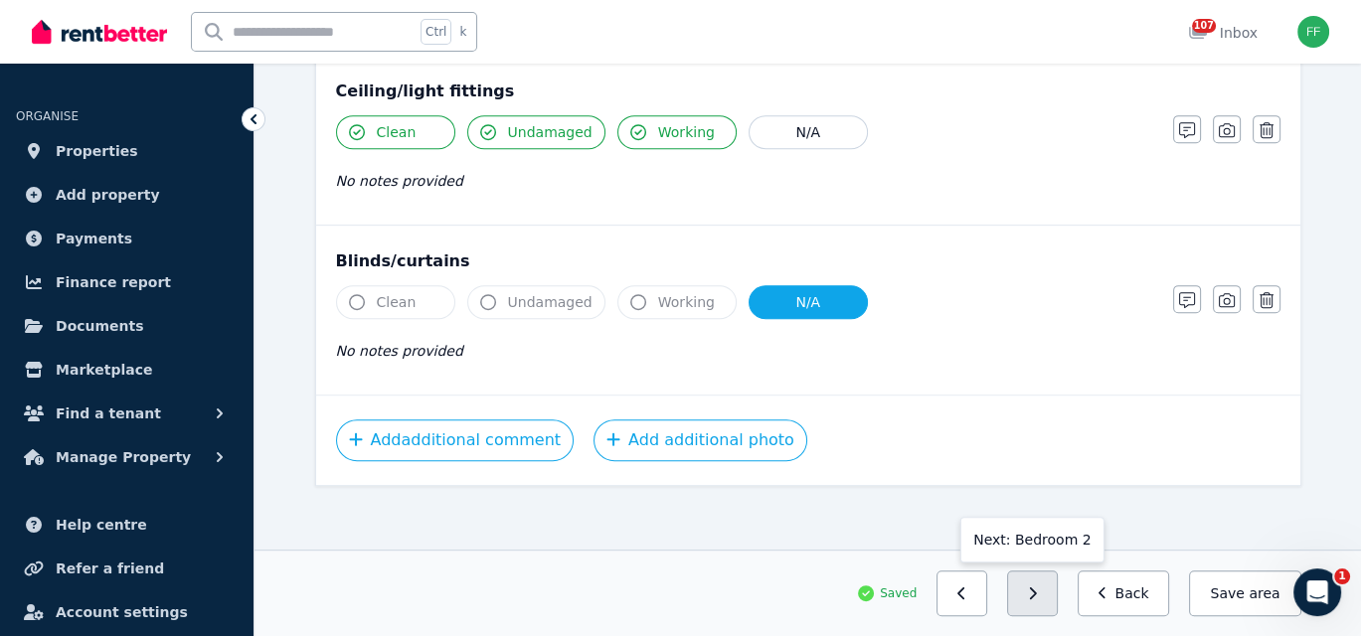
click at [1037, 589] on icon "button" at bounding box center [1032, 593] width 9 height 14
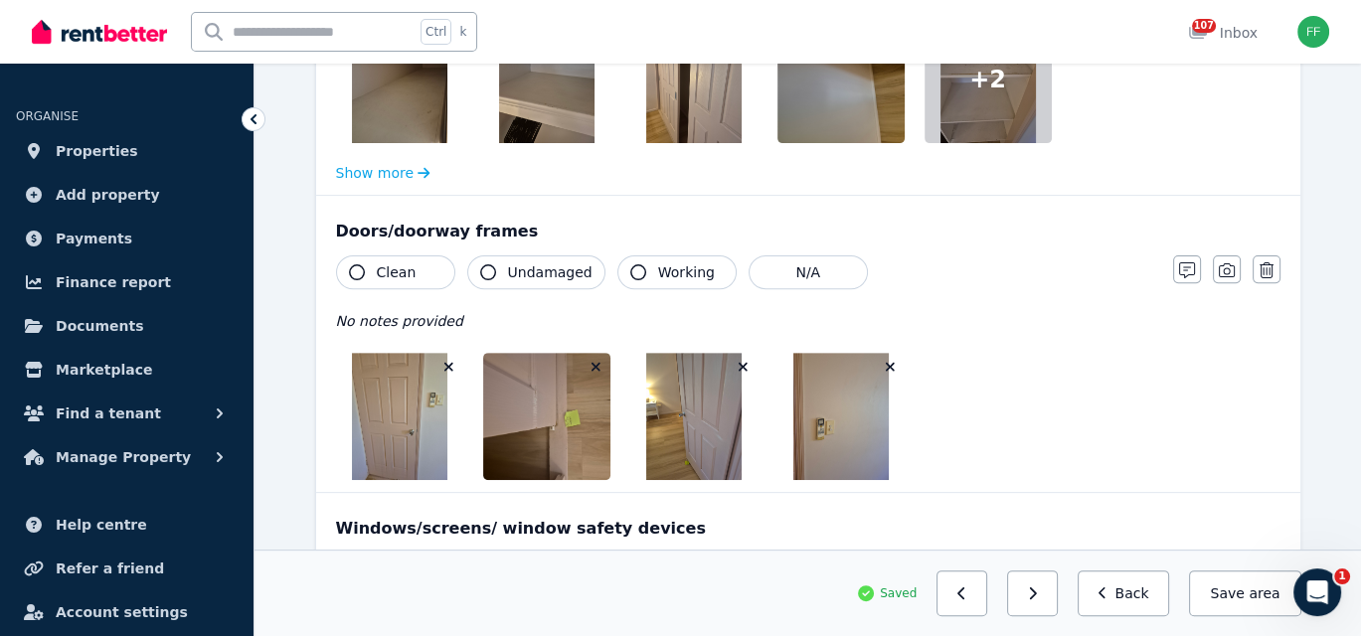
scroll to position [795, 0]
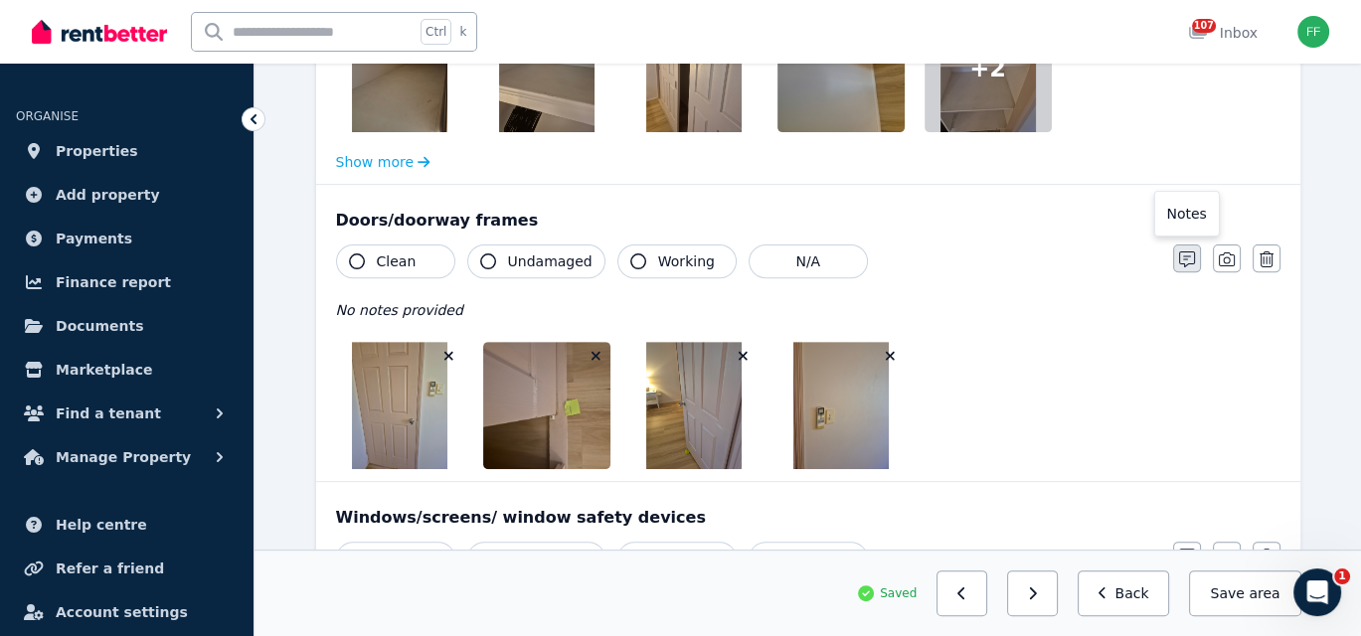
click at [1179, 257] on icon "button" at bounding box center [1187, 259] width 16 height 16
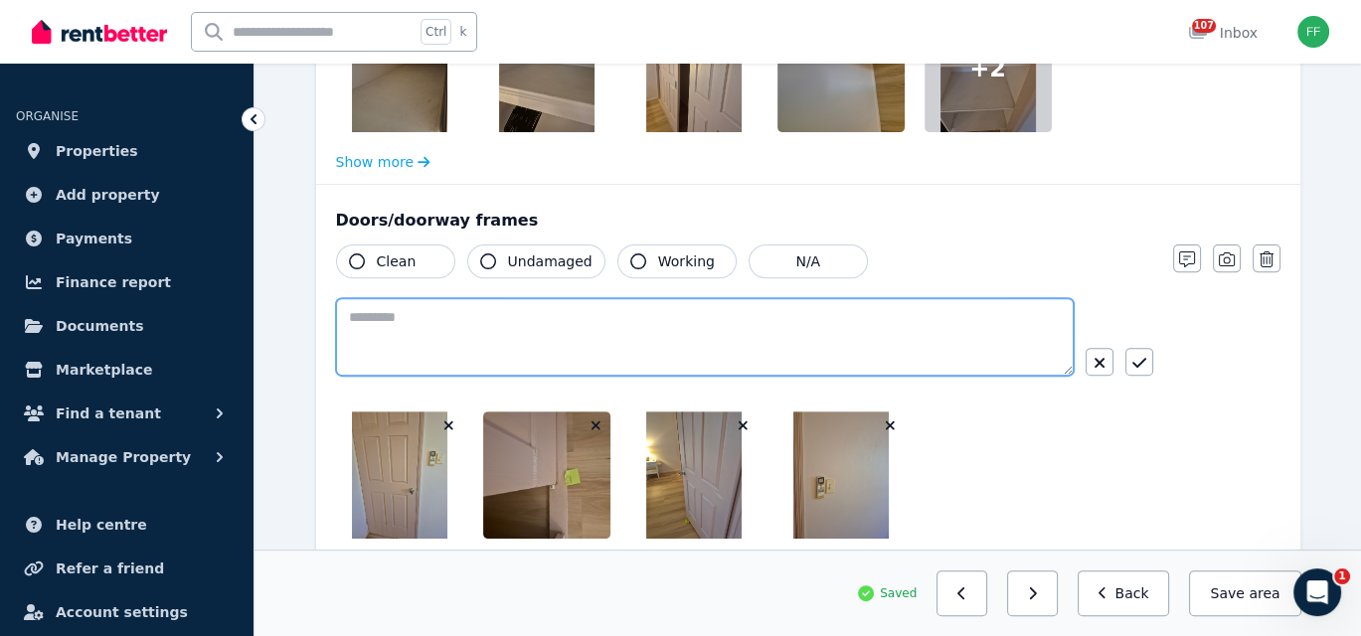
paste textarea "**********"
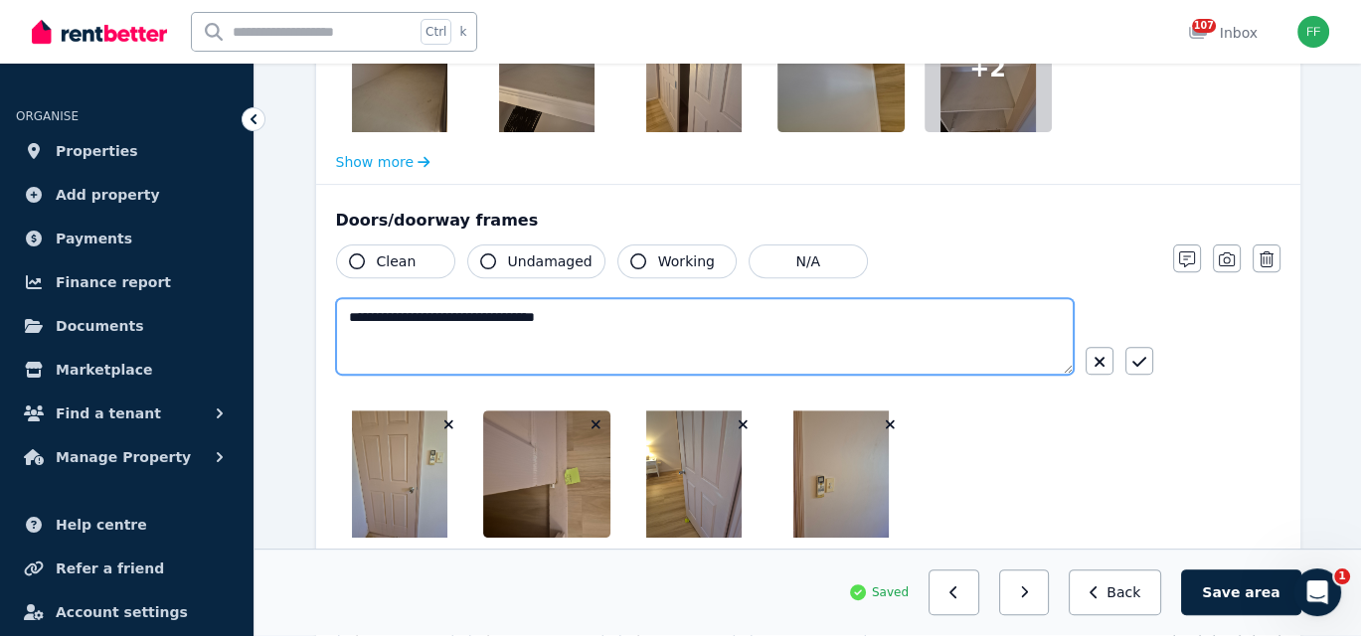
type textarea "**********"
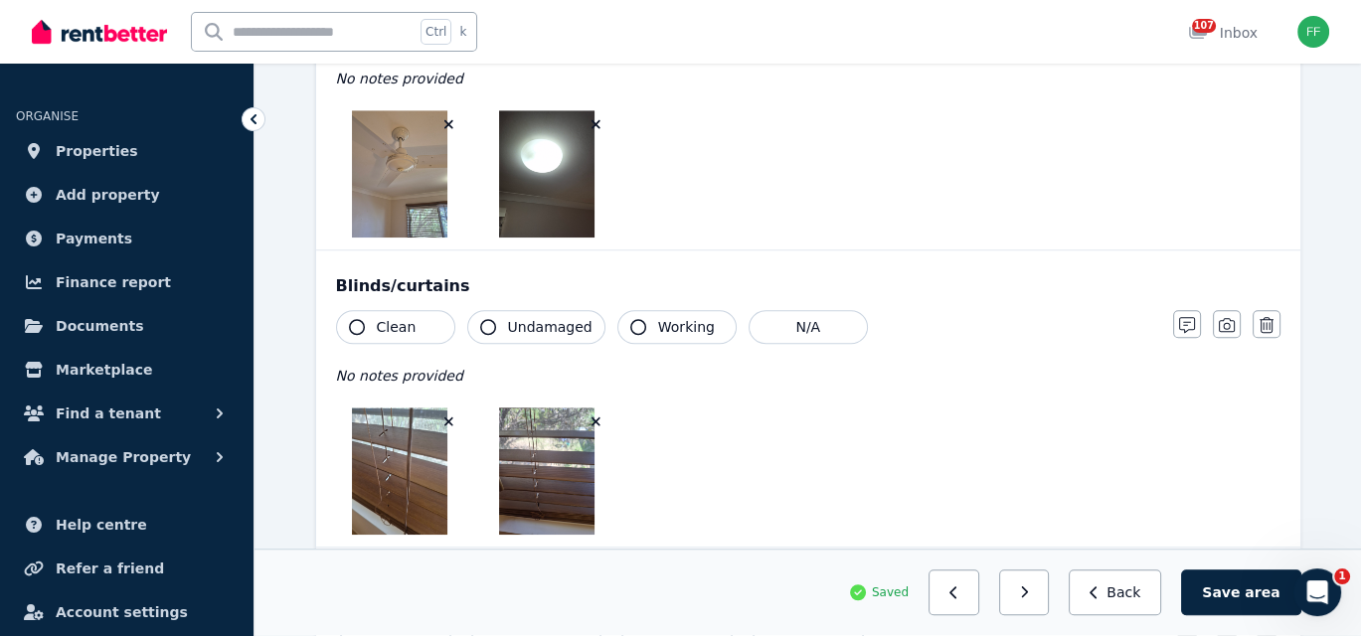
scroll to position [1292, 0]
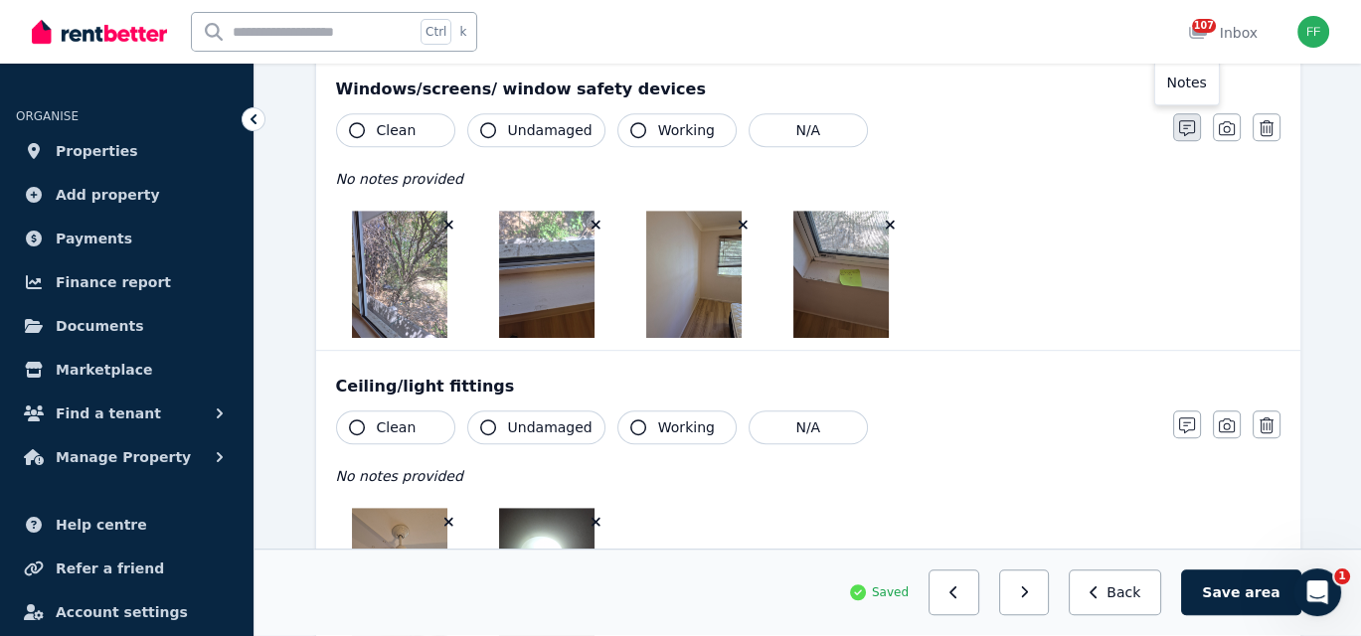
click at [1183, 121] on icon "button" at bounding box center [1187, 128] width 16 height 16
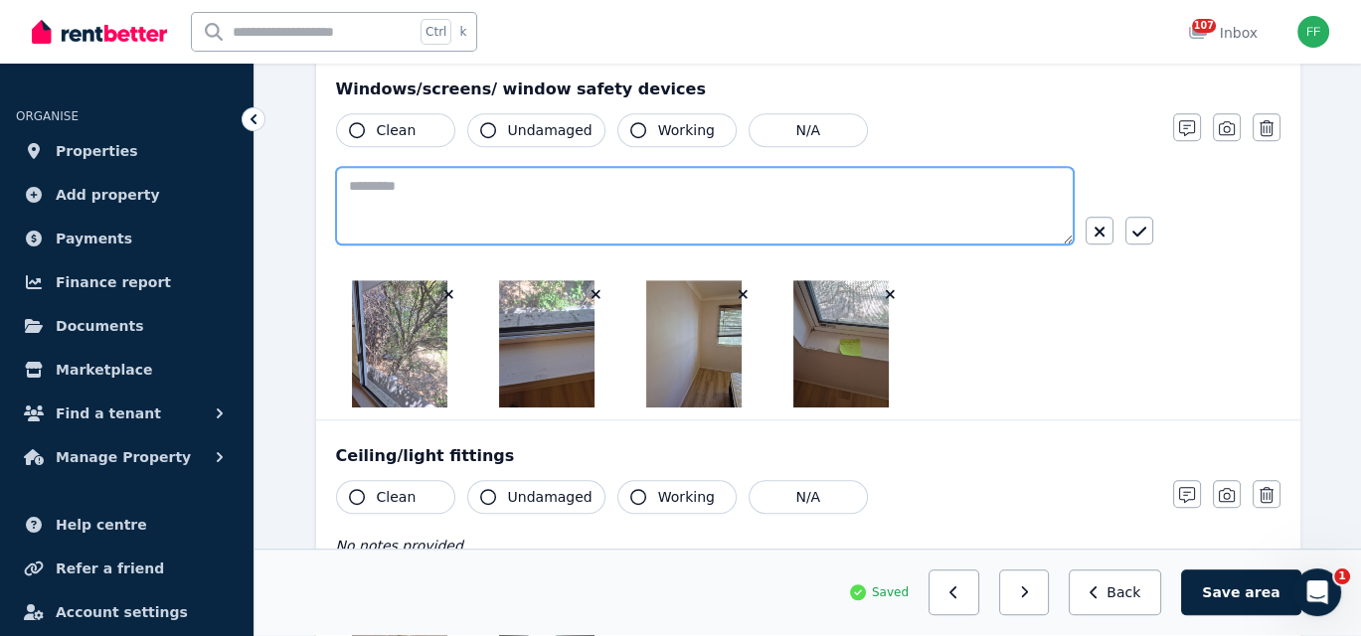
paste textarea "**********"
type textarea "**********"
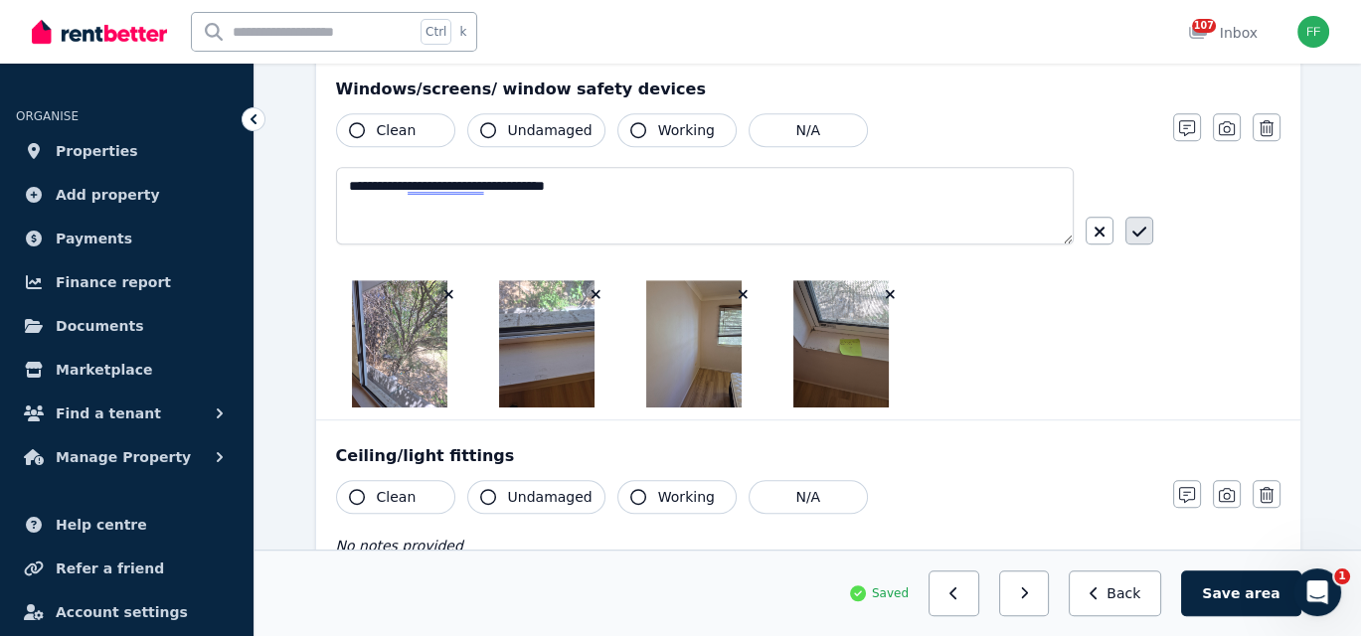
click at [1132, 226] on icon "button" at bounding box center [1139, 232] width 14 height 16
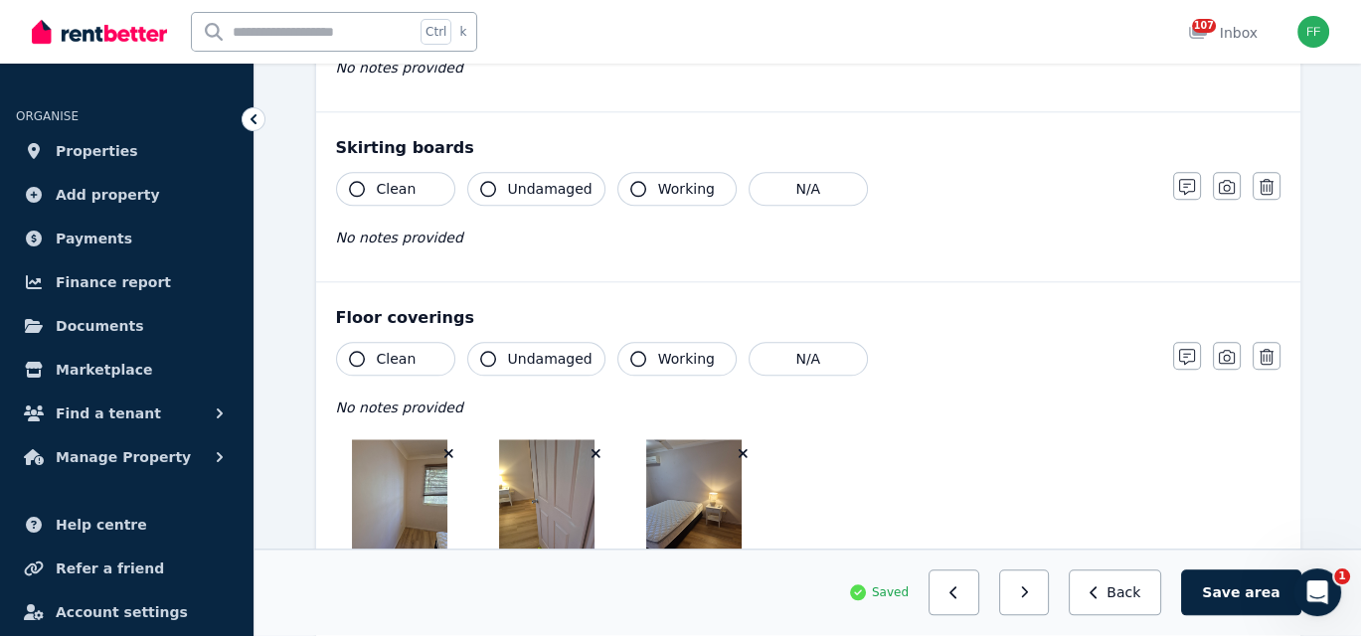
scroll to position [2385, 0]
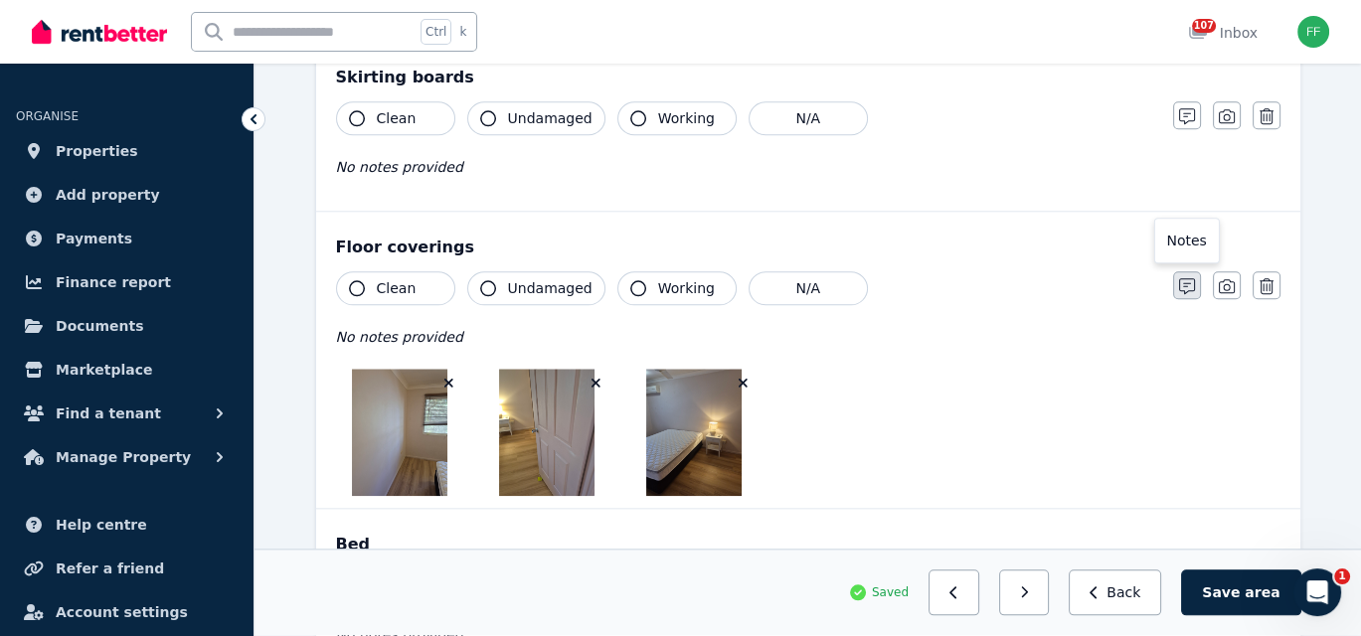
click at [1191, 284] on icon "button" at bounding box center [1187, 286] width 16 height 16
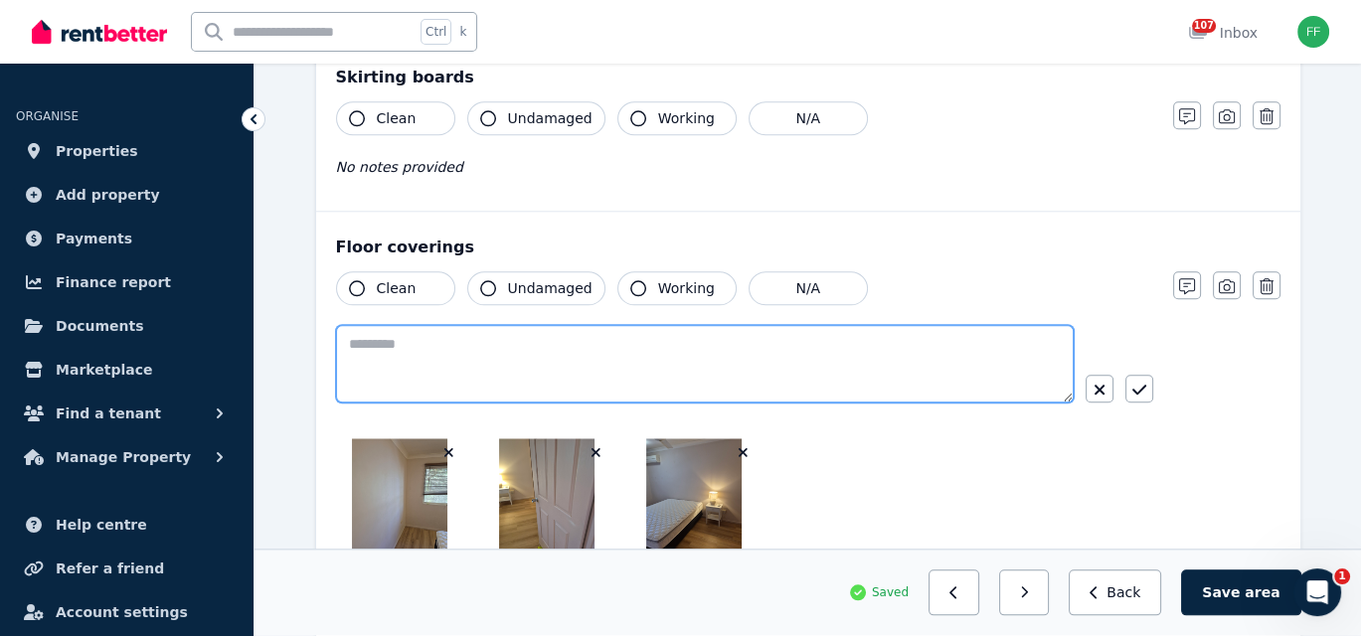
paste textarea "**********"
type textarea "**********"
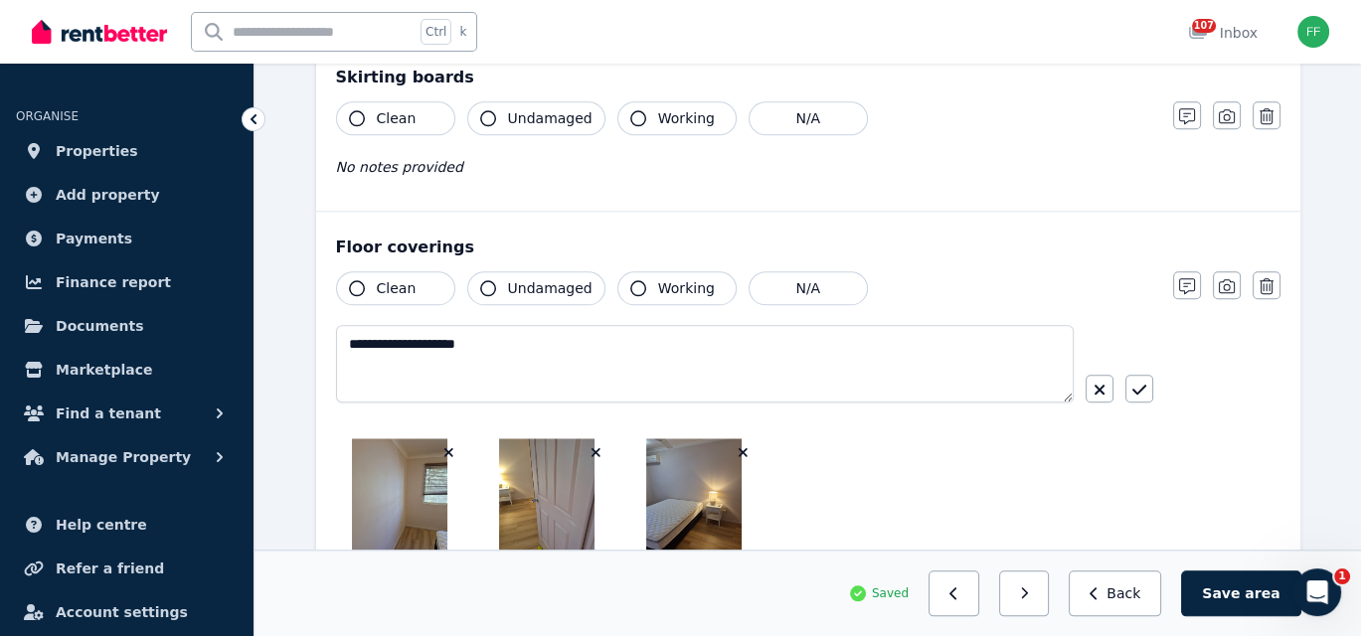
click at [354, 282] on icon "button" at bounding box center [357, 288] width 16 height 16
click at [486, 286] on icon "button" at bounding box center [488, 288] width 16 height 16
click at [630, 282] on icon "button" at bounding box center [638, 288] width 16 height 16
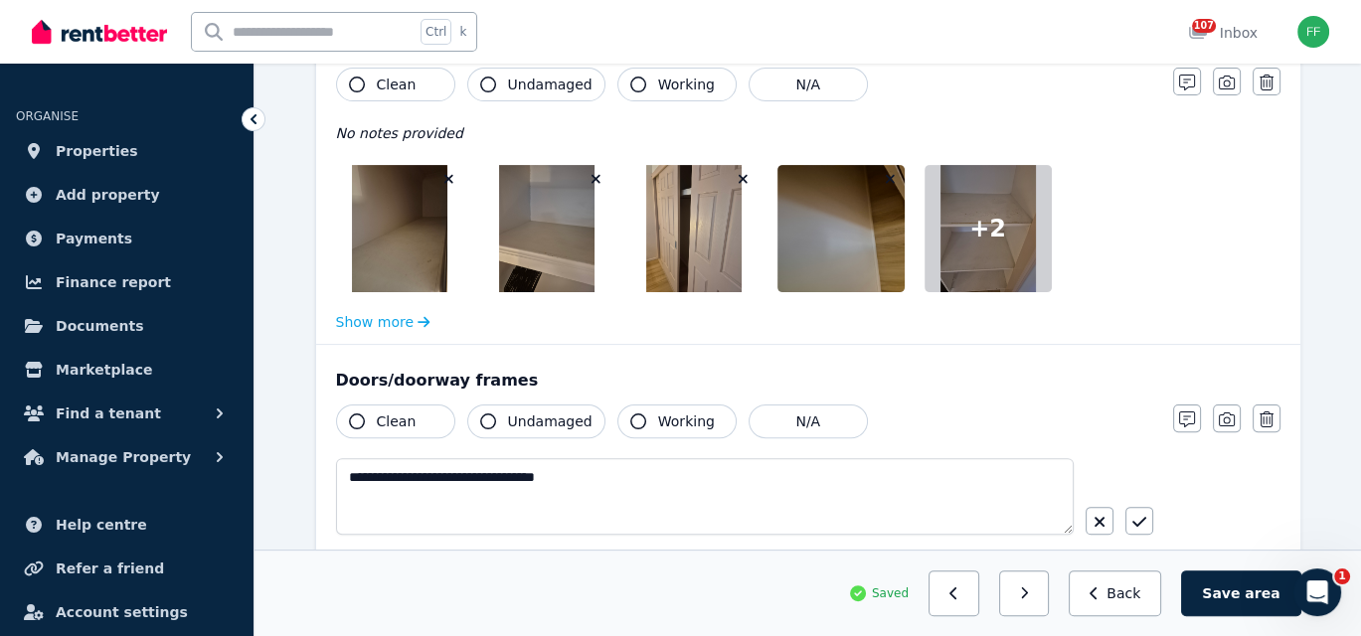
scroll to position [596, 0]
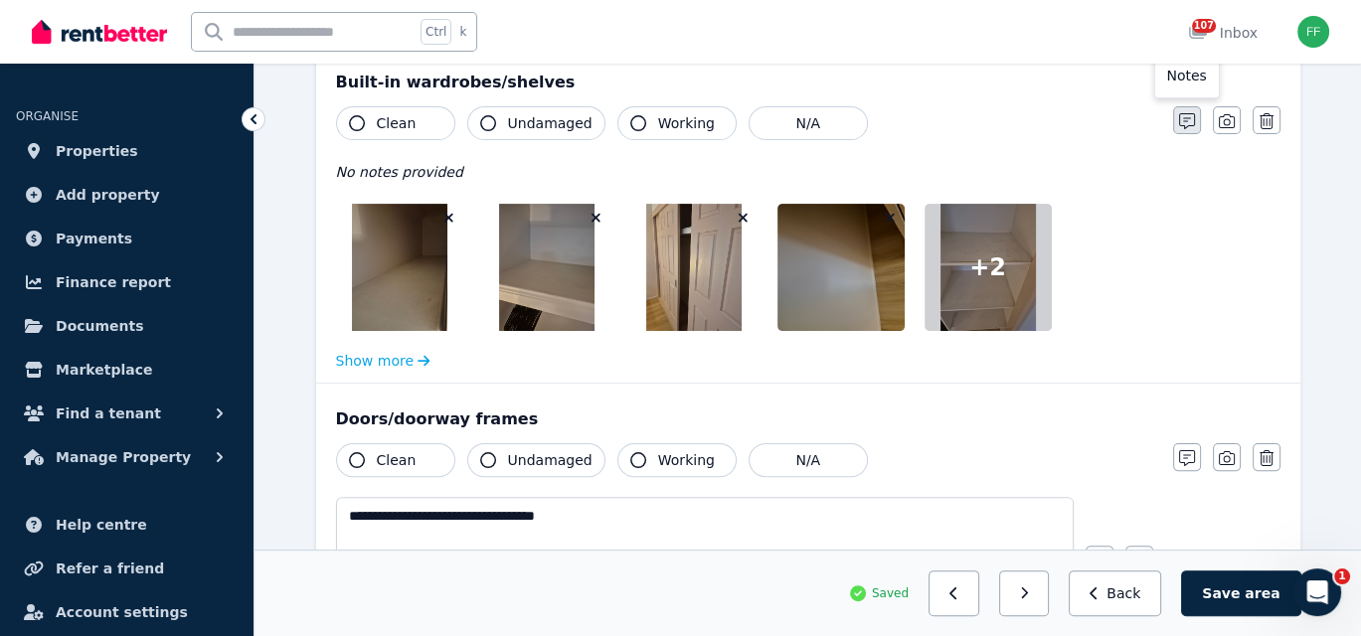
click at [1179, 122] on icon "button" at bounding box center [1187, 121] width 16 height 16
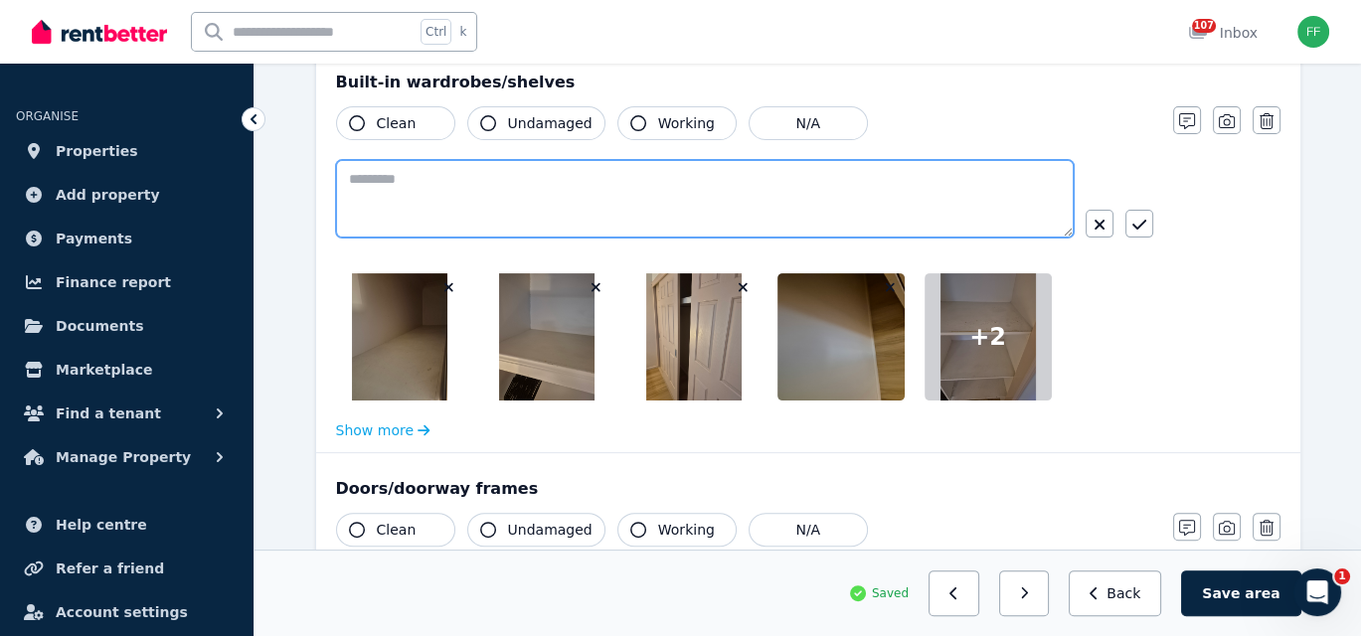
paste textarea "**********"
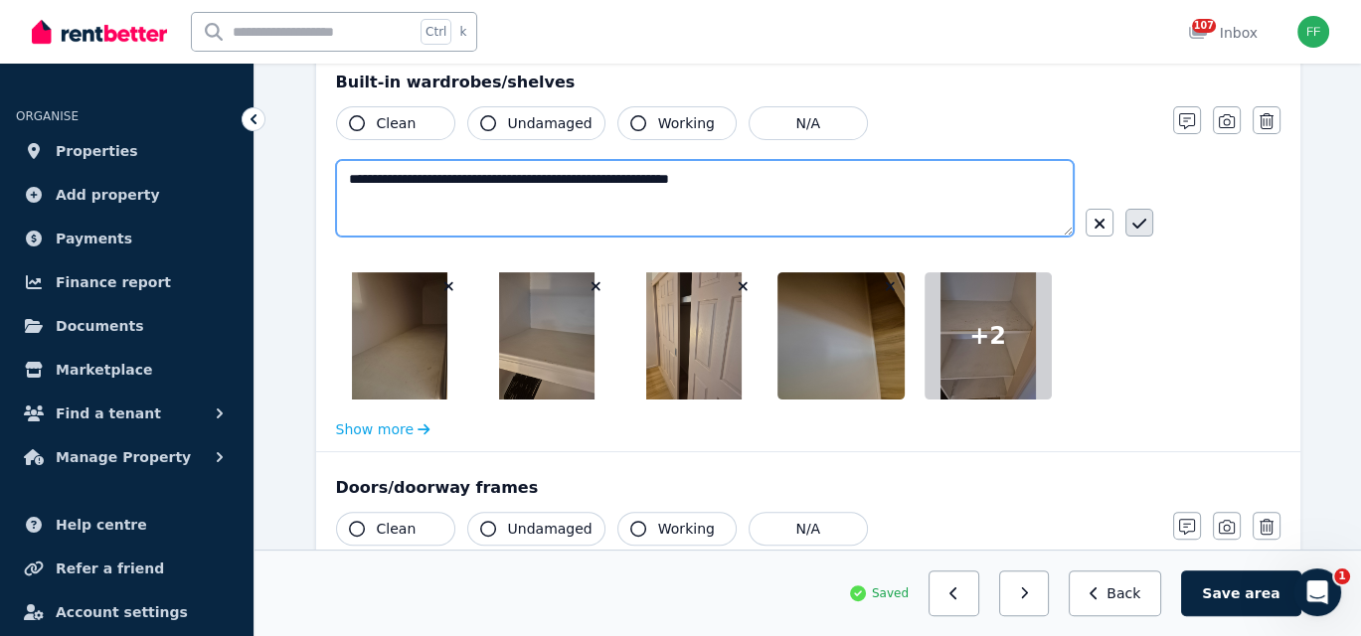
type textarea "**********"
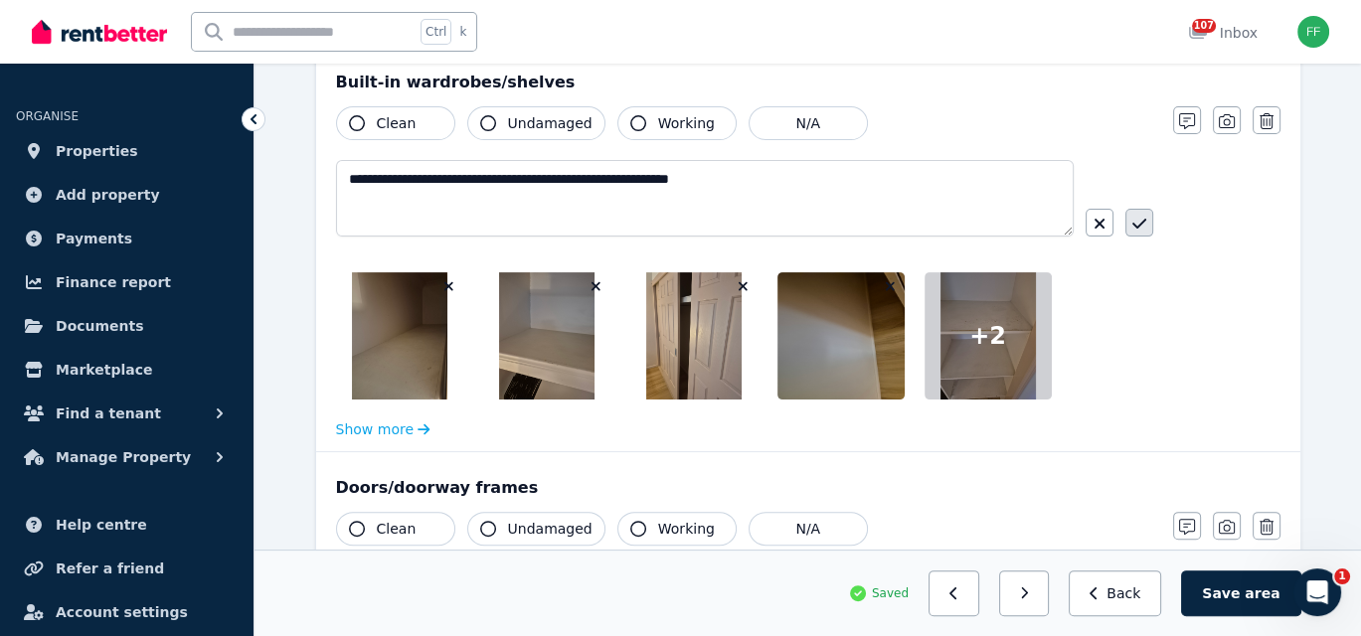
click at [1135, 221] on icon "button" at bounding box center [1139, 224] width 14 height 16
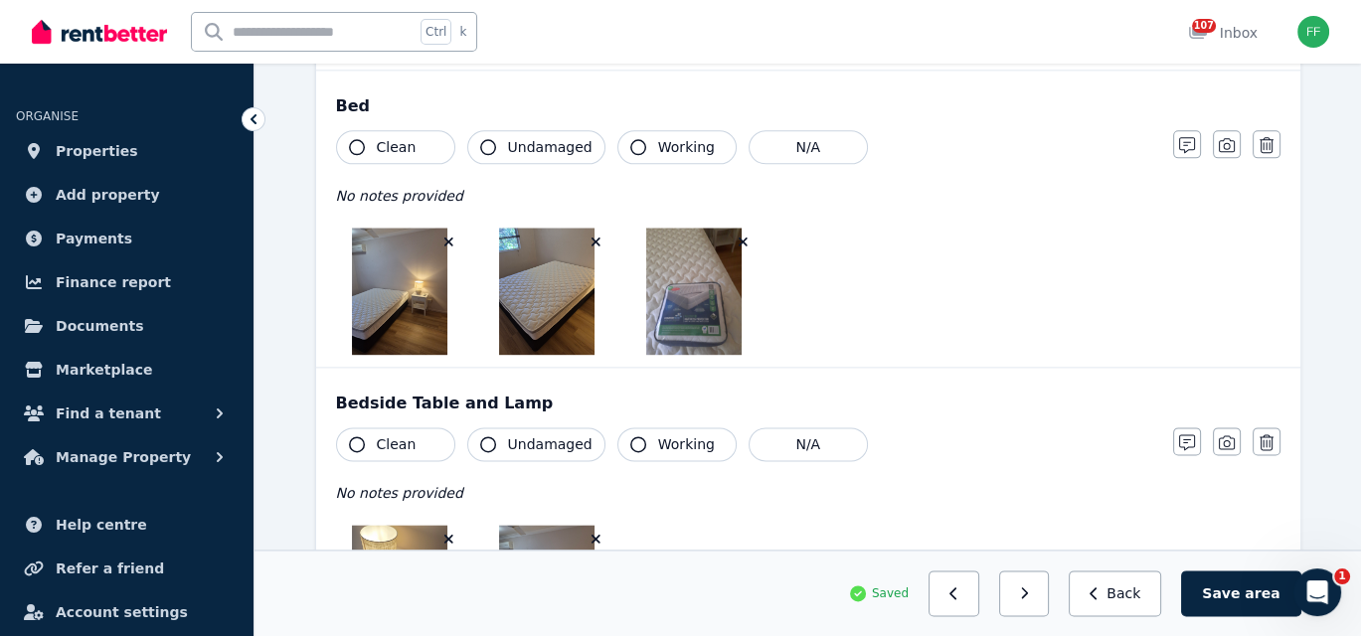
scroll to position [2882, 0]
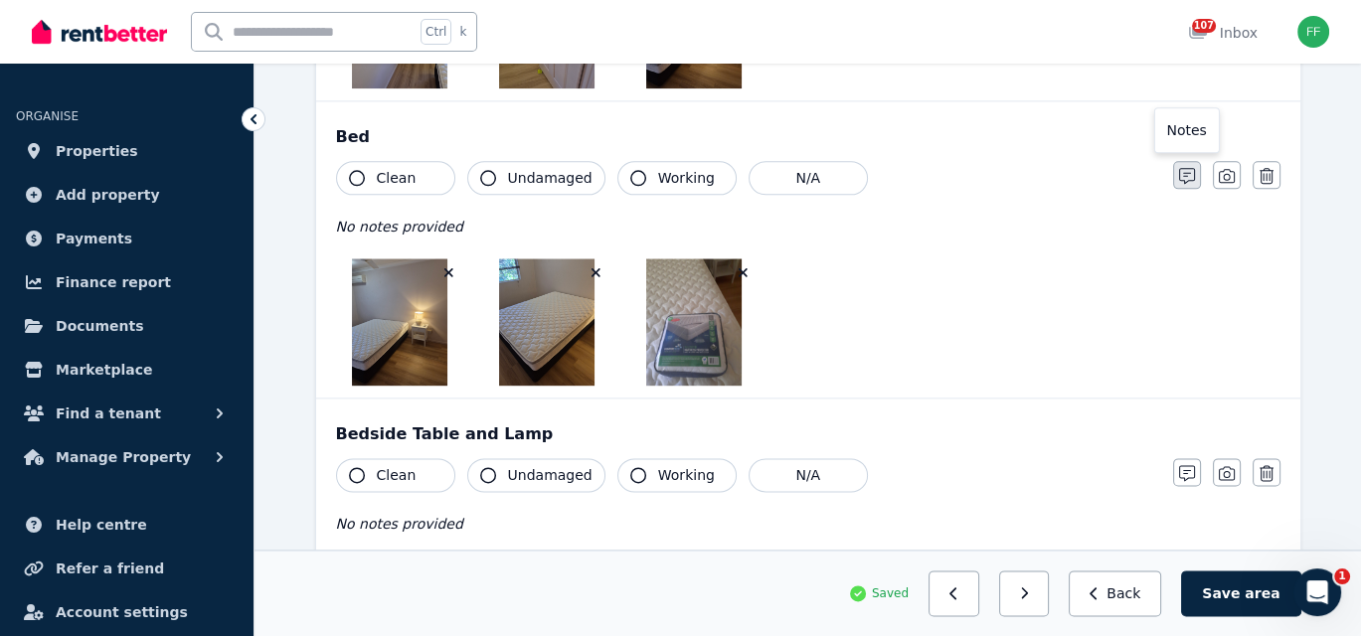
click at [1184, 168] on icon "button" at bounding box center [1187, 176] width 16 height 16
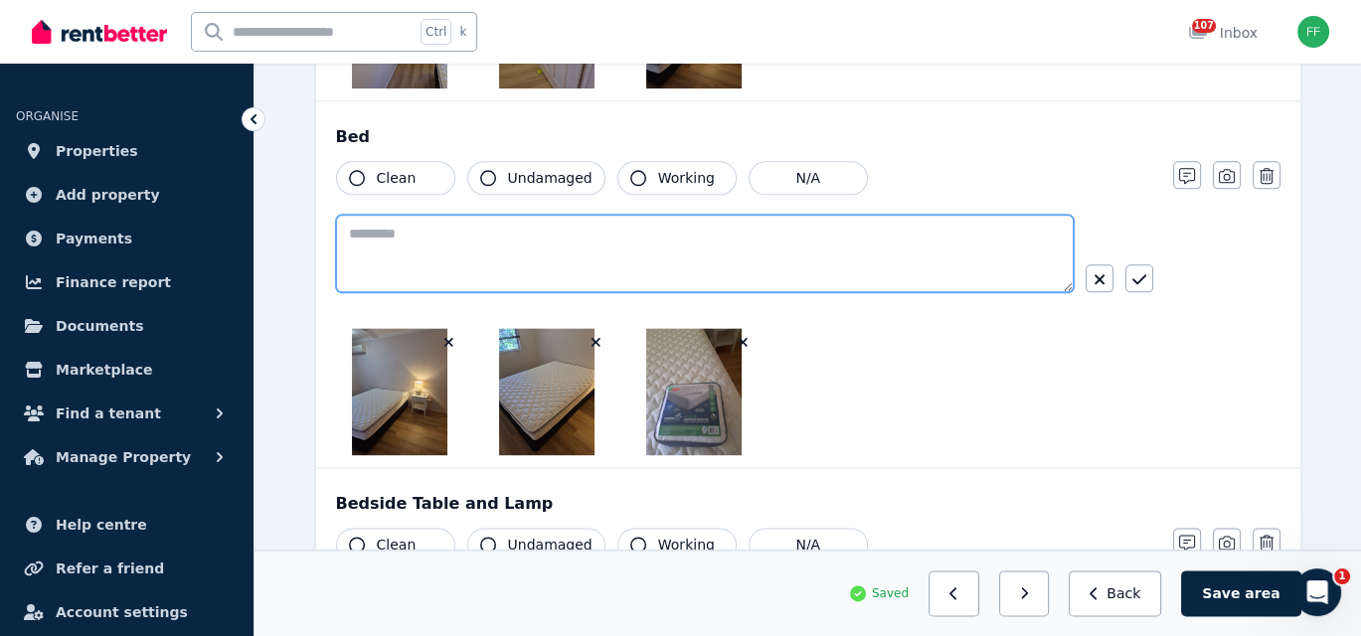
paste textarea "**********"
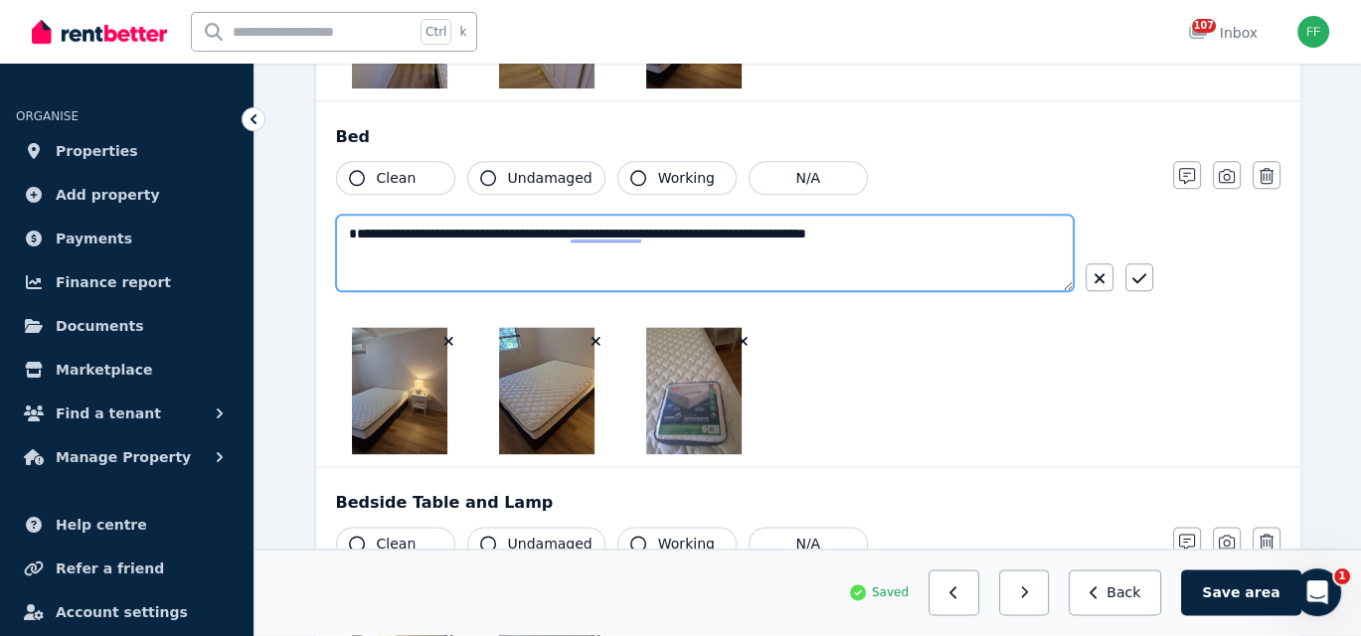
click at [412, 226] on textarea "**********" at bounding box center [705, 253] width 738 height 77
click at [450, 223] on textarea "**********" at bounding box center [705, 253] width 738 height 77
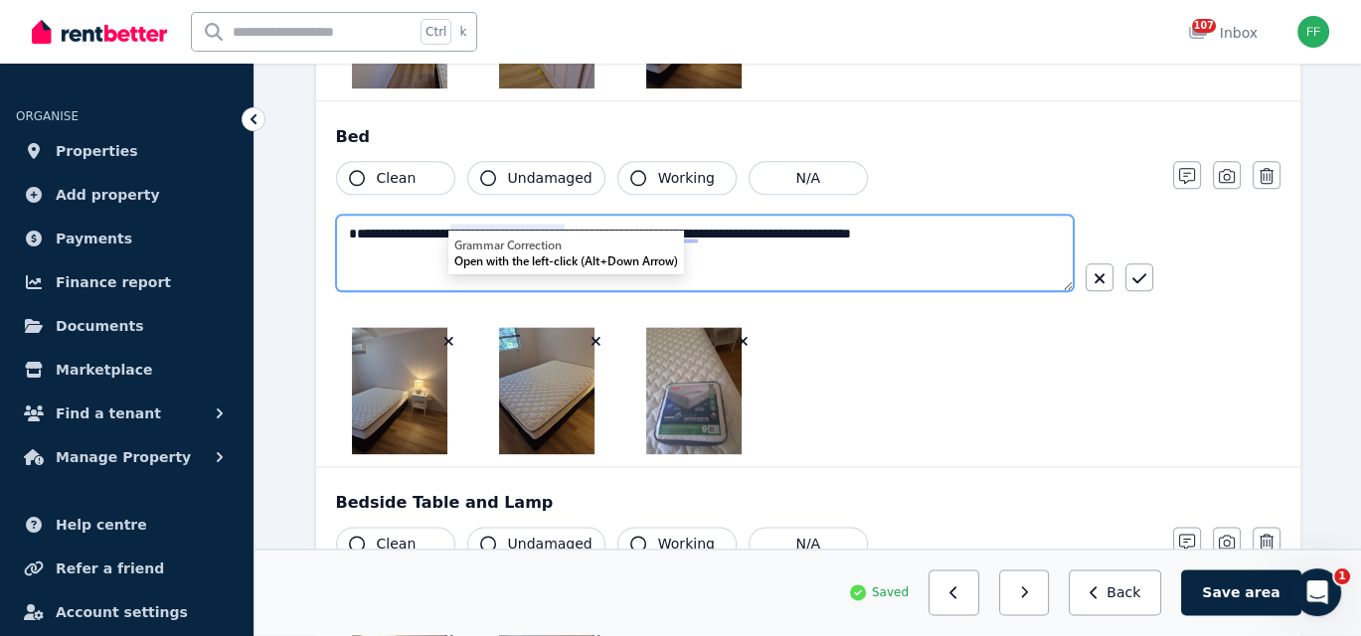
type textarea "**********"
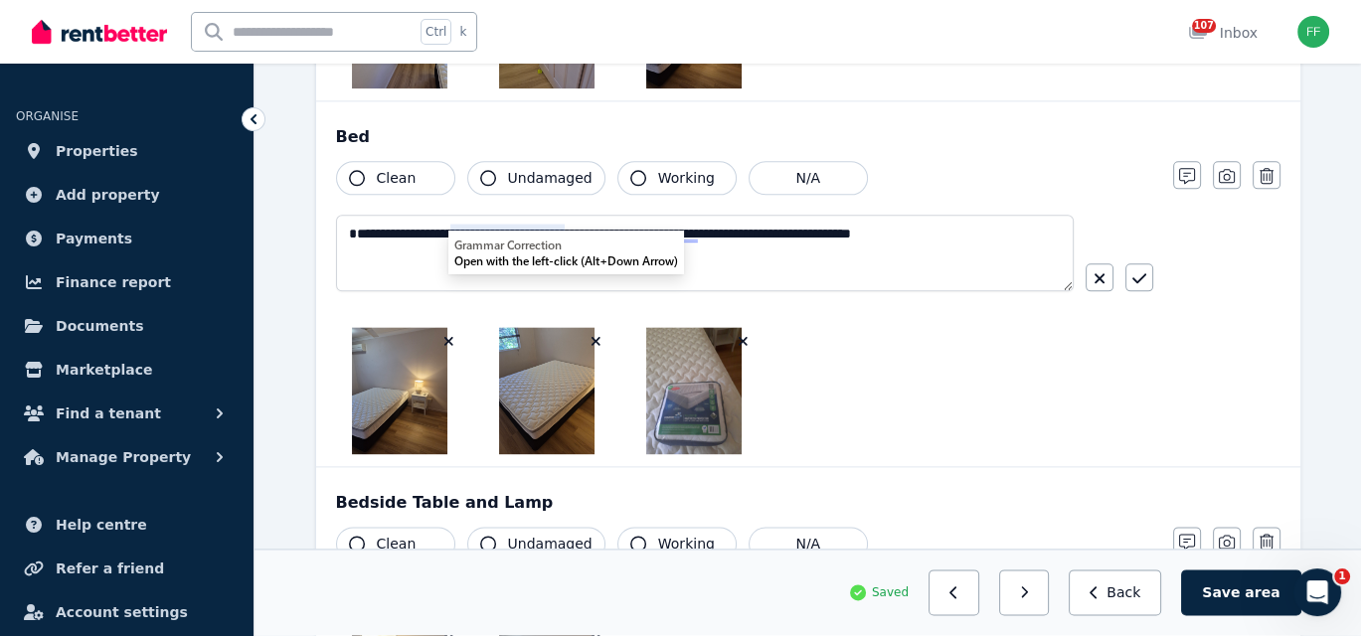
drag, startPoint x: 630, startPoint y: 220, endPoint x: 545, endPoint y: 249, distance: 90.5
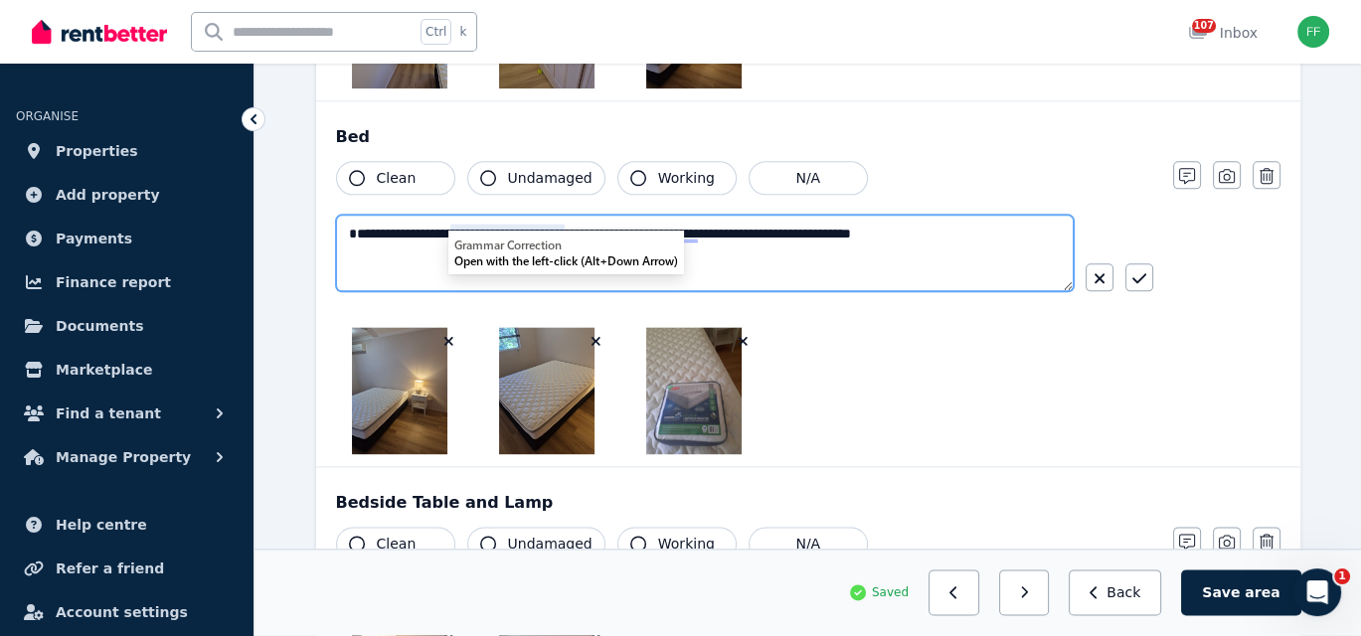
drag, startPoint x: 488, startPoint y: 226, endPoint x: 471, endPoint y: 213, distance: 21.3
click at [471, 215] on textarea "**********" at bounding box center [705, 253] width 738 height 77
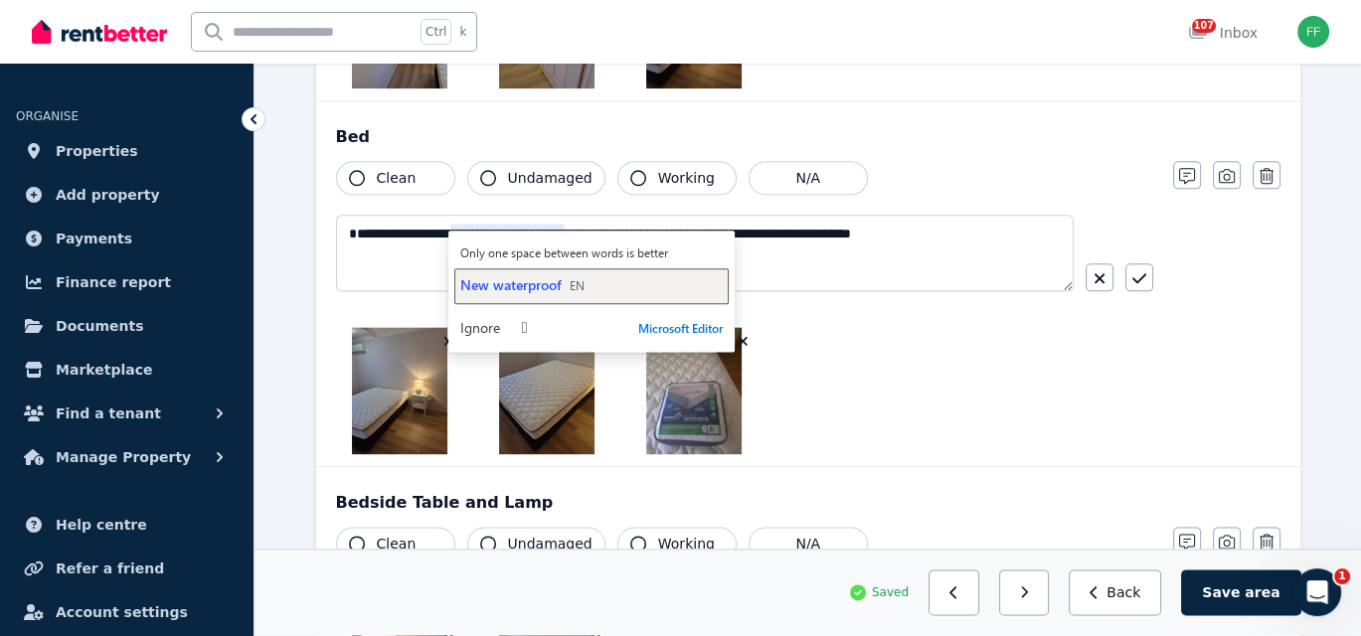
click at [498, 285] on span "New waterproof" at bounding box center [510, 284] width 101 height 19
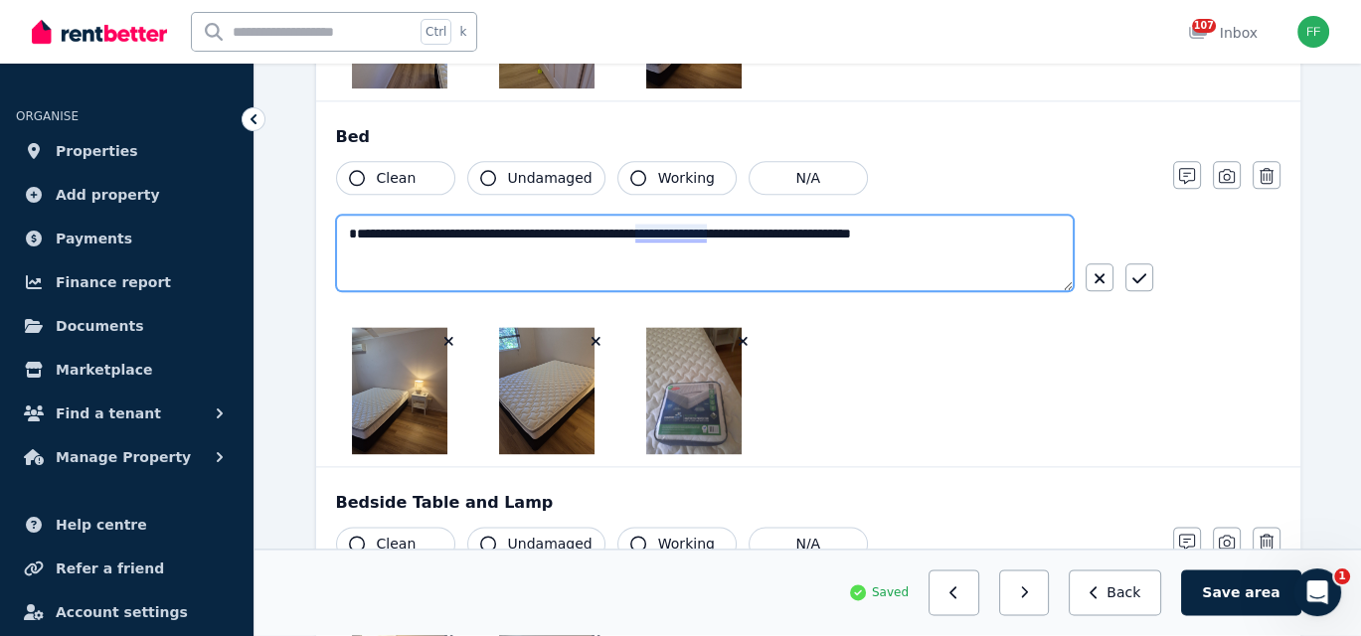
click at [629, 221] on textarea "**********" at bounding box center [705, 253] width 738 height 77
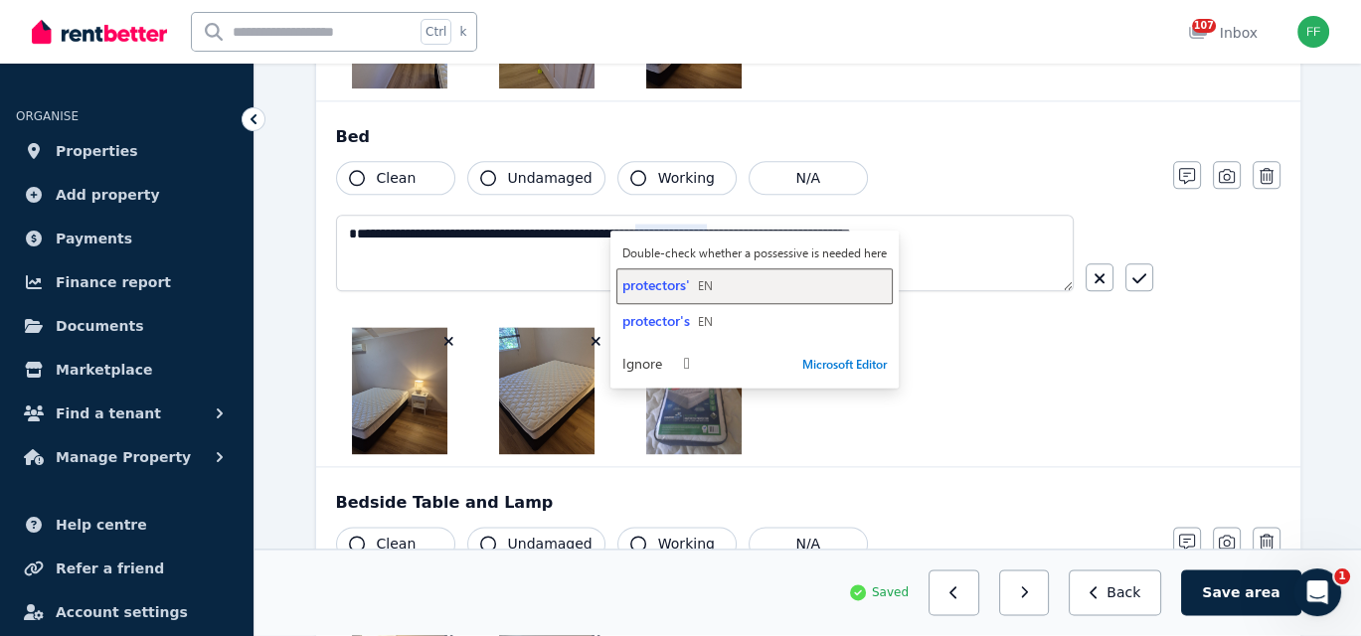
click at [647, 289] on span "protectors'" at bounding box center [656, 284] width 68 height 19
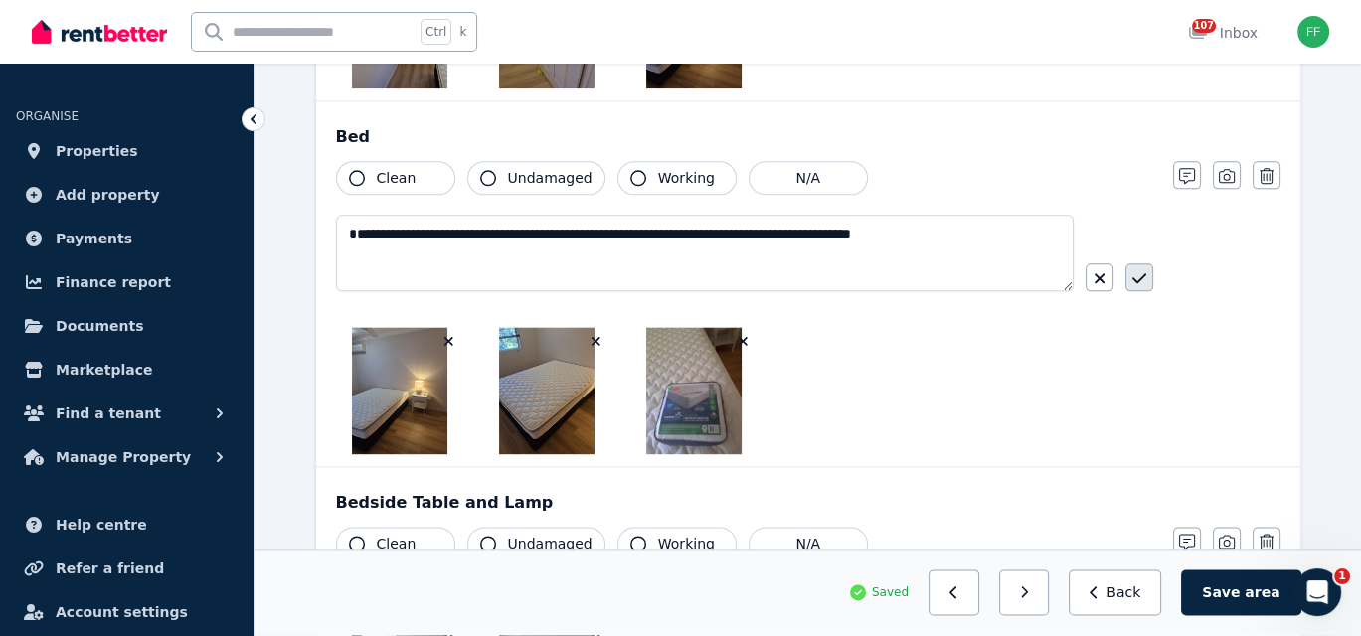
click at [1134, 273] on icon "button" at bounding box center [1139, 278] width 14 height 10
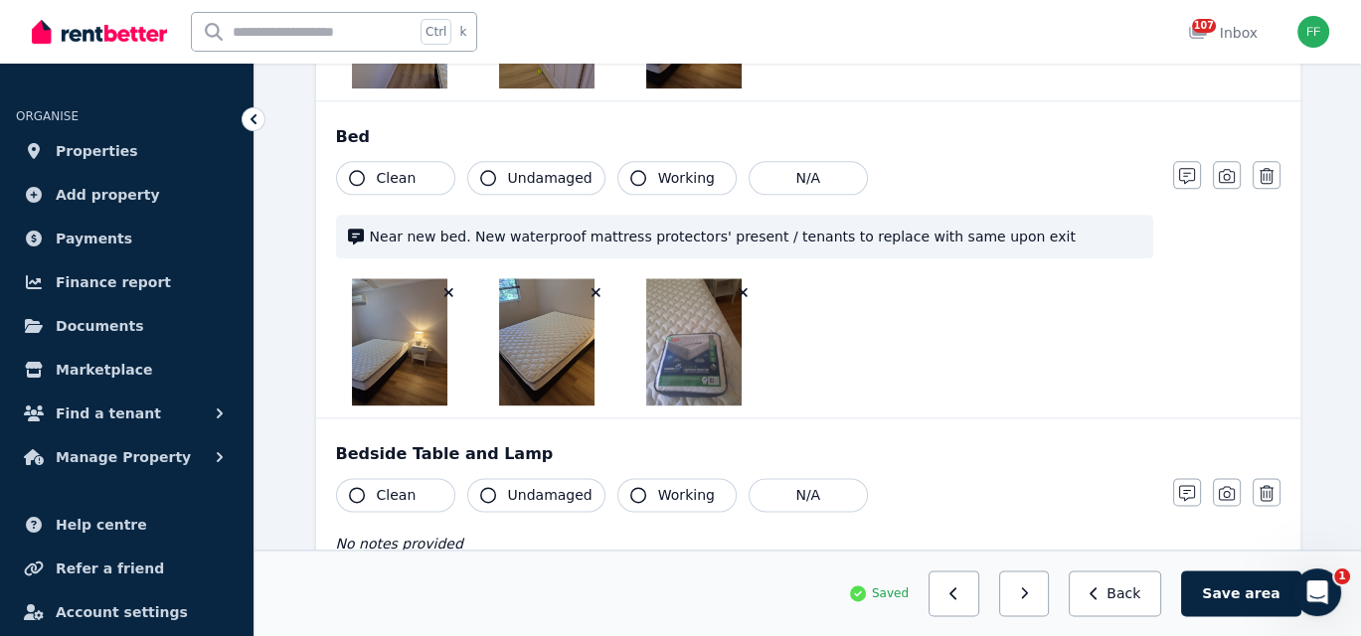
click at [368, 174] on button "Clean" at bounding box center [395, 178] width 119 height 34
click at [490, 170] on icon "button" at bounding box center [488, 178] width 16 height 16
click at [630, 170] on icon "button" at bounding box center [638, 178] width 16 height 16
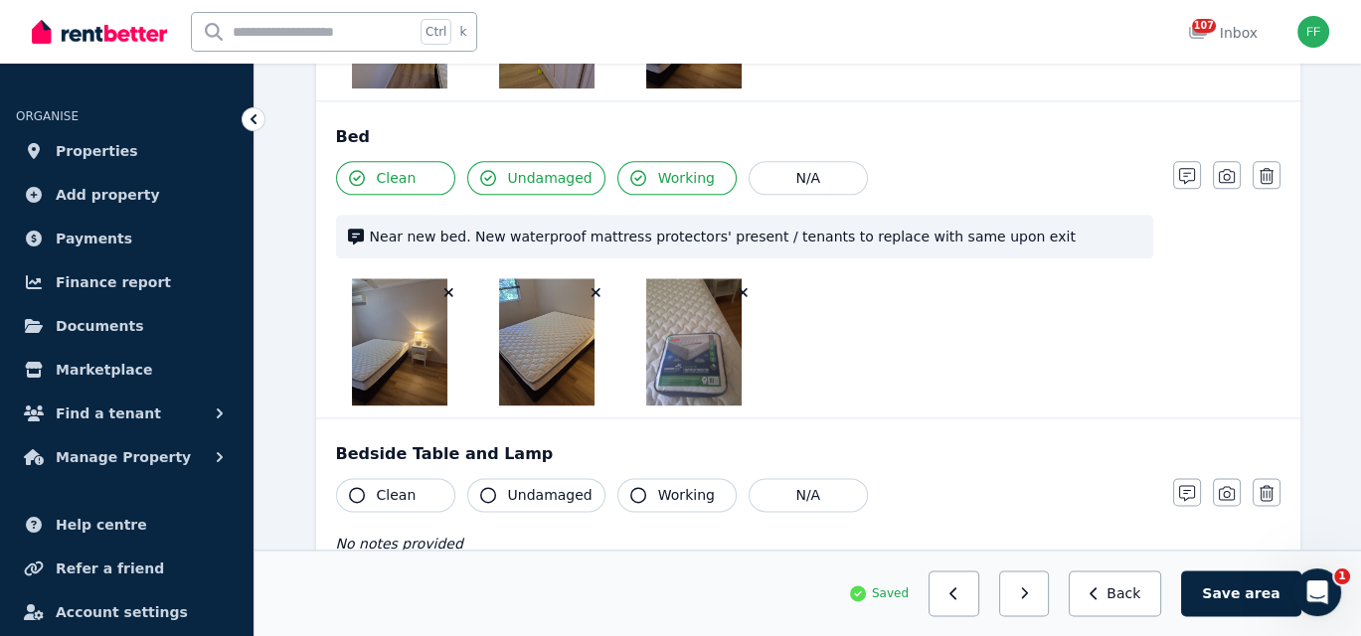
click at [965, 309] on div at bounding box center [744, 341] width 817 height 127
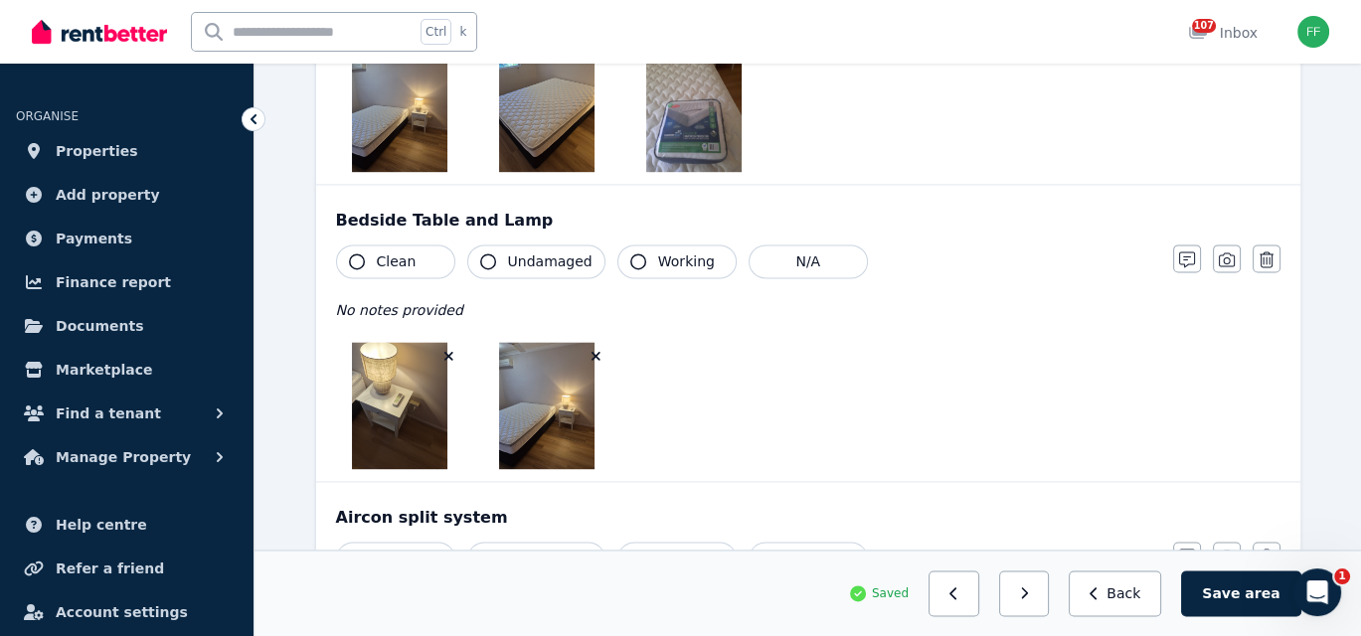
scroll to position [3180, 0]
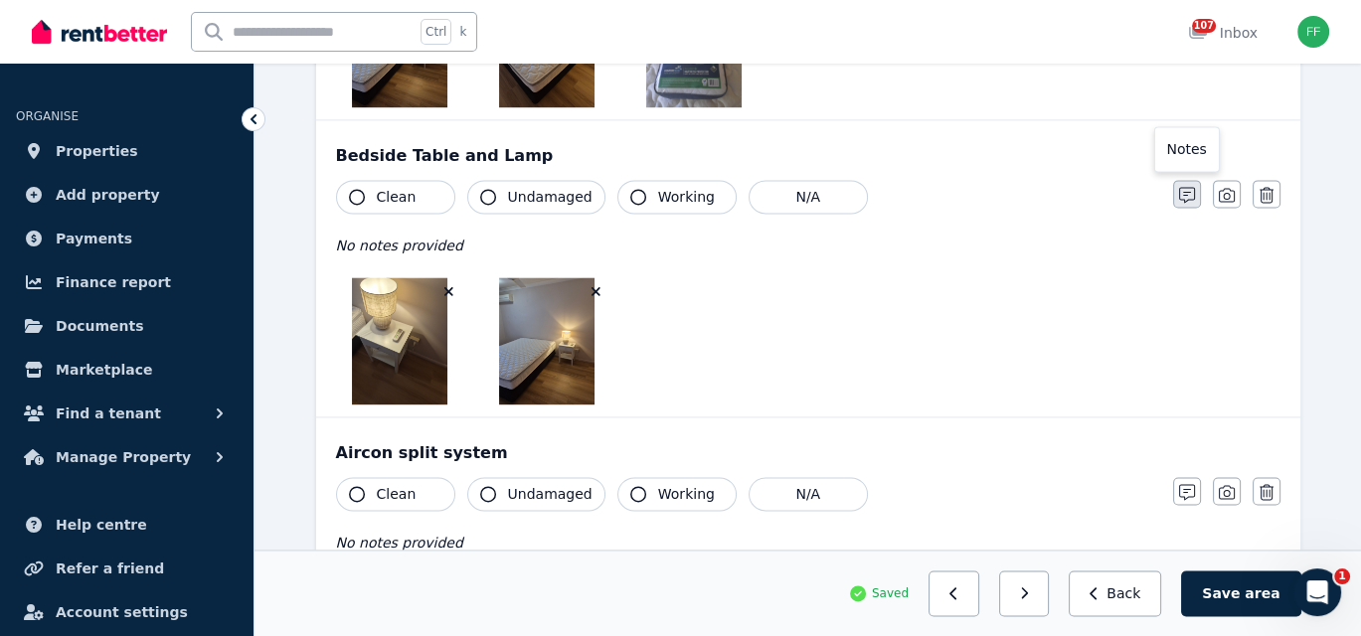
click at [1192, 188] on icon "button" at bounding box center [1187, 195] width 16 height 16
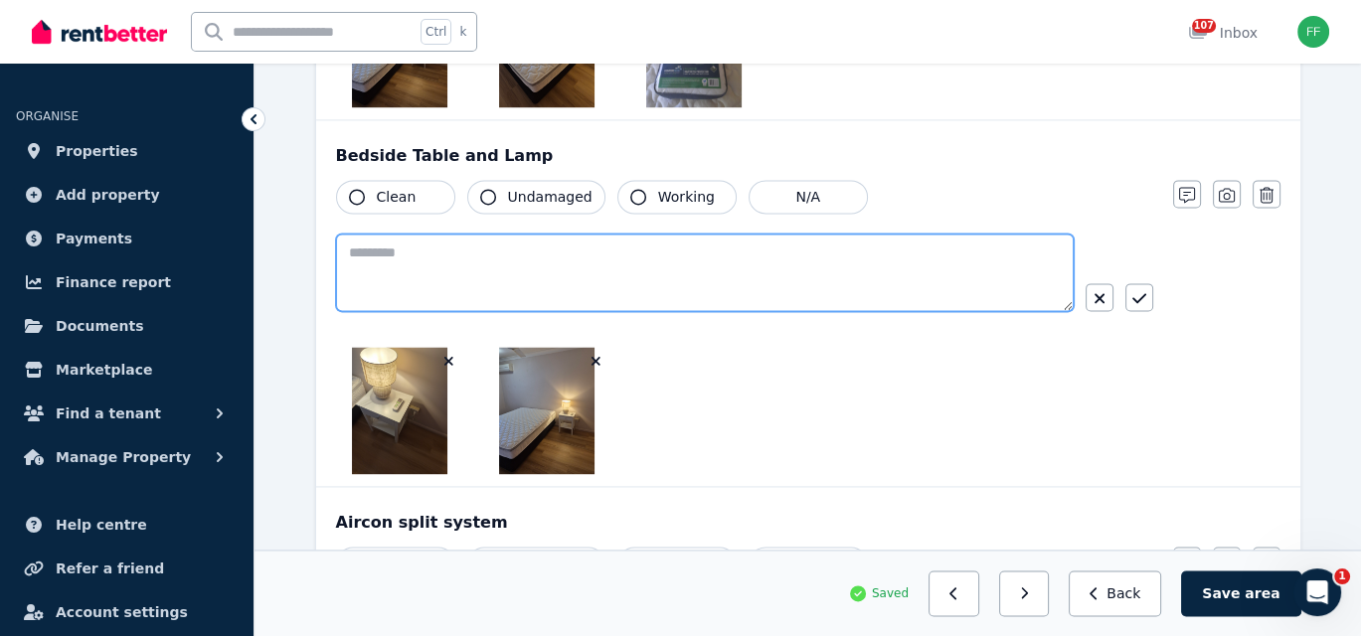
paste textarea "**********"
type textarea "**********"
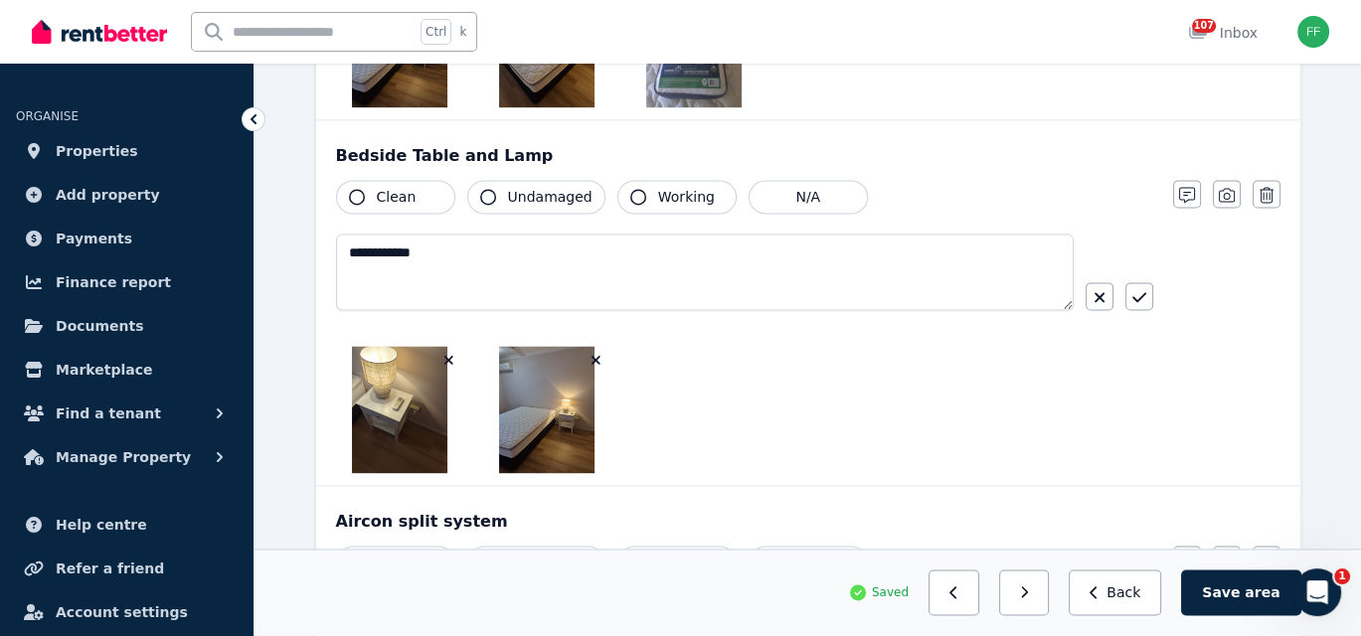
click at [356, 191] on icon "button" at bounding box center [357, 197] width 16 height 16
click at [488, 189] on icon "button" at bounding box center [488, 197] width 16 height 16
click at [630, 195] on button "Working" at bounding box center [676, 197] width 119 height 34
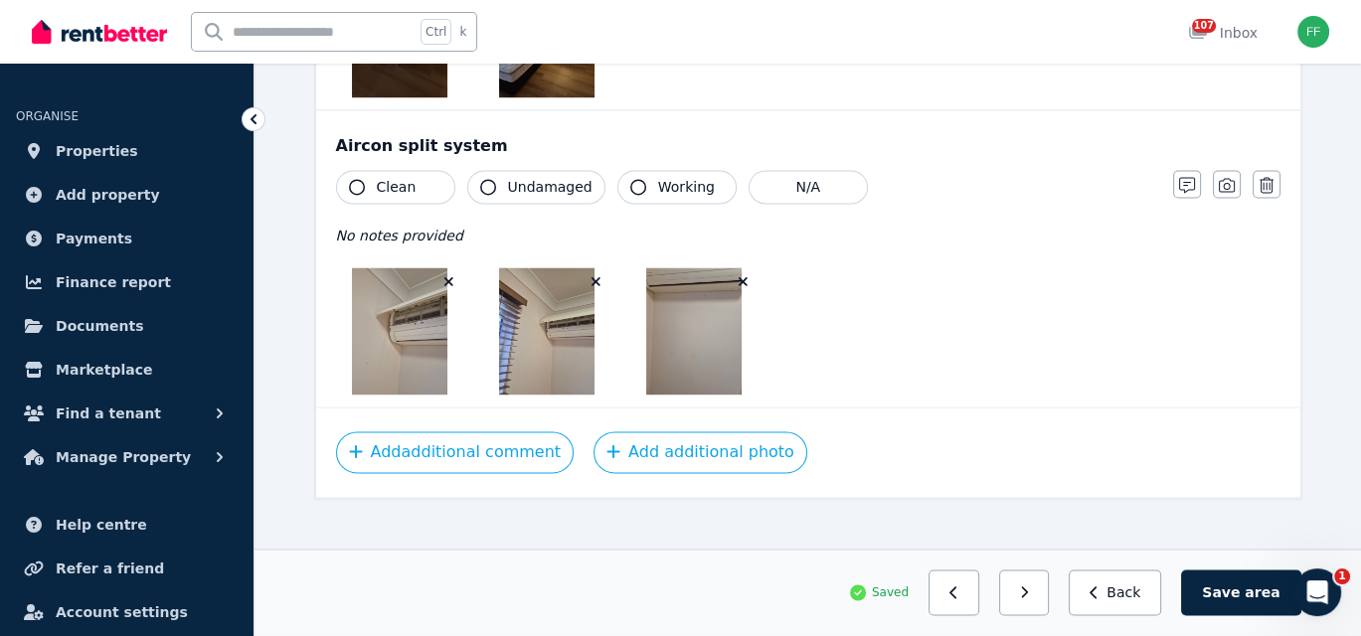
scroll to position [3562, 0]
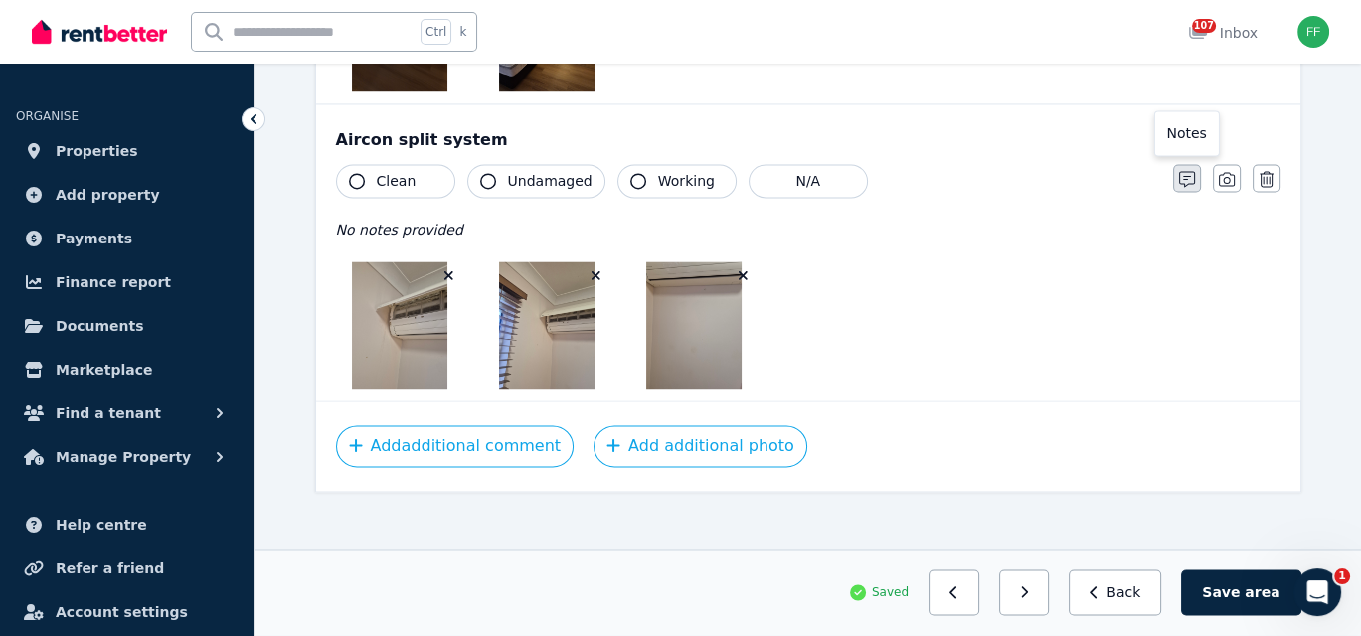
click at [1191, 172] on icon "button" at bounding box center [1187, 179] width 16 height 16
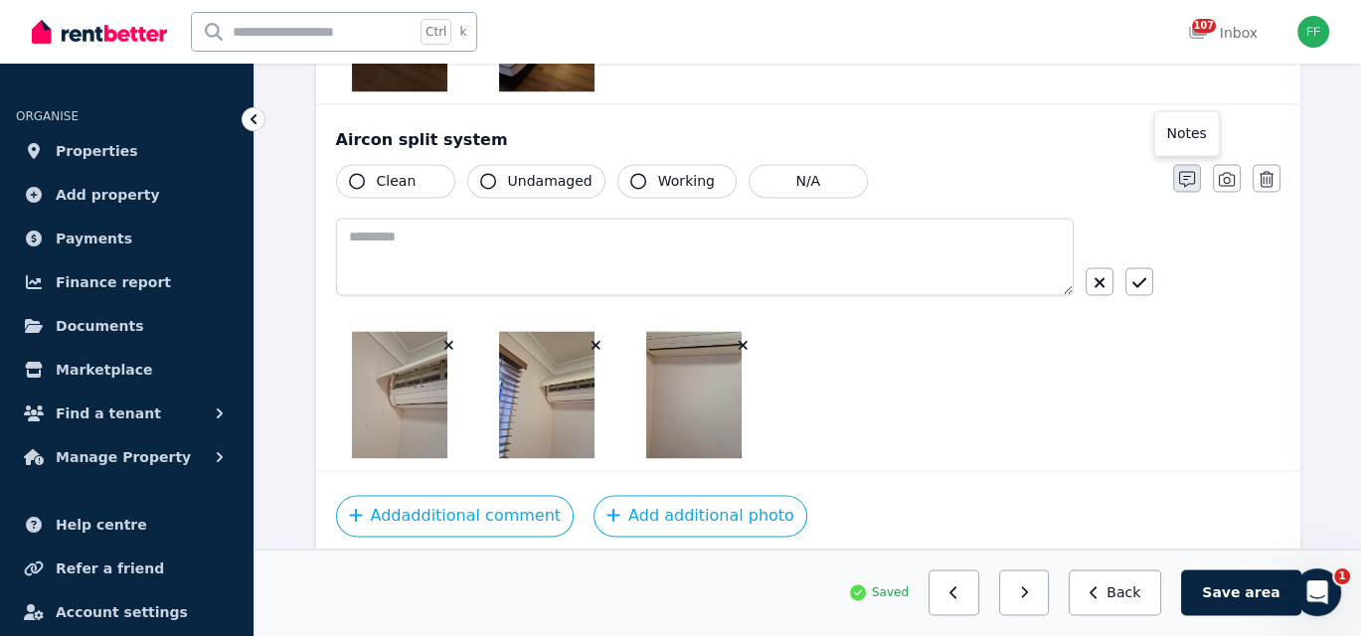
scroll to position [3630, 0]
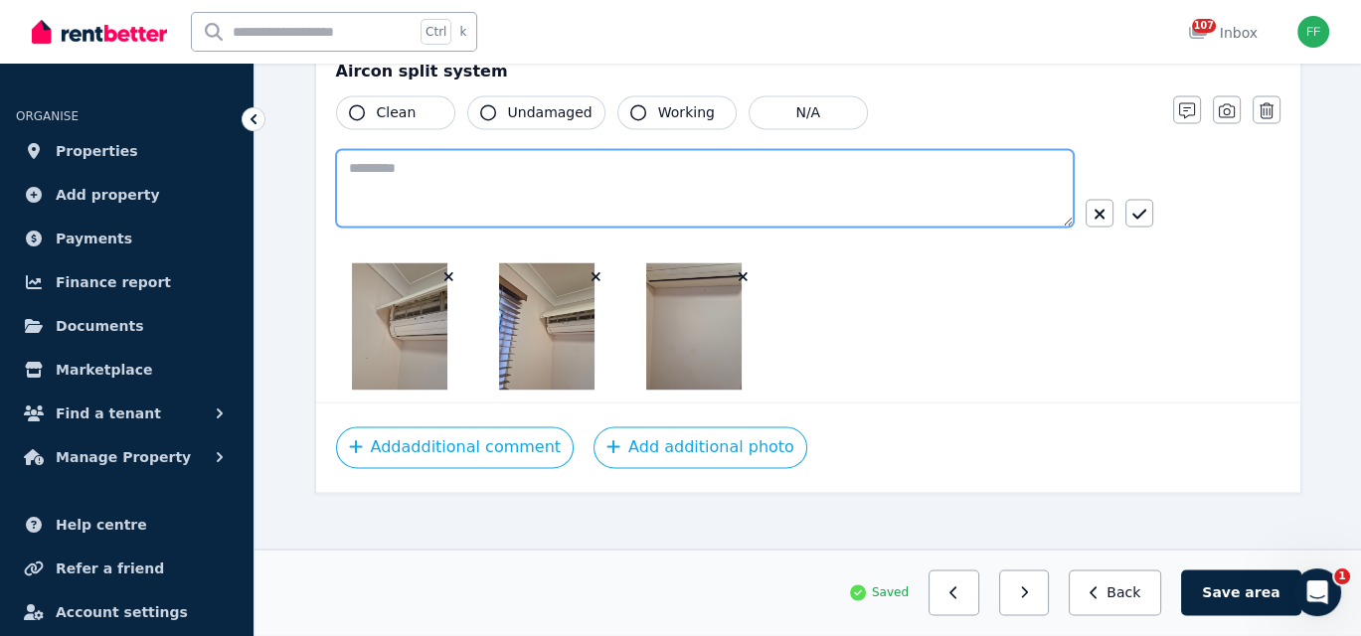
paste textarea "**********"
type textarea "**********"
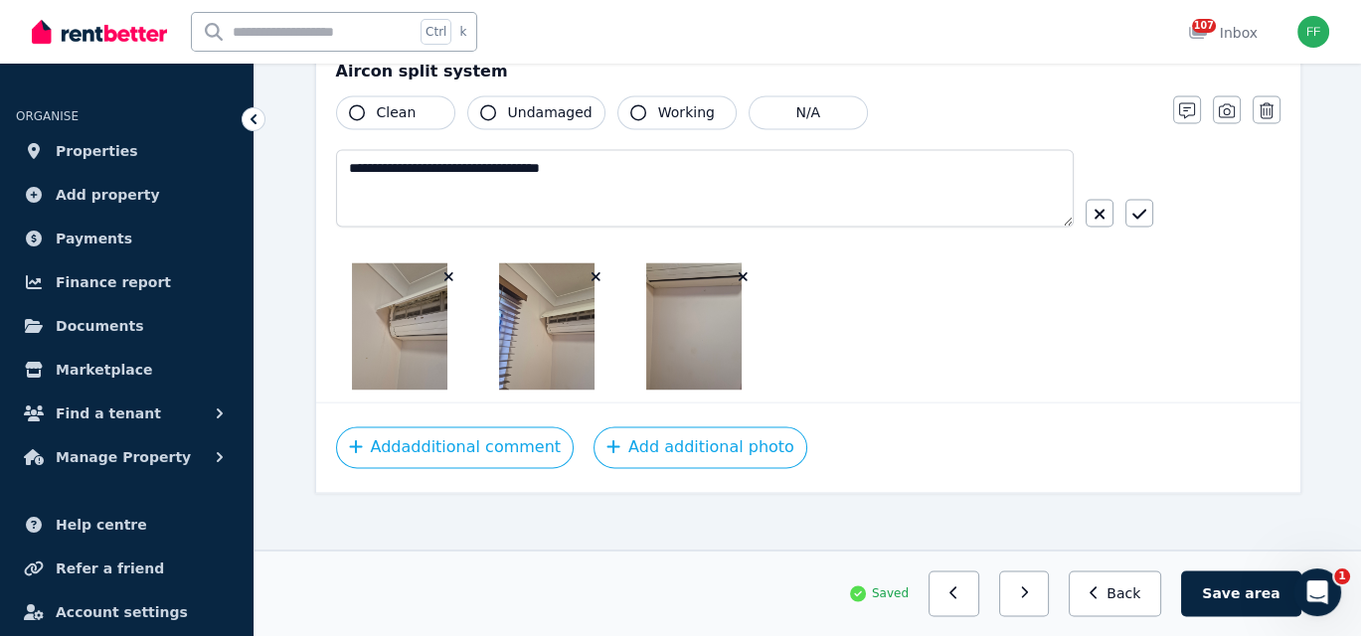
click at [355, 104] on icon "button" at bounding box center [357, 112] width 16 height 16
click at [487, 104] on icon "button" at bounding box center [488, 112] width 16 height 16
click at [630, 104] on icon "button" at bounding box center [638, 112] width 16 height 16
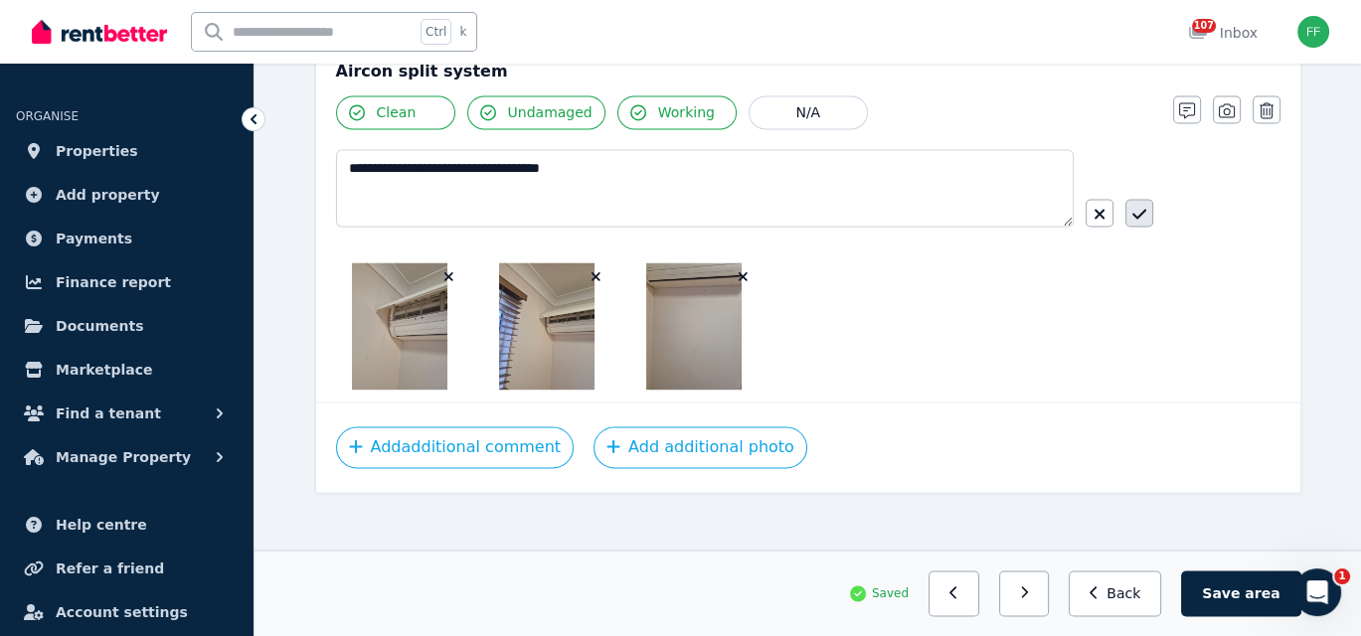
click at [1133, 209] on icon "button" at bounding box center [1139, 214] width 14 height 10
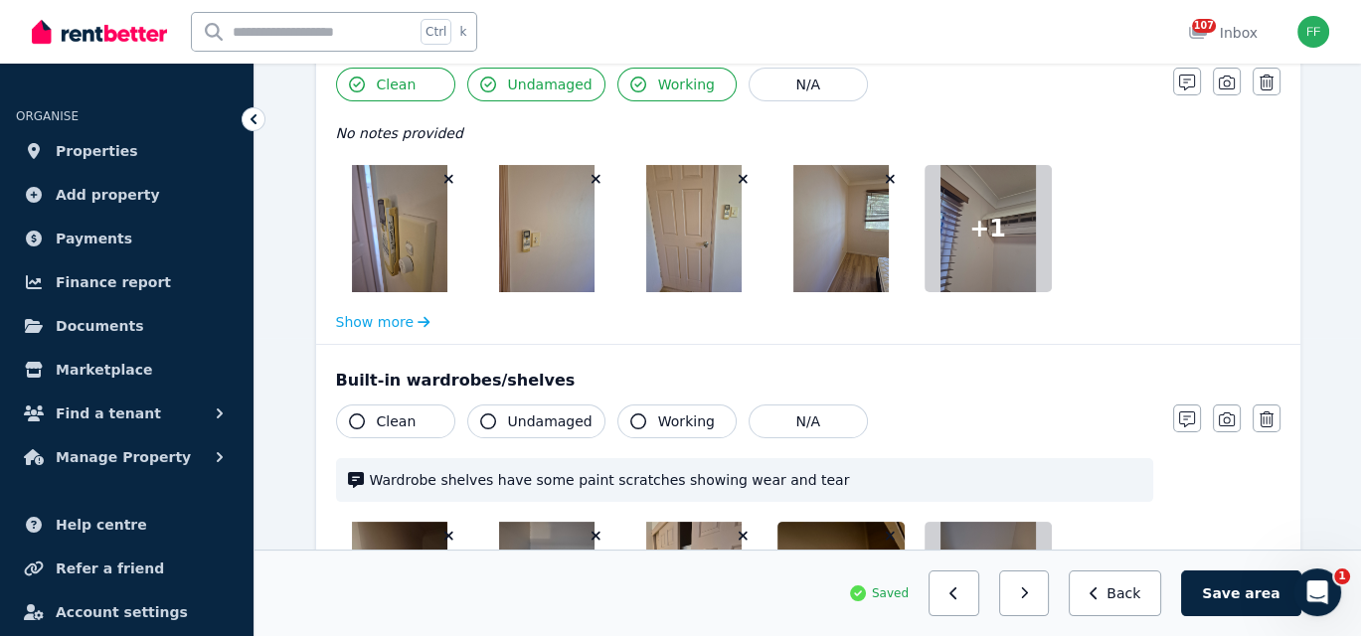
scroll to position [398, 0]
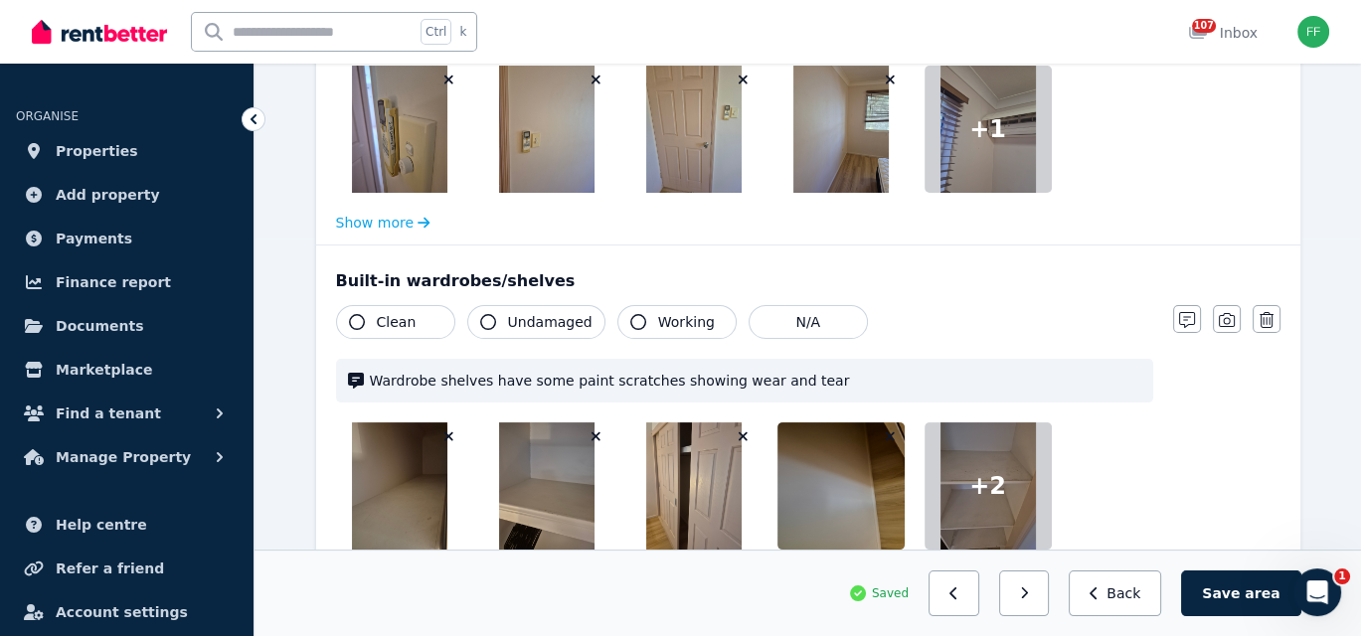
click at [355, 314] on icon "button" at bounding box center [357, 322] width 16 height 16
click at [487, 323] on icon "button" at bounding box center [488, 322] width 16 height 16
click at [630, 320] on icon "button" at bounding box center [638, 322] width 16 height 16
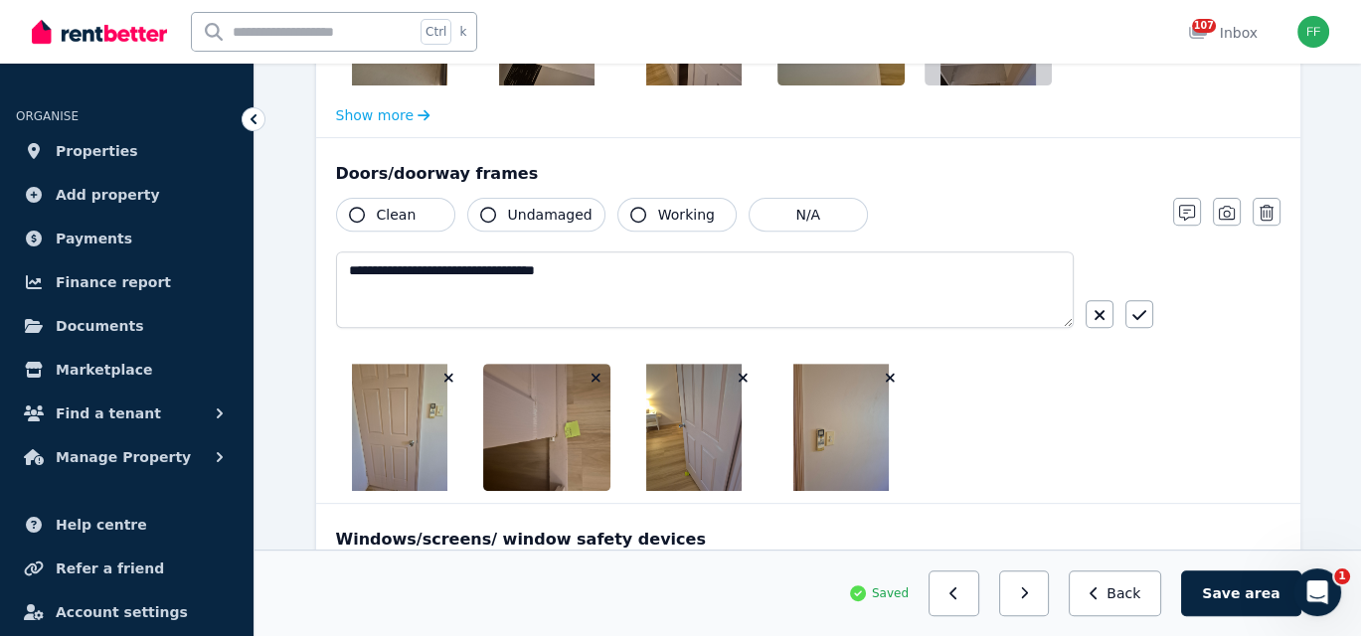
scroll to position [894, 0]
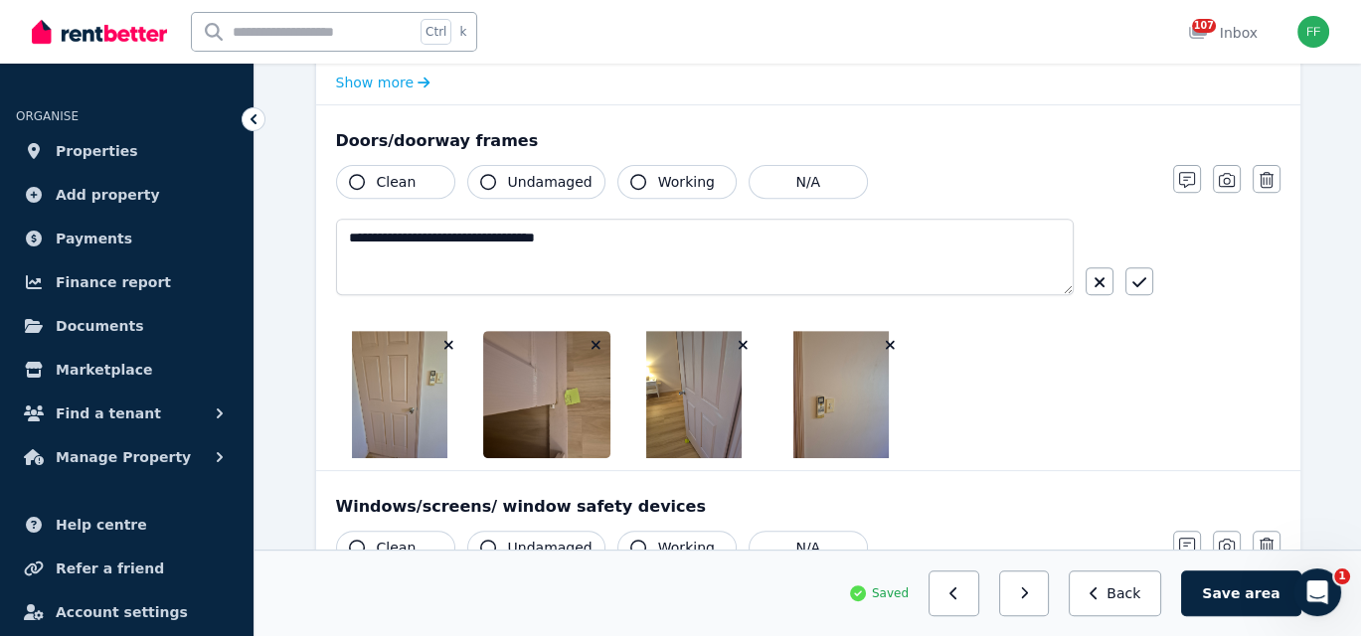
click at [359, 176] on icon "button" at bounding box center [357, 182] width 16 height 16
click at [480, 176] on icon "button" at bounding box center [488, 182] width 16 height 16
click at [617, 174] on button "Working" at bounding box center [676, 182] width 119 height 34
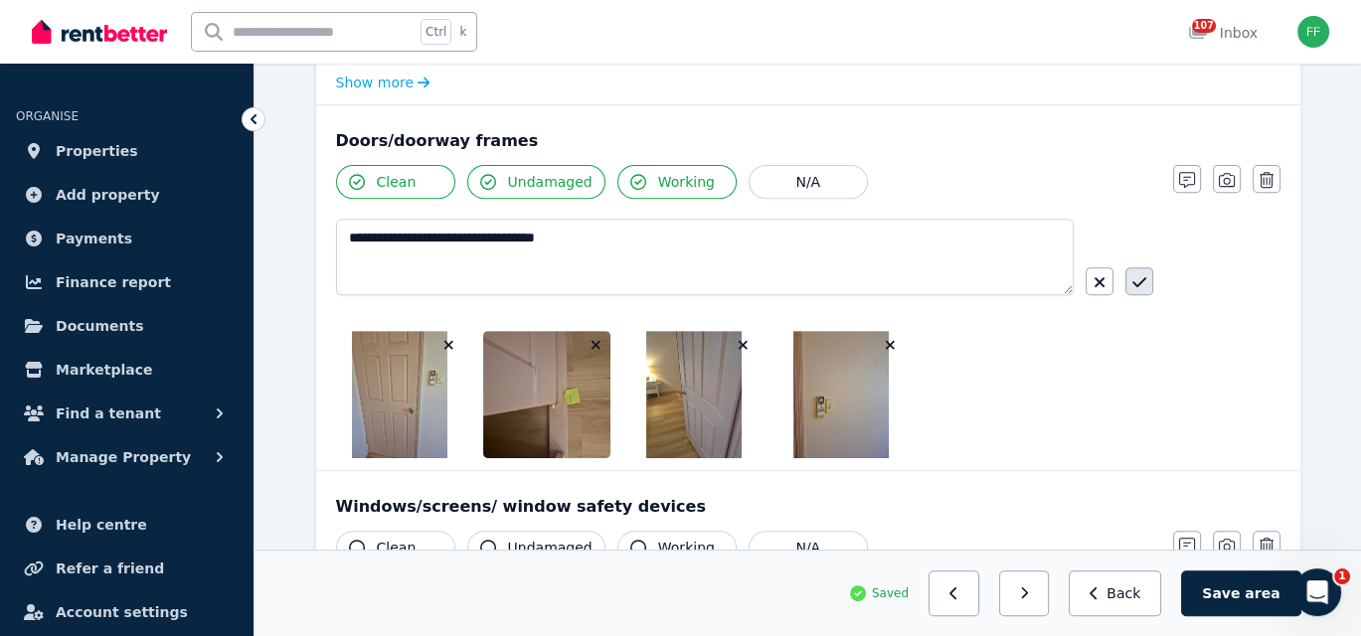
click at [1149, 287] on button "button" at bounding box center [1139, 281] width 28 height 28
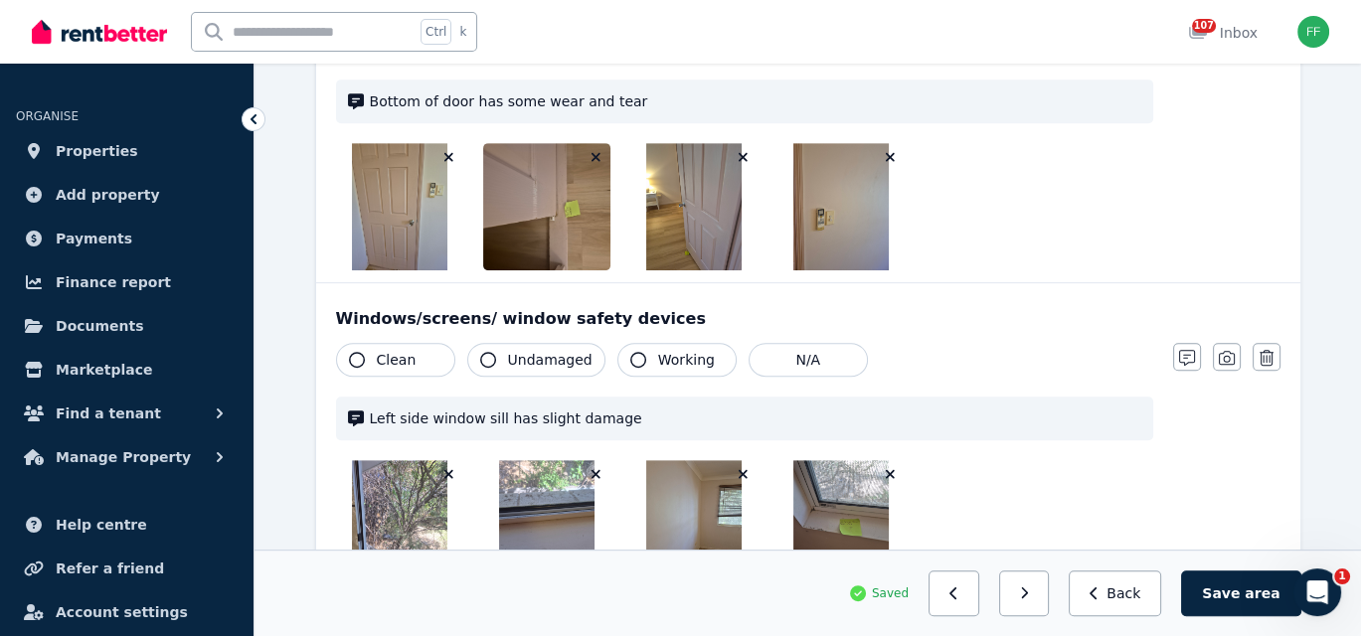
scroll to position [1093, 0]
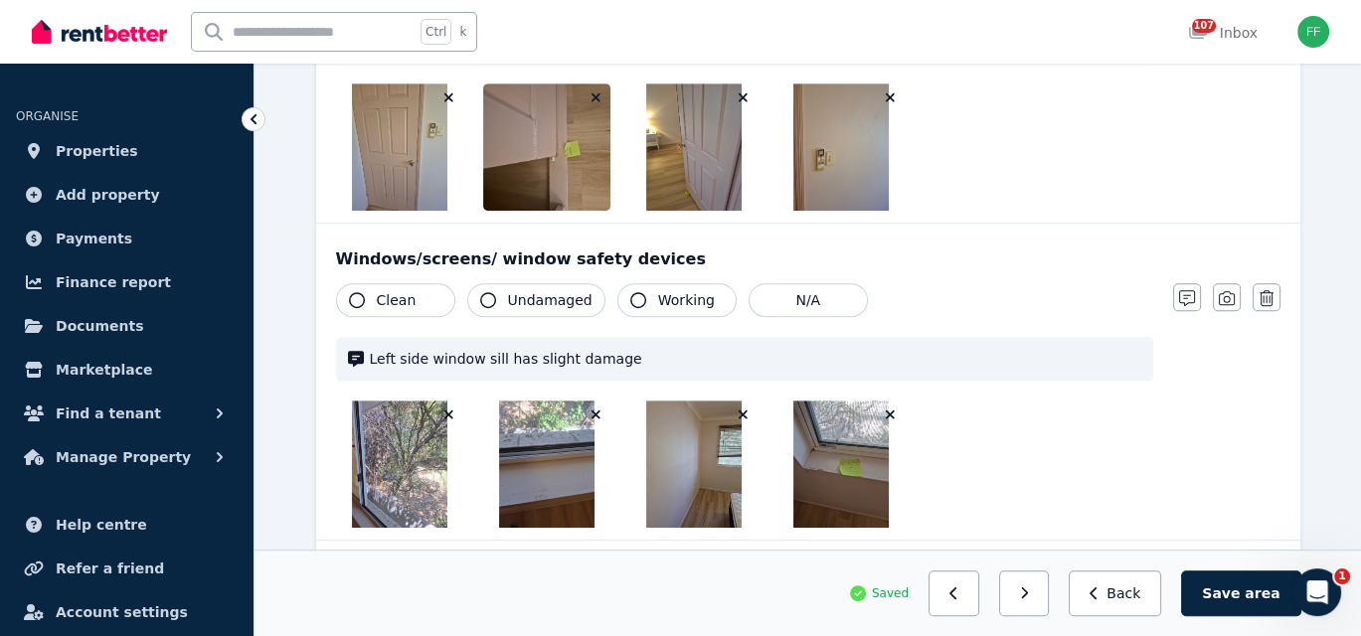
click at [362, 288] on button "Clean" at bounding box center [395, 300] width 119 height 34
click at [630, 295] on icon "button" at bounding box center [638, 300] width 16 height 16
click at [1110, 284] on div "Clean Undamaged Working N/A" at bounding box center [744, 300] width 817 height 34
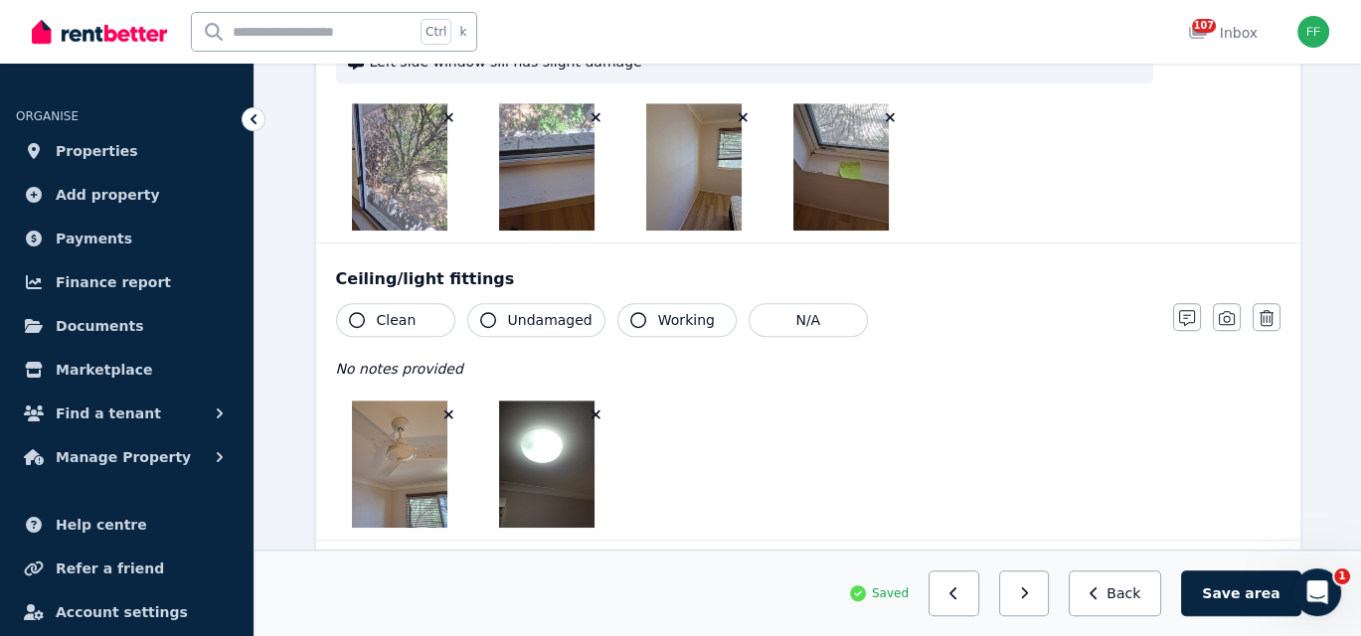
scroll to position [1391, 0]
click at [351, 312] on icon "button" at bounding box center [357, 319] width 16 height 16
click at [487, 313] on icon "button" at bounding box center [488, 319] width 16 height 16
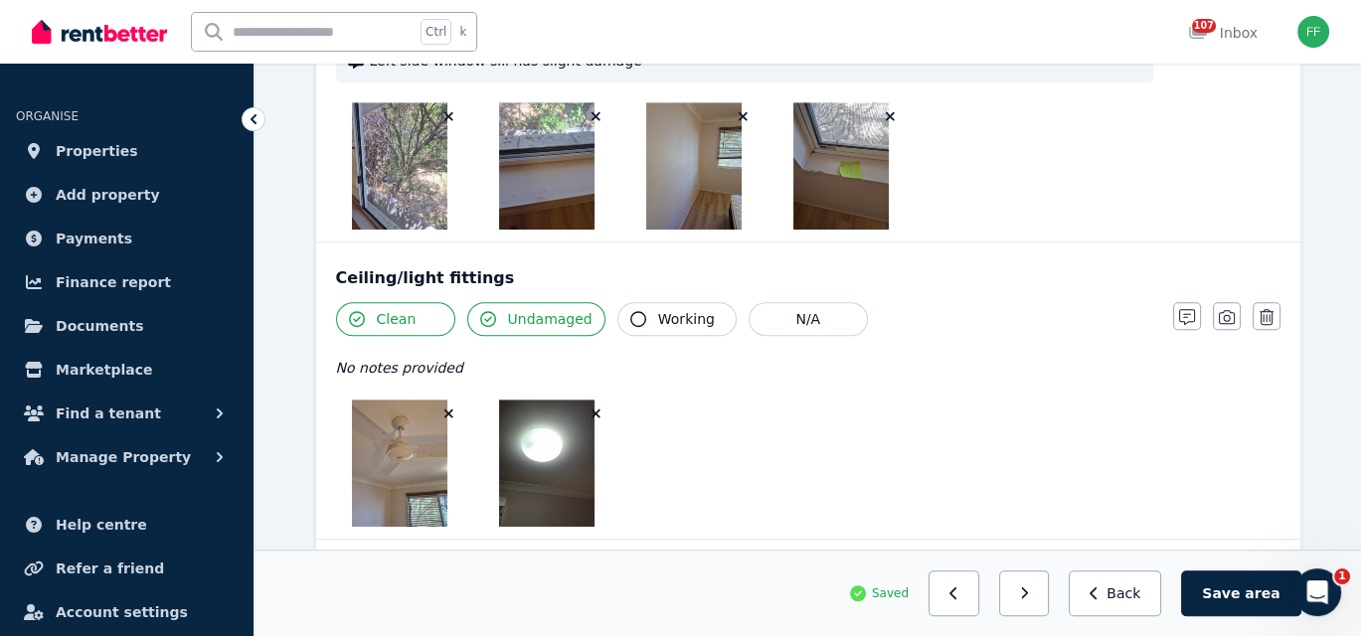
click at [617, 320] on button "Working" at bounding box center [676, 319] width 119 height 34
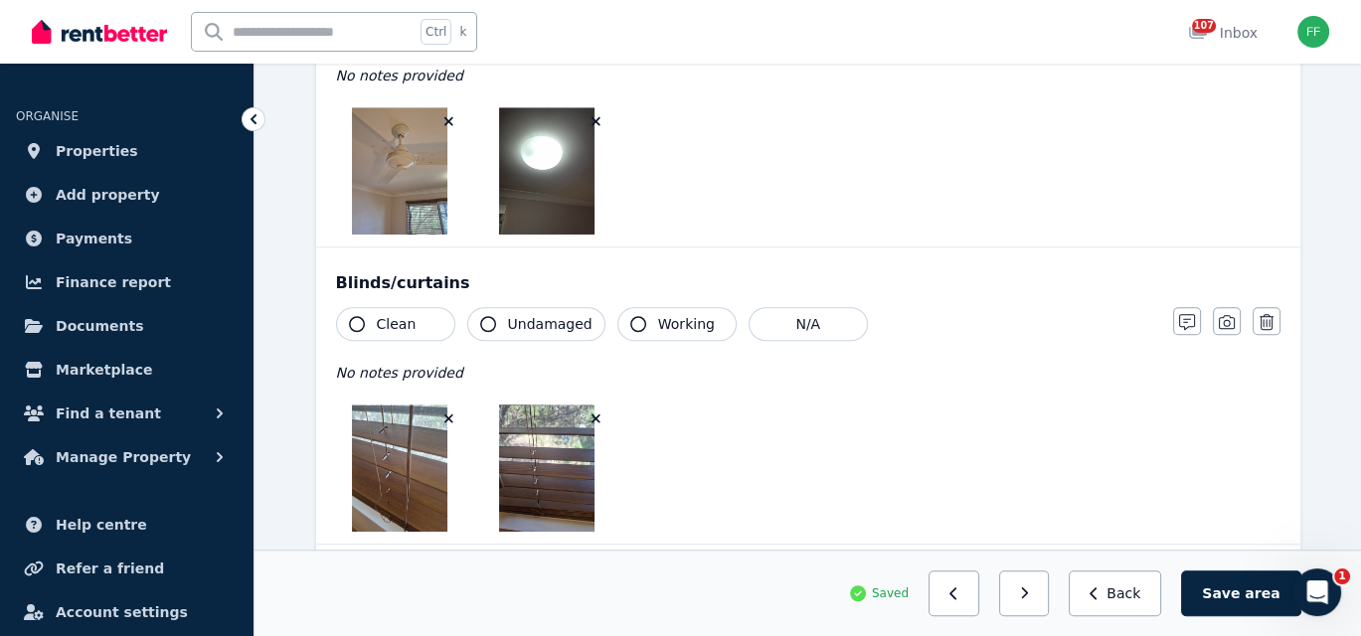
scroll to position [1689, 0]
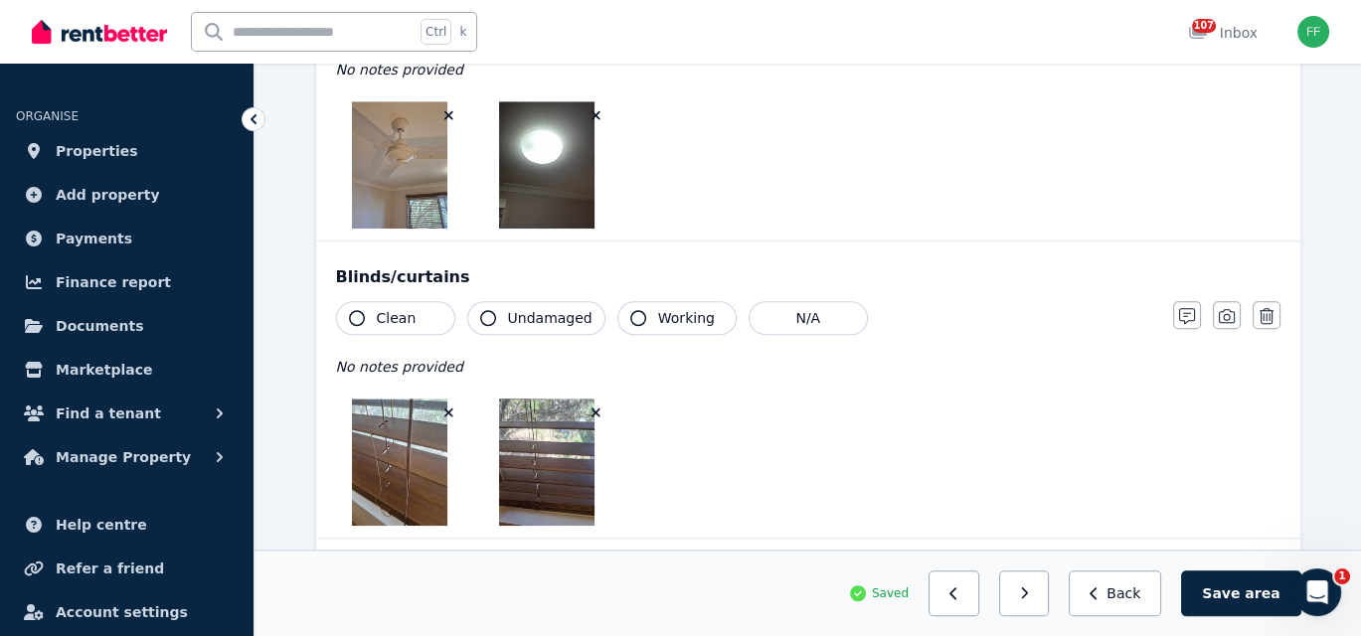
click at [357, 310] on icon "button" at bounding box center [357, 318] width 16 height 16
click at [489, 312] on icon "button" at bounding box center [488, 318] width 16 height 16
click at [630, 313] on icon "button" at bounding box center [638, 318] width 16 height 16
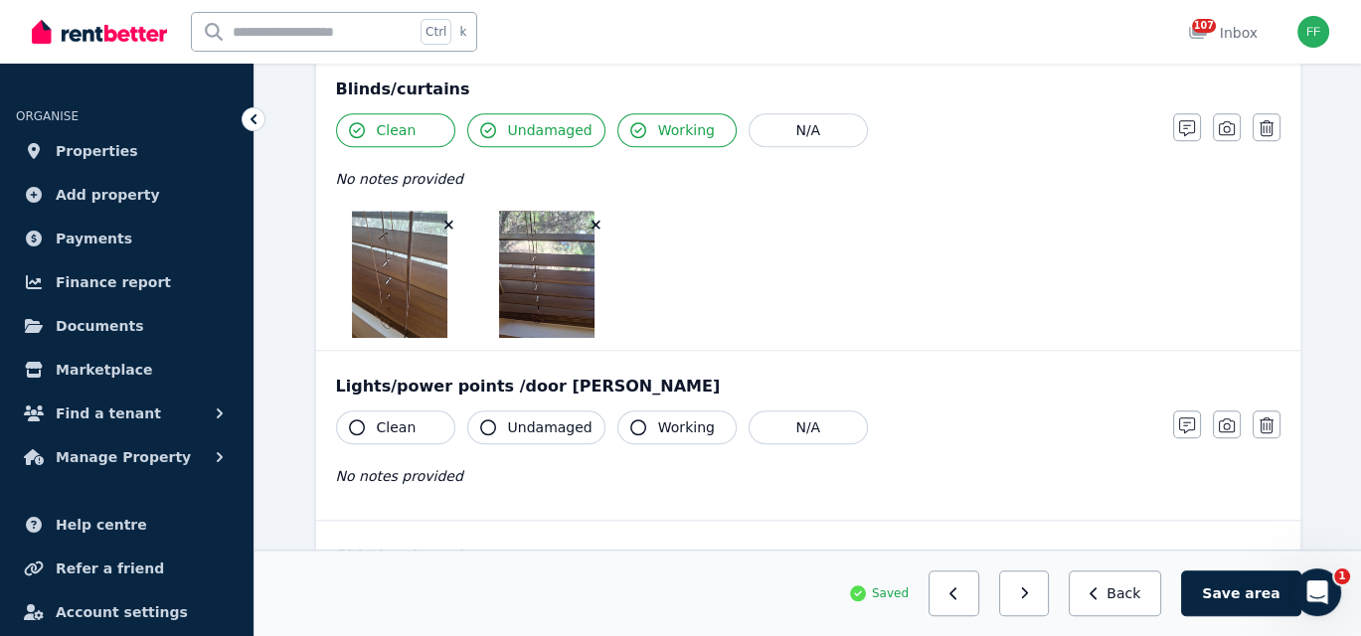
scroll to position [1888, 0]
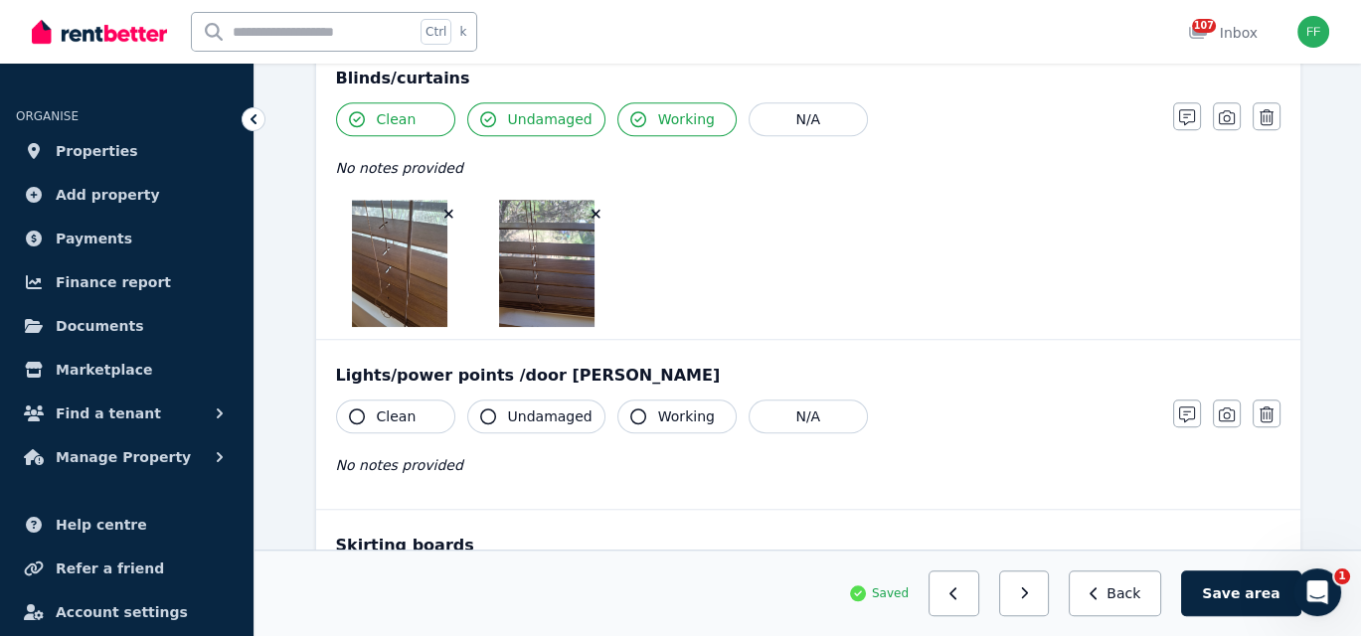
click at [351, 410] on icon "button" at bounding box center [357, 416] width 16 height 16
click at [485, 408] on icon "button" at bounding box center [488, 416] width 16 height 16
click at [630, 408] on icon "button" at bounding box center [638, 416] width 16 height 16
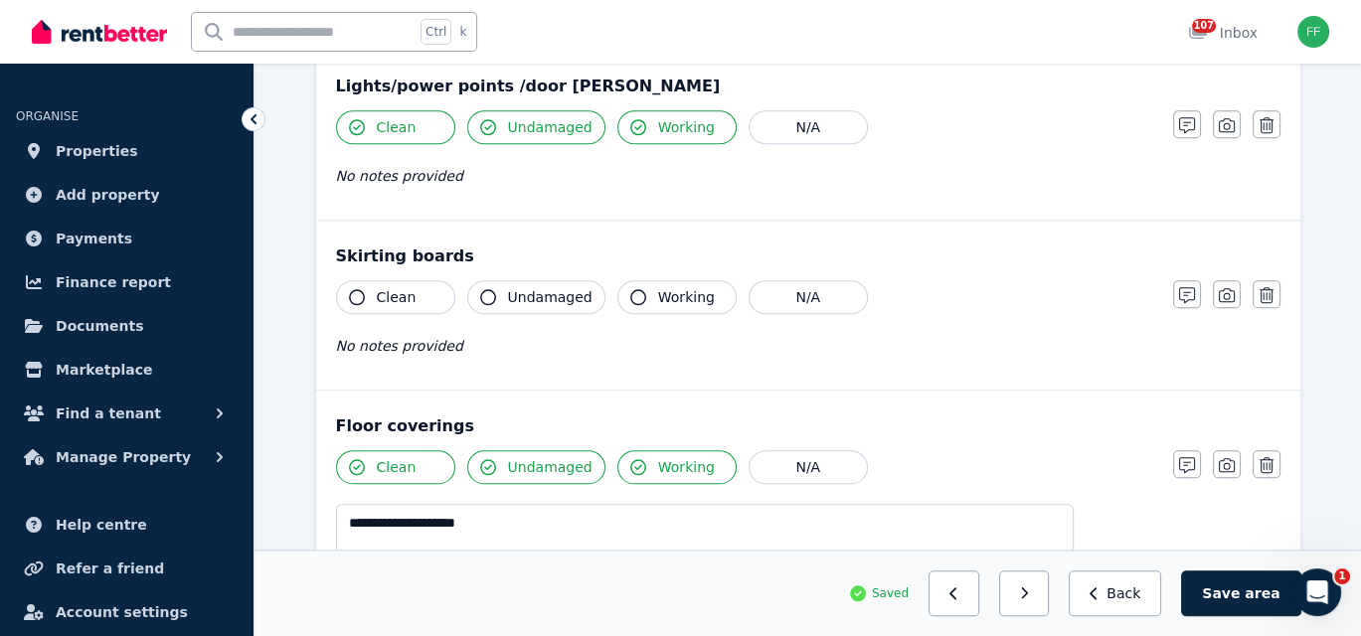
scroll to position [2186, 0]
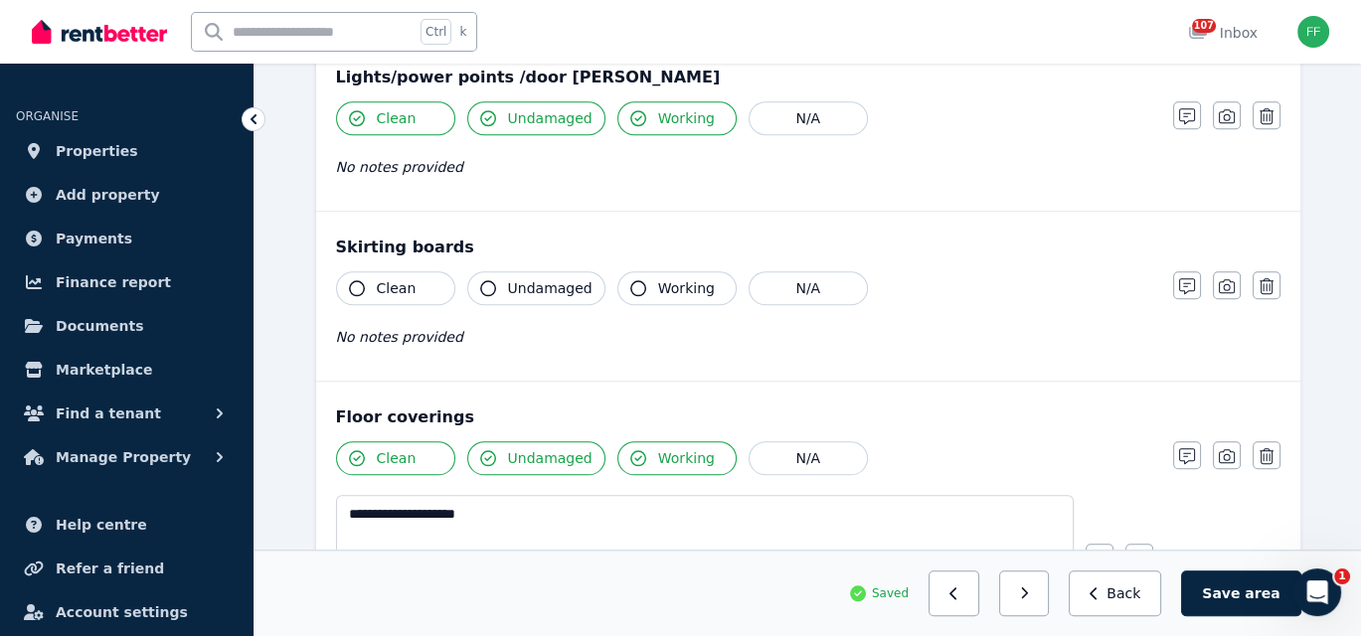
click at [354, 280] on icon "button" at bounding box center [357, 288] width 16 height 16
click at [484, 280] on icon "button" at bounding box center [488, 288] width 16 height 16
click at [630, 280] on icon "button" at bounding box center [638, 288] width 16 height 16
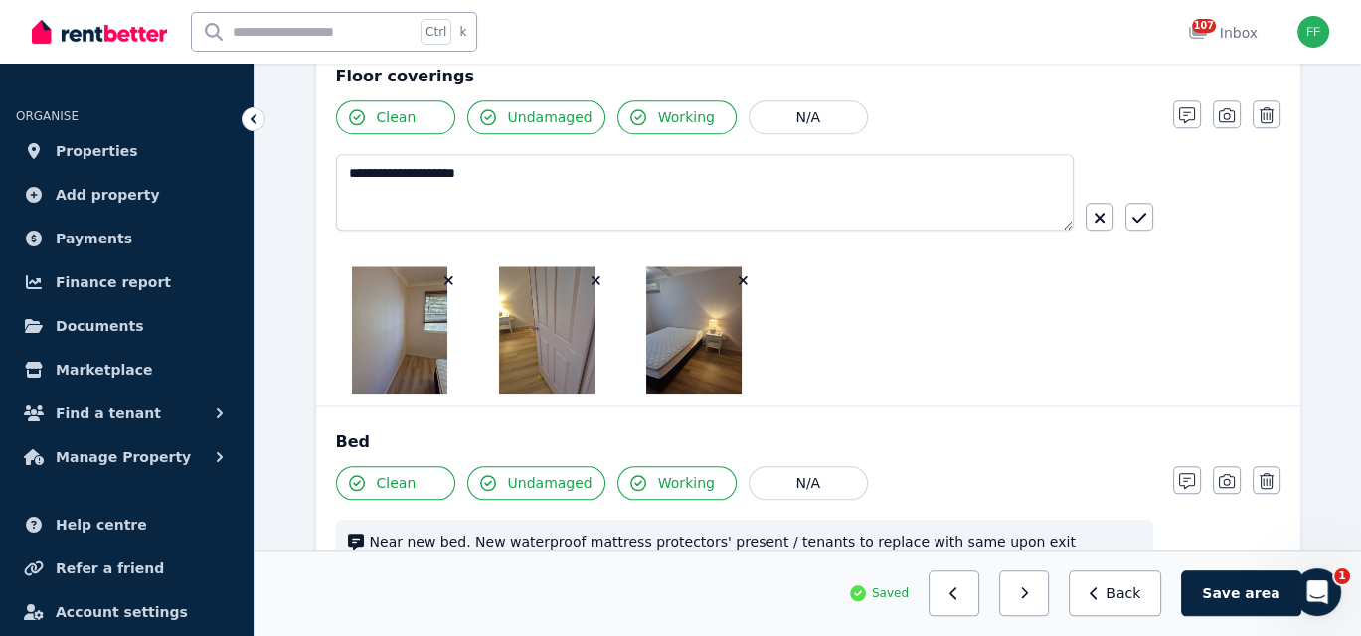
scroll to position [2485, 0]
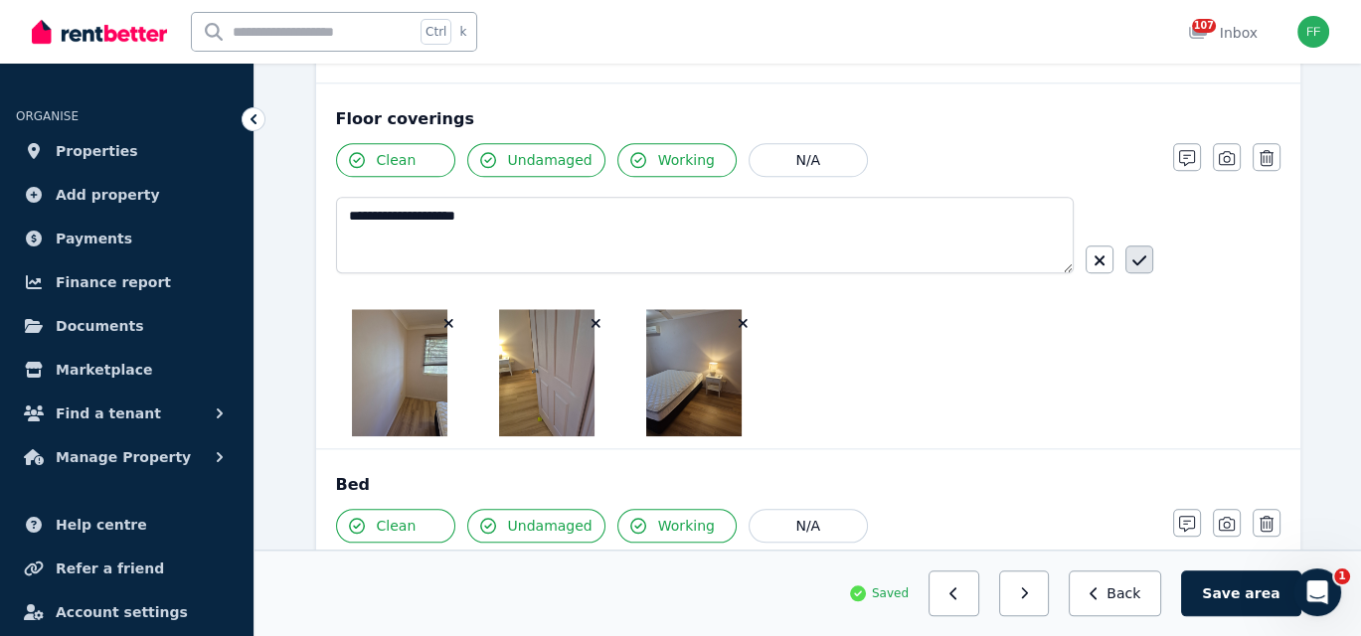
click at [1145, 250] on button "button" at bounding box center [1139, 259] width 28 height 28
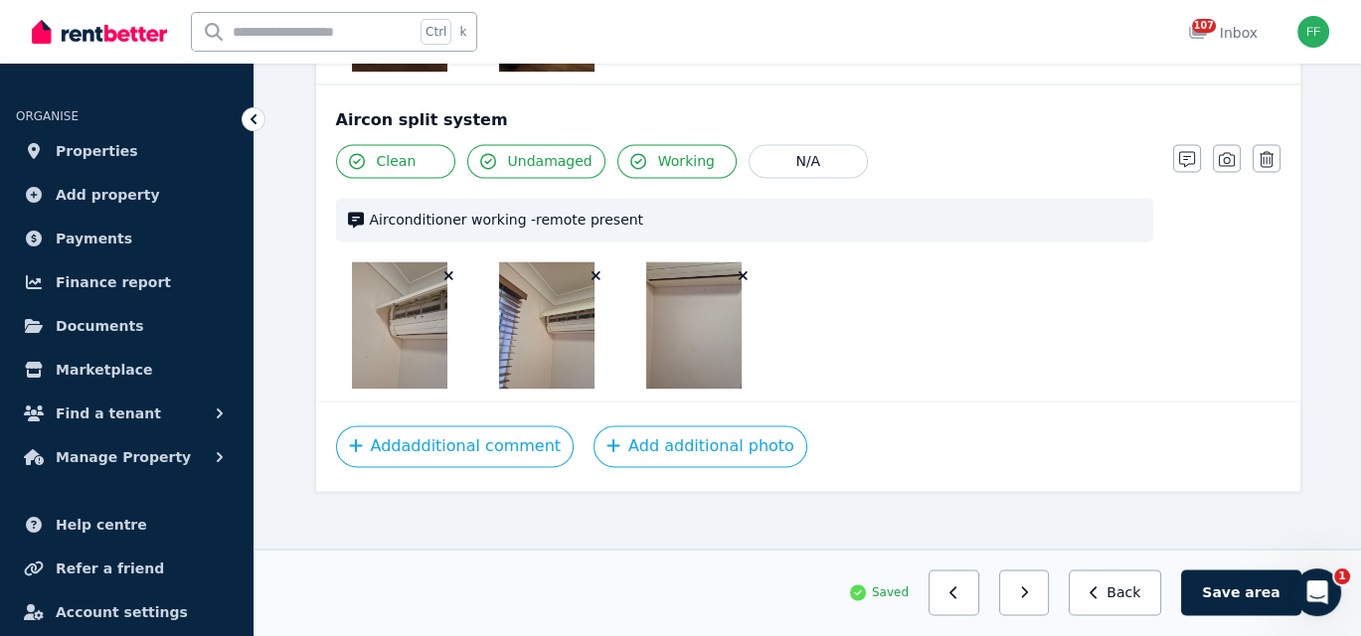
scroll to position [3483, 0]
click at [1246, 594] on button "Save area" at bounding box center [1240, 593] width 119 height 46
click at [1228, 600] on button "Save area" at bounding box center [1244, 593] width 111 height 46
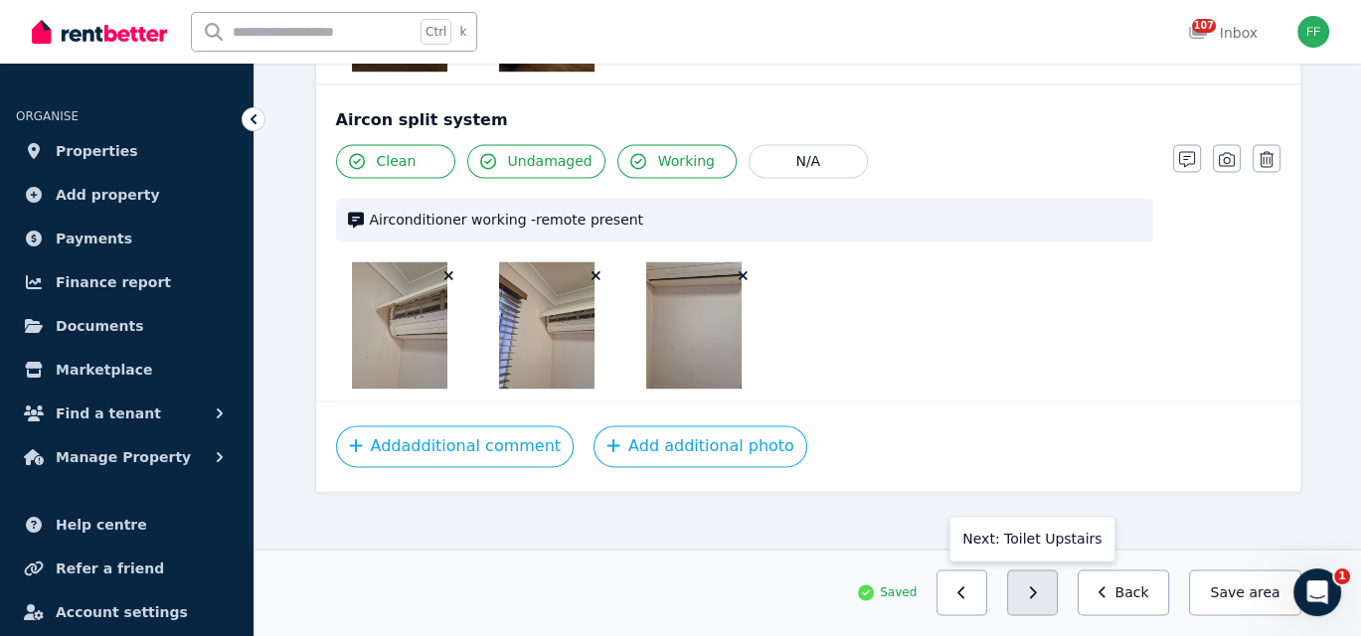
click at [1037, 598] on icon "button" at bounding box center [1032, 593] width 9 height 14
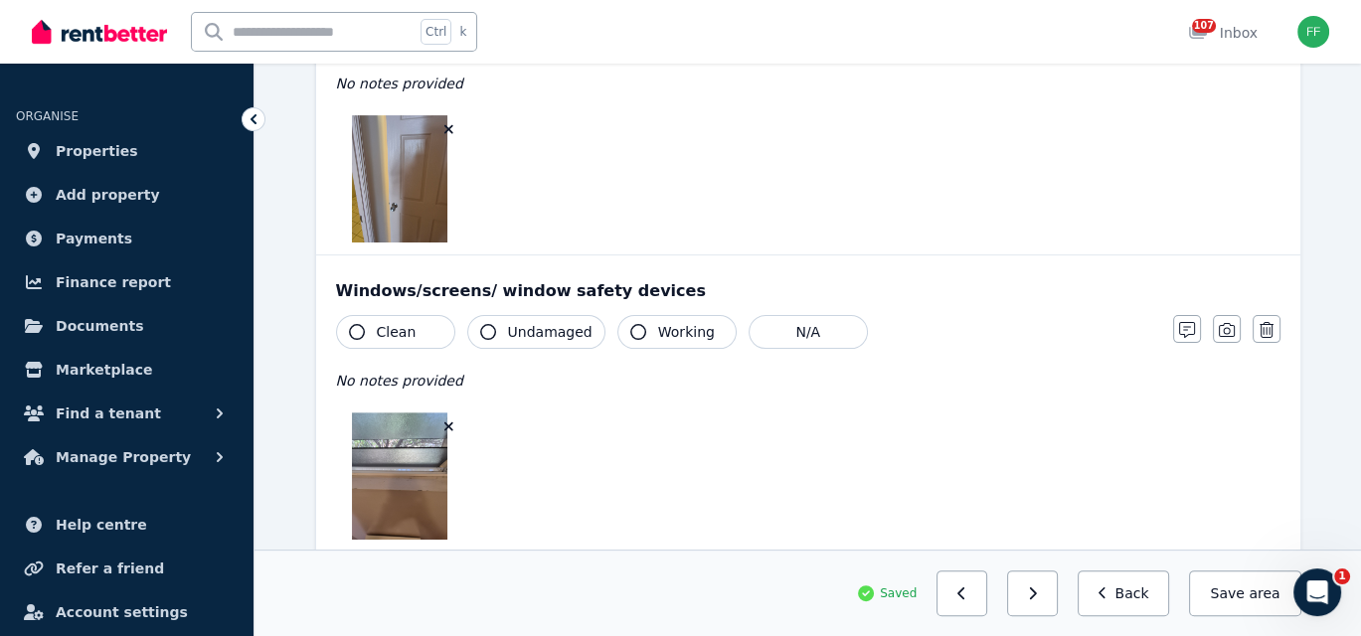
scroll to position [88, 0]
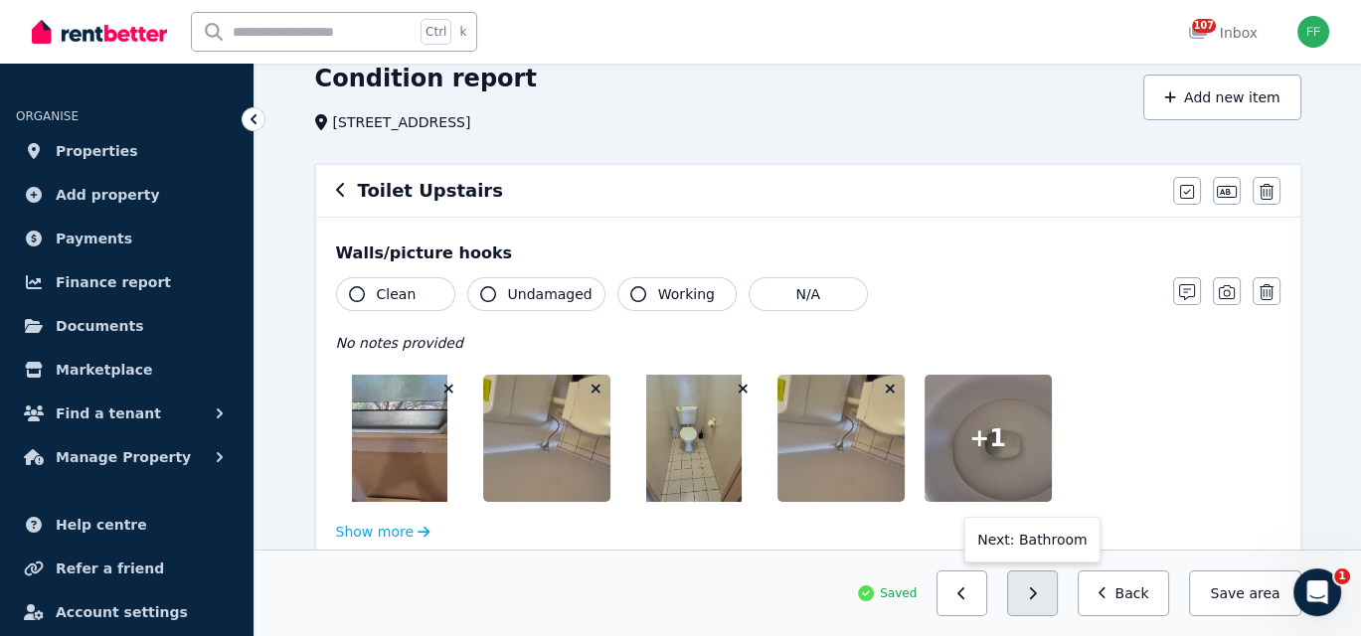
click at [1040, 599] on button "button" at bounding box center [1032, 593] width 51 height 46
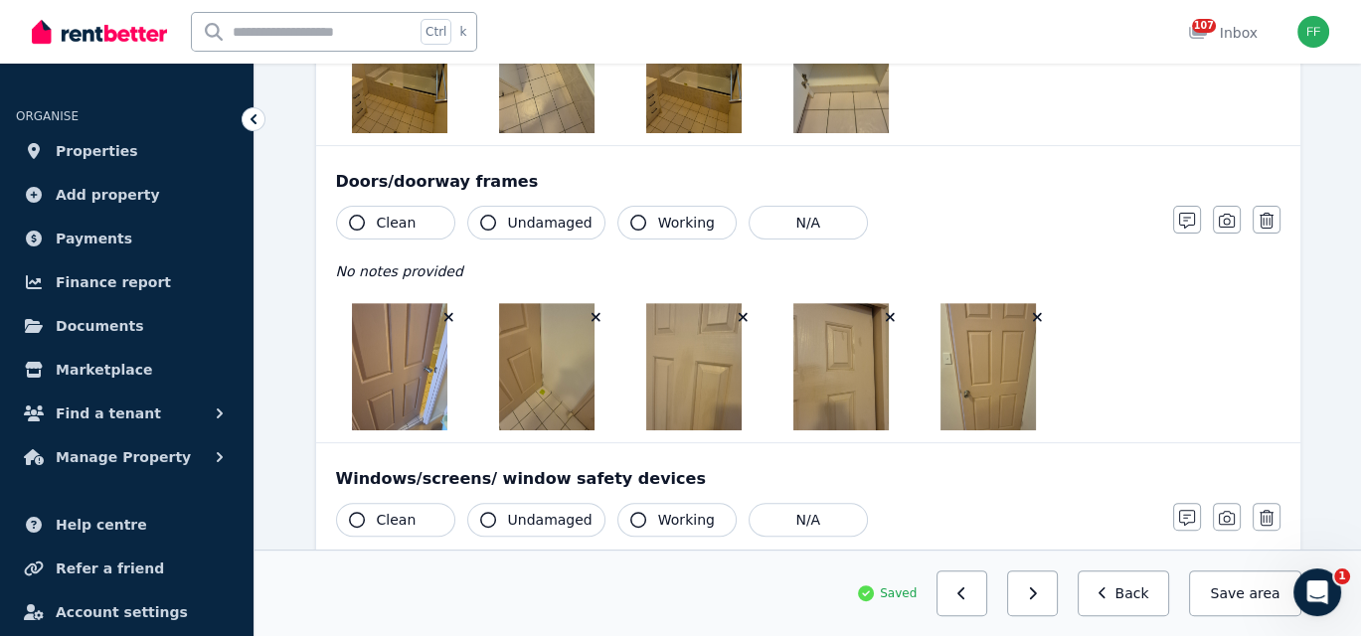
scroll to position [795, 0]
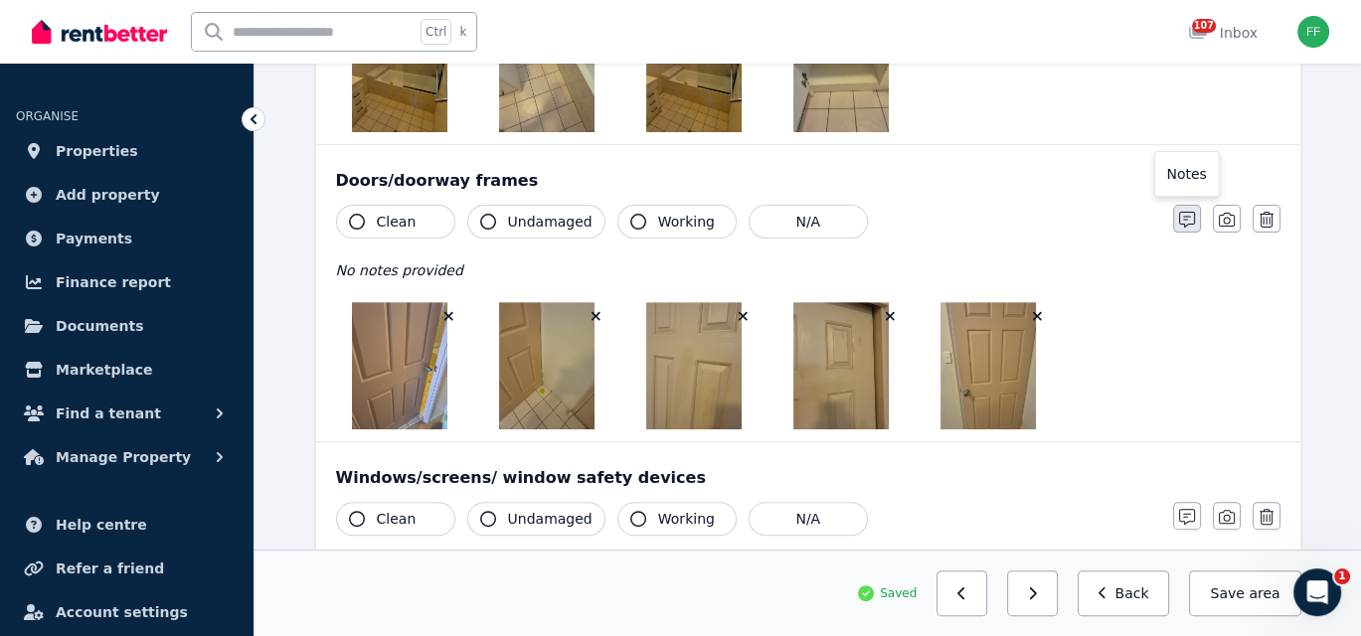
click at [1191, 212] on icon "button" at bounding box center [1187, 220] width 16 height 16
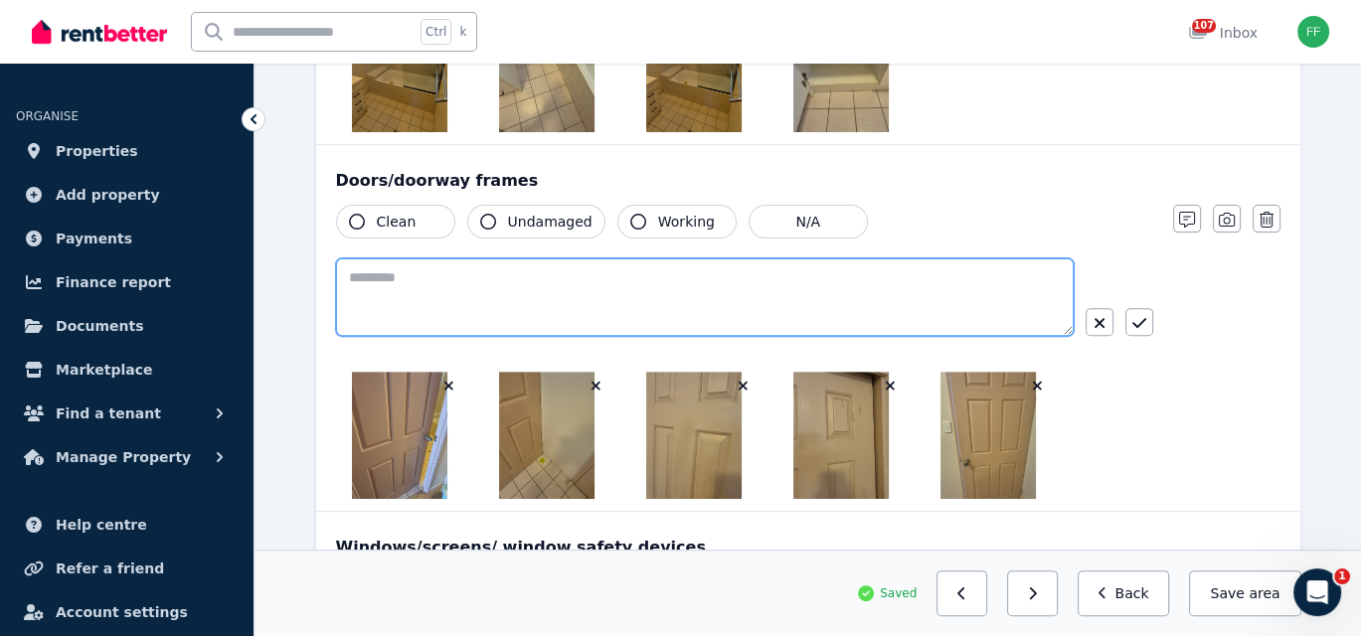
paste textarea "**********"
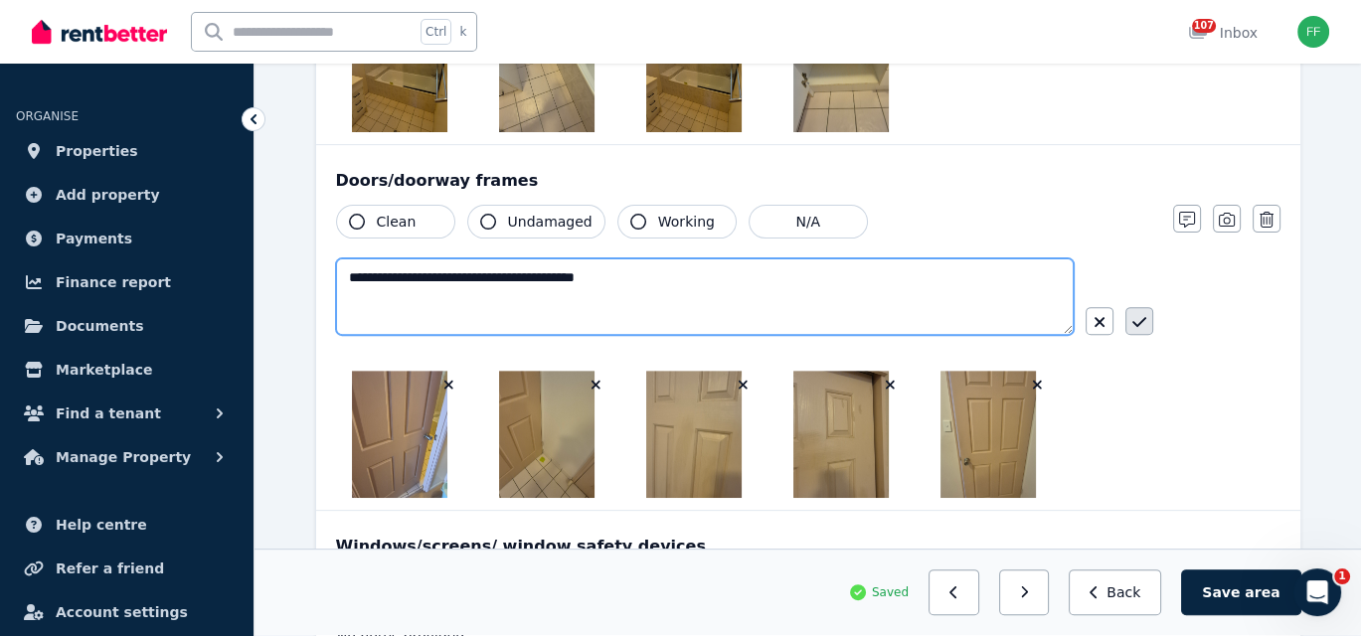
type textarea "**********"
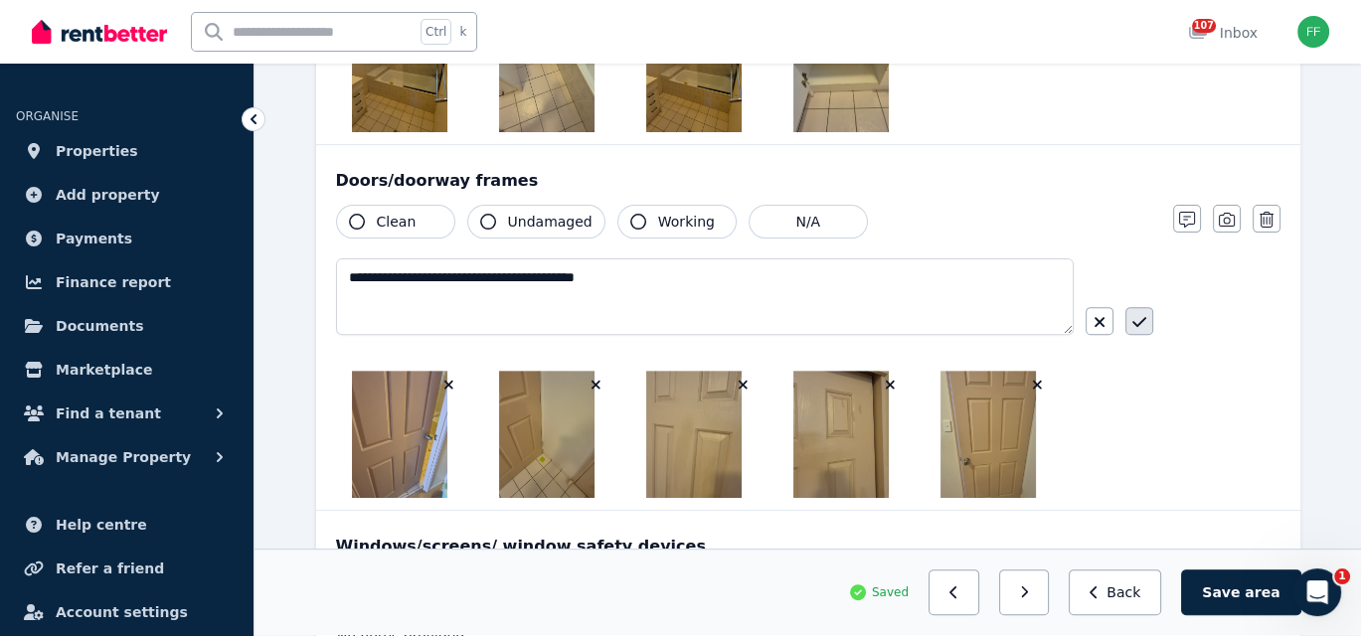
click at [1130, 323] on button "button" at bounding box center [1139, 321] width 28 height 28
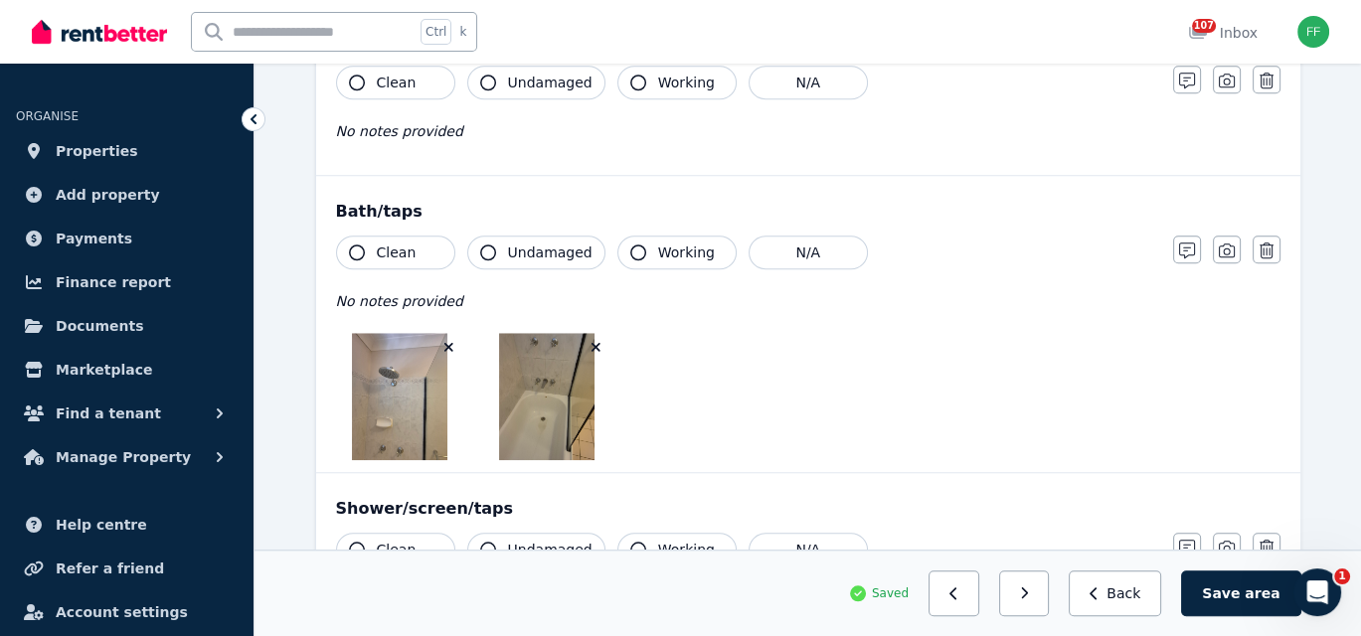
scroll to position [1988, 0]
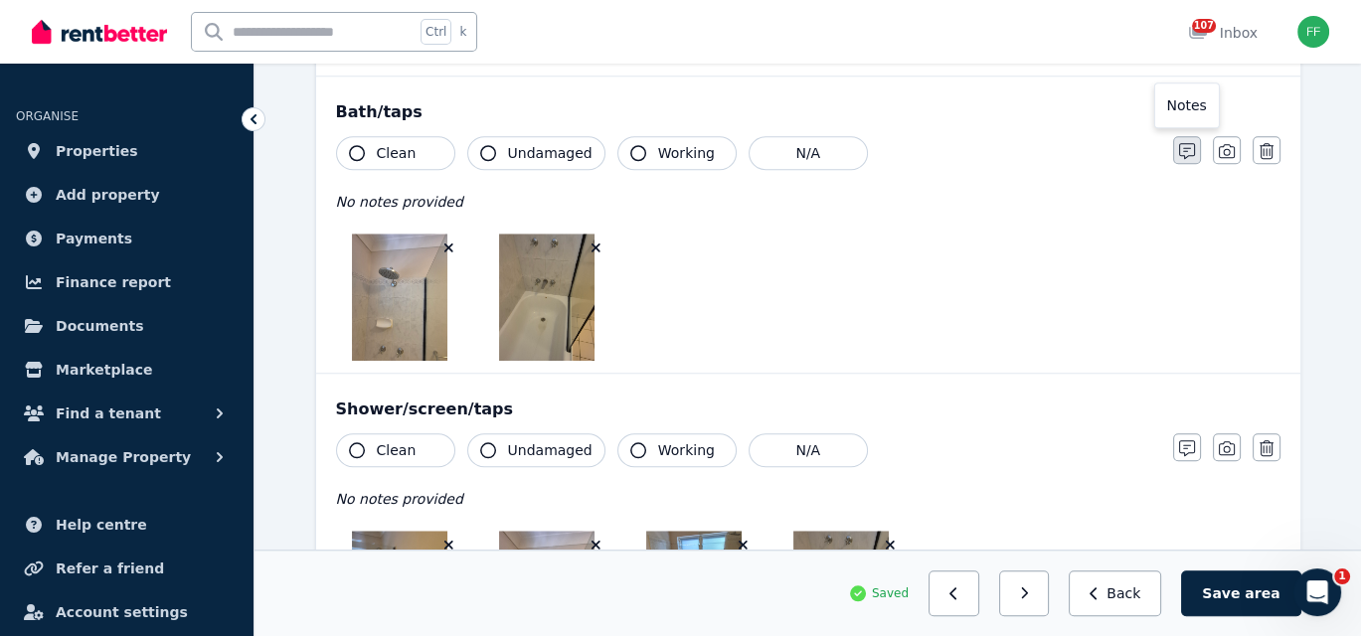
click at [1183, 143] on icon "button" at bounding box center [1187, 151] width 16 height 16
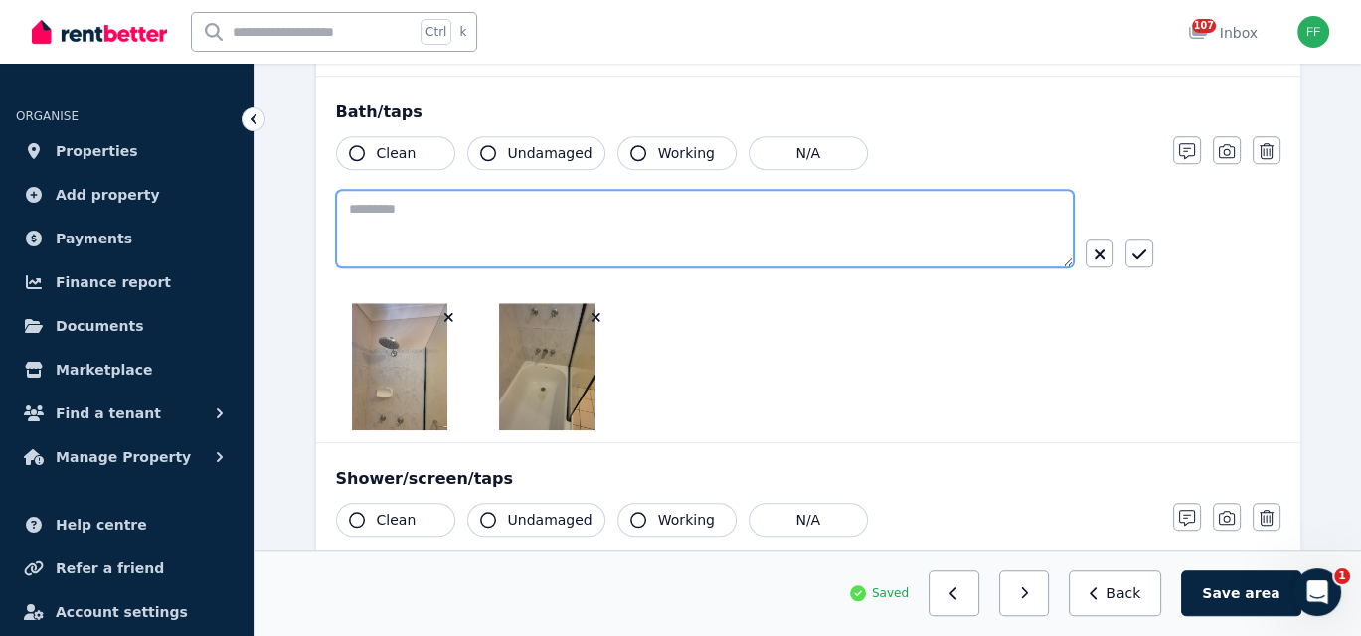
paste textarea "**********"
type textarea "**********"
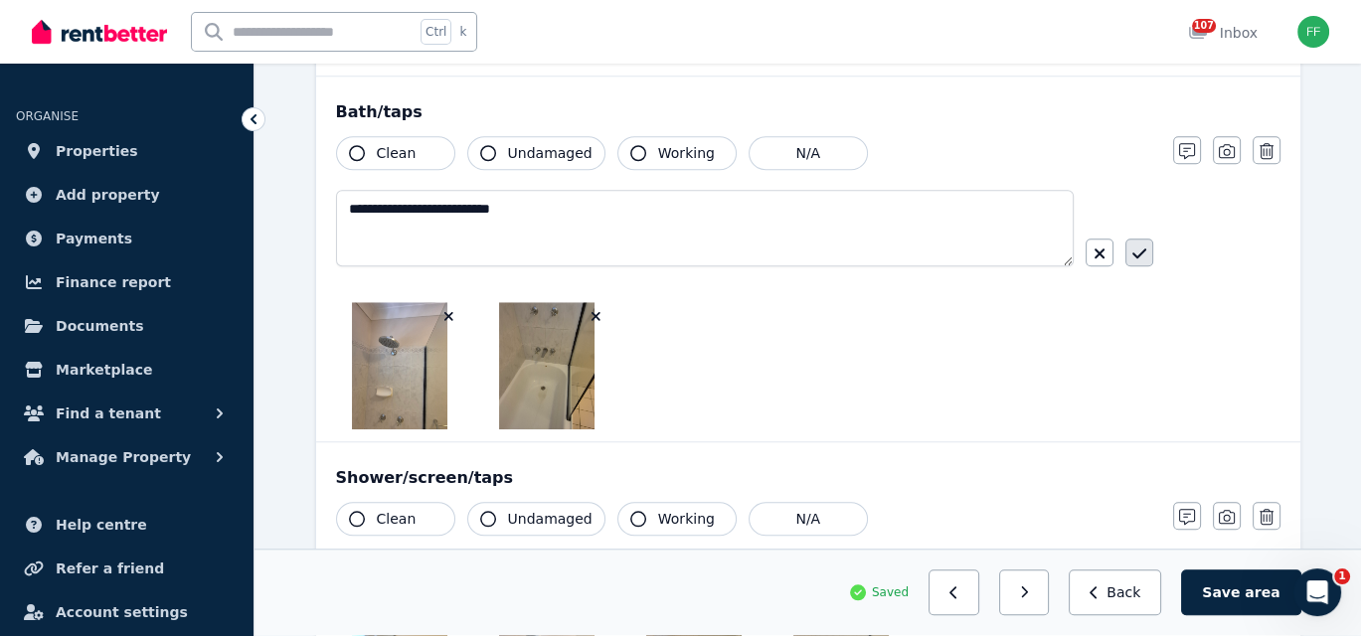
click at [1134, 249] on icon "button" at bounding box center [1139, 253] width 14 height 10
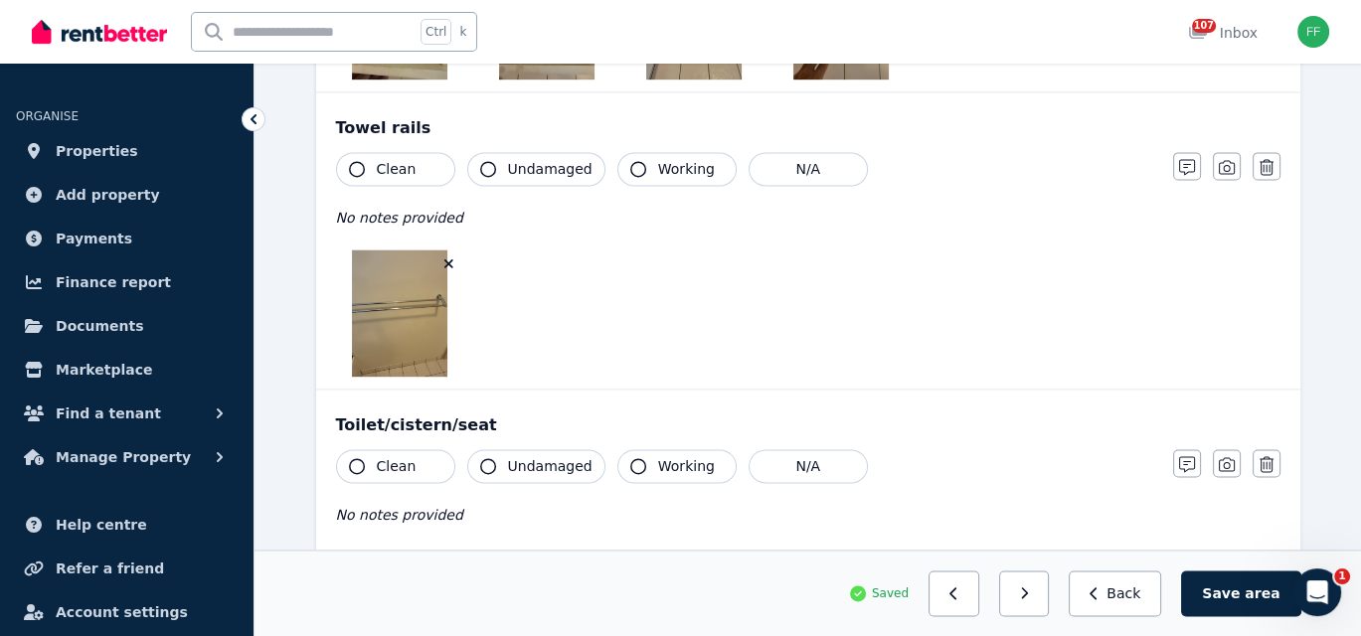
scroll to position [3081, 0]
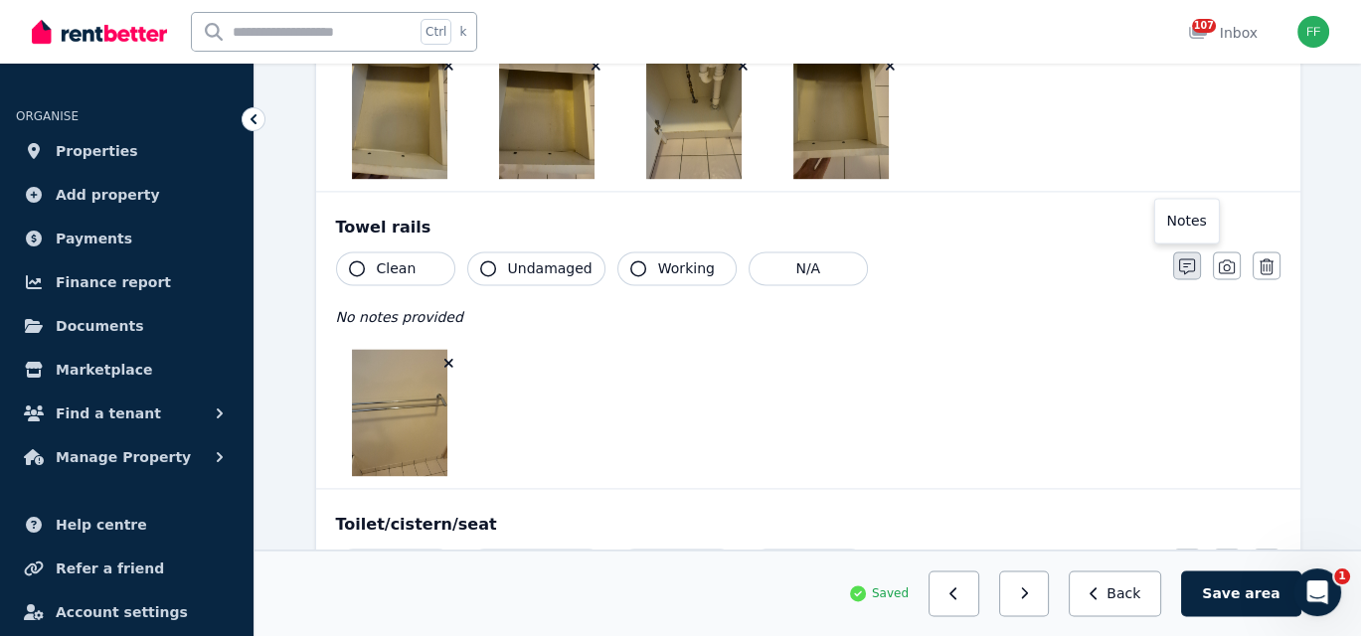
click at [1186, 261] on icon "button" at bounding box center [1187, 266] width 16 height 16
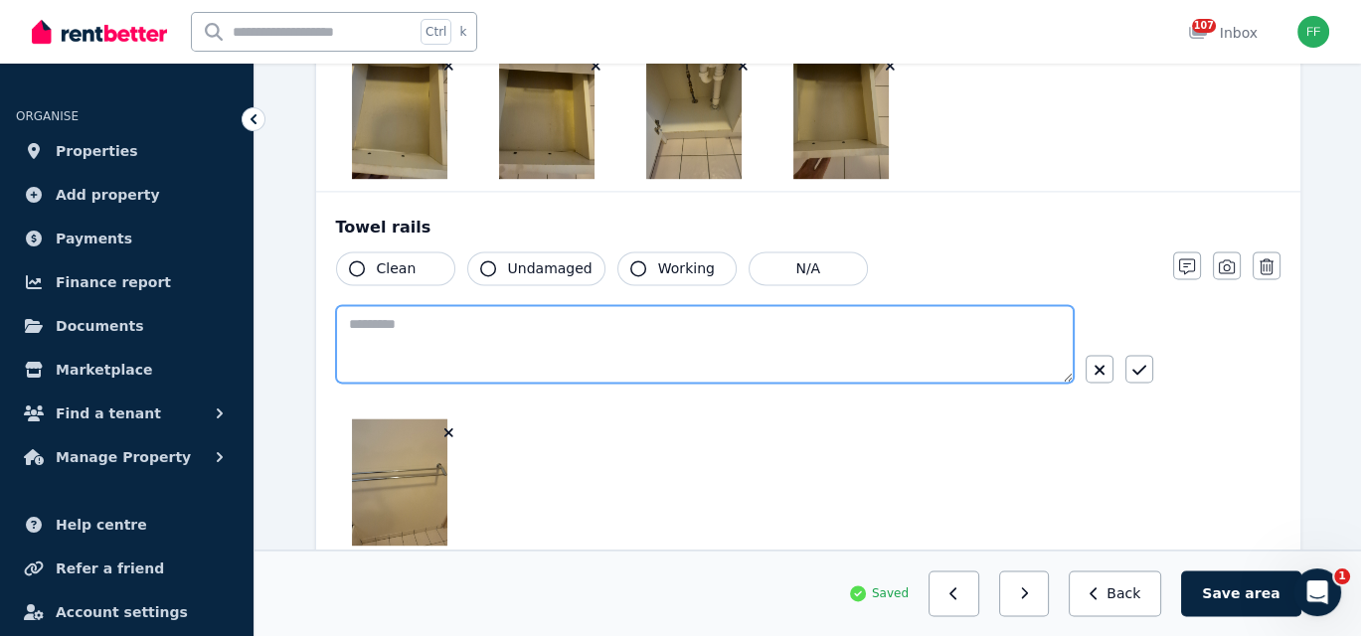
paste textarea "**********"
type textarea "**********"
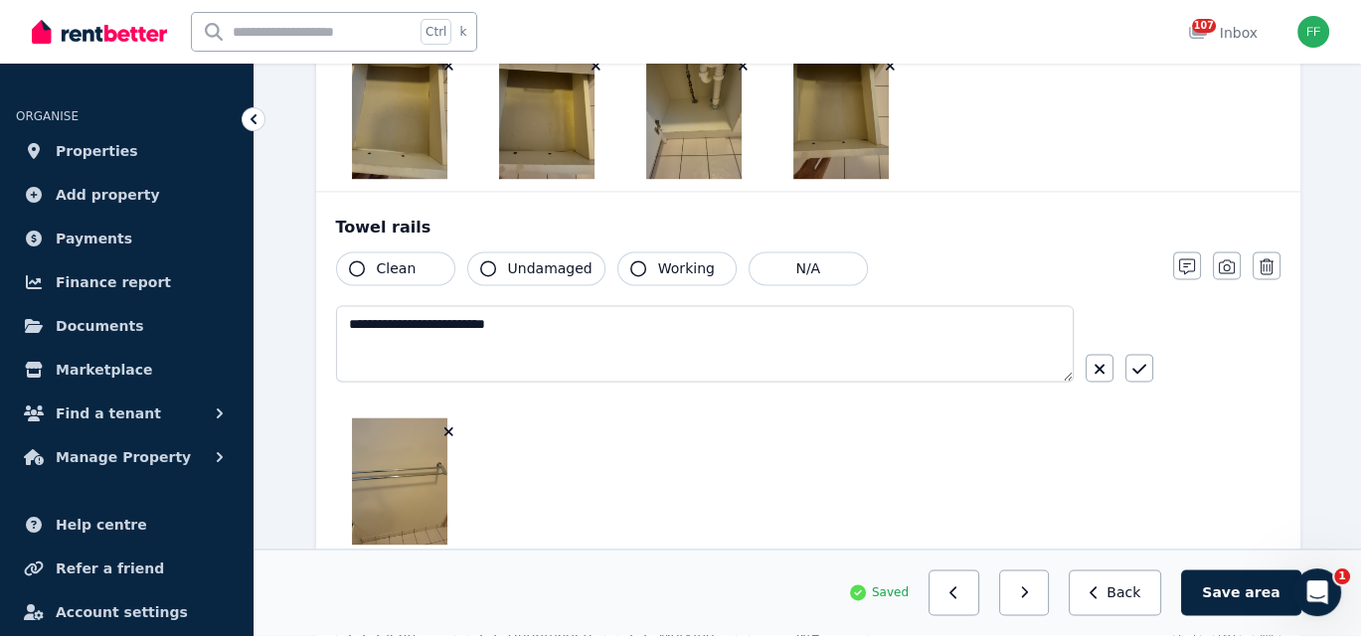
click at [349, 260] on icon "button" at bounding box center [357, 268] width 16 height 16
click at [485, 260] on icon "button" at bounding box center [488, 268] width 16 height 16
click at [630, 260] on icon "button" at bounding box center [638, 268] width 16 height 16
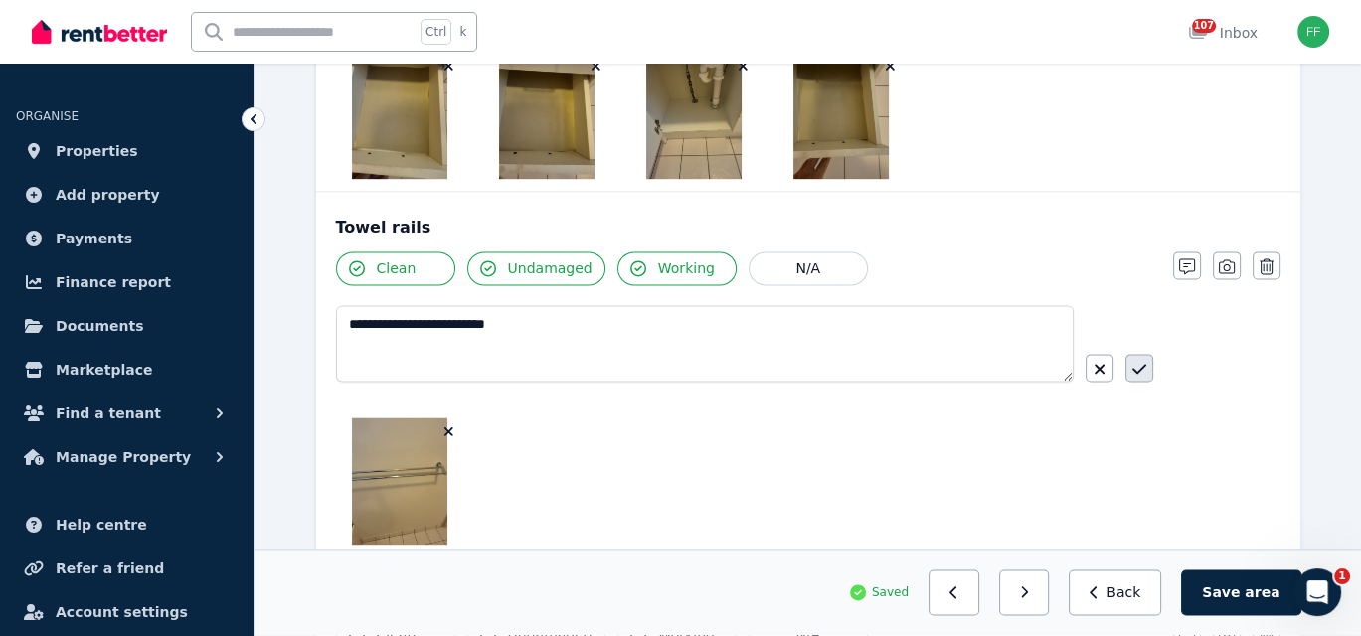
click at [1134, 364] on icon "button" at bounding box center [1139, 369] width 14 height 10
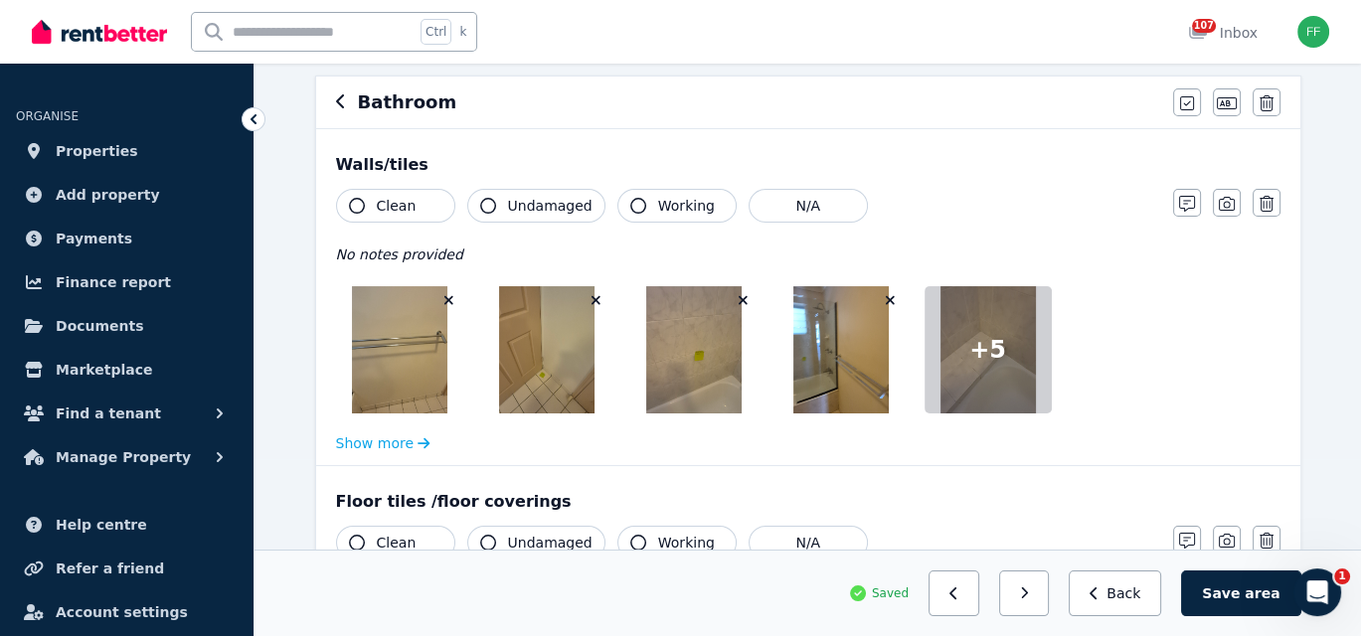
scroll to position [199, 0]
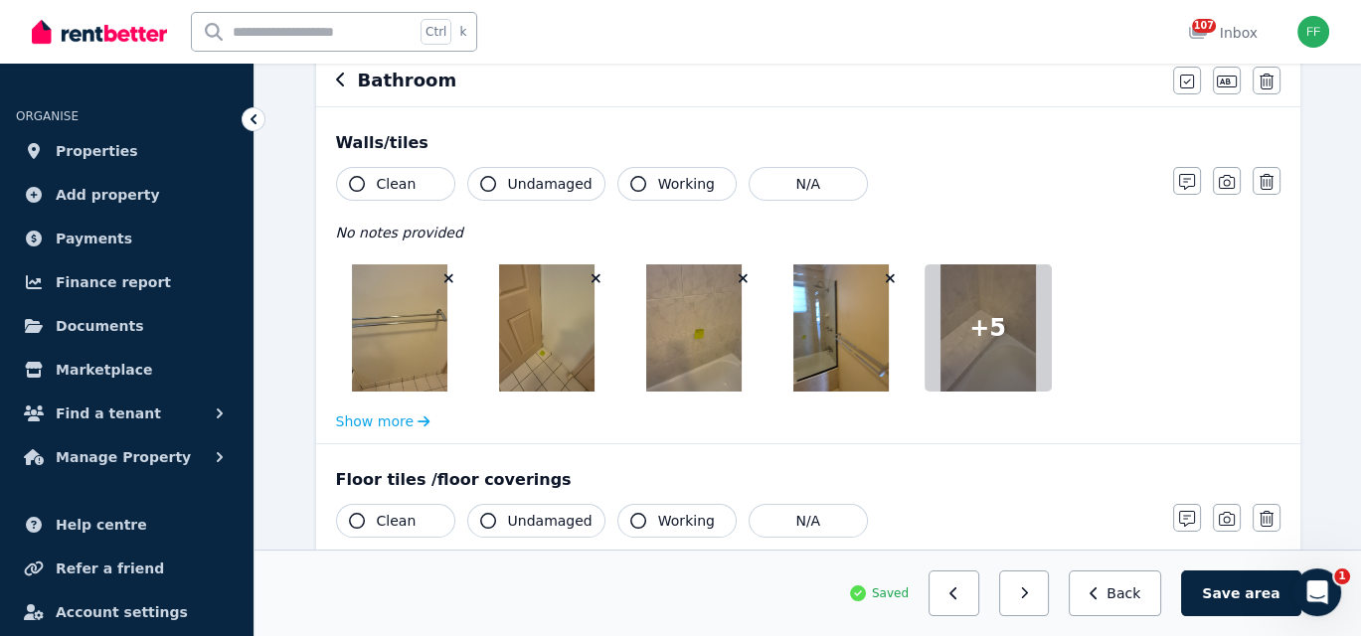
click at [359, 178] on icon "button" at bounding box center [357, 184] width 16 height 16
click at [483, 183] on icon "button" at bounding box center [488, 184] width 16 height 16
click at [630, 181] on icon "button" at bounding box center [638, 184] width 16 height 16
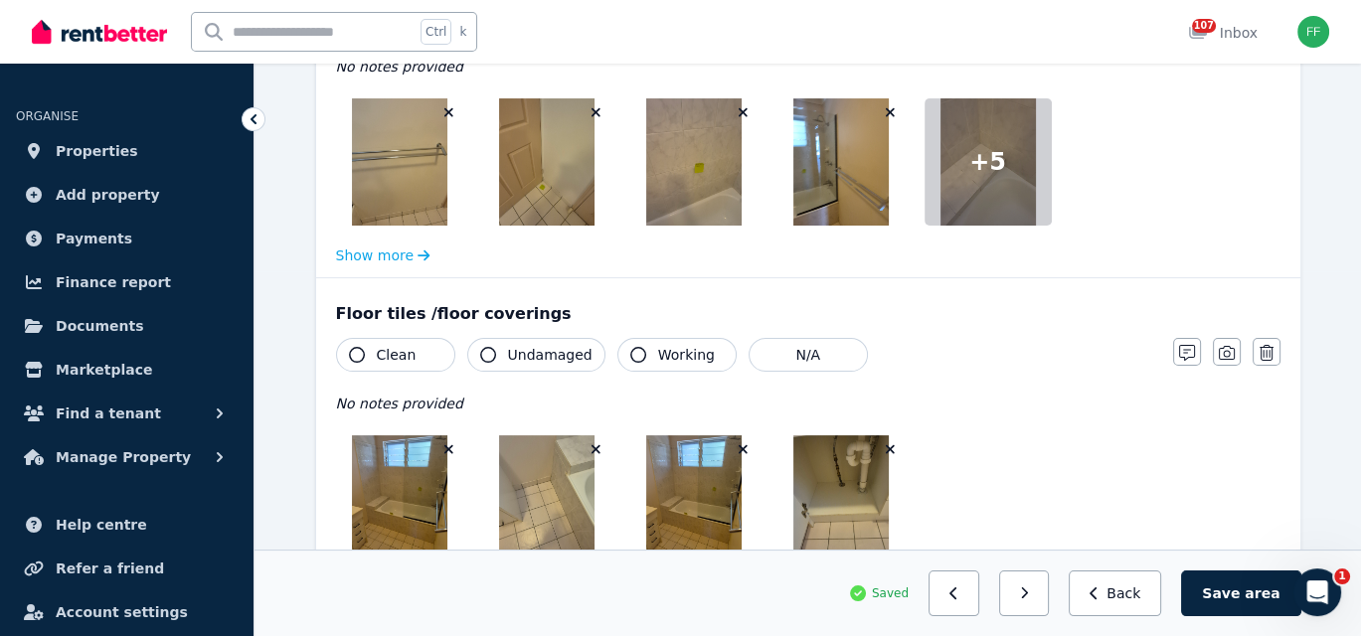
scroll to position [398, 0]
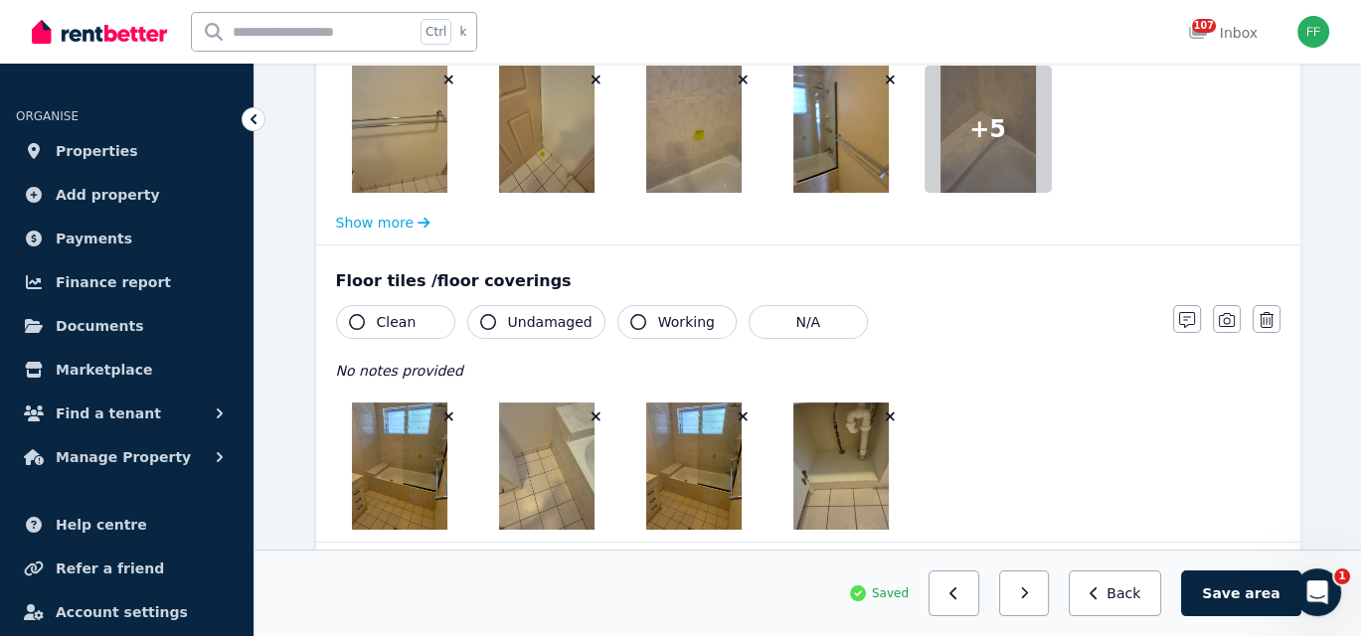
click at [359, 319] on icon "button" at bounding box center [357, 322] width 16 height 16
click at [482, 327] on icon "button" at bounding box center [488, 322] width 16 height 16
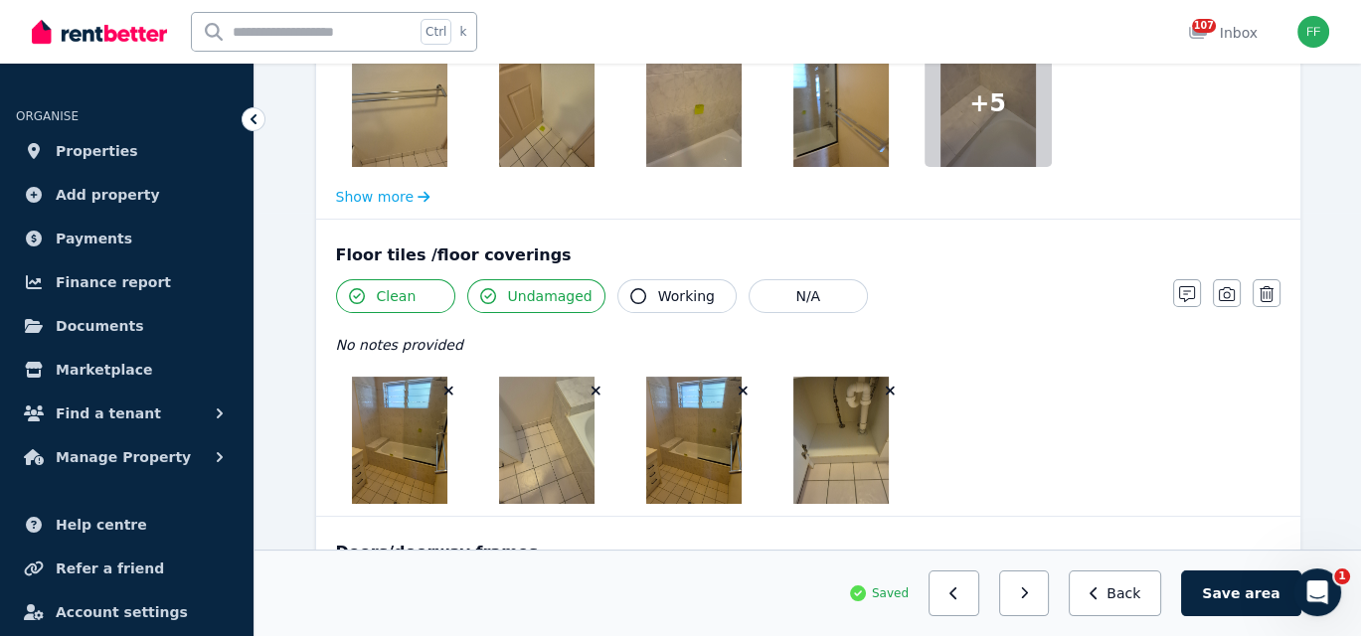
scroll to position [497, 0]
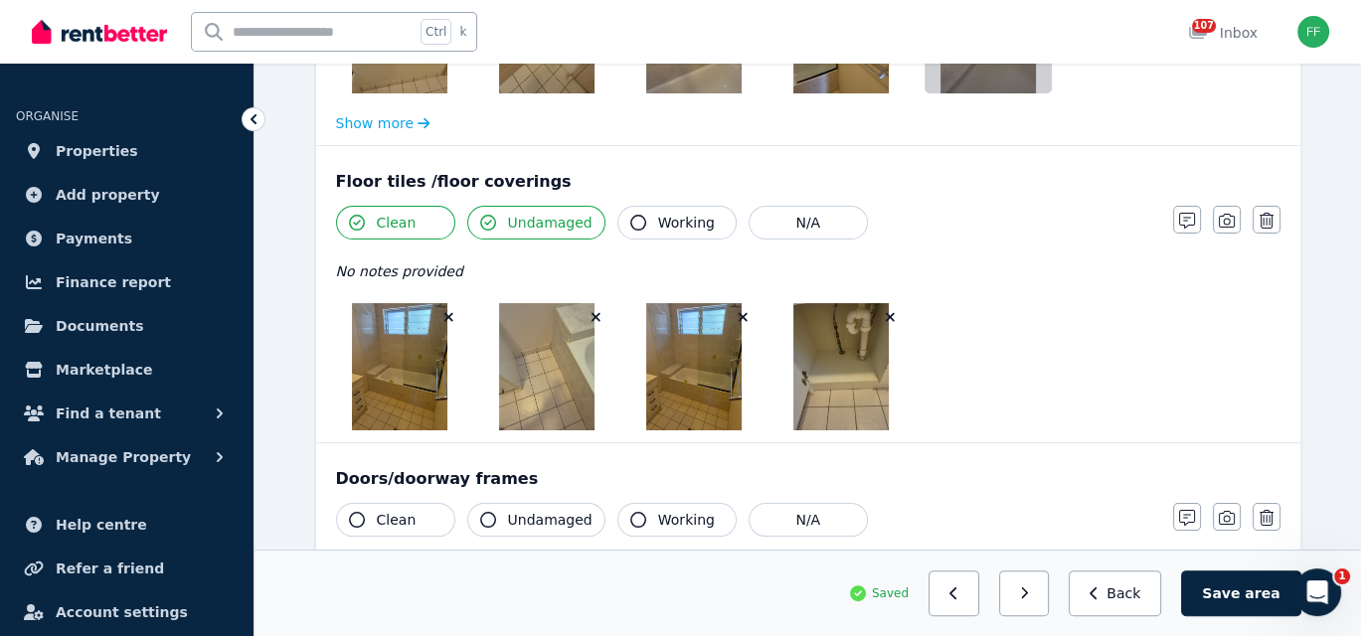
click at [630, 223] on icon "button" at bounding box center [638, 223] width 16 height 16
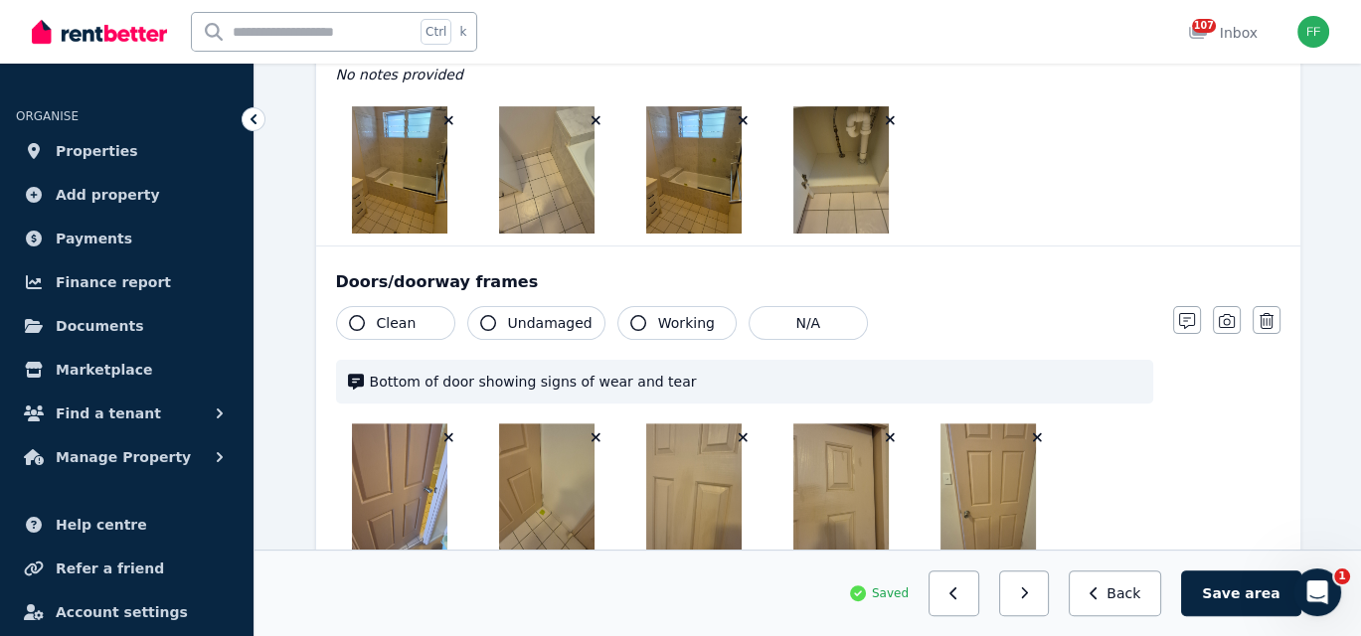
scroll to position [795, 0]
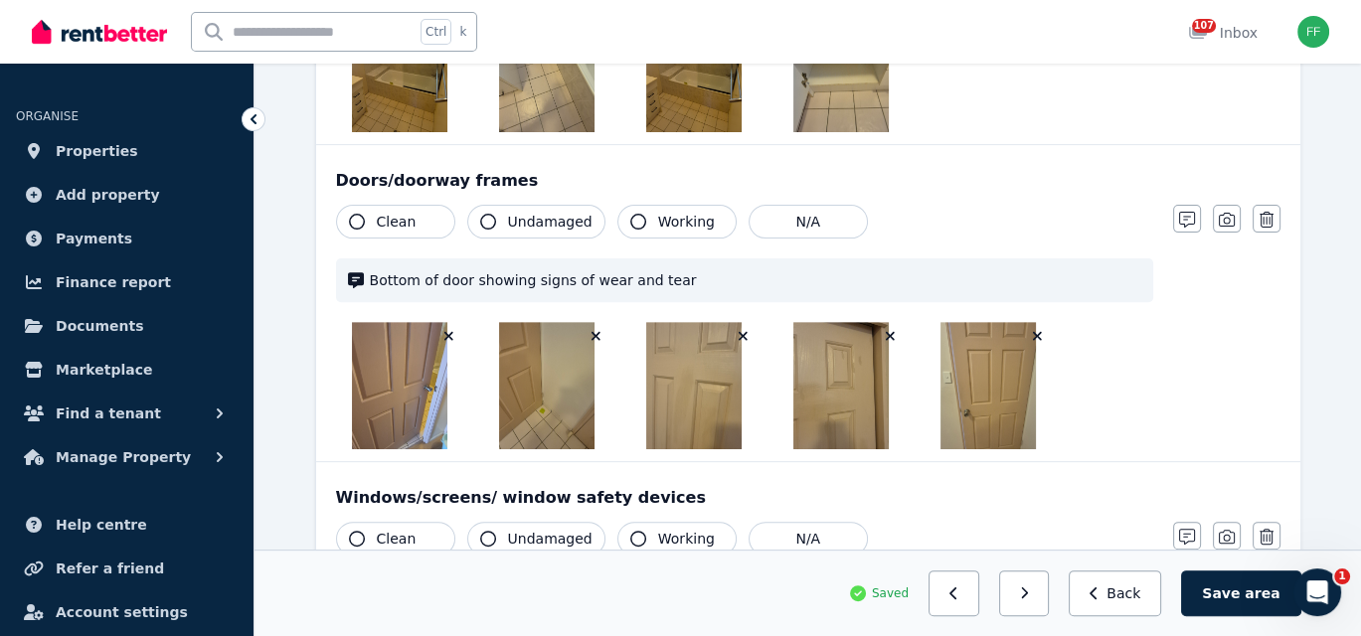
click at [352, 217] on icon "button" at bounding box center [357, 222] width 16 height 16
click at [630, 216] on icon "button" at bounding box center [638, 222] width 16 height 16
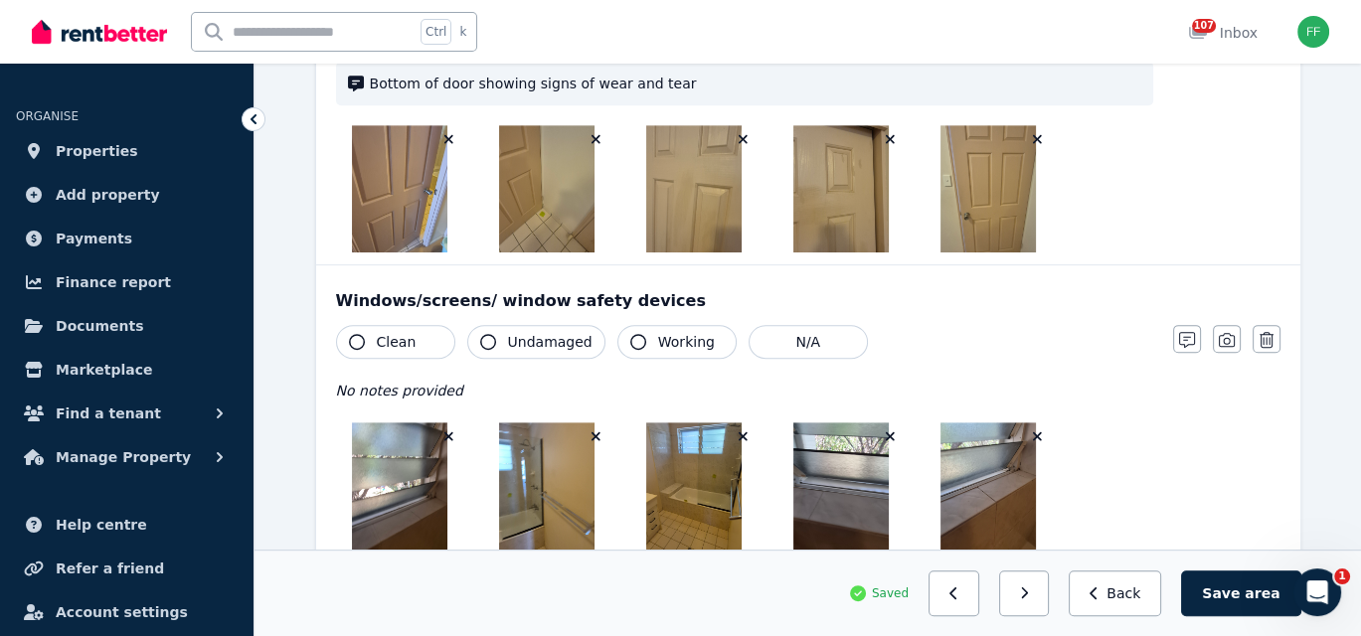
scroll to position [994, 0]
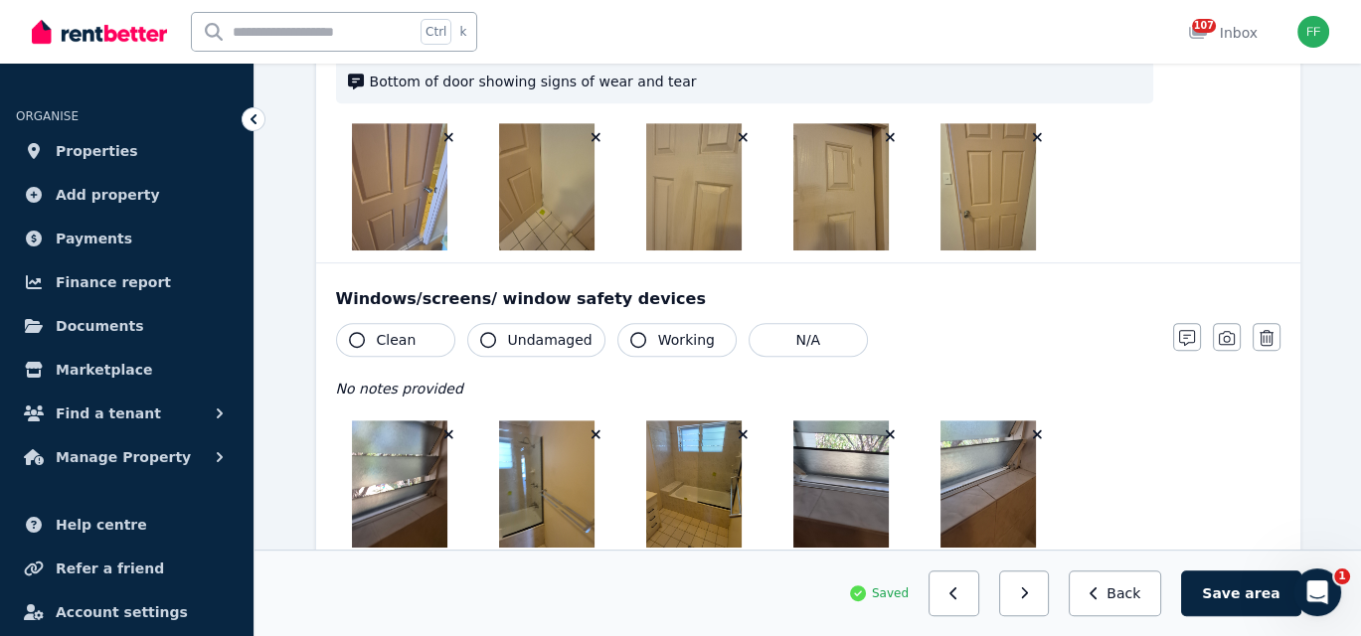
click at [356, 335] on icon "button" at bounding box center [357, 340] width 16 height 16
click at [482, 333] on icon "button" at bounding box center [488, 340] width 16 height 16
click at [630, 338] on icon "button" at bounding box center [638, 340] width 16 height 16
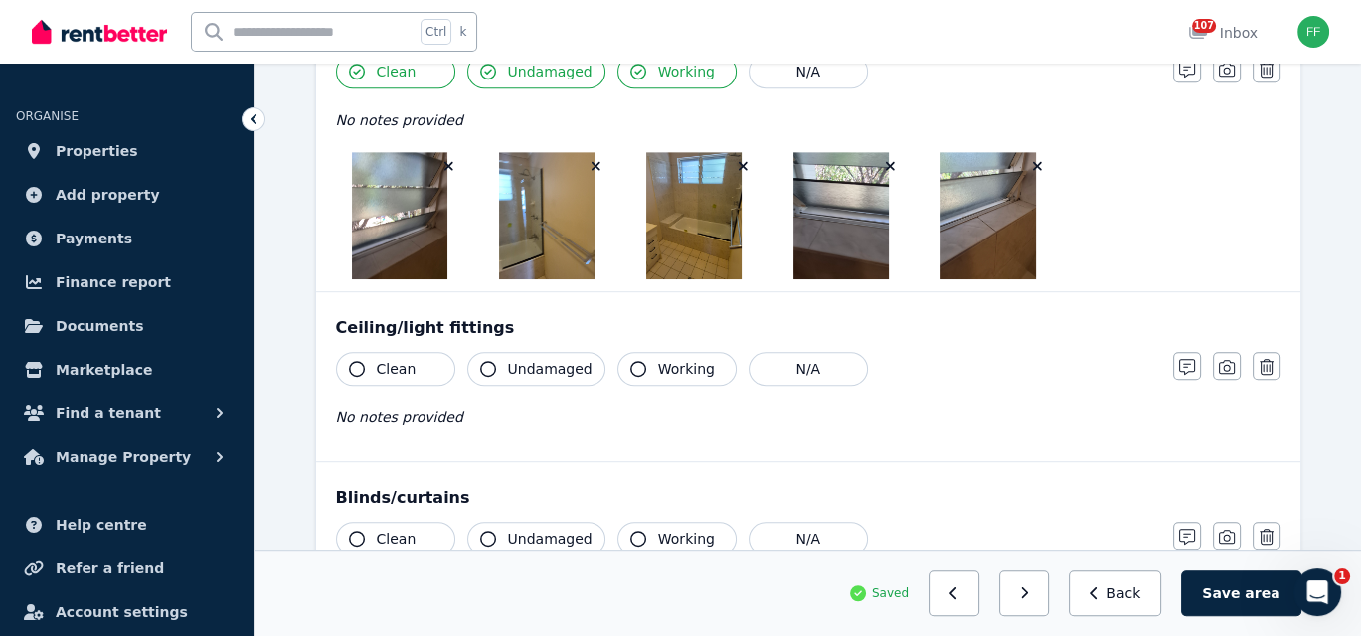
scroll to position [1292, 0]
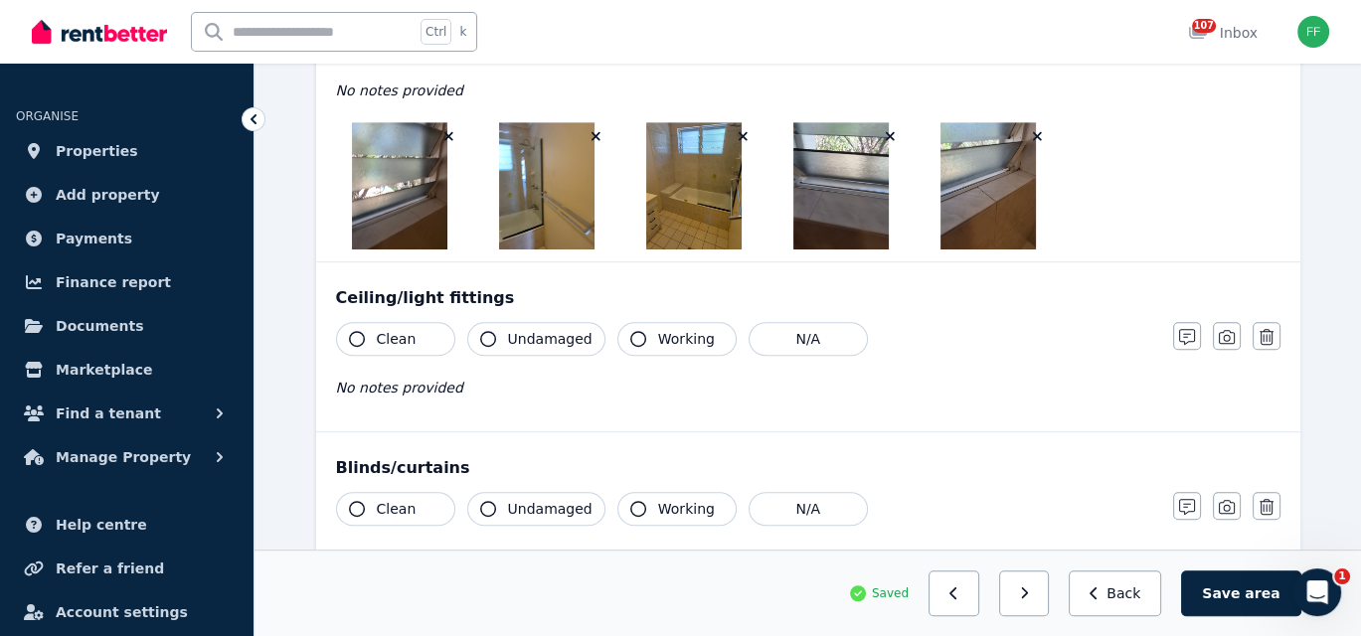
click at [357, 331] on icon "button" at bounding box center [357, 339] width 16 height 16
click at [482, 336] on icon "button" at bounding box center [488, 339] width 16 height 16
click at [630, 335] on icon "button" at bounding box center [638, 339] width 16 height 16
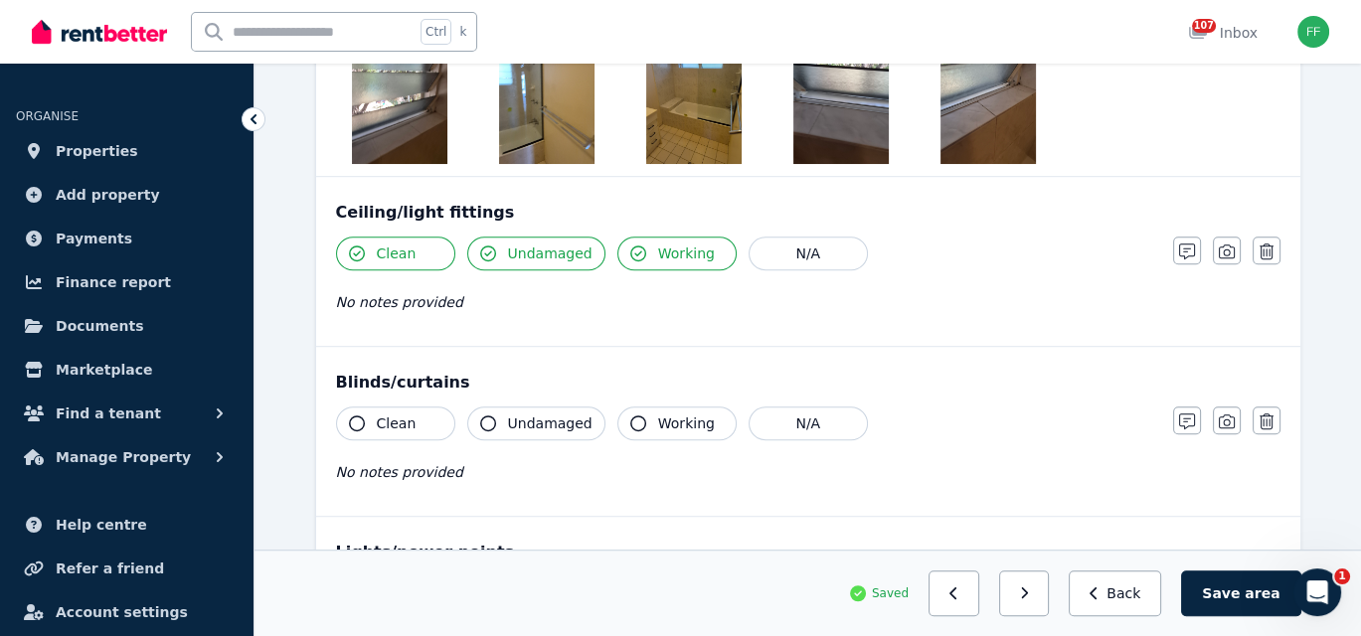
scroll to position [1491, 0]
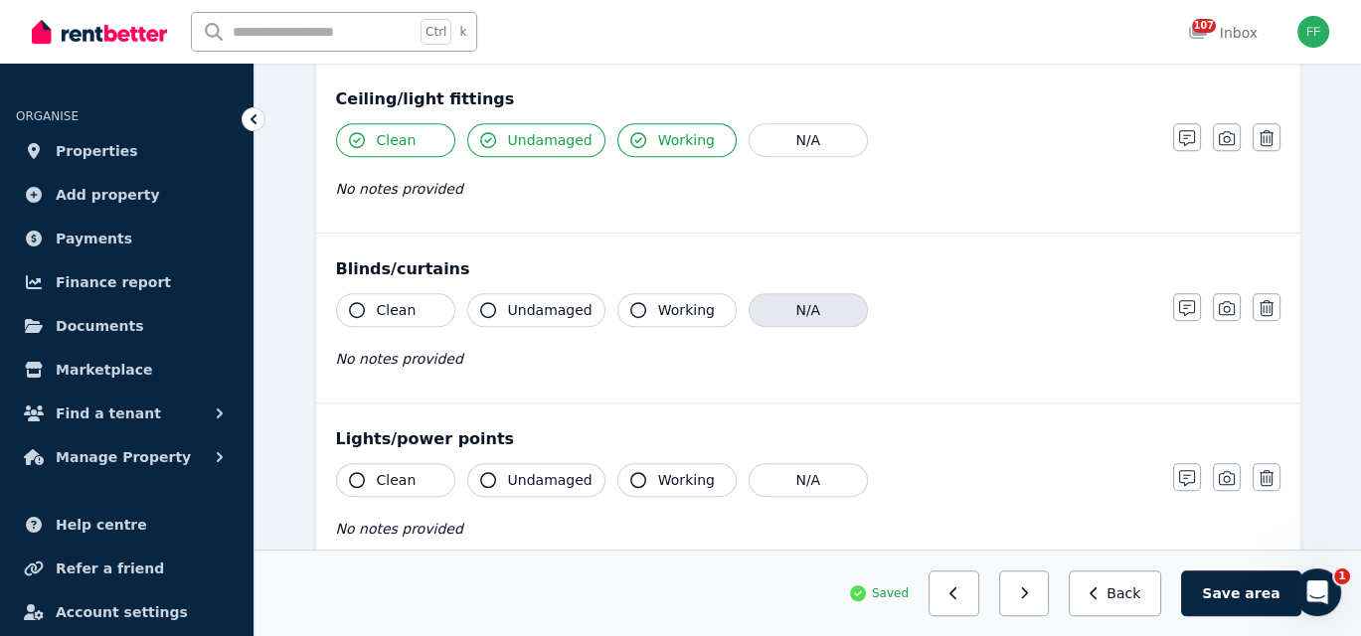
click at [804, 307] on button "N/A" at bounding box center [807, 310] width 119 height 34
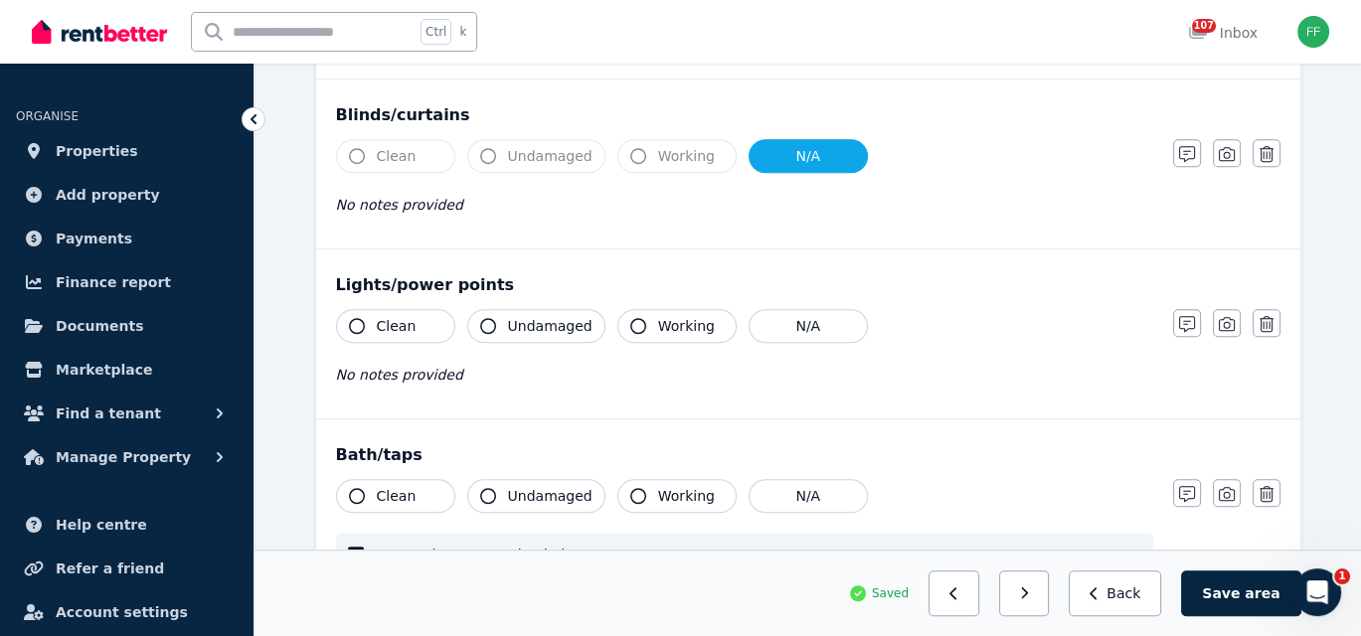
scroll to position [1689, 0]
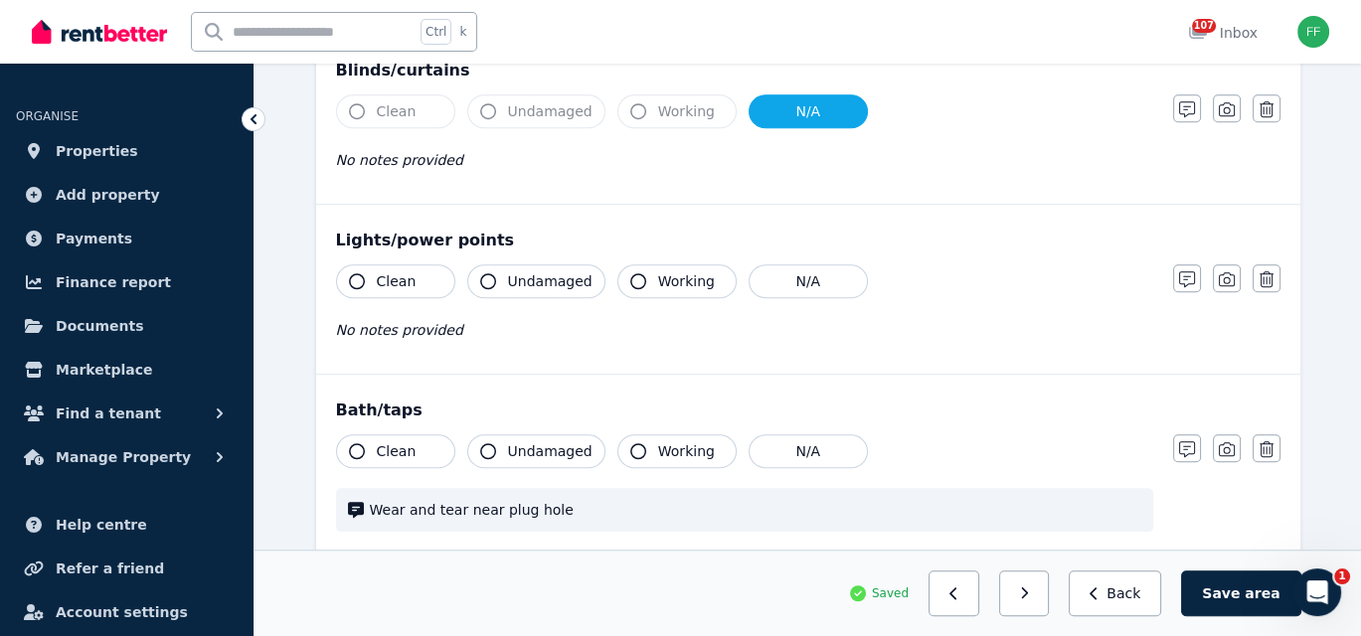
click at [354, 277] on icon "button" at bounding box center [357, 281] width 16 height 16
click at [487, 277] on icon "button" at bounding box center [488, 281] width 16 height 16
click at [630, 275] on icon "button" at bounding box center [638, 281] width 16 height 16
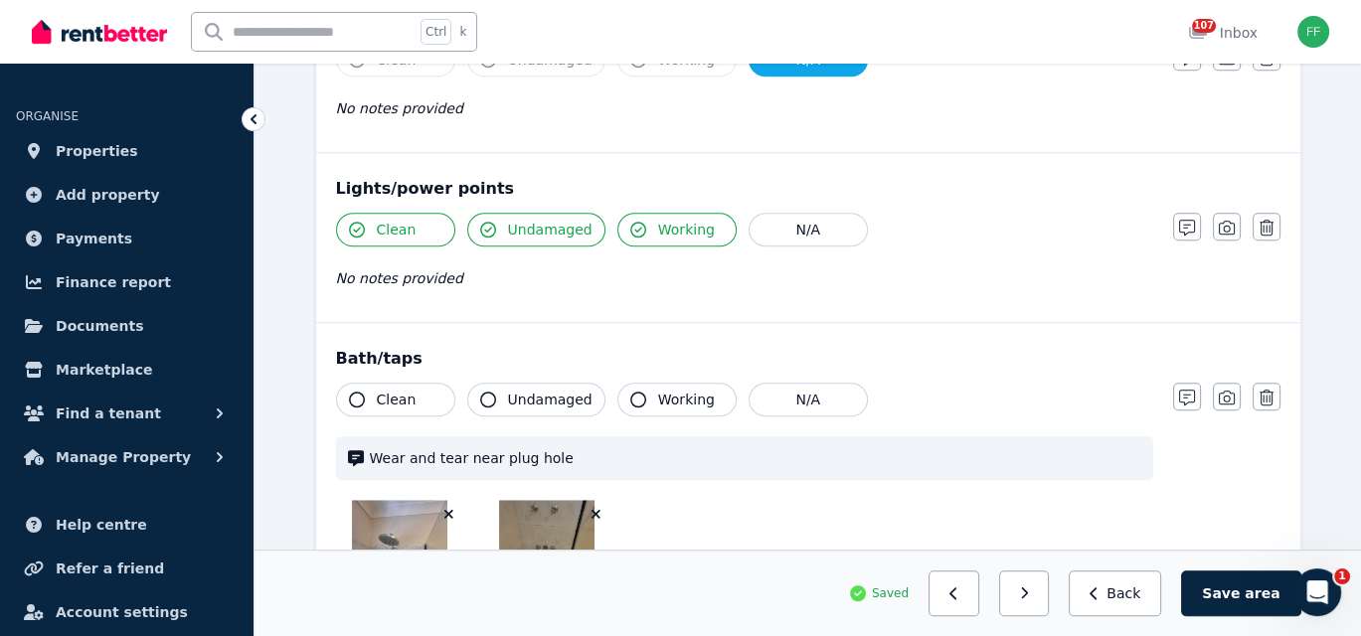
scroll to position [1789, 0]
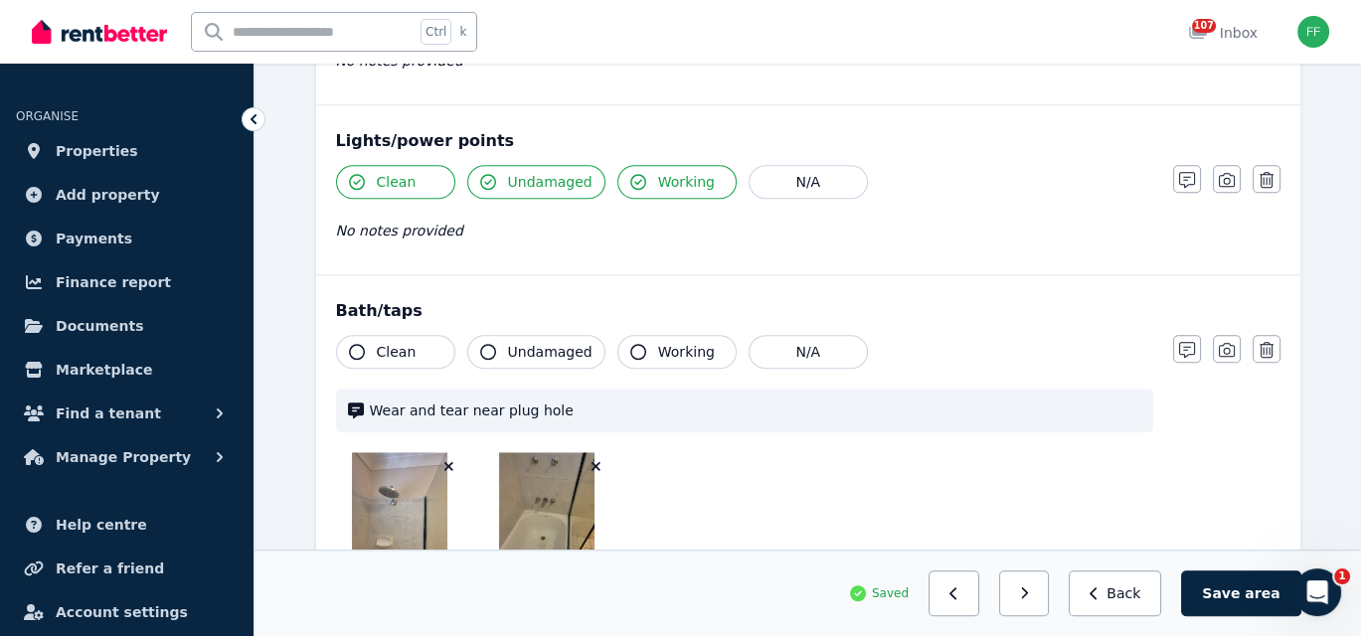
click at [357, 344] on icon "button" at bounding box center [357, 352] width 16 height 16
click at [487, 344] on icon "button" at bounding box center [488, 352] width 16 height 16
click at [630, 347] on icon "button" at bounding box center [638, 352] width 16 height 16
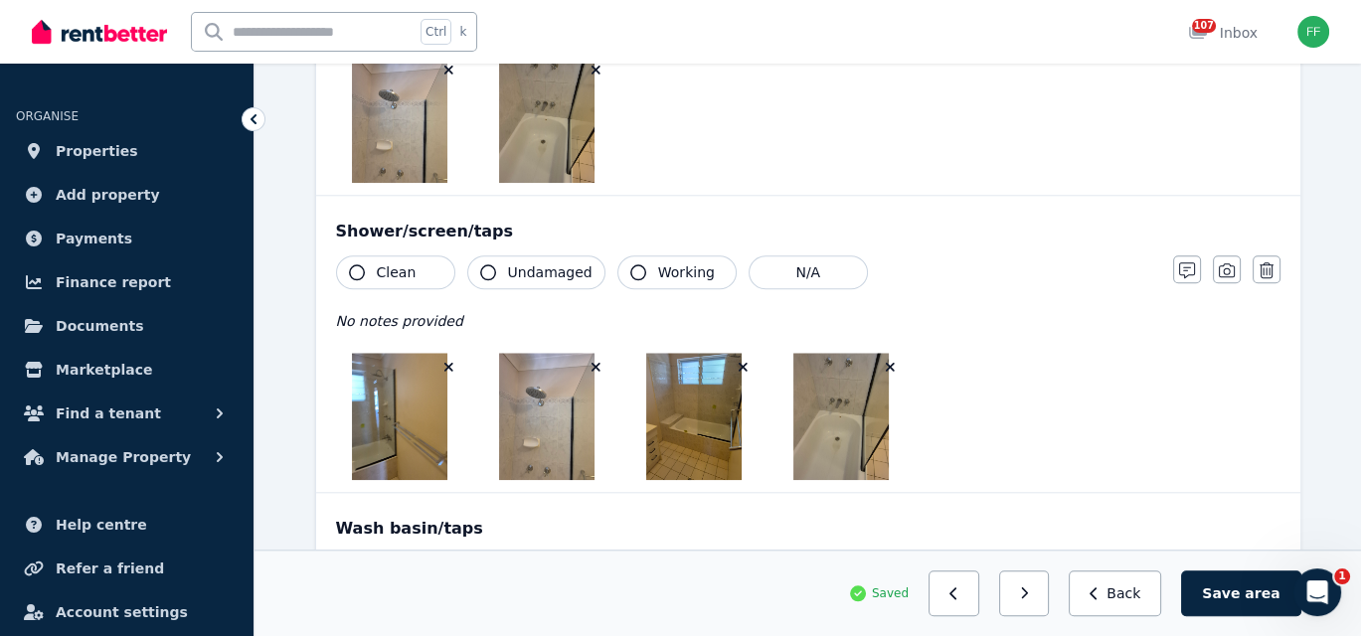
scroll to position [2186, 0]
drag, startPoint x: 355, startPoint y: 261, endPoint x: 381, endPoint y: 262, distance: 25.9
click at [355, 263] on icon "button" at bounding box center [357, 271] width 16 height 16
click at [491, 265] on icon "button" at bounding box center [488, 271] width 16 height 16
click at [630, 267] on icon "button" at bounding box center [638, 271] width 16 height 16
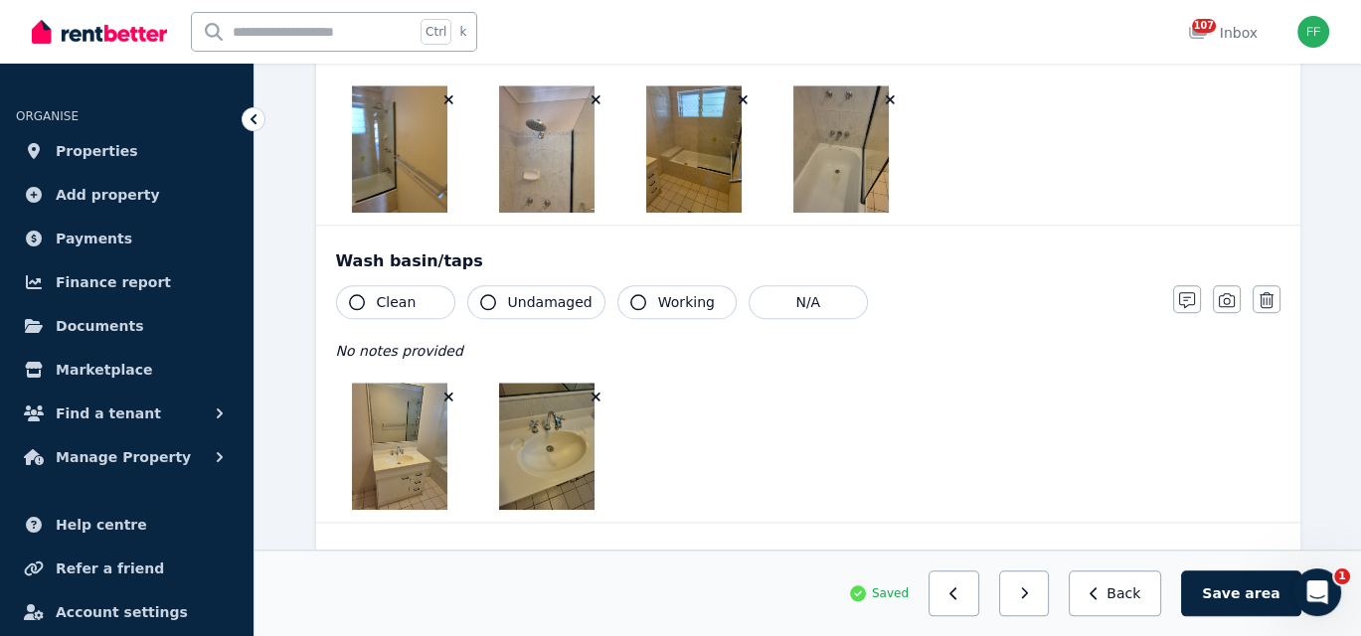
scroll to position [2485, 0]
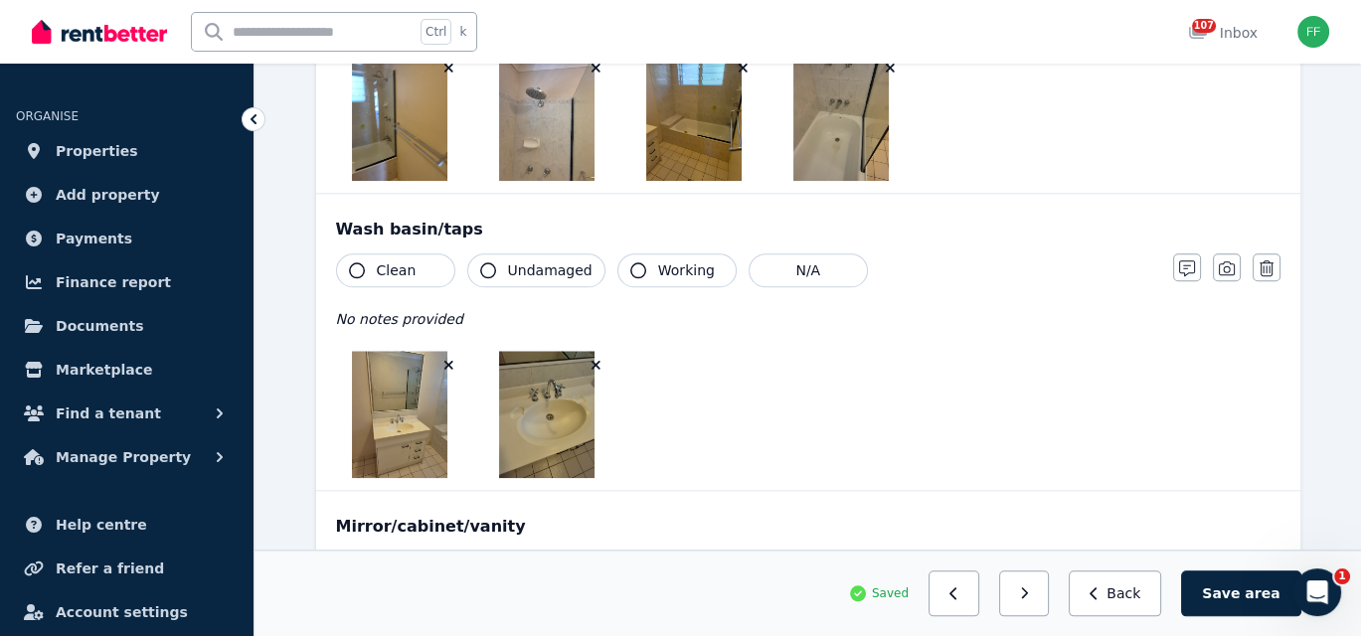
click at [354, 262] on icon "button" at bounding box center [357, 270] width 16 height 16
click at [482, 262] on icon "button" at bounding box center [488, 270] width 16 height 16
click at [630, 262] on icon "button" at bounding box center [638, 270] width 16 height 16
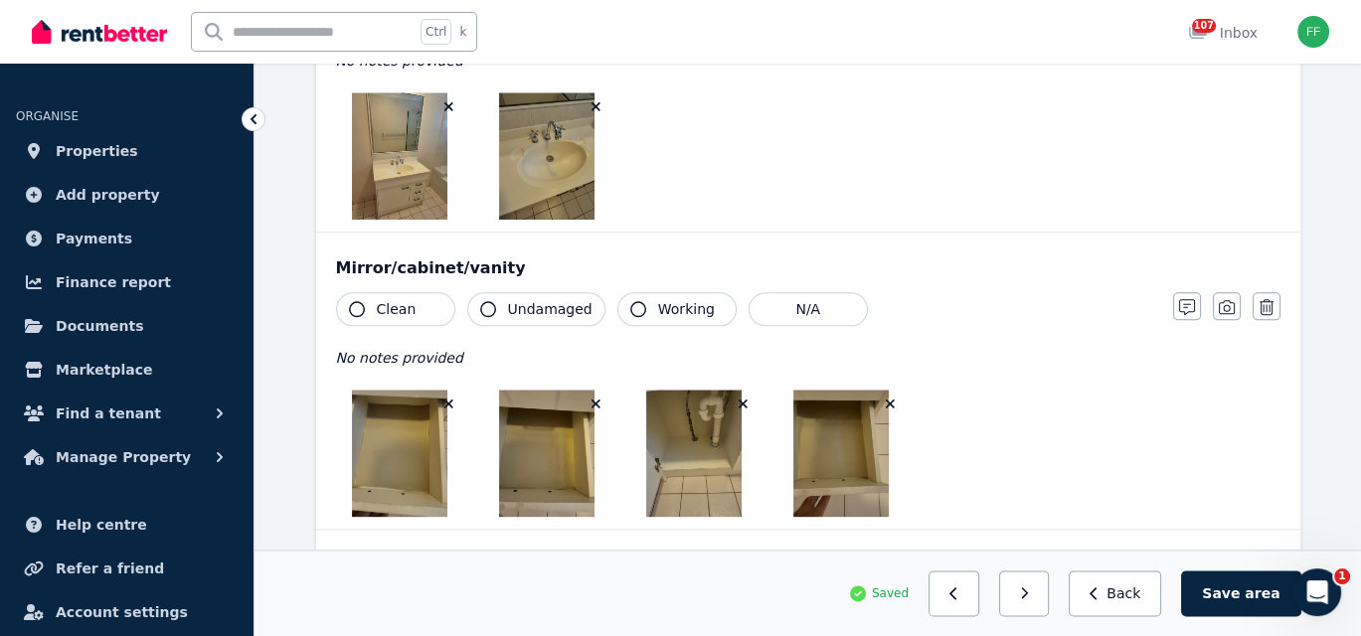
scroll to position [2783, 0]
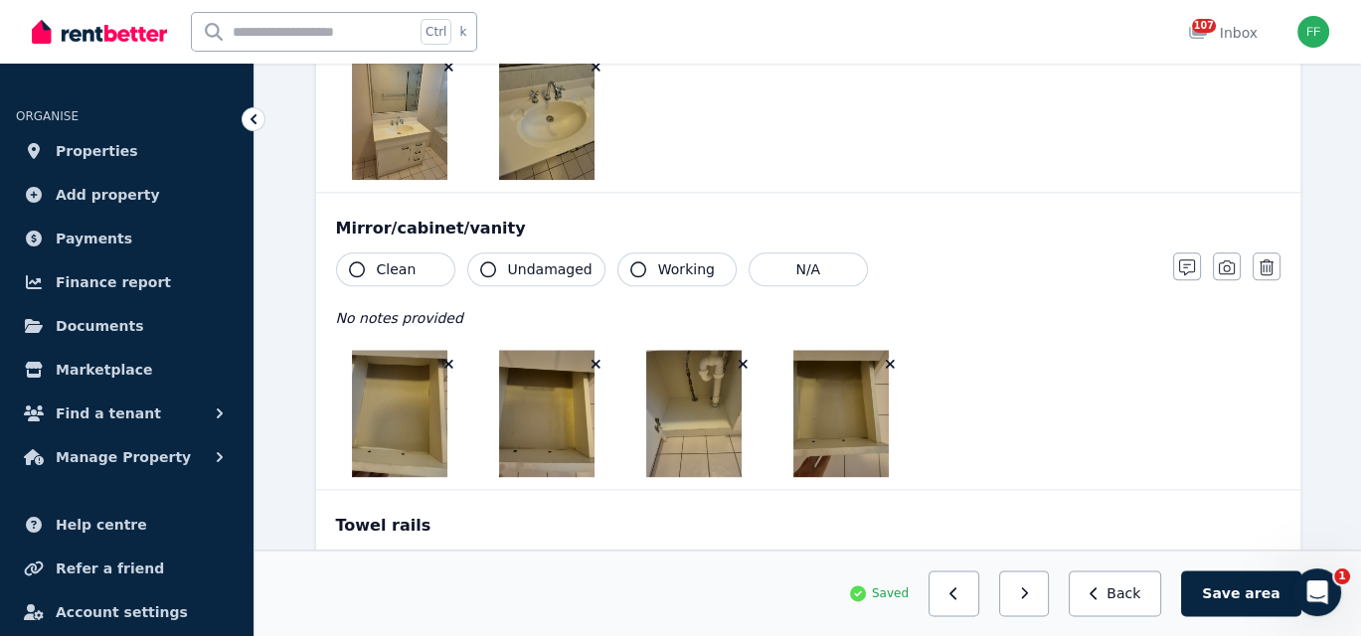
click at [351, 261] on icon "button" at bounding box center [357, 269] width 16 height 16
click at [482, 261] on icon "button" at bounding box center [488, 269] width 16 height 16
click at [630, 261] on icon "button" at bounding box center [638, 269] width 16 height 16
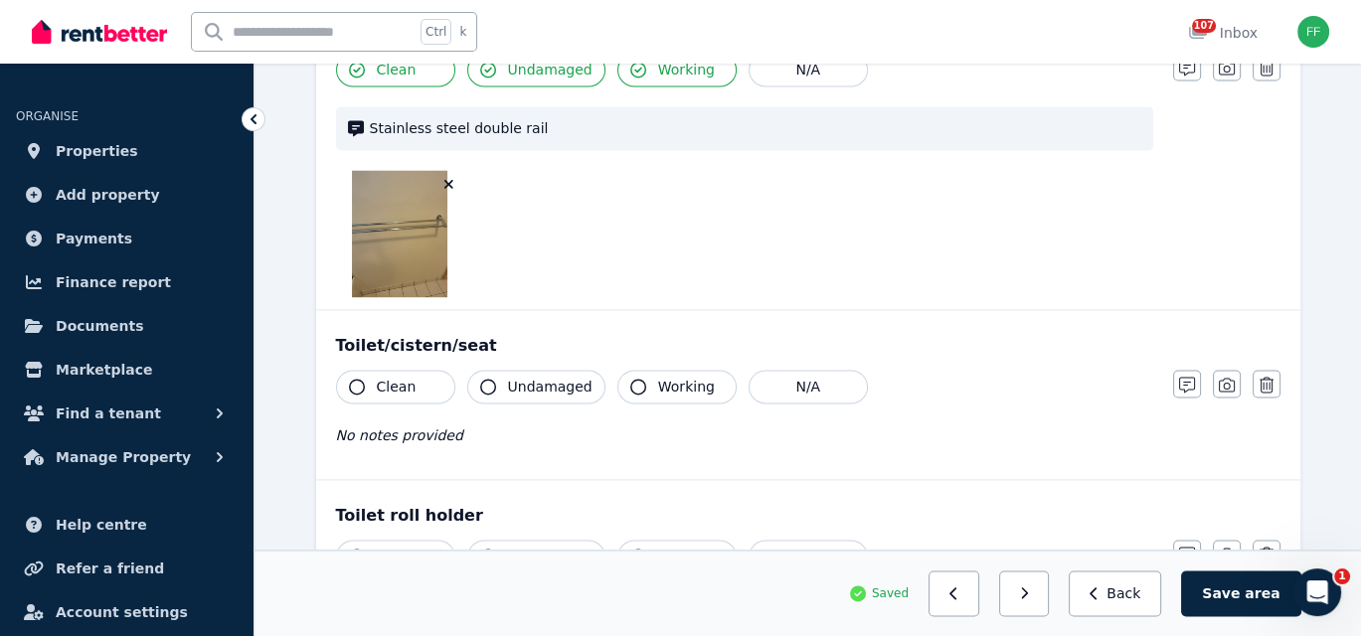
scroll to position [3379, 0]
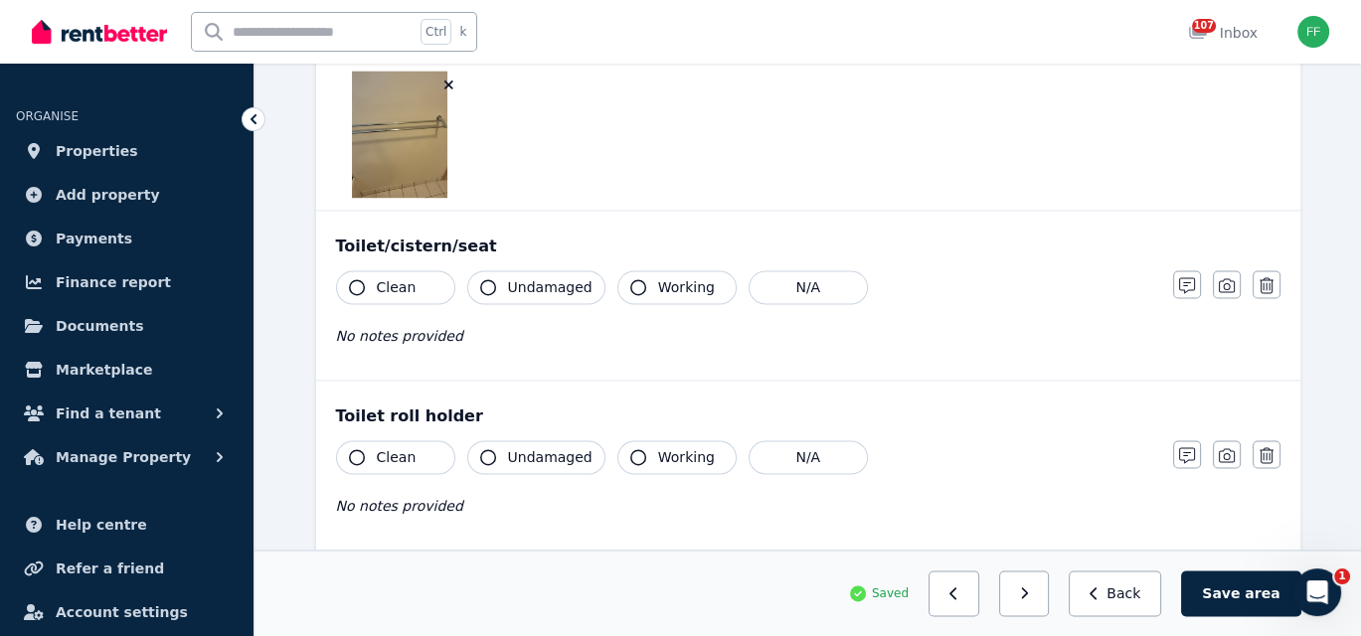
click at [351, 279] on icon "button" at bounding box center [357, 287] width 16 height 16
click at [490, 279] on icon "button" at bounding box center [488, 287] width 16 height 16
click at [630, 279] on icon "button" at bounding box center [638, 287] width 16 height 16
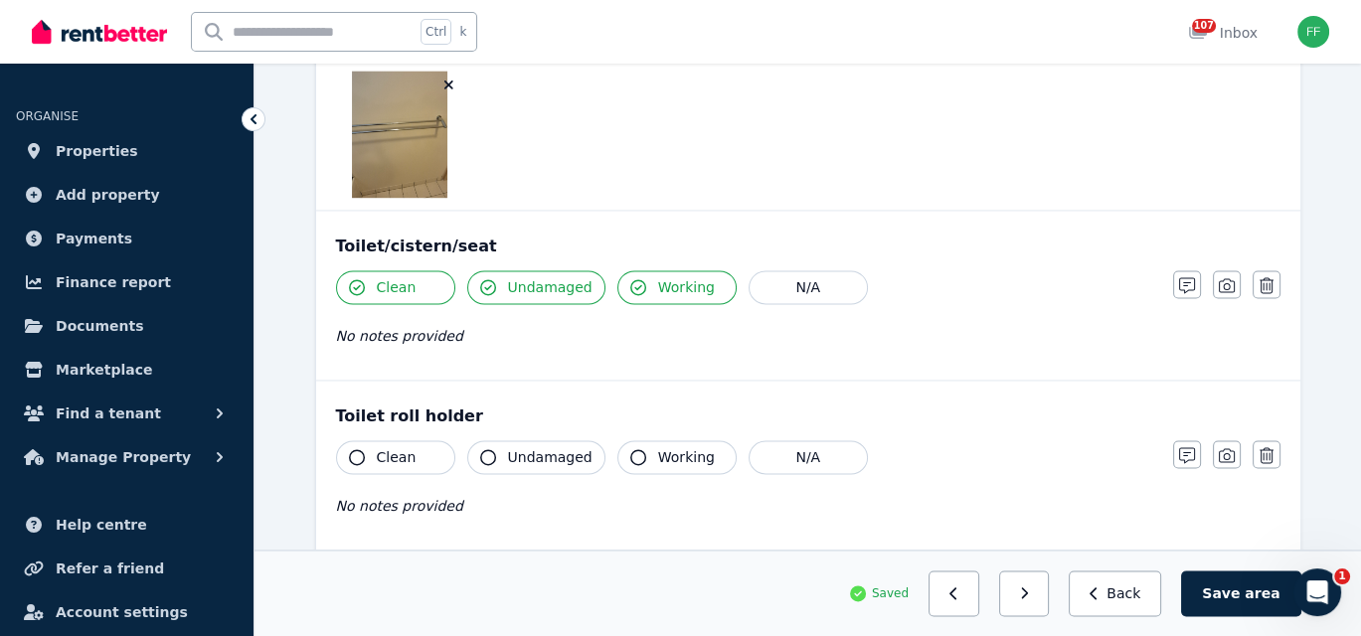
click at [359, 449] on icon "button" at bounding box center [357, 457] width 16 height 16
click at [487, 449] on icon "button" at bounding box center [488, 457] width 16 height 16
click at [630, 449] on icon "button" at bounding box center [638, 457] width 16 height 16
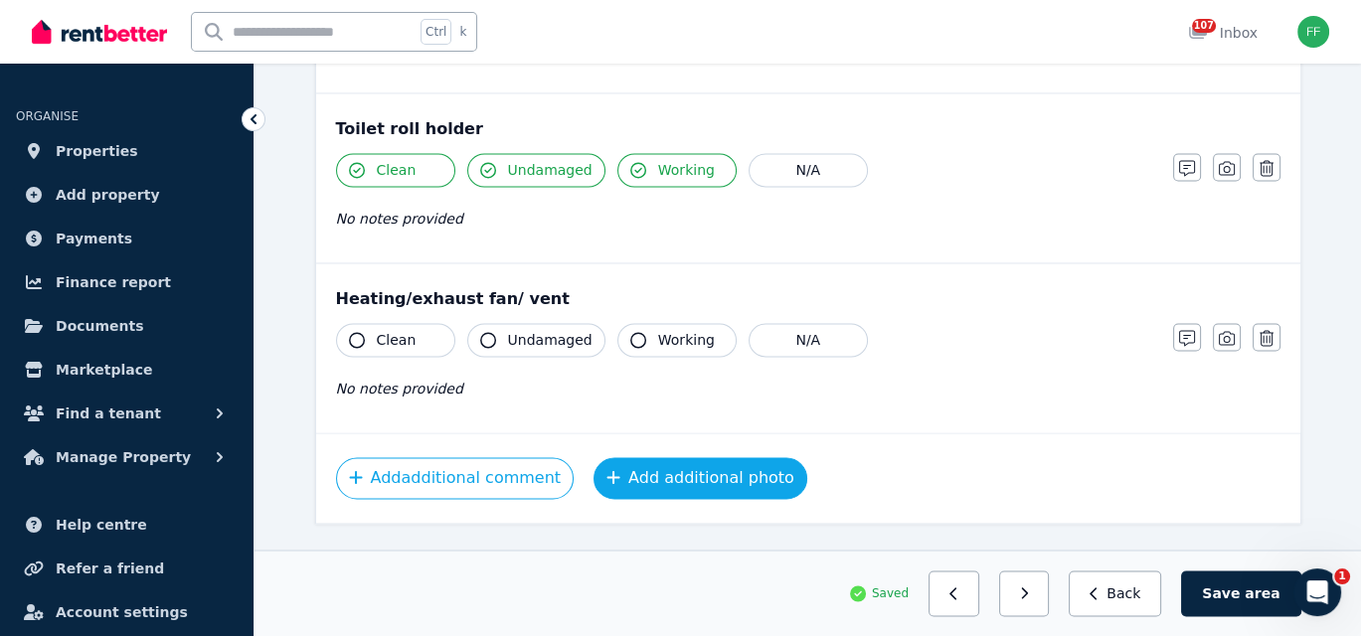
scroll to position [3677, 0]
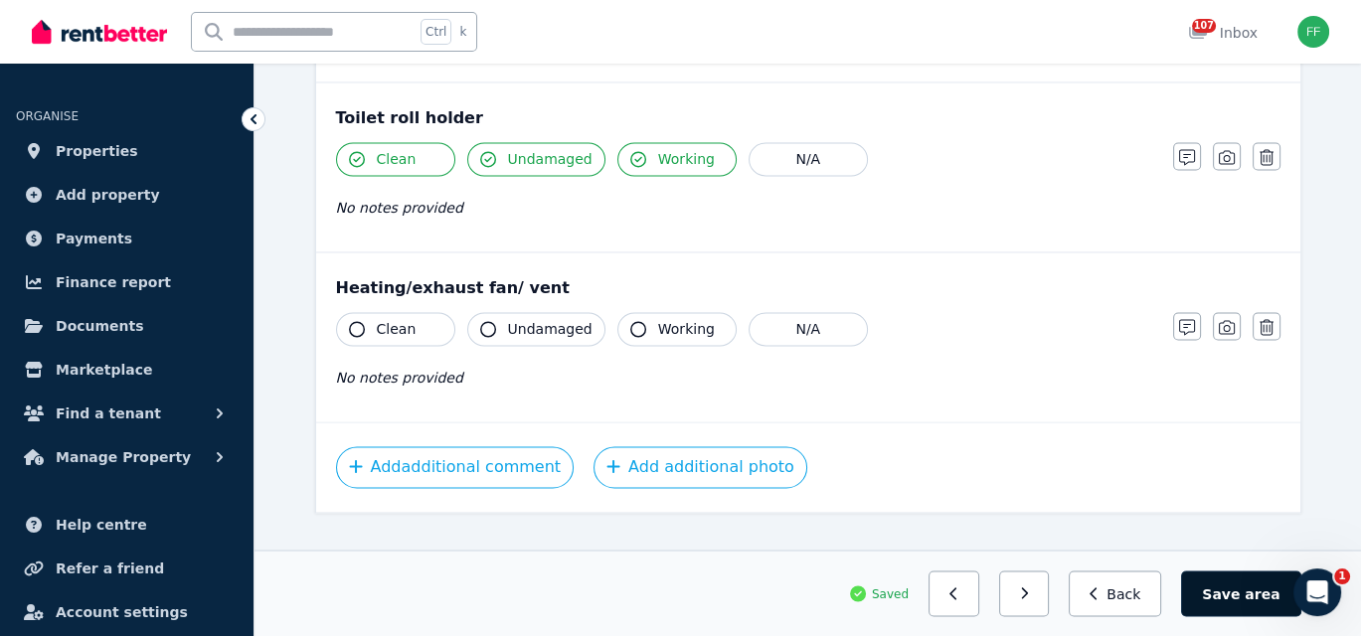
click at [1245, 591] on button "Save area" at bounding box center [1240, 593] width 119 height 46
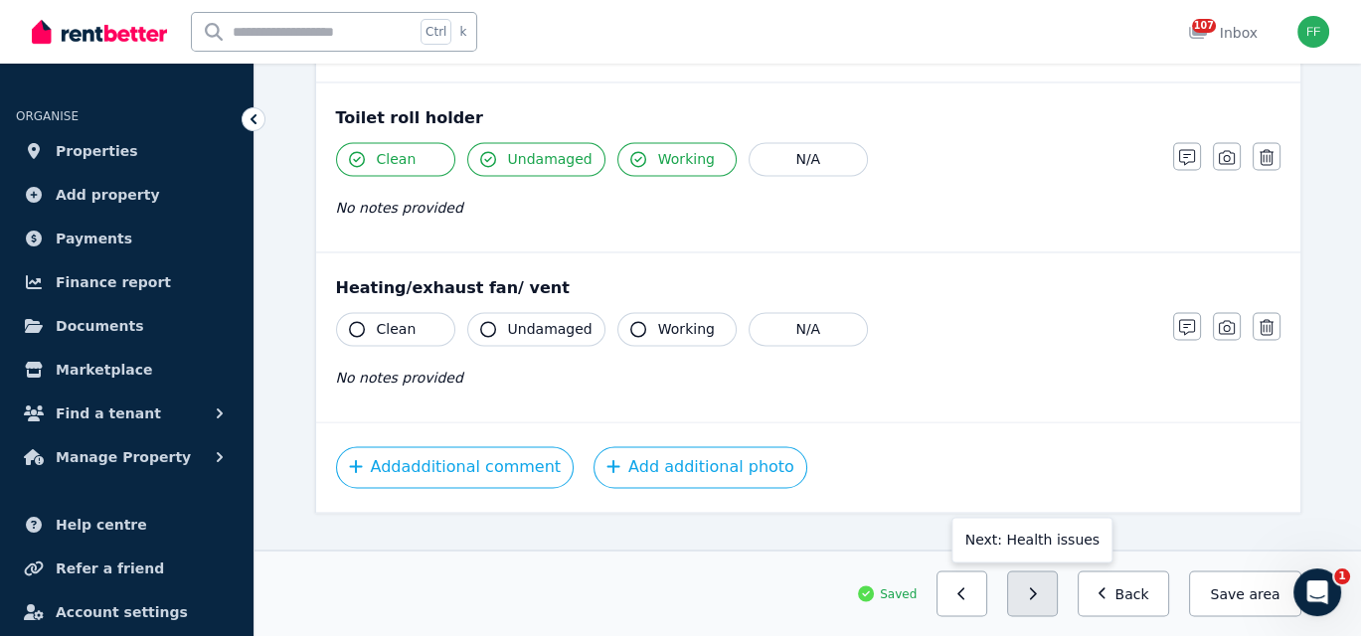
click at [1042, 602] on button "button" at bounding box center [1032, 593] width 51 height 46
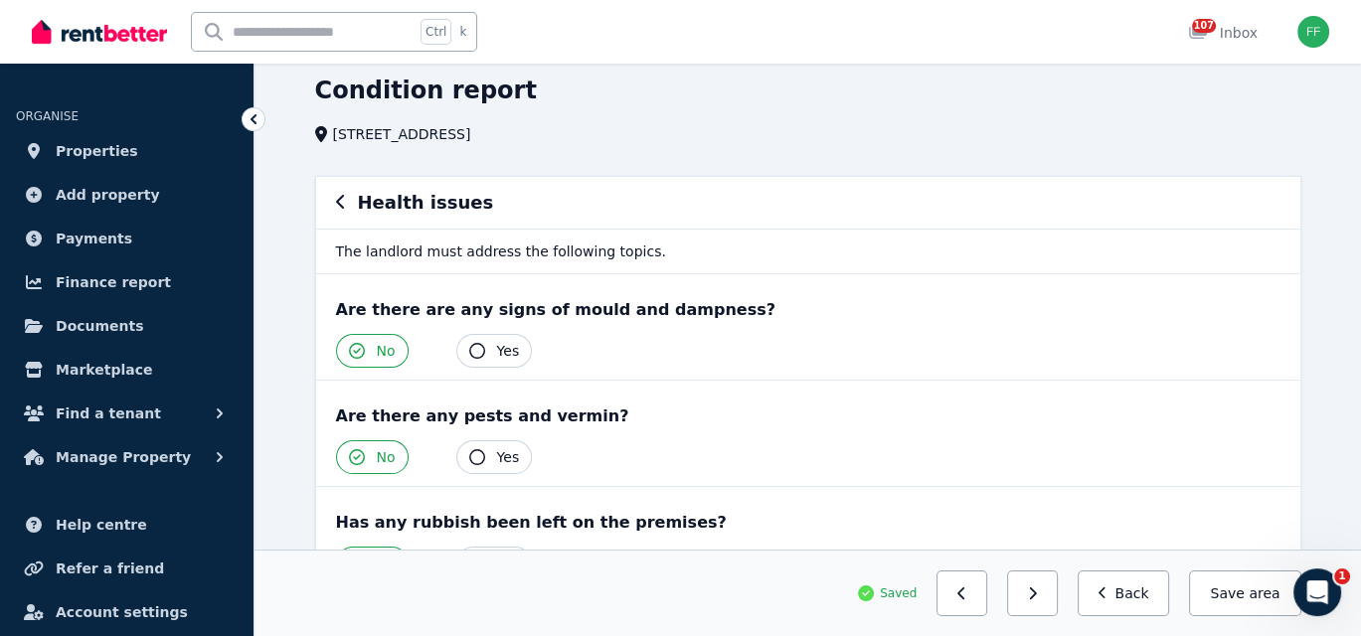
scroll to position [0, 0]
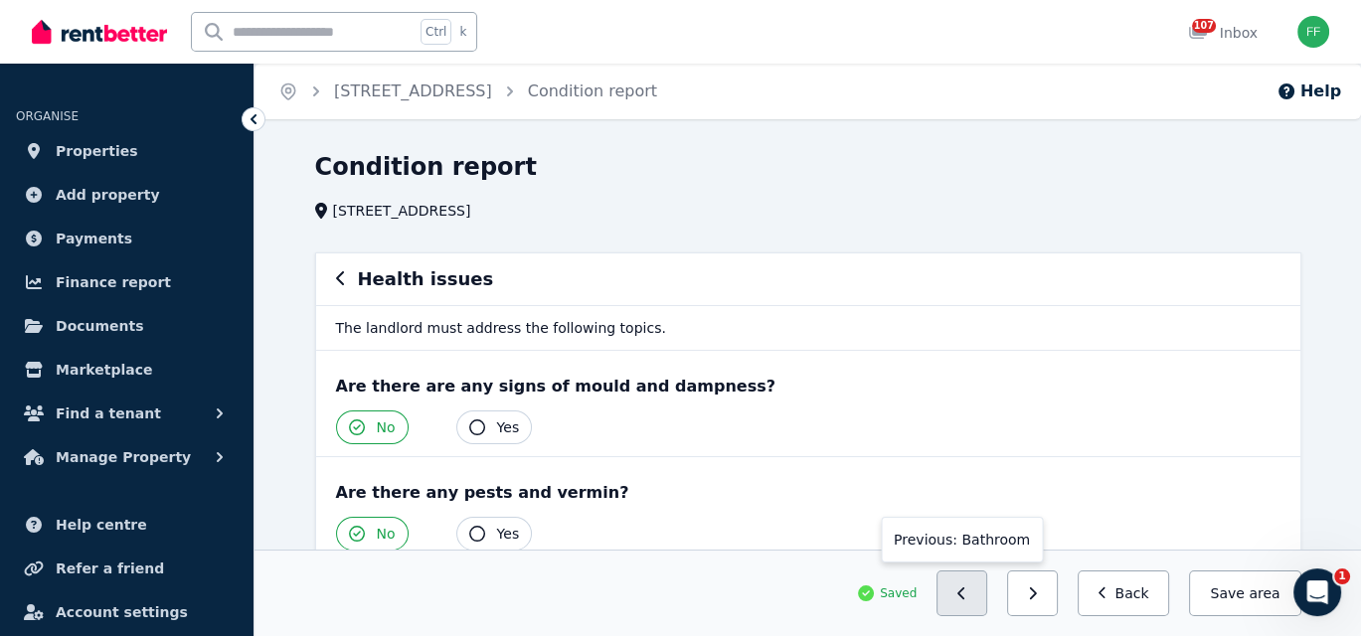
click at [969, 601] on button "button" at bounding box center [961, 593] width 51 height 46
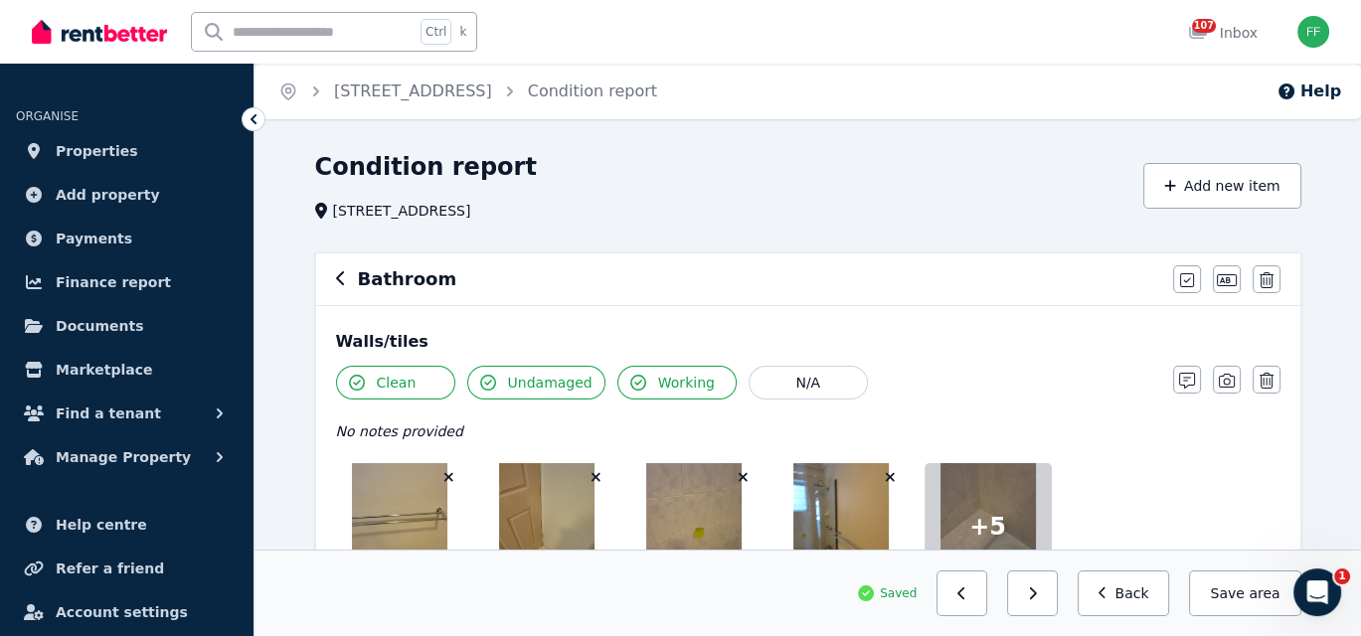
click at [969, 601] on button "button" at bounding box center [961, 593] width 51 height 46
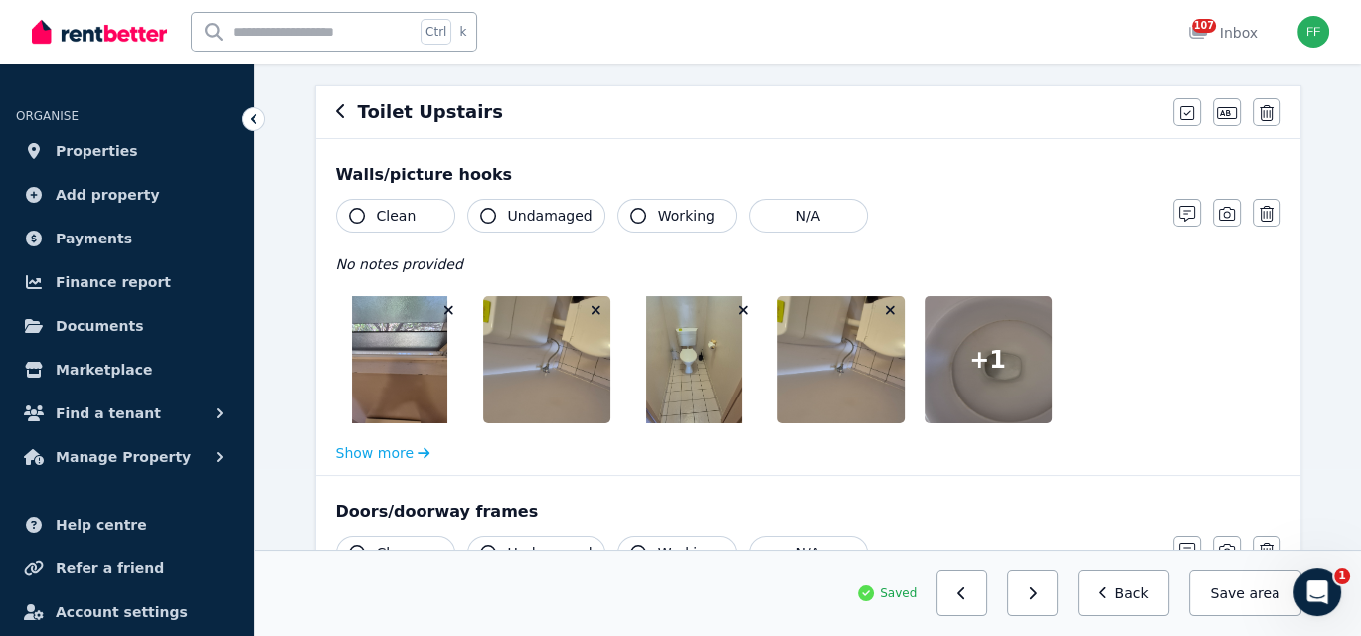
scroll to position [199, 0]
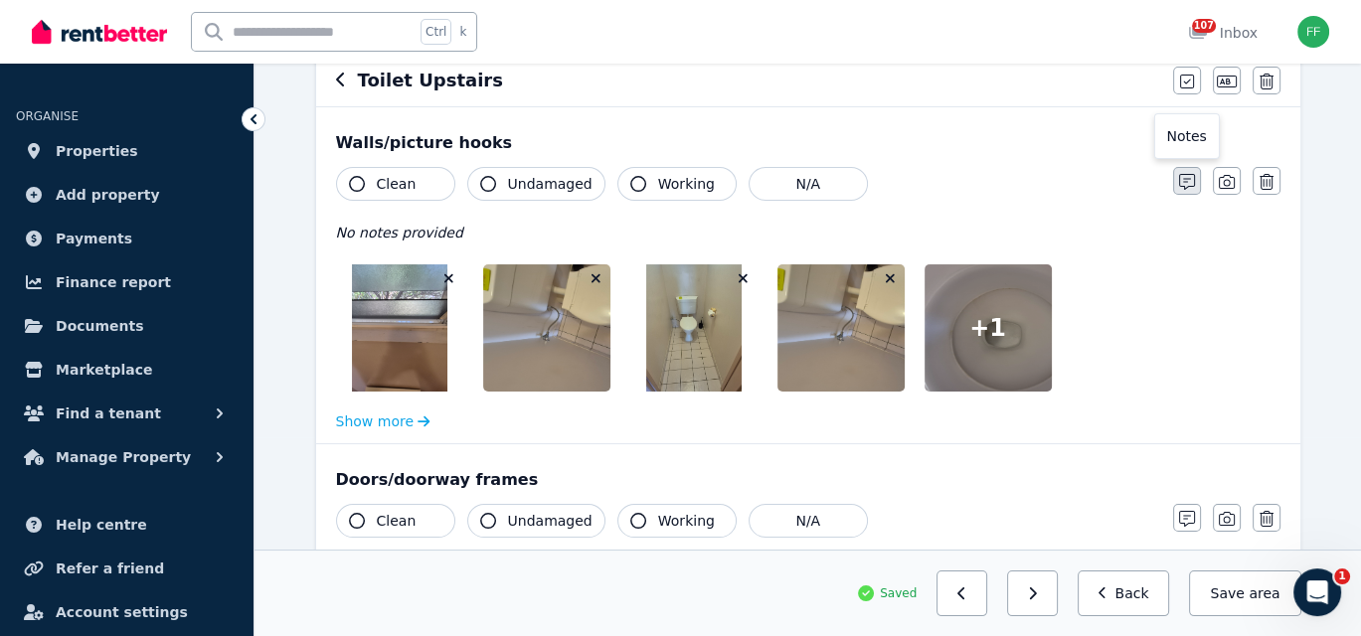
click at [1185, 181] on icon "button" at bounding box center [1187, 182] width 16 height 16
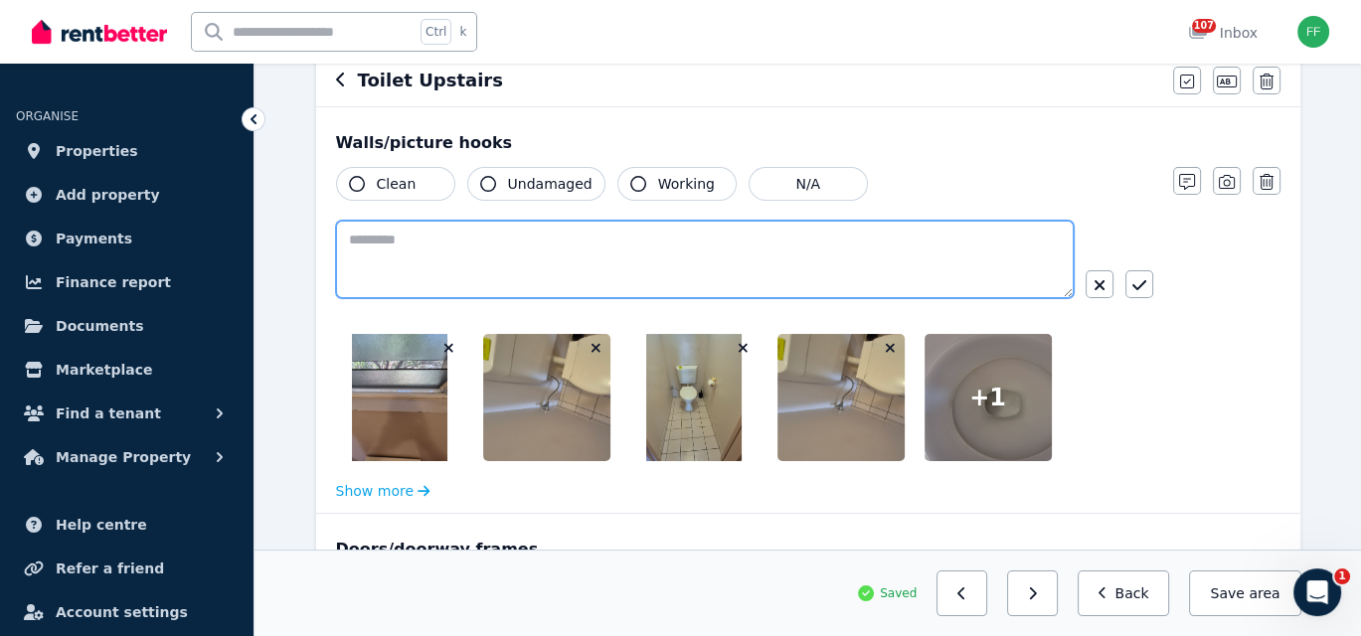
click at [351, 241] on textarea at bounding box center [704, 260] width 737 height 78
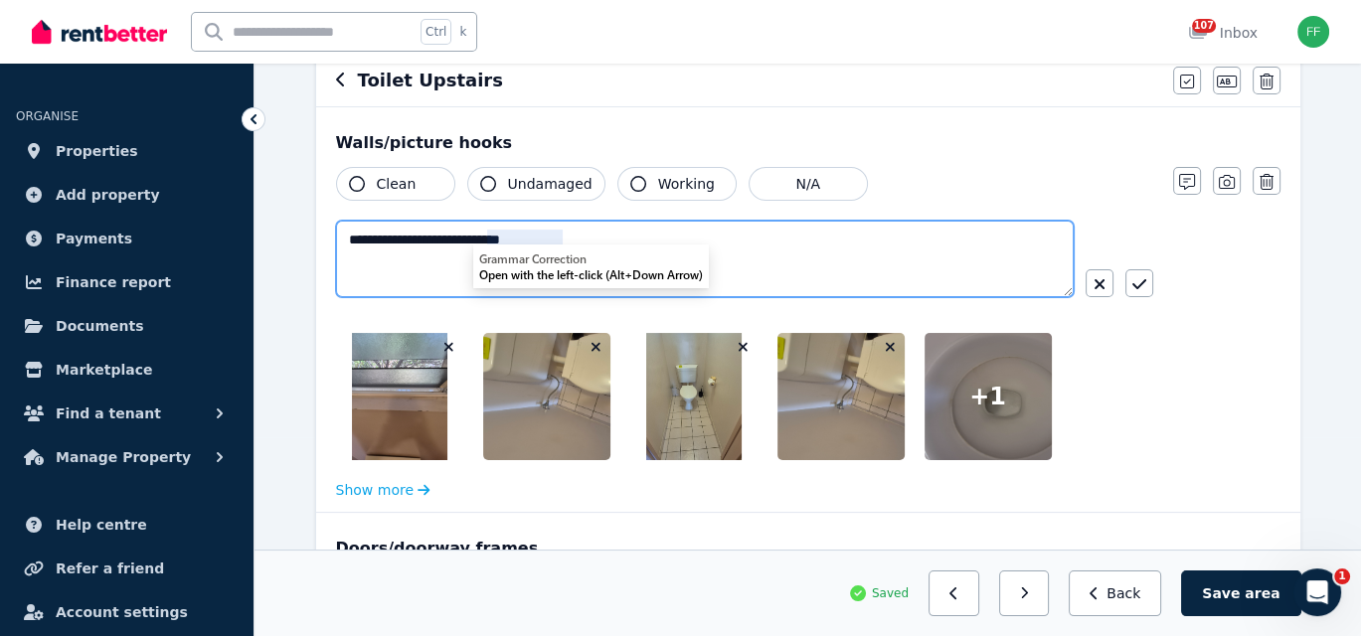
type textarea "**********"
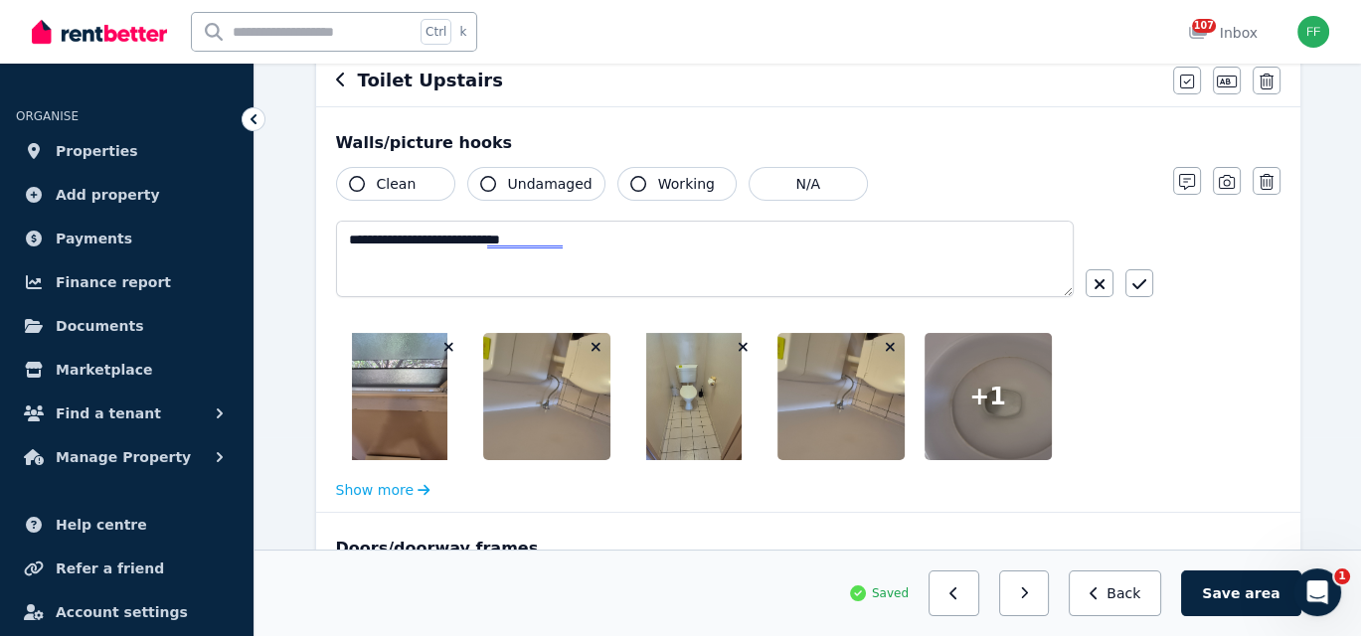
click at [1152, 283] on button "button" at bounding box center [1139, 283] width 28 height 28
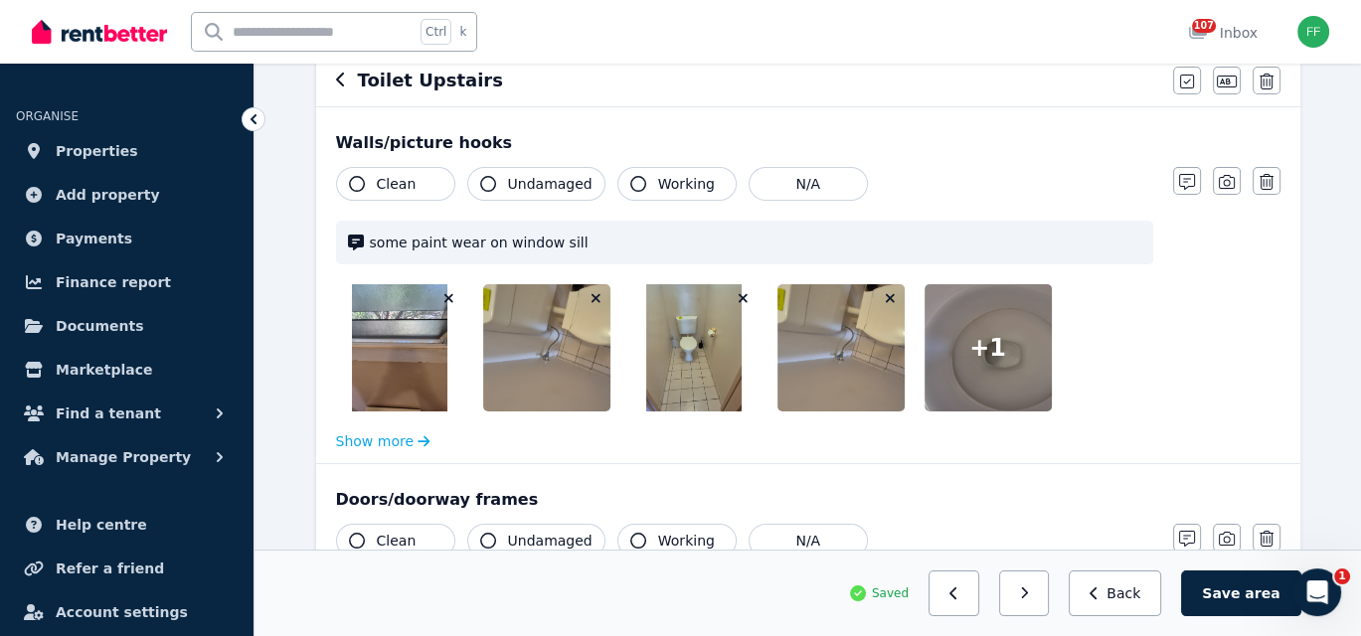
click at [352, 181] on icon "button" at bounding box center [357, 184] width 16 height 16
click at [484, 185] on icon "button" at bounding box center [488, 184] width 16 height 16
click at [634, 185] on icon "button" at bounding box center [638, 184] width 16 height 16
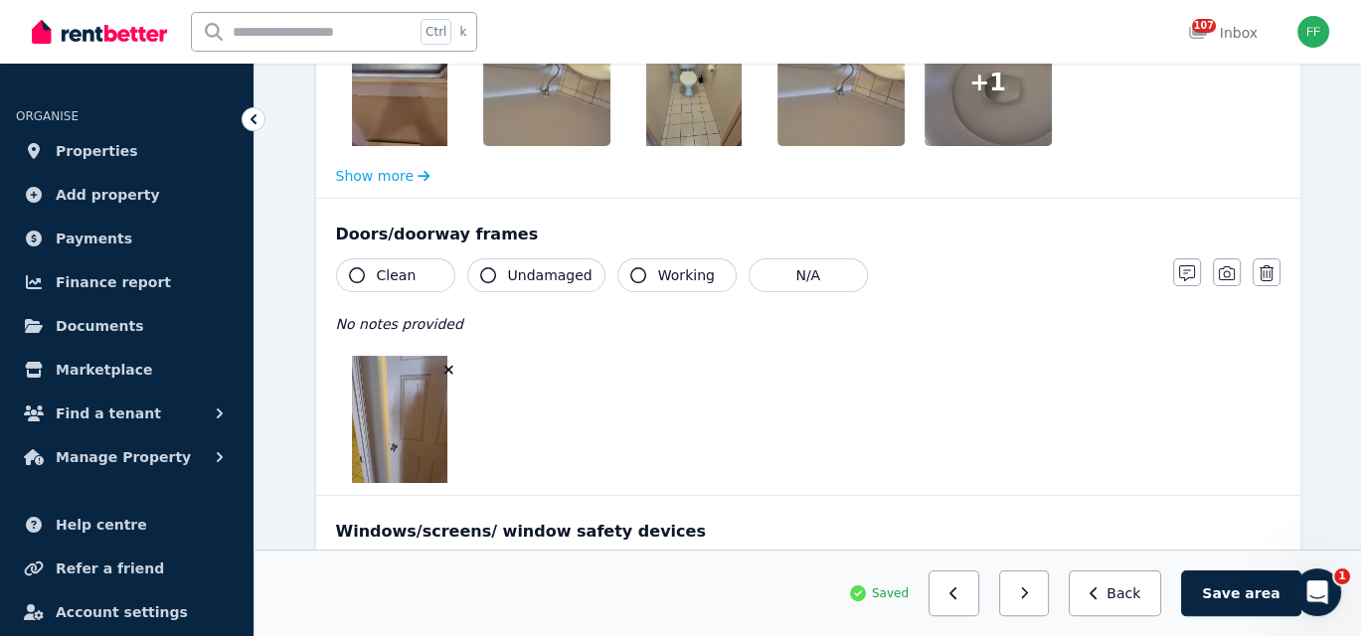
scroll to position [497, 0]
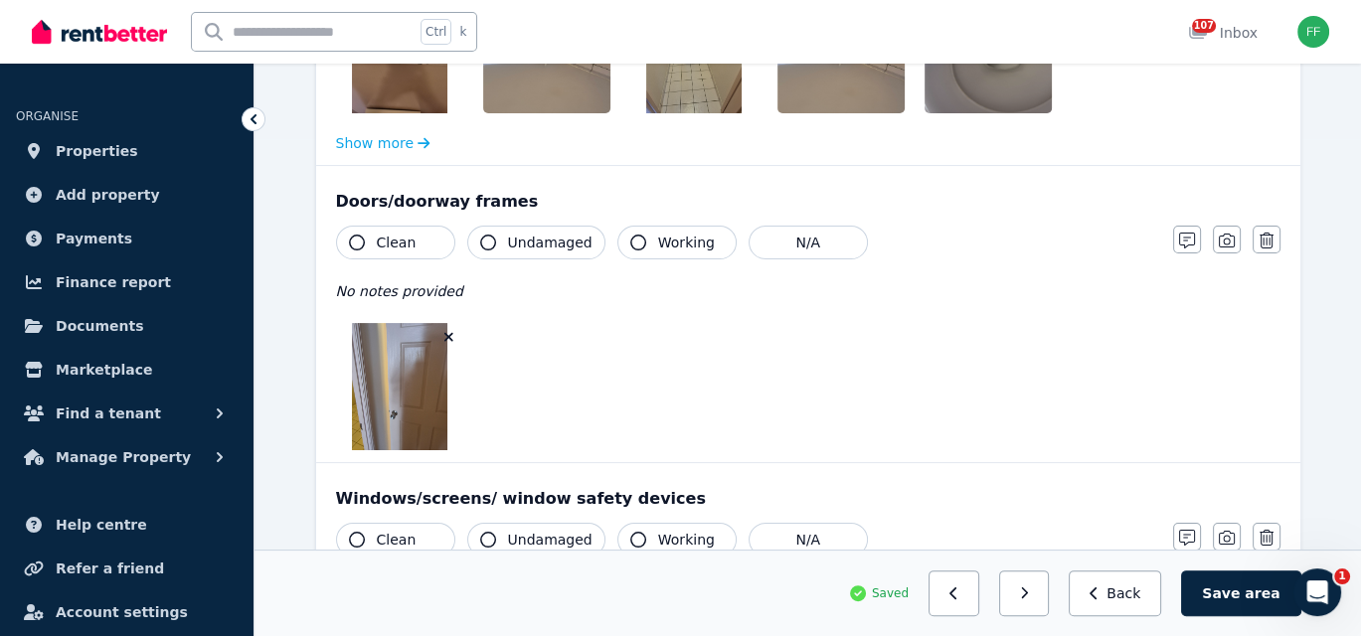
click at [351, 242] on icon "button" at bounding box center [357, 243] width 16 height 16
click at [485, 243] on icon "button" at bounding box center [488, 243] width 16 height 16
click at [632, 239] on icon "button" at bounding box center [638, 243] width 16 height 16
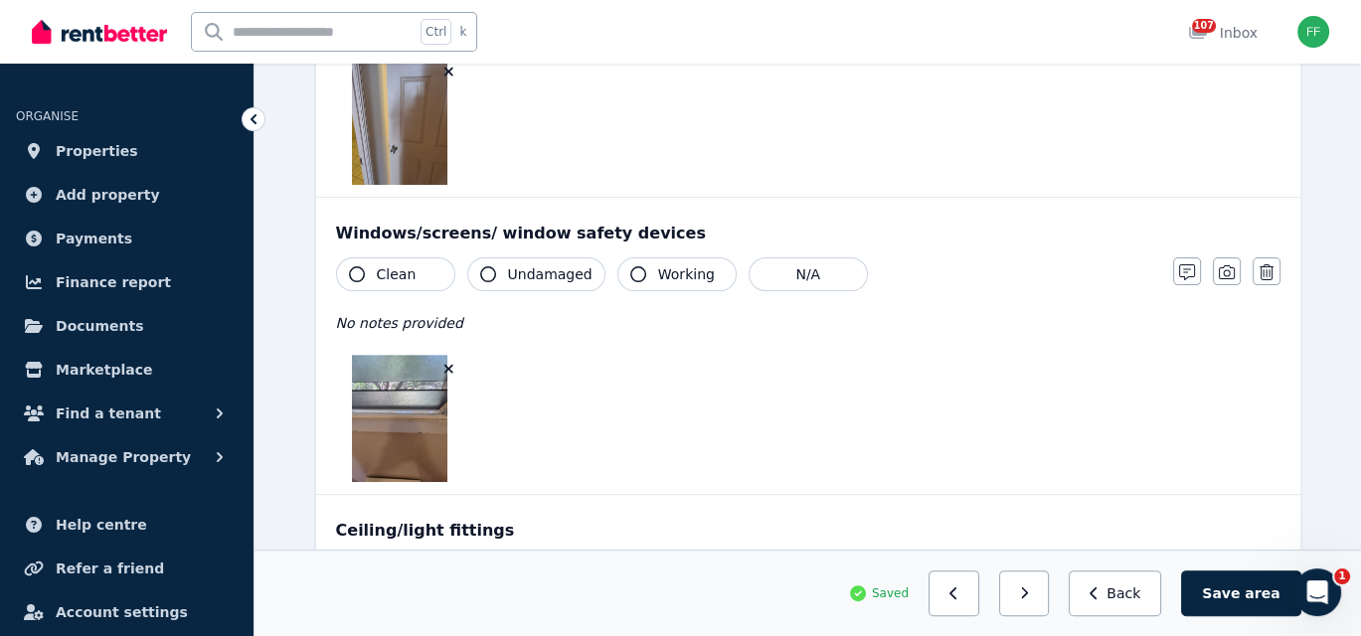
scroll to position [795, 0]
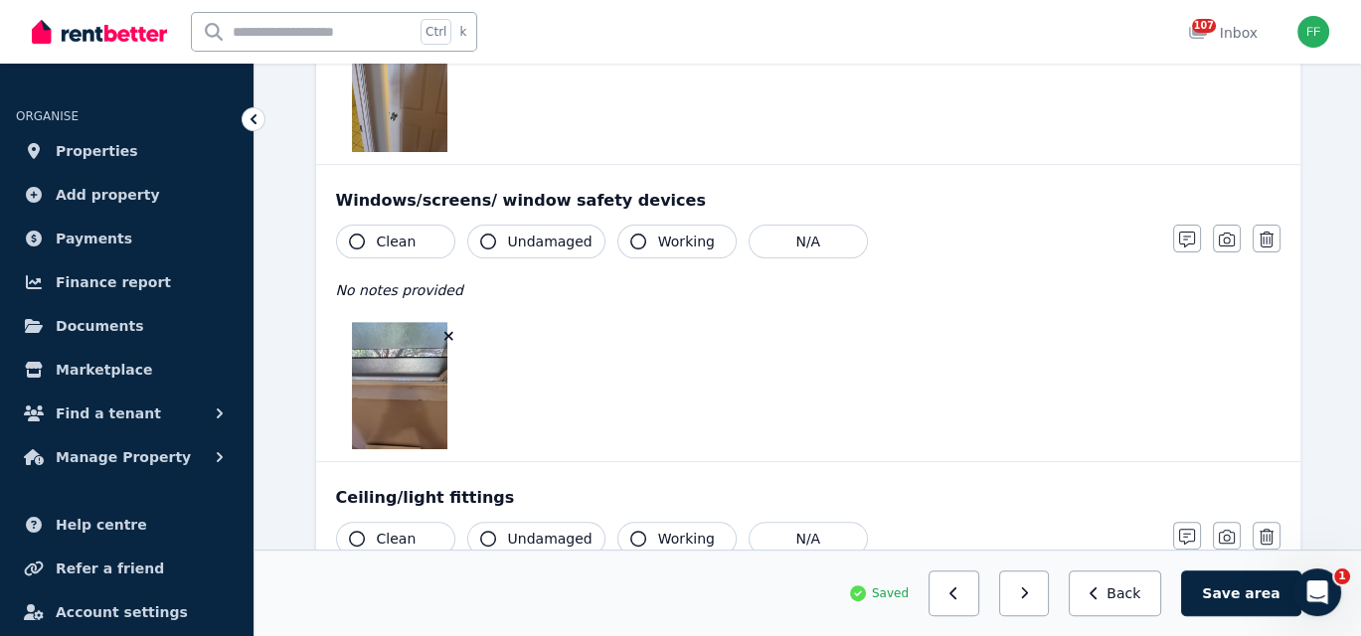
click at [358, 237] on icon "button" at bounding box center [357, 242] width 16 height 16
click at [485, 241] on icon "button" at bounding box center [488, 242] width 16 height 16
click at [630, 240] on icon "button" at bounding box center [638, 242] width 16 height 16
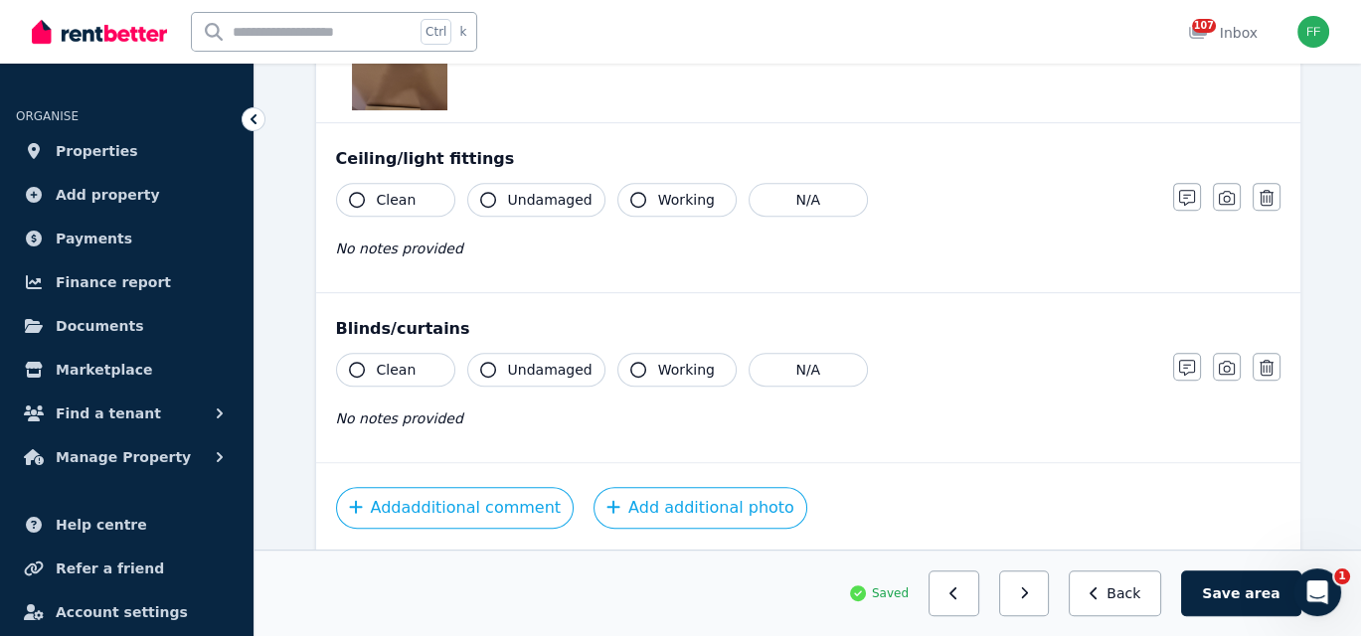
scroll to position [1093, 0]
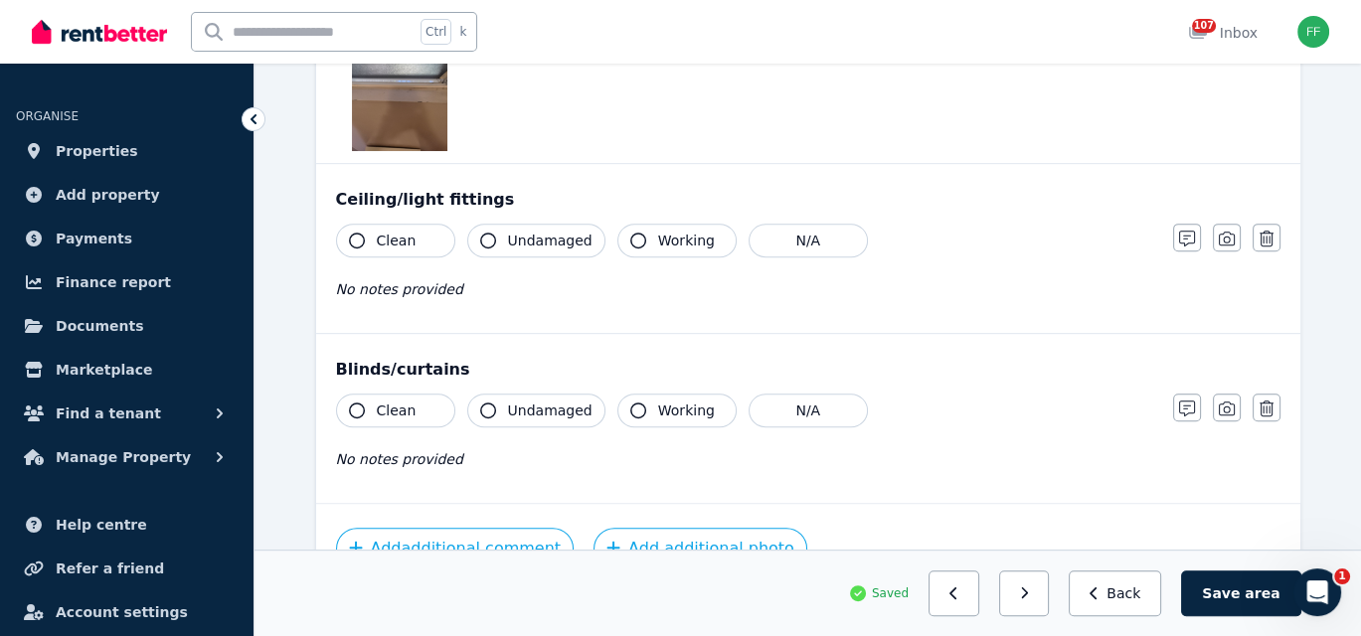
click at [354, 236] on icon "button" at bounding box center [357, 241] width 16 height 16
click at [630, 237] on icon "button" at bounding box center [638, 241] width 16 height 16
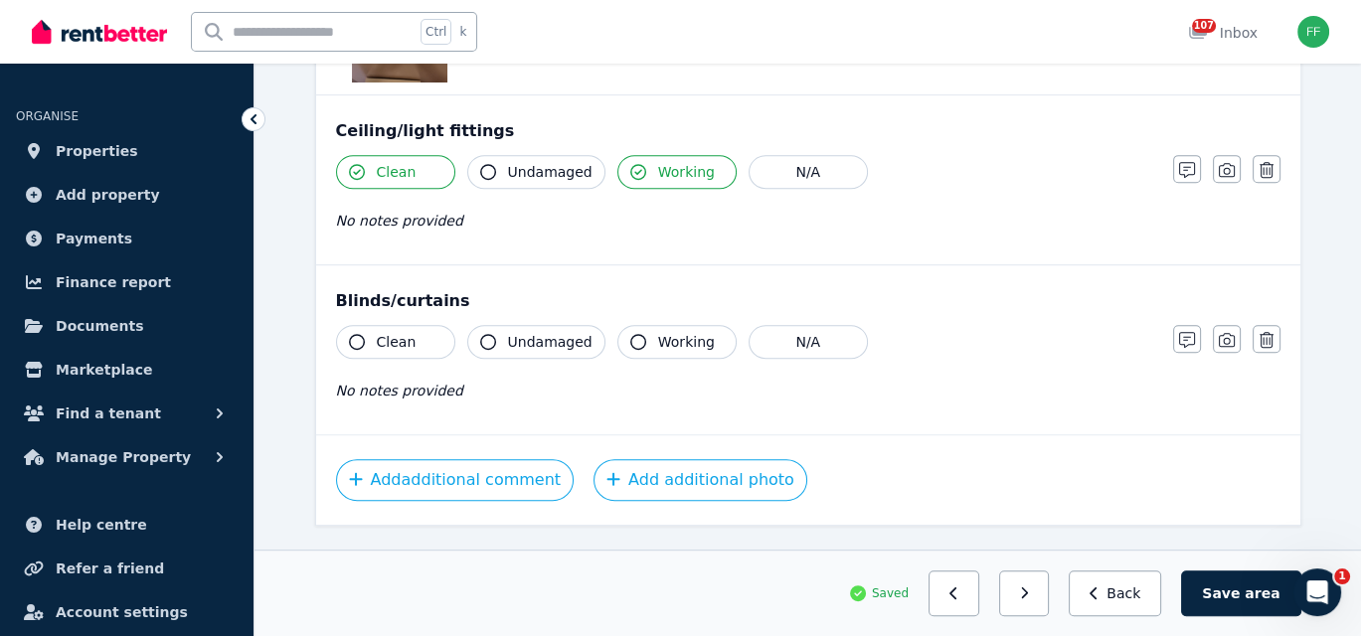
scroll to position [1193, 0]
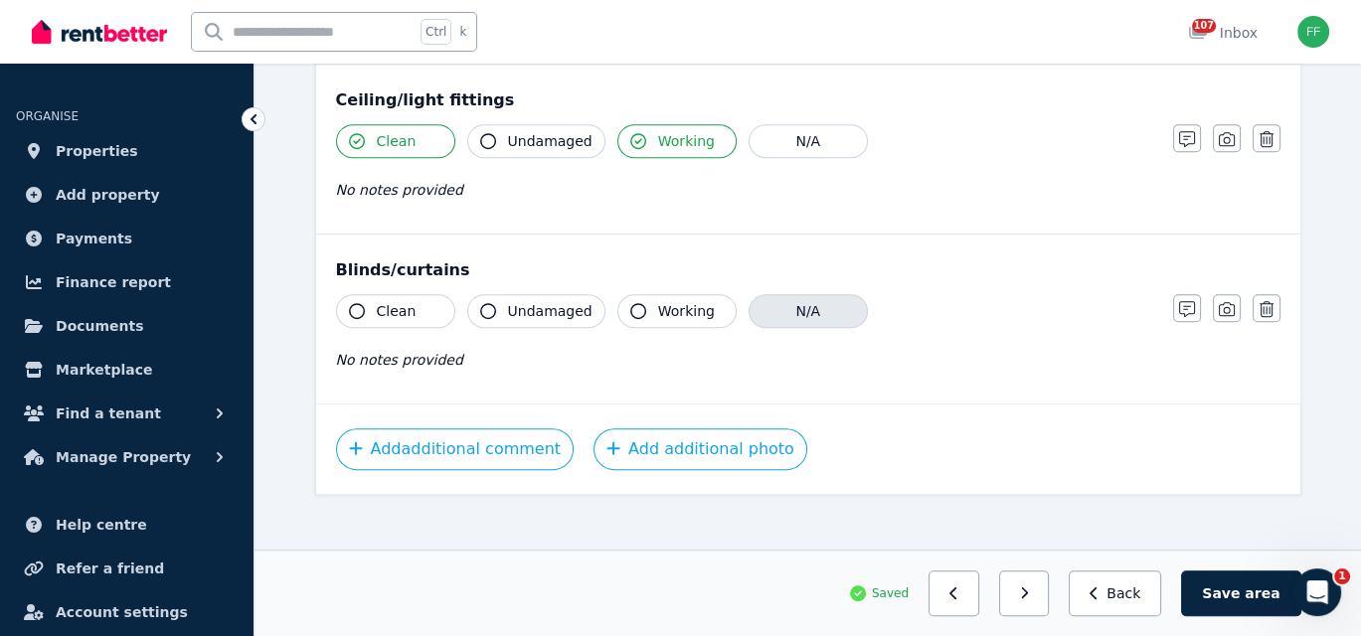
click at [787, 309] on button "N/A" at bounding box center [807, 311] width 119 height 34
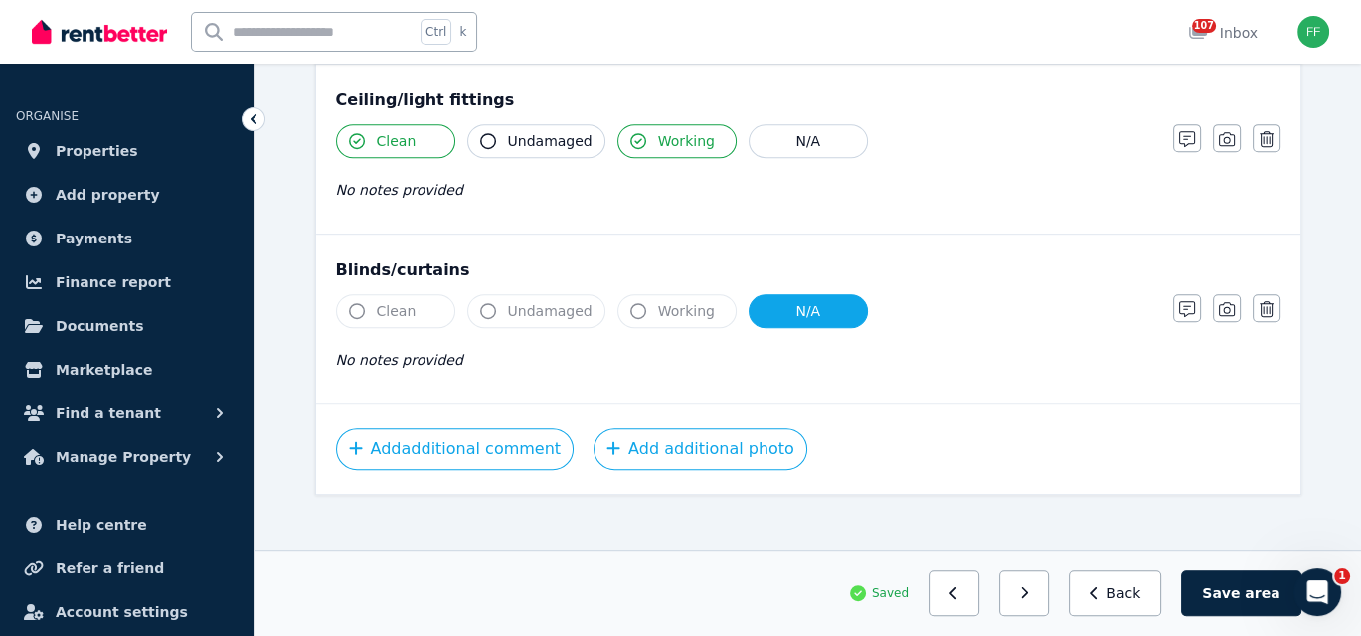
scroll to position [1202, 0]
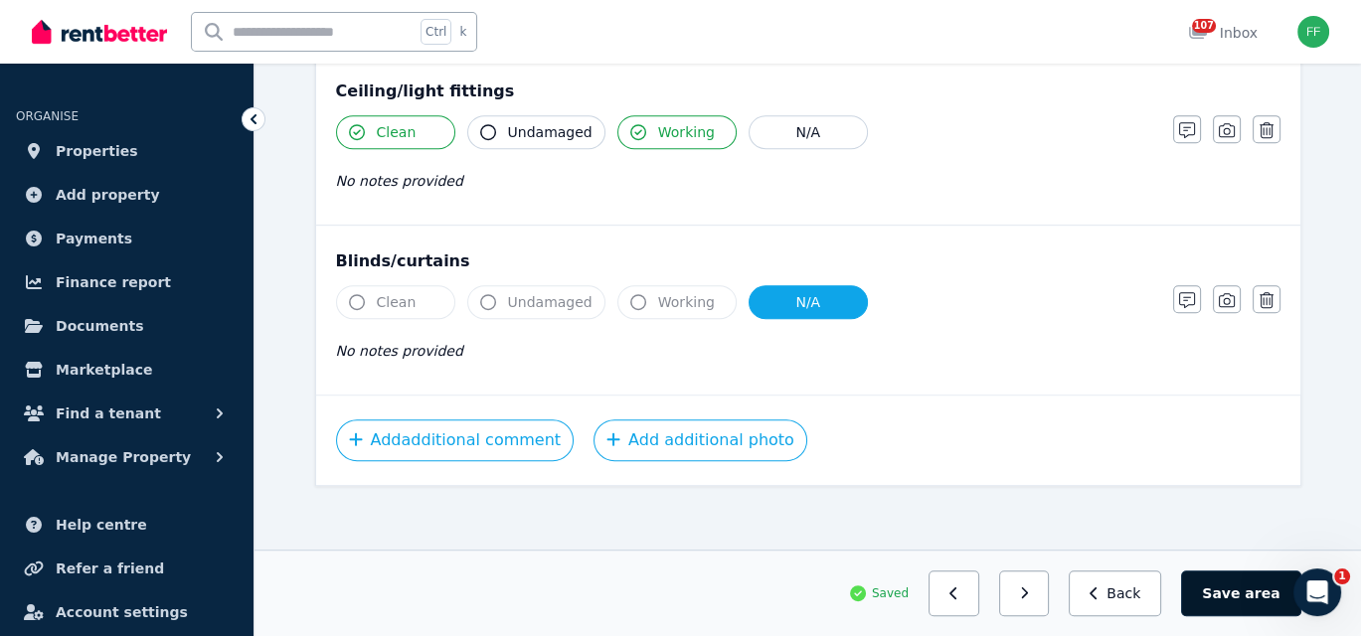
click at [1228, 589] on button "Save area" at bounding box center [1240, 593] width 119 height 46
click at [1231, 594] on button "Save area" at bounding box center [1244, 593] width 111 height 46
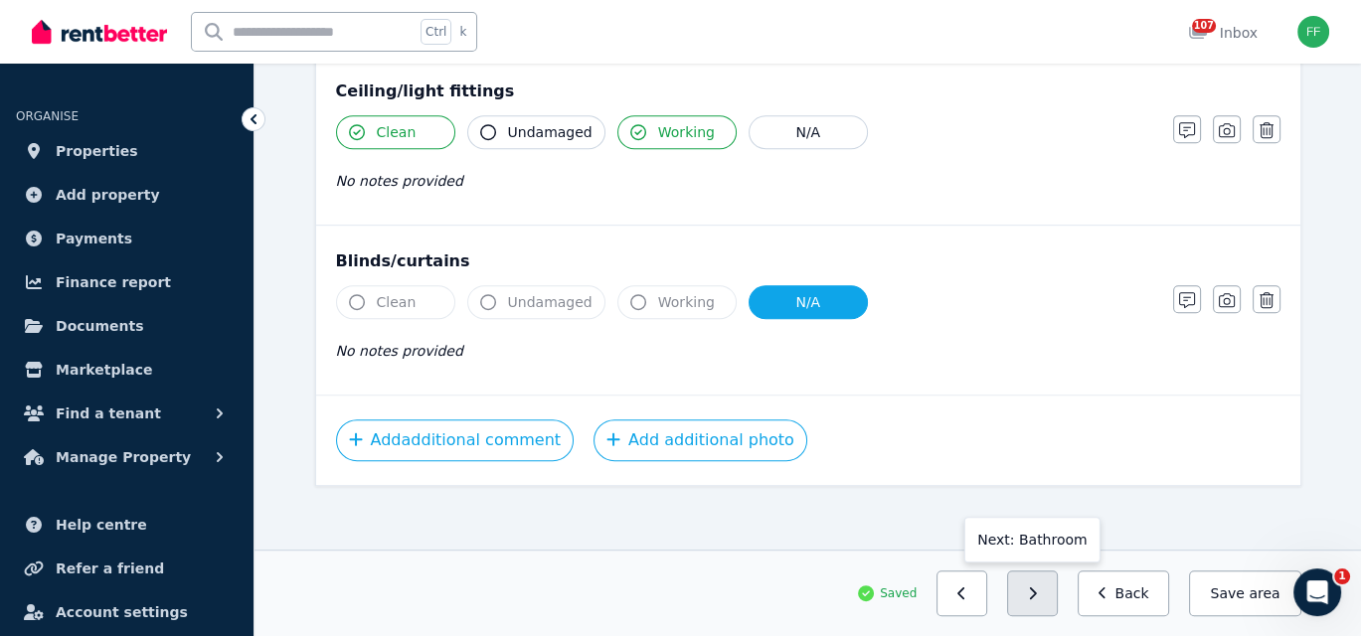
click at [1037, 600] on icon "button" at bounding box center [1032, 593] width 9 height 14
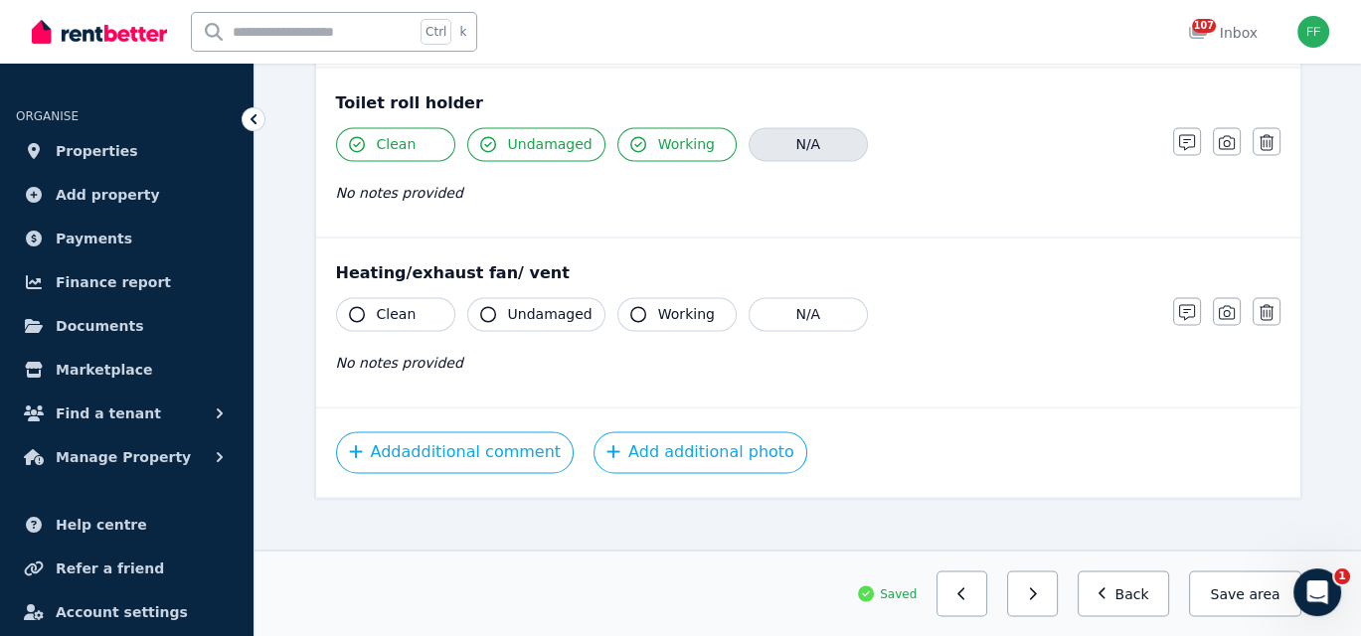
scroll to position [3695, 0]
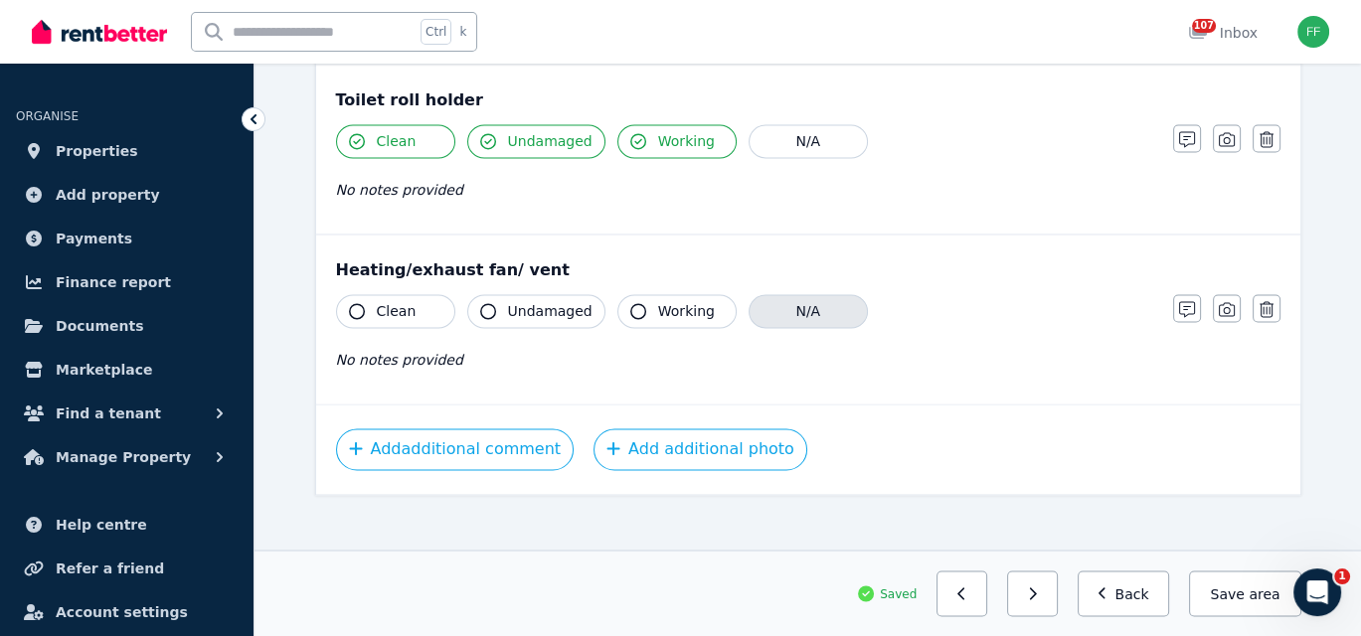
click at [780, 294] on button "N/A" at bounding box center [807, 311] width 119 height 34
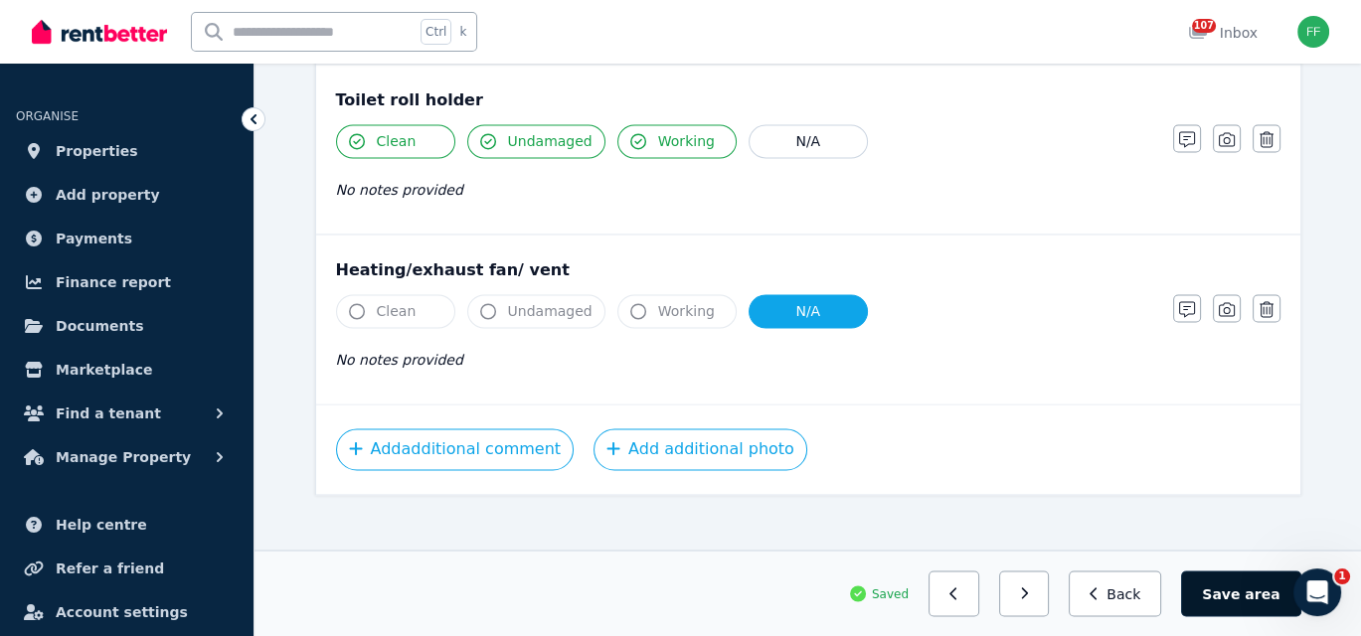
click at [1220, 594] on button "Save area" at bounding box center [1240, 593] width 119 height 46
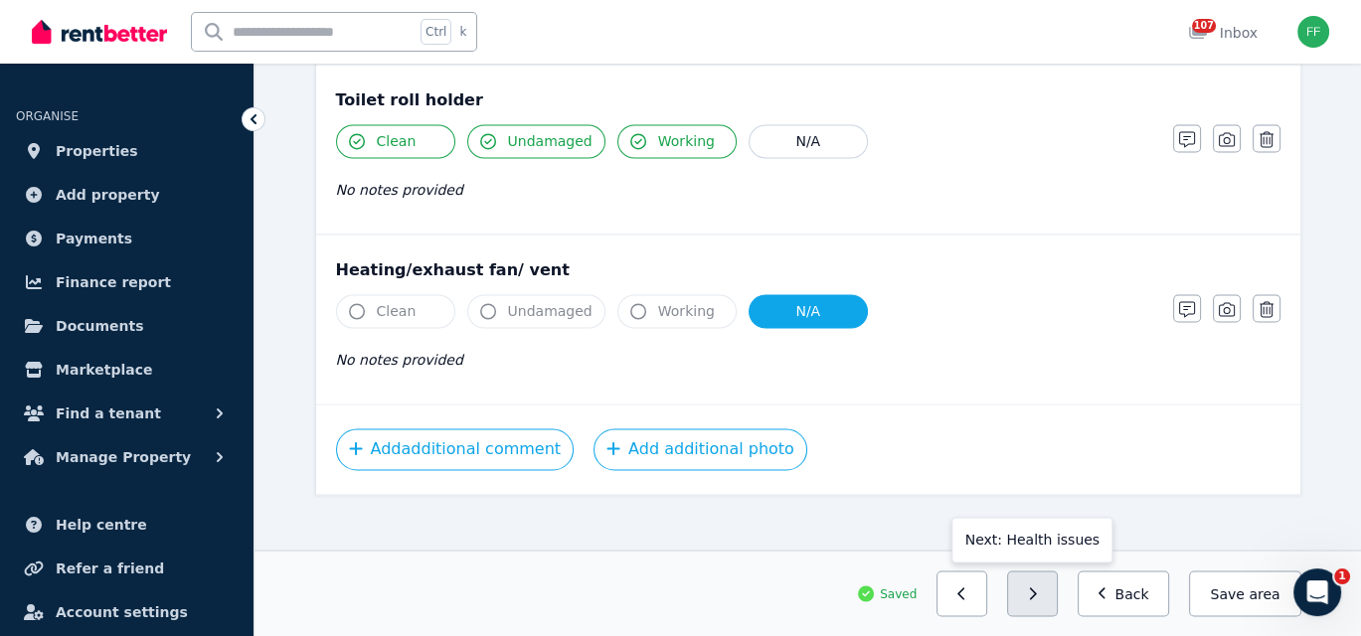
click at [1043, 599] on button "button" at bounding box center [1032, 593] width 51 height 46
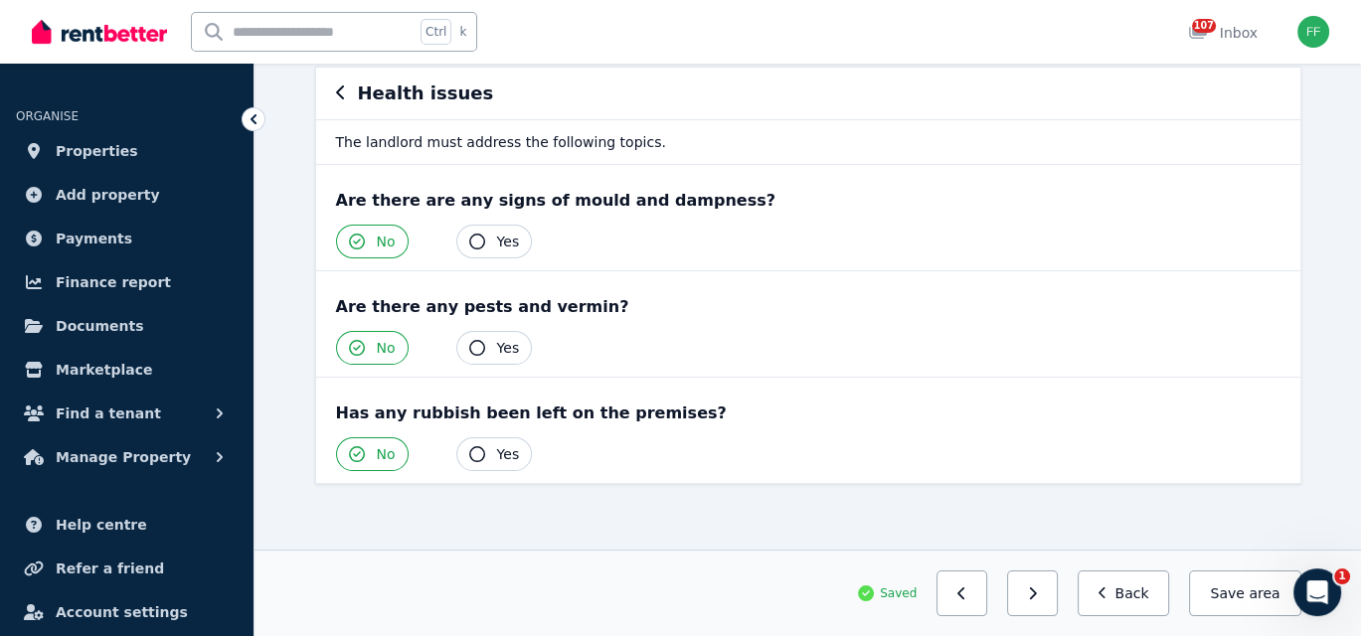
scroll to position [0, 0]
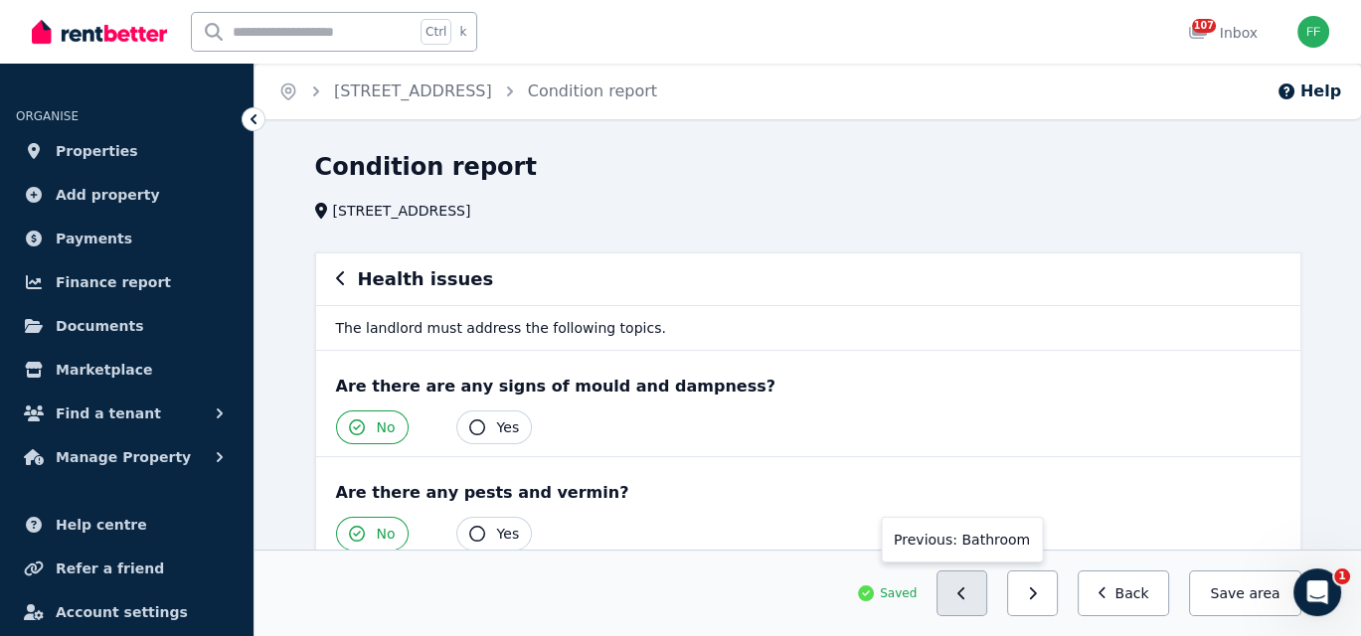
click at [979, 603] on button "button" at bounding box center [961, 593] width 51 height 46
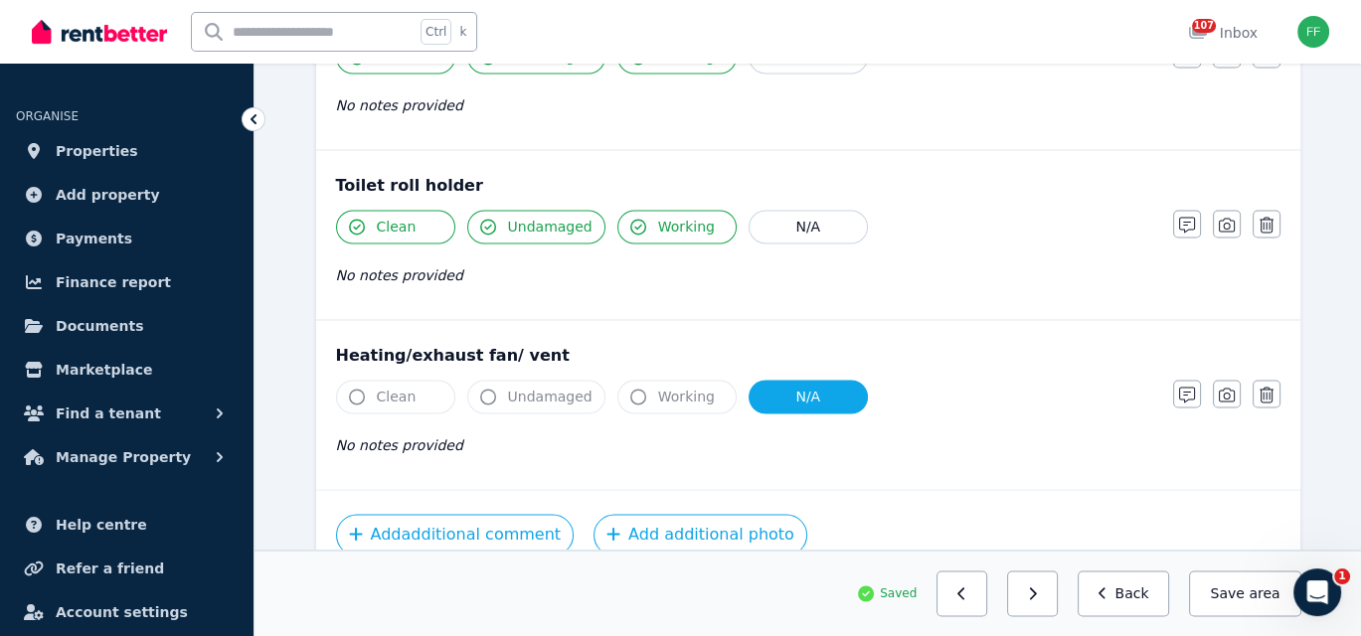
scroll to position [3695, 0]
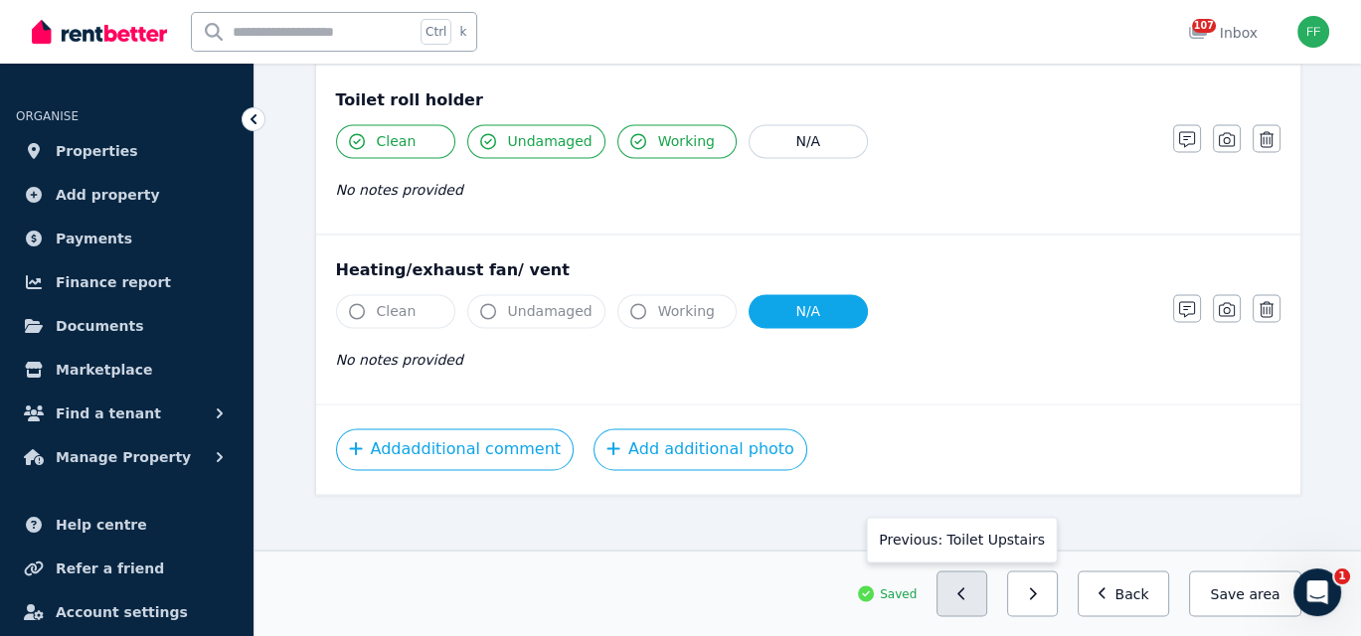
click at [969, 582] on button "button" at bounding box center [961, 593] width 51 height 46
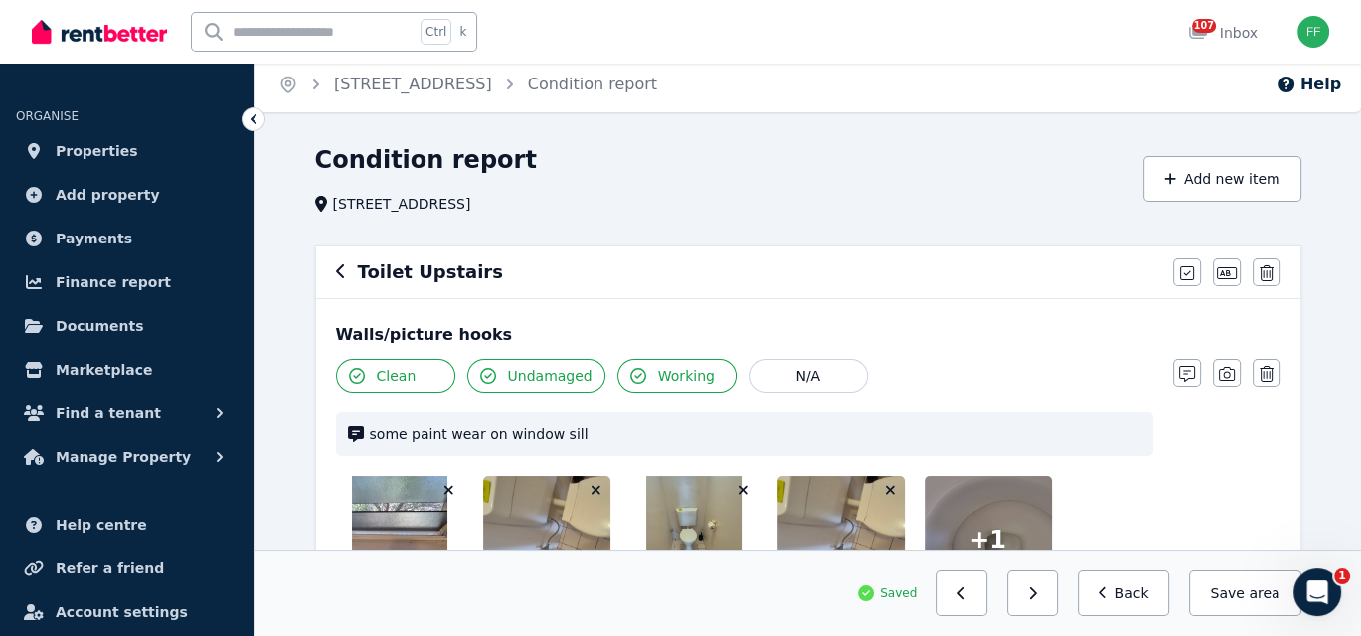
scroll to position [0, 0]
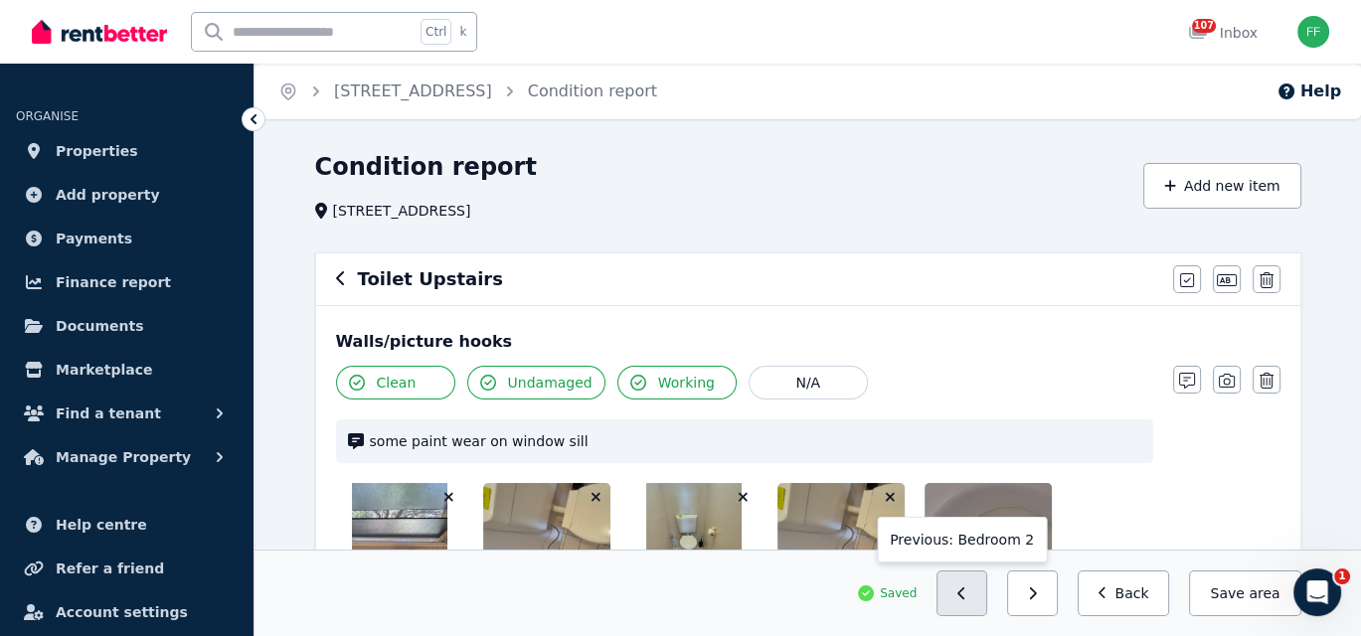
click at [966, 599] on icon "button" at bounding box center [961, 593] width 9 height 14
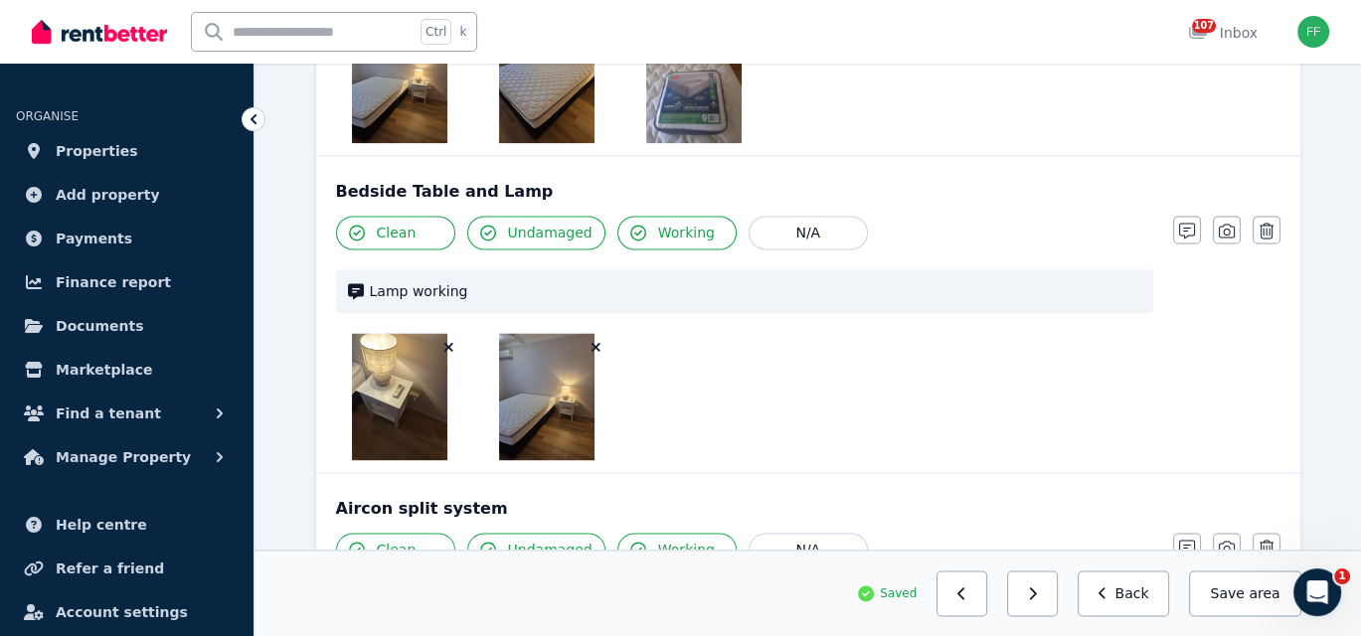
scroll to position [3081, 0]
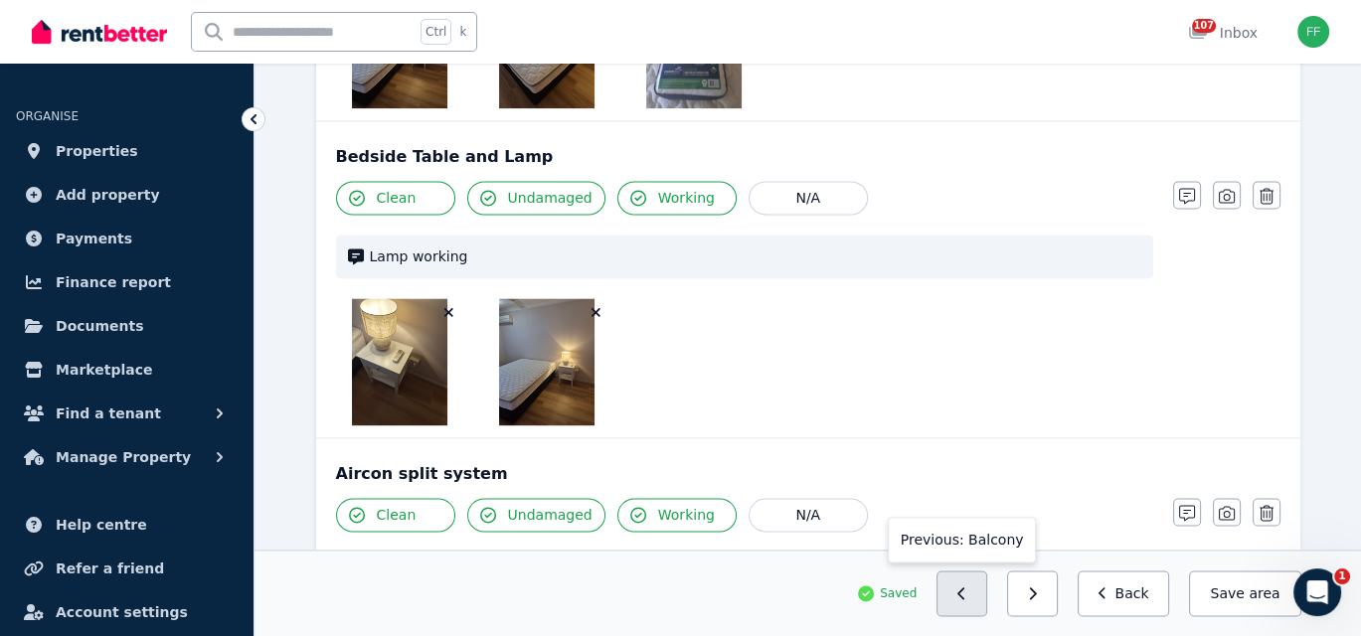
click at [966, 589] on icon "button" at bounding box center [961, 593] width 9 height 14
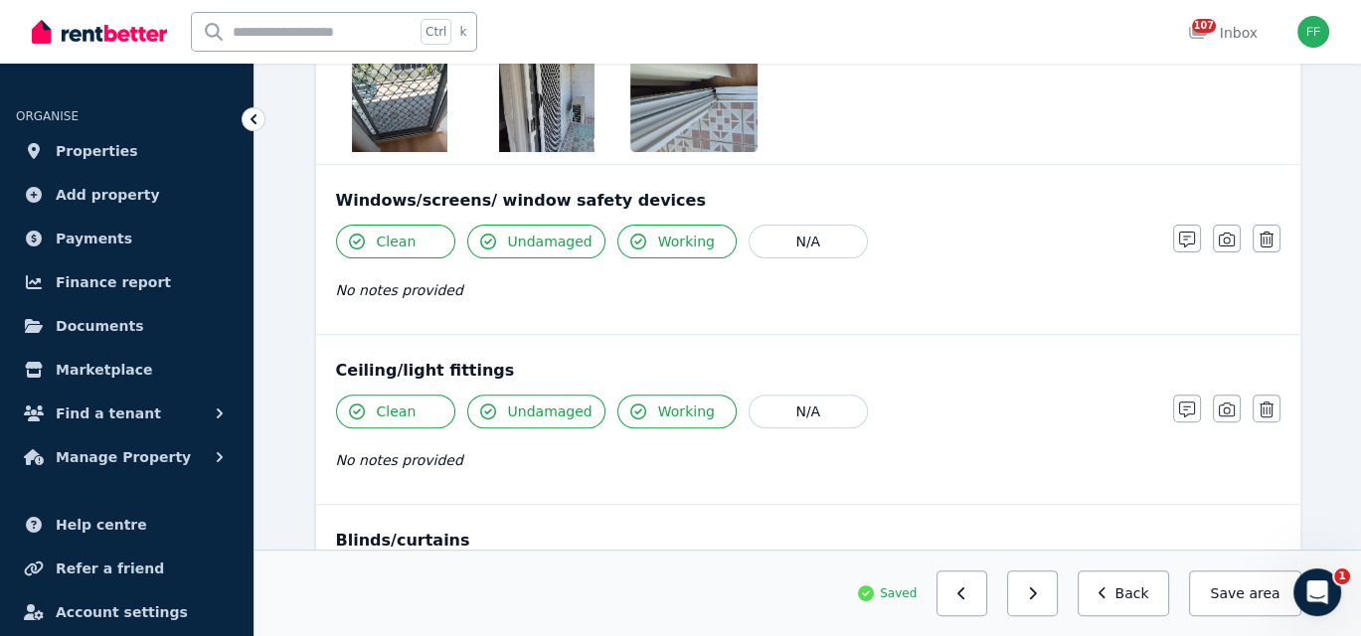
scroll to position [1074, 0]
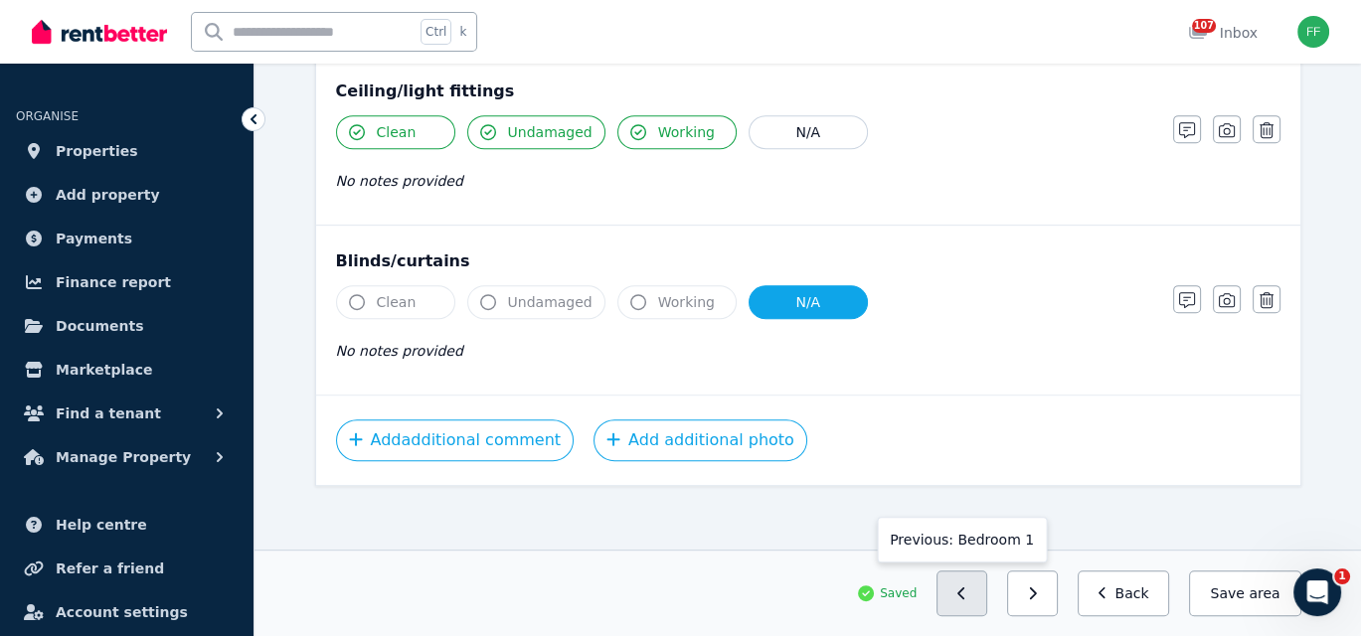
click at [964, 595] on icon "button" at bounding box center [960, 593] width 7 height 12
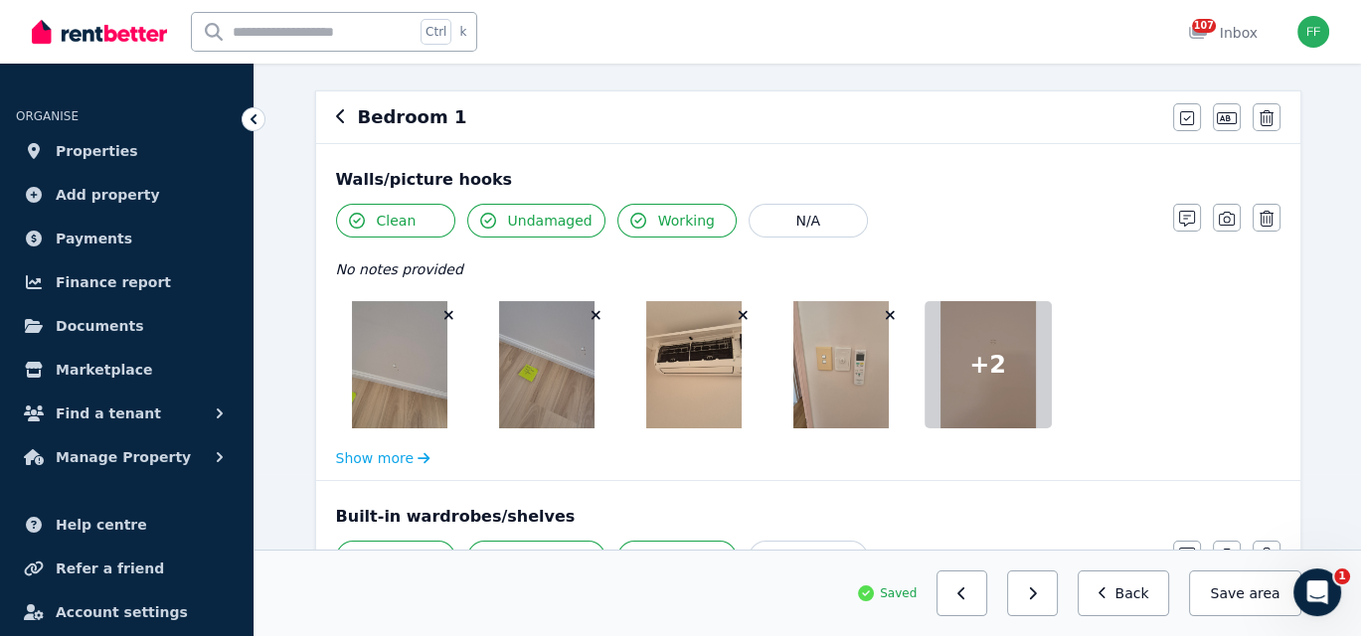
scroll to position [0, 0]
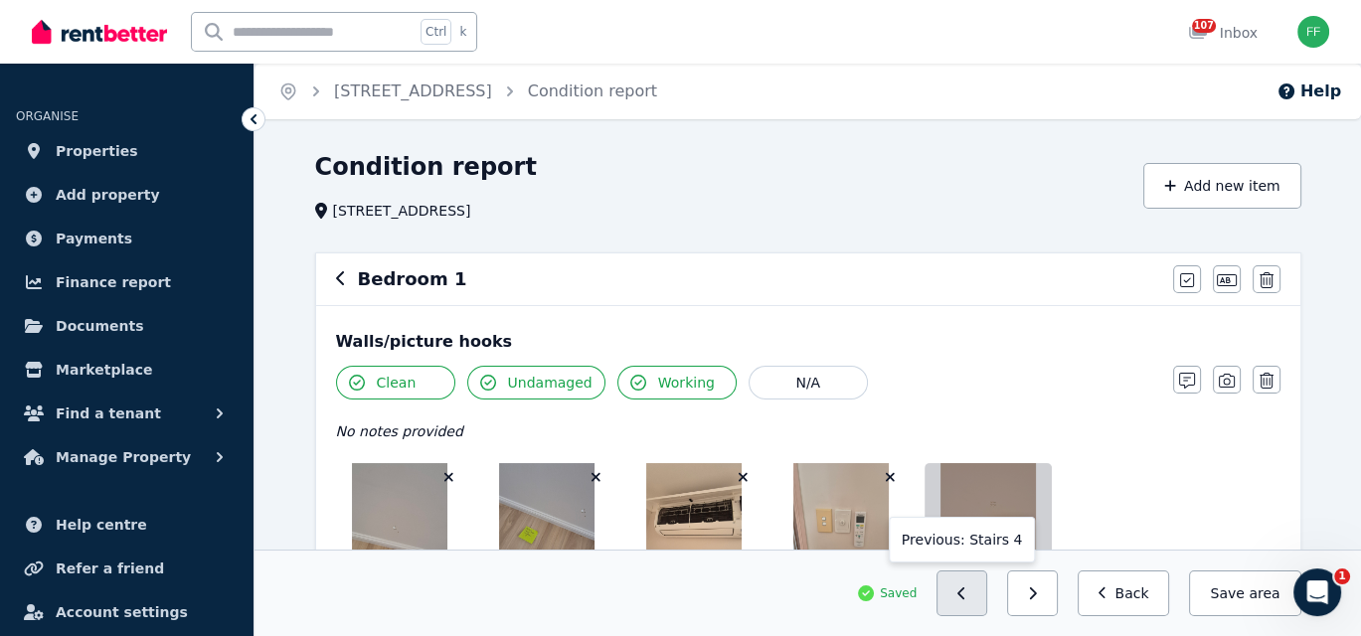
click at [966, 594] on icon "button" at bounding box center [961, 593] width 9 height 14
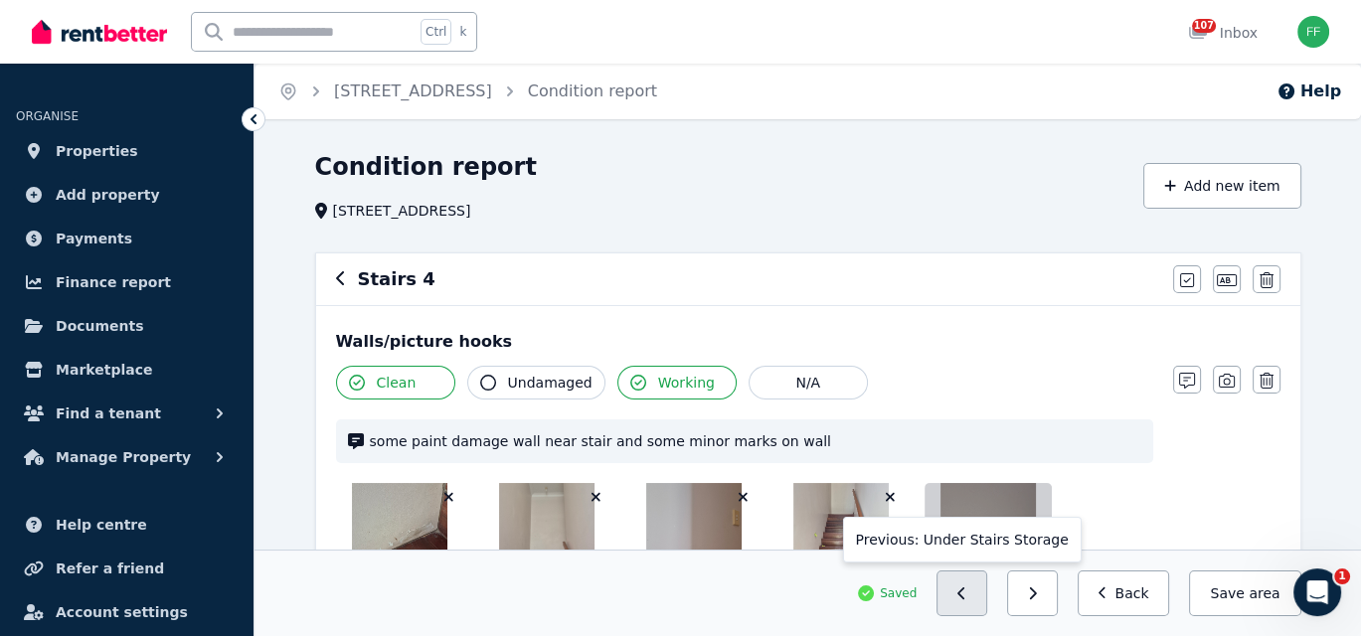
click at [966, 594] on icon "button" at bounding box center [961, 593] width 9 height 14
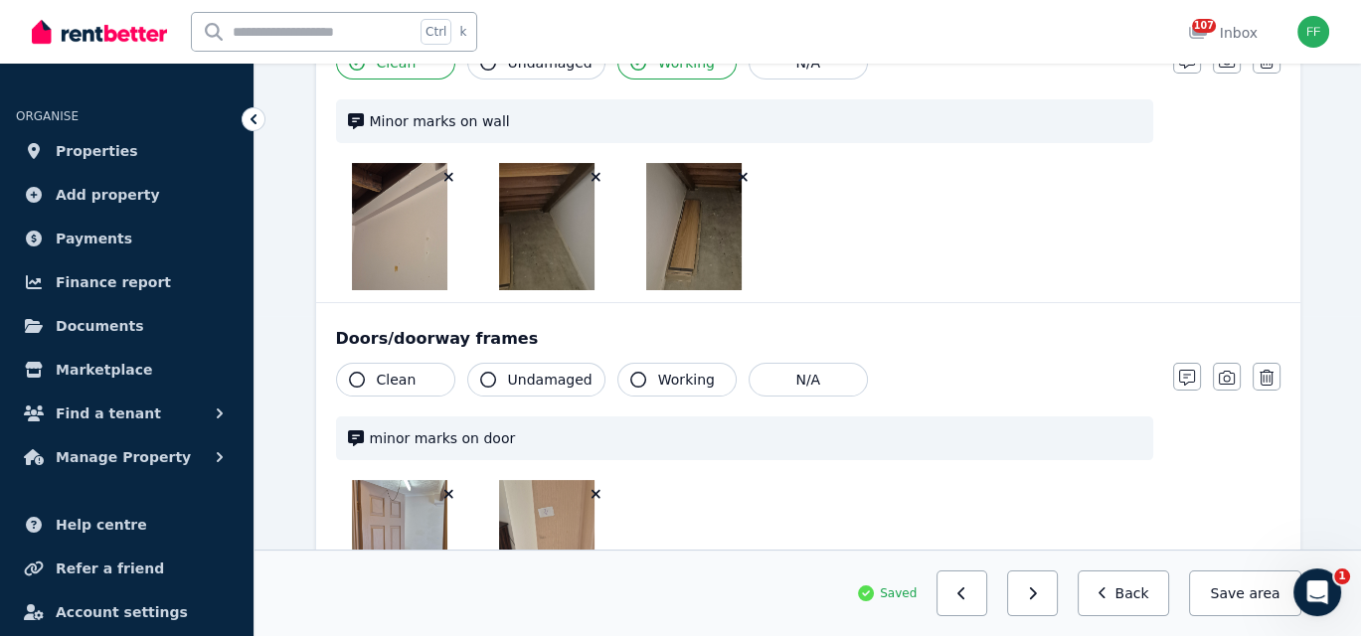
scroll to position [398, 0]
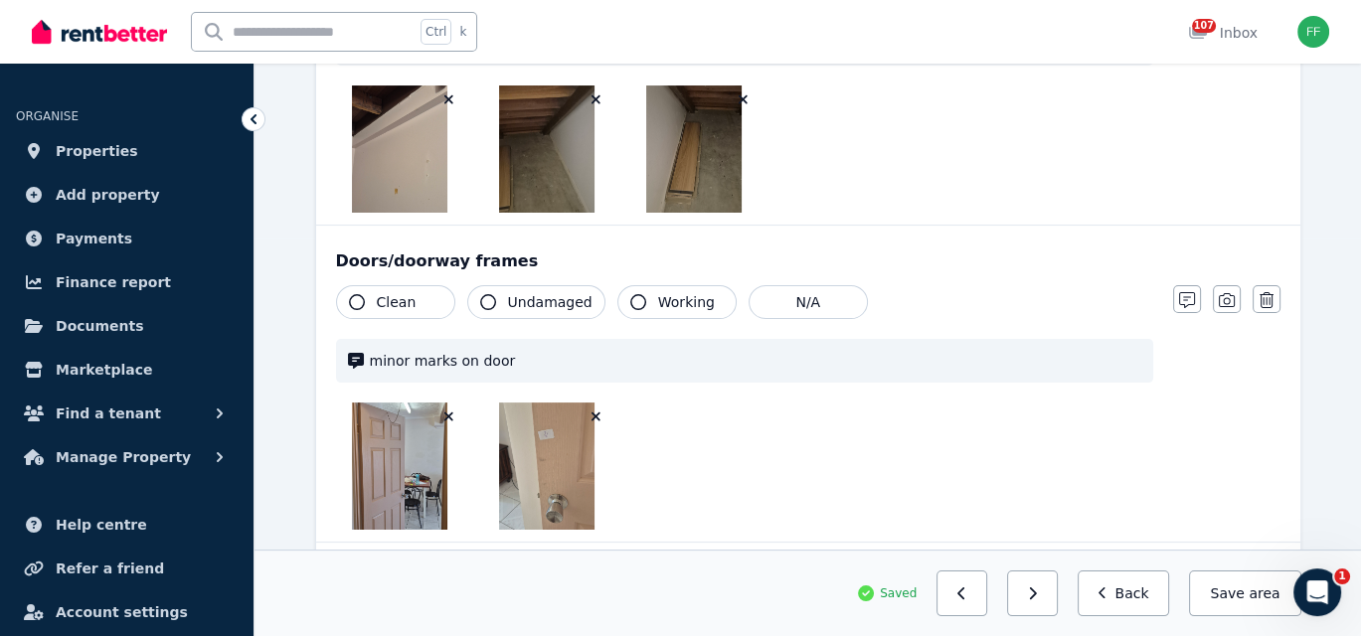
click at [349, 301] on icon "button" at bounding box center [357, 302] width 16 height 16
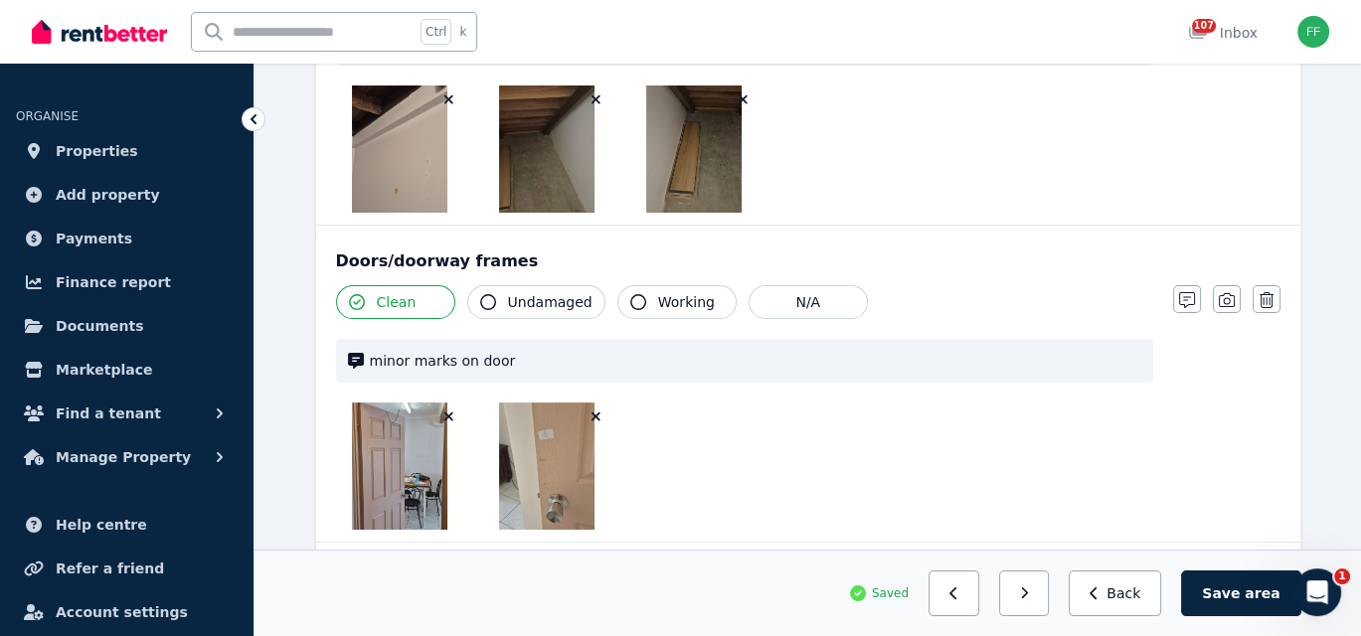
click at [484, 300] on icon "button" at bounding box center [488, 302] width 16 height 16
click at [630, 301] on icon "button" at bounding box center [638, 302] width 16 height 16
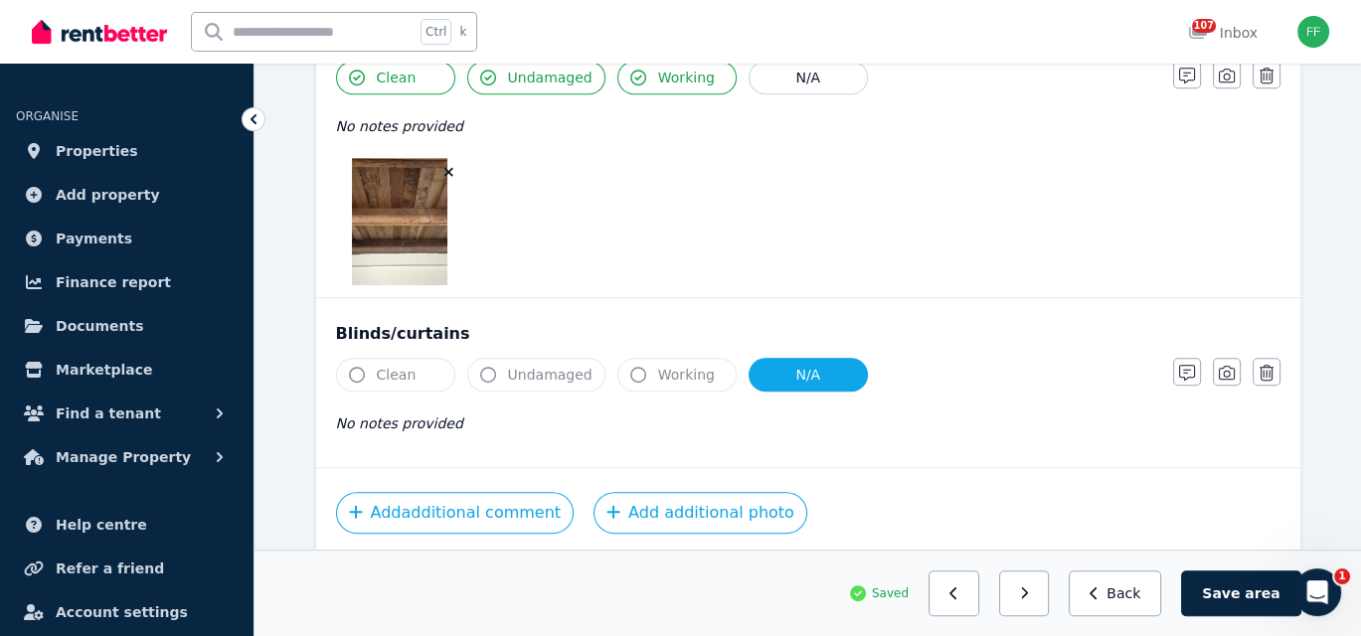
scroll to position [1182, 0]
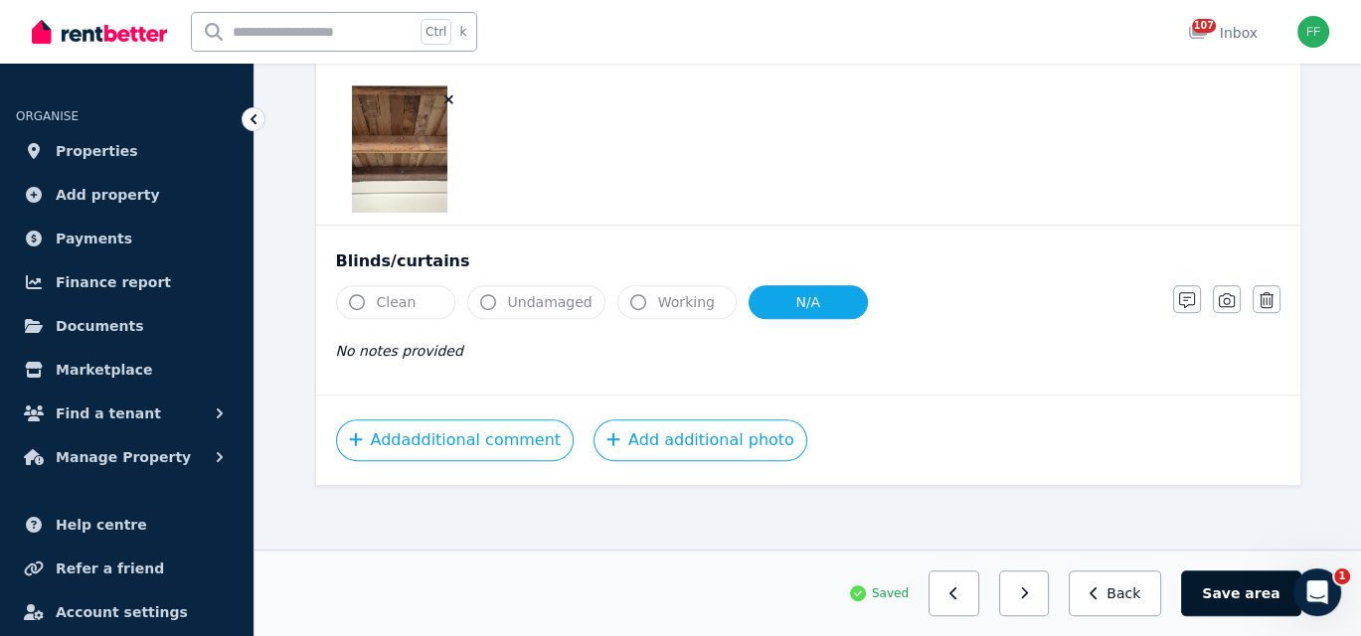
click at [1231, 597] on button "Save area" at bounding box center [1240, 593] width 119 height 46
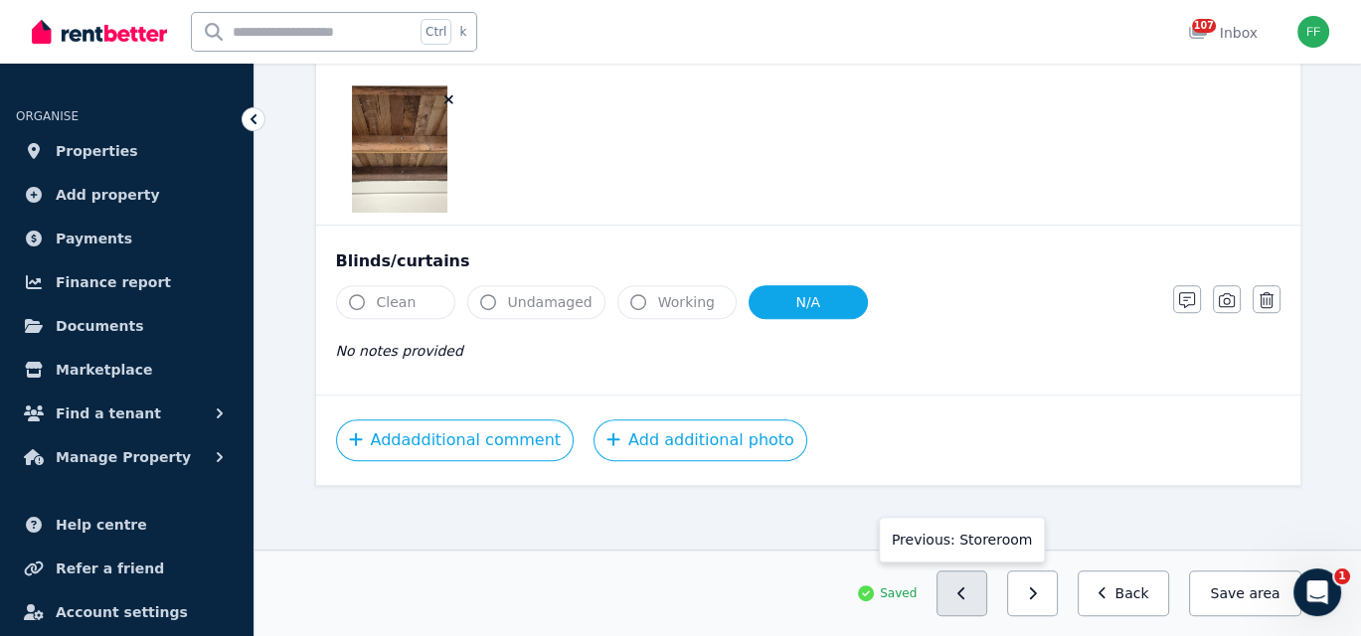
click at [987, 592] on button "button" at bounding box center [961, 593] width 51 height 46
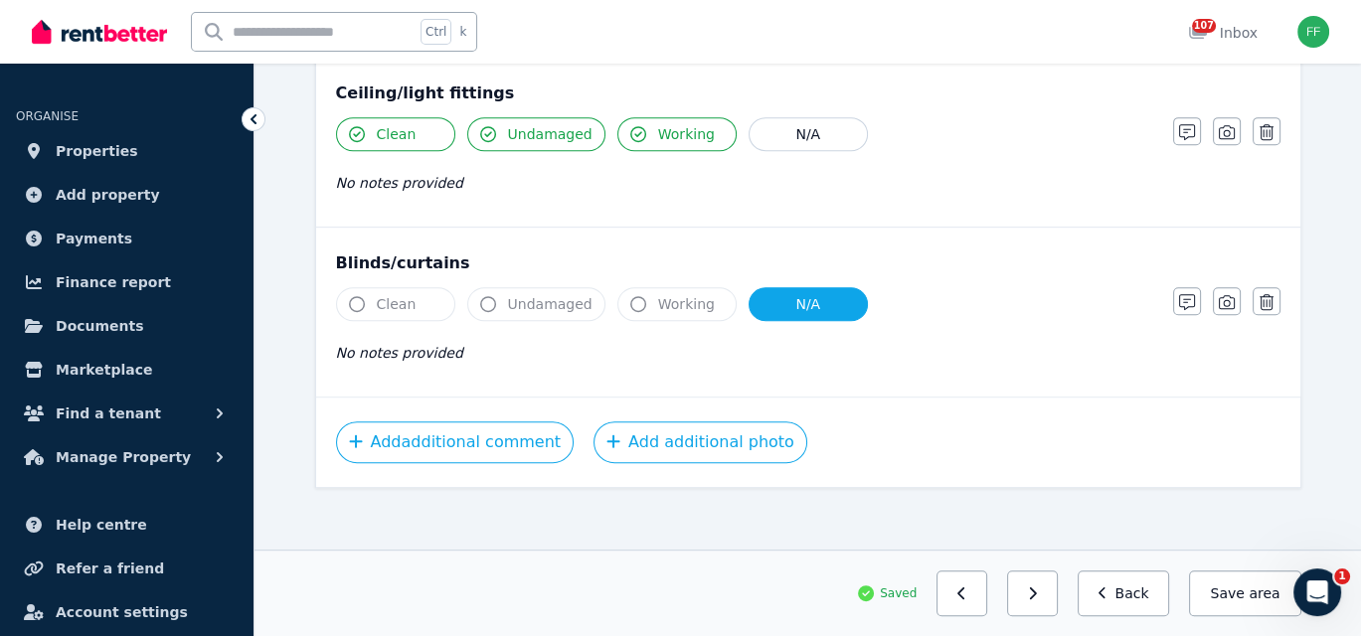
scroll to position [1094, 0]
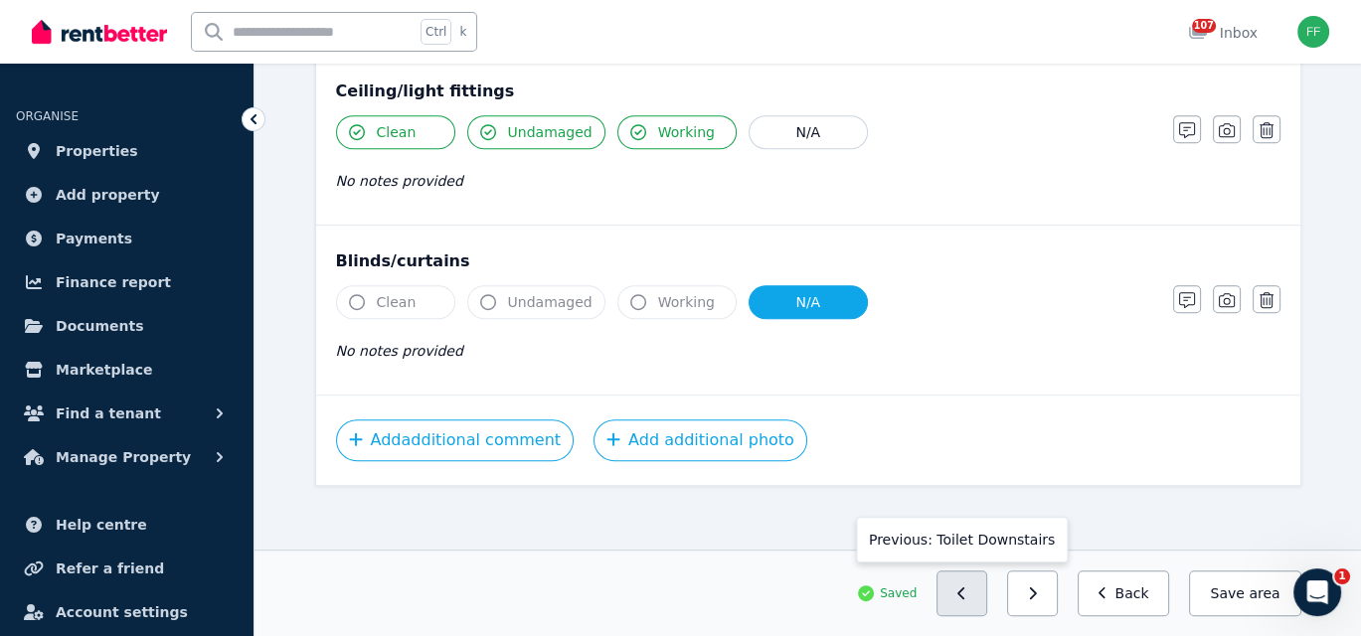
click at [985, 603] on button "button" at bounding box center [961, 593] width 51 height 46
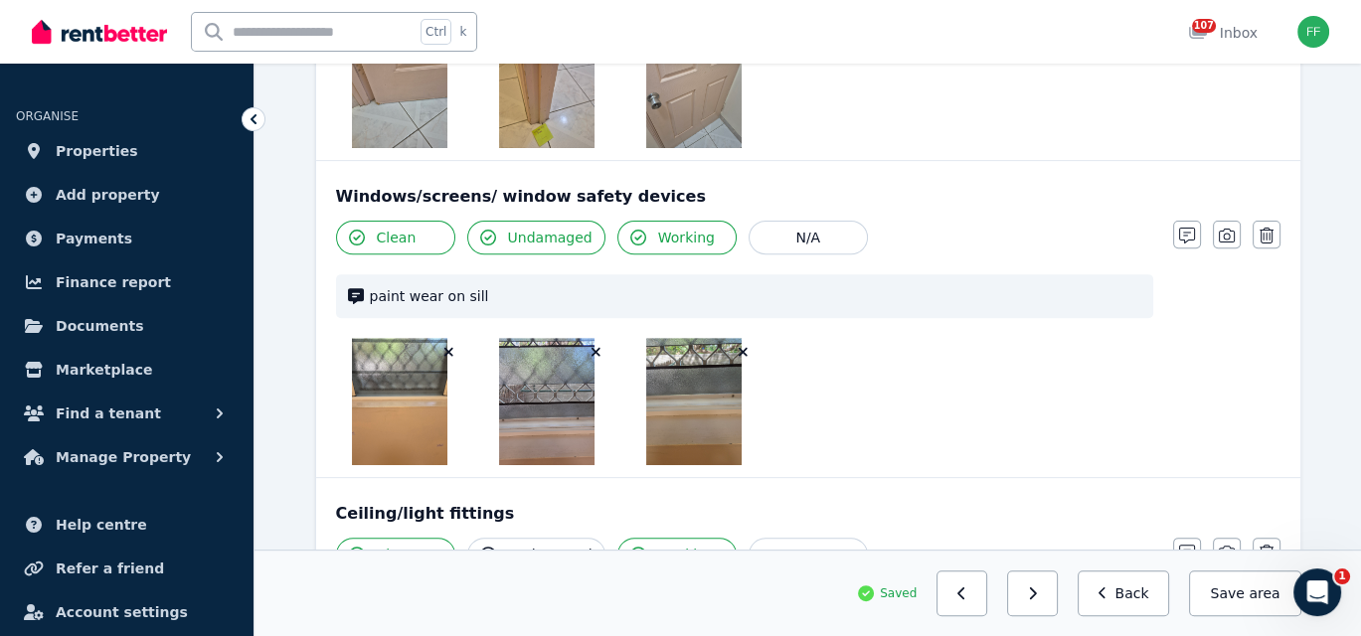
scroll to position [994, 0]
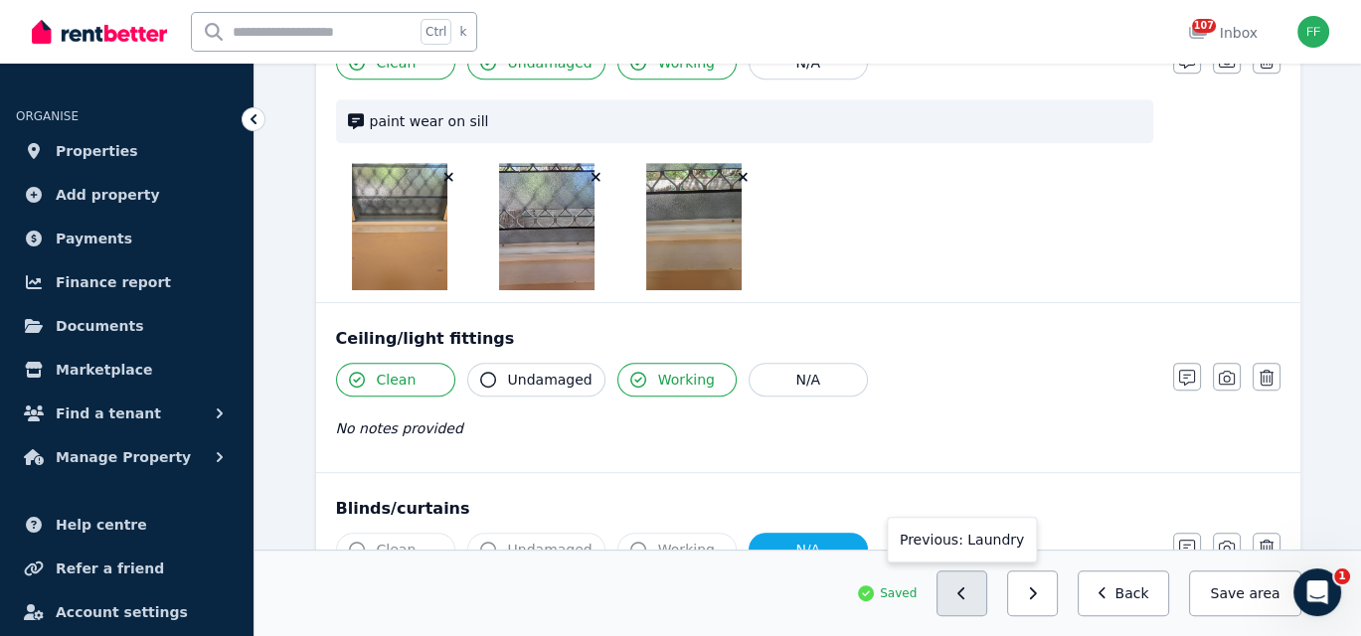
click at [980, 615] on button "button" at bounding box center [961, 593] width 51 height 46
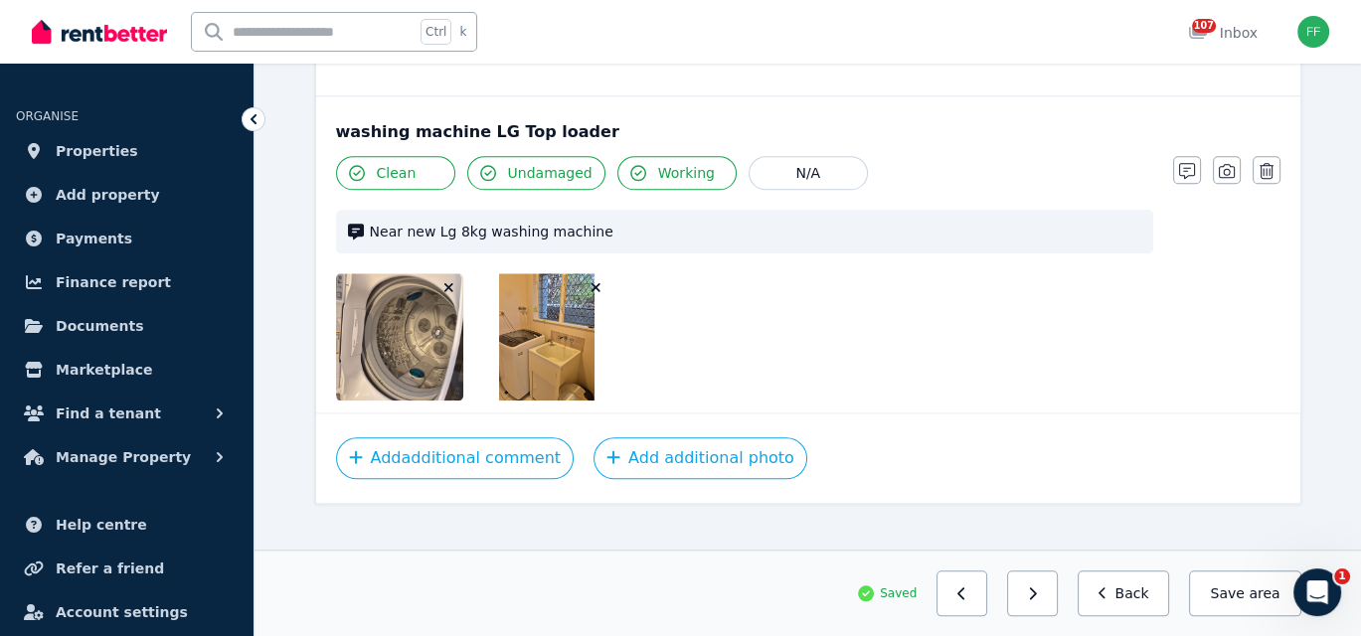
scroll to position [2529, 0]
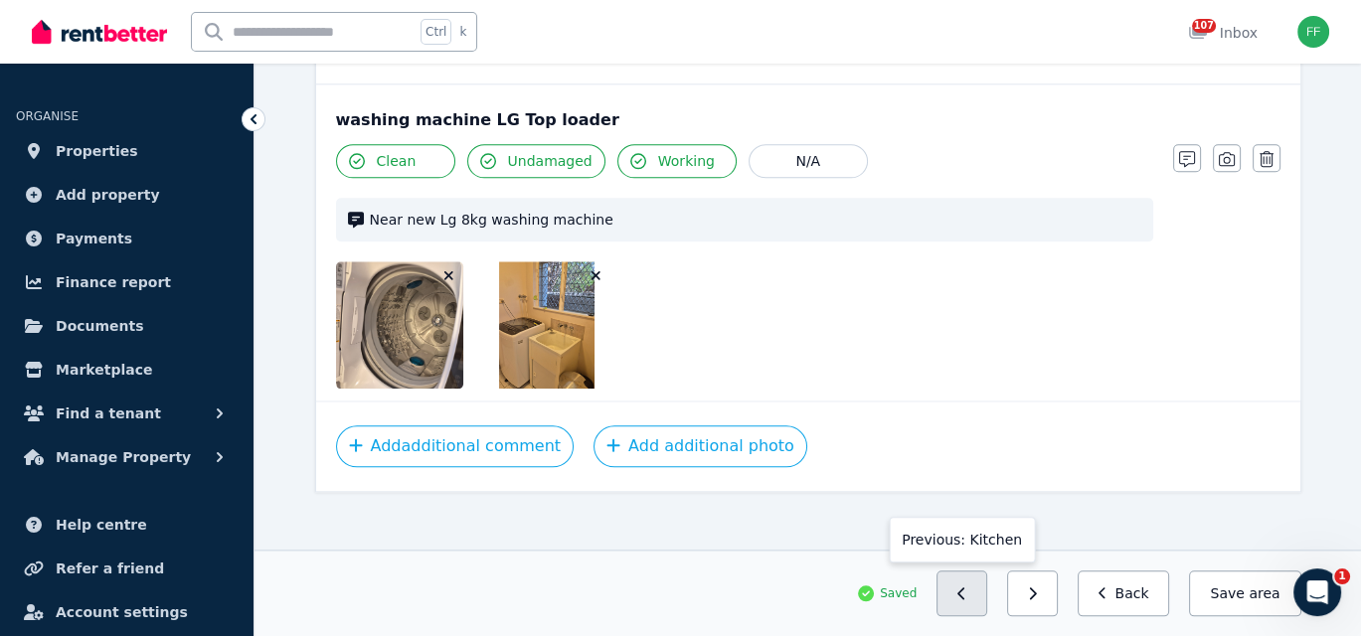
click at [987, 599] on button "button" at bounding box center [961, 593] width 51 height 46
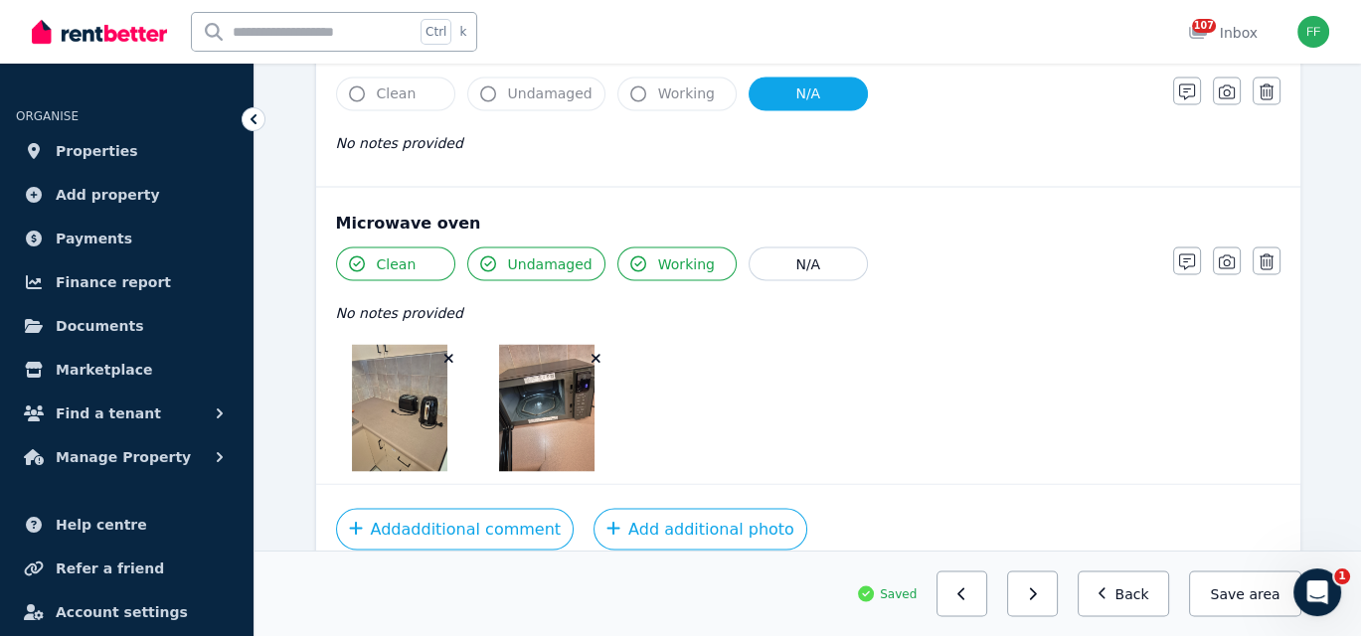
scroll to position [4218, 0]
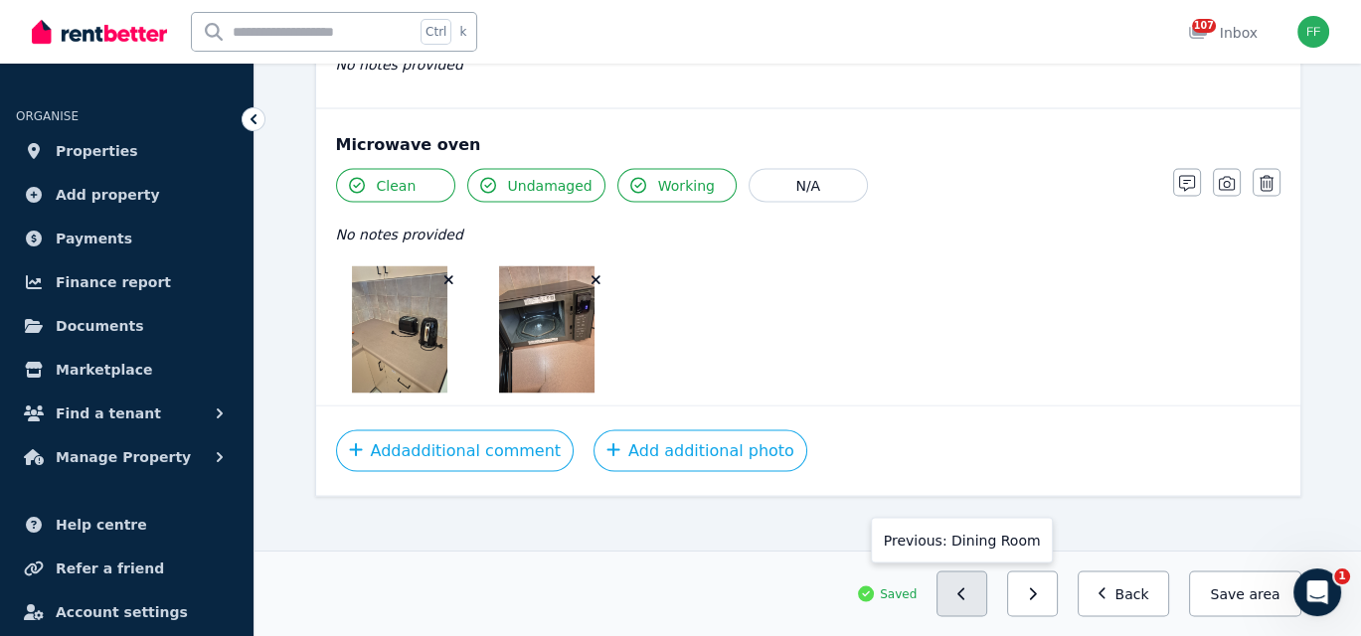
click at [971, 595] on button "button" at bounding box center [961, 593] width 51 height 46
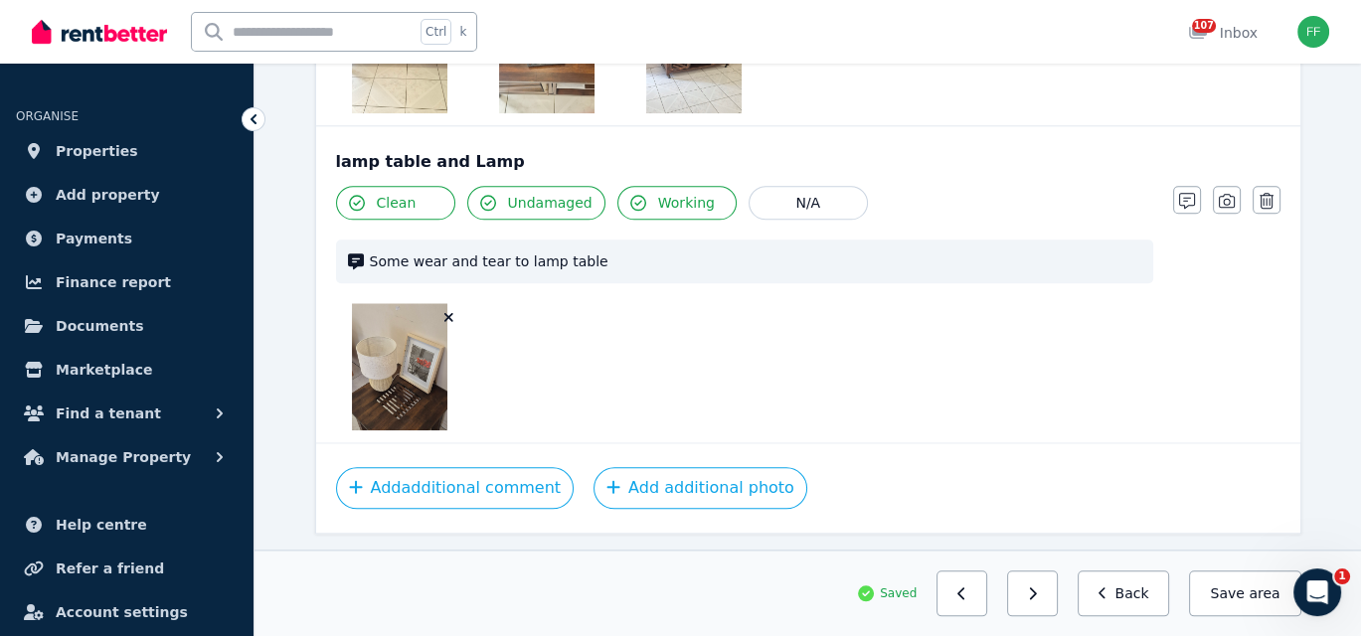
scroll to position [2572, 0]
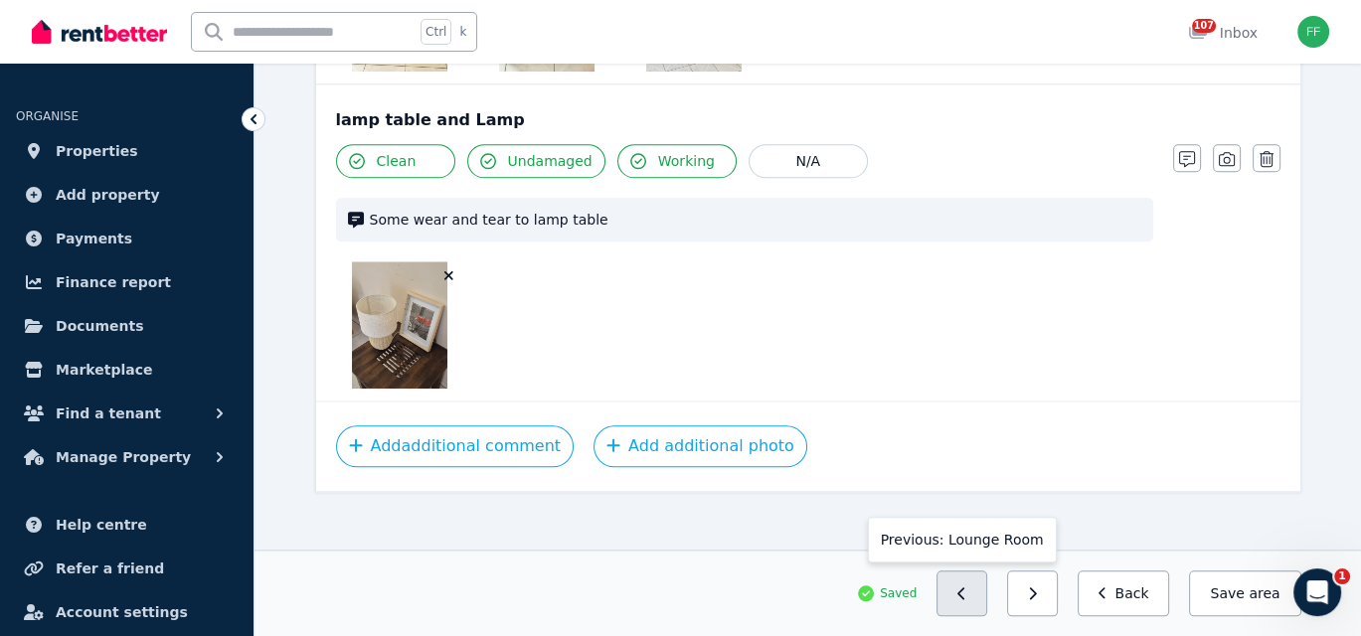
click at [973, 598] on button "button" at bounding box center [961, 593] width 51 height 46
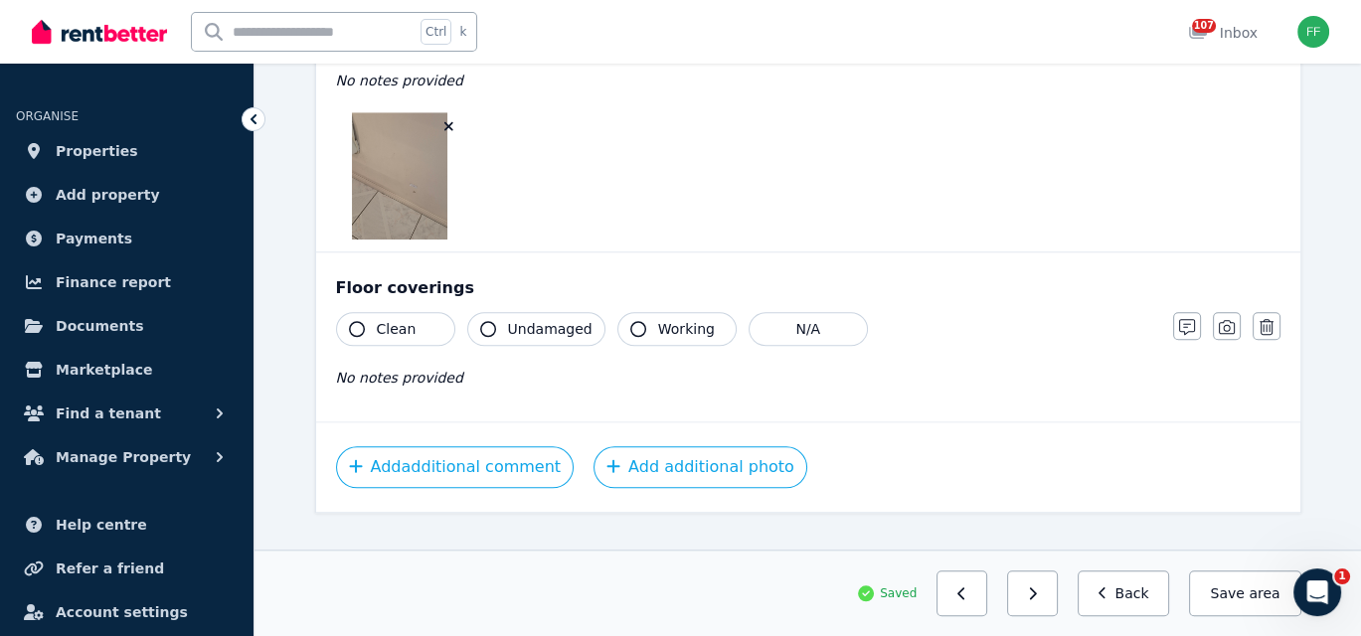
scroll to position [1964, 0]
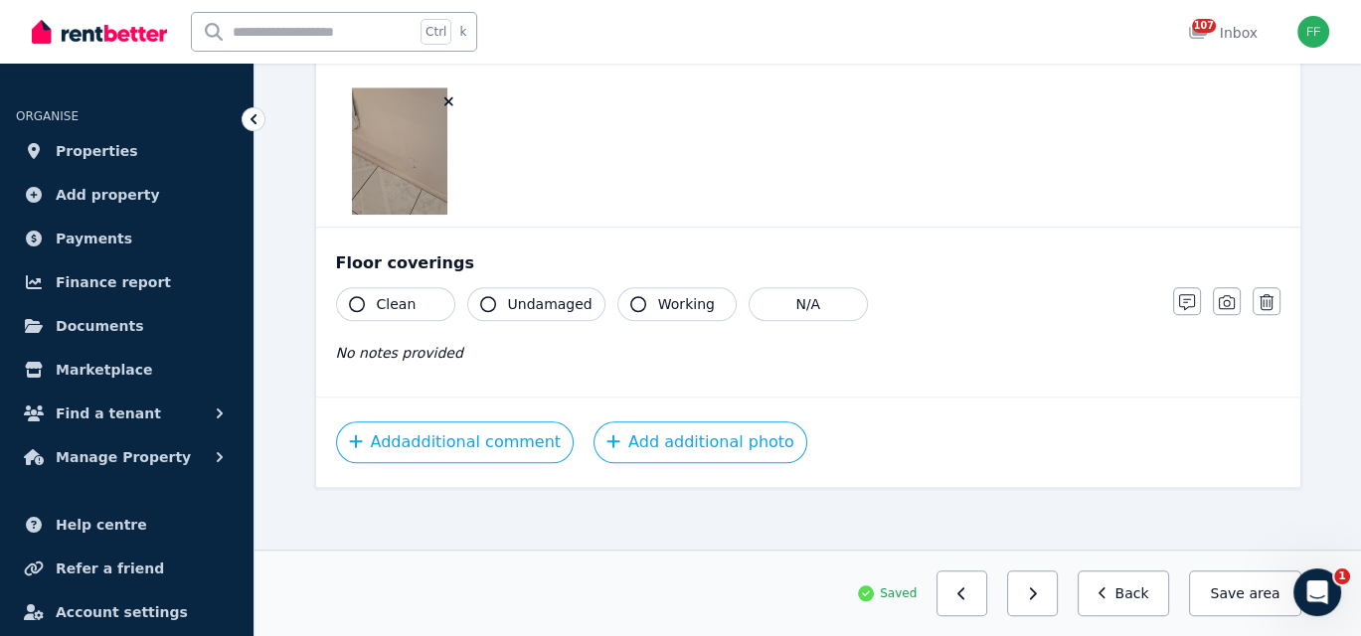
click at [351, 299] on icon "button" at bounding box center [357, 304] width 16 height 16
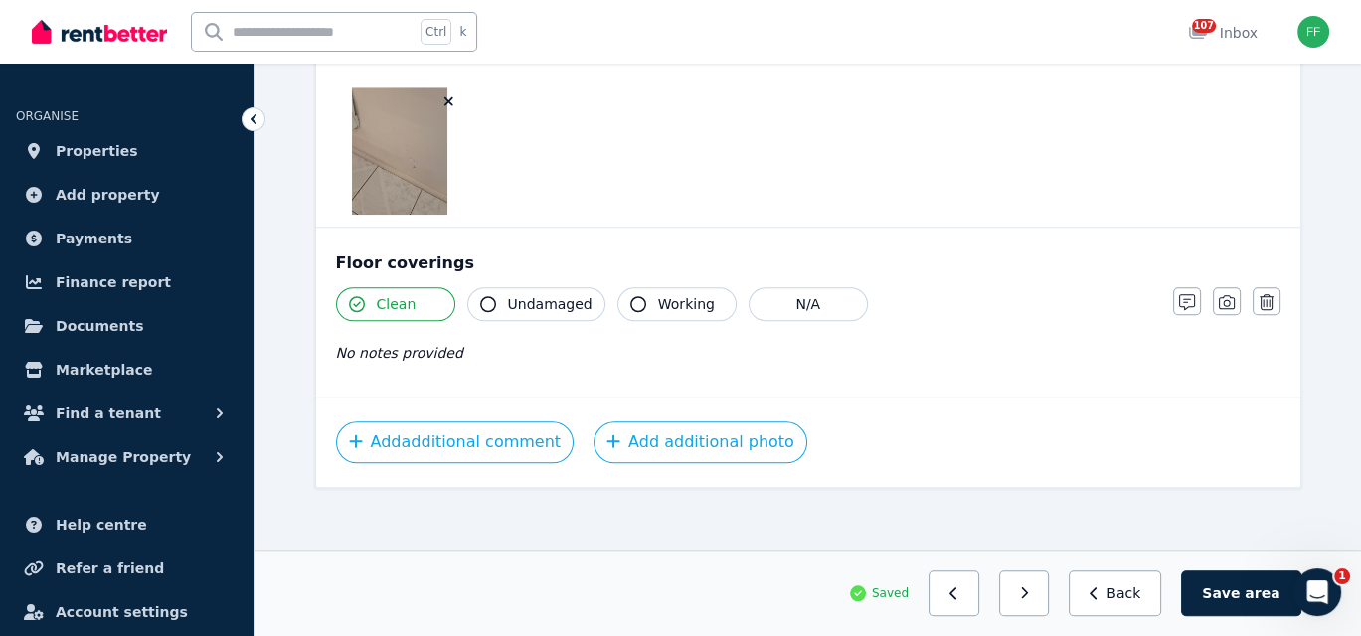
click at [484, 299] on icon "button" at bounding box center [488, 304] width 16 height 16
click at [630, 296] on icon "button" at bounding box center [638, 304] width 16 height 16
click at [1177, 294] on button "button" at bounding box center [1187, 301] width 28 height 28
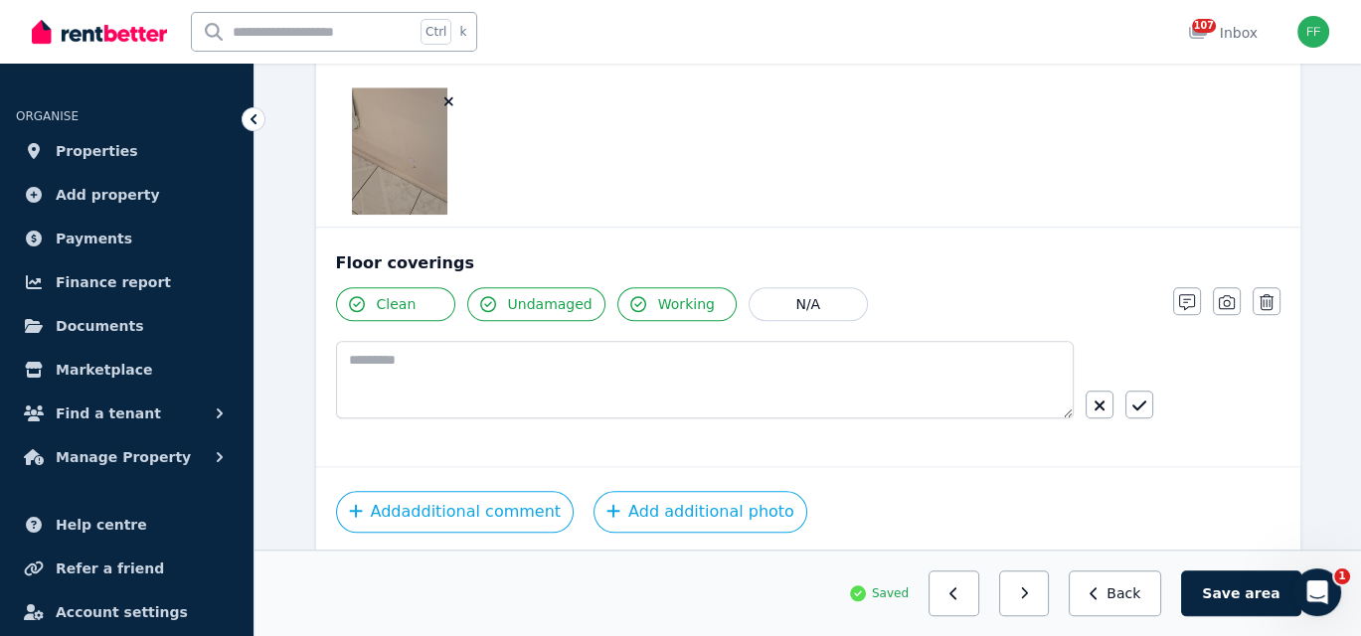
scroll to position [2031, 0]
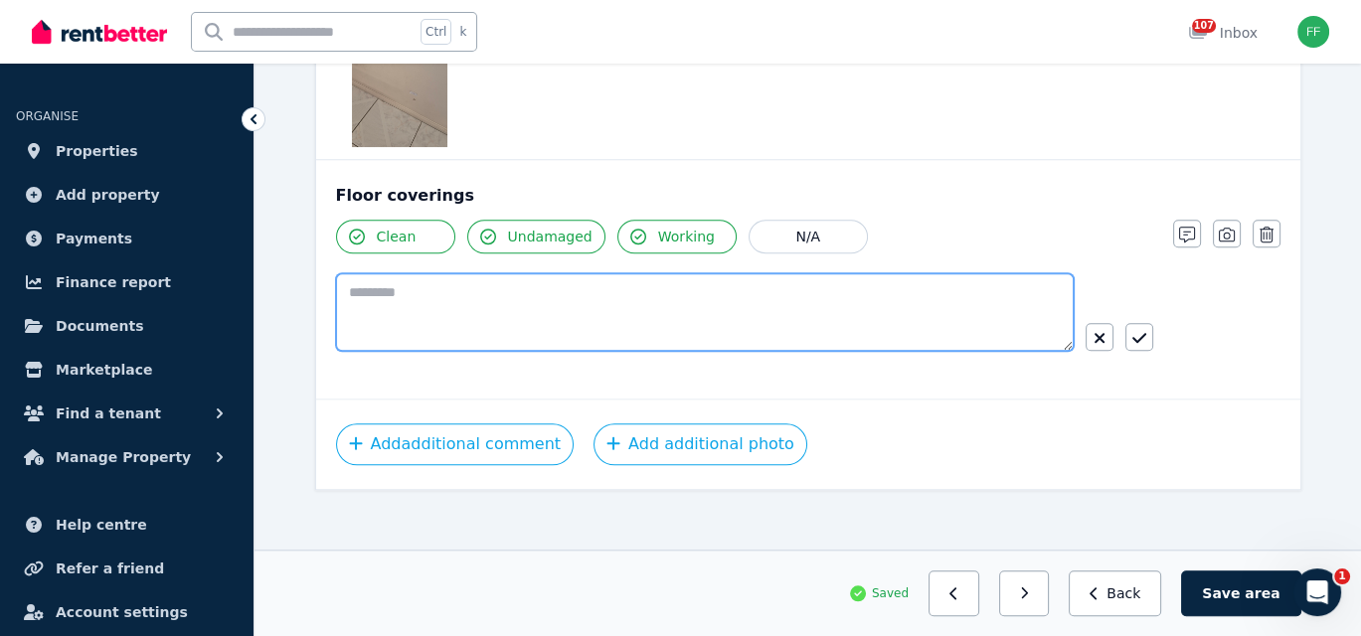
click at [392, 298] on textarea at bounding box center [704, 312] width 737 height 78
type textarea "**********"
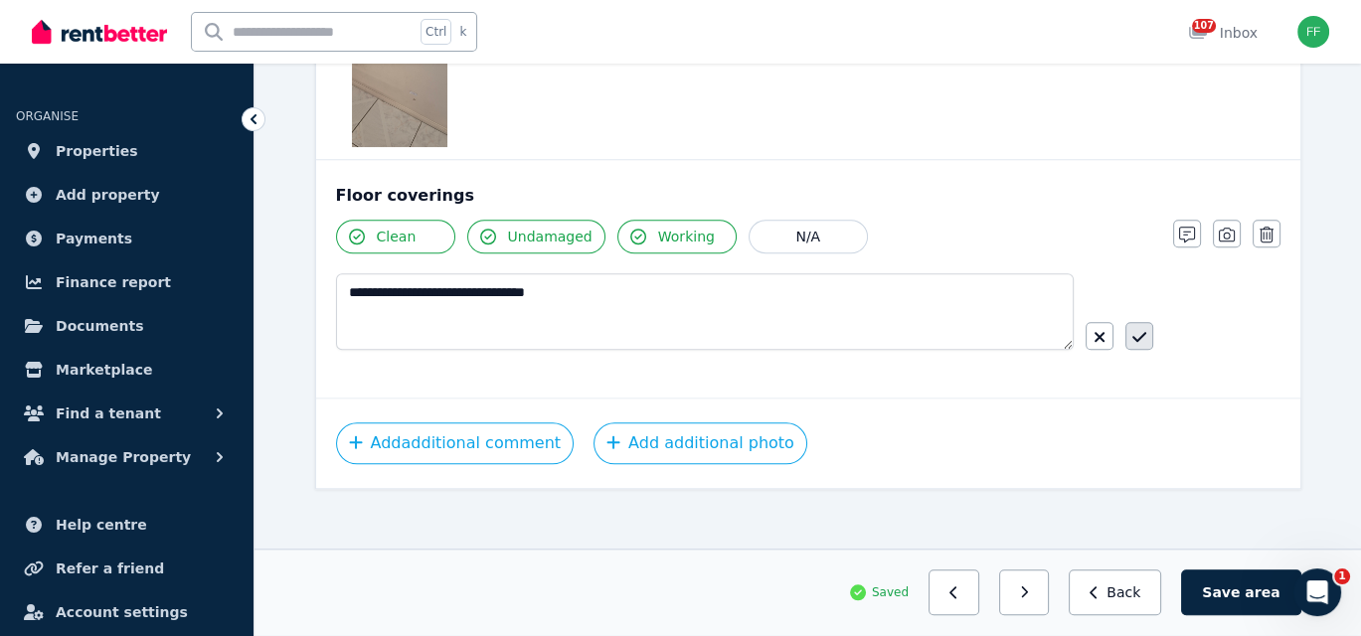
click at [1133, 329] on icon "button" at bounding box center [1139, 337] width 14 height 16
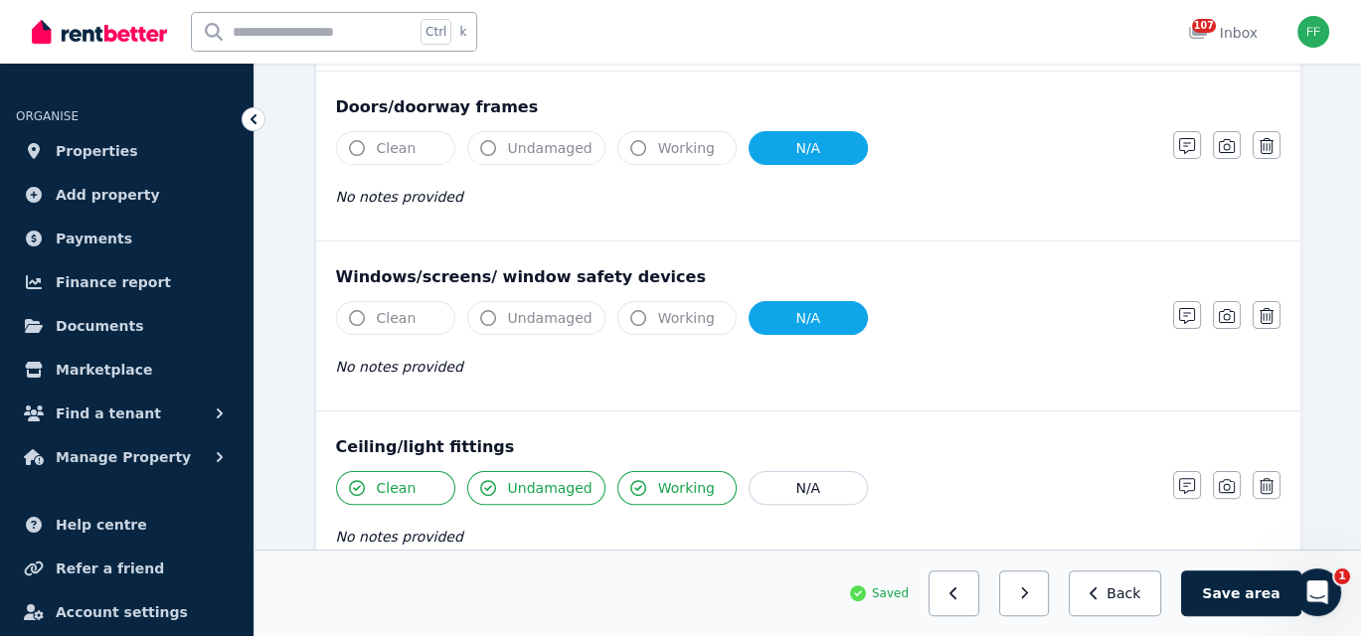
scroll to position [0, 0]
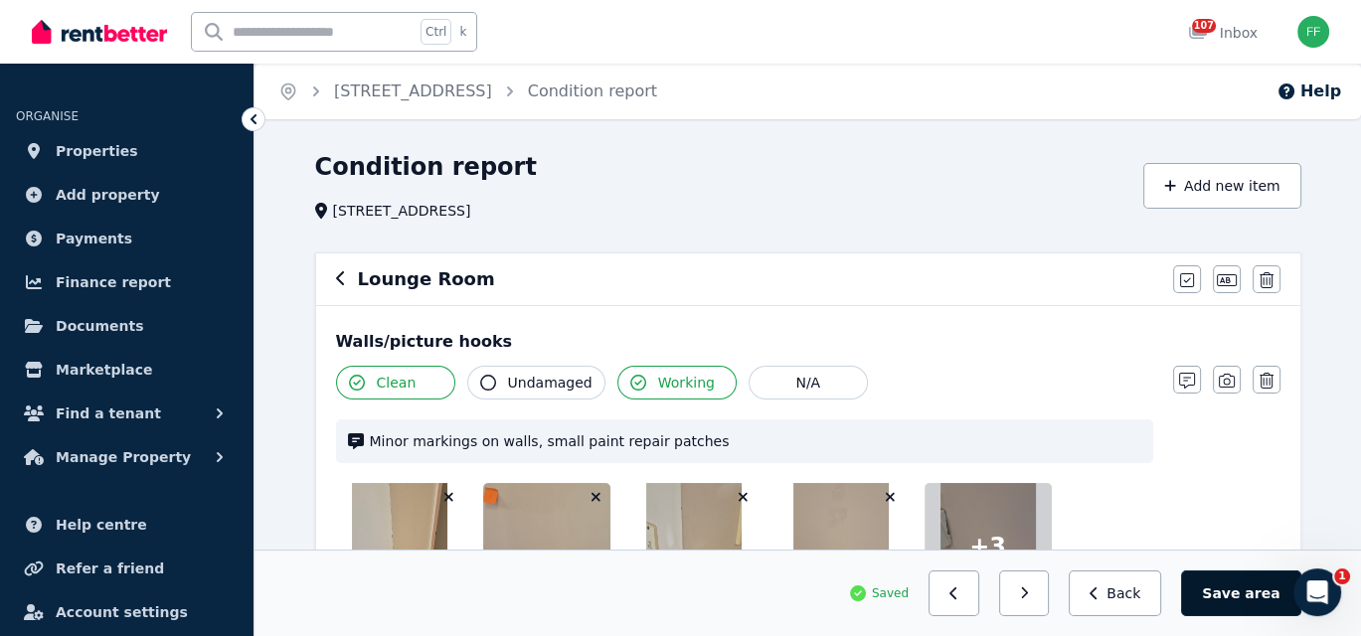
click at [1219, 593] on button "Save area" at bounding box center [1240, 593] width 119 height 46
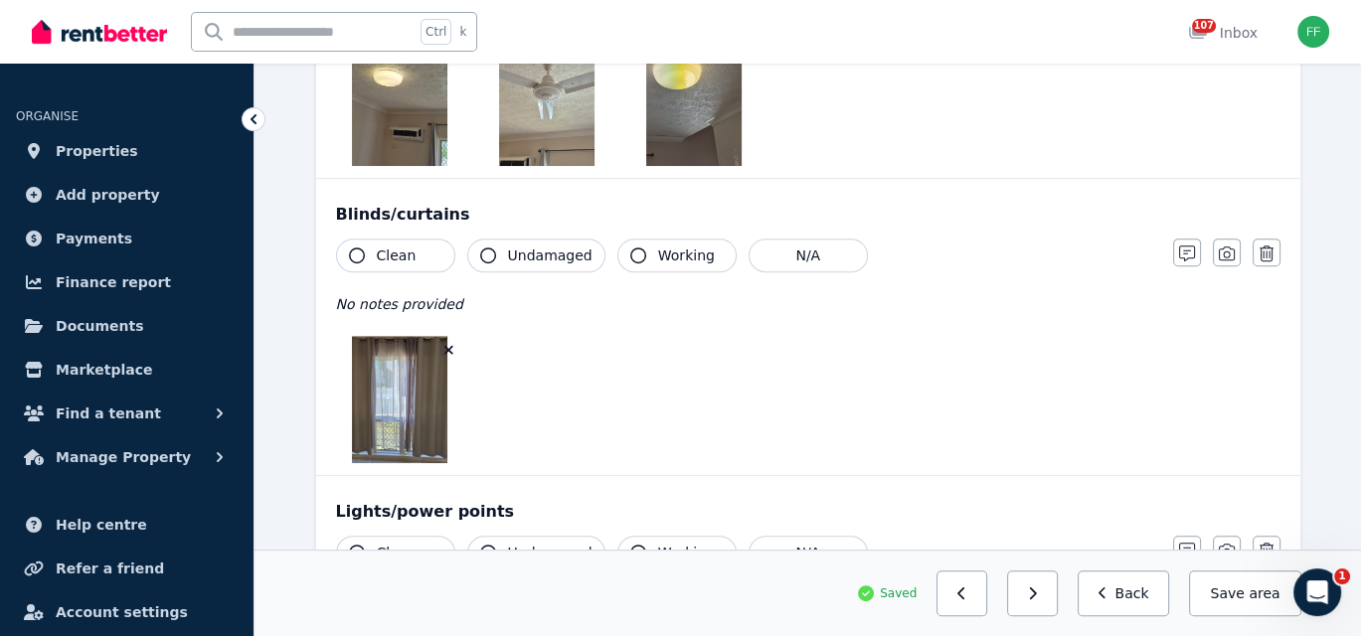
scroll to position [1093, 0]
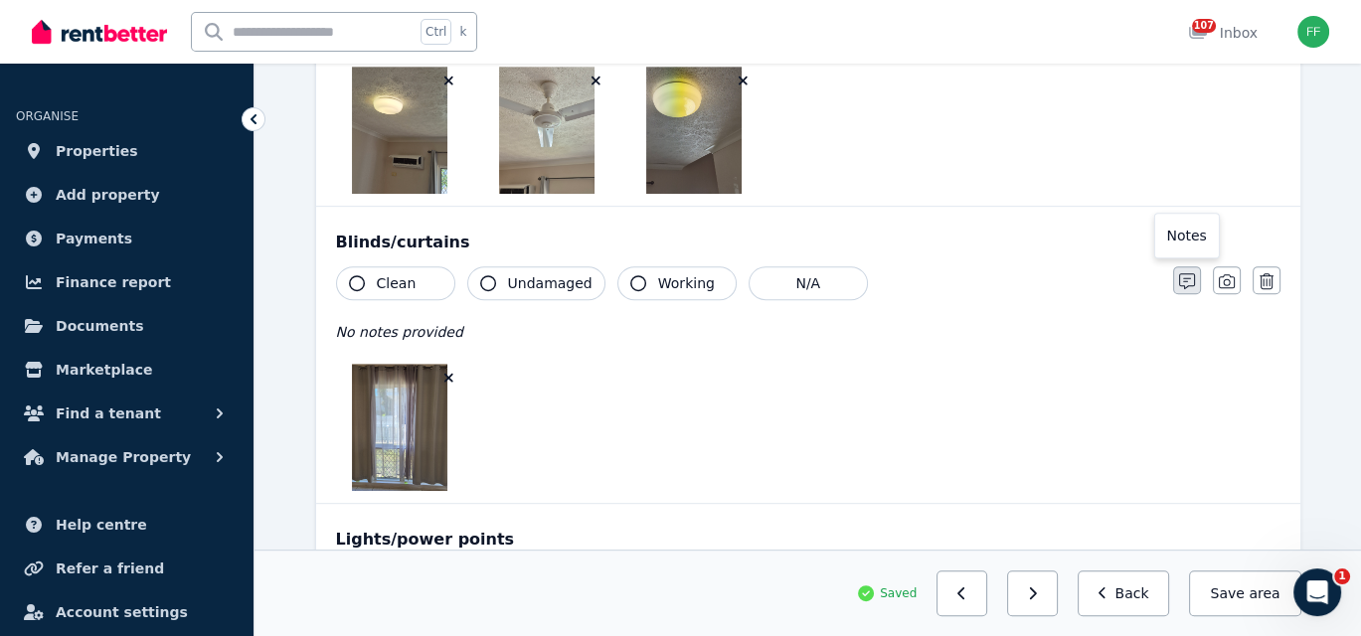
click at [1184, 278] on icon "button" at bounding box center [1187, 281] width 16 height 16
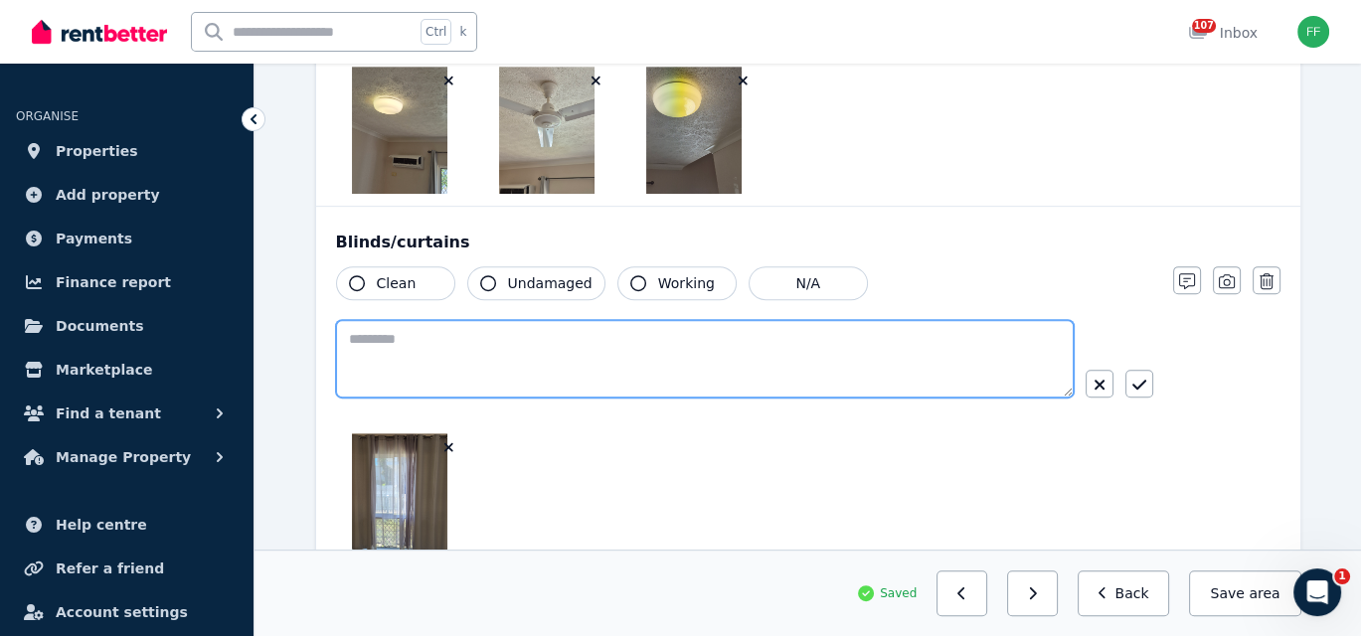
click at [352, 339] on textarea at bounding box center [704, 359] width 737 height 78
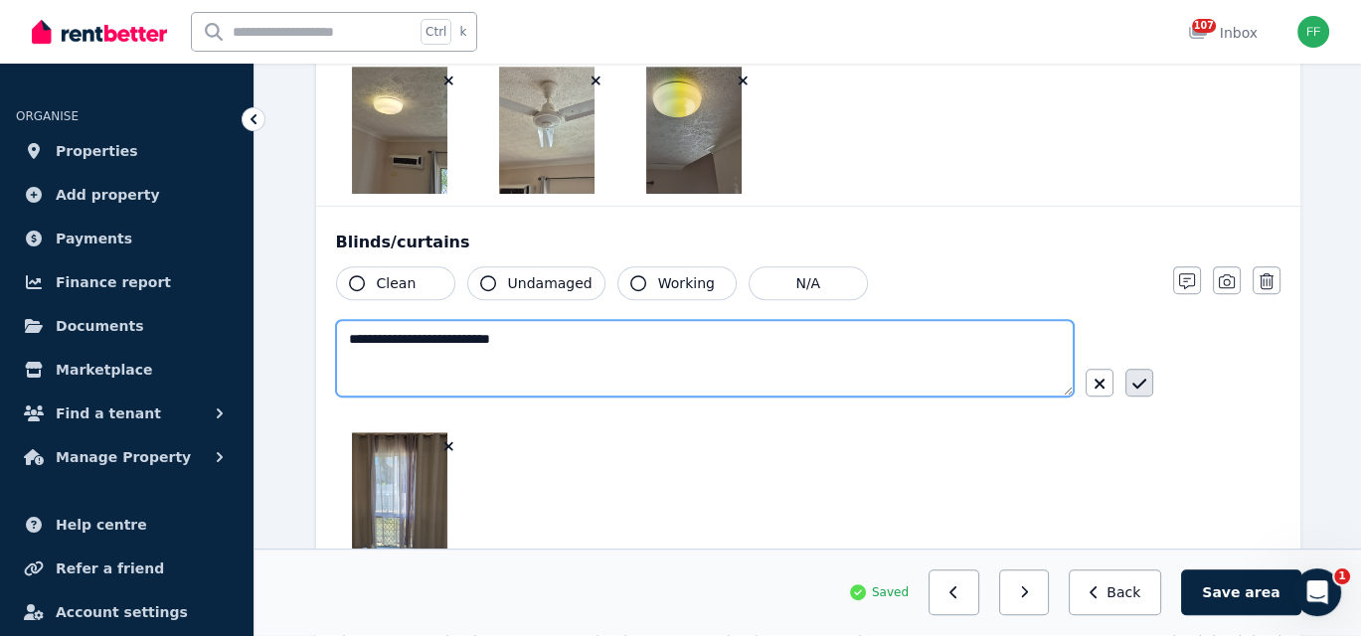
type textarea "**********"
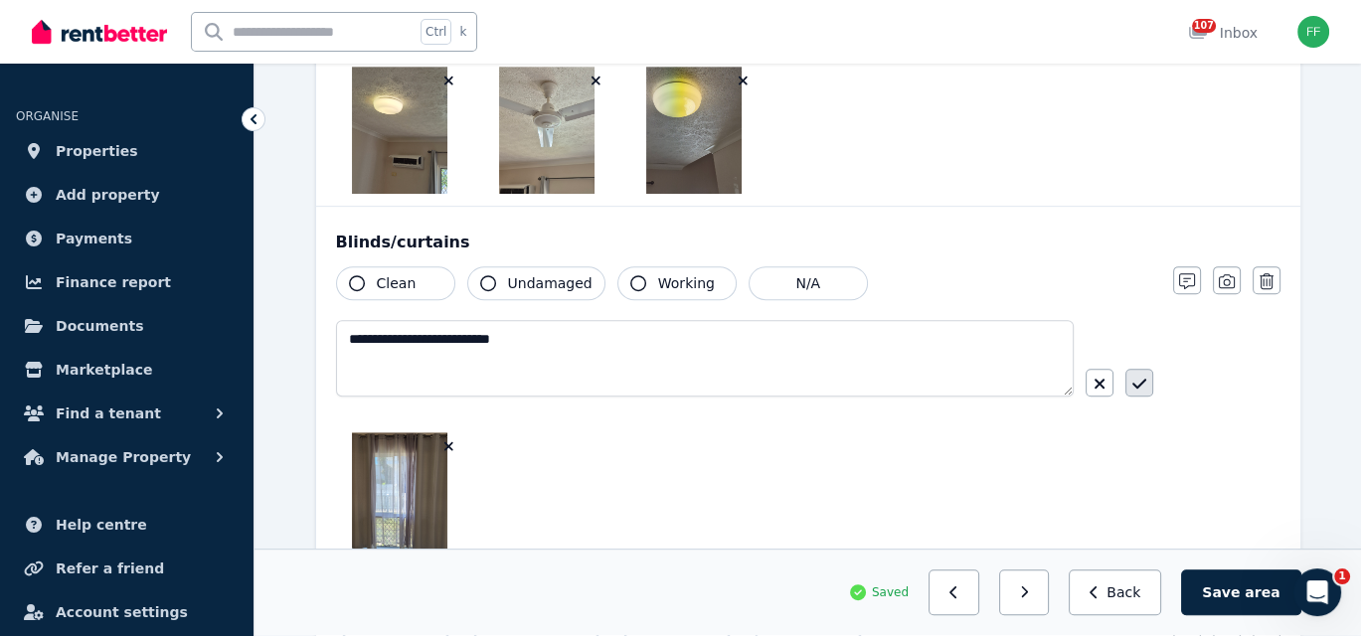
click at [1139, 385] on icon "button" at bounding box center [1139, 384] width 14 height 16
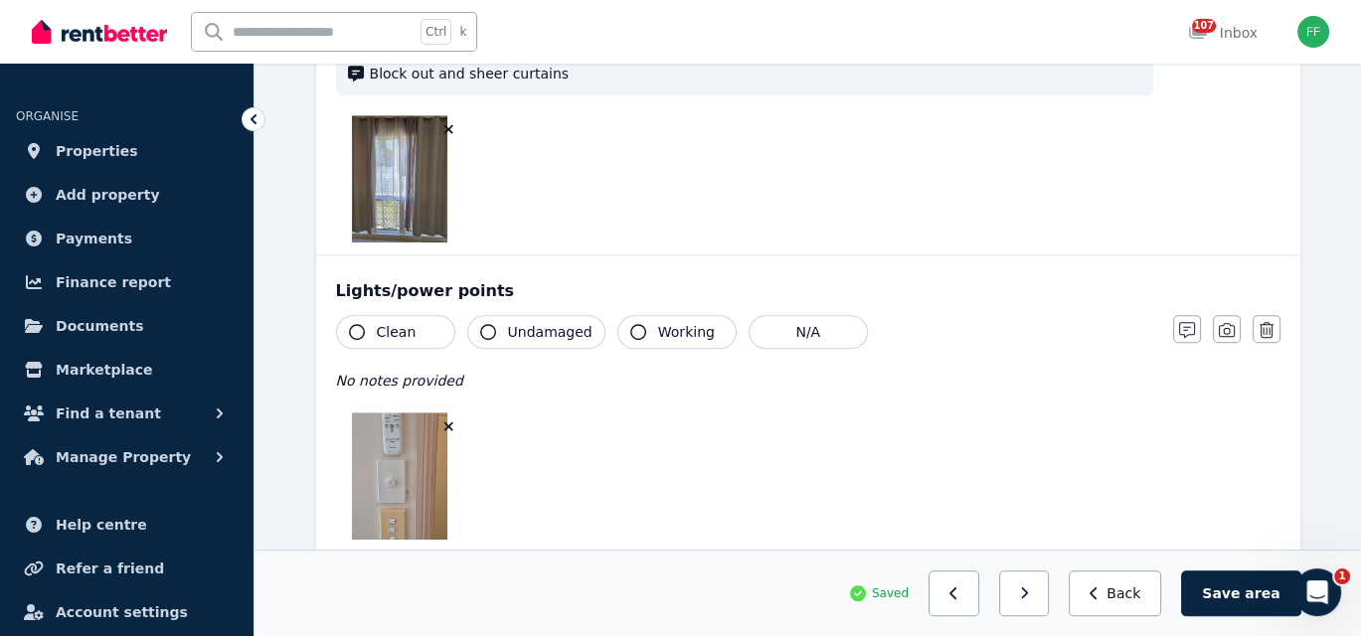
scroll to position [1391, 0]
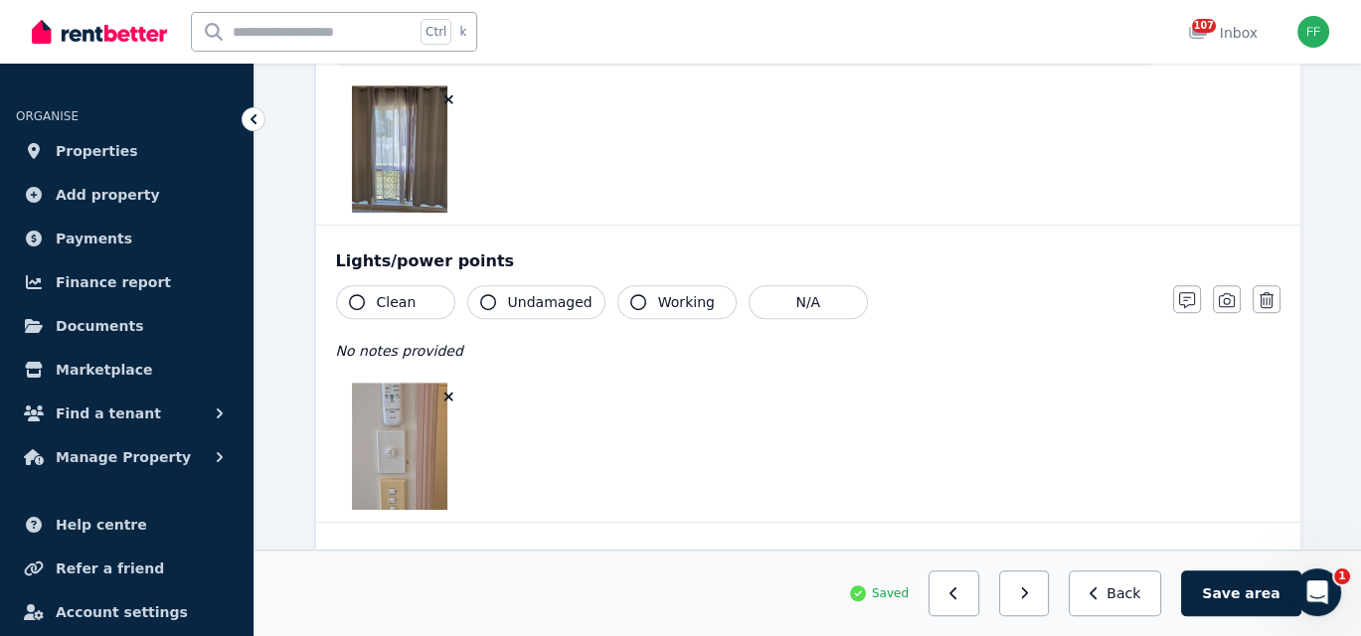
click at [354, 298] on icon "button" at bounding box center [357, 302] width 16 height 16
click at [482, 294] on icon "button" at bounding box center [488, 302] width 16 height 16
click at [630, 299] on icon "button" at bounding box center [638, 302] width 16 height 16
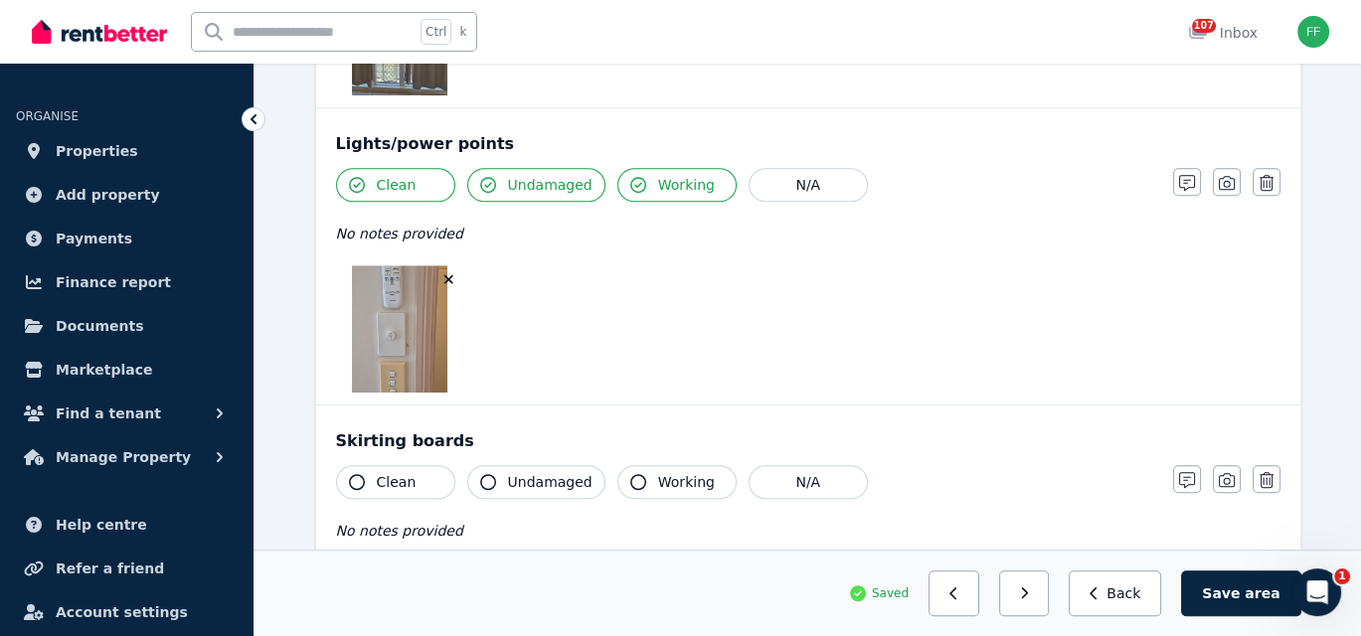
scroll to position [1689, 0]
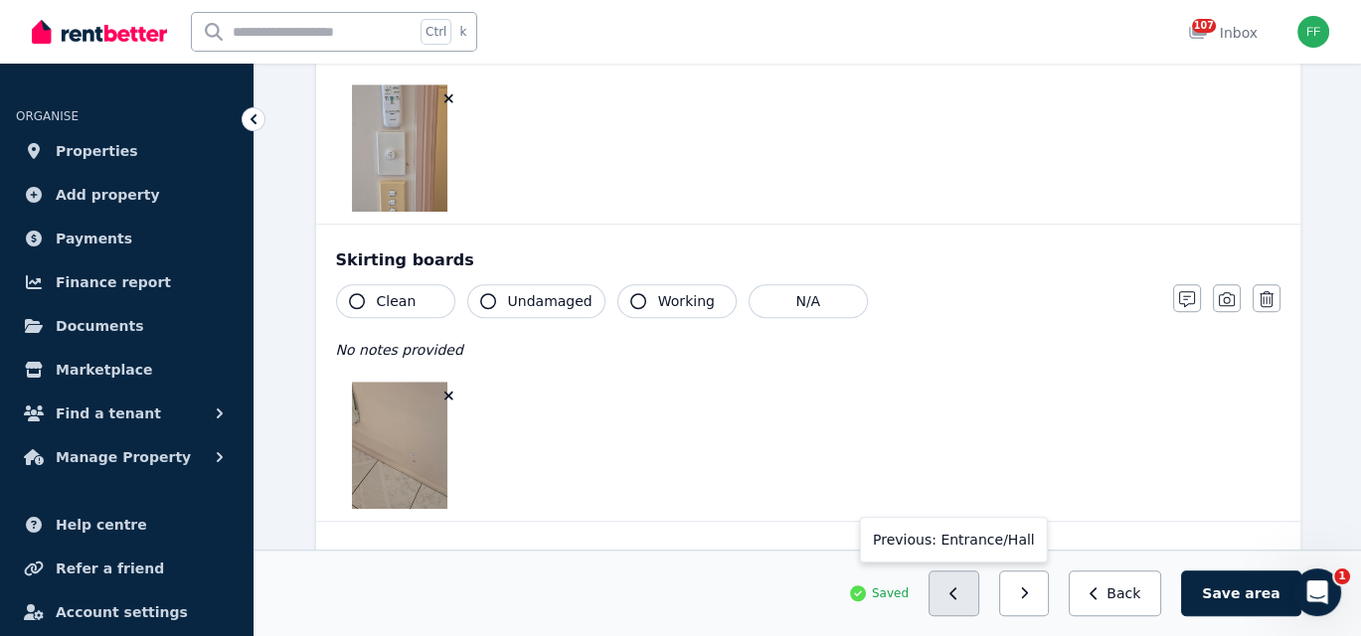
click at [958, 594] on icon "button" at bounding box center [953, 593] width 9 height 14
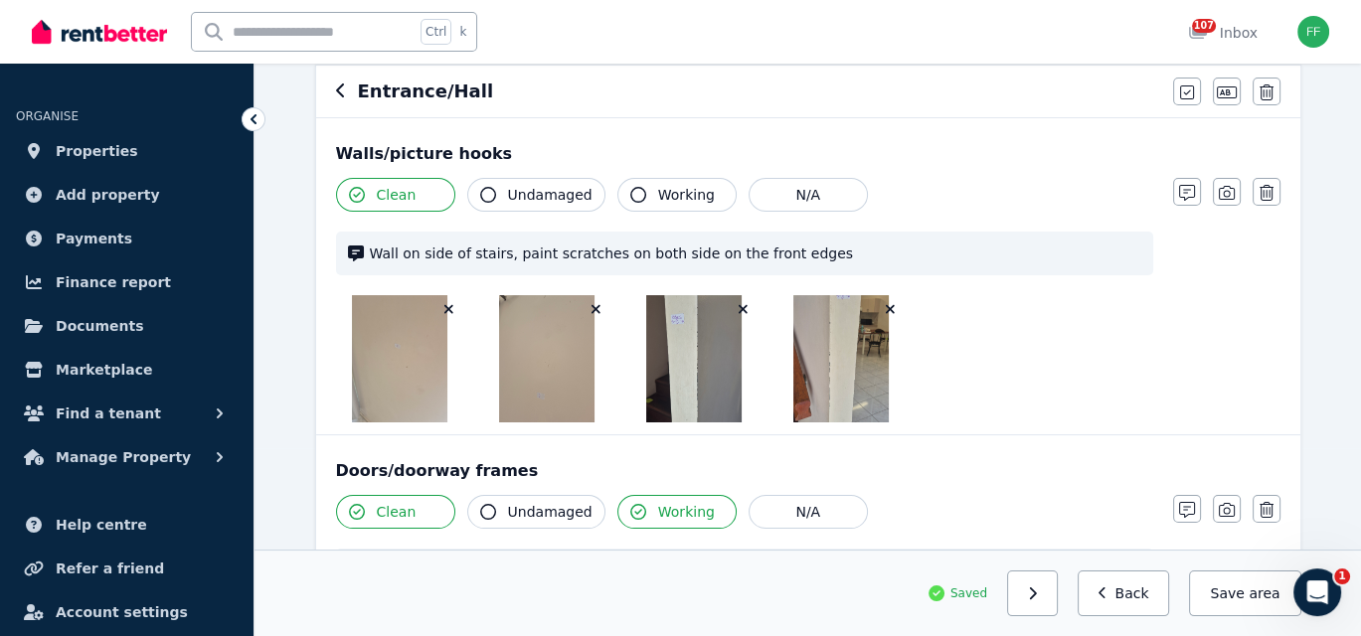
scroll to position [298, 0]
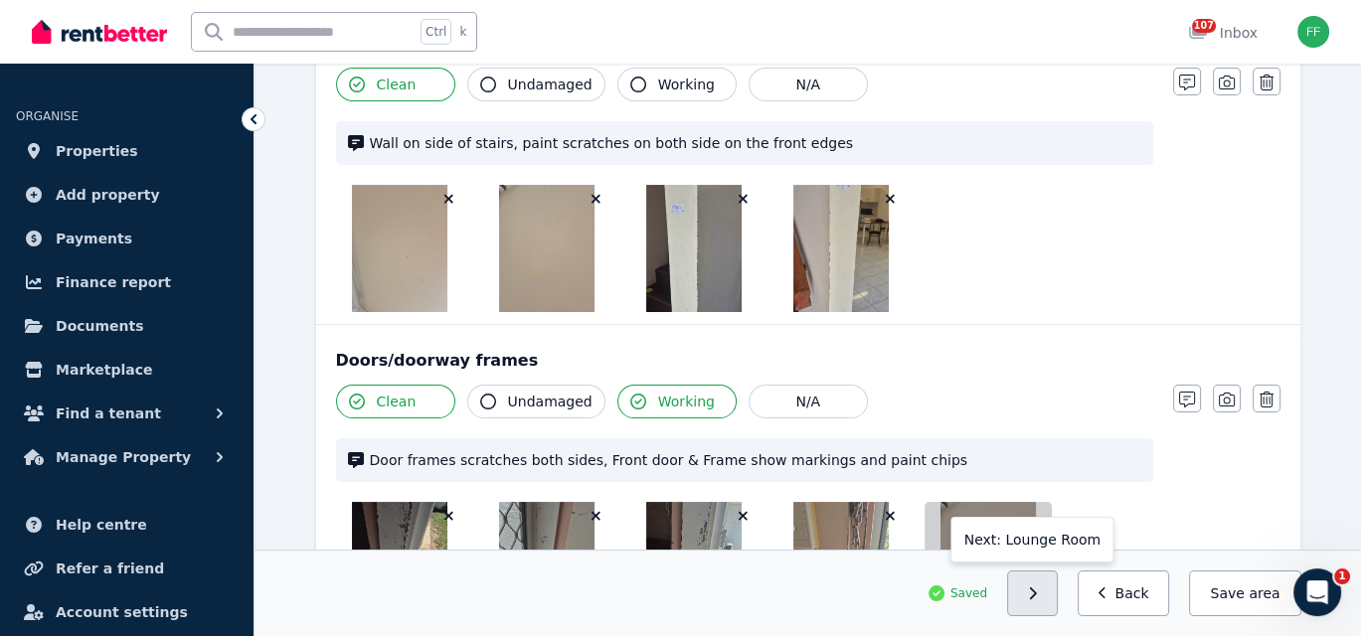
click at [1043, 599] on button "button" at bounding box center [1032, 593] width 51 height 46
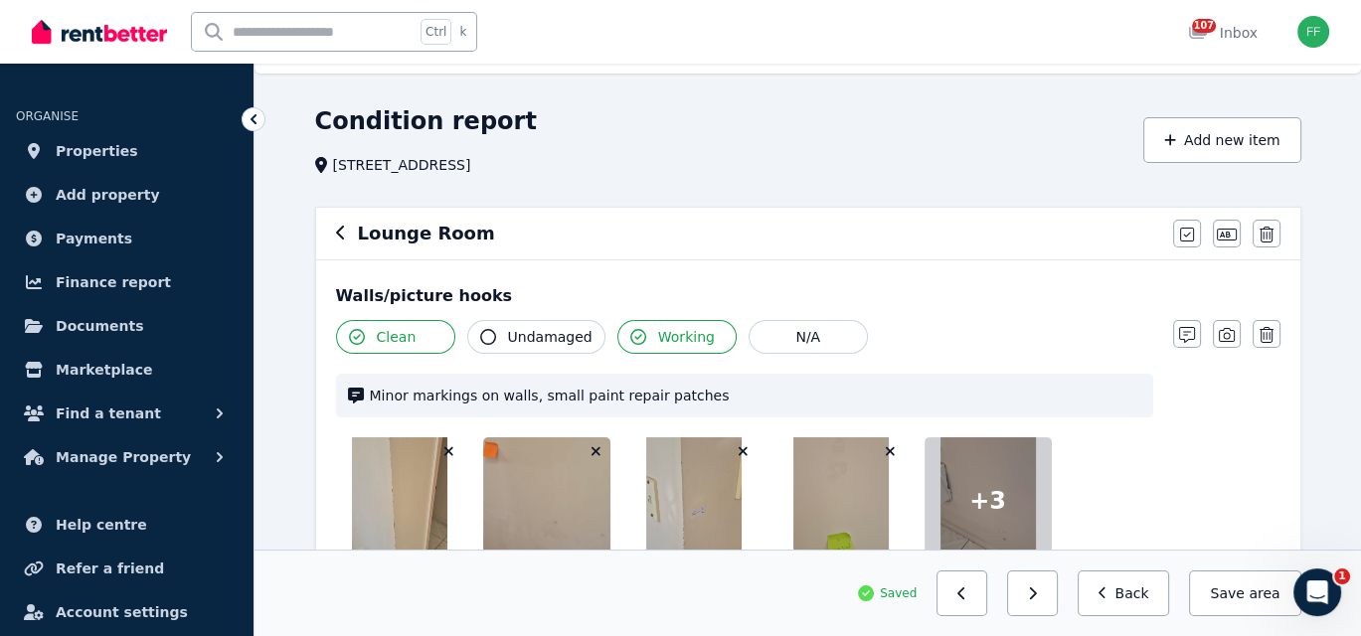
scroll to position [0, 0]
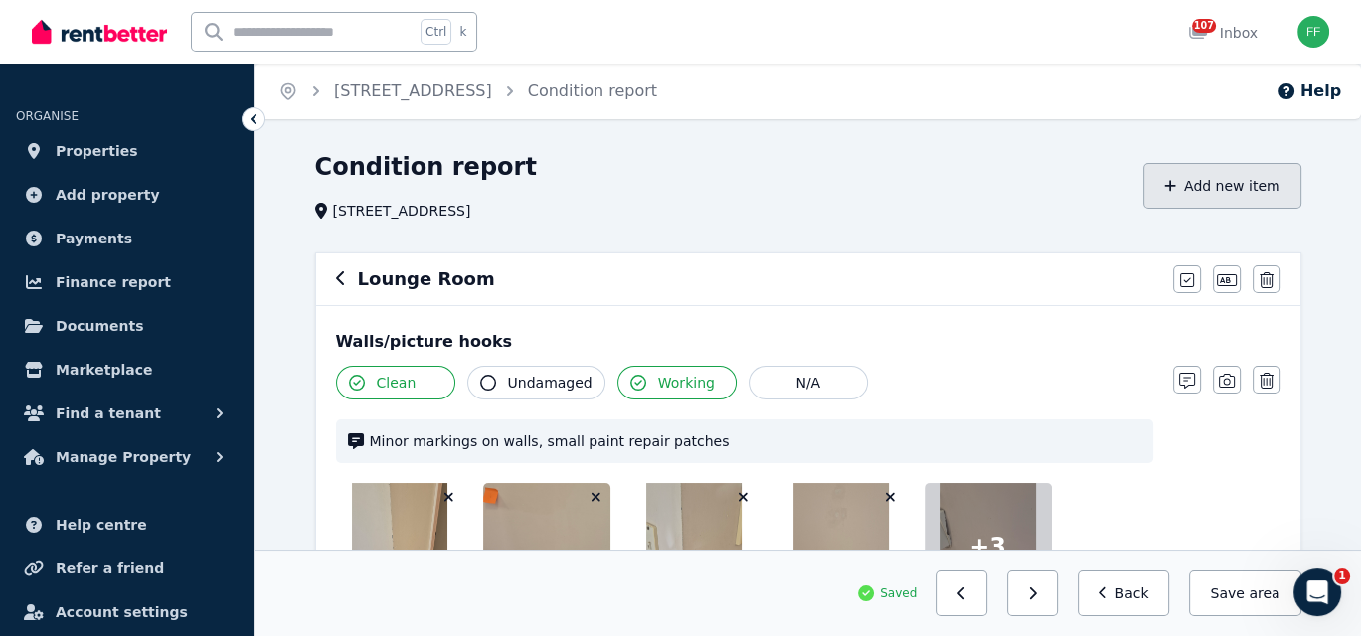
click at [1176, 184] on icon "button" at bounding box center [1170, 186] width 12 height 14
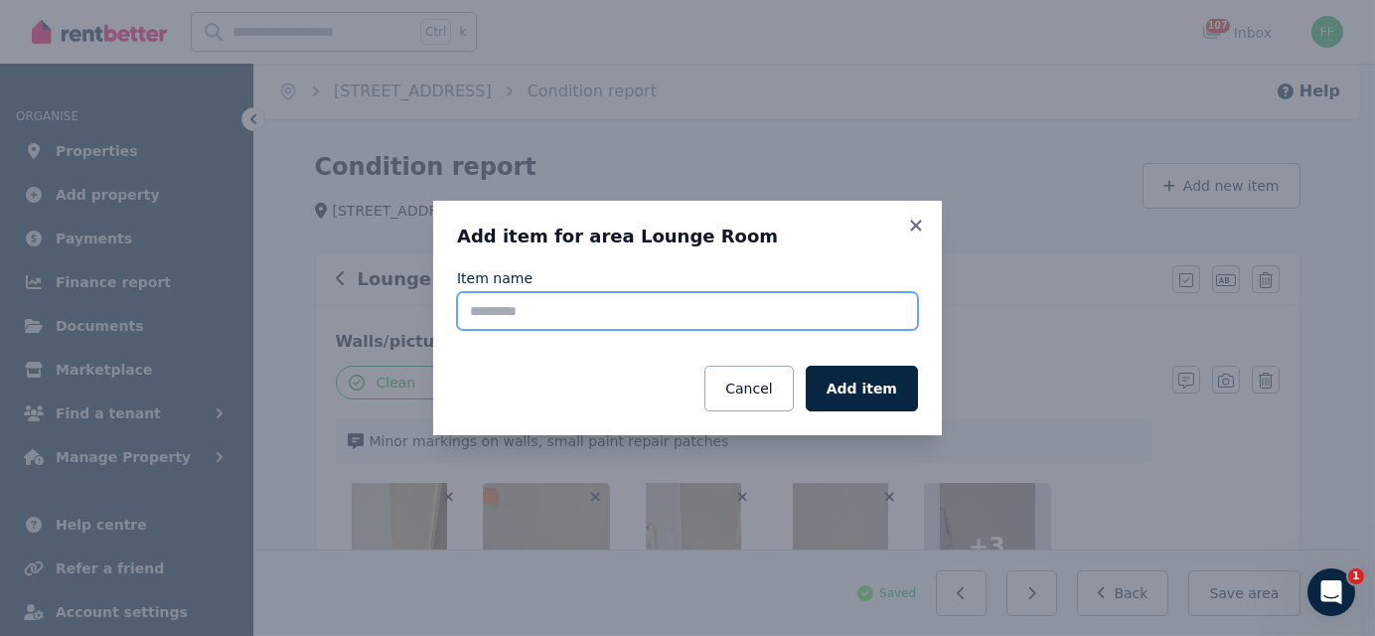
click at [516, 317] on input "Item name" at bounding box center [687, 311] width 461 height 38
click at [479, 316] on input "Item name" at bounding box center [687, 311] width 461 height 38
type input "**********"
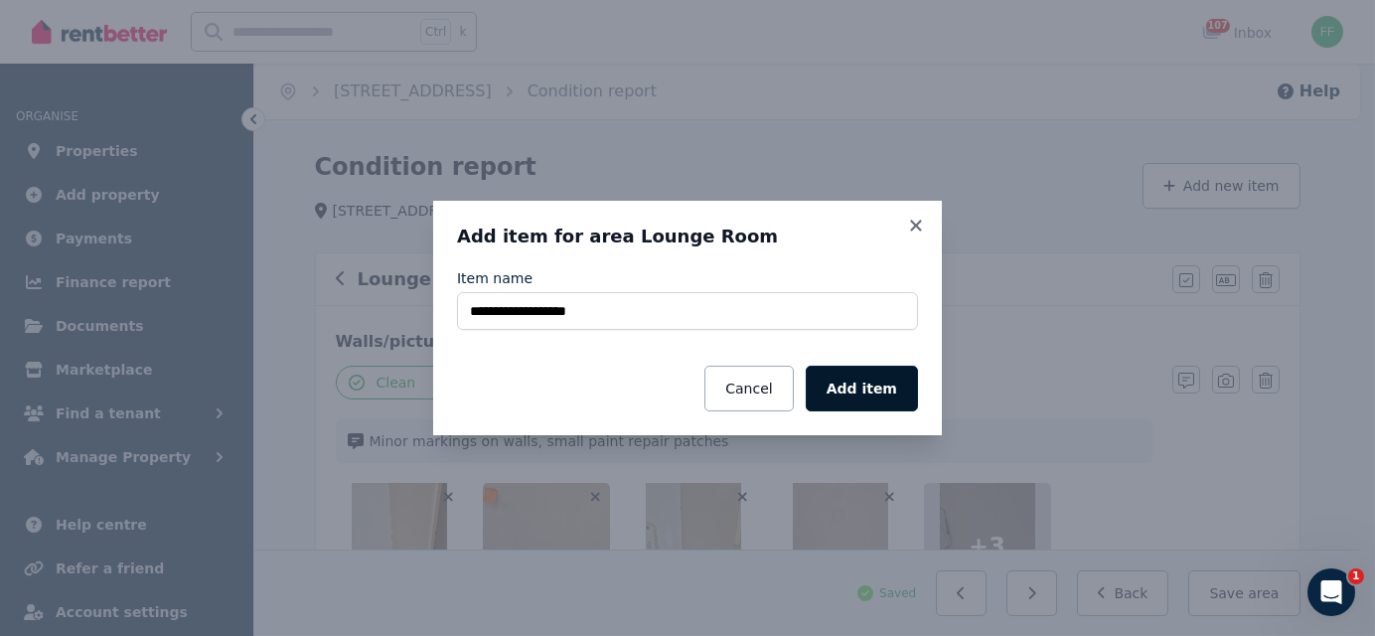
click at [882, 401] on button "Add item" at bounding box center [862, 389] width 112 height 46
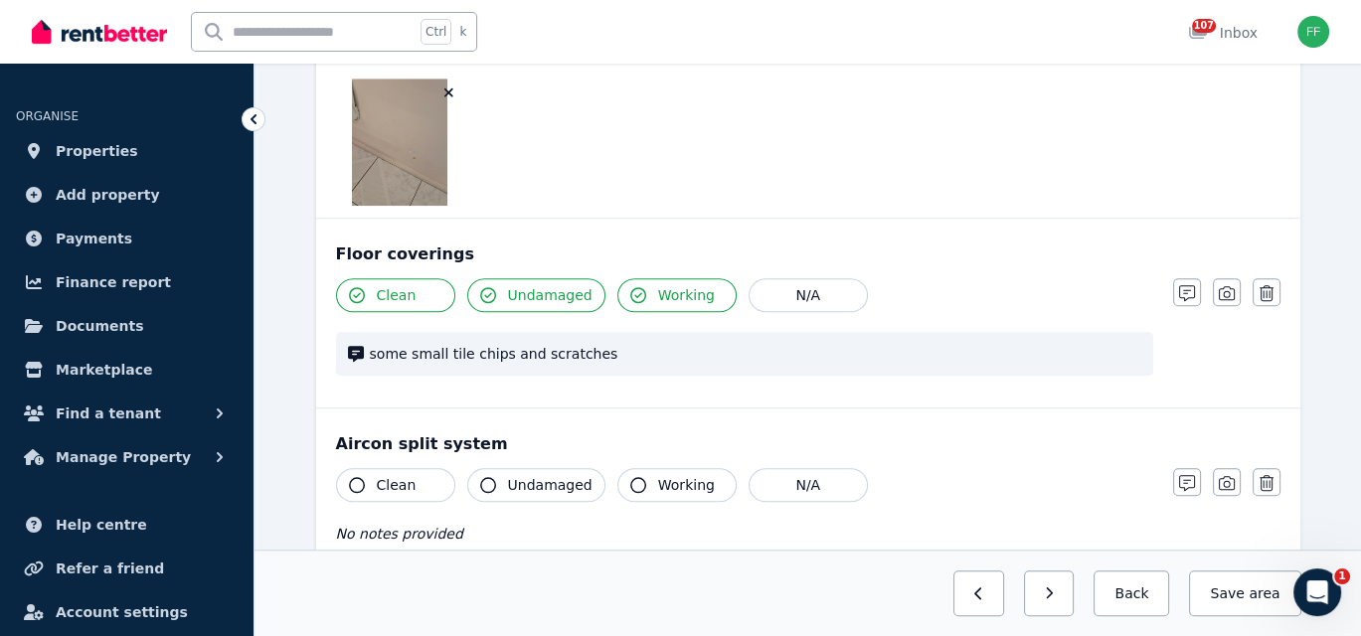
scroll to position [2171, 0]
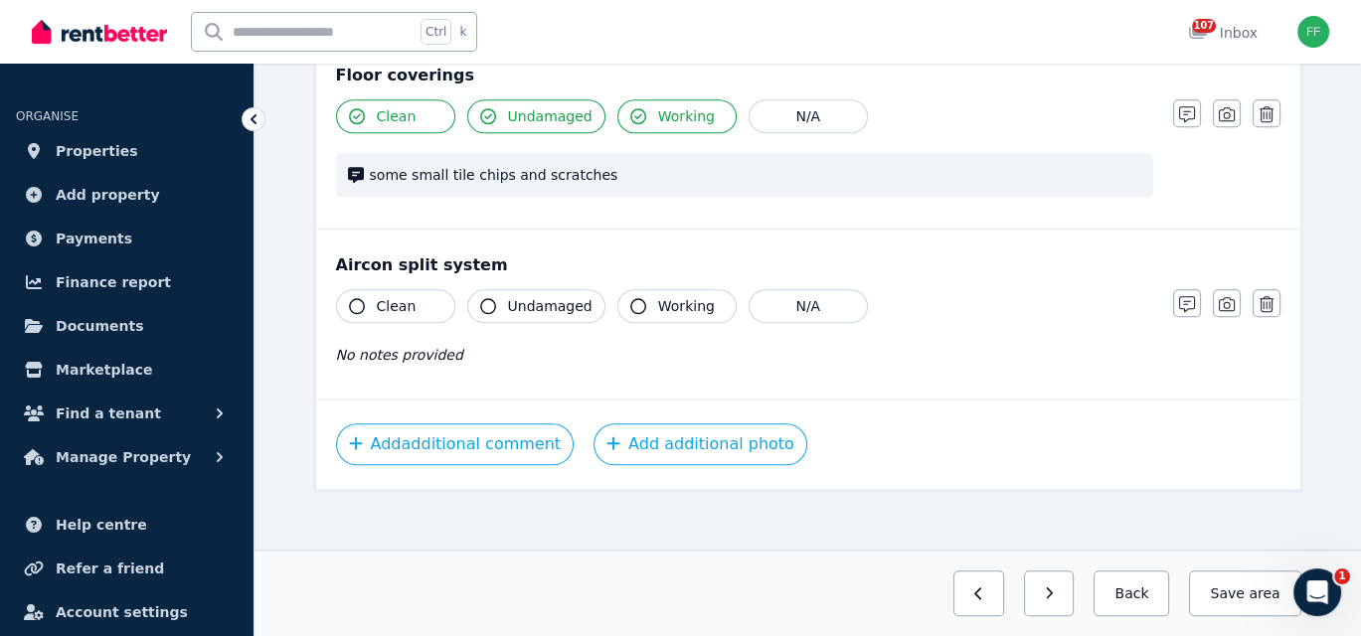
click at [359, 298] on icon "button" at bounding box center [357, 306] width 16 height 16
click at [483, 301] on icon "button" at bounding box center [488, 306] width 16 height 16
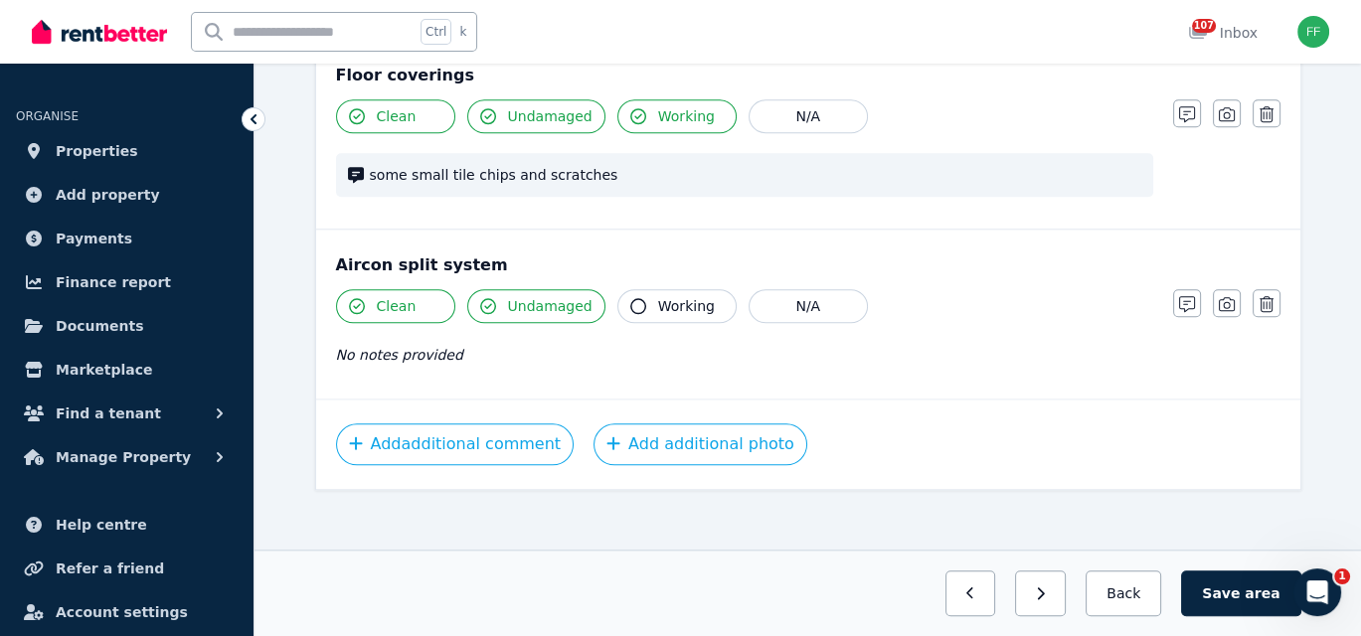
click at [630, 299] on icon "button" at bounding box center [638, 306] width 16 height 16
click at [1184, 301] on icon "button" at bounding box center [1187, 304] width 16 height 16
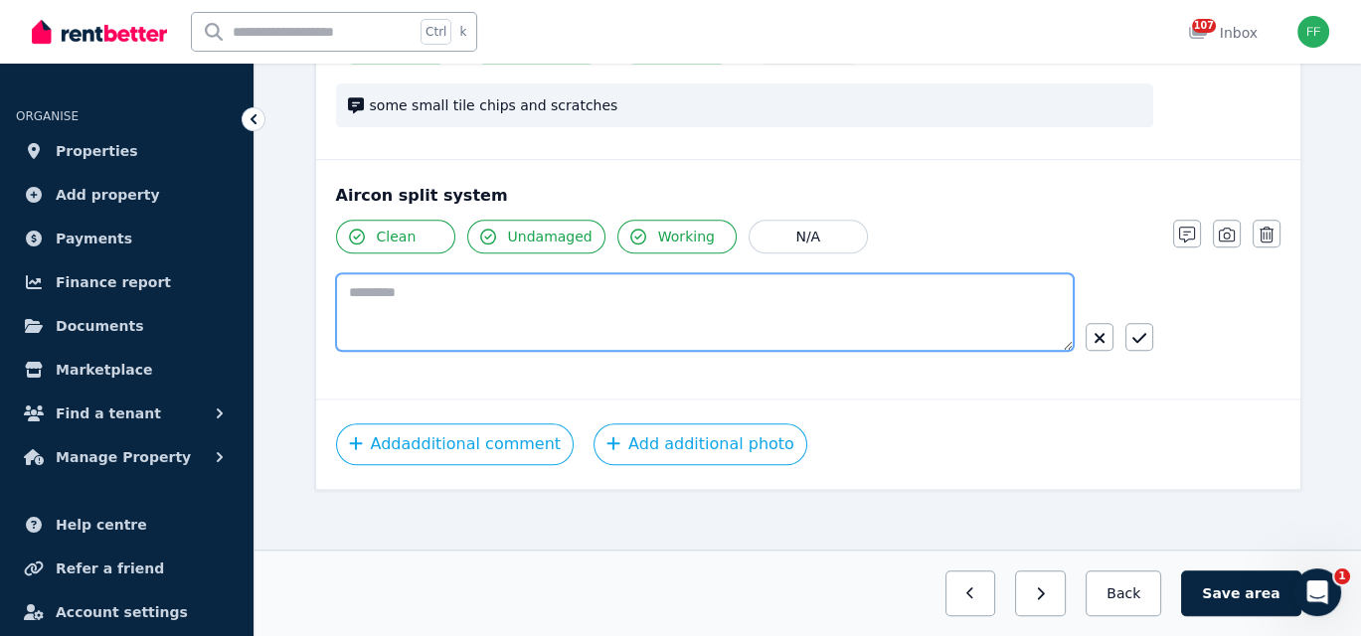
click at [346, 291] on textarea at bounding box center [704, 312] width 737 height 78
type textarea "**********"
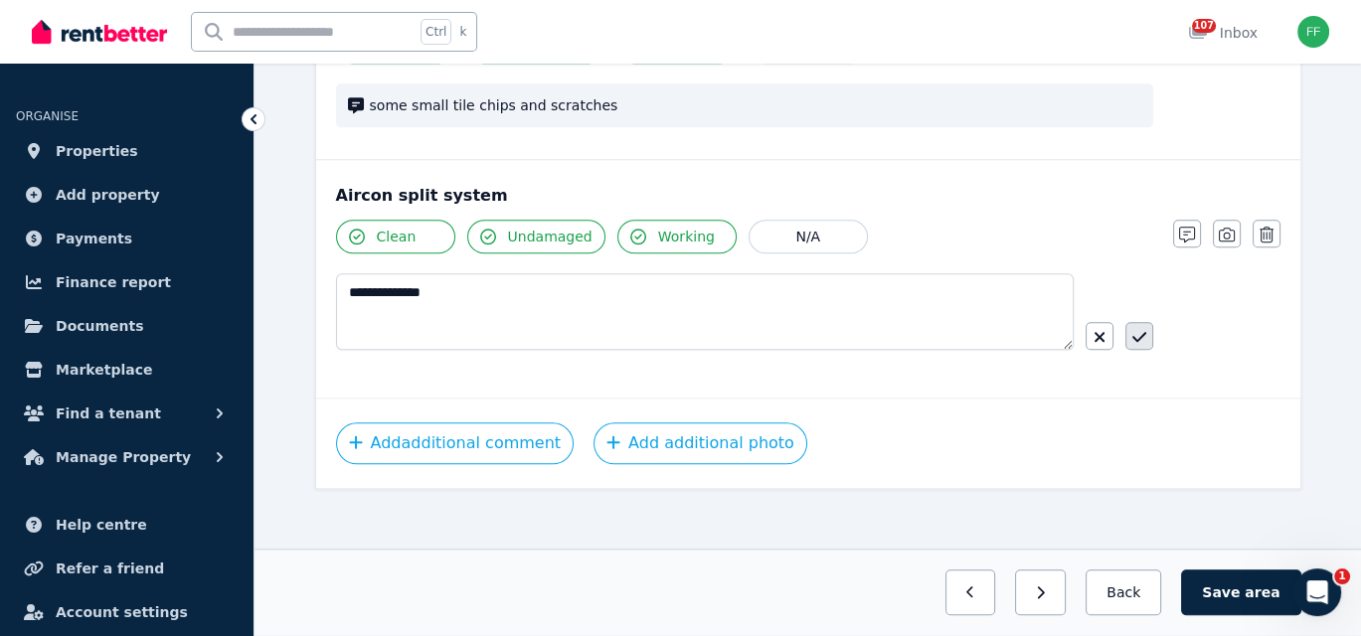
click at [1143, 333] on icon "button" at bounding box center [1139, 337] width 14 height 16
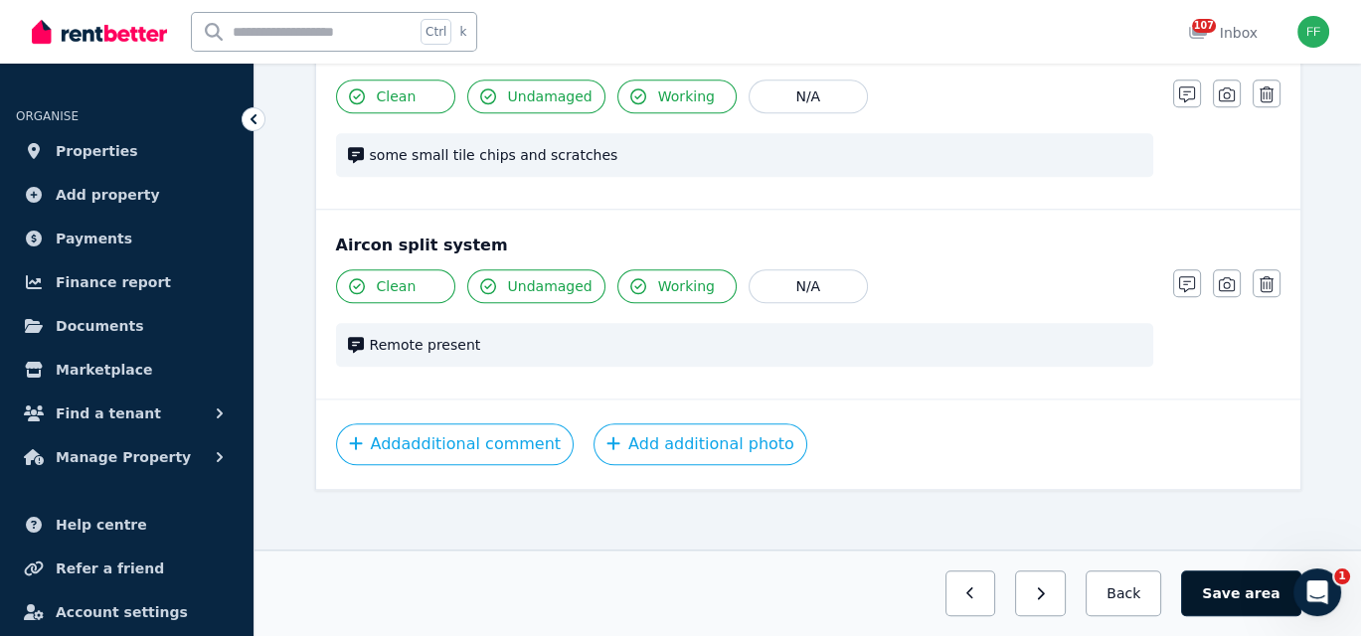
click at [1238, 599] on button "Save area" at bounding box center [1240, 593] width 119 height 46
click at [1245, 601] on button "Save area" at bounding box center [1244, 593] width 111 height 46
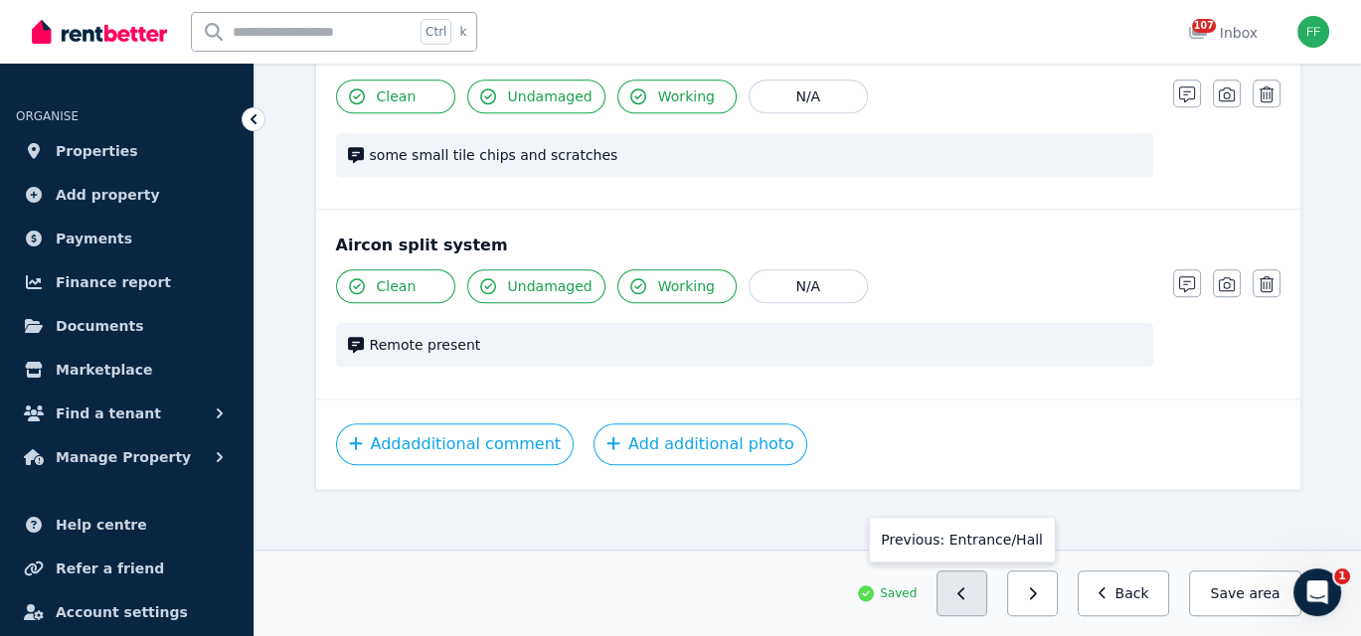
click at [966, 596] on icon "button" at bounding box center [961, 593] width 9 height 14
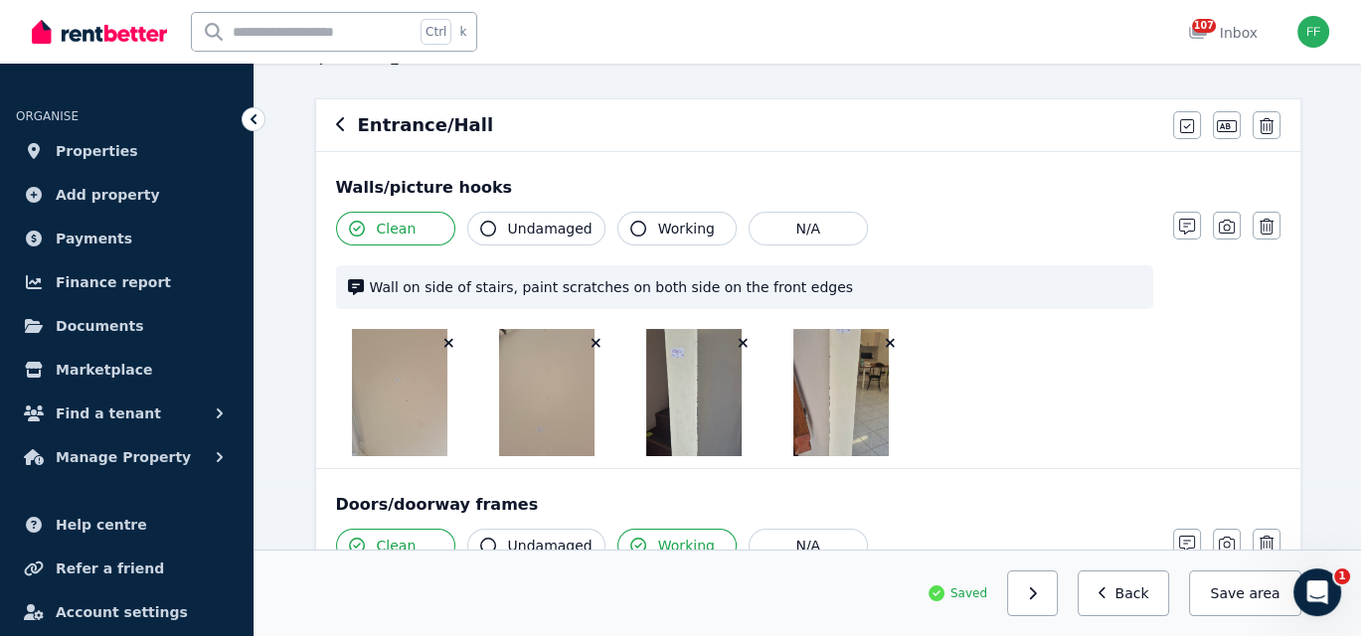
scroll to position [0, 0]
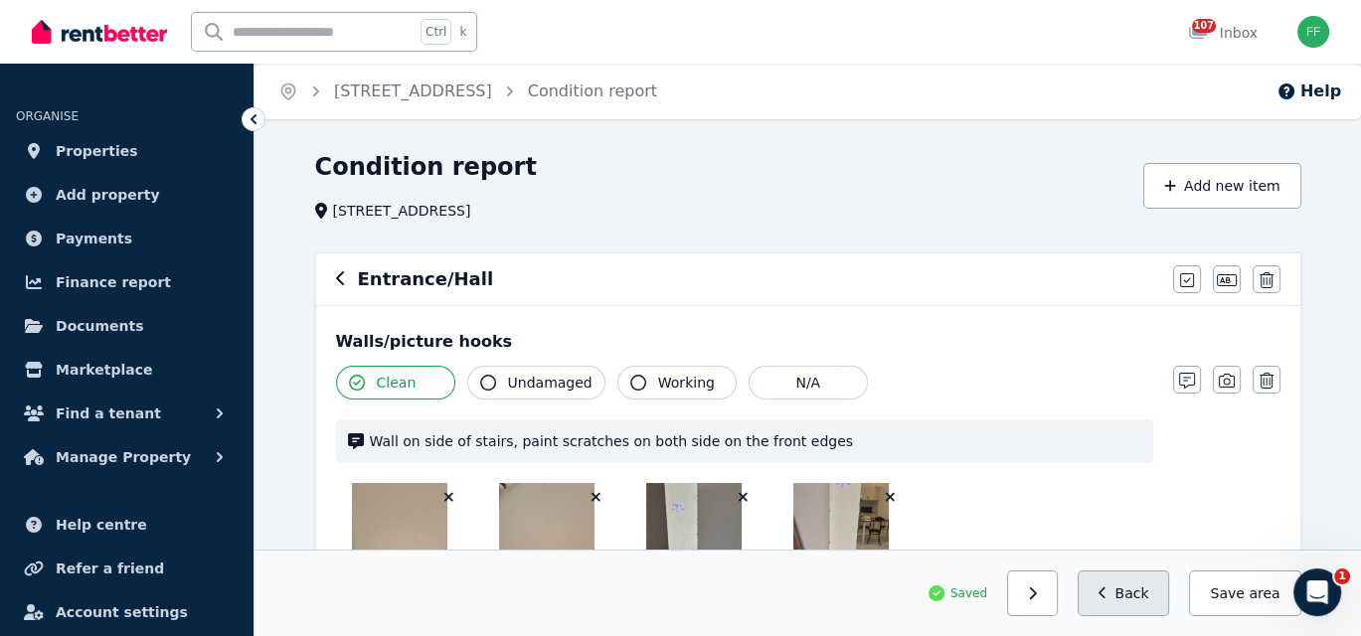
click at [1107, 597] on icon "button" at bounding box center [1102, 593] width 9 height 14
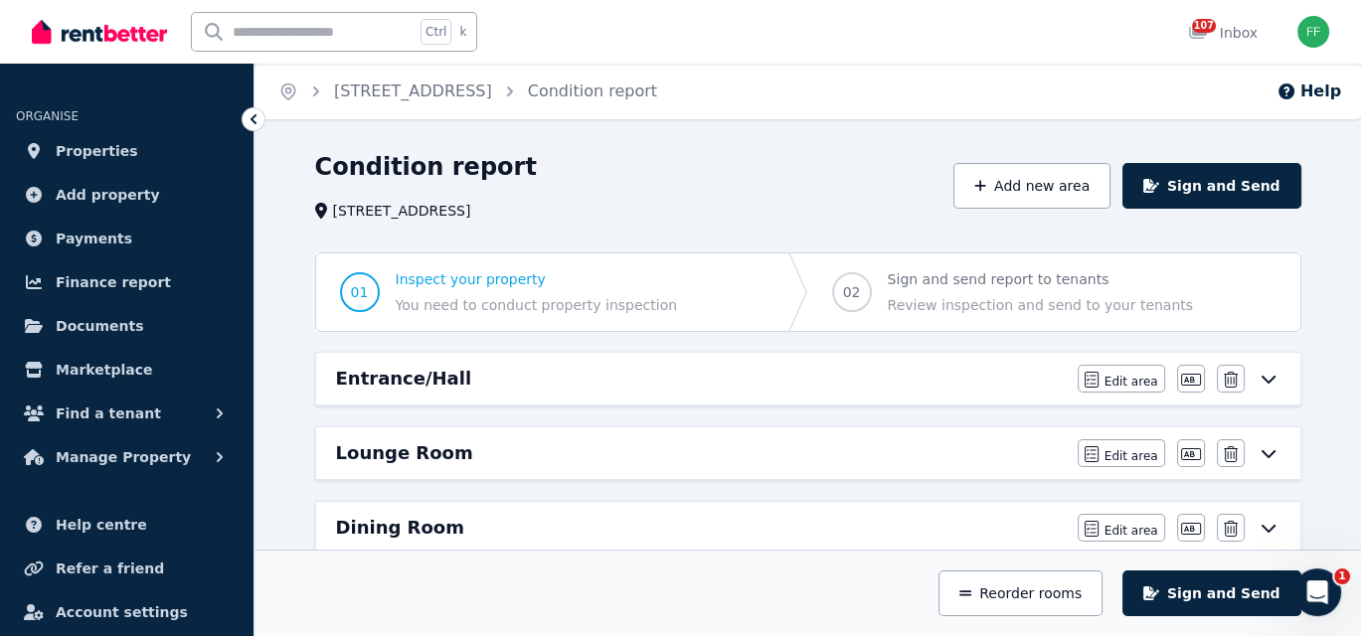
click at [1054, 376] on div "Entrance/Hall" at bounding box center [700, 379] width 729 height 28
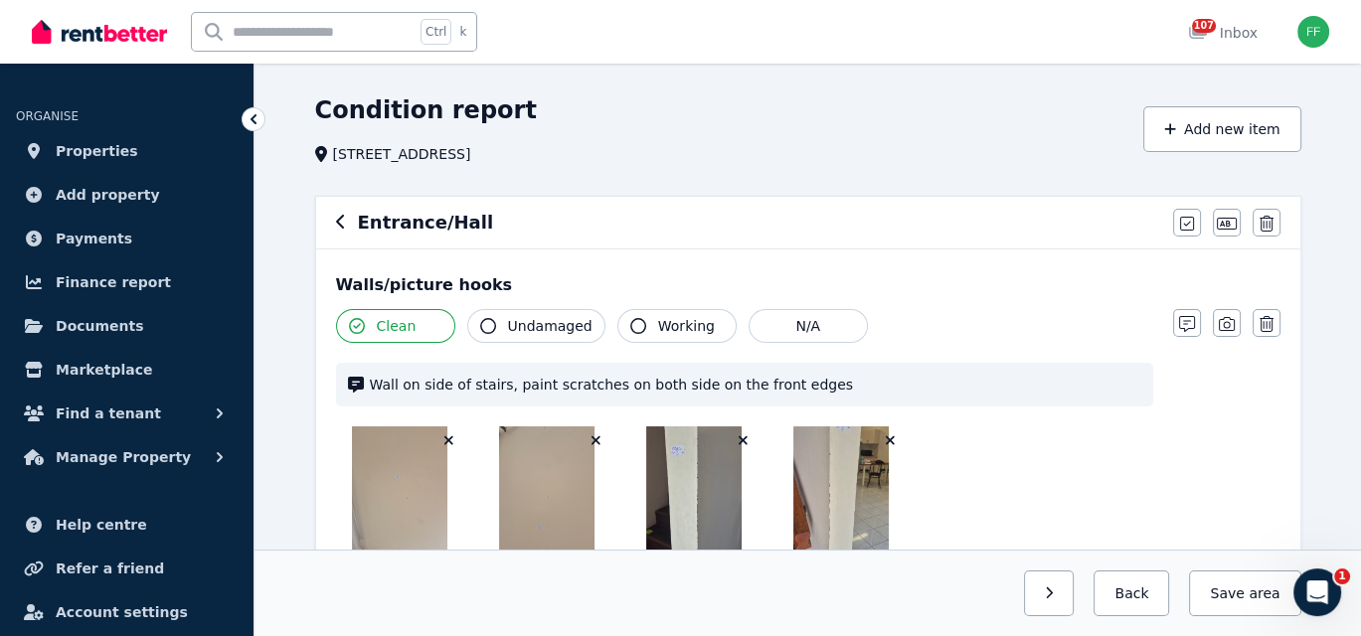
scroll to position [99, 0]
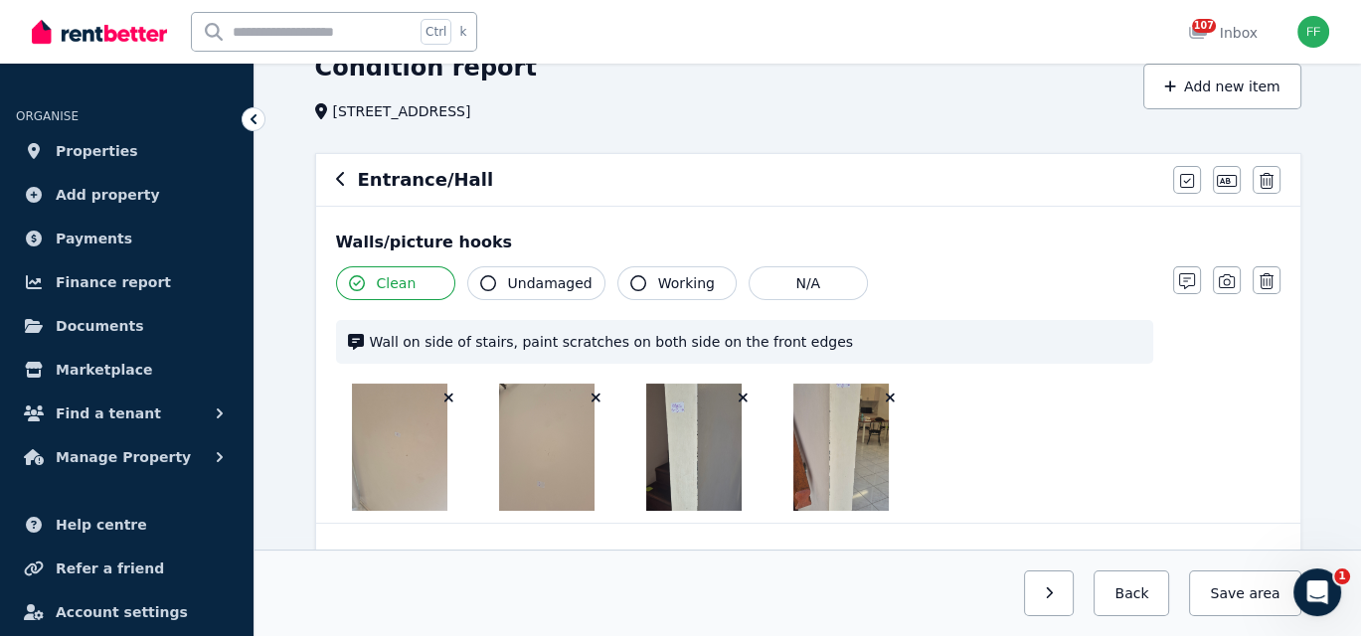
click at [630, 280] on icon "button" at bounding box center [638, 283] width 16 height 16
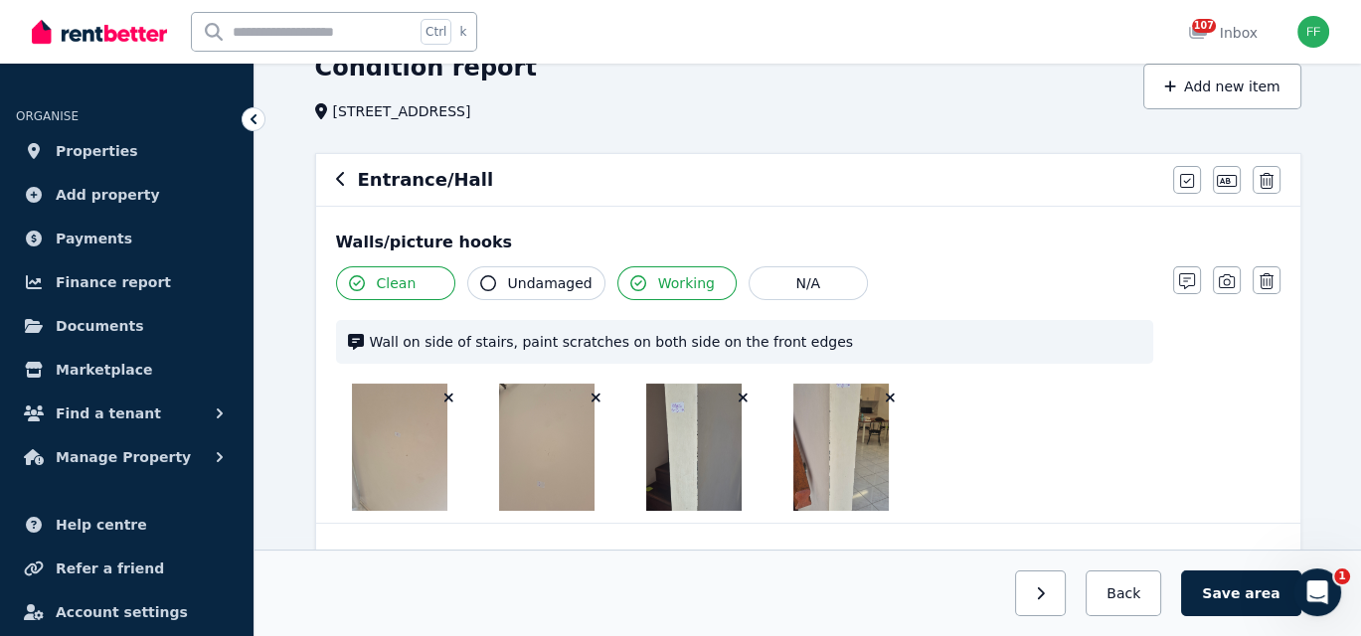
click at [487, 286] on icon "button" at bounding box center [488, 283] width 16 height 16
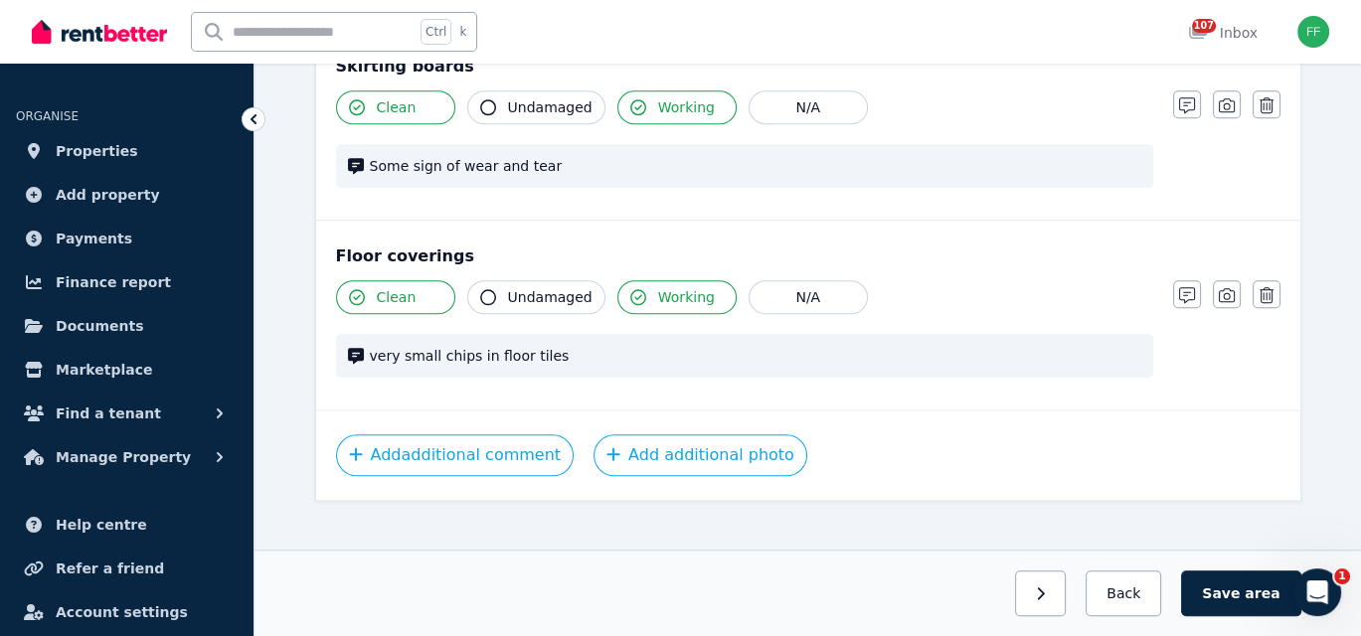
scroll to position [2209, 0]
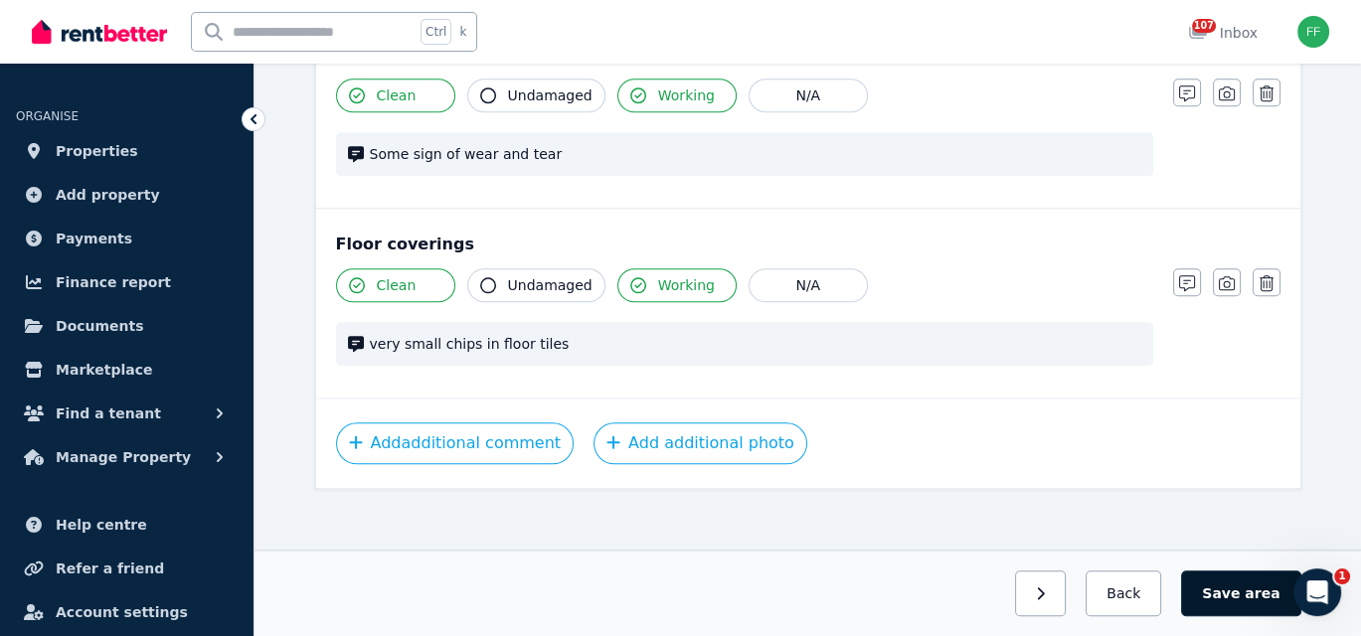
click at [1230, 605] on button "Save area" at bounding box center [1240, 593] width 119 height 46
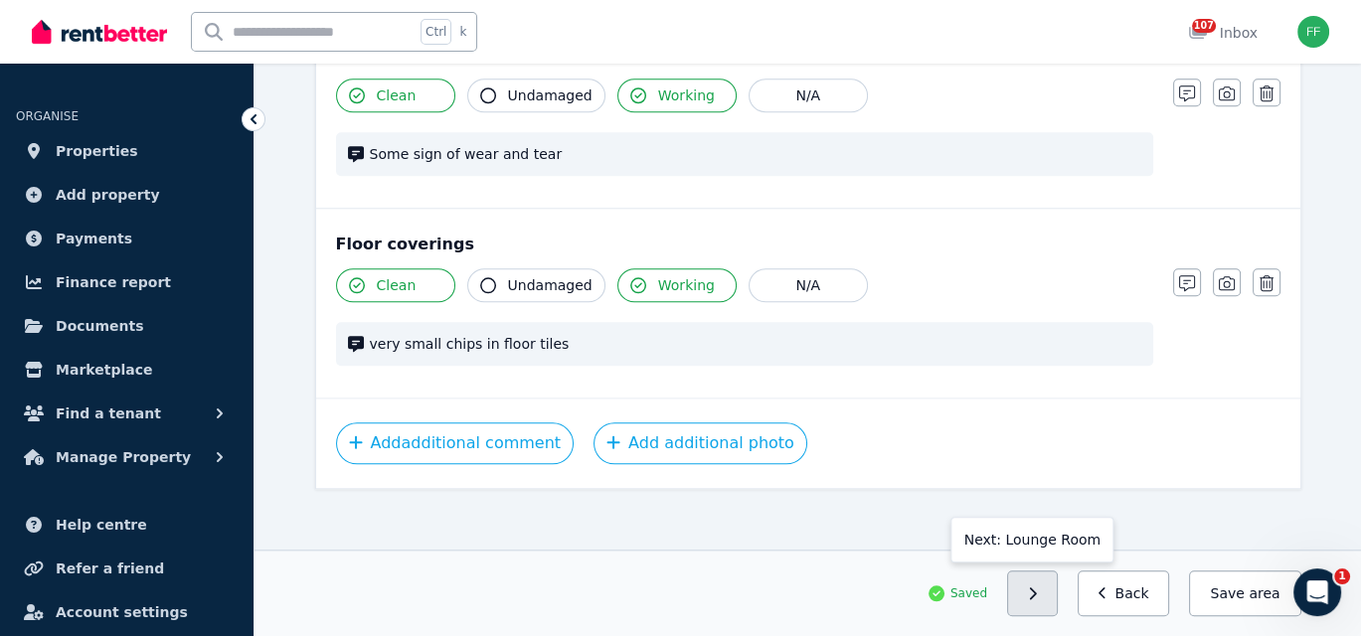
click at [1044, 600] on button "button" at bounding box center [1032, 593] width 51 height 46
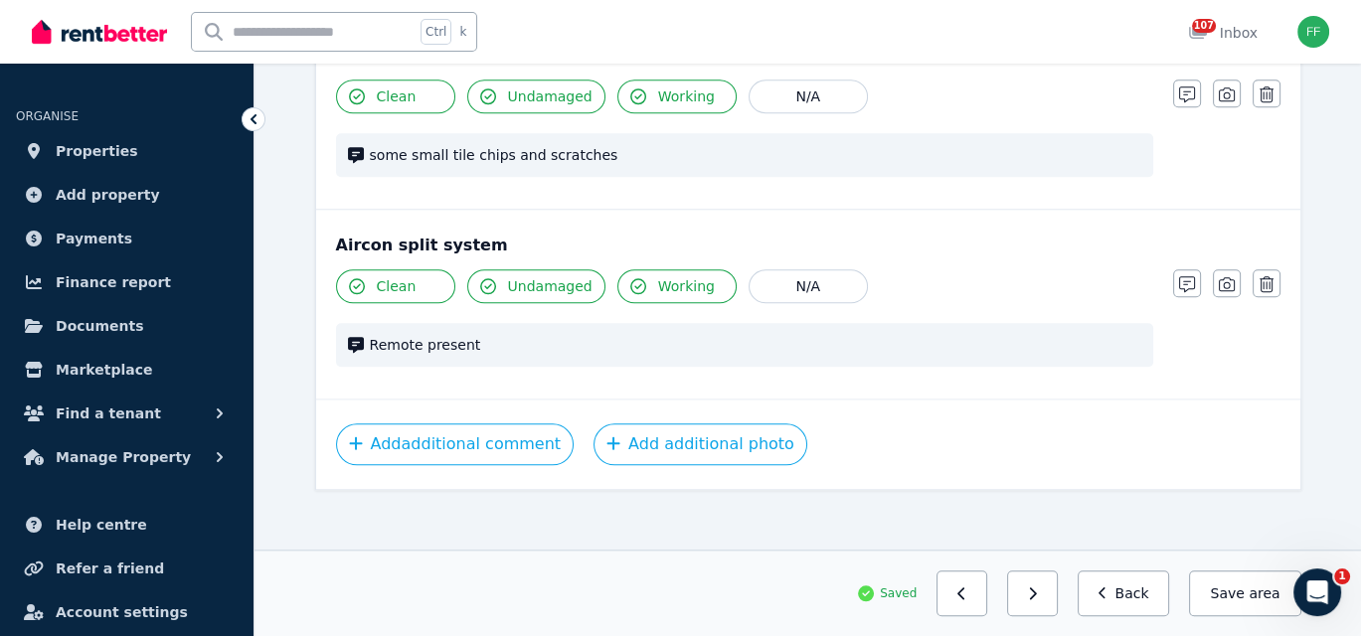
click at [1044, 600] on button "button" at bounding box center [1032, 593] width 51 height 46
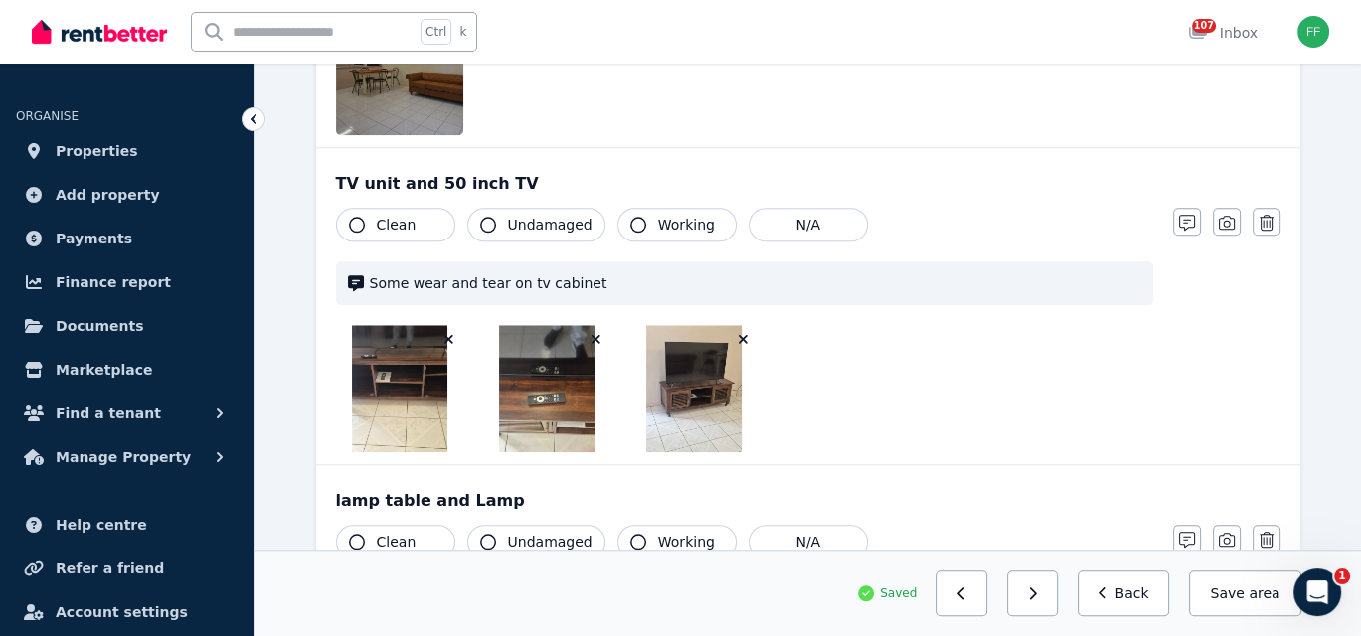
scroll to position [2572, 0]
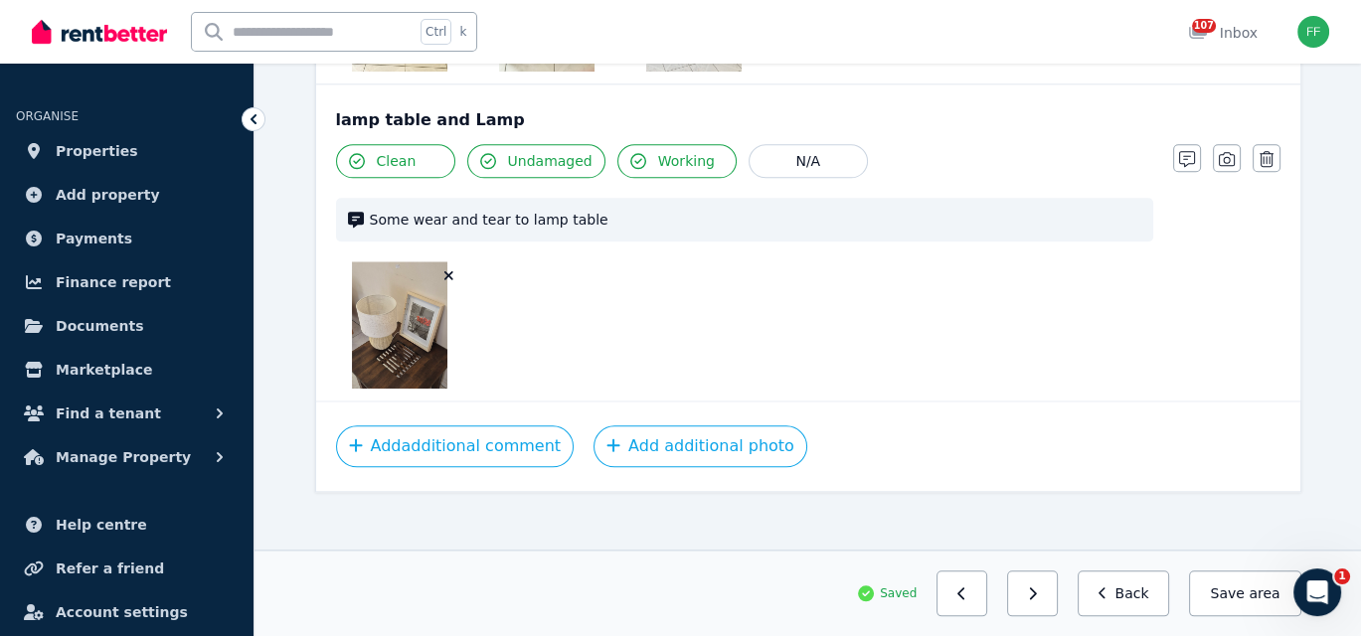
click at [1044, 600] on button "button" at bounding box center [1032, 593] width 51 height 46
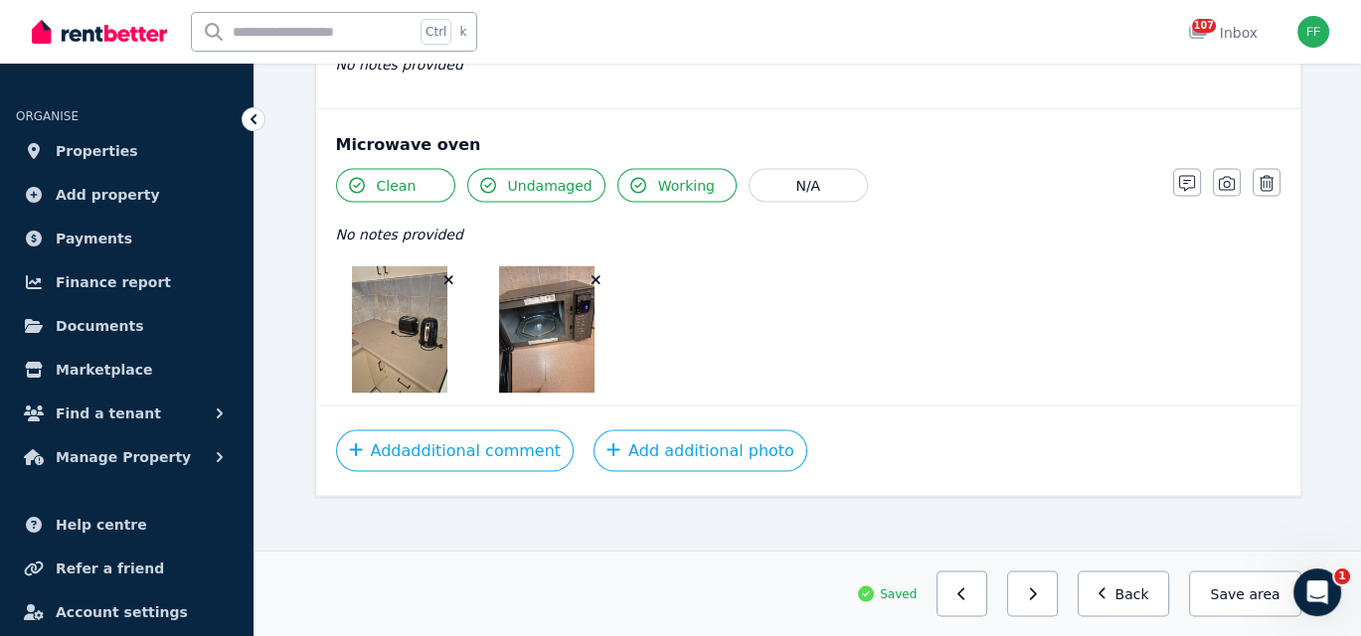
click at [1044, 600] on button "button" at bounding box center [1032, 593] width 51 height 46
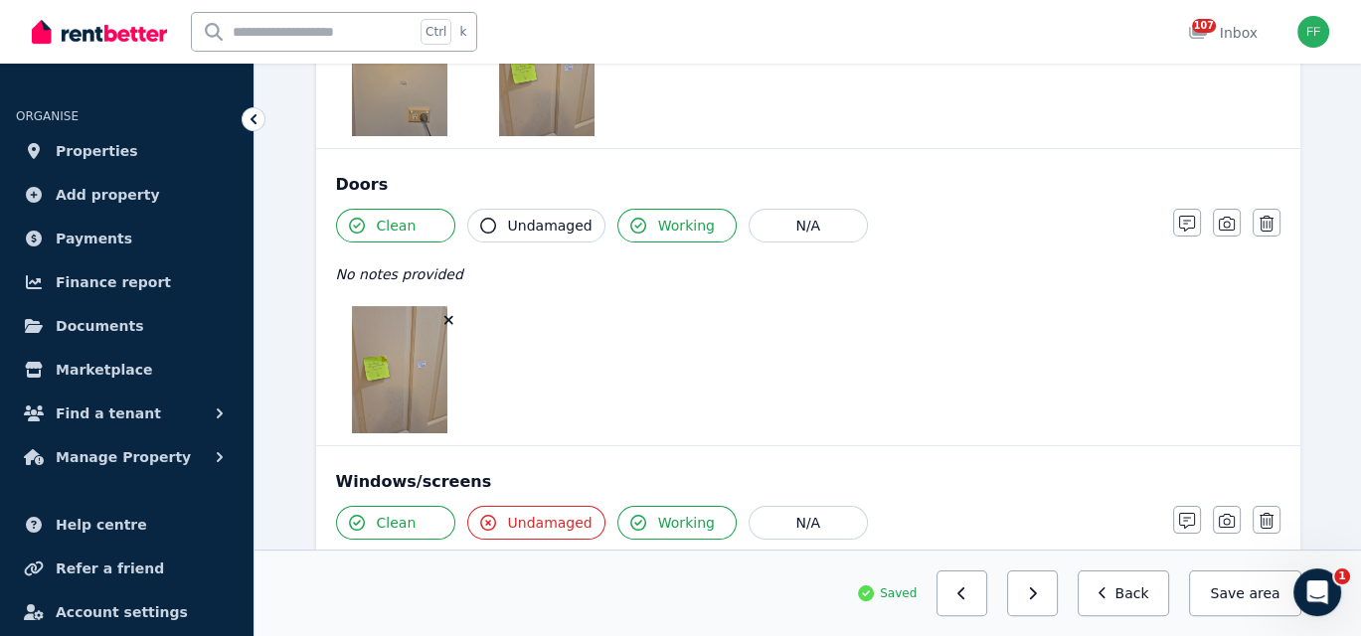
scroll to position [0, 0]
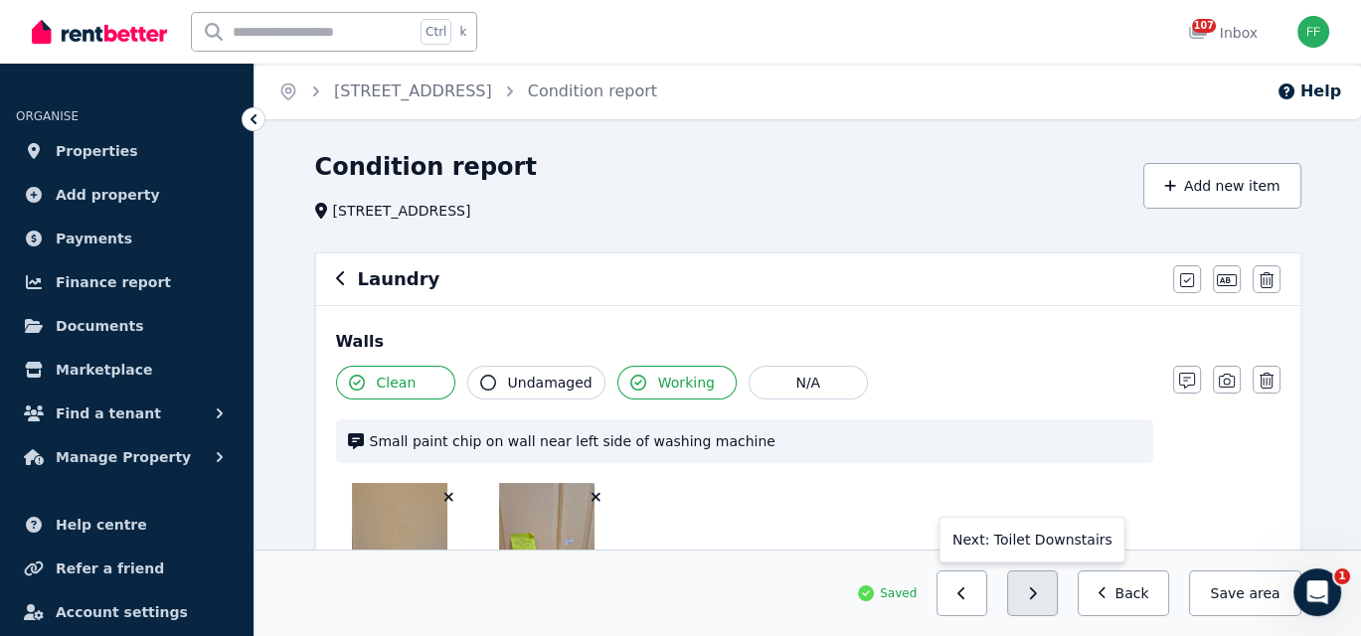
click at [1044, 594] on button "button" at bounding box center [1032, 593] width 51 height 46
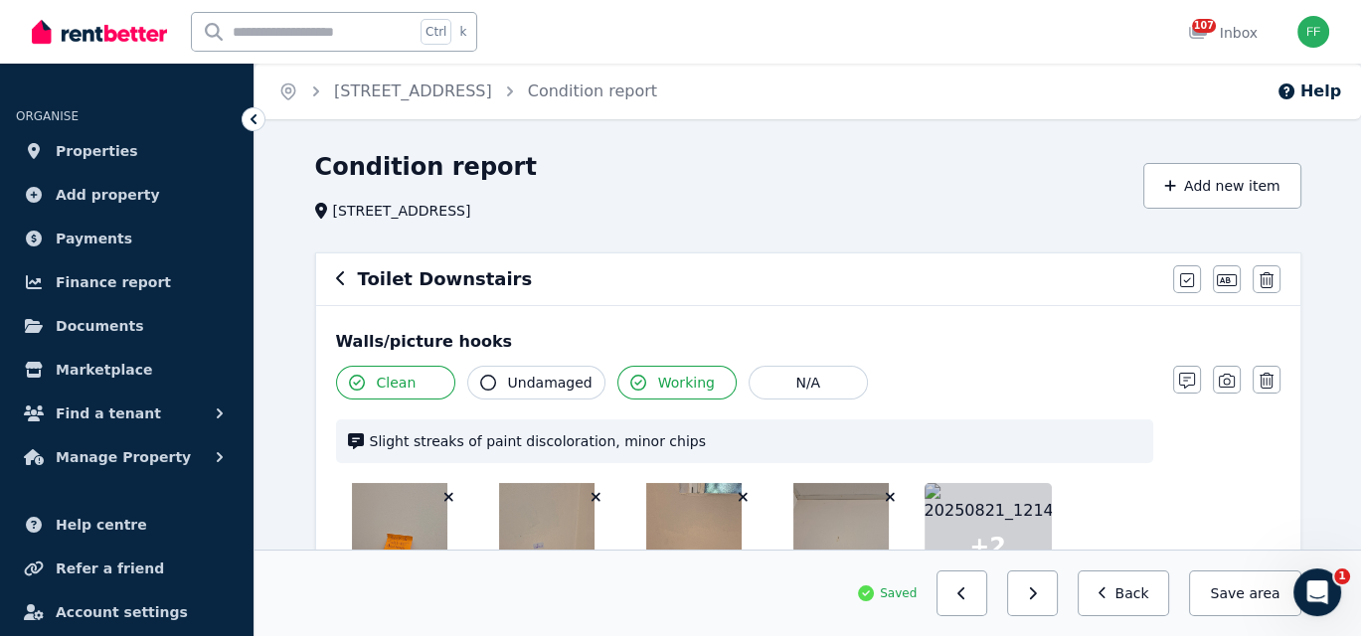
click at [1044, 594] on button "button" at bounding box center [1032, 593] width 51 height 46
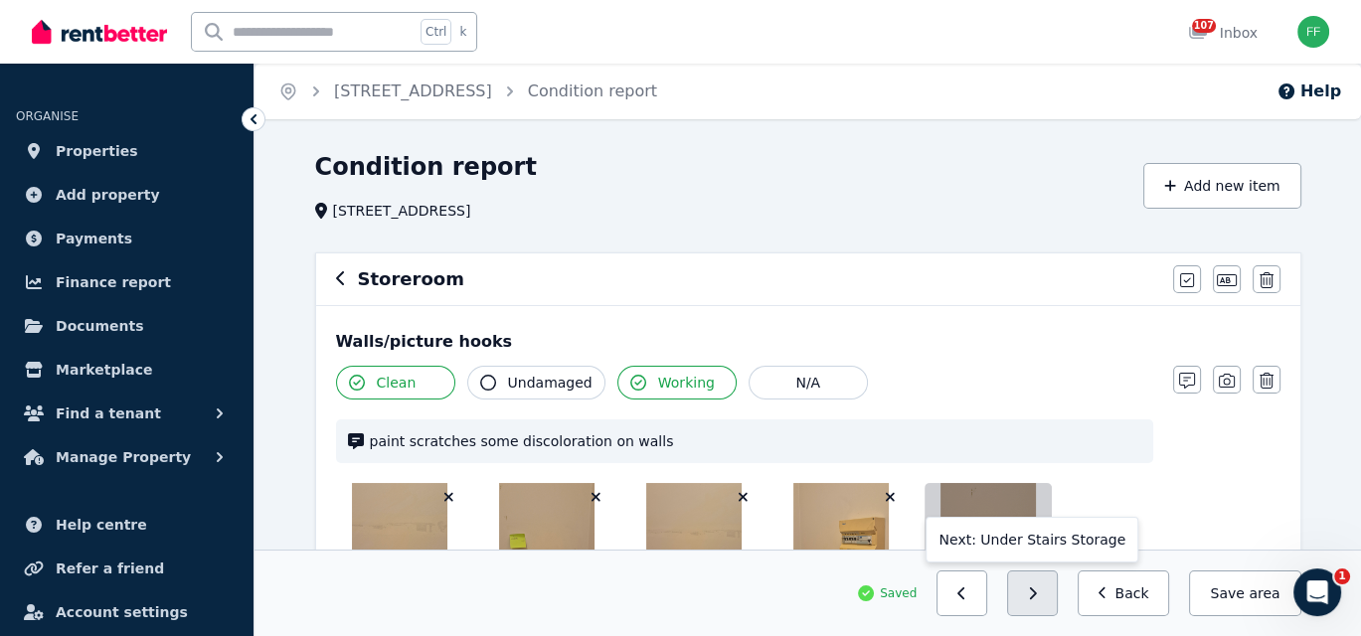
click at [1044, 593] on button "button" at bounding box center [1032, 593] width 51 height 46
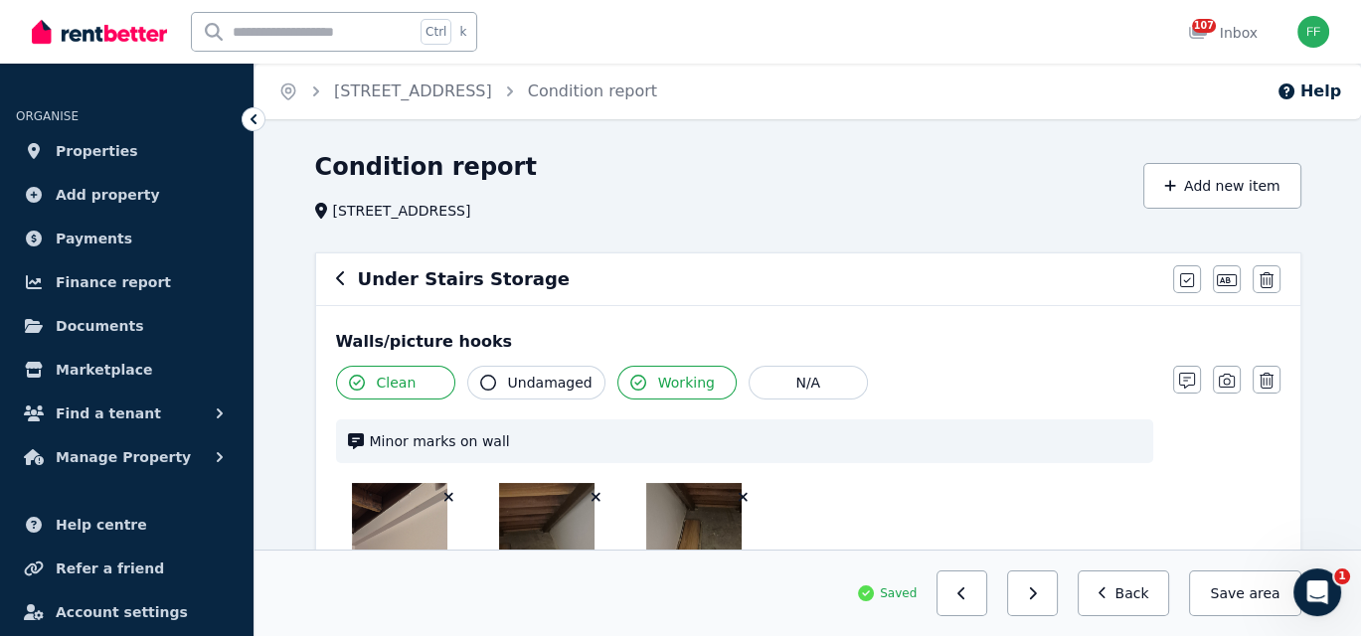
click at [1044, 593] on button "button" at bounding box center [1032, 593] width 51 height 46
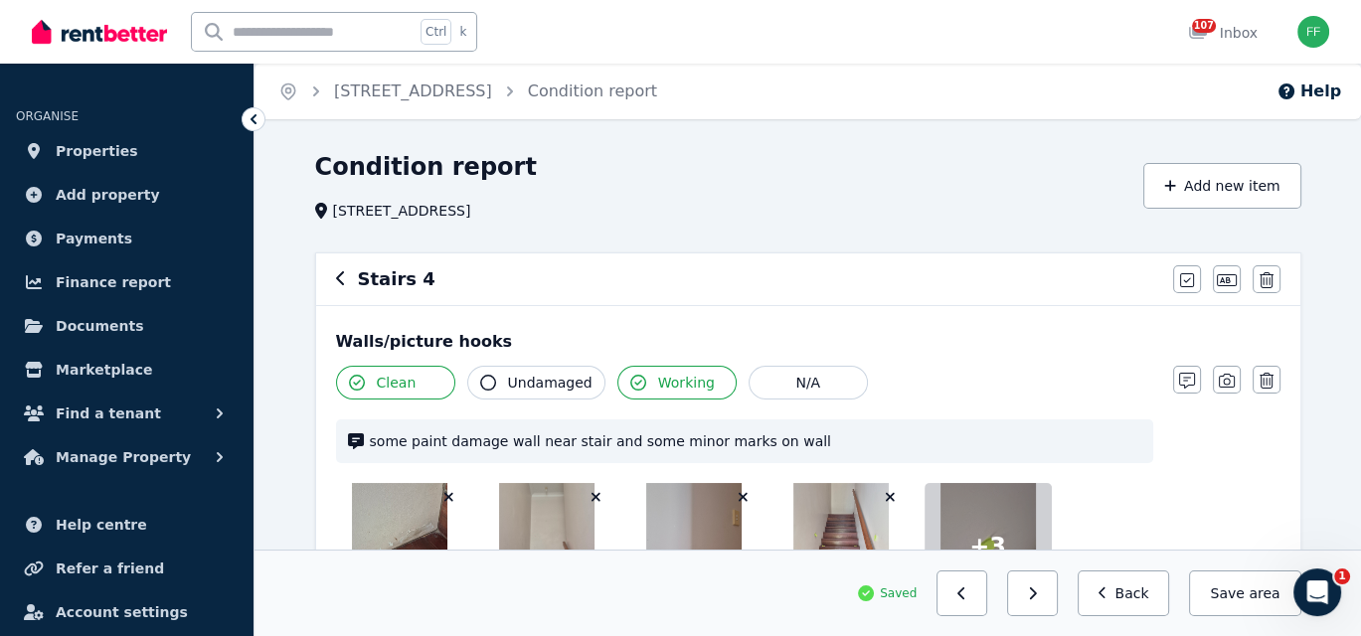
click at [1044, 593] on button "button" at bounding box center [1032, 593] width 51 height 46
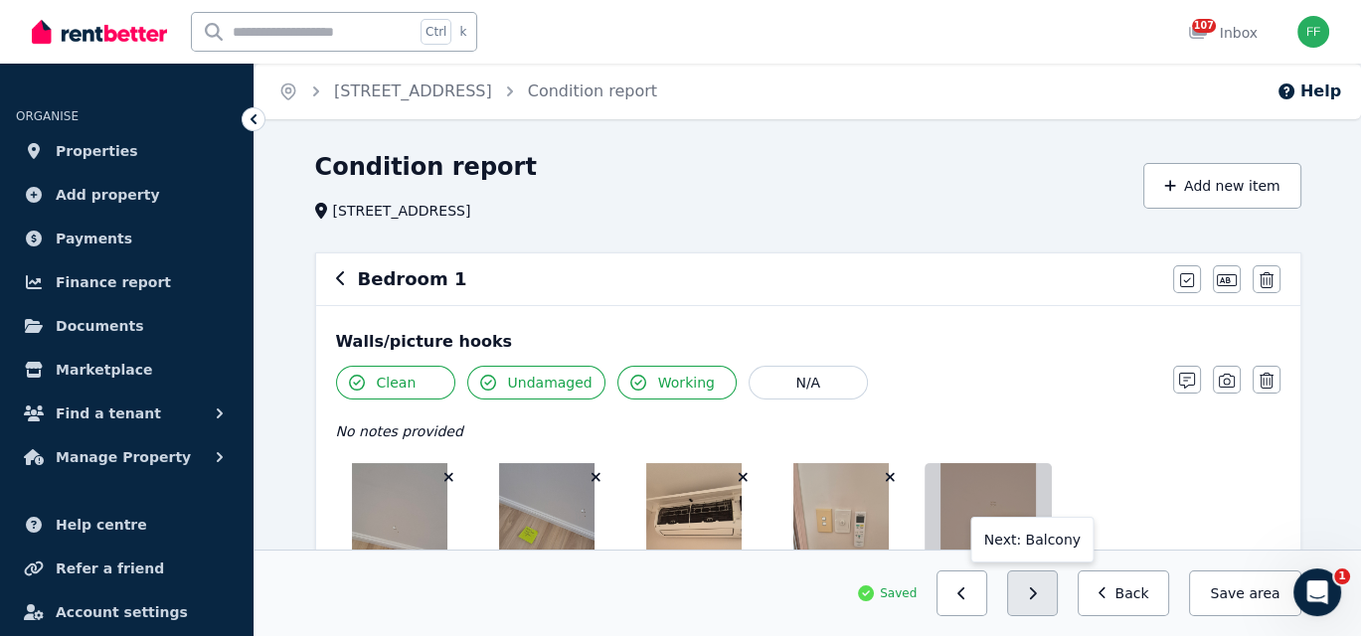
click at [1043, 593] on button "button" at bounding box center [1032, 593] width 51 height 46
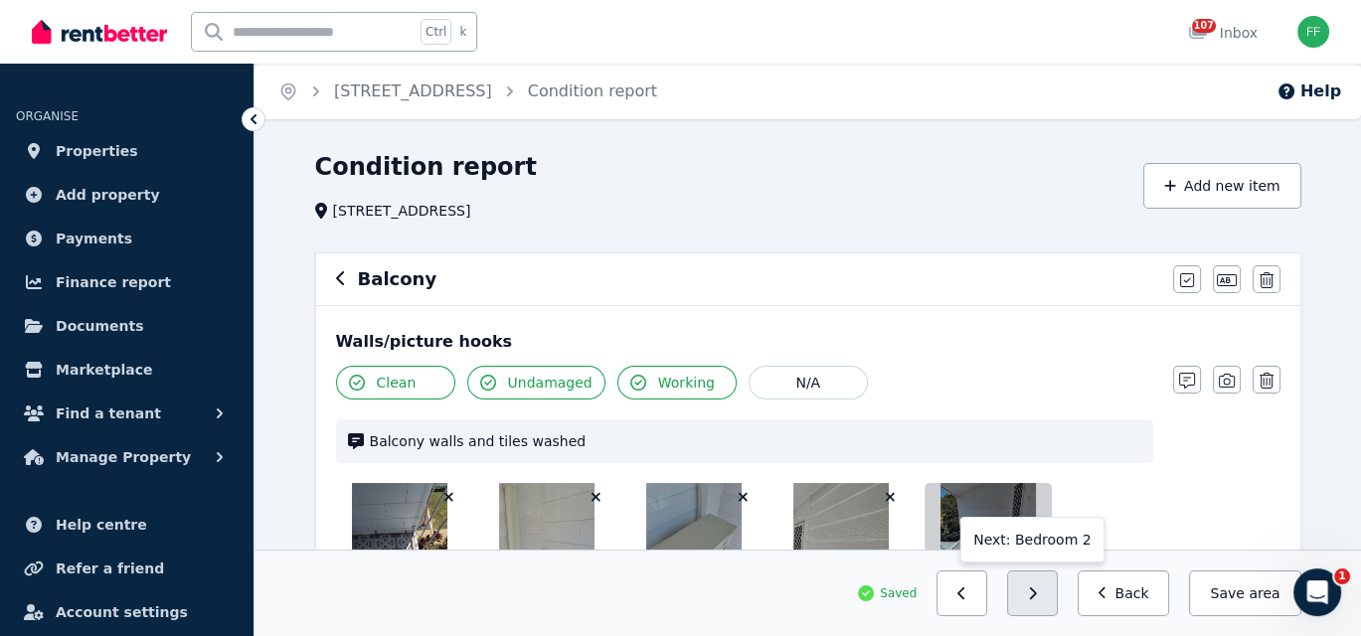
click at [1043, 594] on button "button" at bounding box center [1032, 593] width 51 height 46
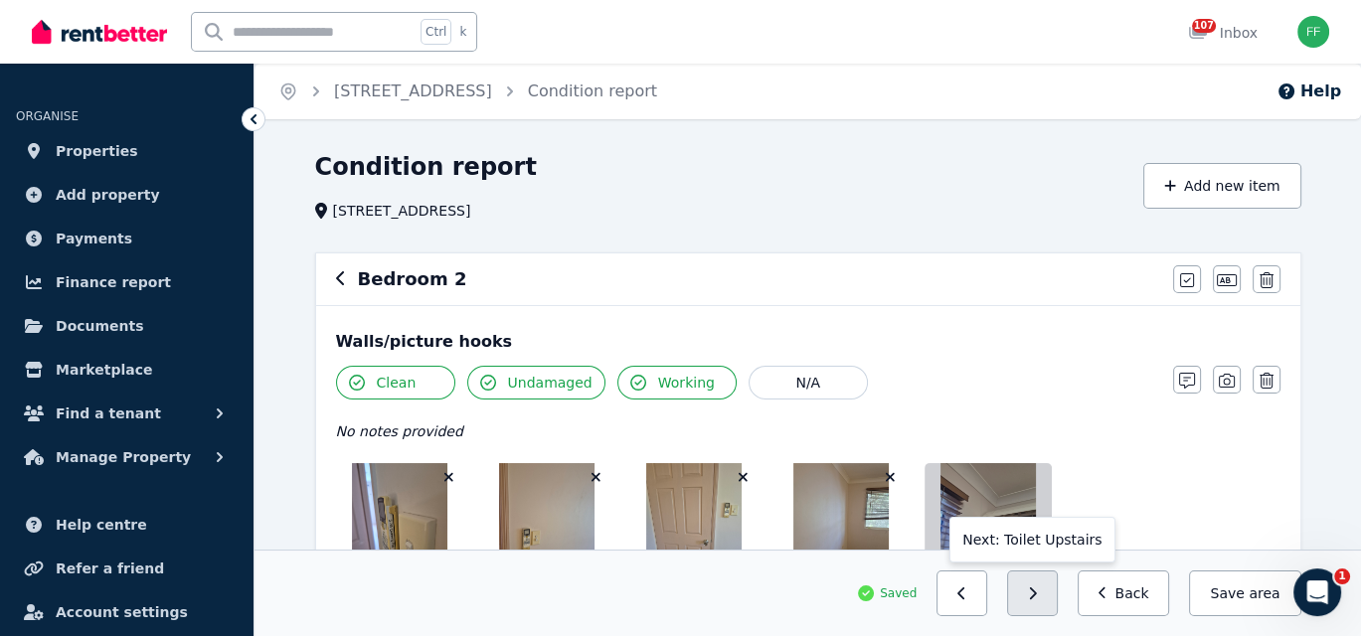
click at [1042, 594] on button "button" at bounding box center [1032, 593] width 51 height 46
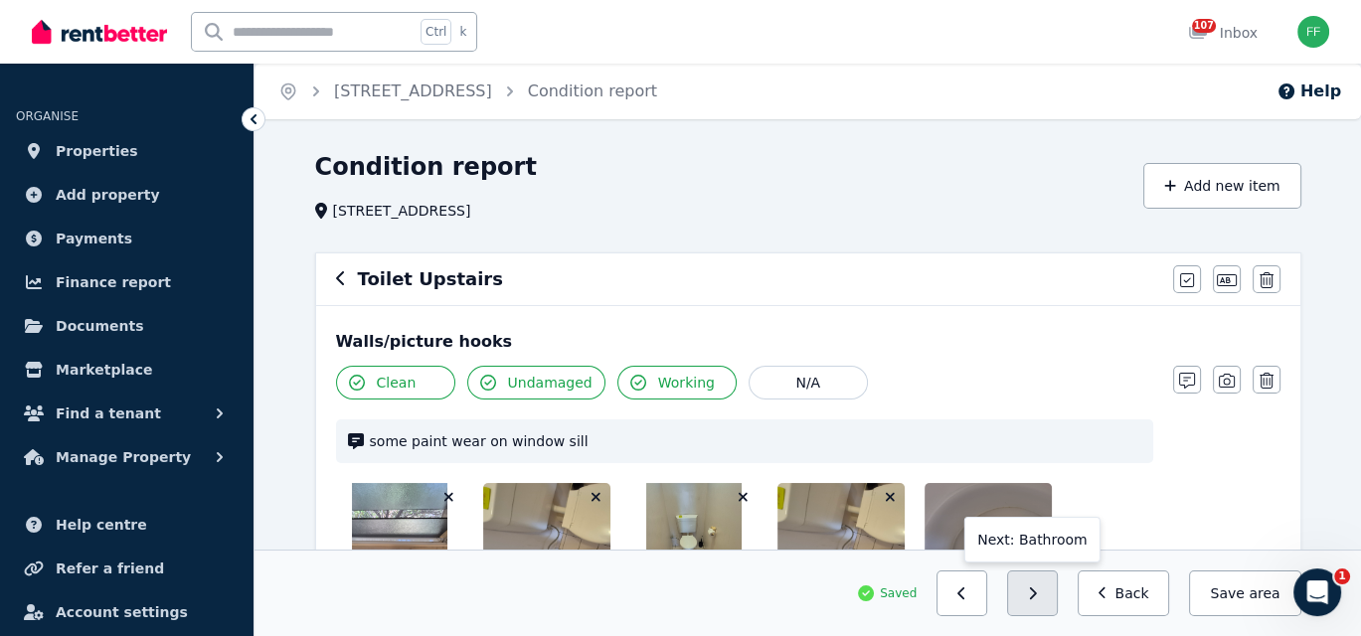
click at [1042, 594] on button "button" at bounding box center [1032, 593] width 51 height 46
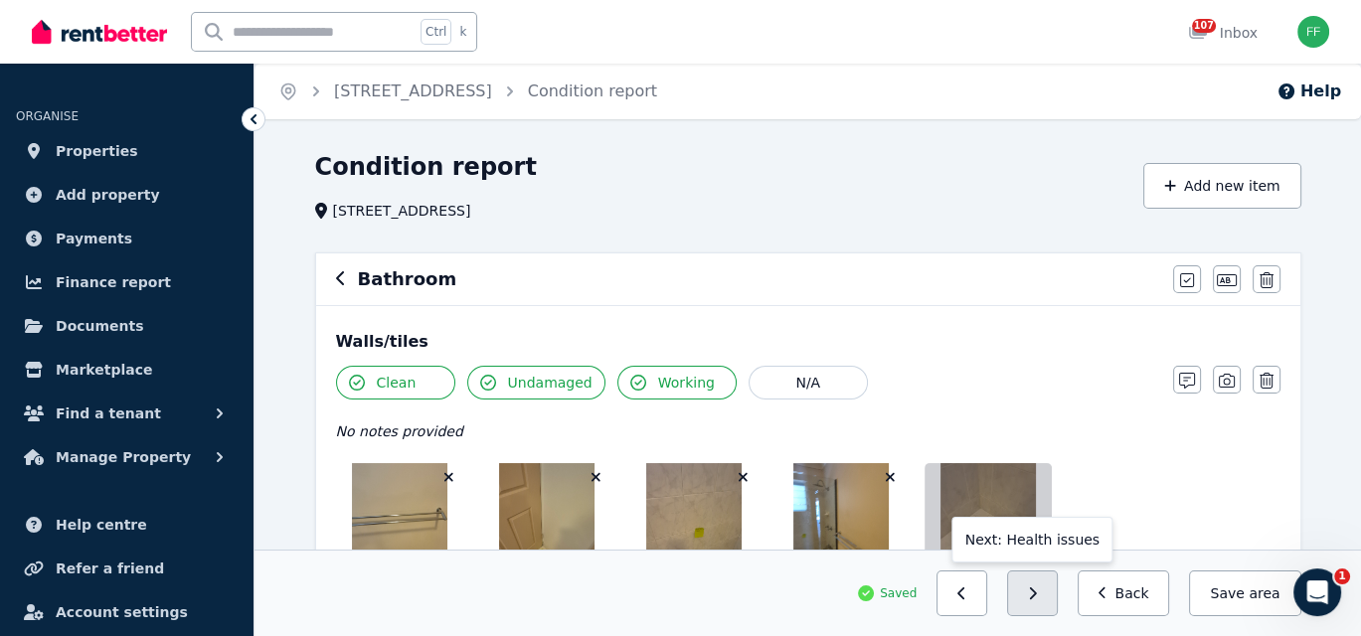
click at [1042, 594] on button "button" at bounding box center [1032, 593] width 51 height 46
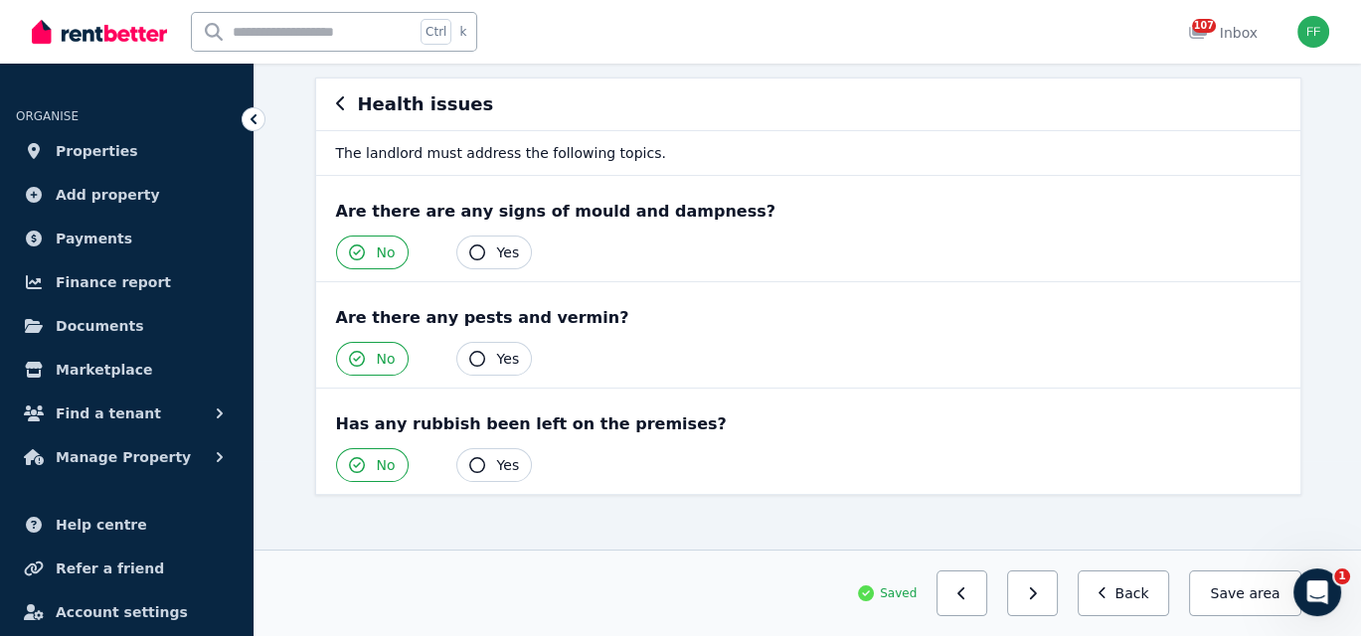
scroll to position [186, 0]
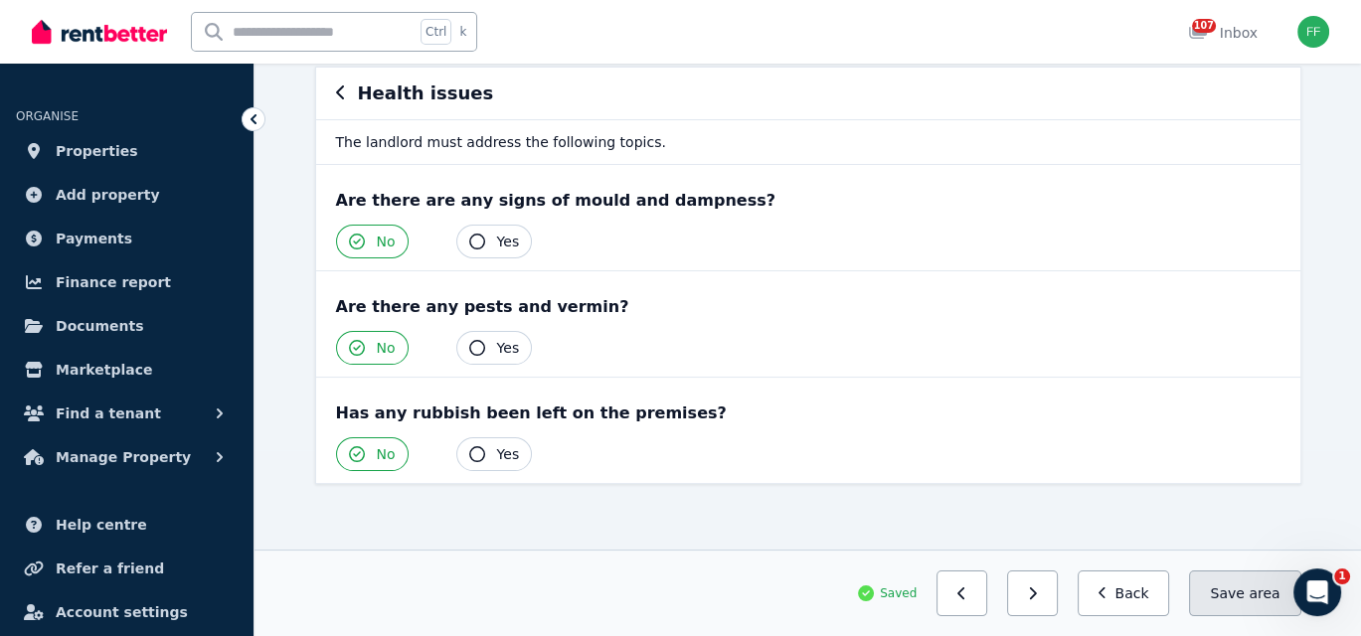
click at [1233, 599] on button "Save area" at bounding box center [1244, 593] width 111 height 46
click at [1219, 597] on button "Save area" at bounding box center [1244, 593] width 111 height 46
click at [1037, 594] on icon "button" at bounding box center [1033, 593] width 7 height 12
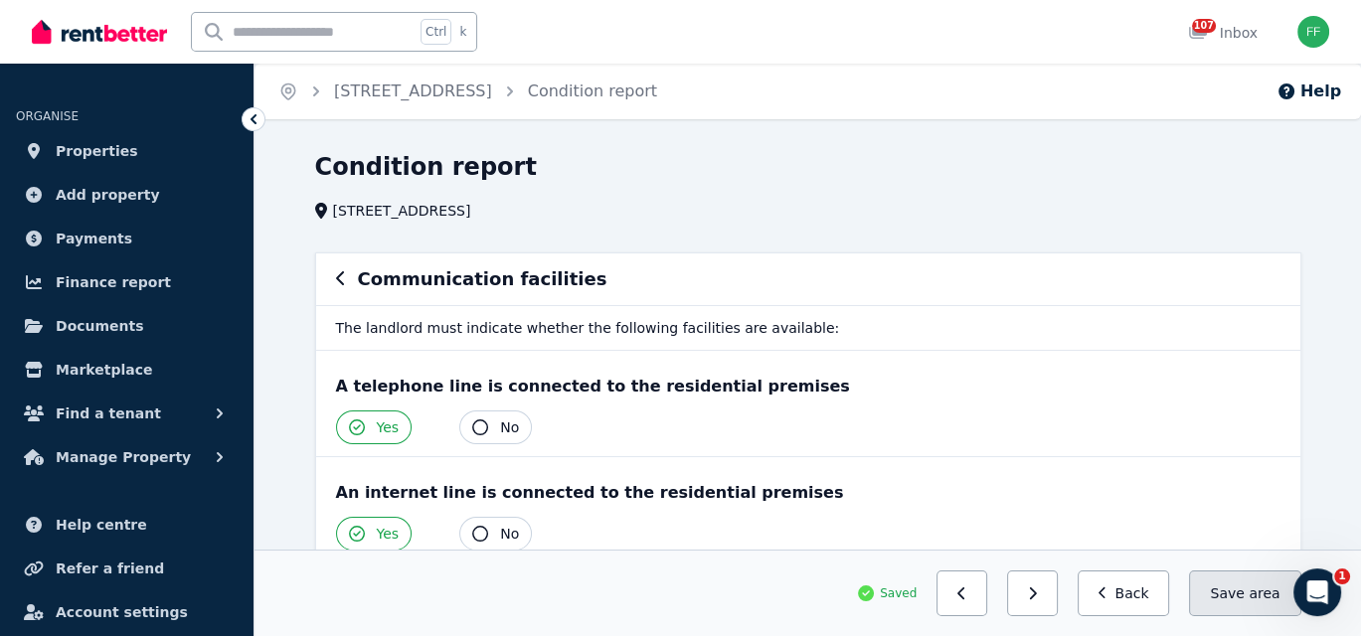
click at [1216, 592] on button "Save area" at bounding box center [1244, 593] width 111 height 46
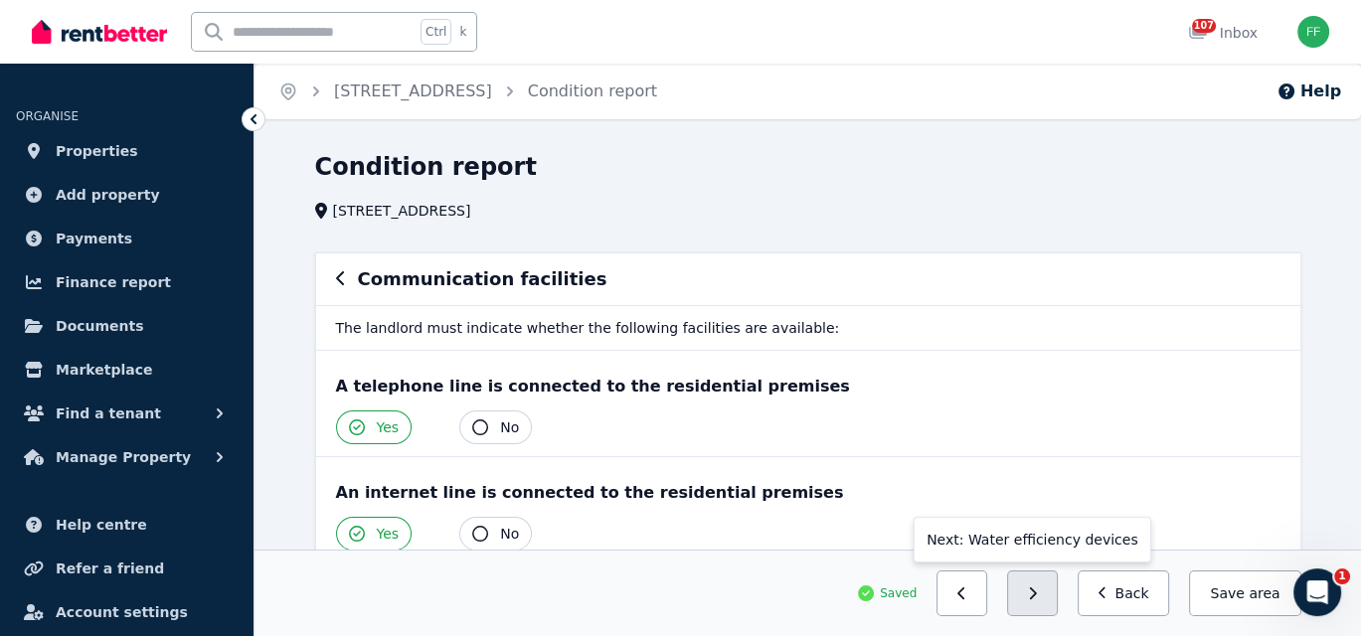
click at [1037, 599] on icon "button" at bounding box center [1032, 593] width 9 height 14
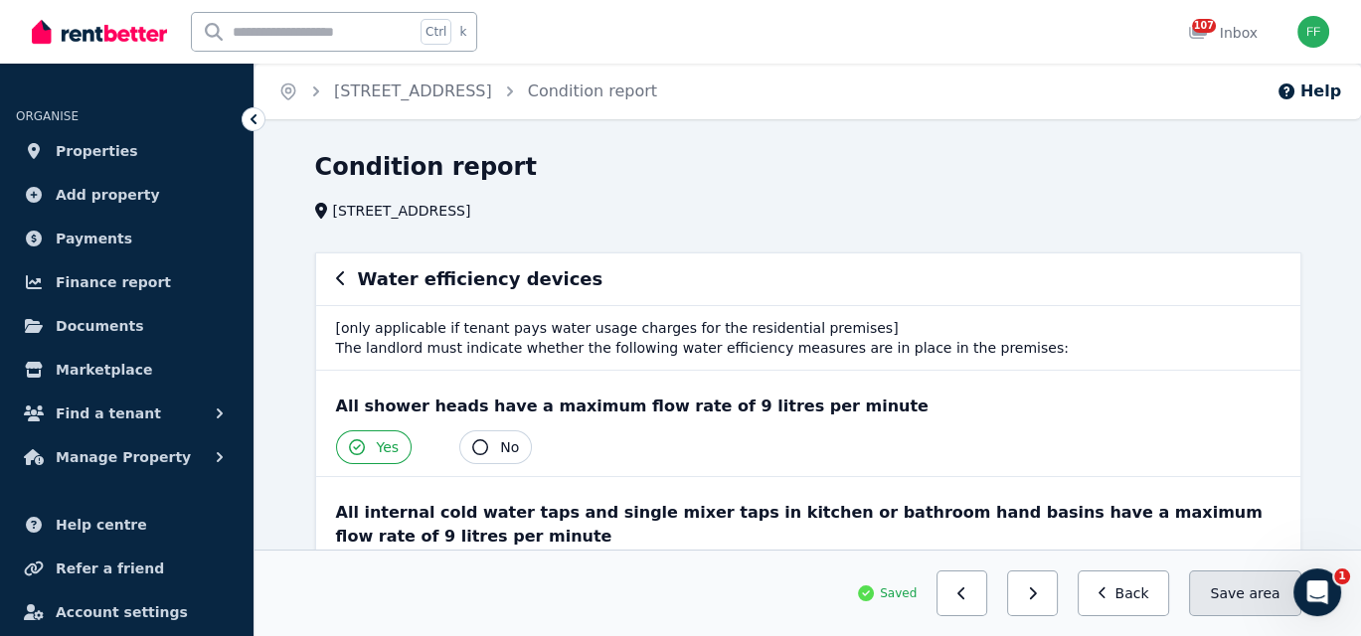
click at [1225, 594] on button "Save area" at bounding box center [1244, 593] width 111 height 46
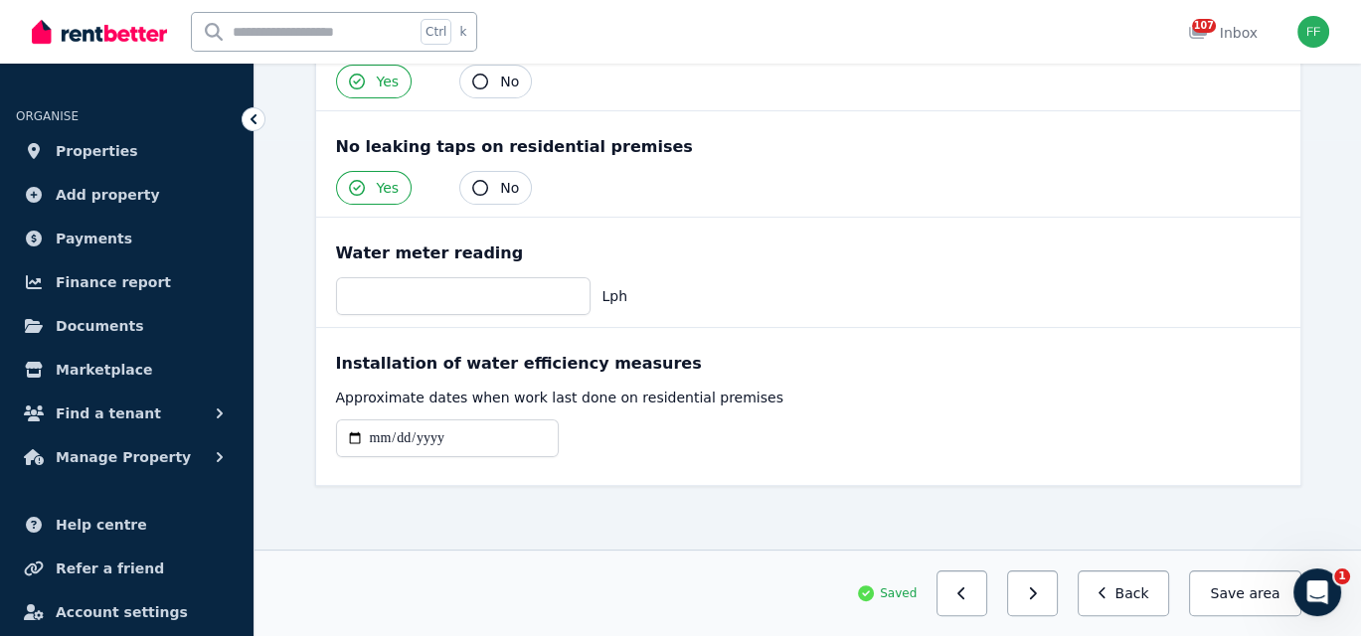
scroll to position [497, 0]
click at [1037, 599] on button "button" at bounding box center [1032, 593] width 51 height 46
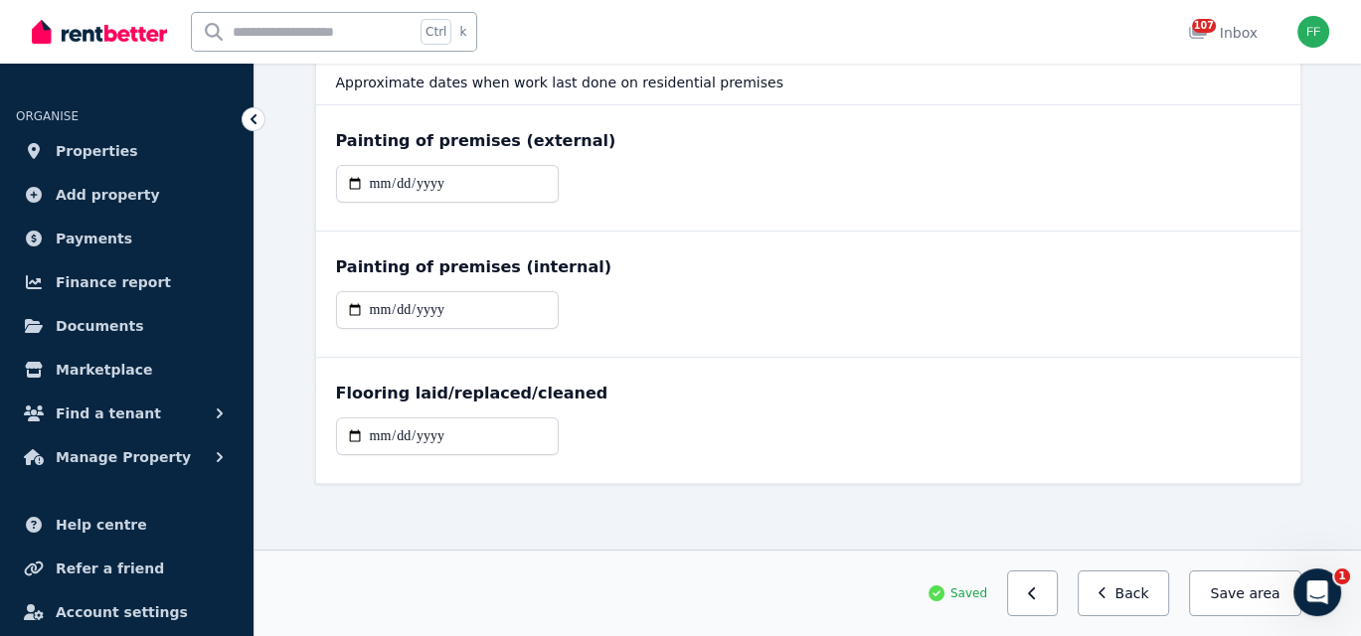
drag, startPoint x: 1170, startPoint y: 546, endPoint x: 1183, endPoint y: 547, distance: 13.0
click at [1169, 546] on section "Additional property condition Approximate dates when work last done on resident…" at bounding box center [808, 281] width 1002 height 549
click at [1239, 594] on button "Save area" at bounding box center [1244, 593] width 111 height 46
click at [1134, 603] on button "Back" at bounding box center [1123, 593] width 92 height 46
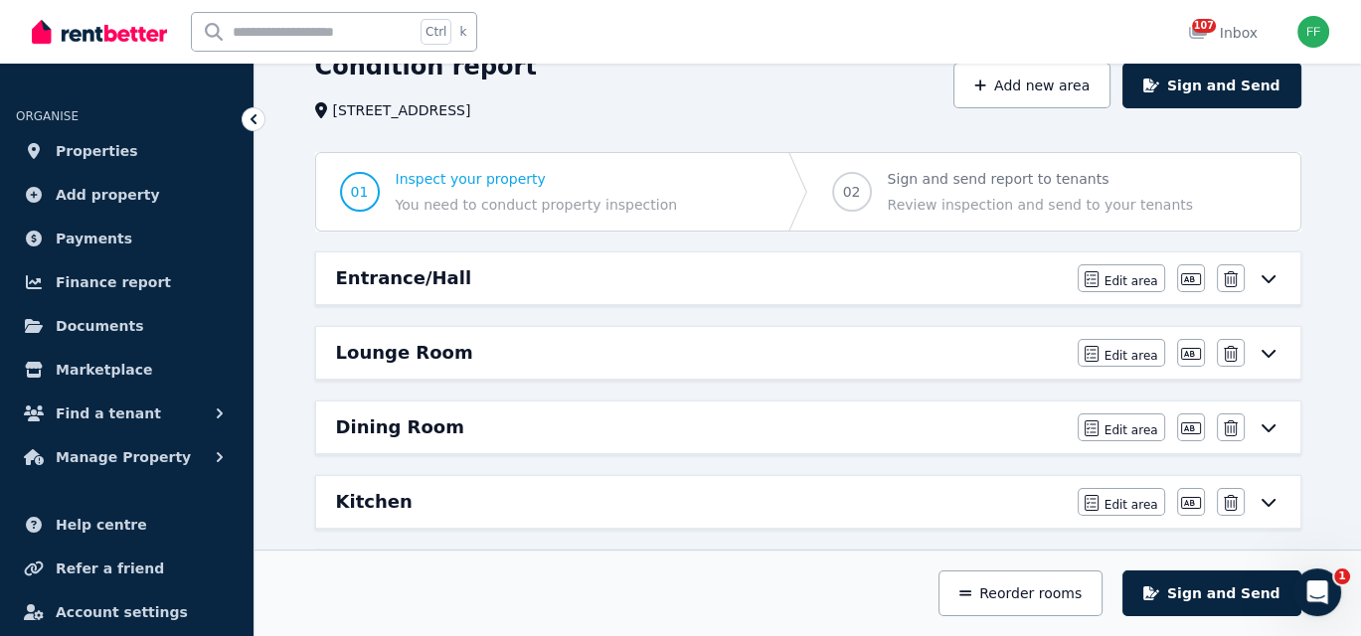
scroll to position [0, 0]
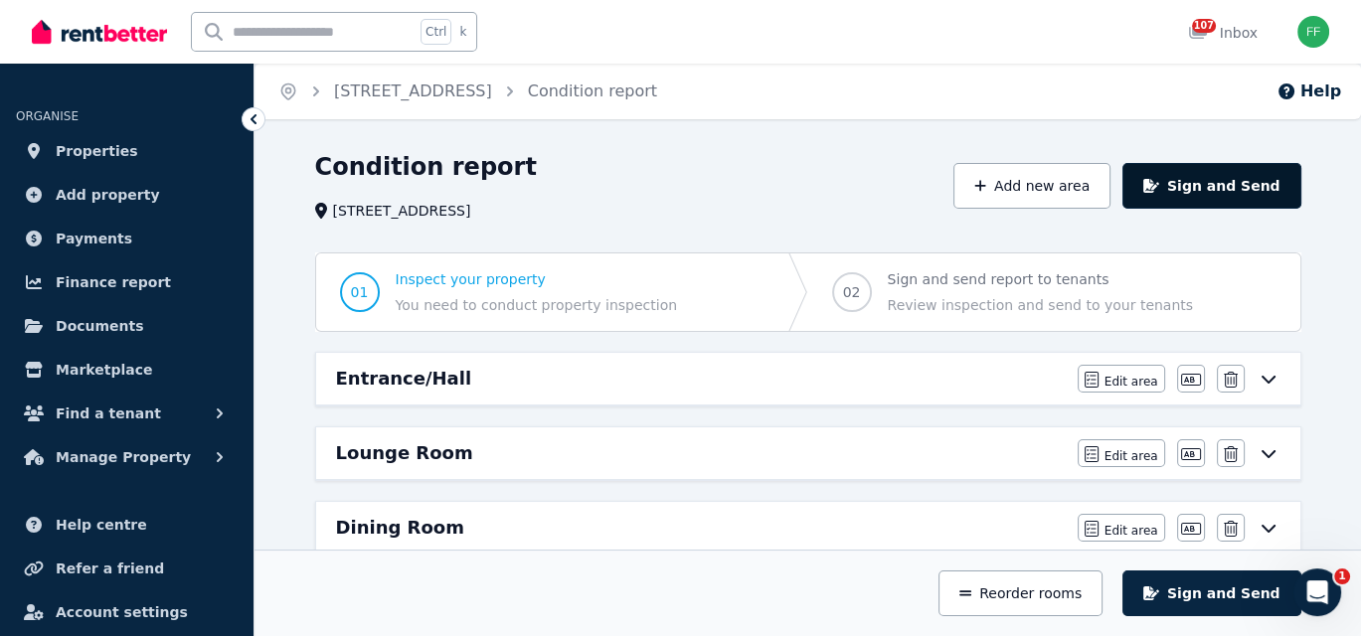
click at [1199, 177] on button "Sign and Send" at bounding box center [1211, 186] width 178 height 46
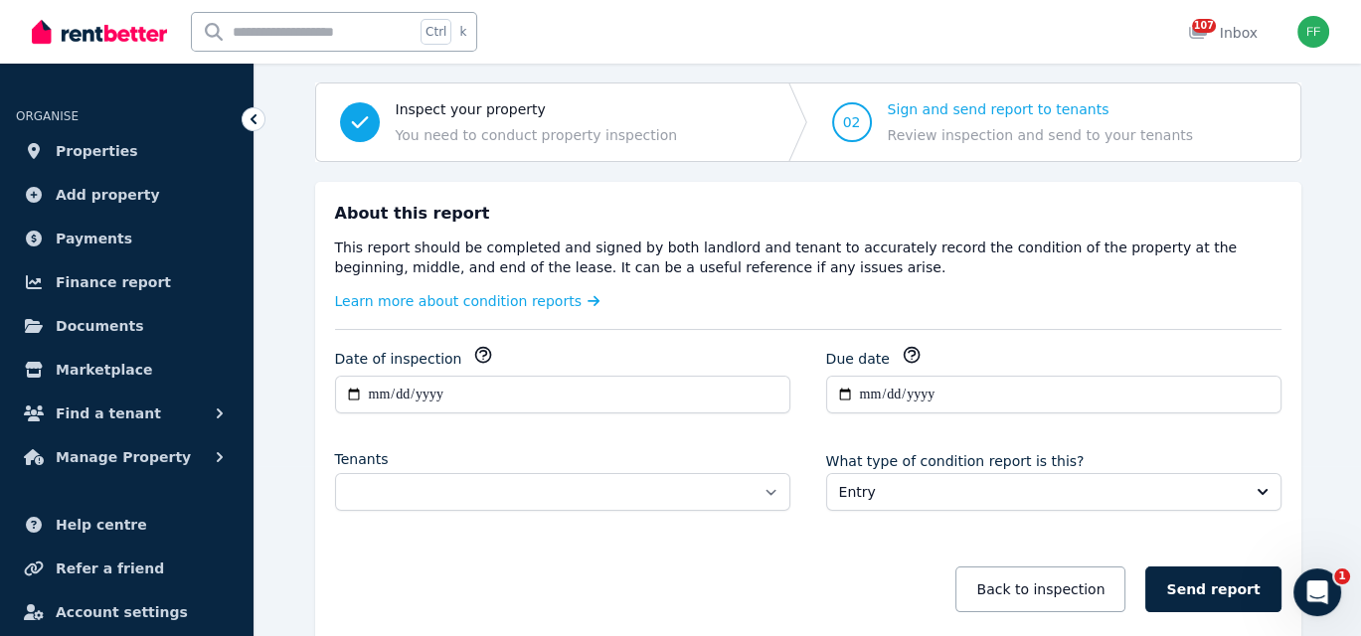
scroll to position [199, 0]
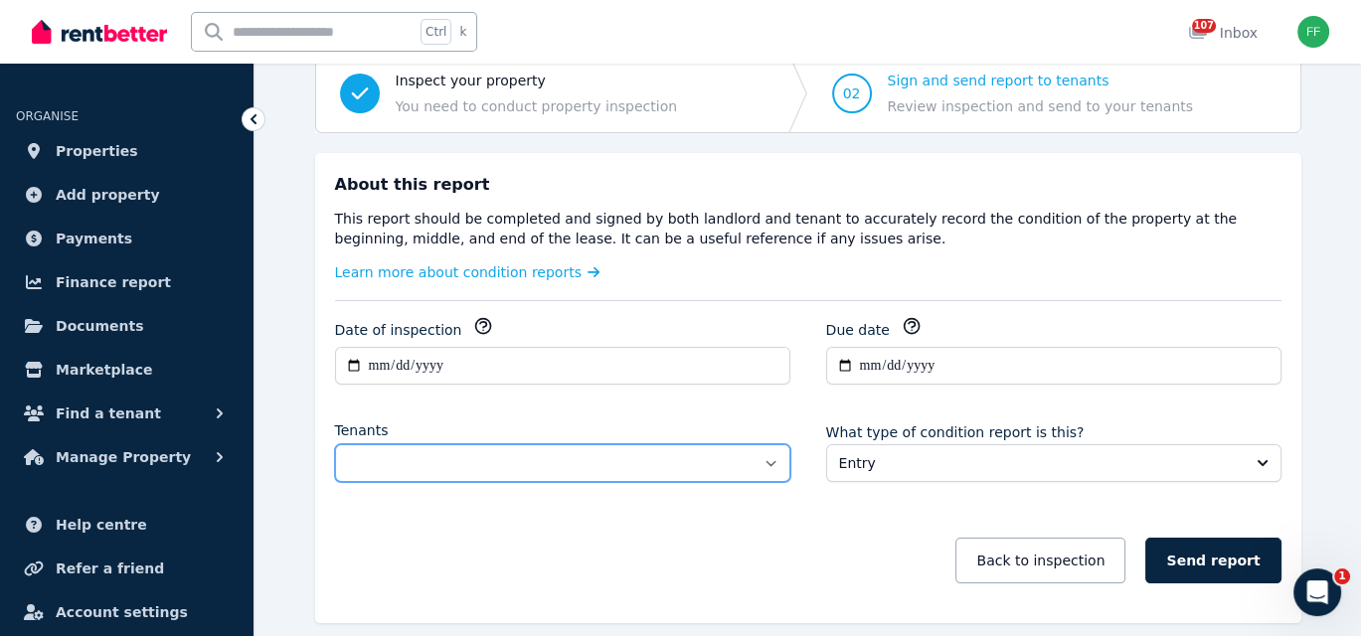
click at [766, 463] on select "**********" at bounding box center [562, 463] width 455 height 38
select select "**********"
click at [335, 444] on select "**********" at bounding box center [562, 463] width 455 height 38
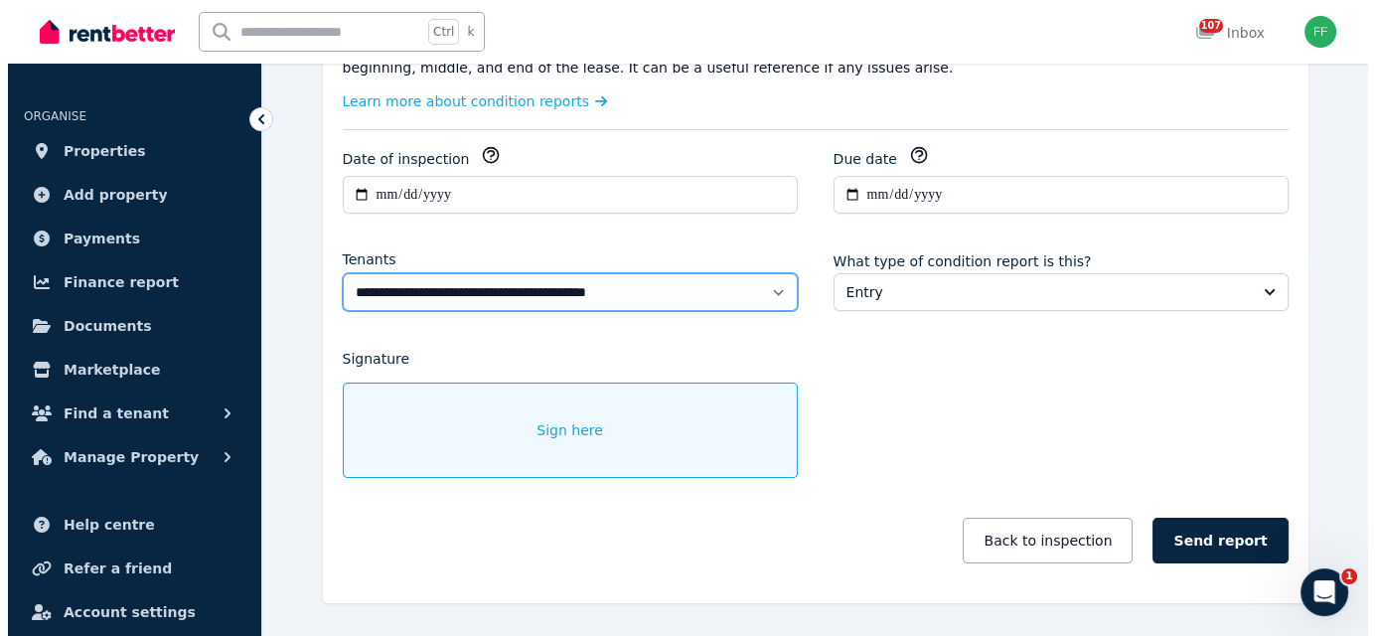
scroll to position [398, 0]
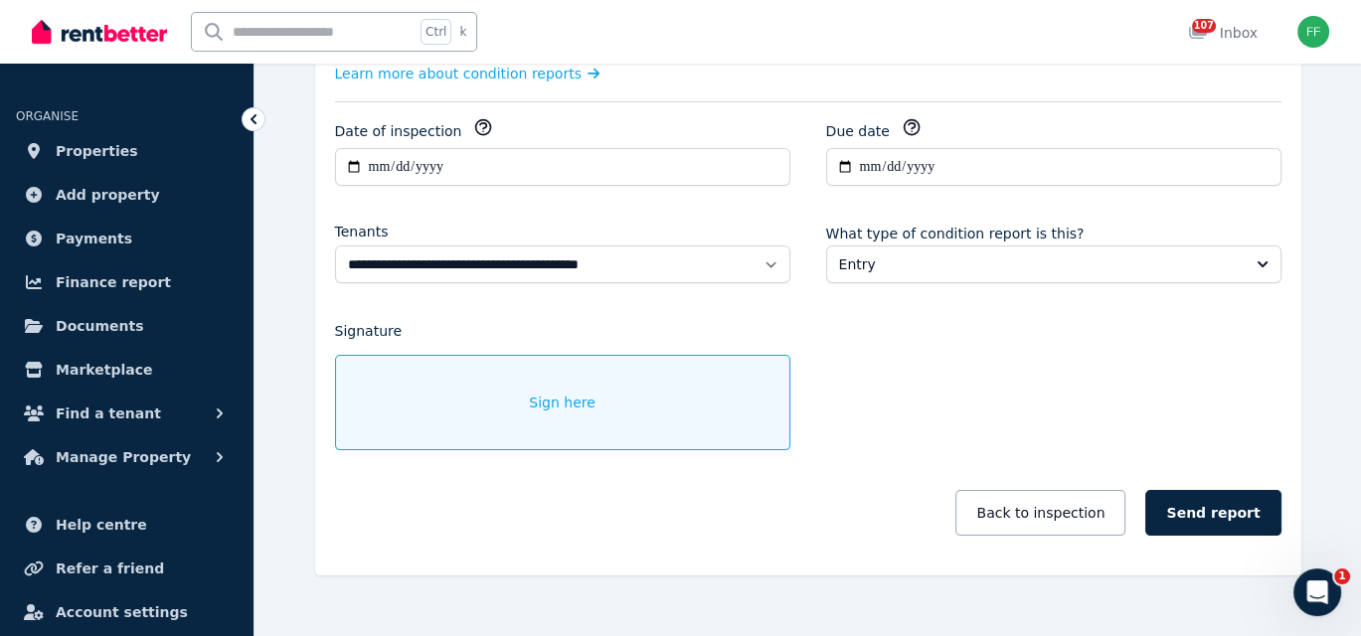
click at [544, 408] on span "Sign here" at bounding box center [562, 403] width 67 height 20
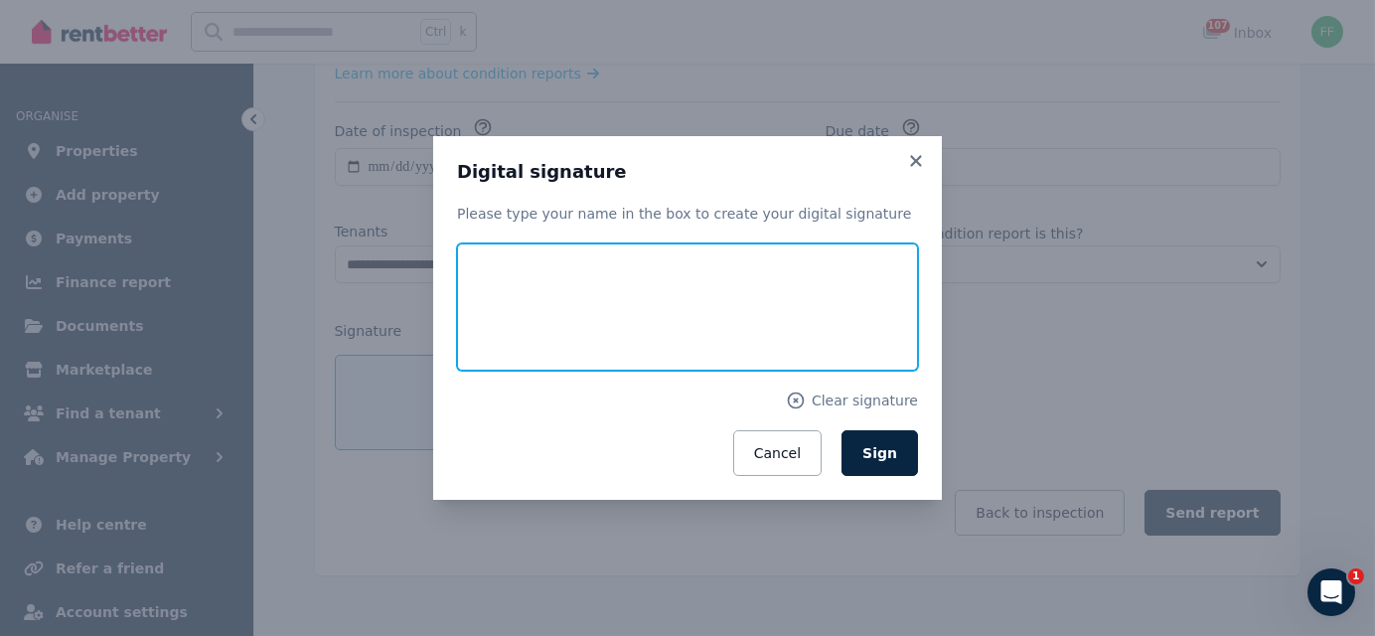
click at [565, 309] on input "text" at bounding box center [687, 306] width 461 height 127
type input "**********"
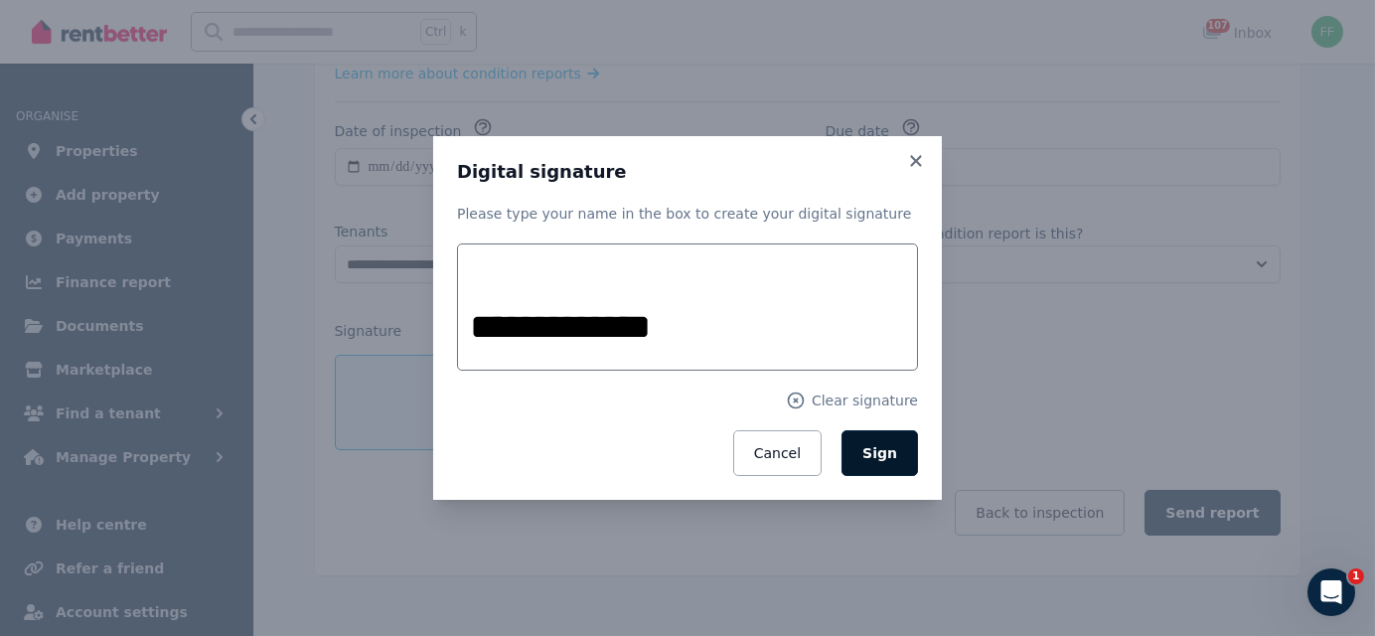
click at [877, 460] on span "Sign" at bounding box center [880, 453] width 35 height 16
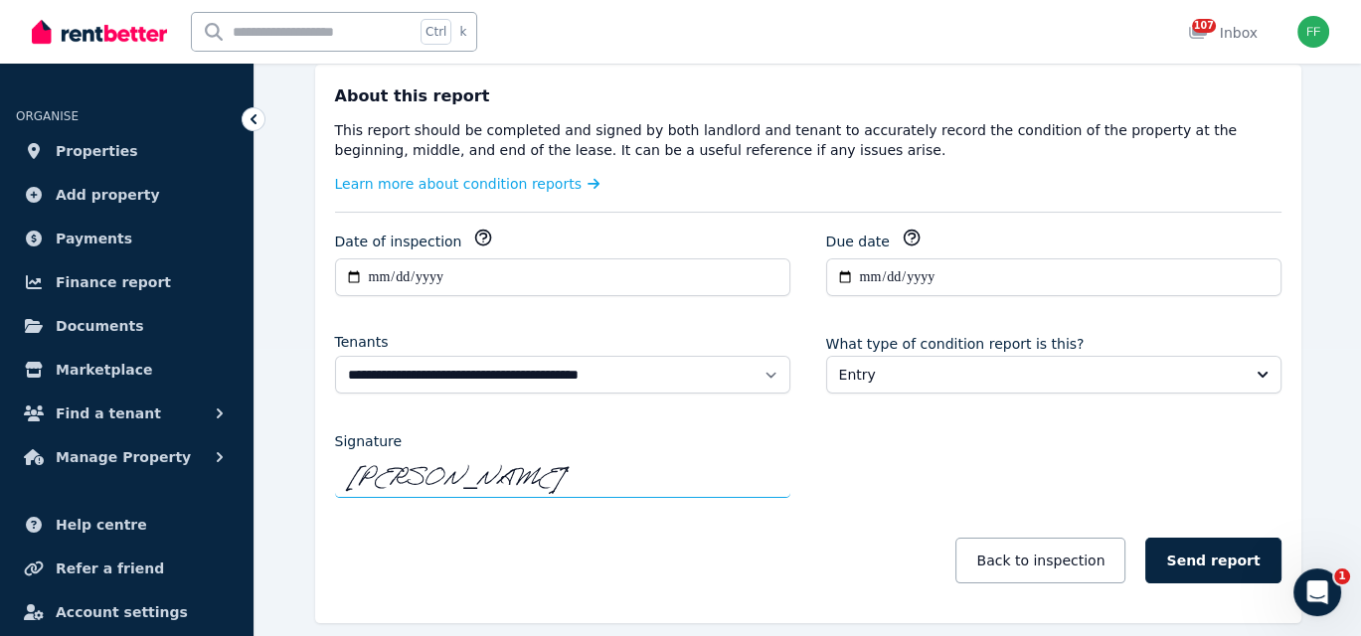
scroll to position [298, 0]
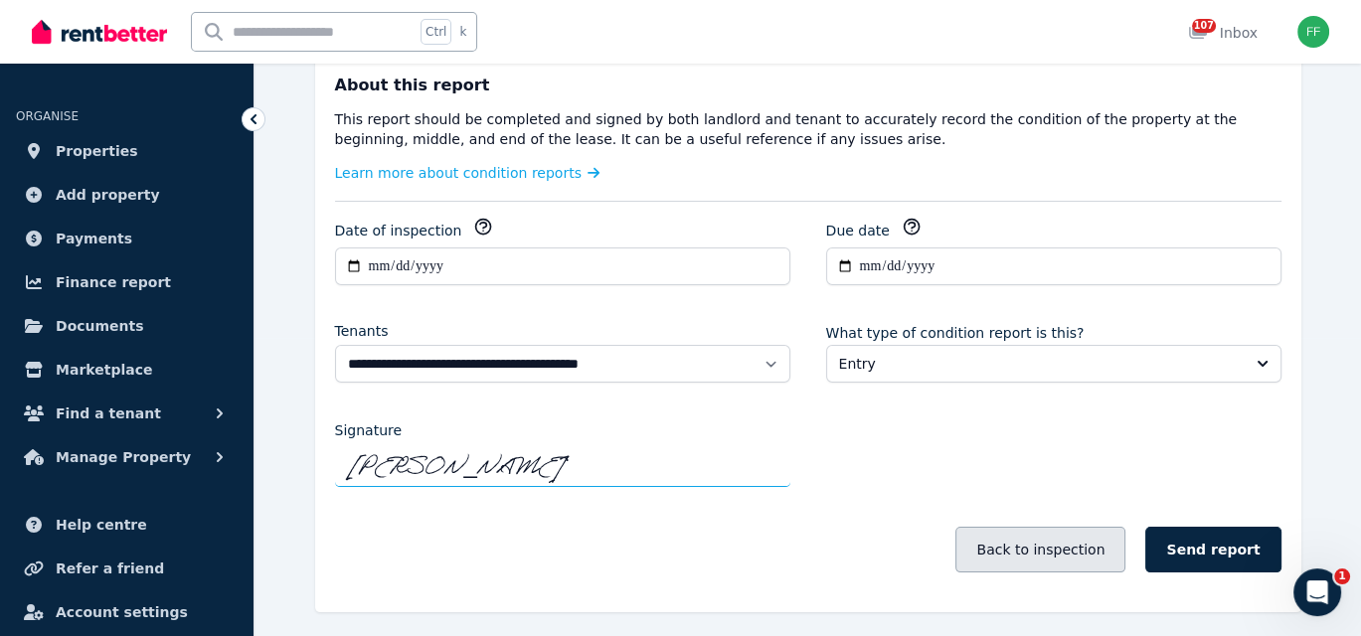
click at [1016, 549] on button "Back to inspection" at bounding box center [1040, 550] width 170 height 46
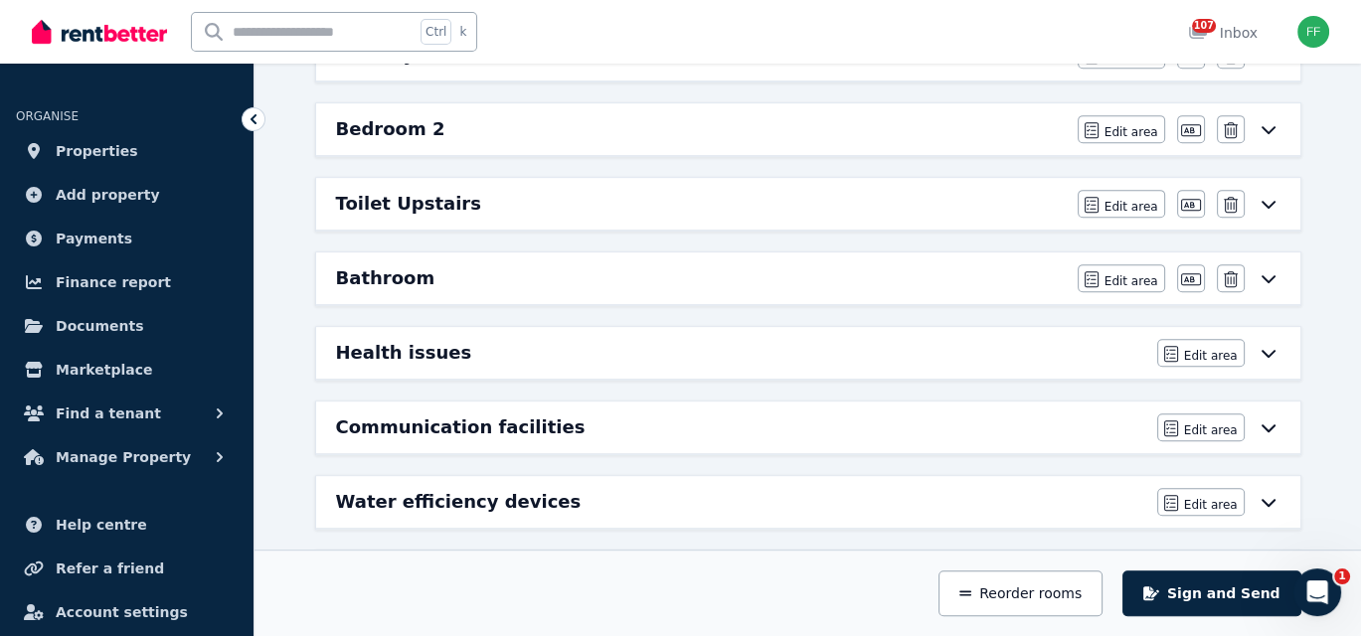
scroll to position [1143, 0]
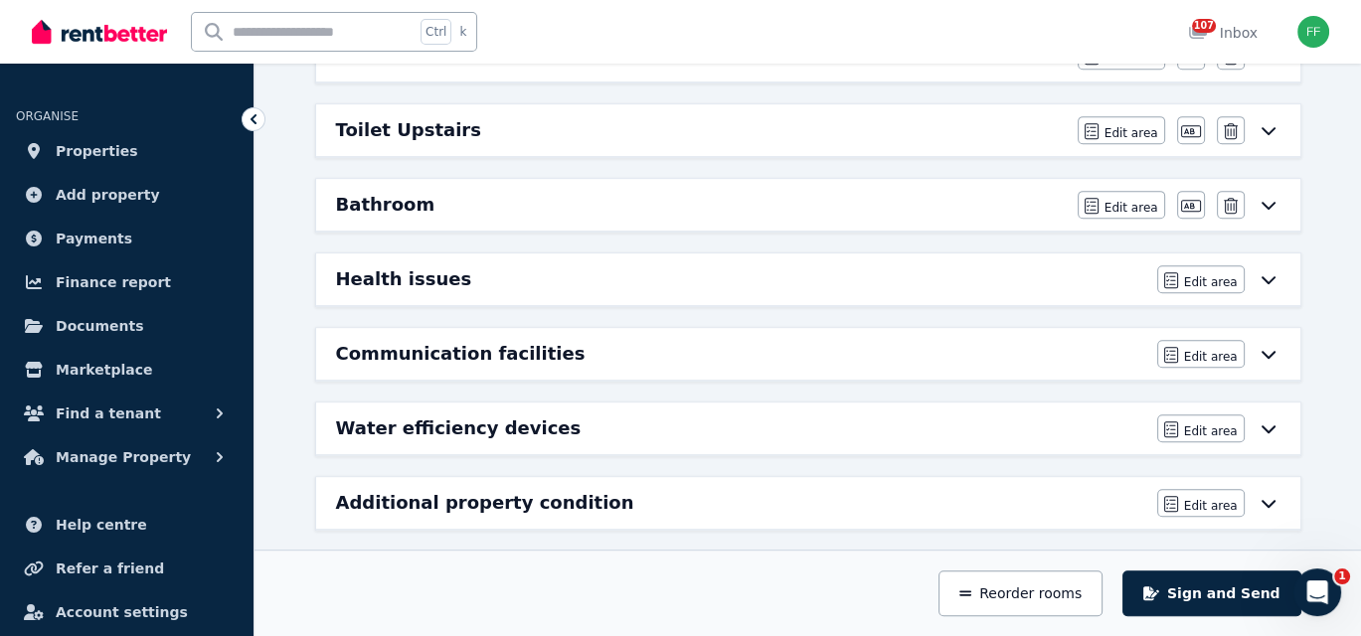
click at [1261, 500] on icon at bounding box center [1267, 504] width 14 height 8
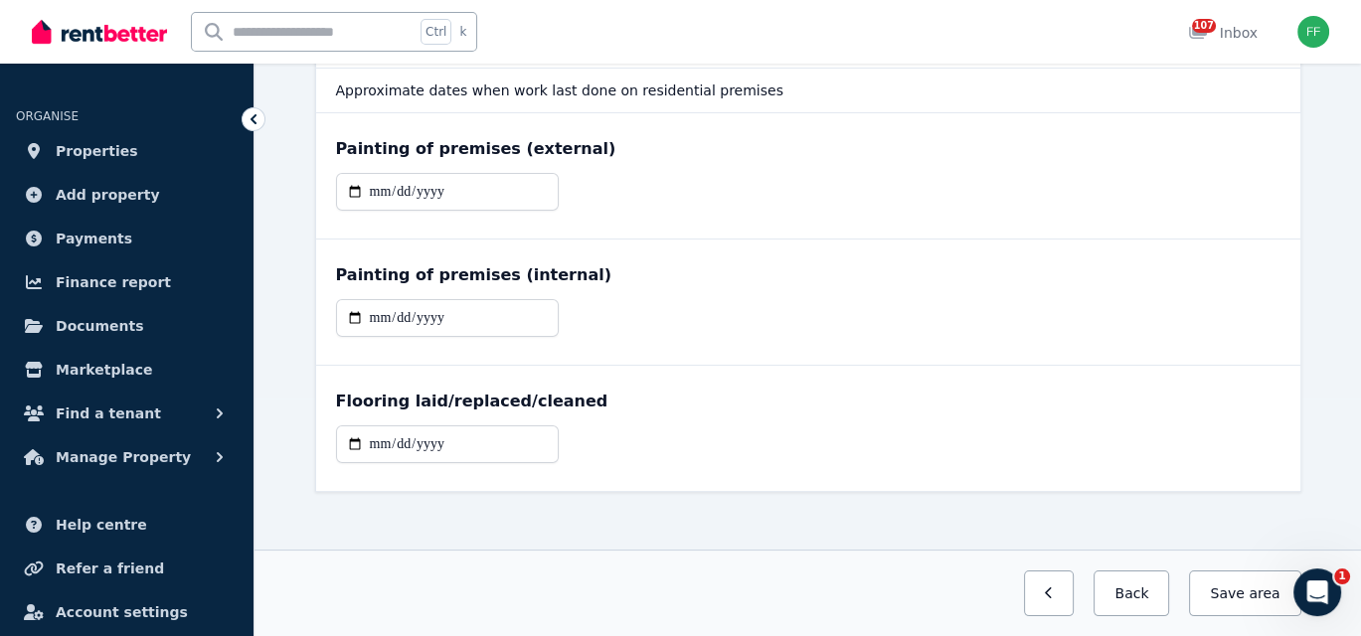
scroll to position [245, 0]
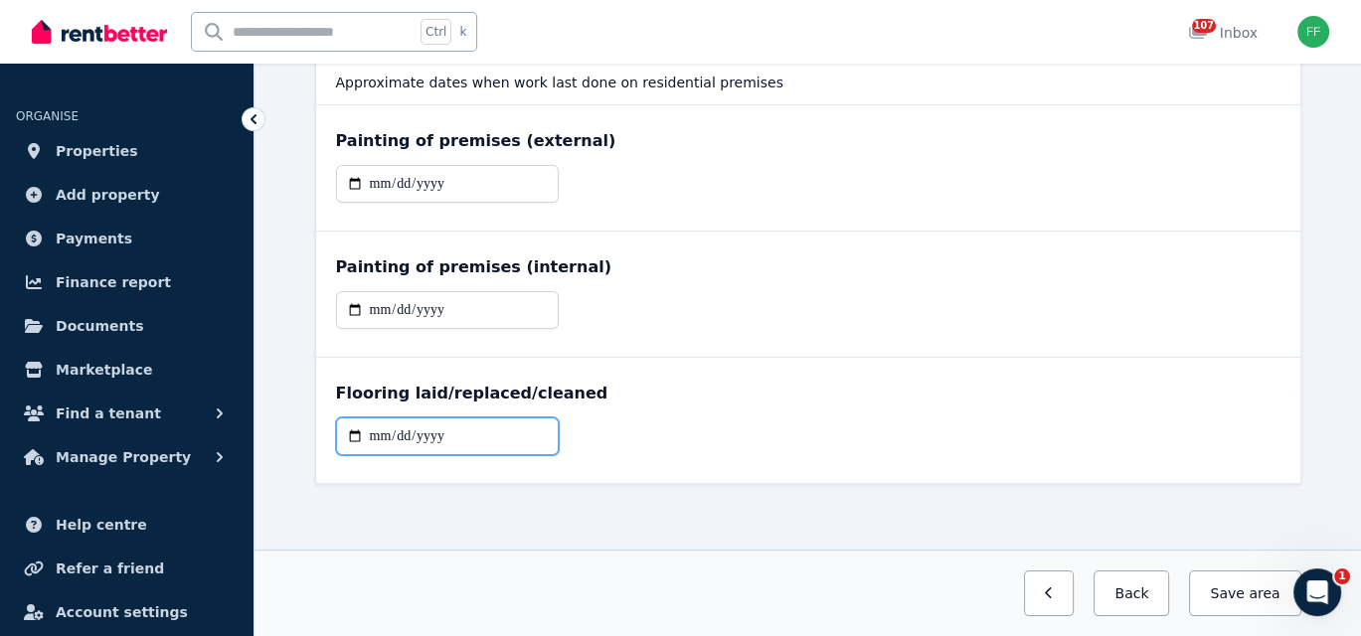
click at [427, 429] on input "date" at bounding box center [447, 436] width 223 height 38
click at [362, 420] on input "date" at bounding box center [447, 436] width 223 height 38
click at [361, 437] on input "date" at bounding box center [447, 436] width 223 height 38
click at [353, 425] on input "date" at bounding box center [447, 436] width 223 height 38
click at [367, 437] on input "date" at bounding box center [447, 436] width 223 height 38
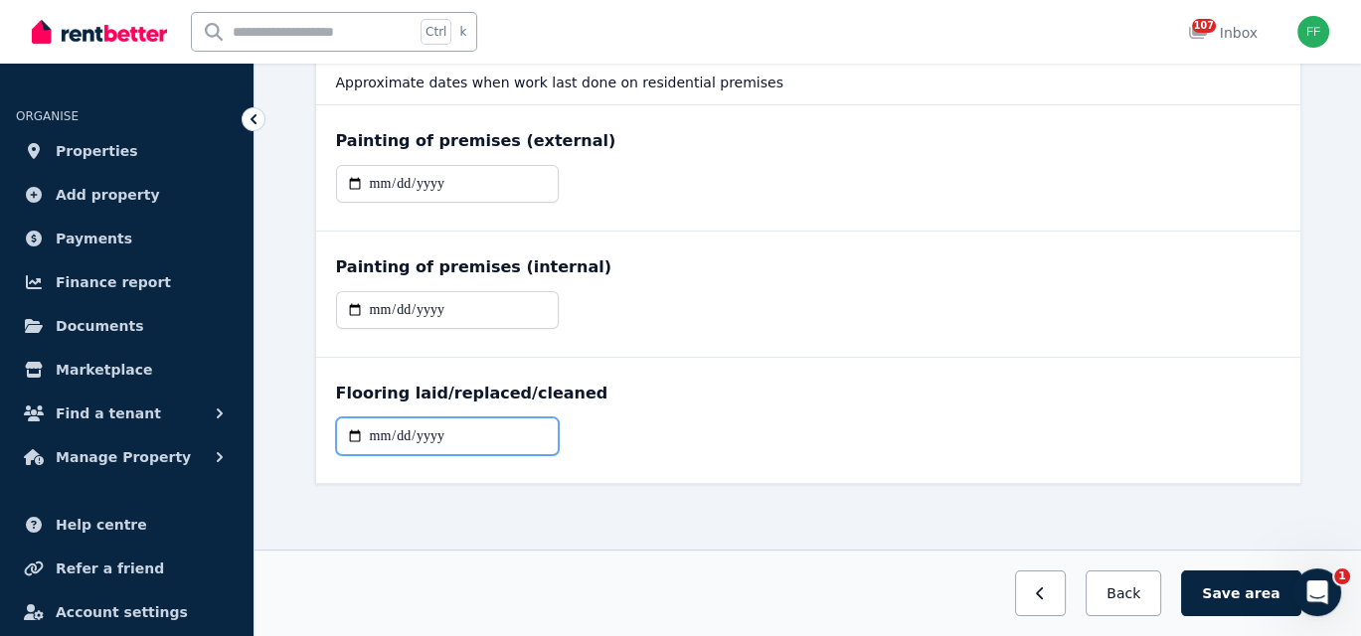
type input "**********"
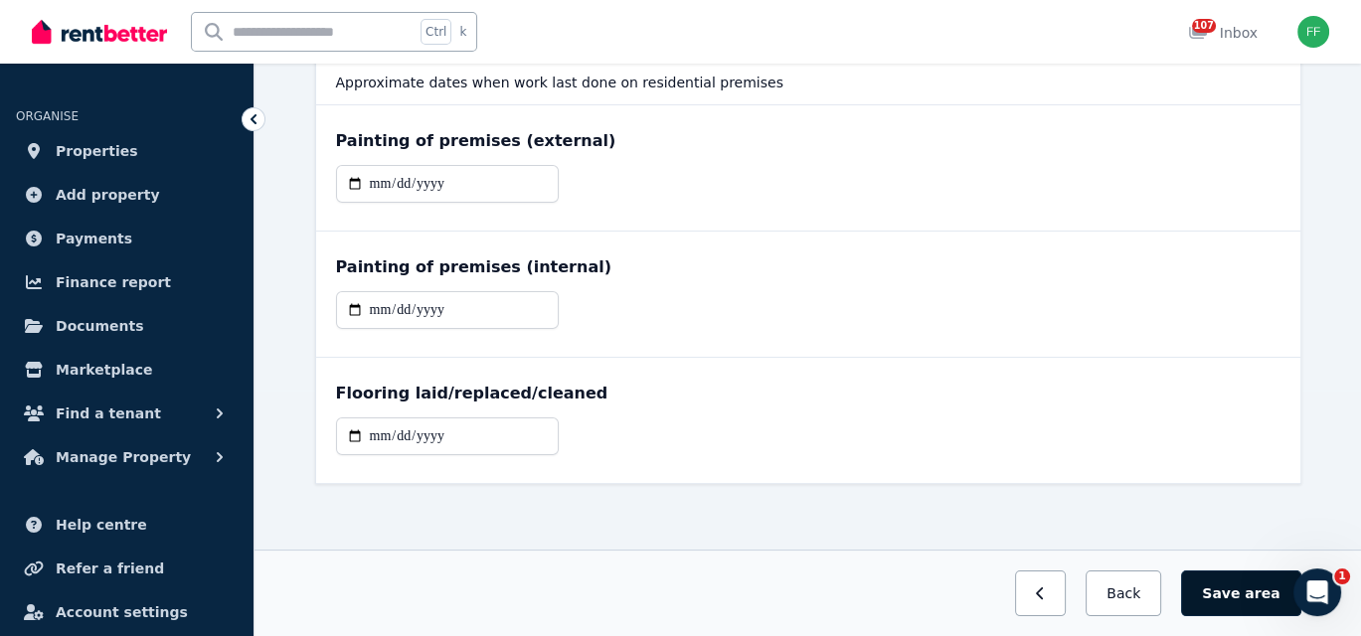
click at [1239, 601] on button "Save area" at bounding box center [1240, 593] width 119 height 46
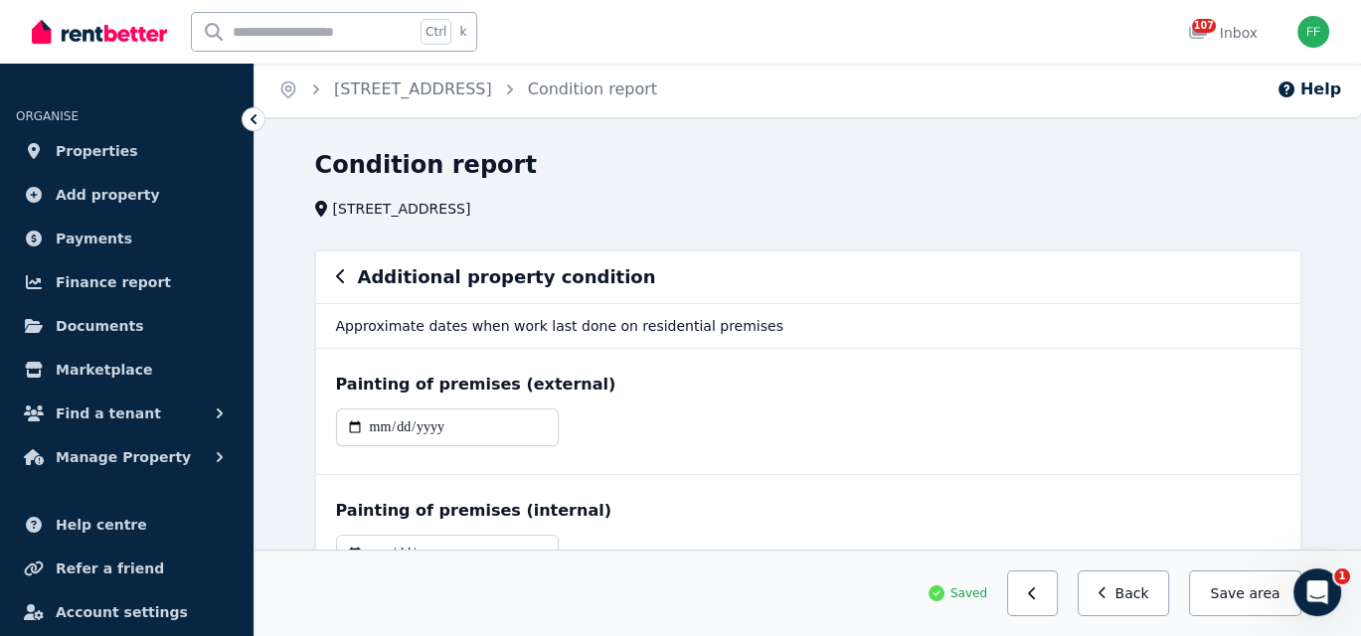
scroll to position [0, 0]
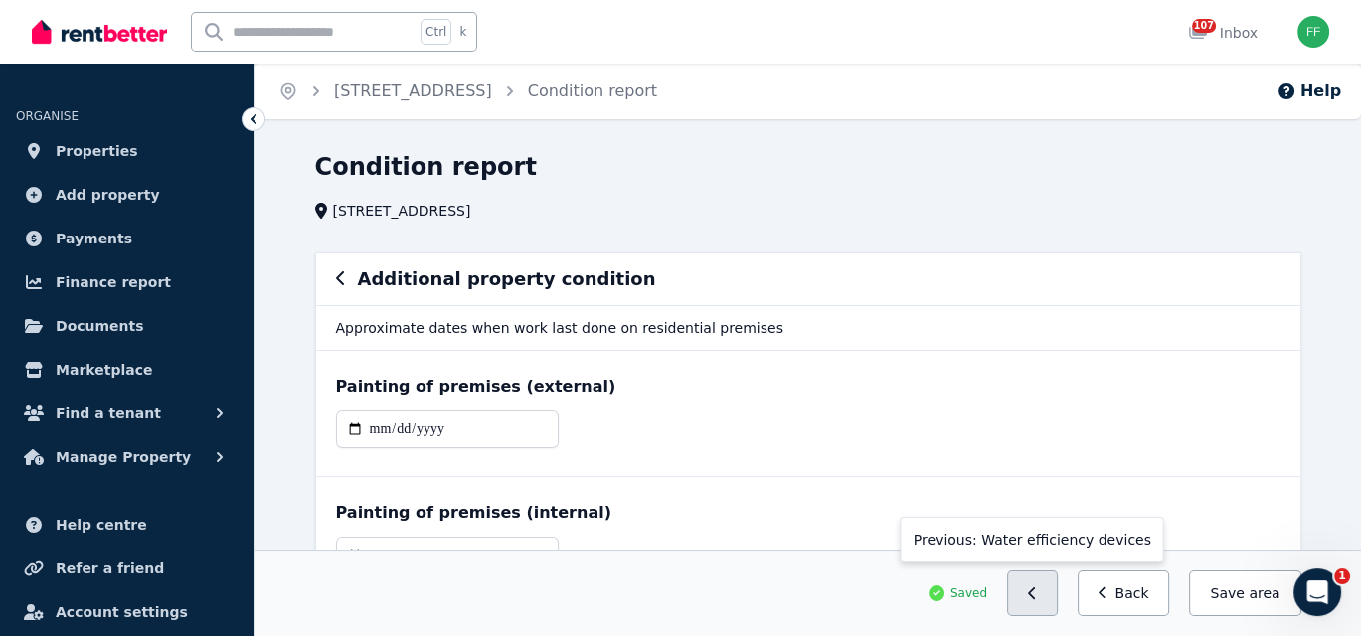
click at [1037, 599] on icon "button" at bounding box center [1032, 593] width 9 height 14
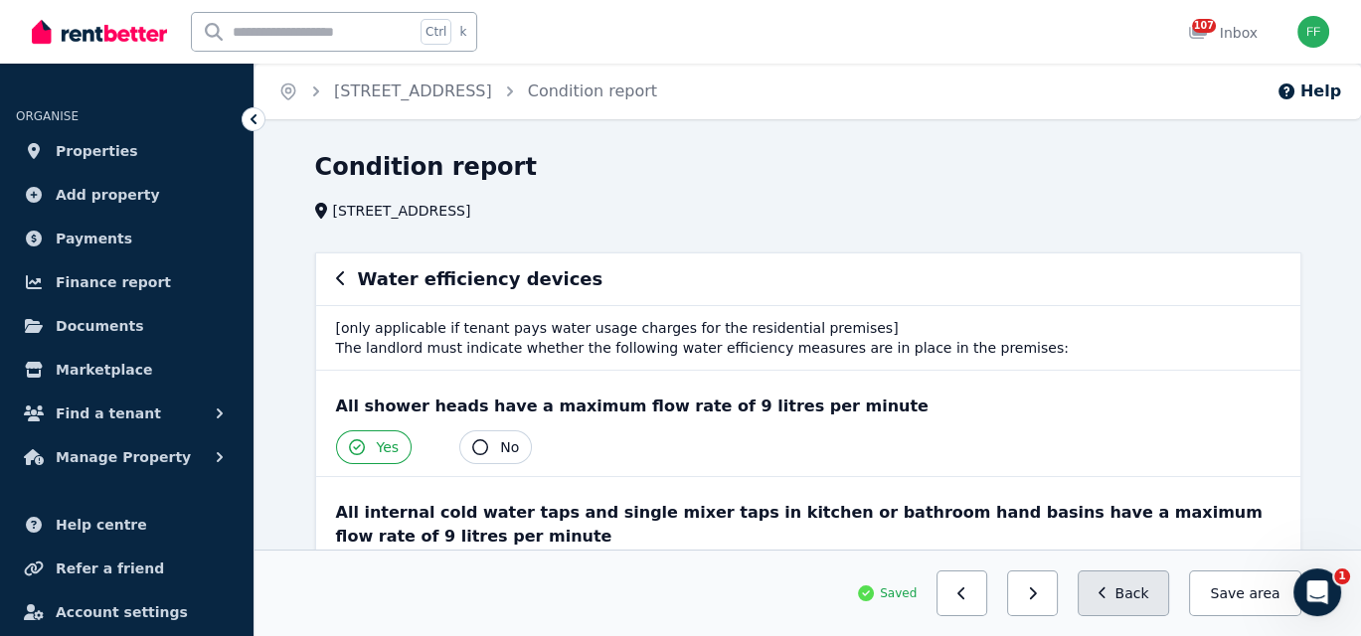
click at [1116, 580] on button "Back" at bounding box center [1123, 593] width 92 height 46
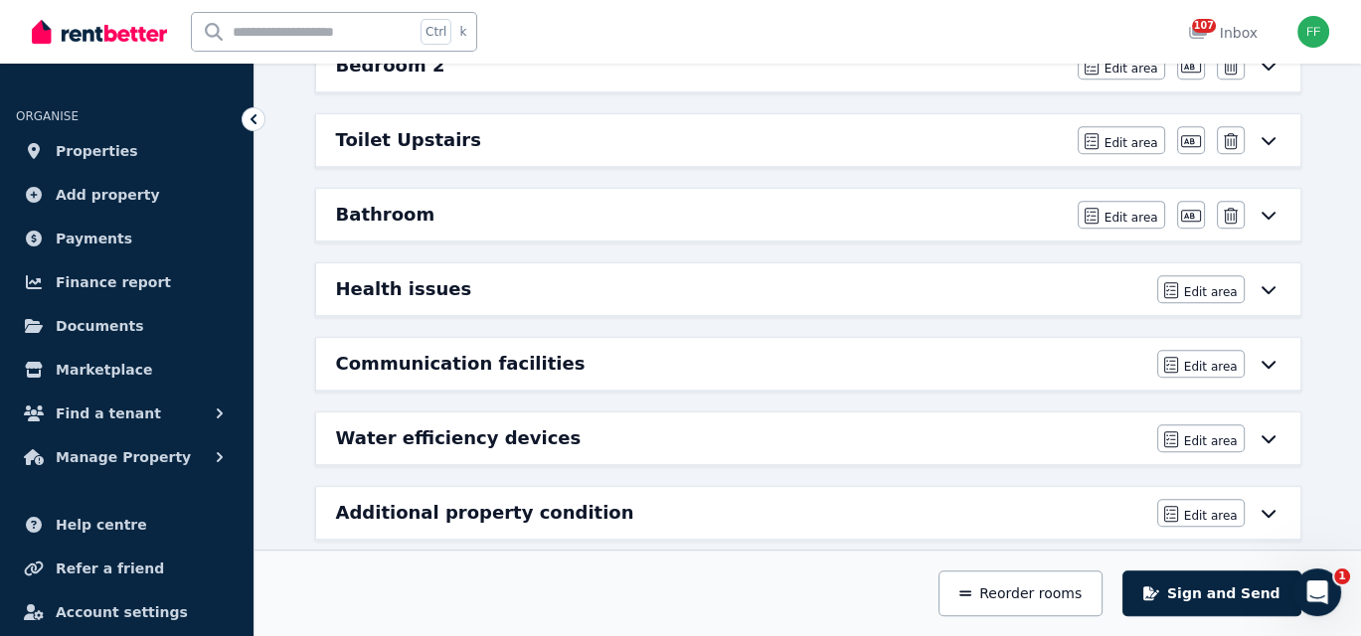
scroll to position [1143, 0]
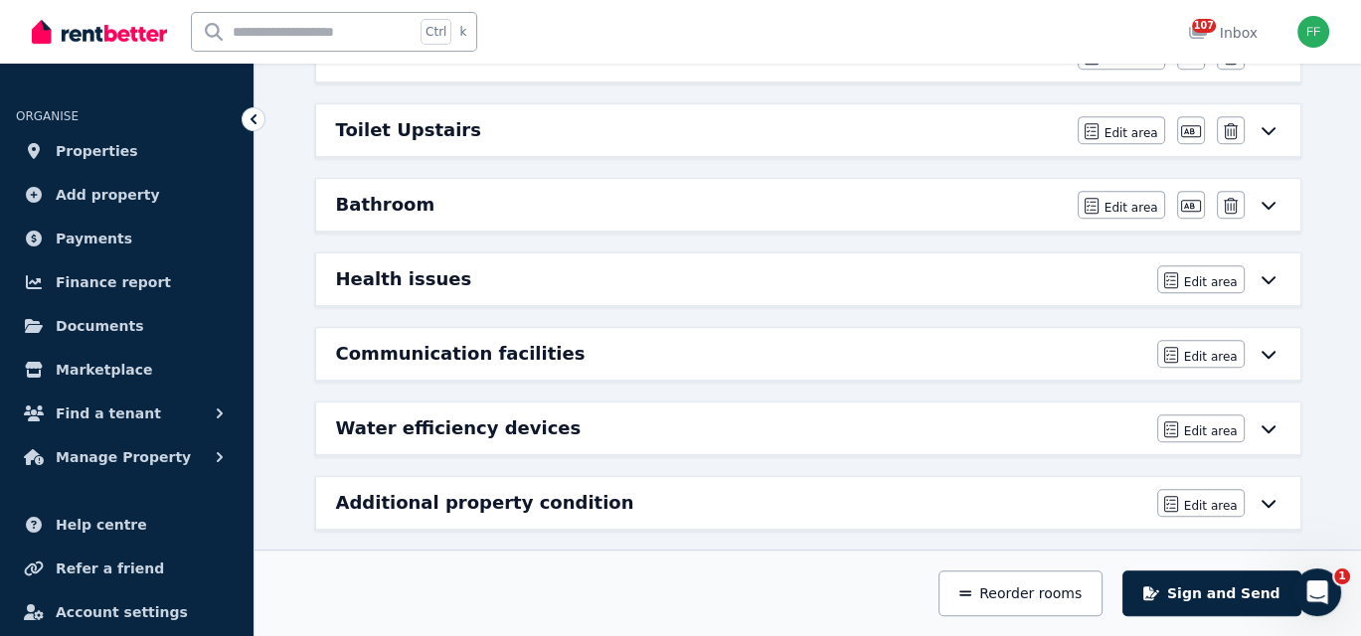
click at [1266, 271] on icon at bounding box center [1268, 279] width 24 height 16
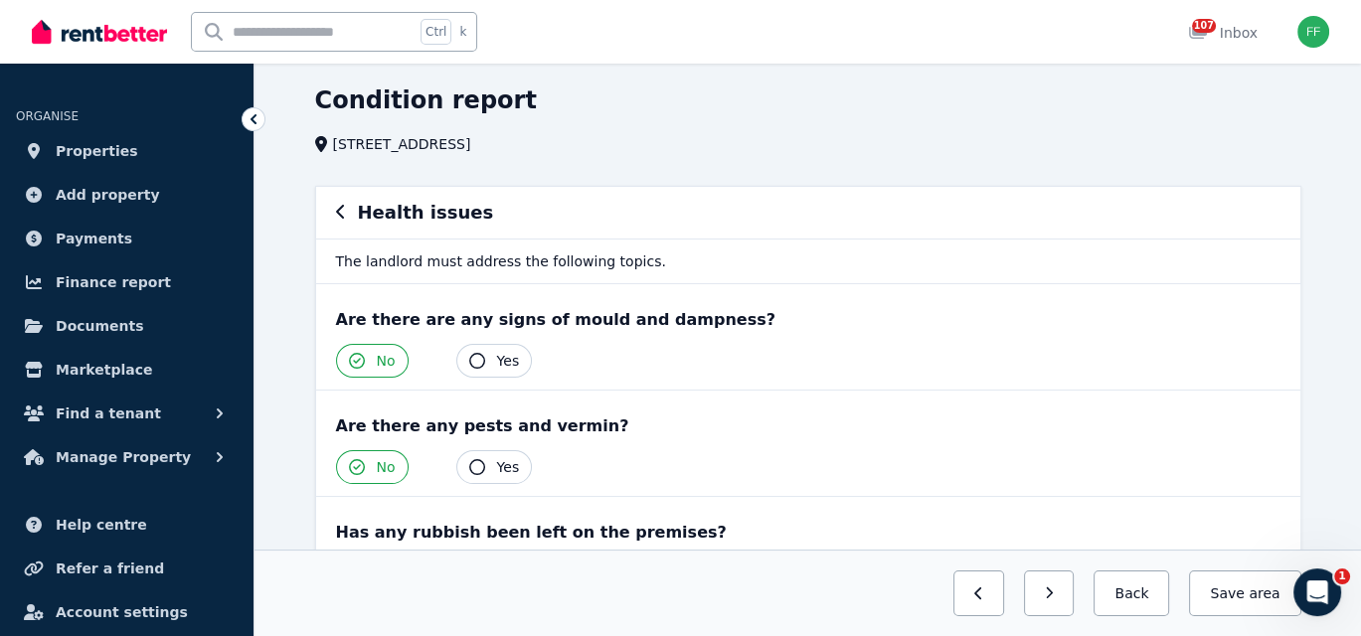
scroll to position [0, 0]
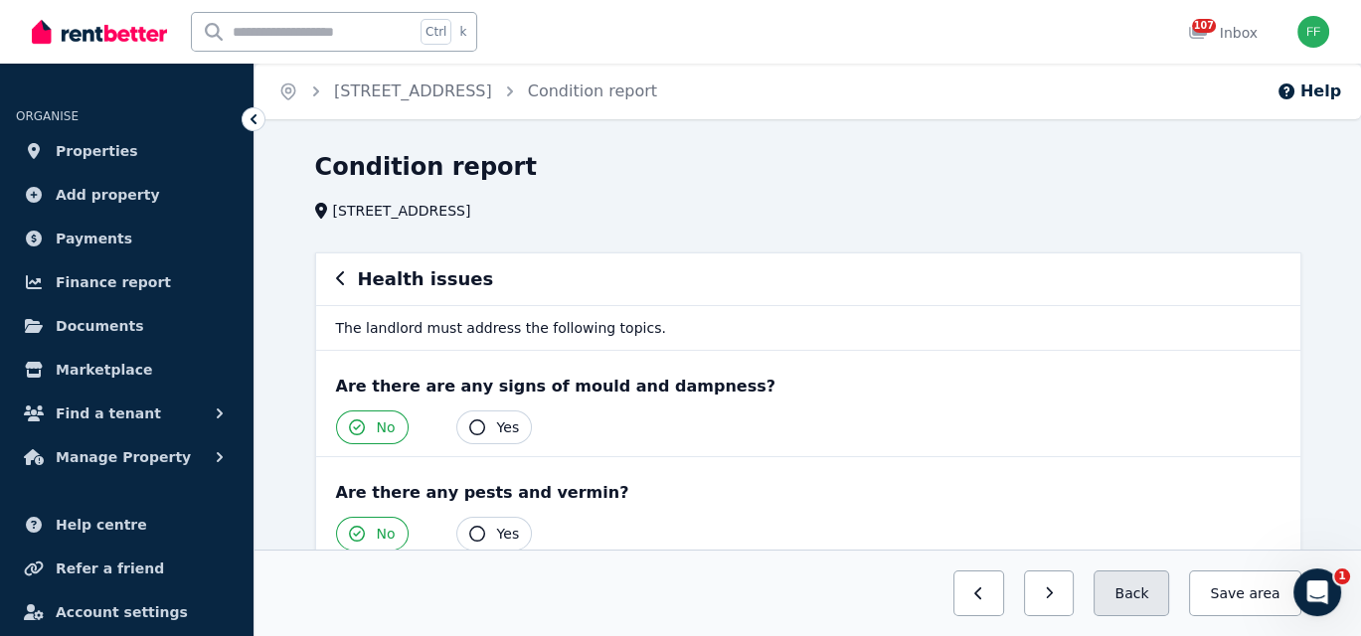
click at [1152, 598] on button "Back" at bounding box center [1131, 593] width 76 height 46
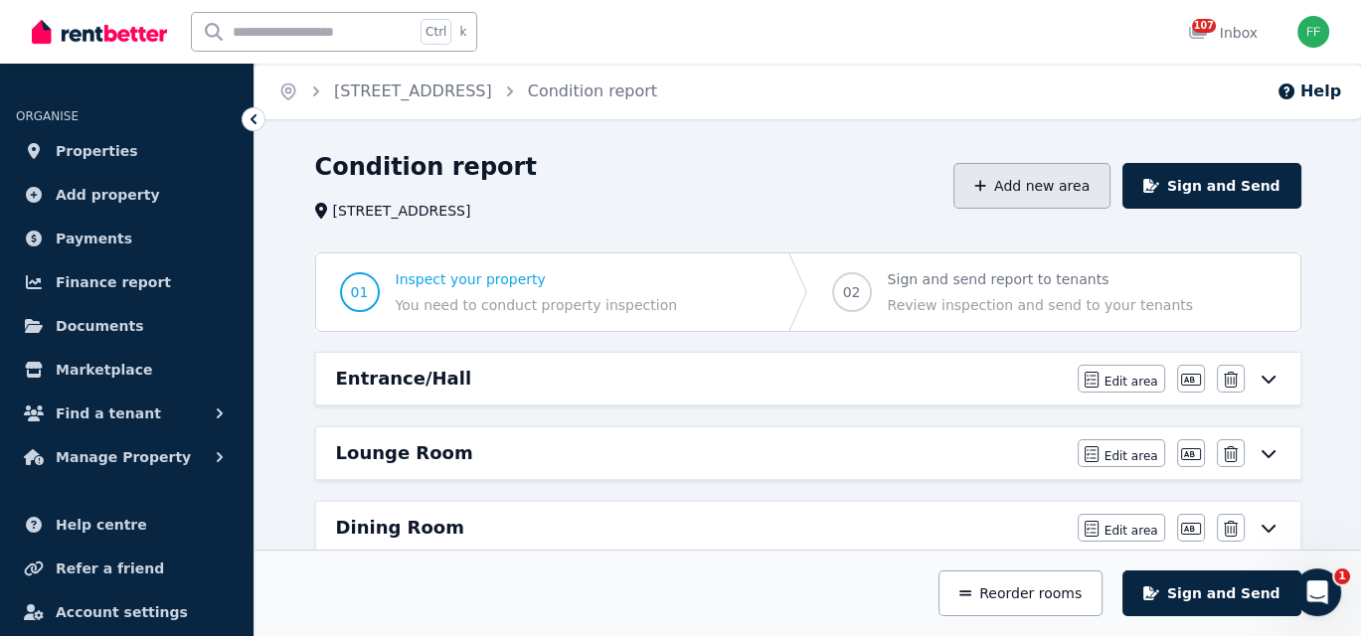
click at [1016, 194] on button "Add new area" at bounding box center [1031, 186] width 157 height 46
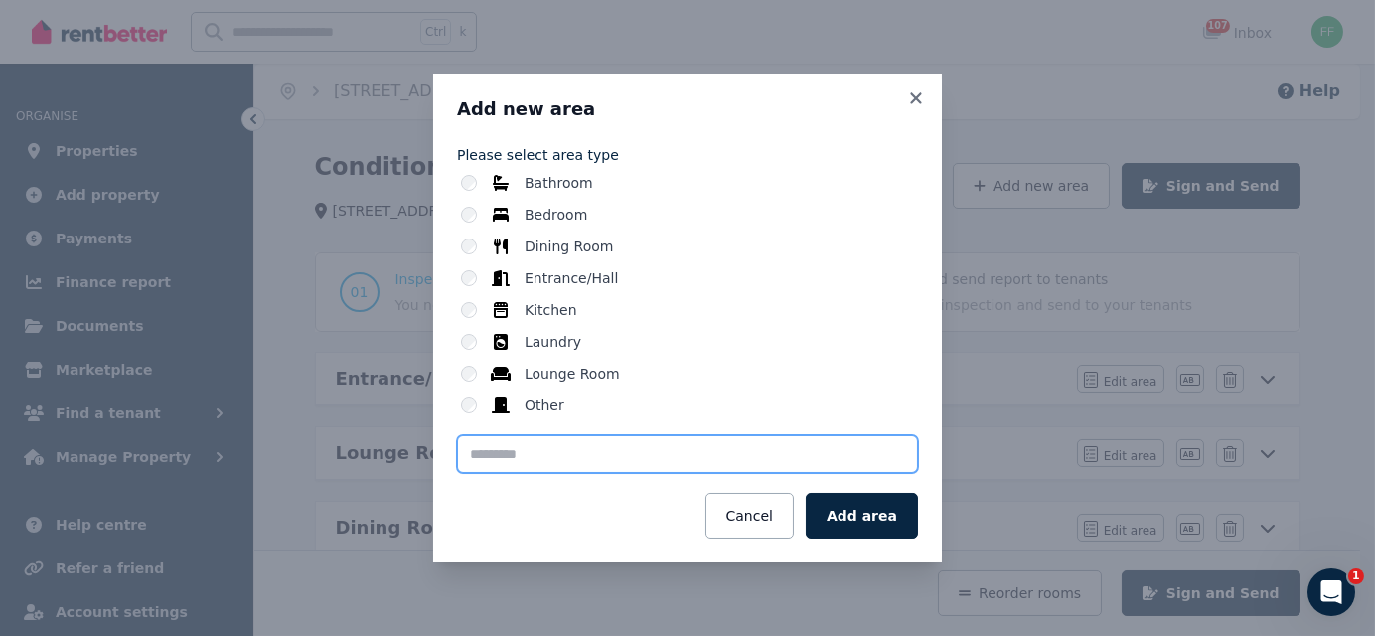
click at [511, 455] on input "text" at bounding box center [687, 454] width 461 height 38
click at [558, 448] on input "**********" at bounding box center [687, 454] width 461 height 38
type input "**********"
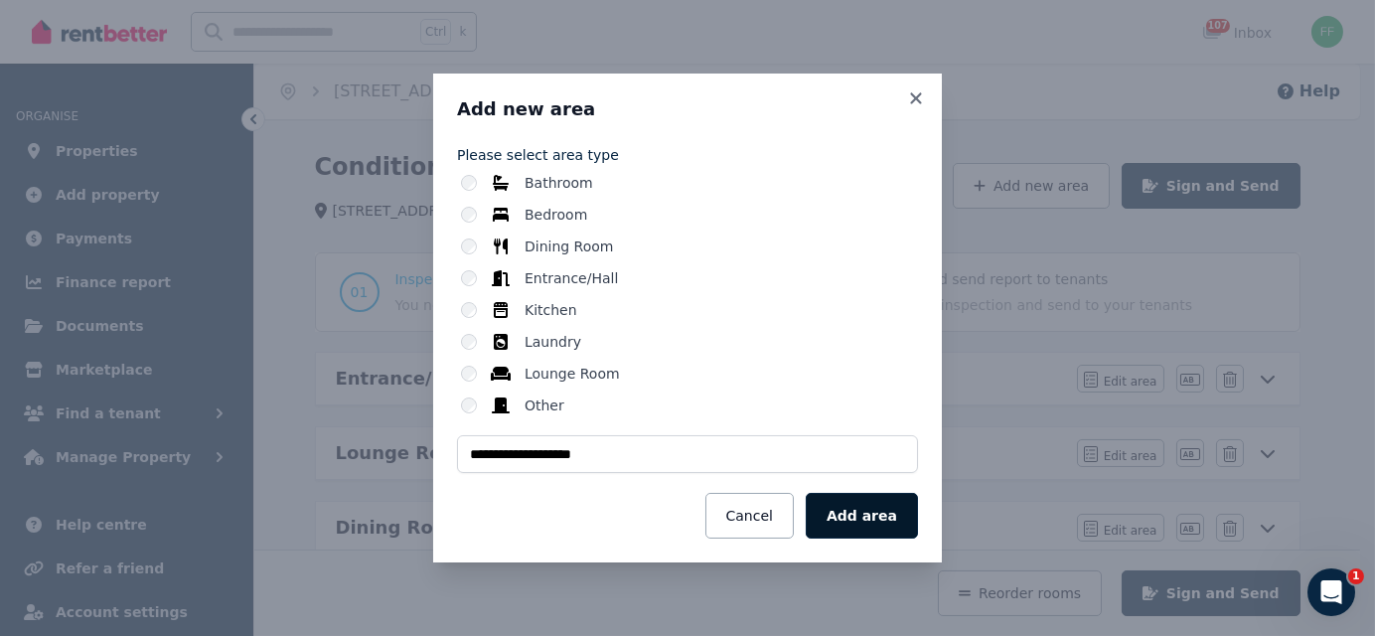
click at [867, 513] on button "Add area" at bounding box center [862, 516] width 112 height 46
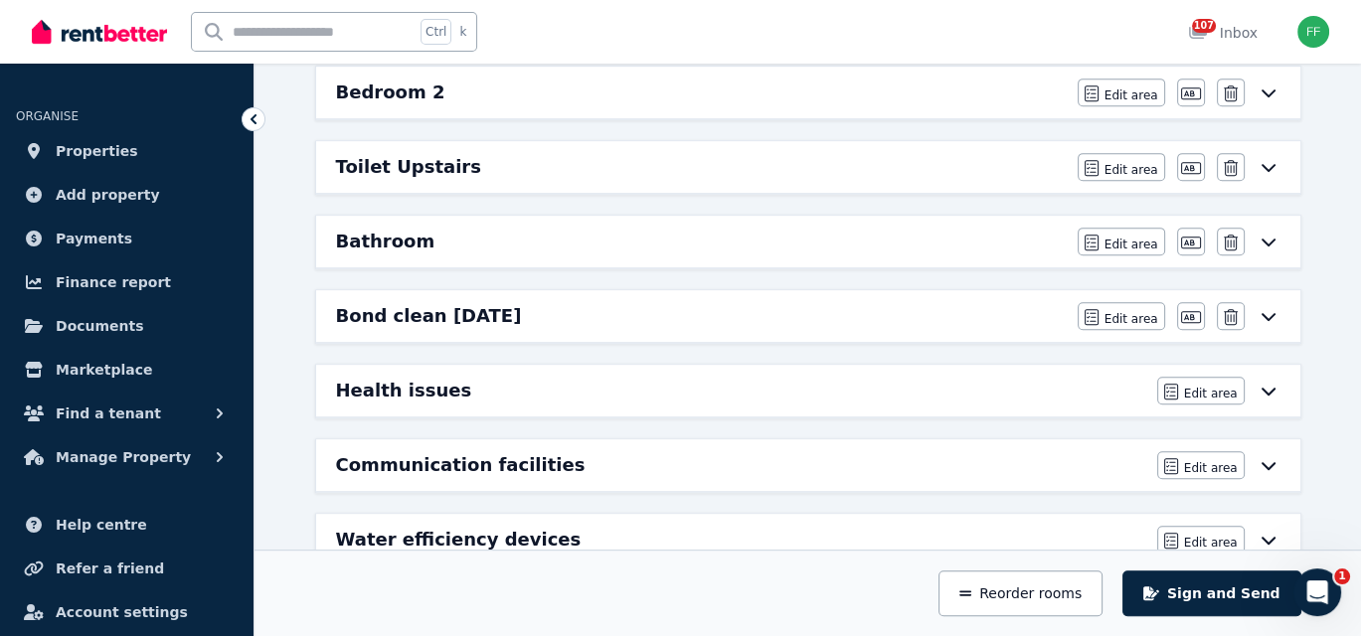
scroll to position [1215, 0]
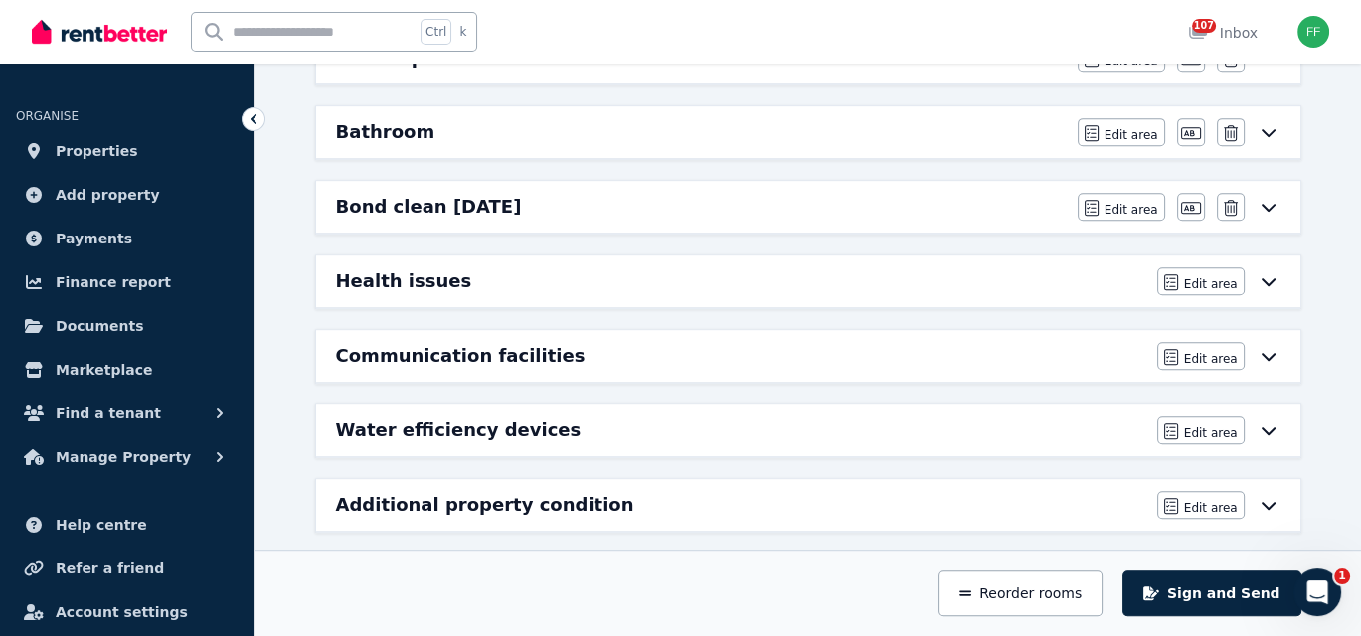
click at [1261, 199] on icon at bounding box center [1268, 207] width 24 height 16
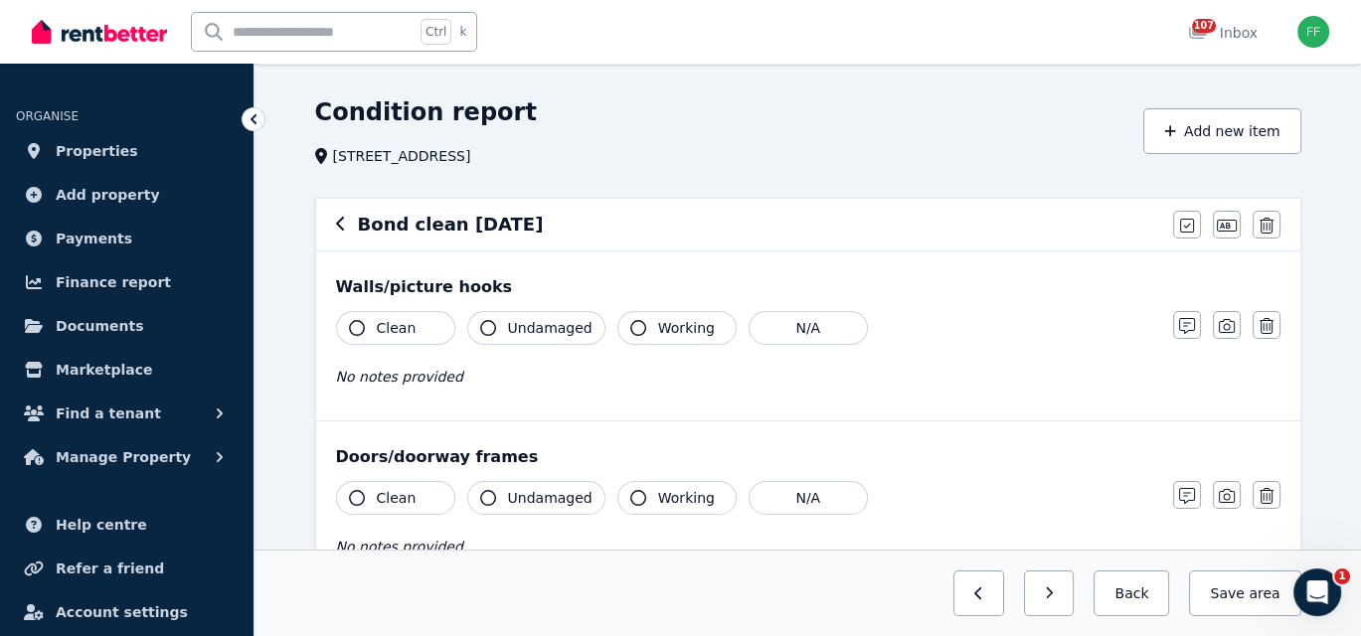
scroll to position [99, 0]
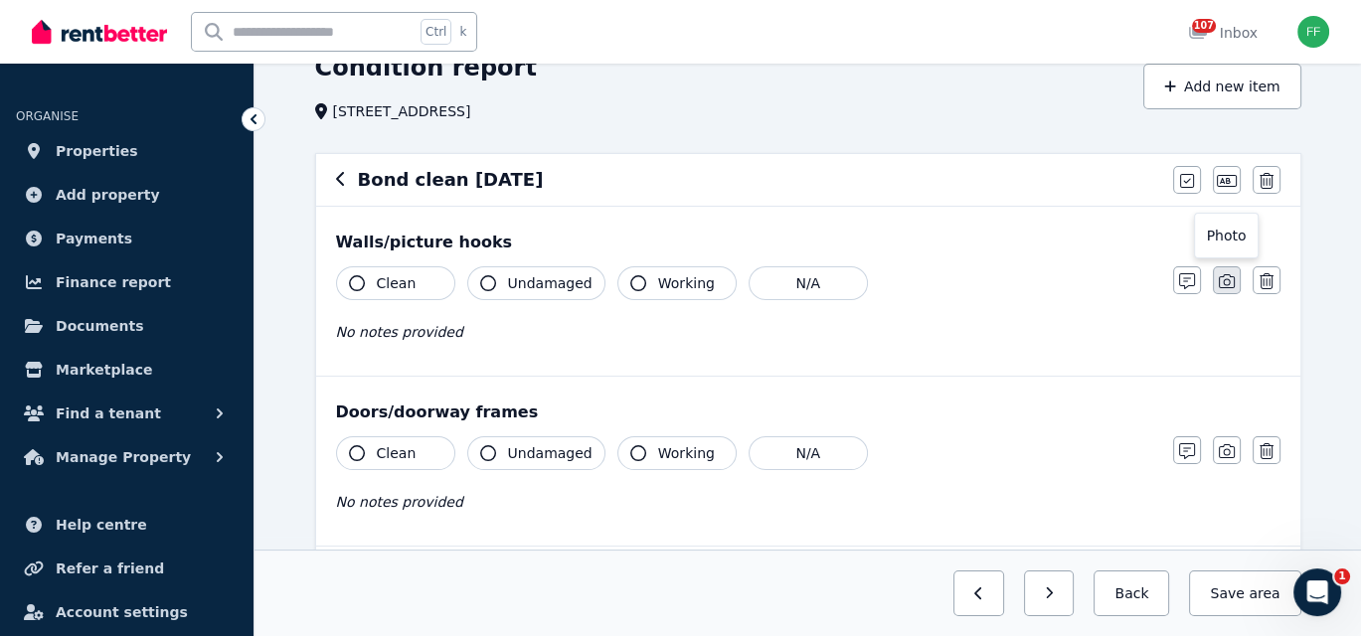
click at [1222, 283] on icon "button" at bounding box center [1226, 281] width 16 height 14
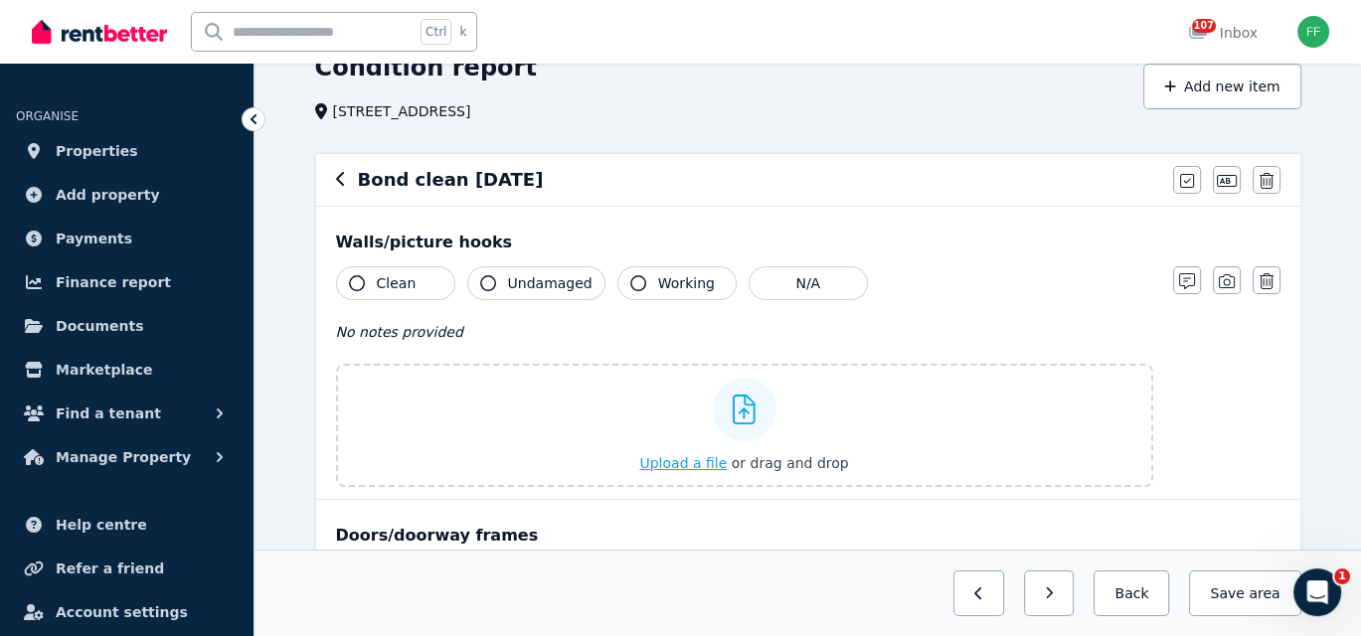
click at [669, 460] on span "Upload a file" at bounding box center [682, 463] width 87 height 16
click at [673, 459] on span "Upload a file" at bounding box center [682, 463] width 87 height 16
click at [685, 464] on span "Upload a file" at bounding box center [682, 463] width 87 height 16
click at [679, 467] on span "Upload a file" at bounding box center [682, 463] width 87 height 16
click at [678, 461] on span "Upload a file" at bounding box center [682, 463] width 87 height 16
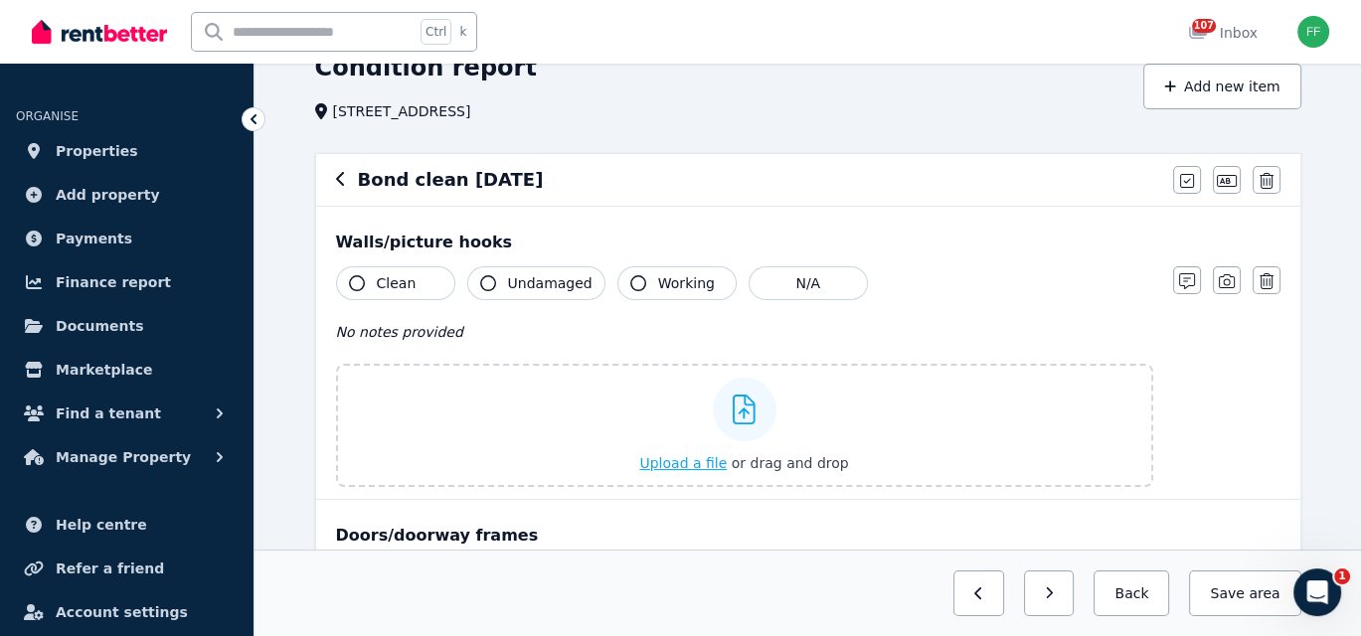
click at [735, 406] on icon at bounding box center [743, 410] width 23 height 30
click at [0, 0] on input "Upload a file or drag and drop" at bounding box center [0, 0] width 0 height 0
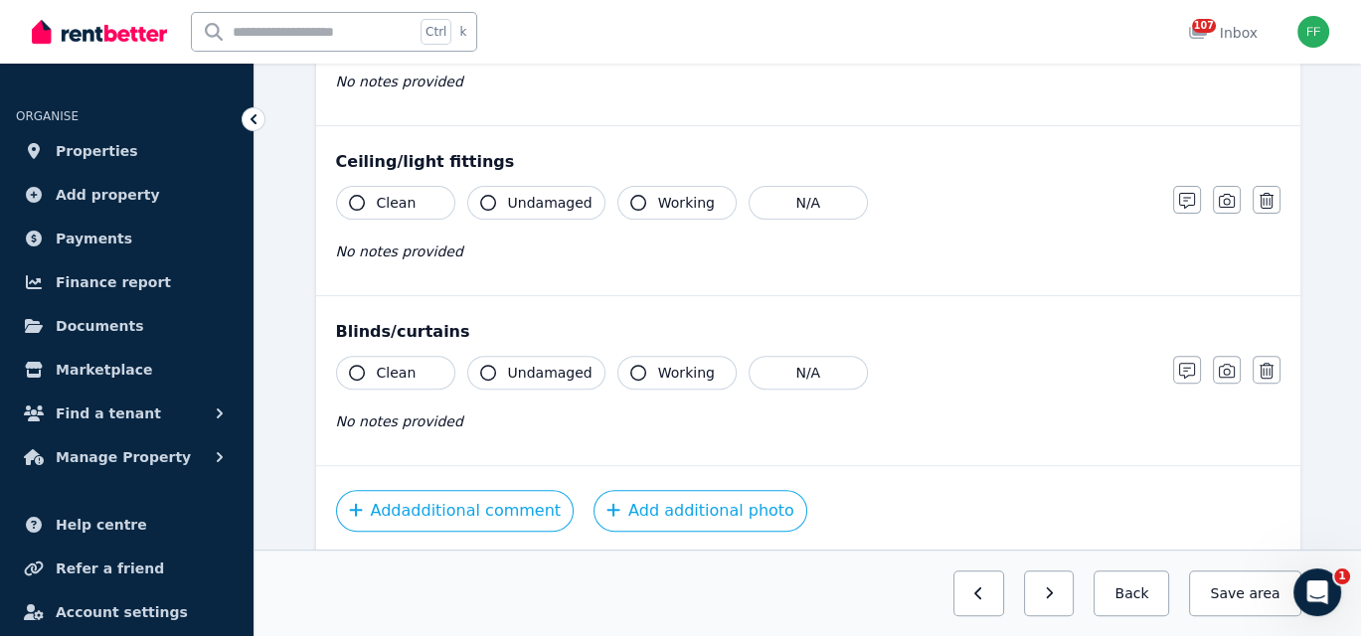
scroll to position [882, 0]
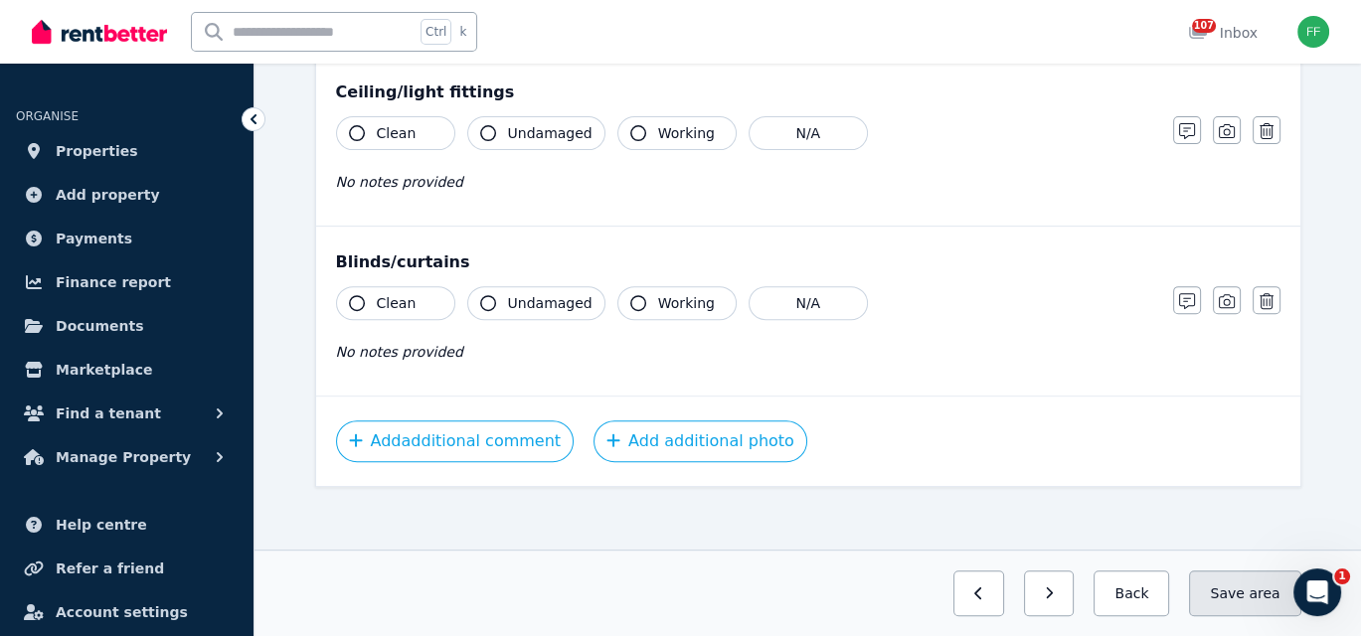
click at [1245, 602] on button "Save area" at bounding box center [1244, 593] width 111 height 46
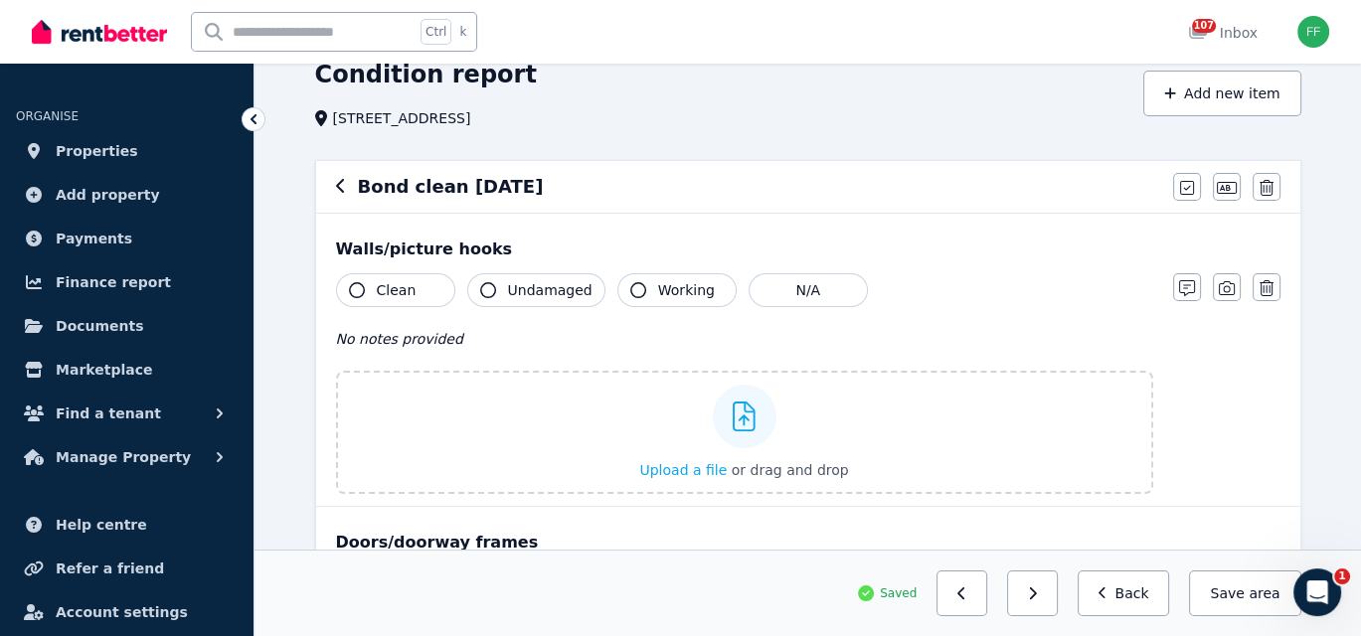
scroll to position [87, 0]
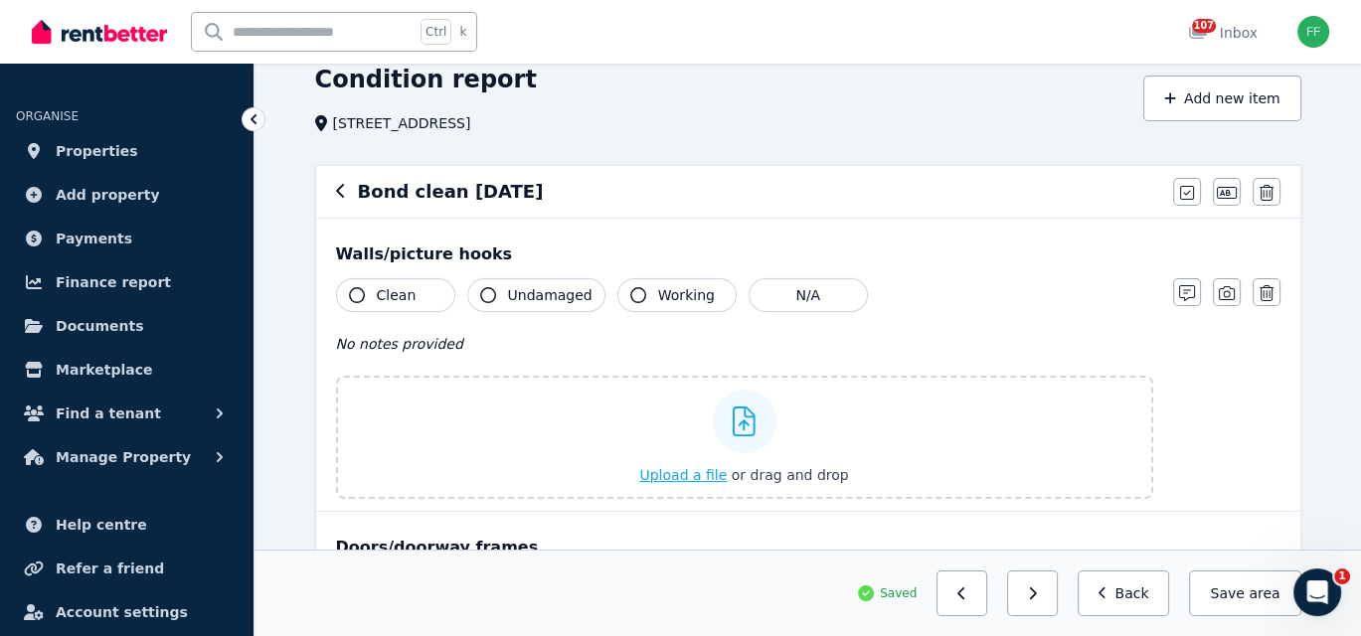
click at [663, 478] on span "Upload a file" at bounding box center [682, 475] width 87 height 16
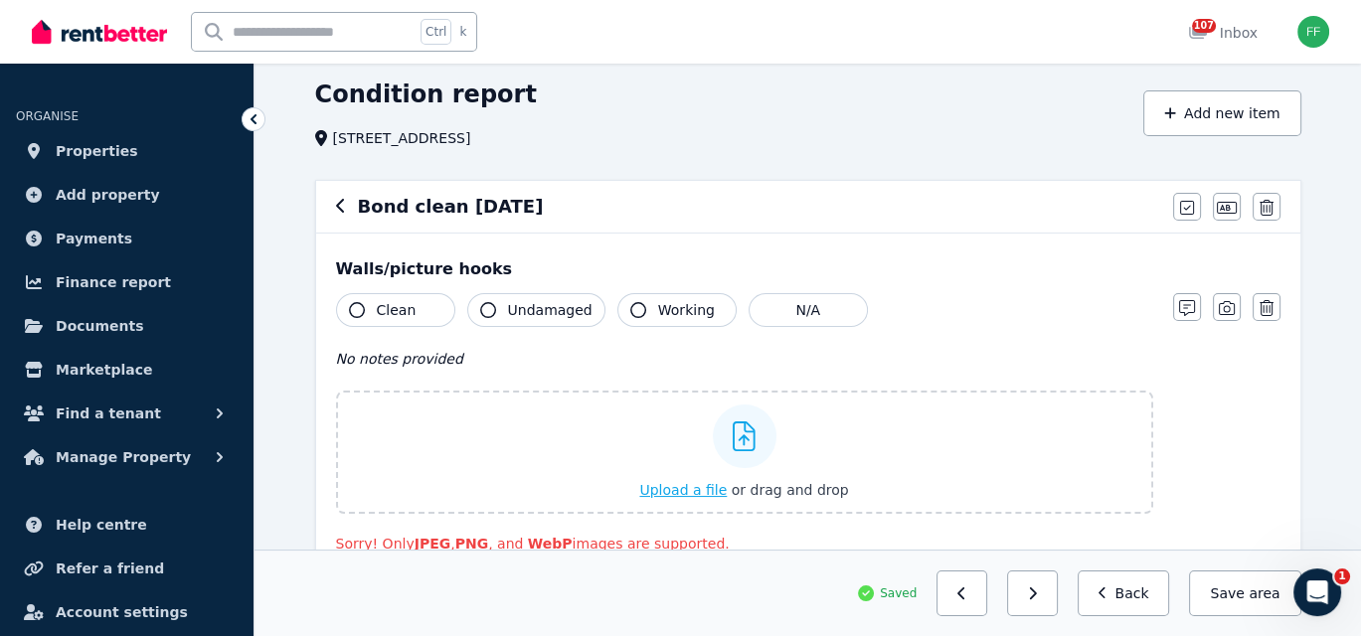
scroll to position [99, 0]
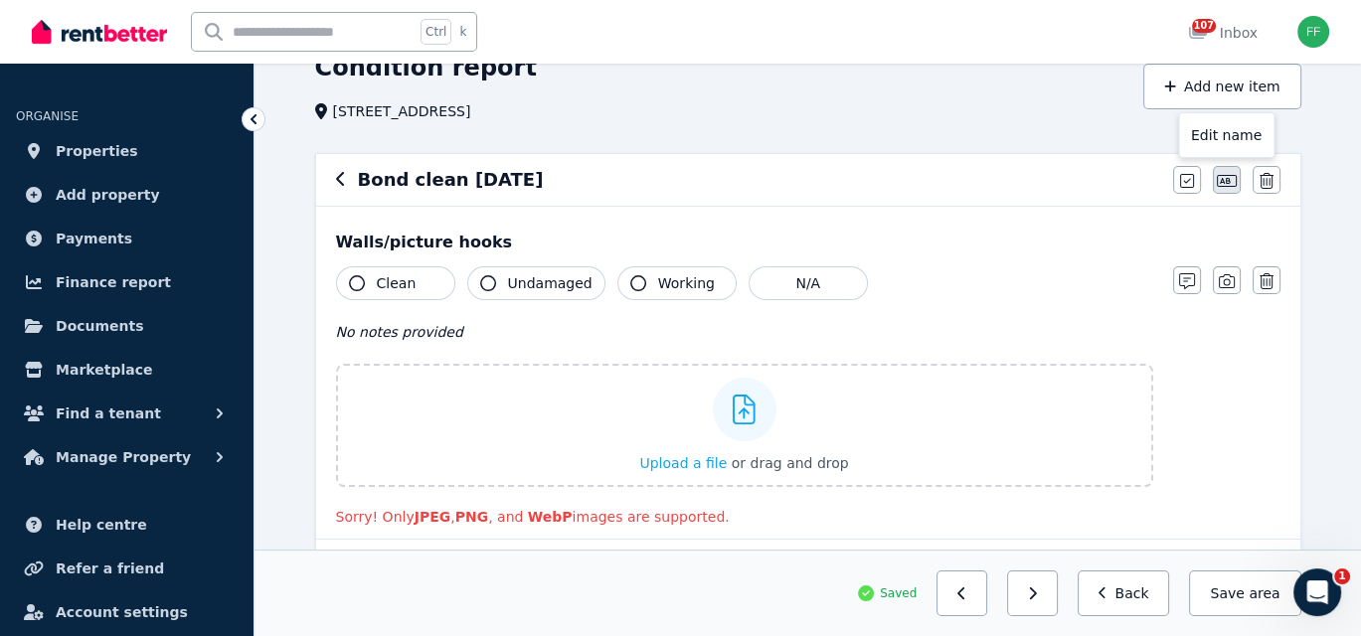
click at [1222, 180] on icon "button" at bounding box center [1226, 181] width 20 height 16
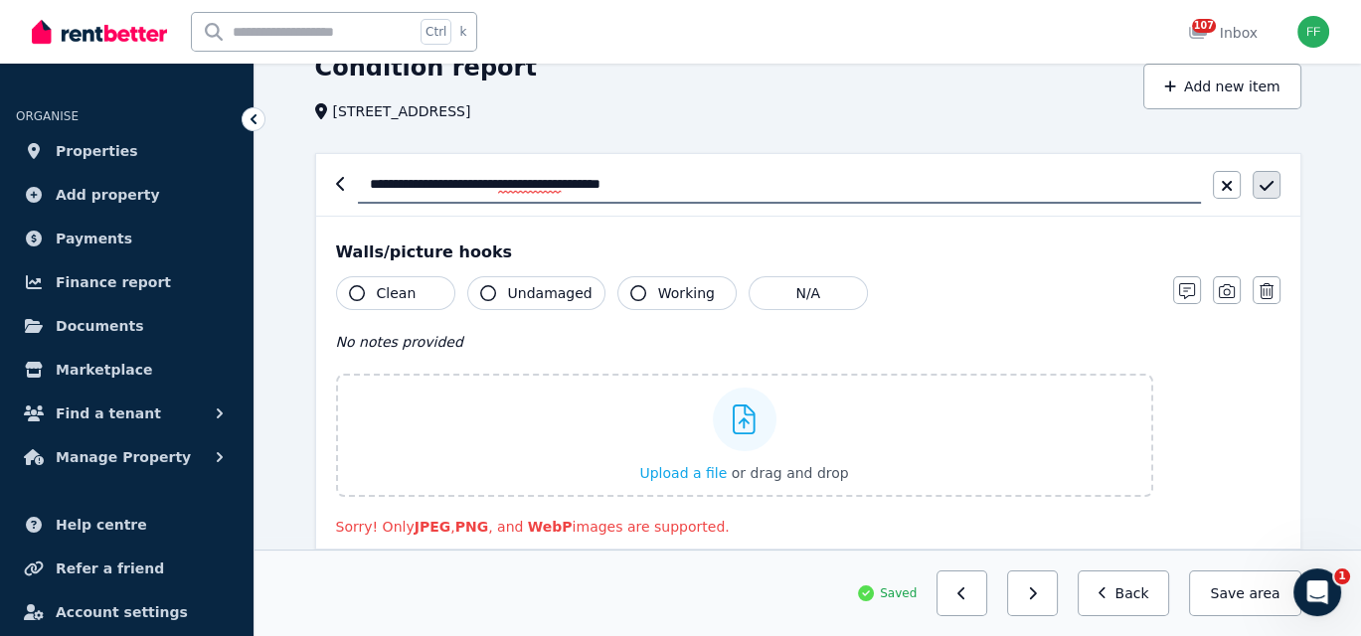
click at [1271, 189] on icon "button" at bounding box center [1266, 186] width 14 height 16
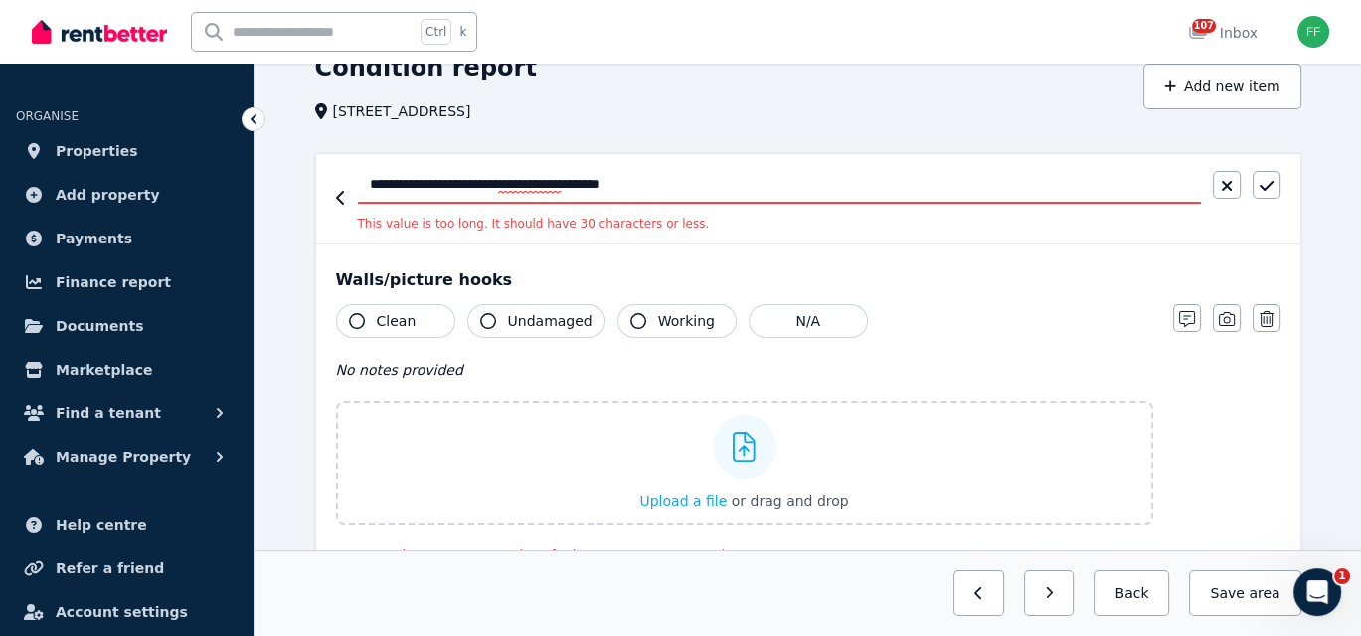
click at [715, 184] on input "**********" at bounding box center [779, 185] width 843 height 38
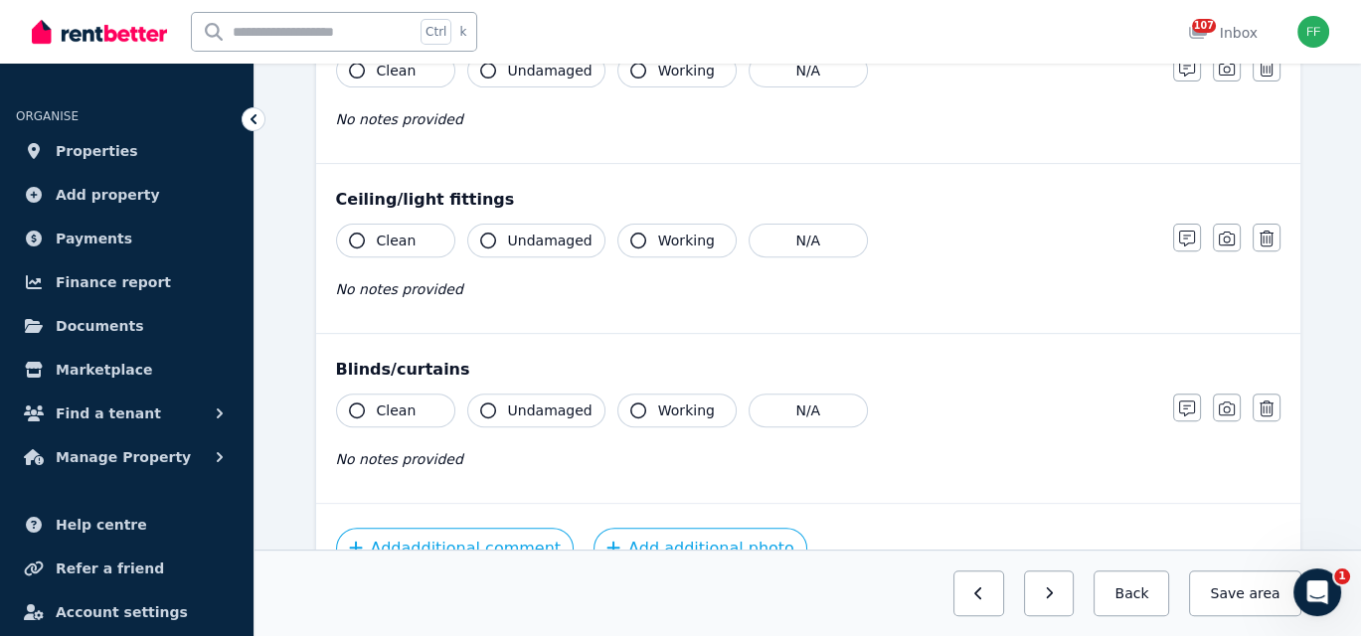
scroll to position [931, 0]
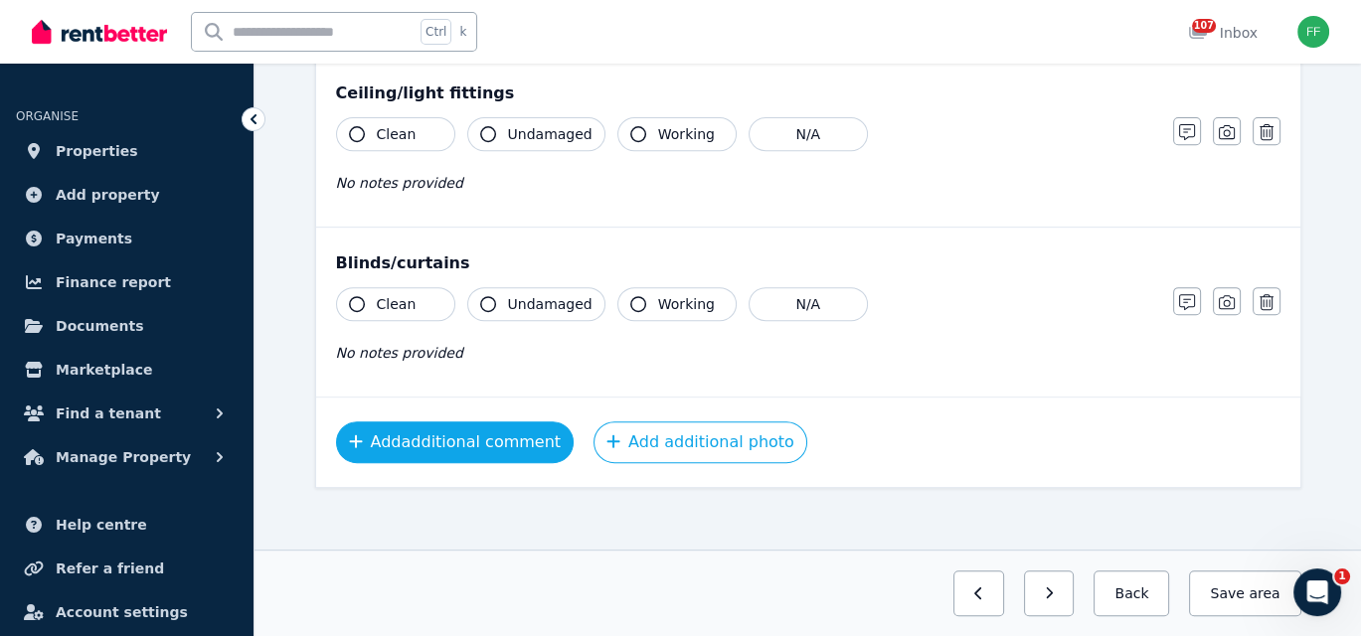
type input "**********"
click at [502, 447] on button "Add additional comment" at bounding box center [455, 442] width 239 height 42
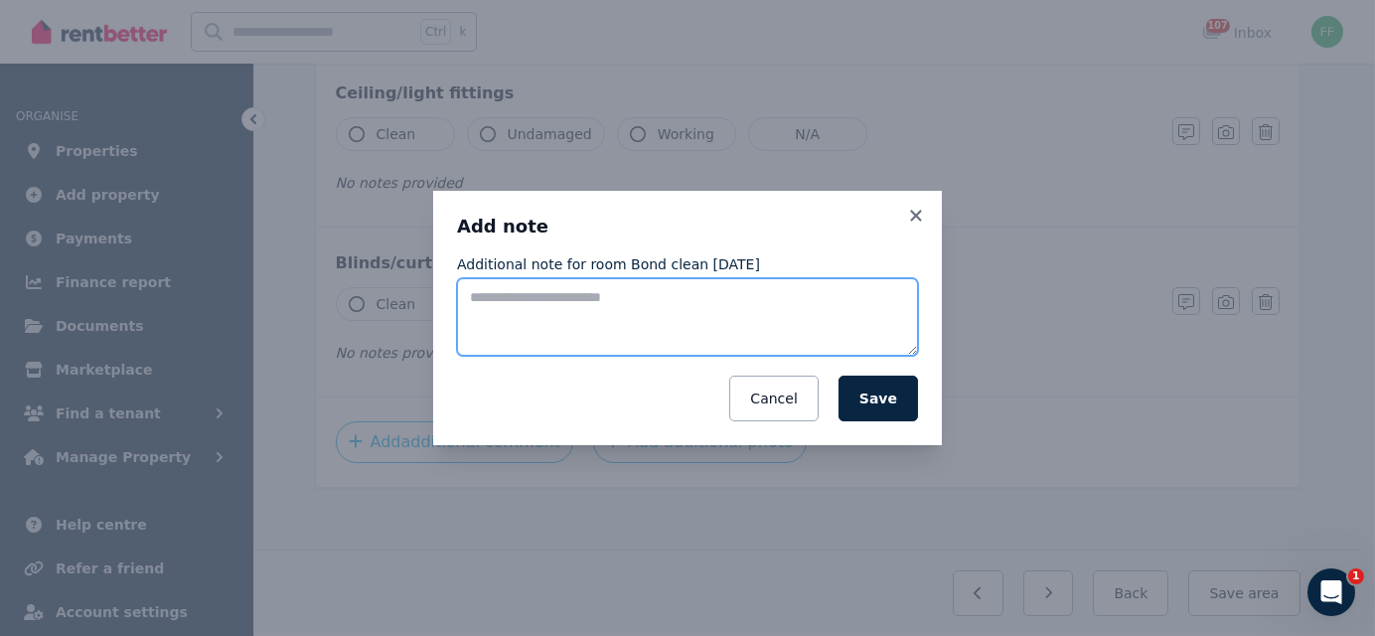
click at [493, 304] on textarea "Additional note for room Bond clean [DATE]" at bounding box center [687, 317] width 461 height 78
type textarea "**********"
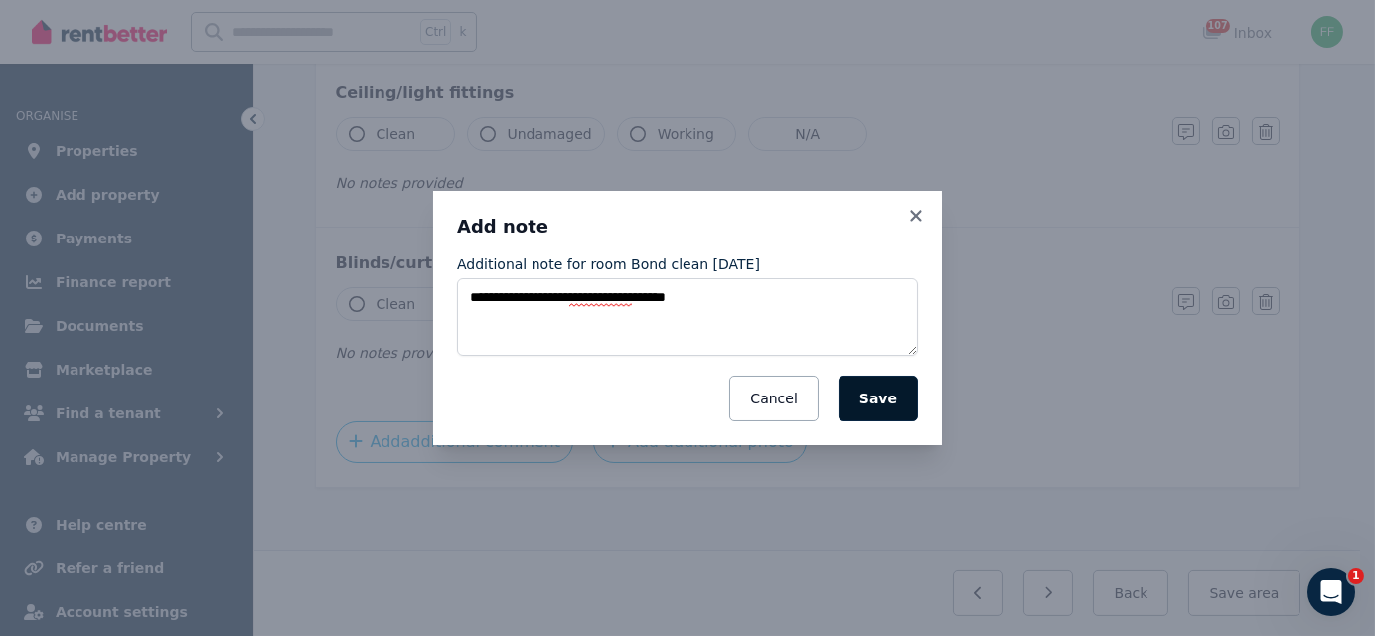
click at [869, 402] on button "Save" at bounding box center [879, 399] width 80 height 46
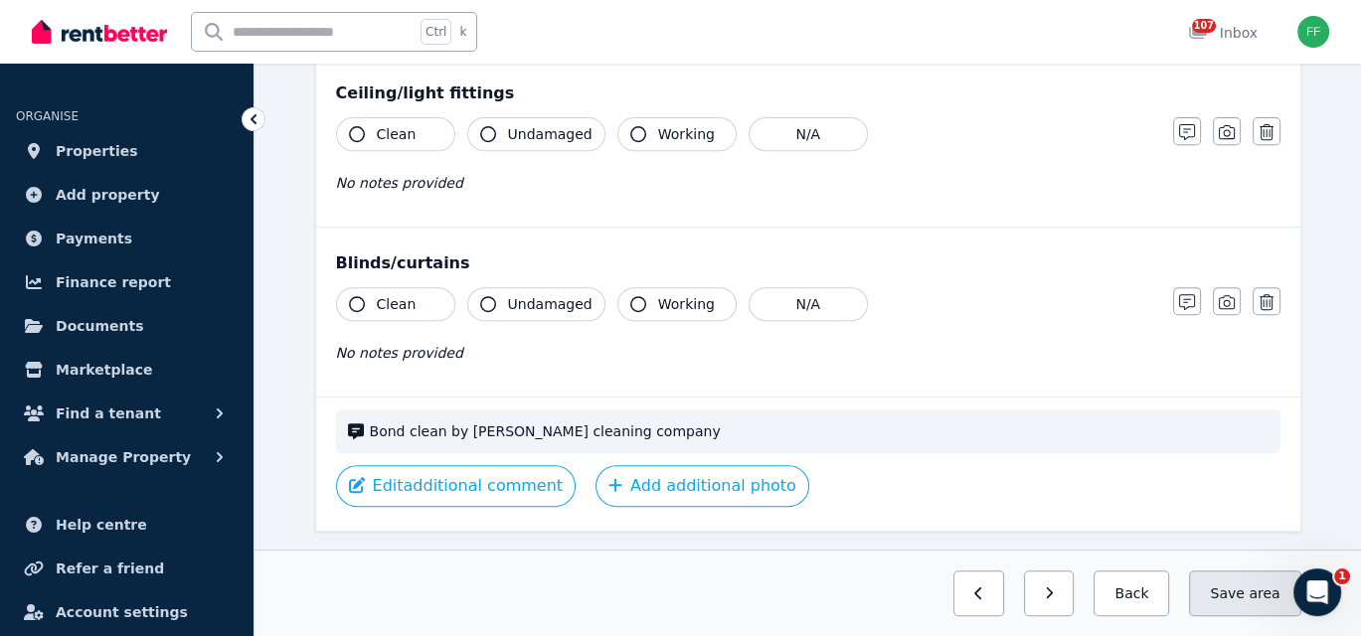
click at [1239, 602] on button "Save area" at bounding box center [1244, 593] width 111 height 46
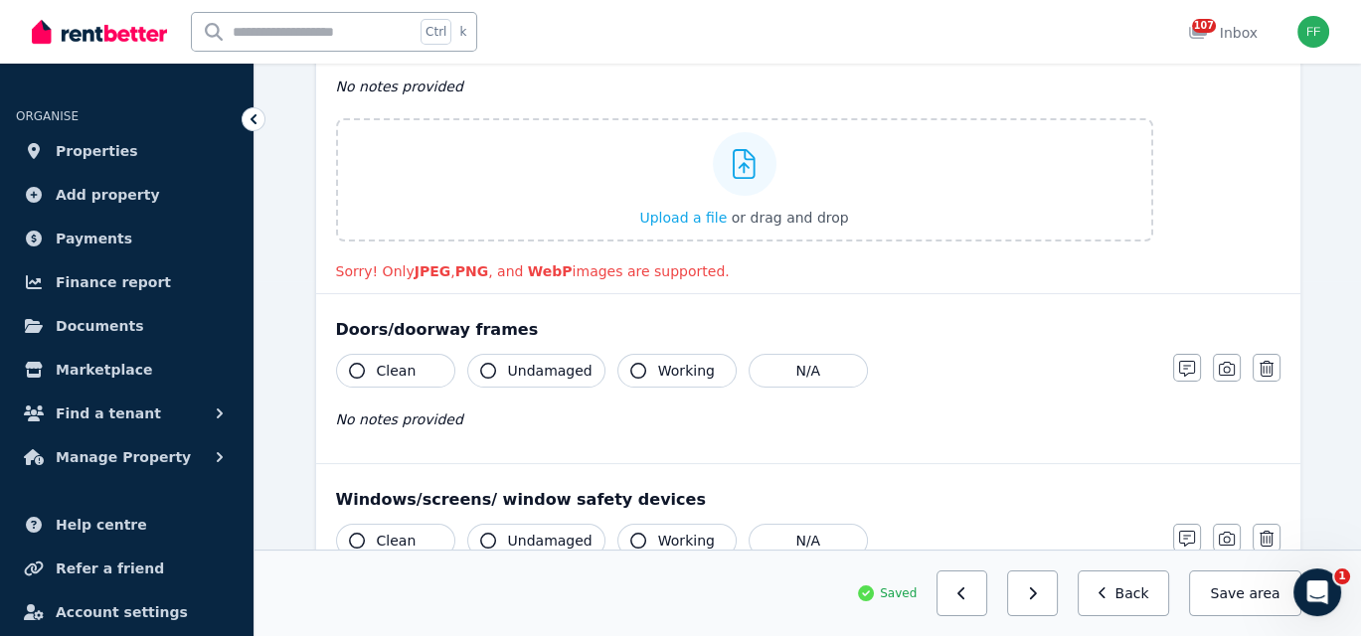
scroll to position [335, 0]
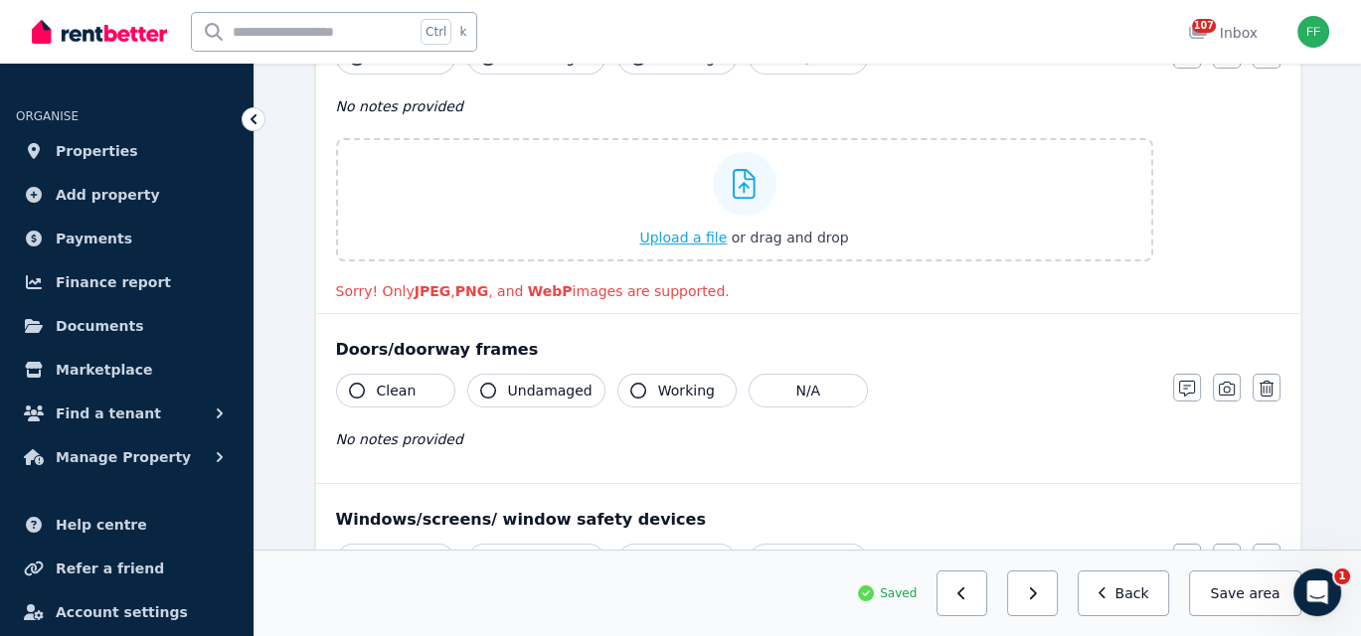
click at [683, 236] on span "Upload a file" at bounding box center [682, 238] width 87 height 16
click at [839, 338] on div "Doors/doorway frames" at bounding box center [808, 350] width 944 height 24
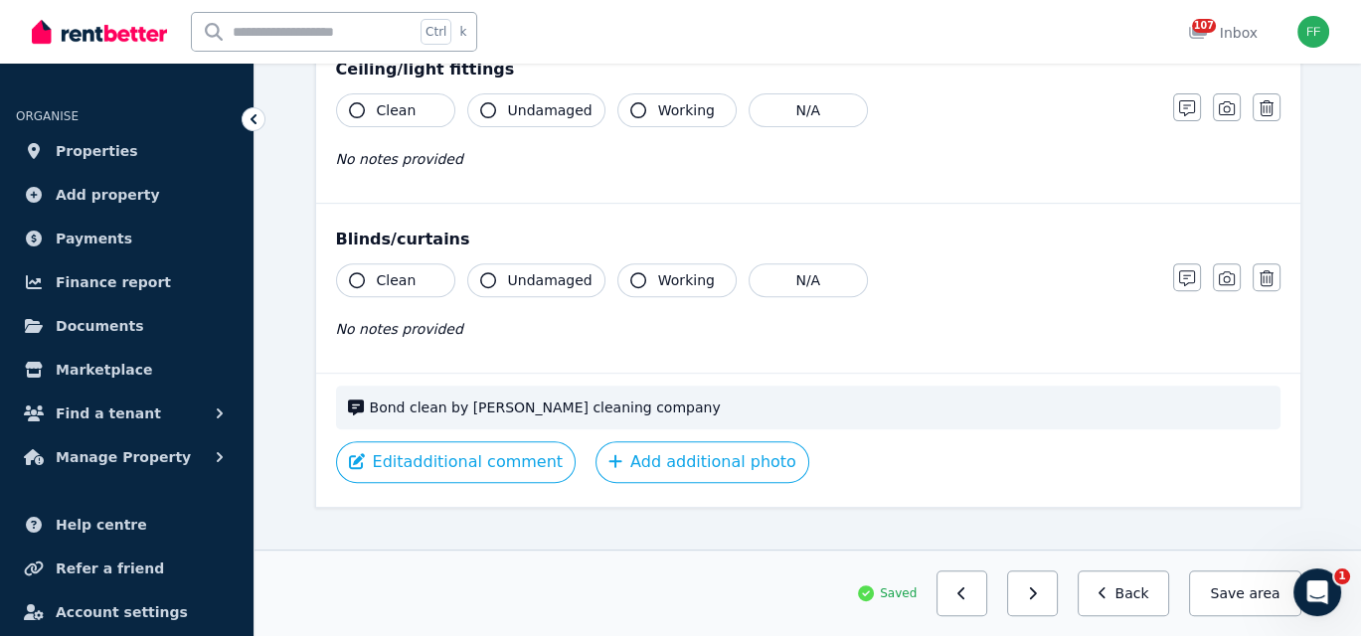
scroll to position [936, 0]
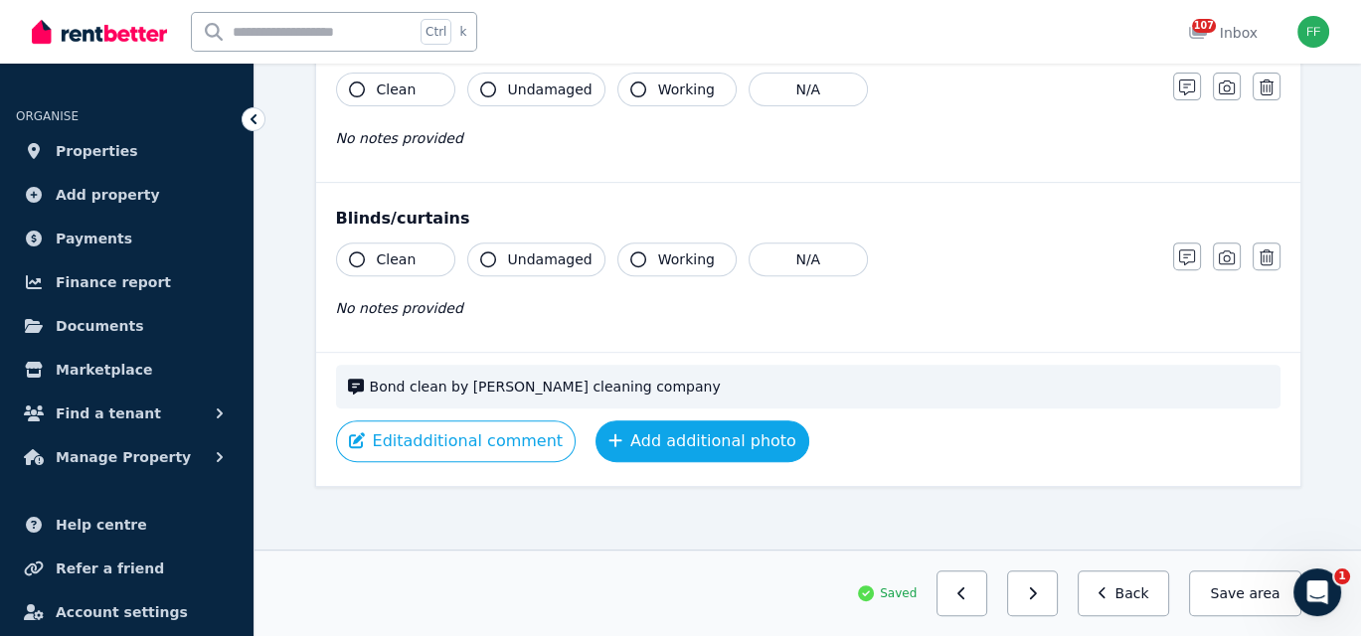
click at [634, 427] on button "Add additional photo" at bounding box center [702, 441] width 214 height 42
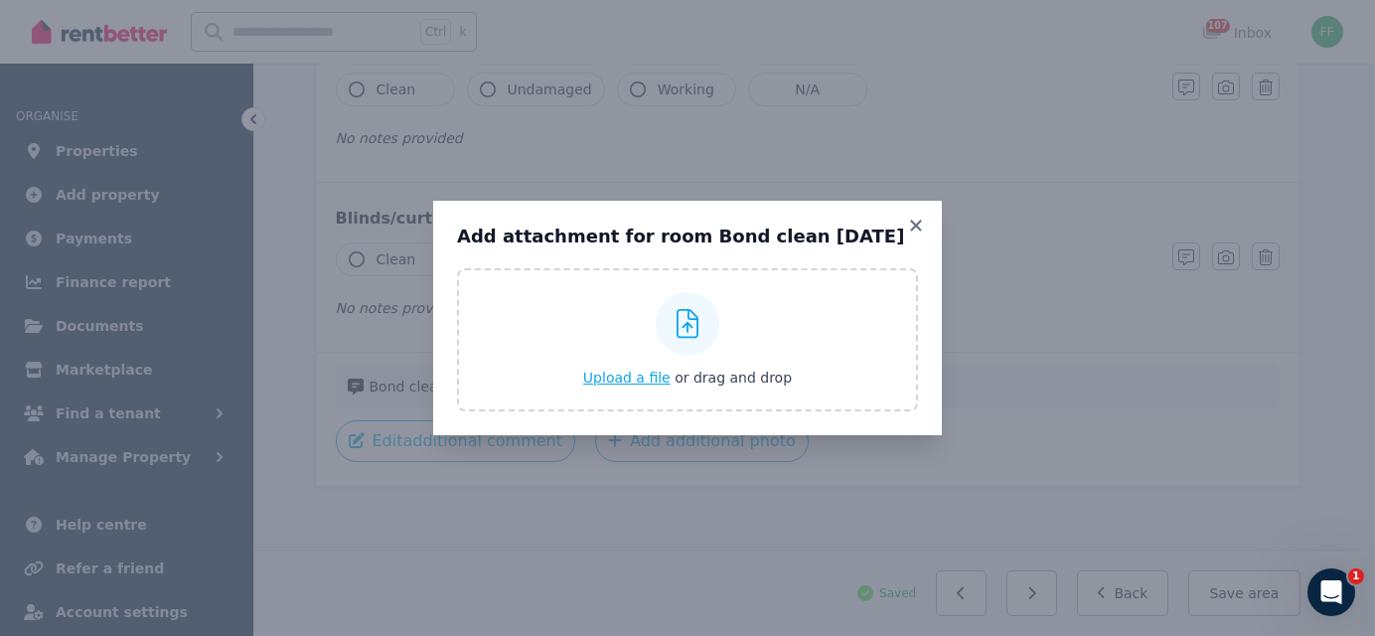
click at [625, 384] on span "Upload a file" at bounding box center [626, 378] width 87 height 16
click at [916, 231] on icon at bounding box center [916, 226] width 20 height 18
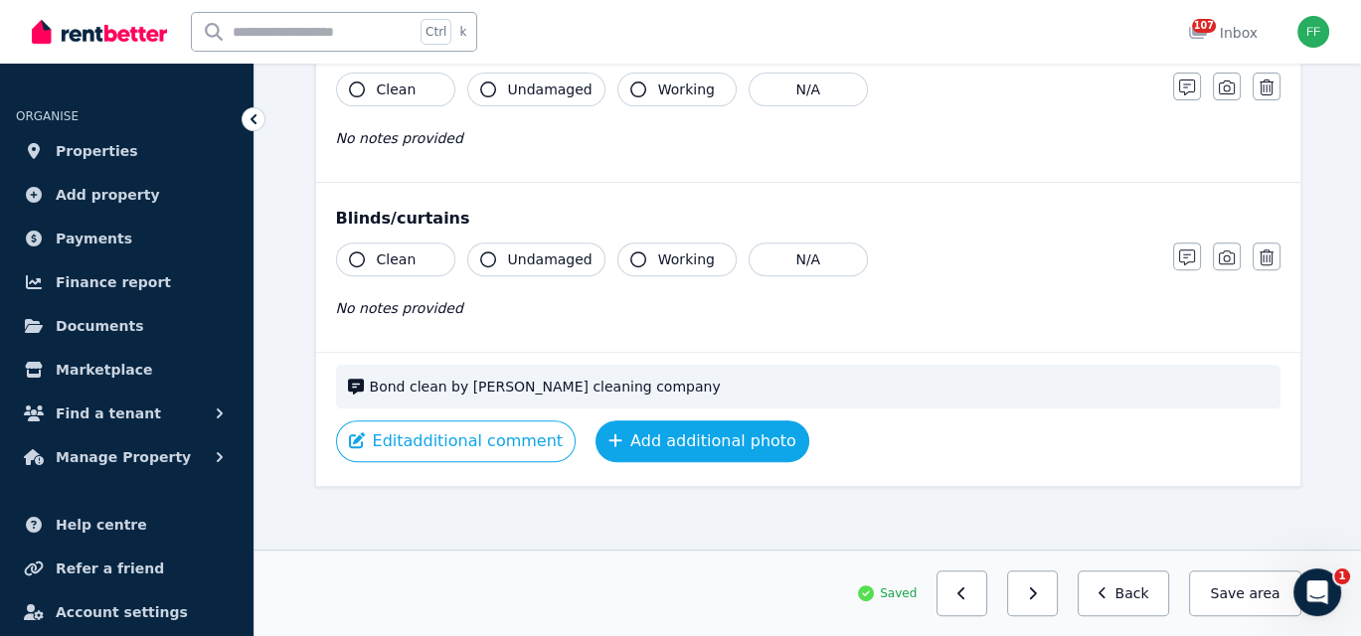
click at [681, 428] on button "Add additional photo" at bounding box center [702, 441] width 214 height 42
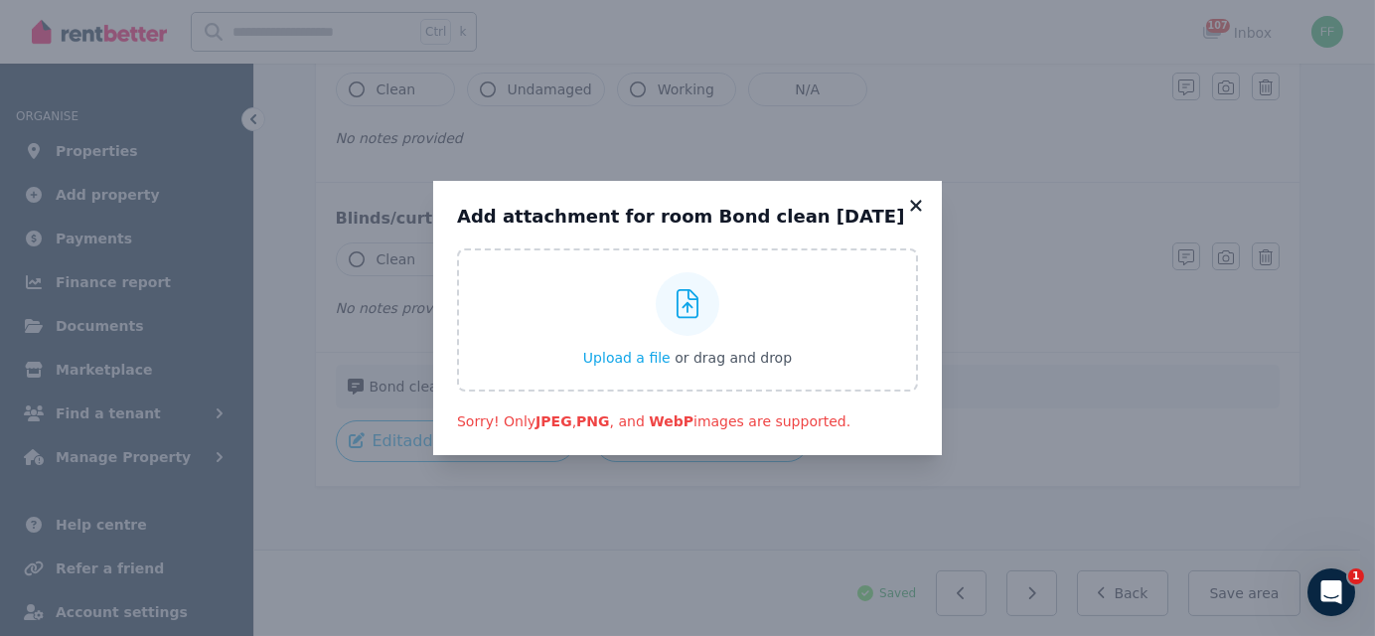
click at [915, 205] on icon at bounding box center [915, 205] width 11 height 11
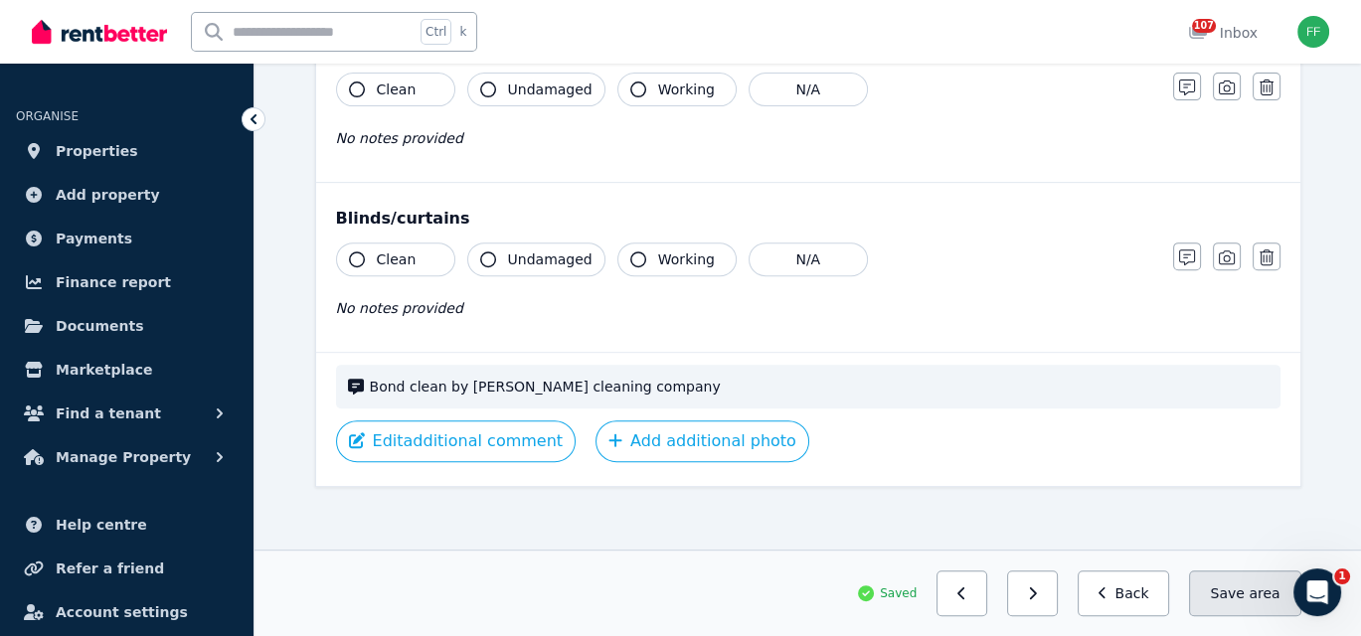
click at [1211, 587] on button "Save area" at bounding box center [1244, 593] width 111 height 46
click at [1149, 604] on button "Back" at bounding box center [1123, 593] width 92 height 46
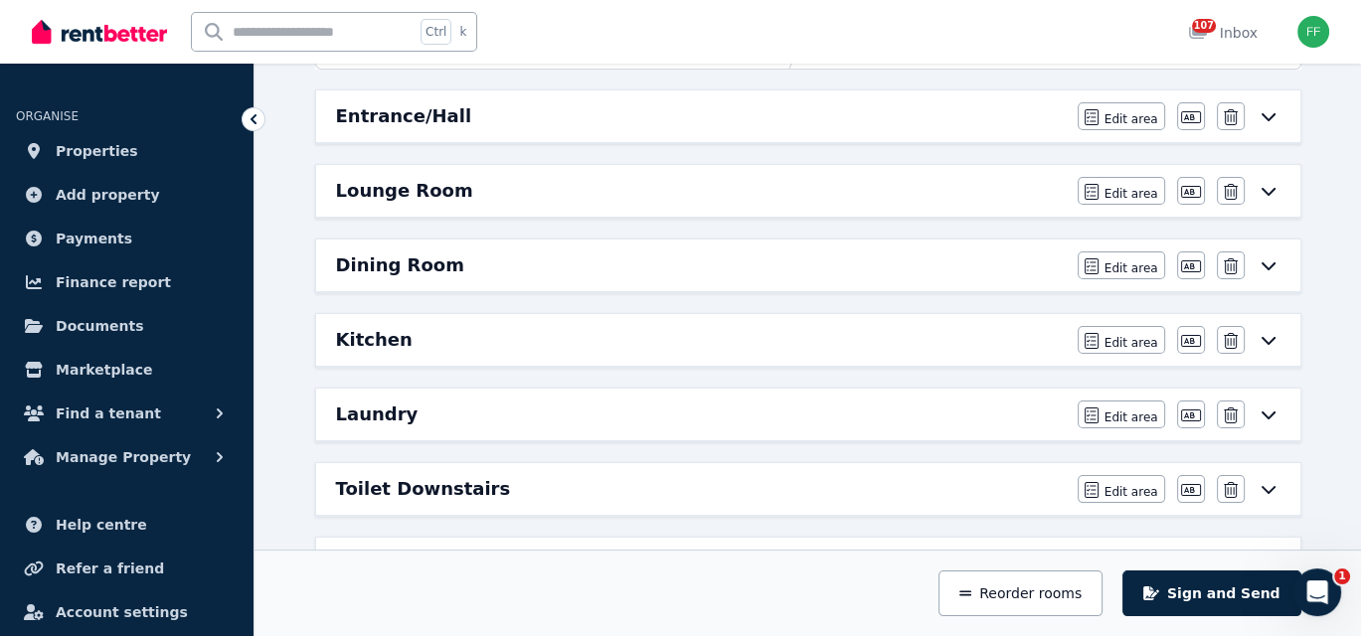
scroll to position [0, 0]
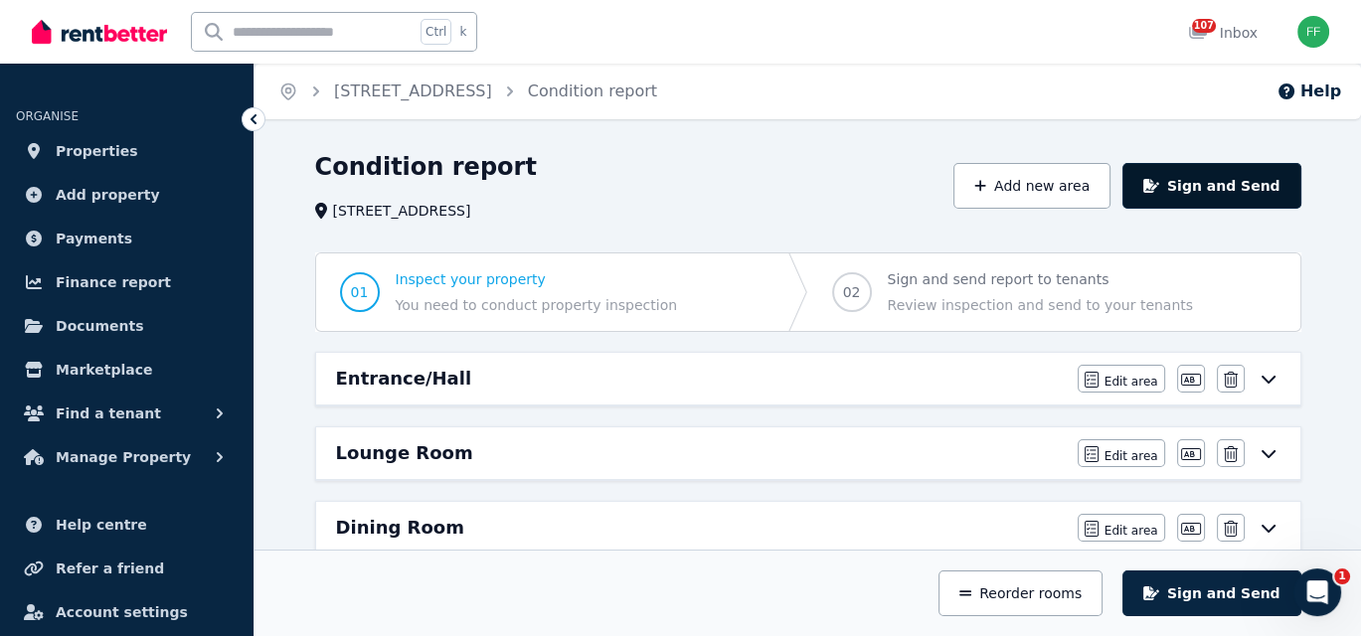
click at [1216, 183] on button "Sign and Send" at bounding box center [1211, 186] width 178 height 46
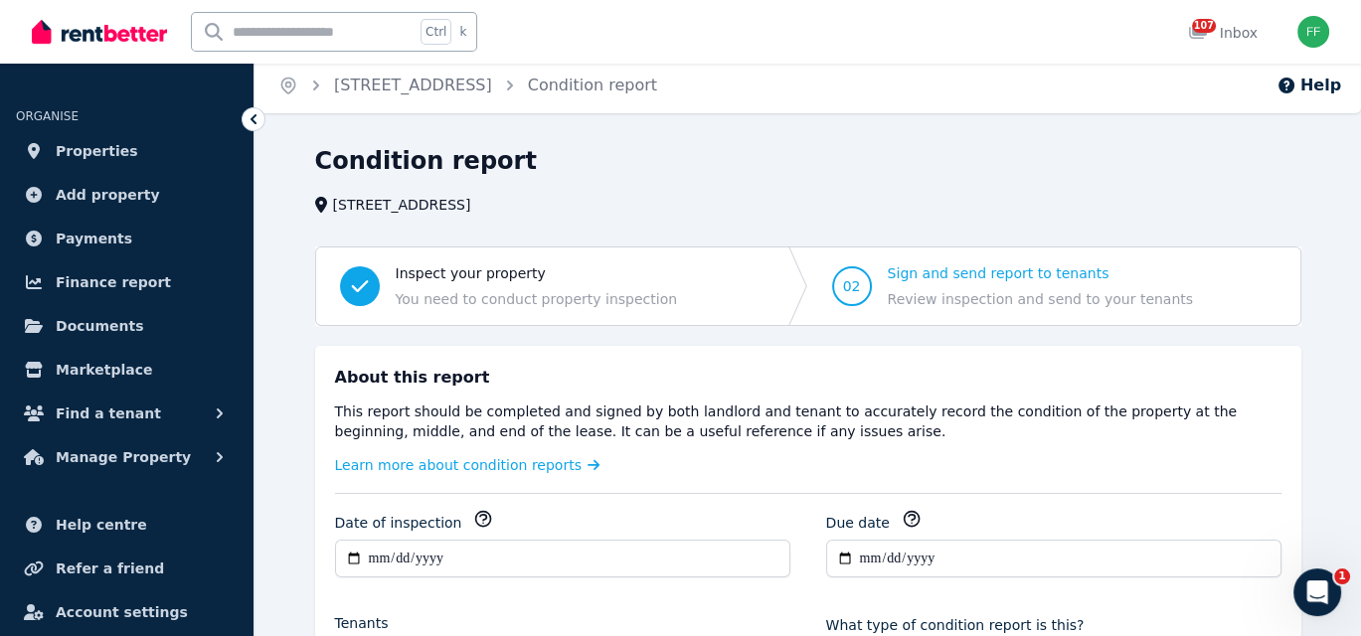
scroll to position [199, 0]
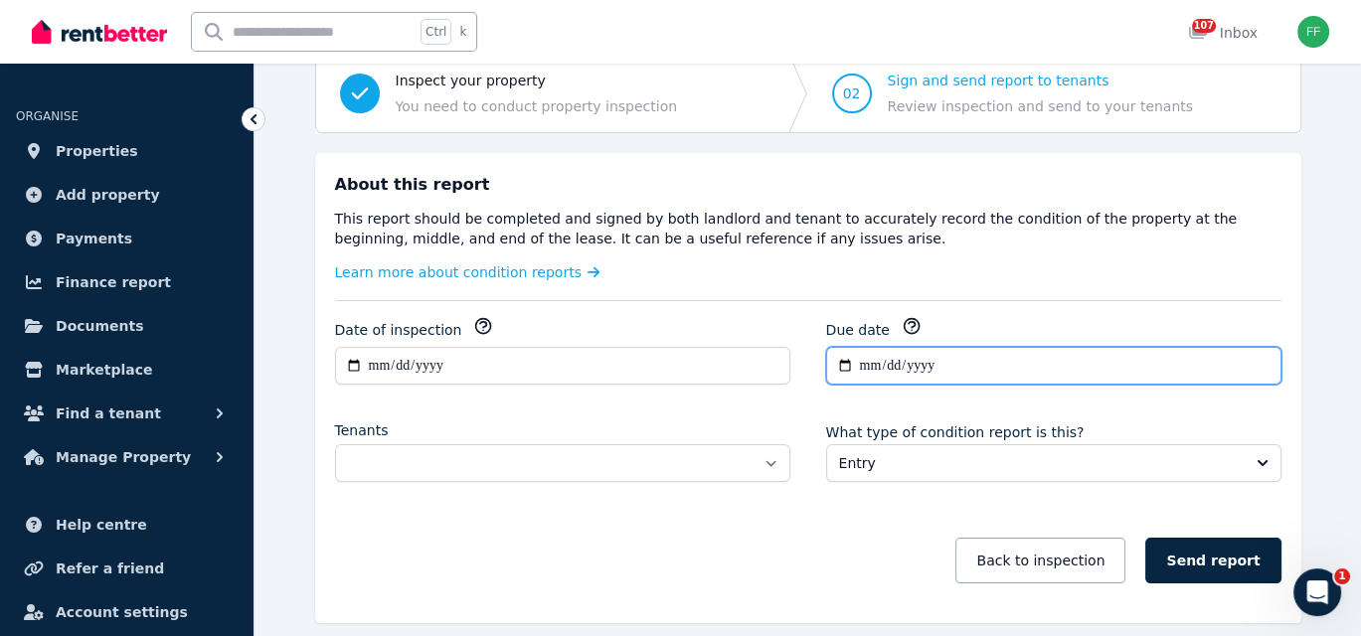
click at [847, 365] on input "**********" at bounding box center [1053, 366] width 455 height 38
type input "**********"
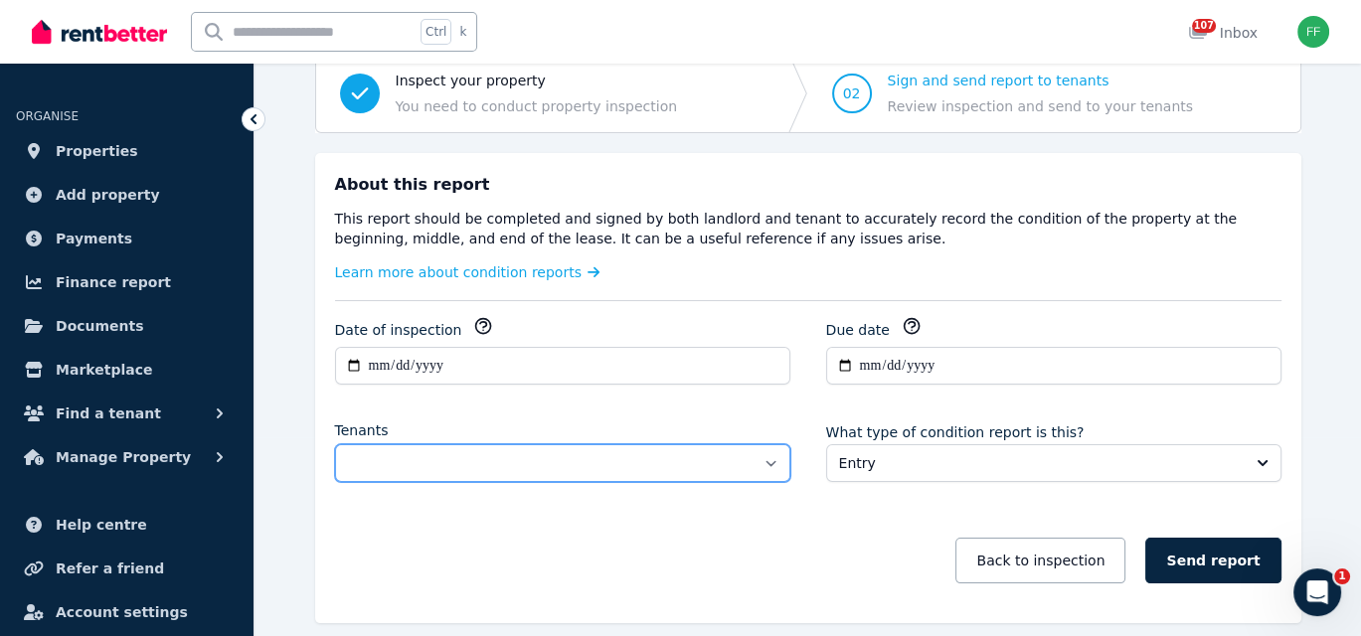
click at [764, 459] on select "**********" at bounding box center [562, 463] width 455 height 38
select select "**********"
click at [335, 444] on select "**********" at bounding box center [562, 463] width 455 height 38
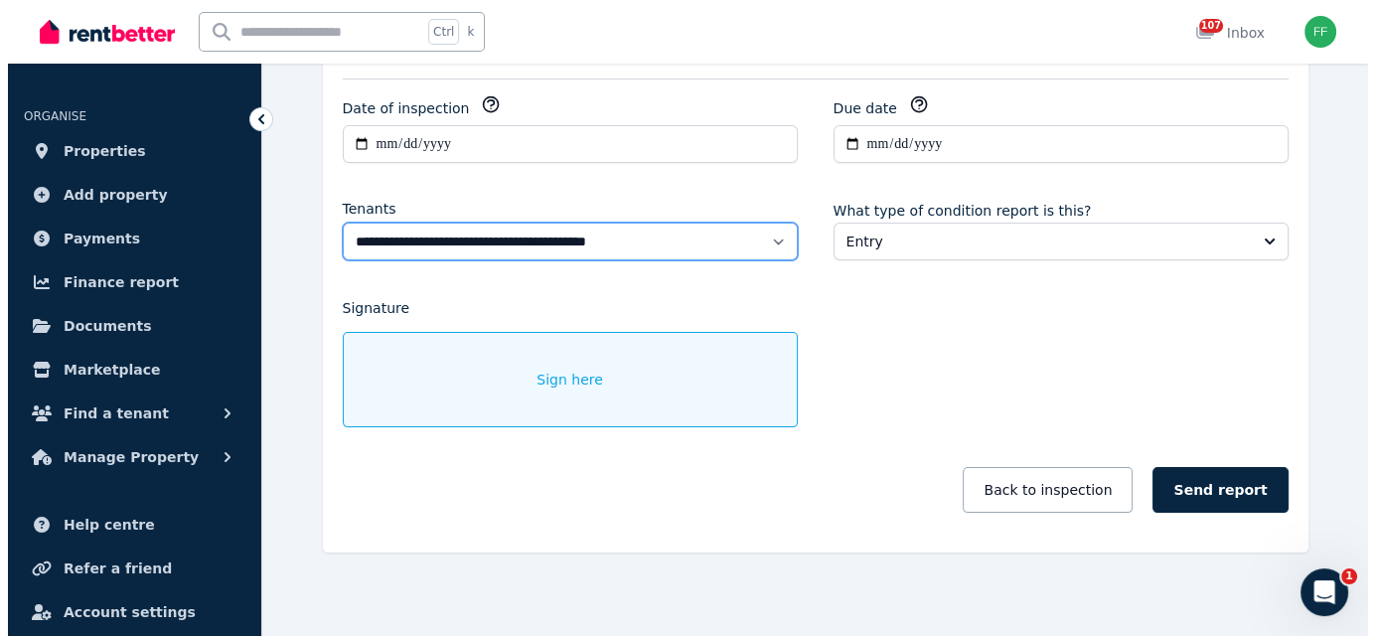
scroll to position [423, 0]
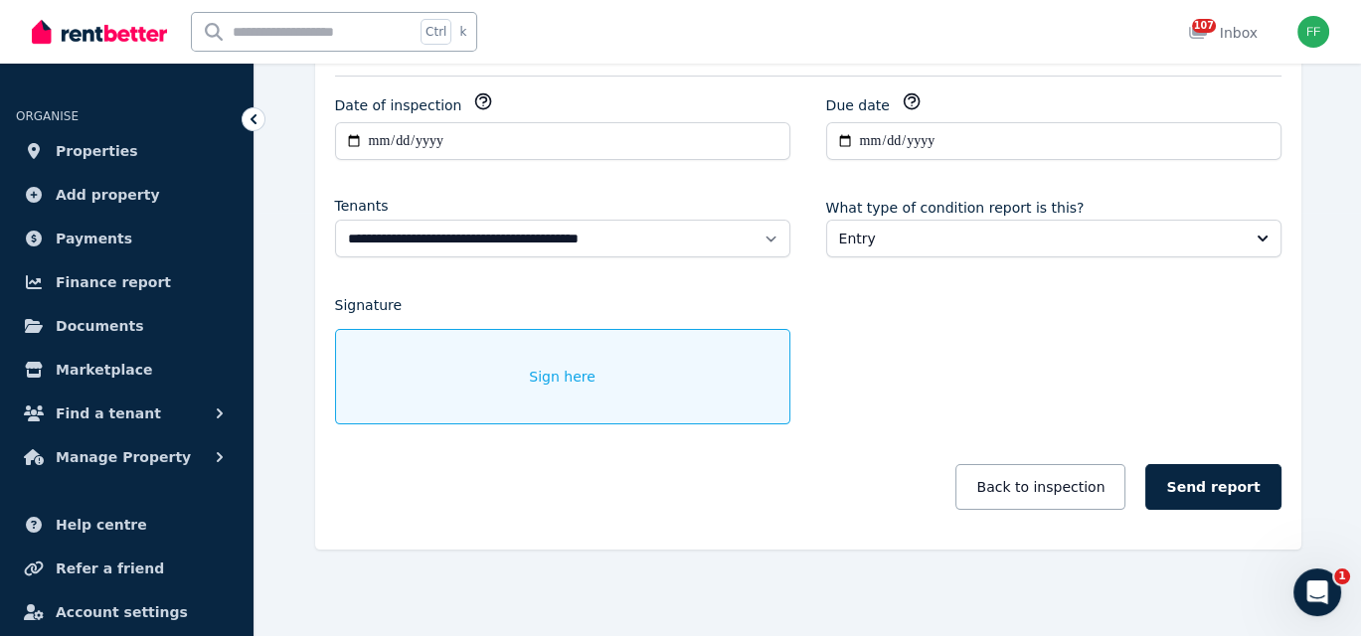
click at [507, 385] on div "Sign here" at bounding box center [562, 376] width 455 height 95
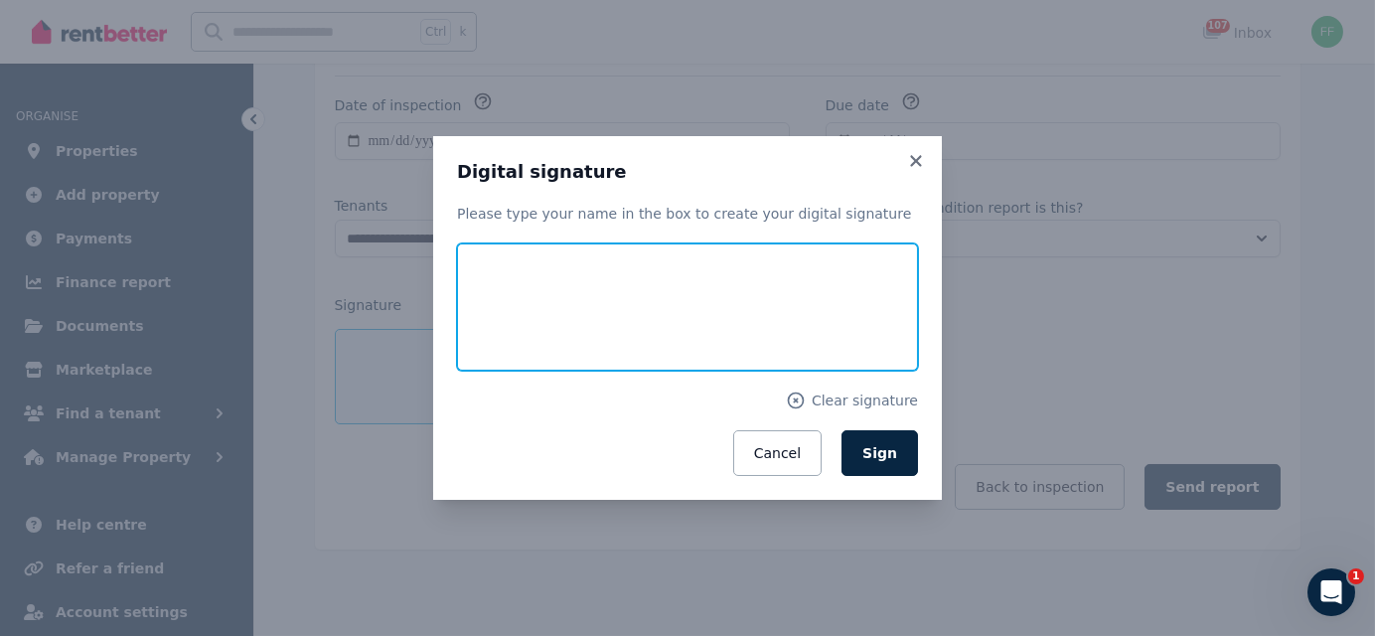
click at [586, 317] on input "text" at bounding box center [687, 306] width 461 height 127
type input "**********"
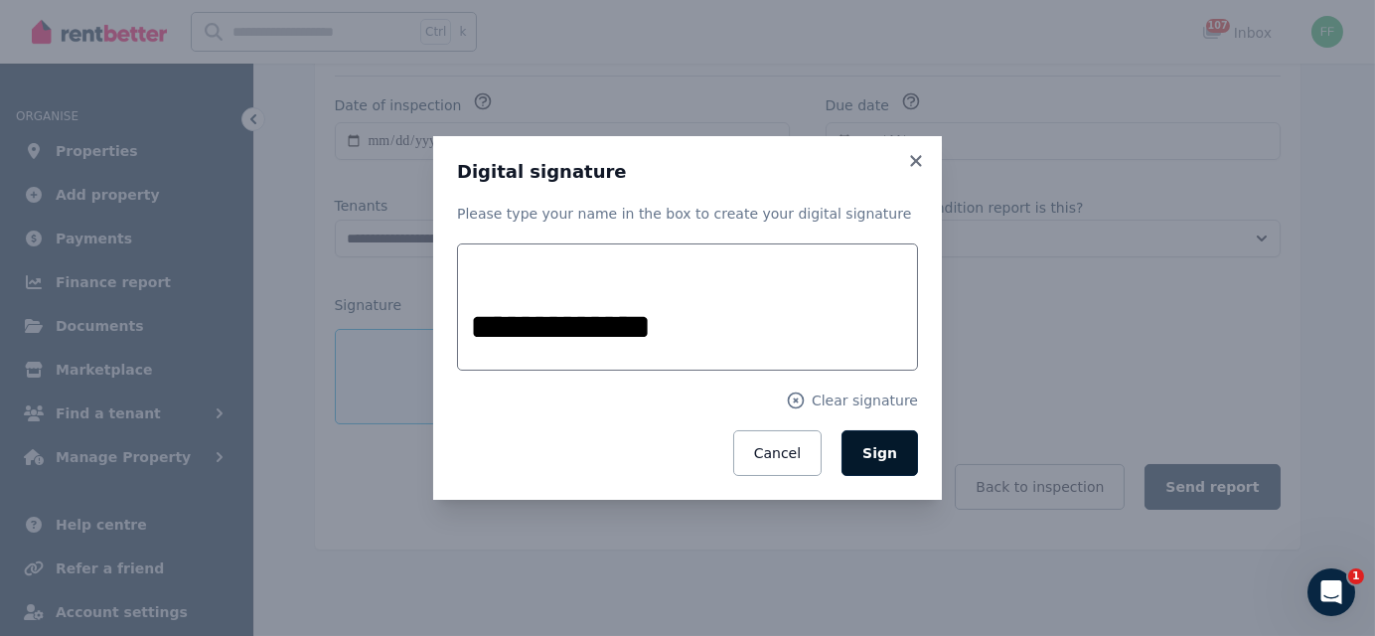
click at [882, 454] on span "Sign" at bounding box center [880, 453] width 35 height 16
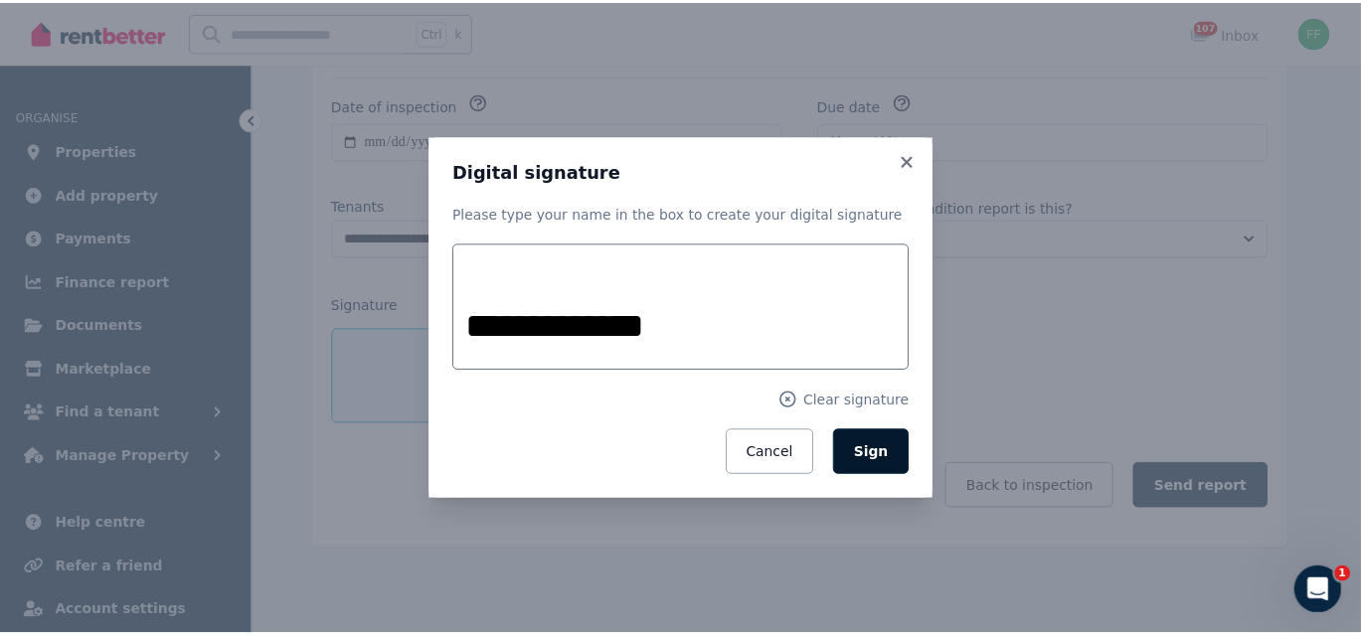
scroll to position [361, 0]
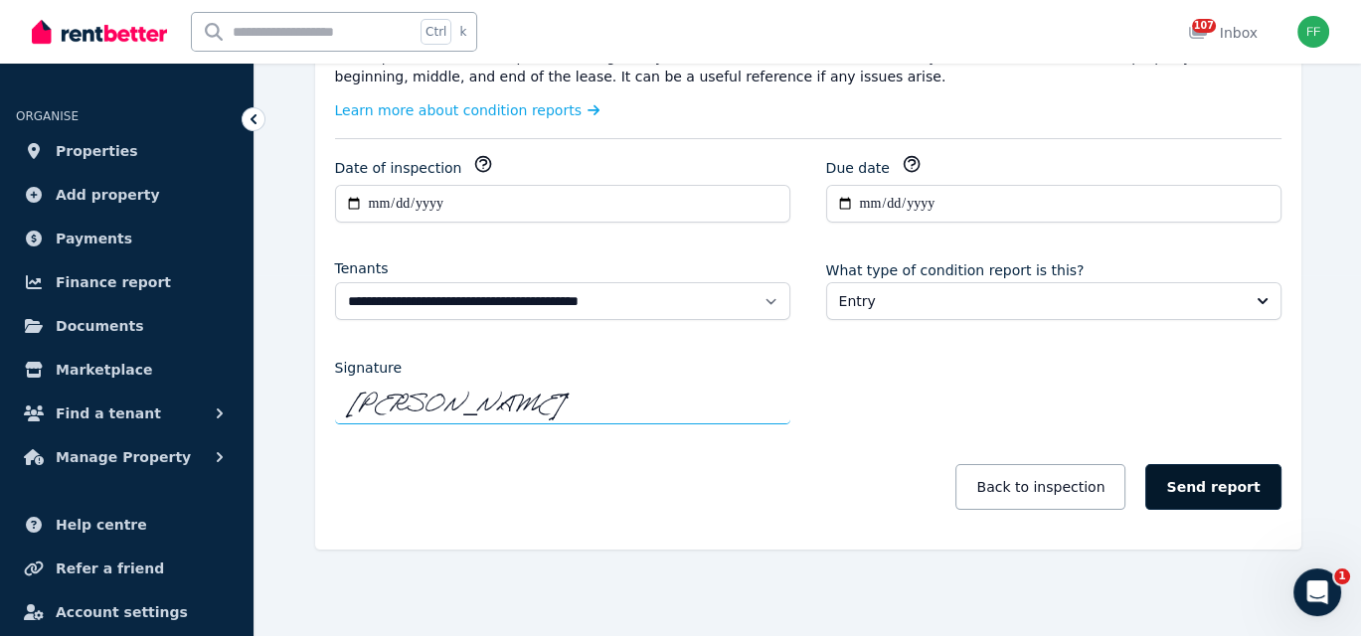
click at [1205, 477] on button "Send report" at bounding box center [1212, 487] width 135 height 46
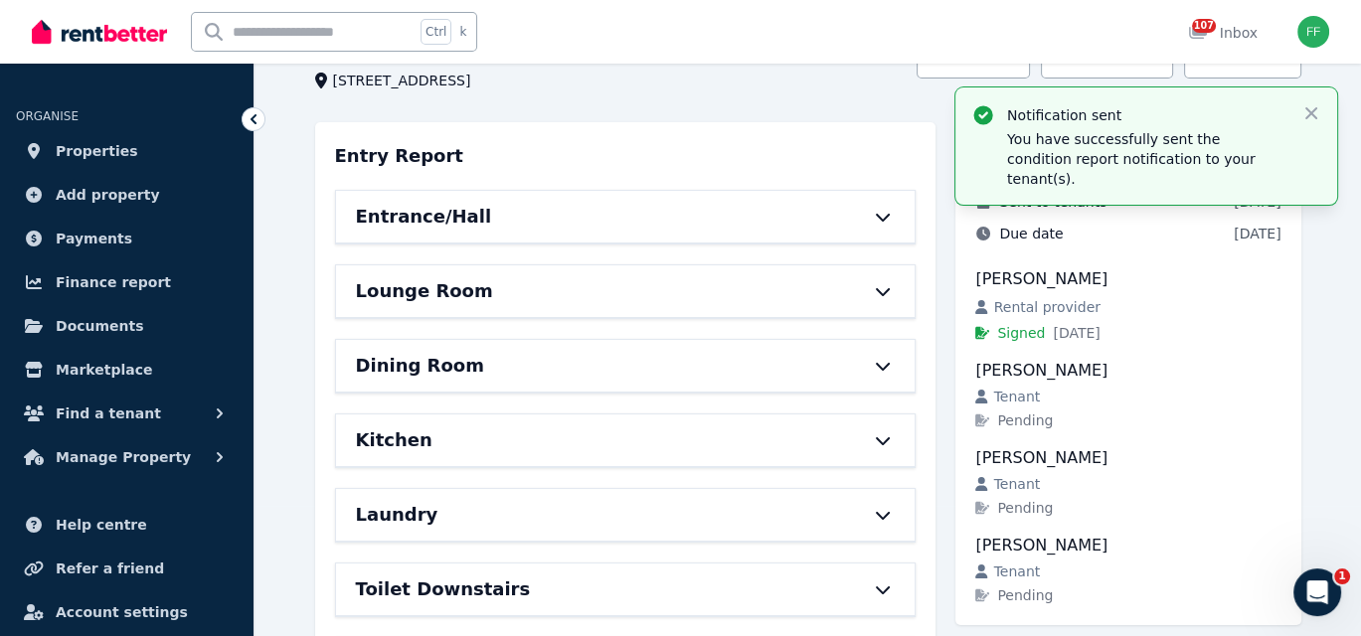
scroll to position [0, 0]
